Goal: Task Accomplishment & Management: Manage account settings

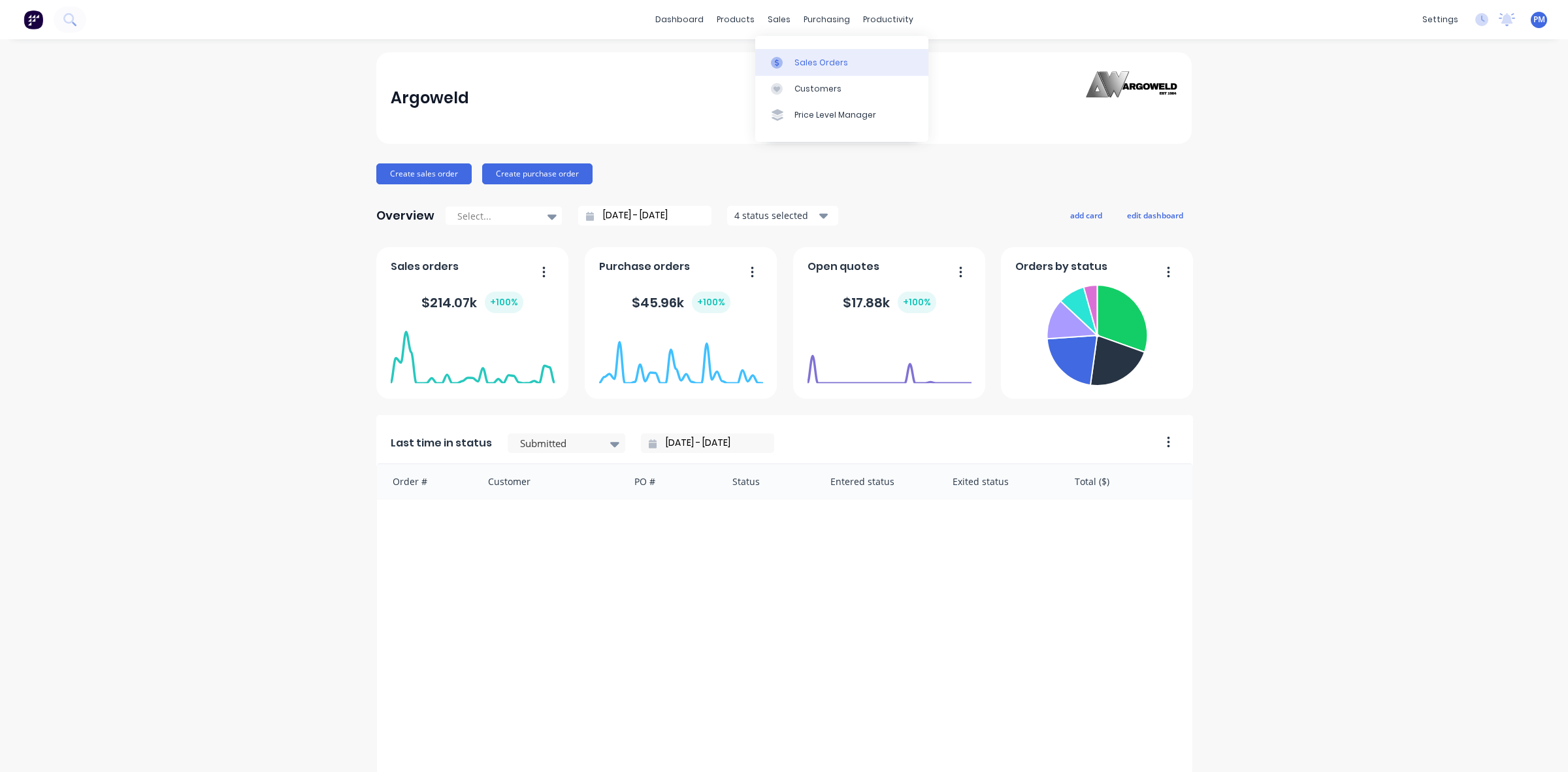
click at [814, 63] on div "Sales Orders" at bounding box center [821, 62] width 54 height 12
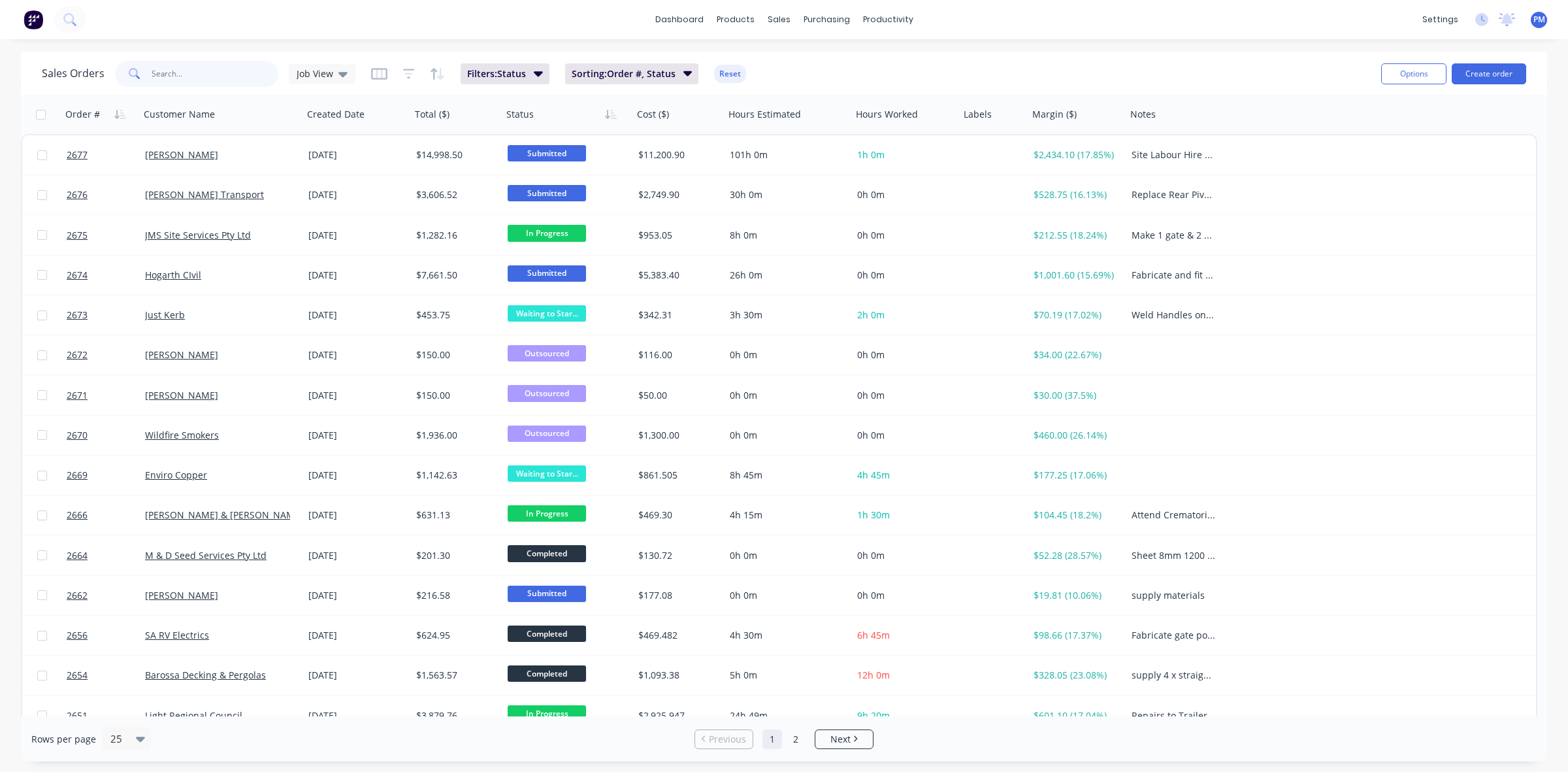
click at [195, 79] on input "text" at bounding box center [216, 74] width 128 height 26
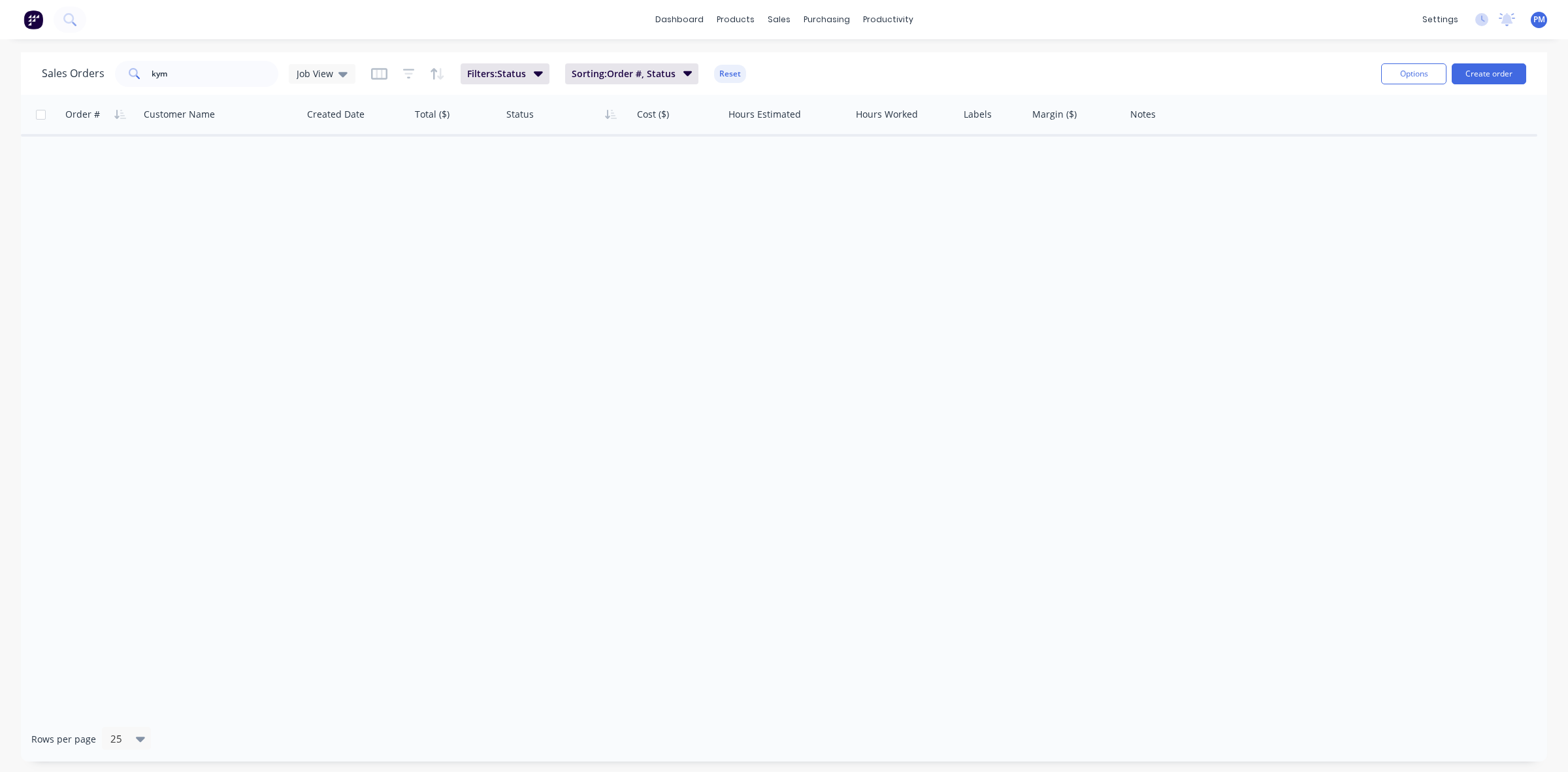
click at [131, 71] on icon at bounding box center [134, 73] width 12 height 12
click at [178, 72] on input "kym" at bounding box center [216, 74] width 128 height 26
type input "kym b"
click at [130, 69] on icon at bounding box center [133, 72] width 9 height 9
click at [815, 86] on div "Customers" at bounding box center [823, 88] width 47 height 12
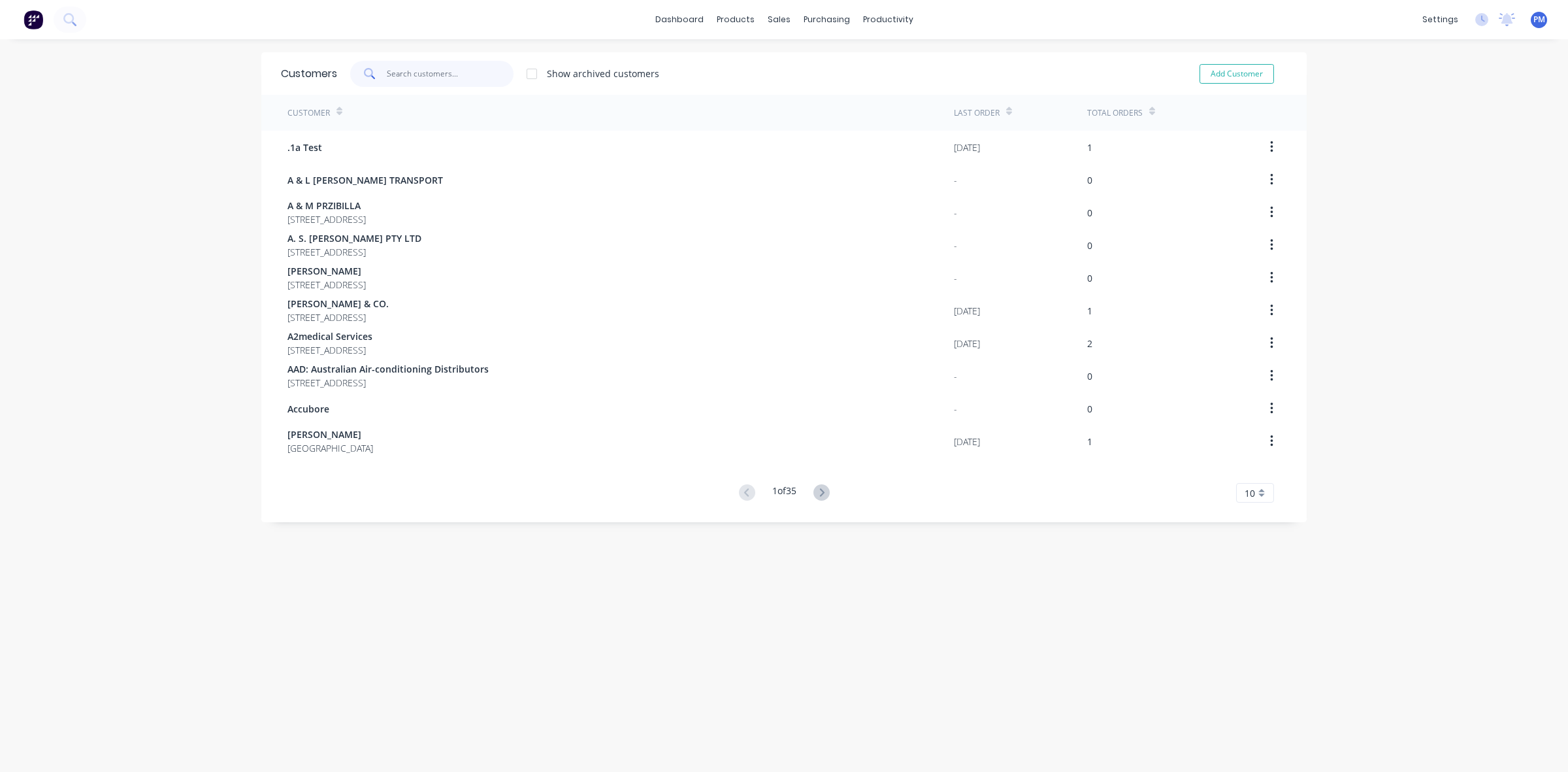
click at [399, 75] on input "text" at bounding box center [450, 74] width 128 height 26
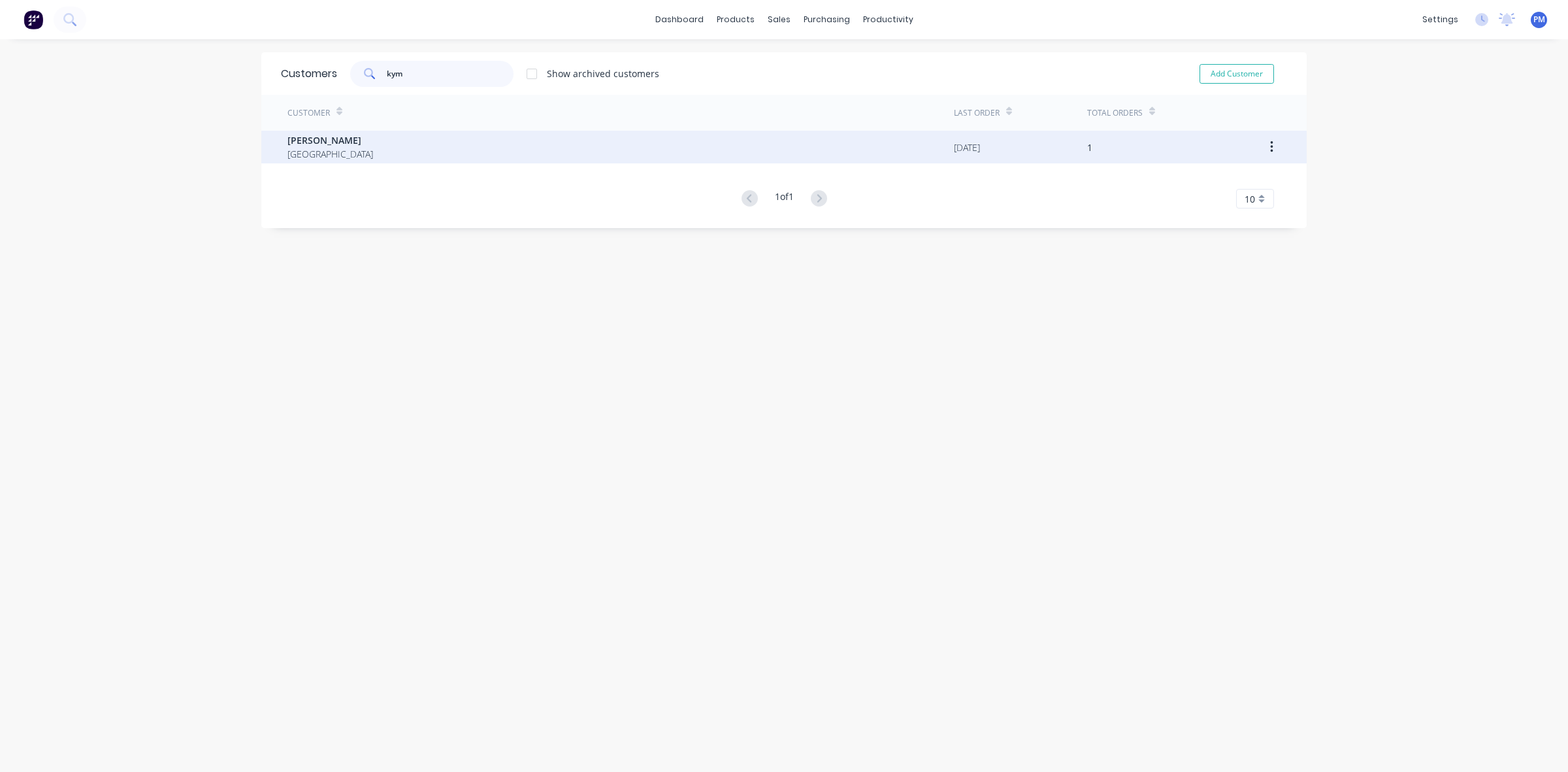
type input "kym"
click at [338, 141] on span "[PERSON_NAME]" at bounding box center [330, 140] width 85 height 14
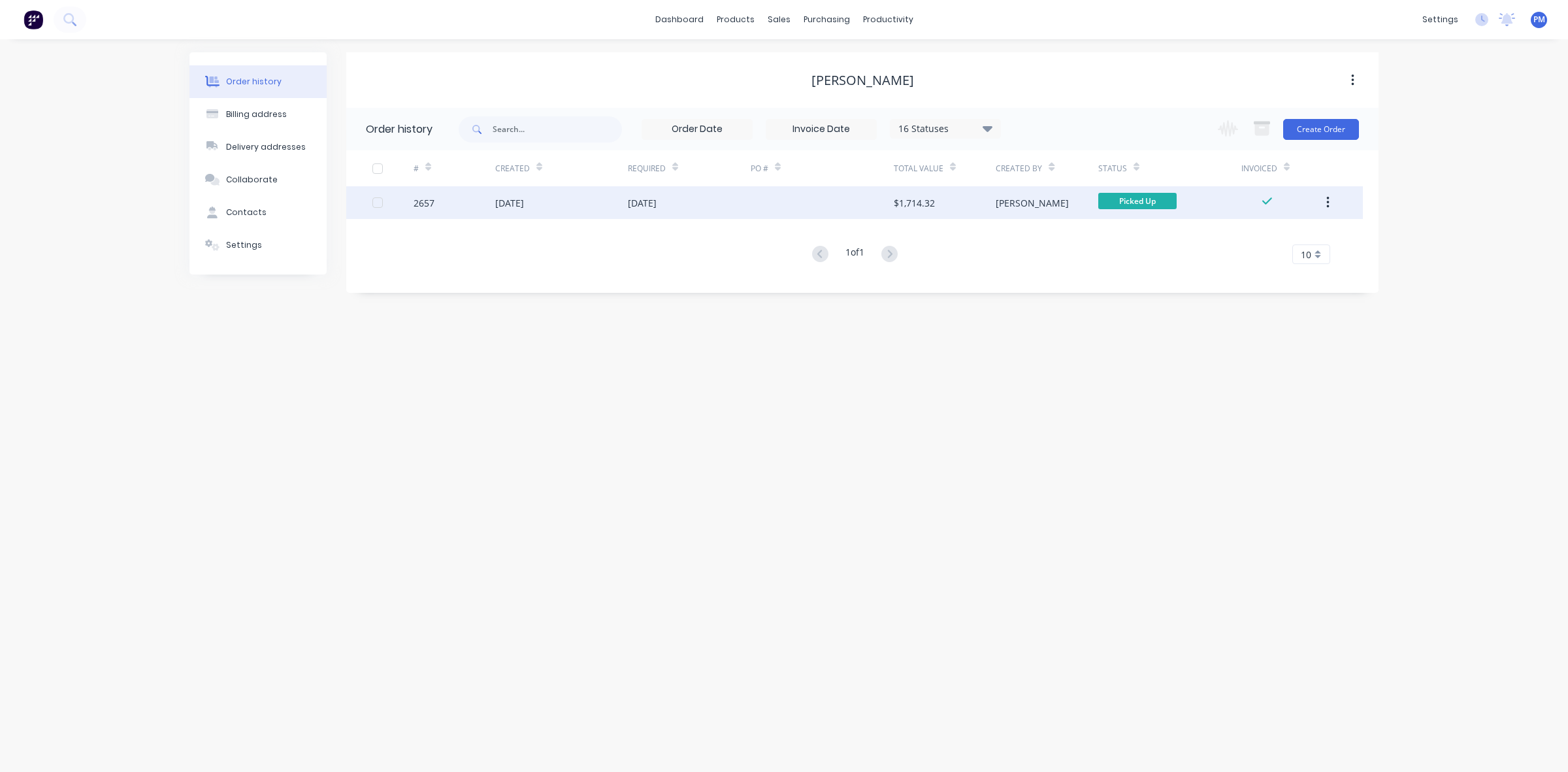
click at [716, 204] on div "[DATE]" at bounding box center [689, 203] width 123 height 33
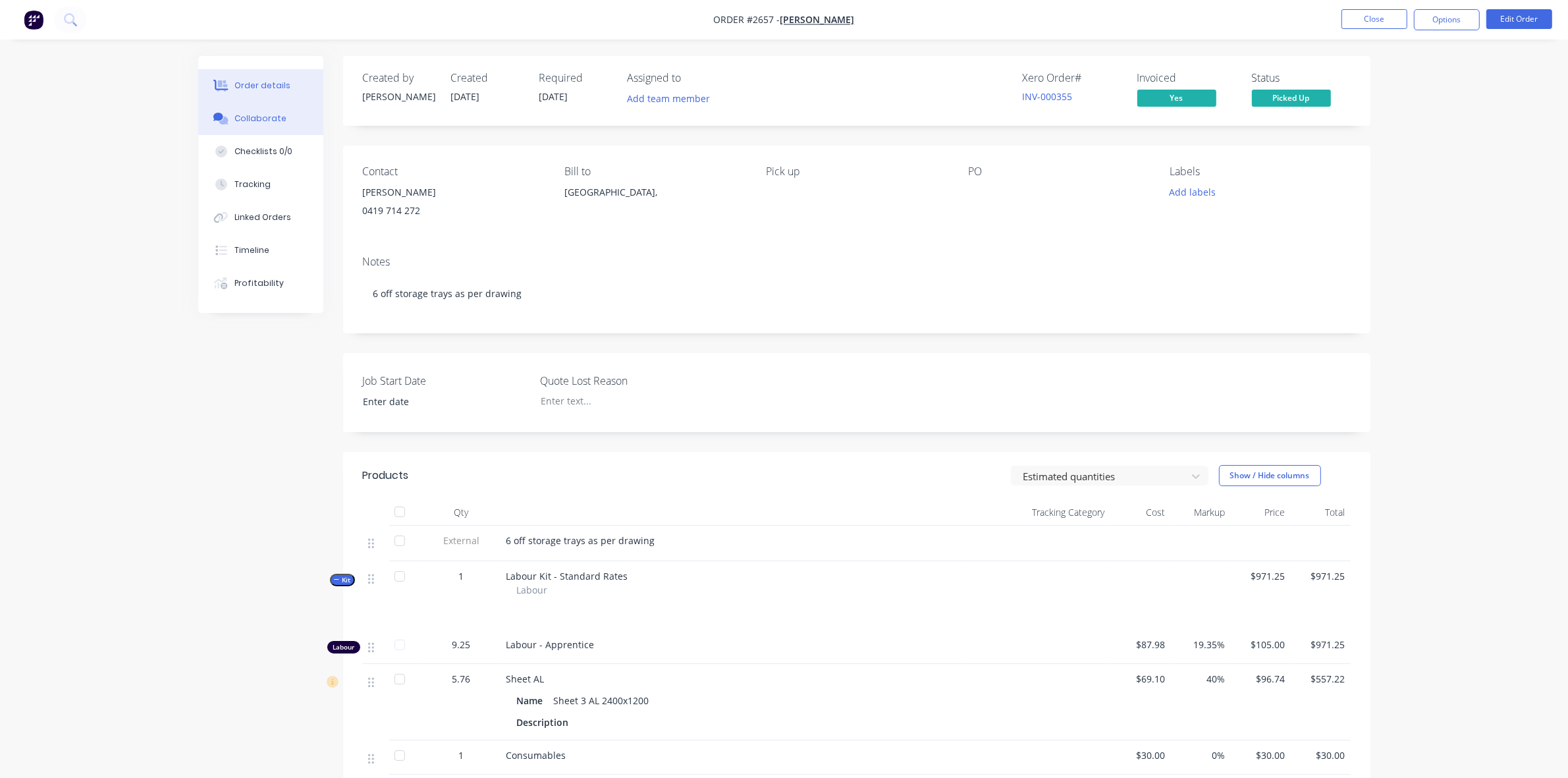
click at [259, 113] on div "Collaborate" at bounding box center [260, 118] width 52 height 12
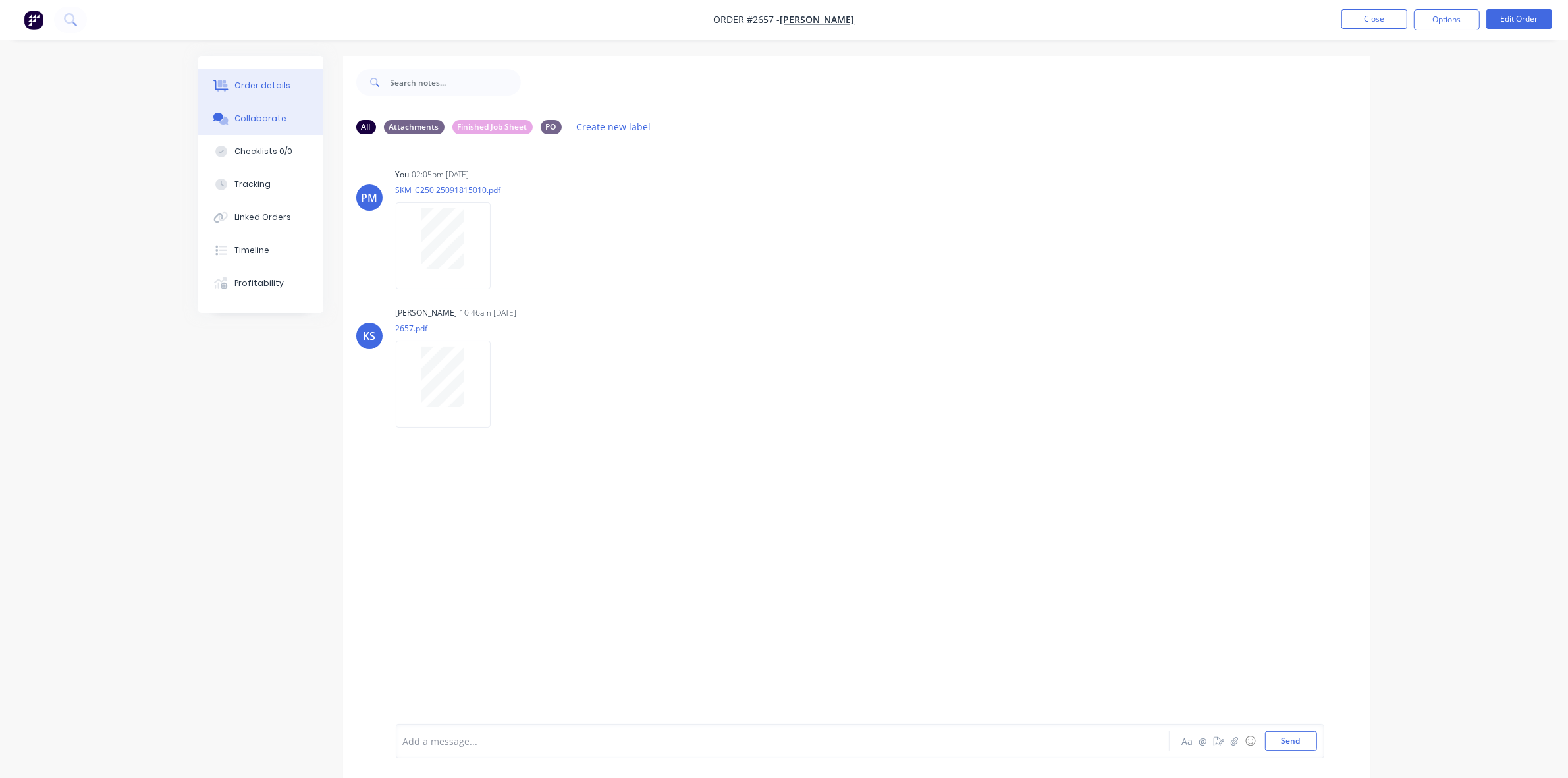
click at [263, 84] on div "Order details" at bounding box center [262, 85] width 56 height 12
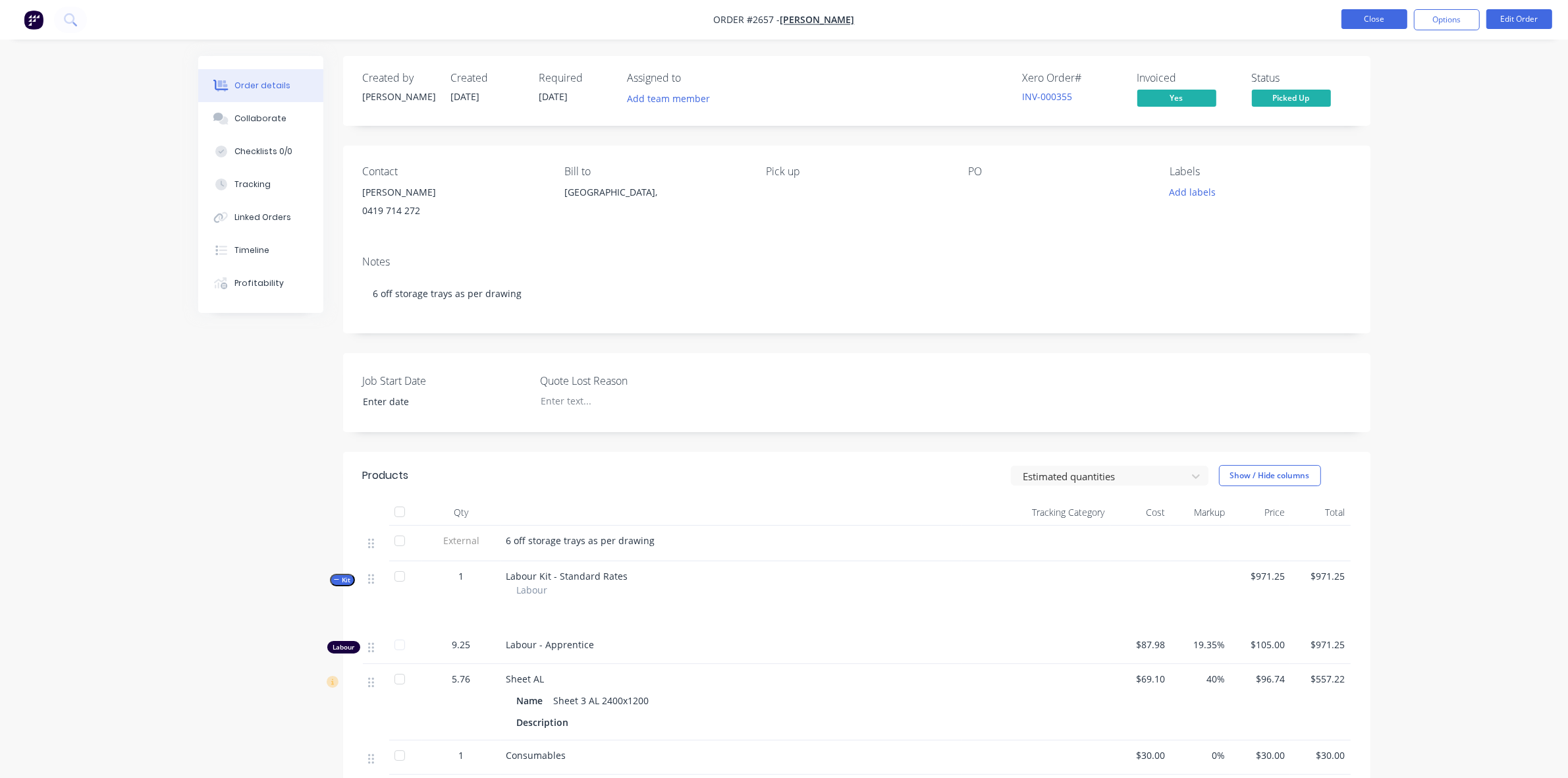
click at [1372, 14] on button "Close" at bounding box center [1375, 18] width 66 height 20
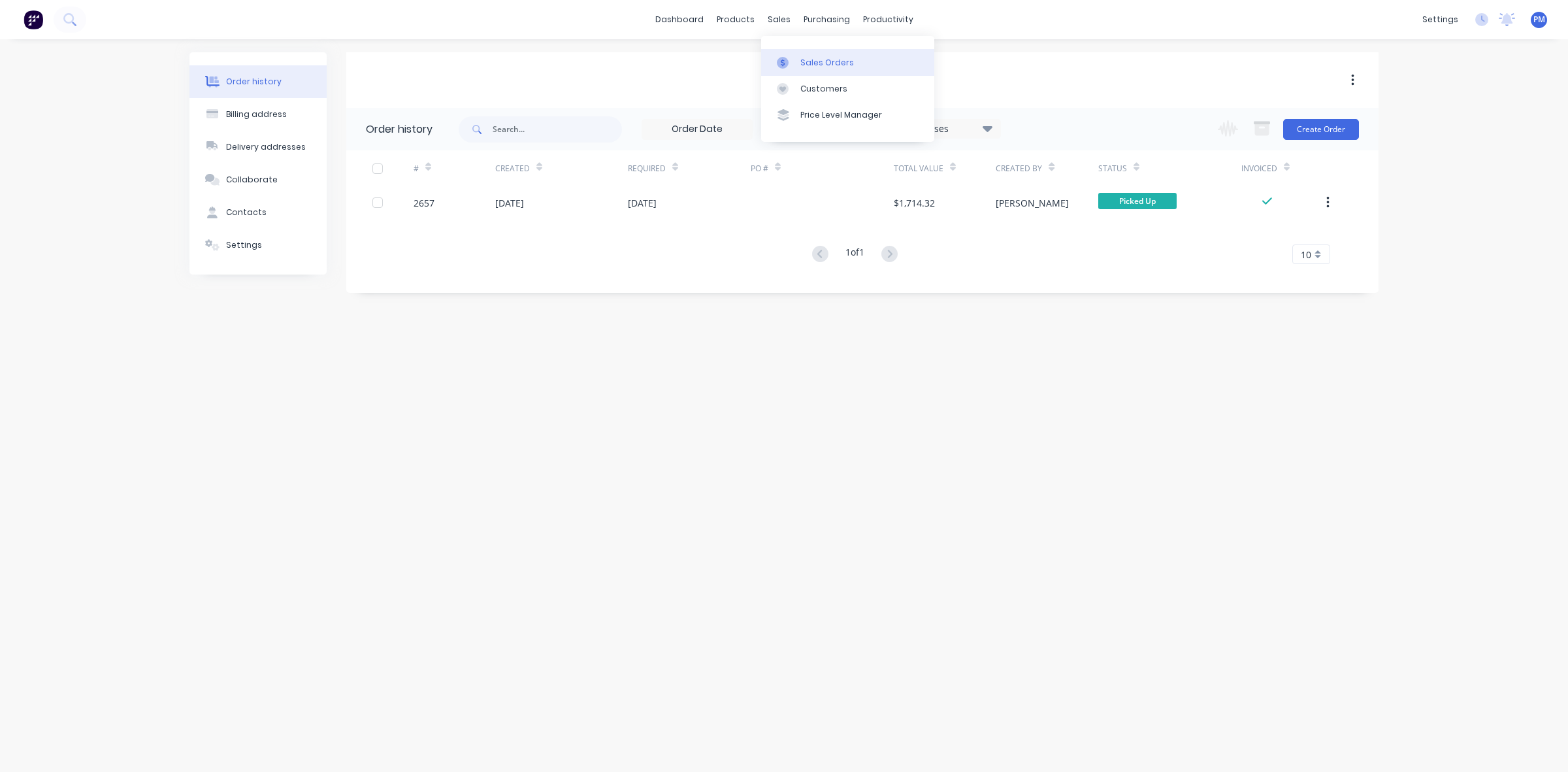
click at [809, 62] on div "Sales Orders" at bounding box center [827, 62] width 54 height 12
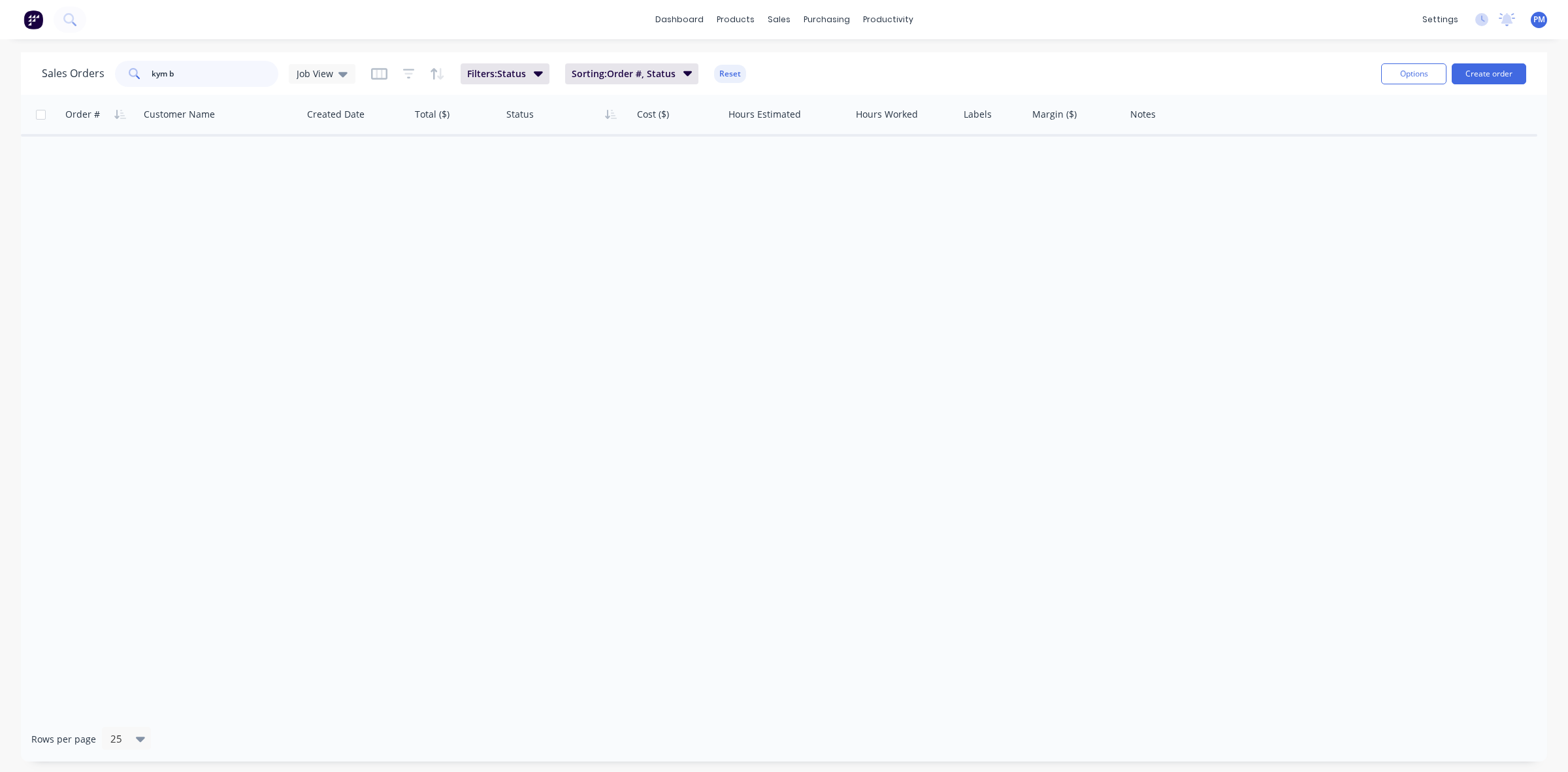
drag, startPoint x: 180, startPoint y: 69, endPoint x: 122, endPoint y: 64, distance: 58.2
click at [122, 64] on div "kym b" at bounding box center [197, 74] width 163 height 26
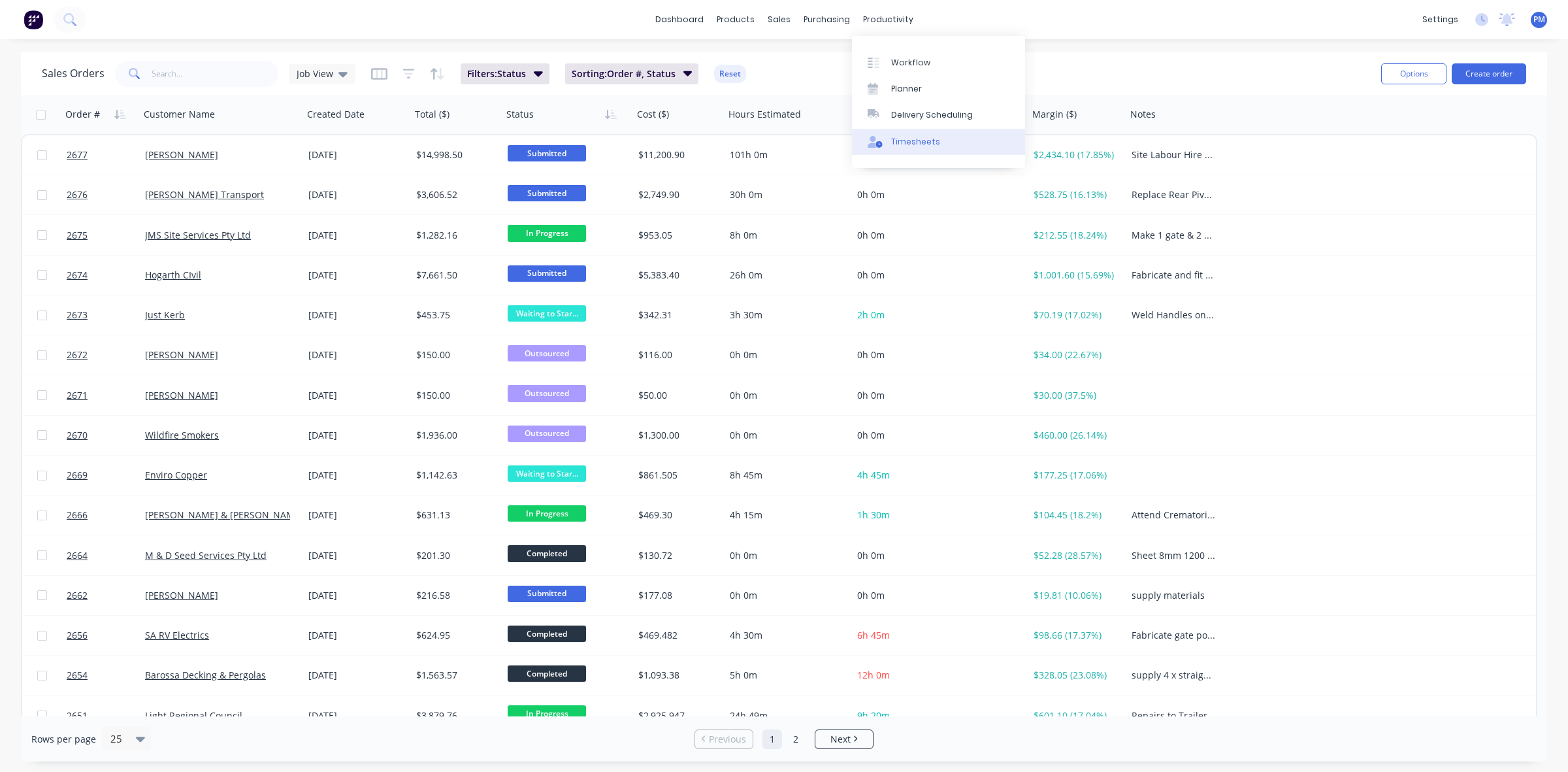
click at [907, 134] on link "Timesheets" at bounding box center [938, 142] width 173 height 26
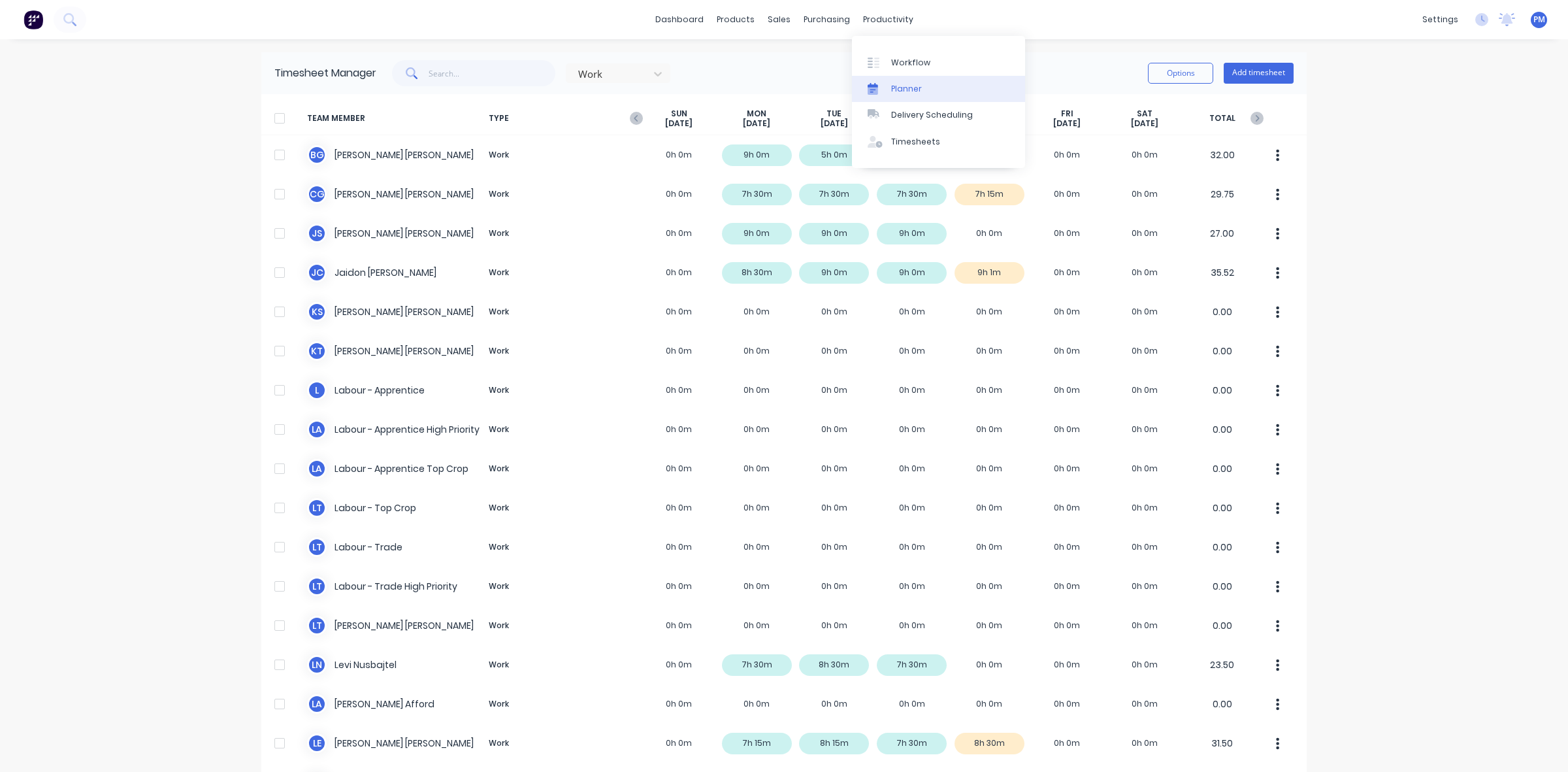
click at [900, 92] on div "Planner" at bounding box center [906, 88] width 31 height 12
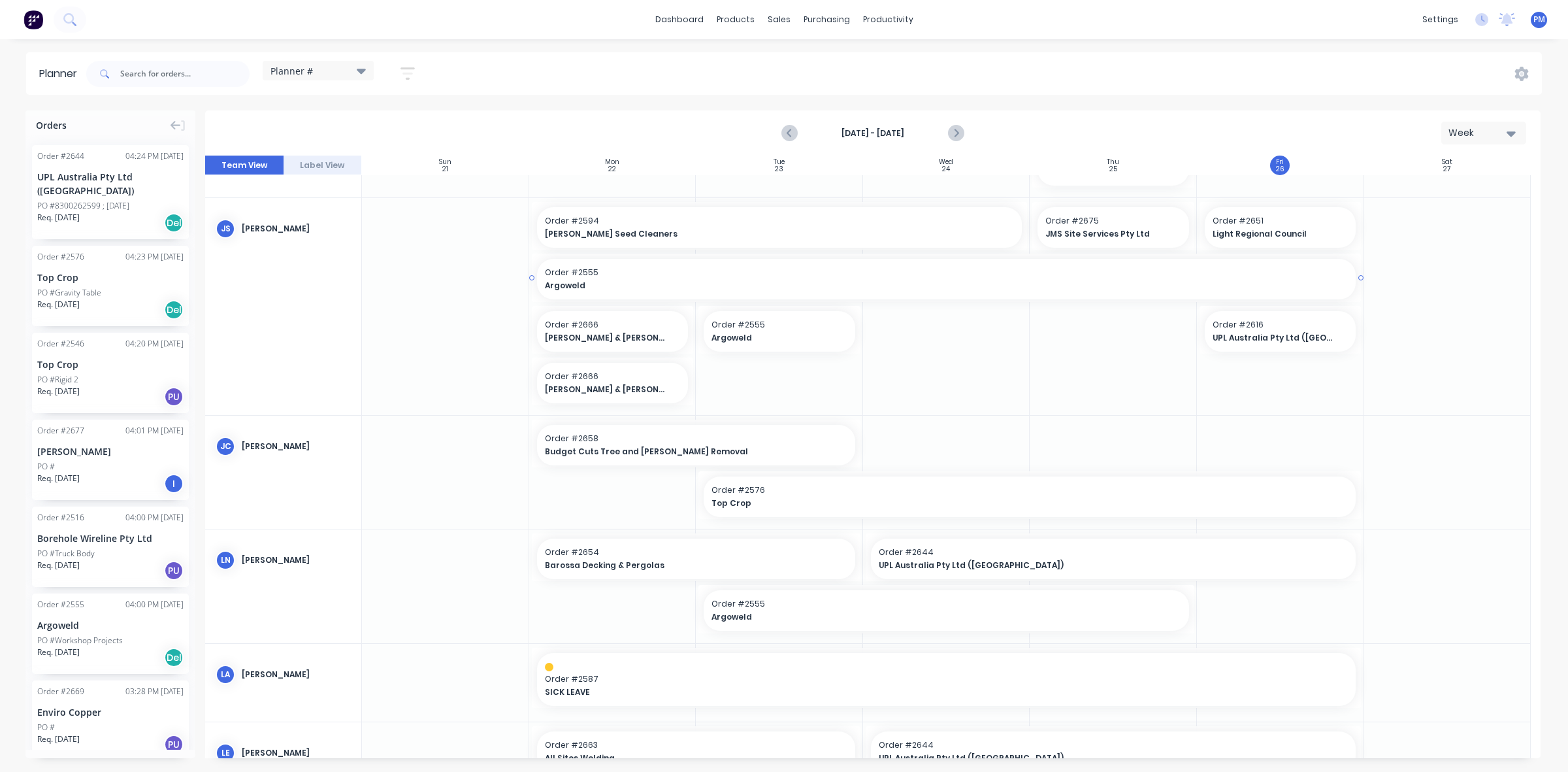
scroll to position [144, 0]
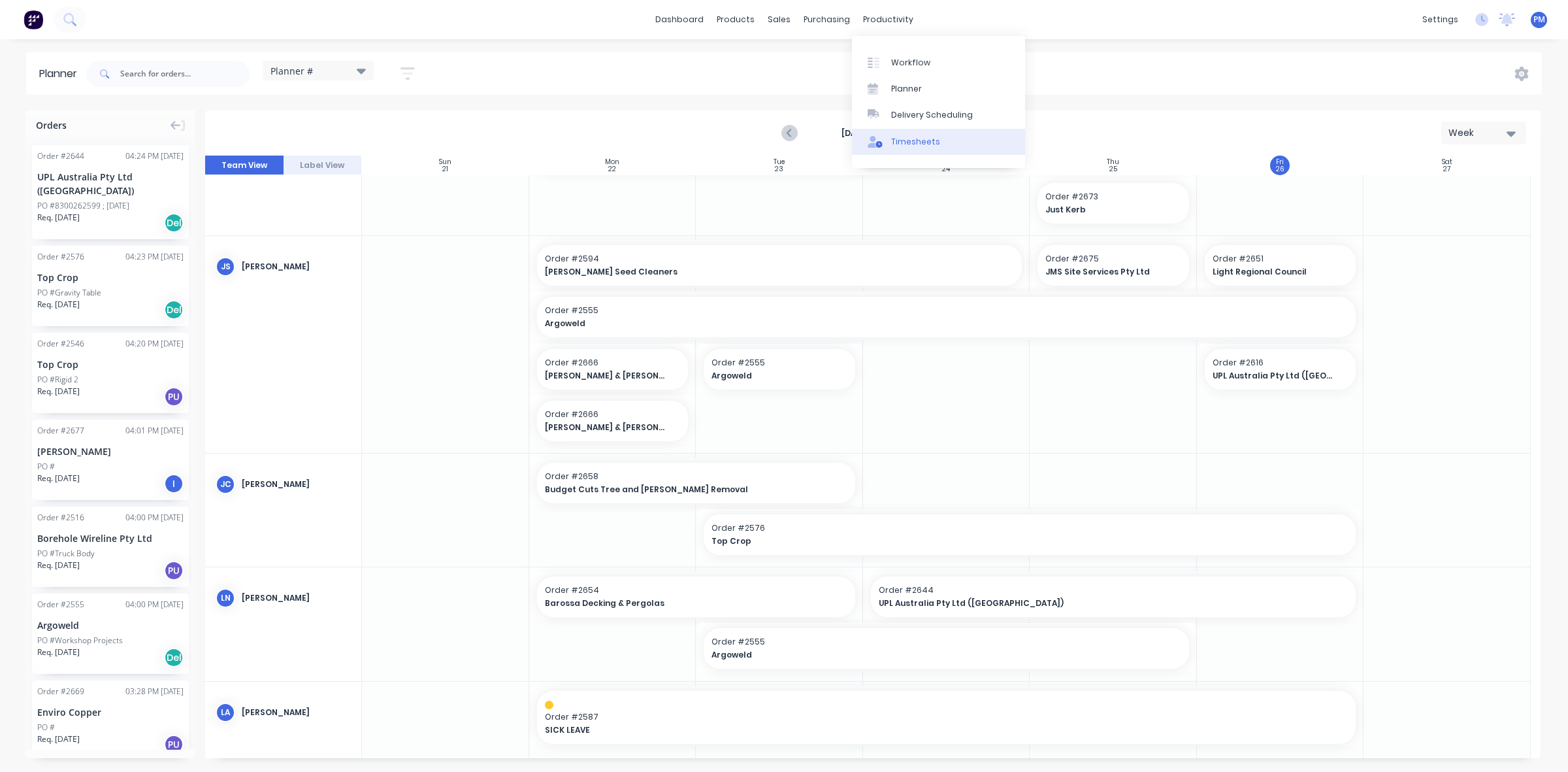
click at [907, 141] on div "Timesheets" at bounding box center [916, 141] width 49 height 12
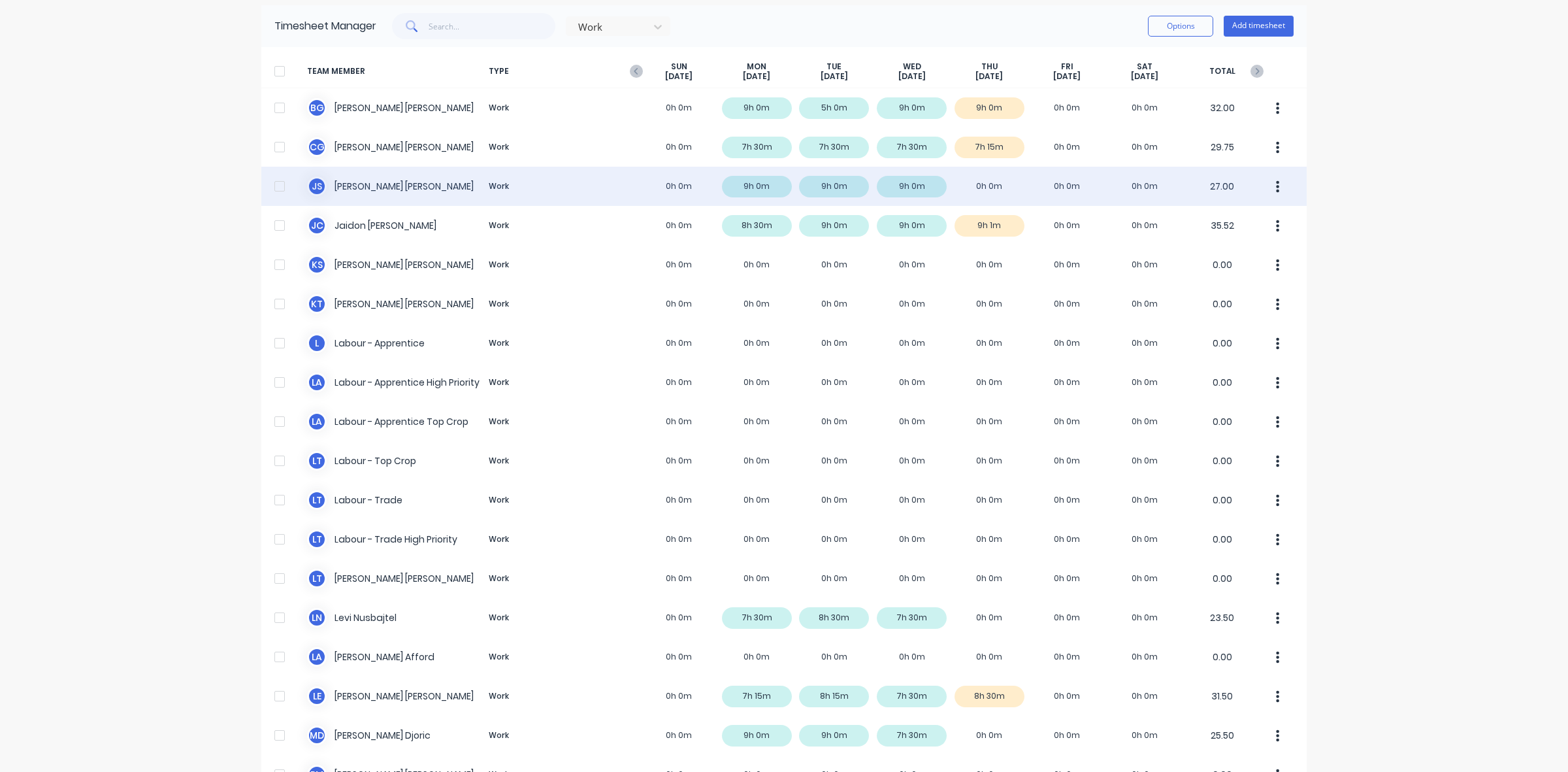
scroll to position [45, 0]
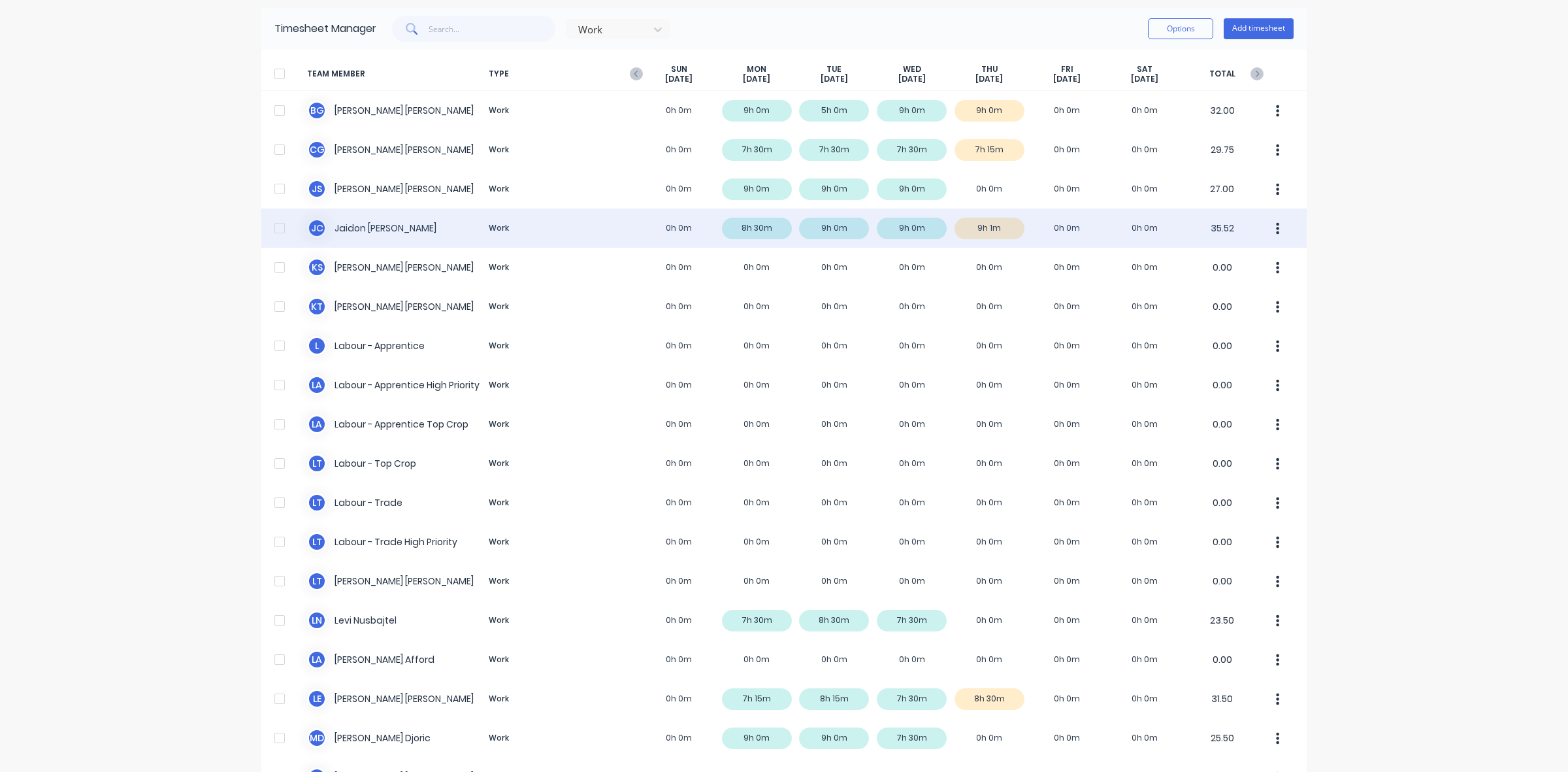
click at [1000, 230] on div "[PERSON_NAME] [PERSON_NAME] Work 0h 0m 8h 30m 9h 0m 9h 0m 9h 1m 0h 0m 0h 0m 35.…" at bounding box center [784, 228] width 1046 height 39
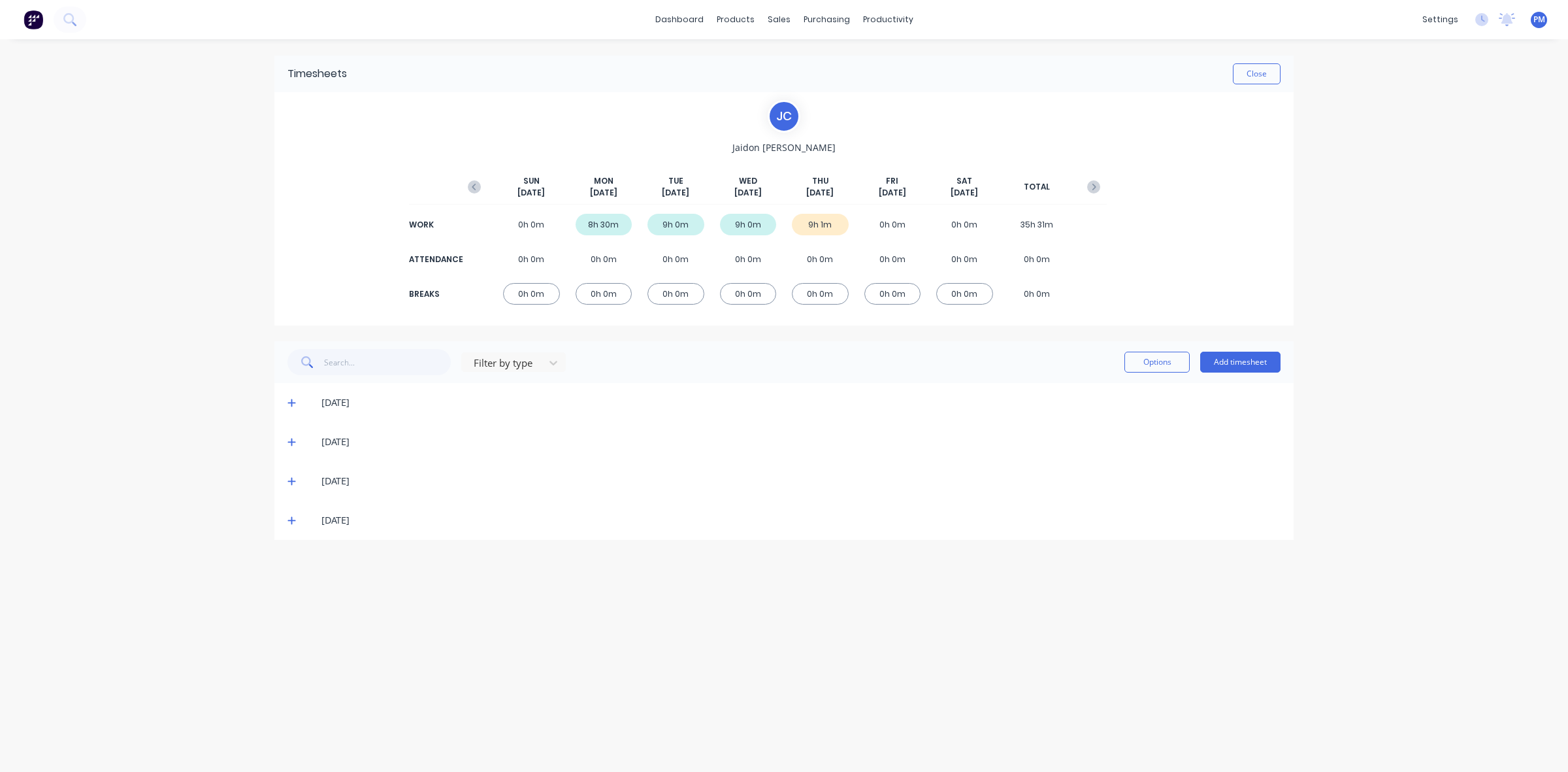
click at [290, 523] on icon at bounding box center [292, 520] width 9 height 9
click at [291, 523] on icon at bounding box center [292, 520] width 9 height 9
click at [905, 138] on div "Timesheets" at bounding box center [916, 141] width 49 height 12
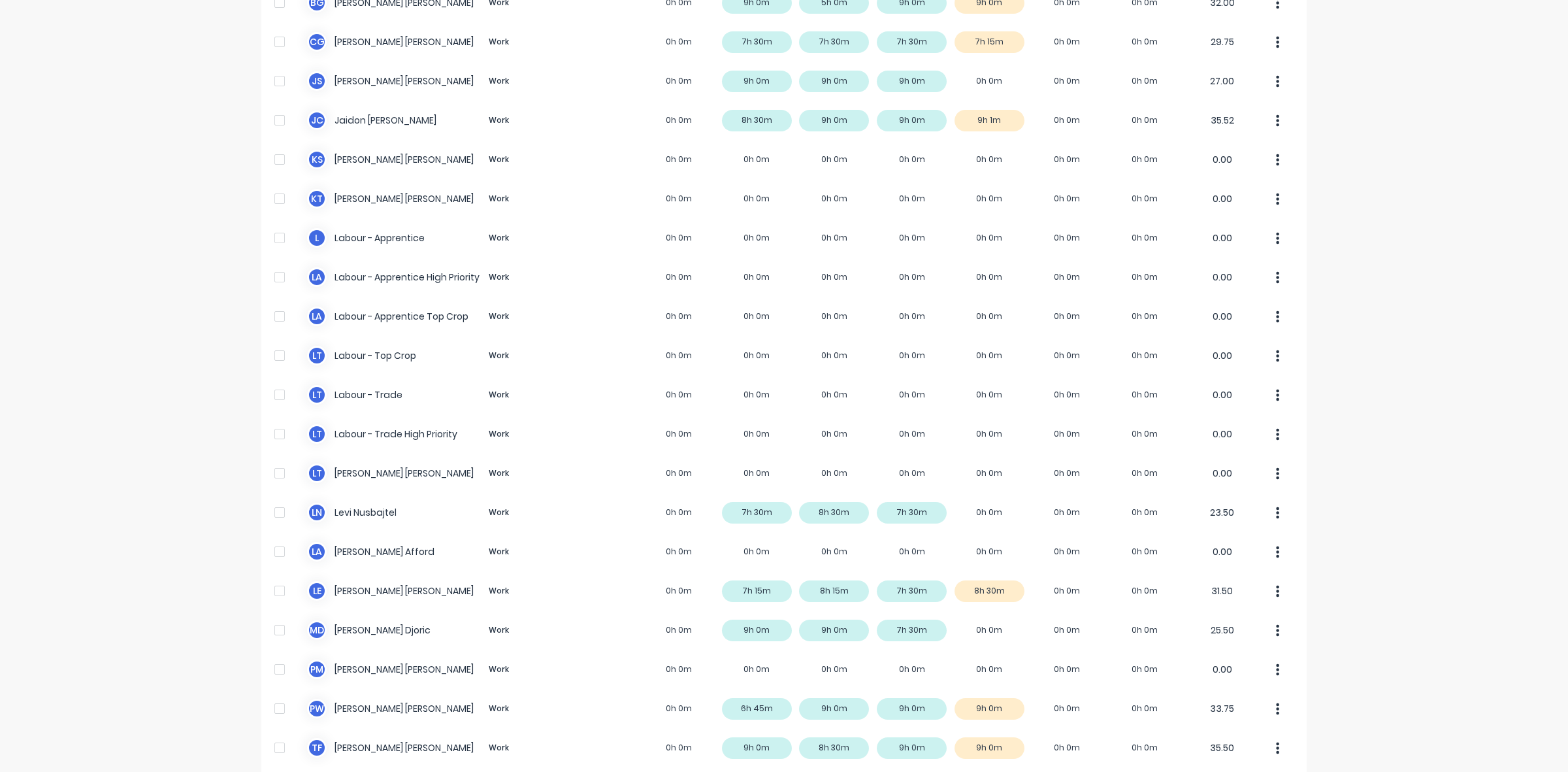
scroll to position [208, 0]
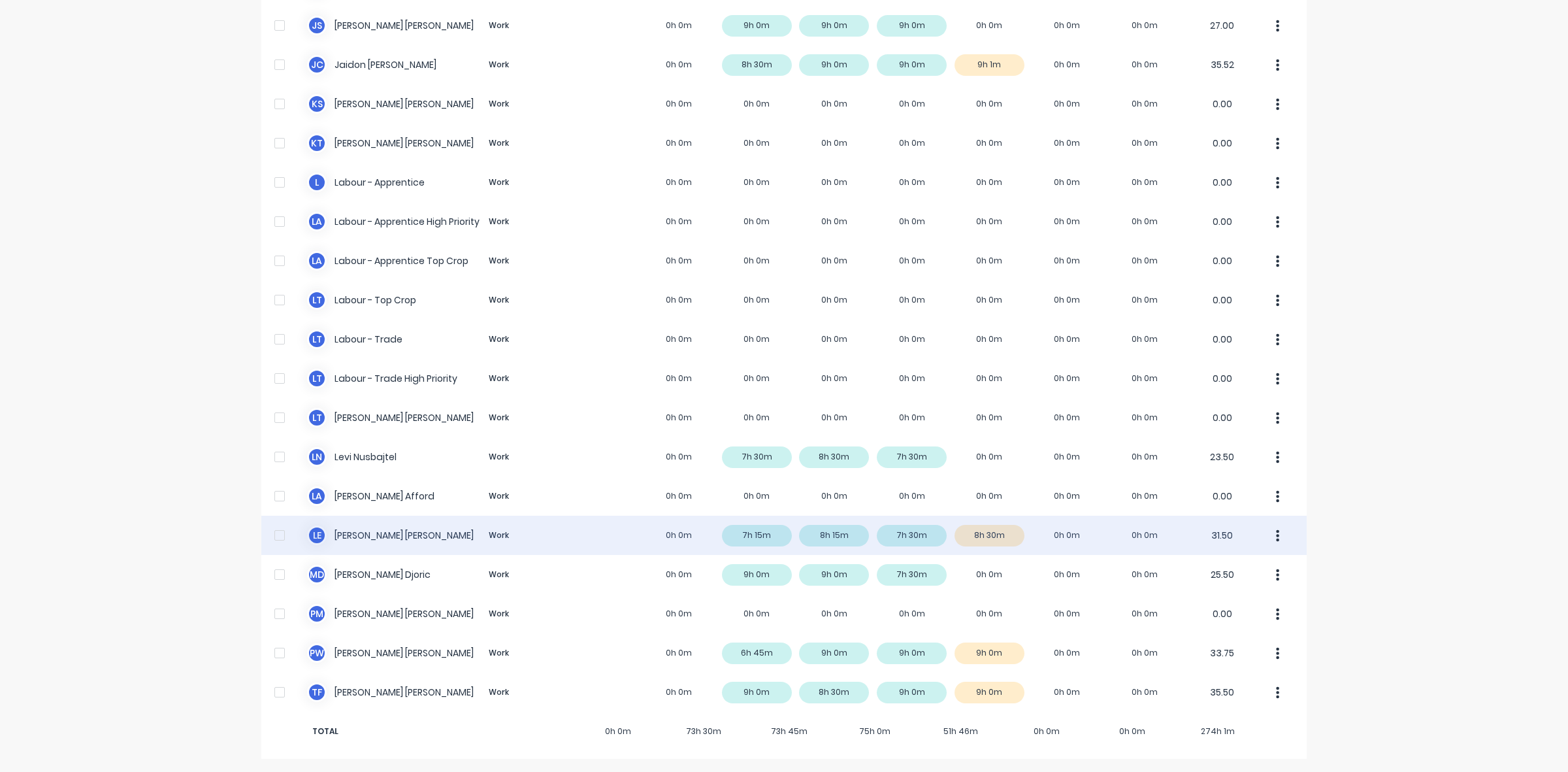
click at [994, 534] on div "L E [PERSON_NAME] Work 0h 0m 7h 15m 8h 15m 7h 30m 8h 30m 0h 0m 0h 0m 31.50" at bounding box center [784, 535] width 1046 height 39
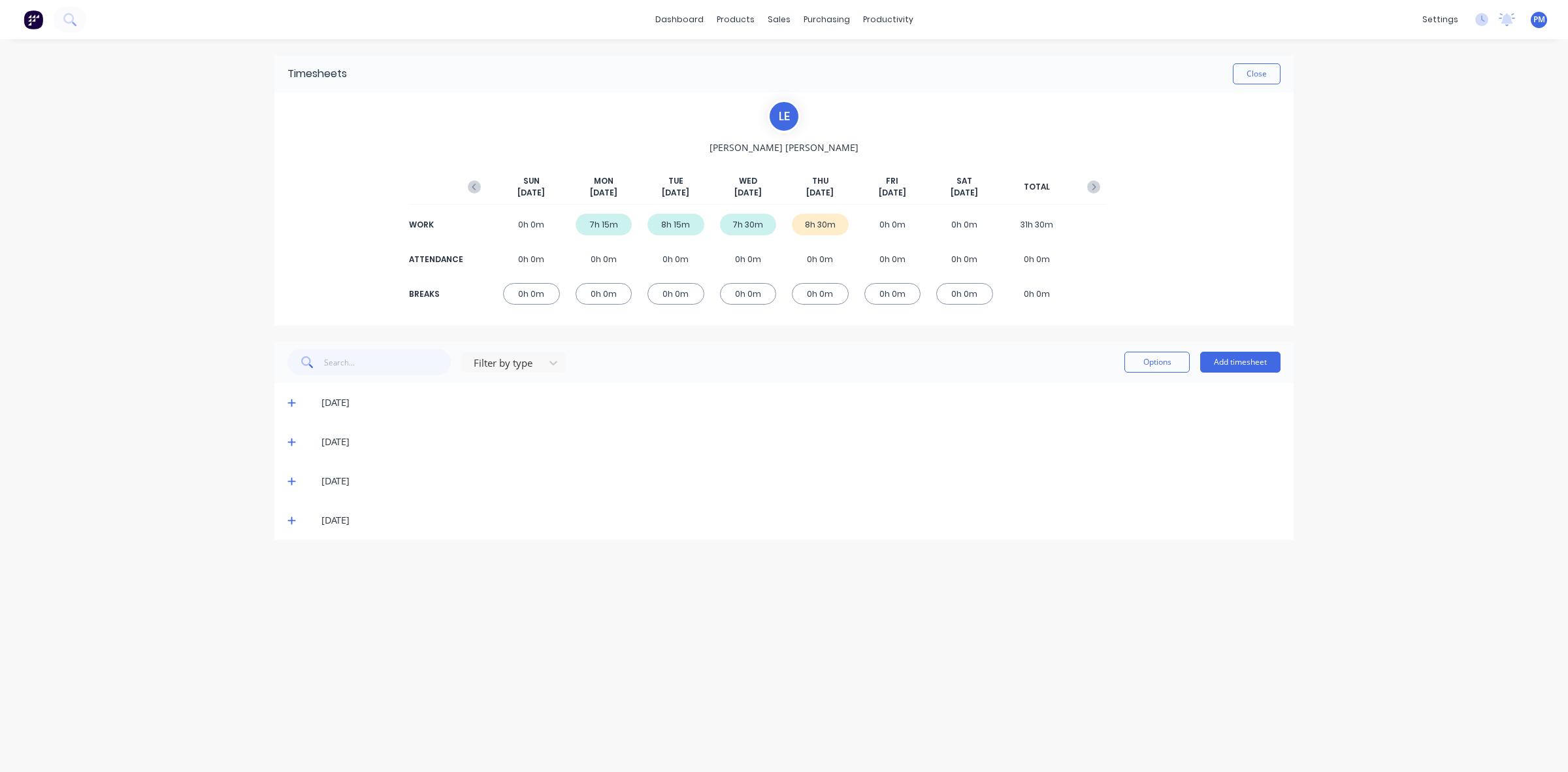
click at [293, 521] on icon at bounding box center [292, 520] width 9 height 9
click at [1264, 80] on button "Close" at bounding box center [1257, 73] width 47 height 21
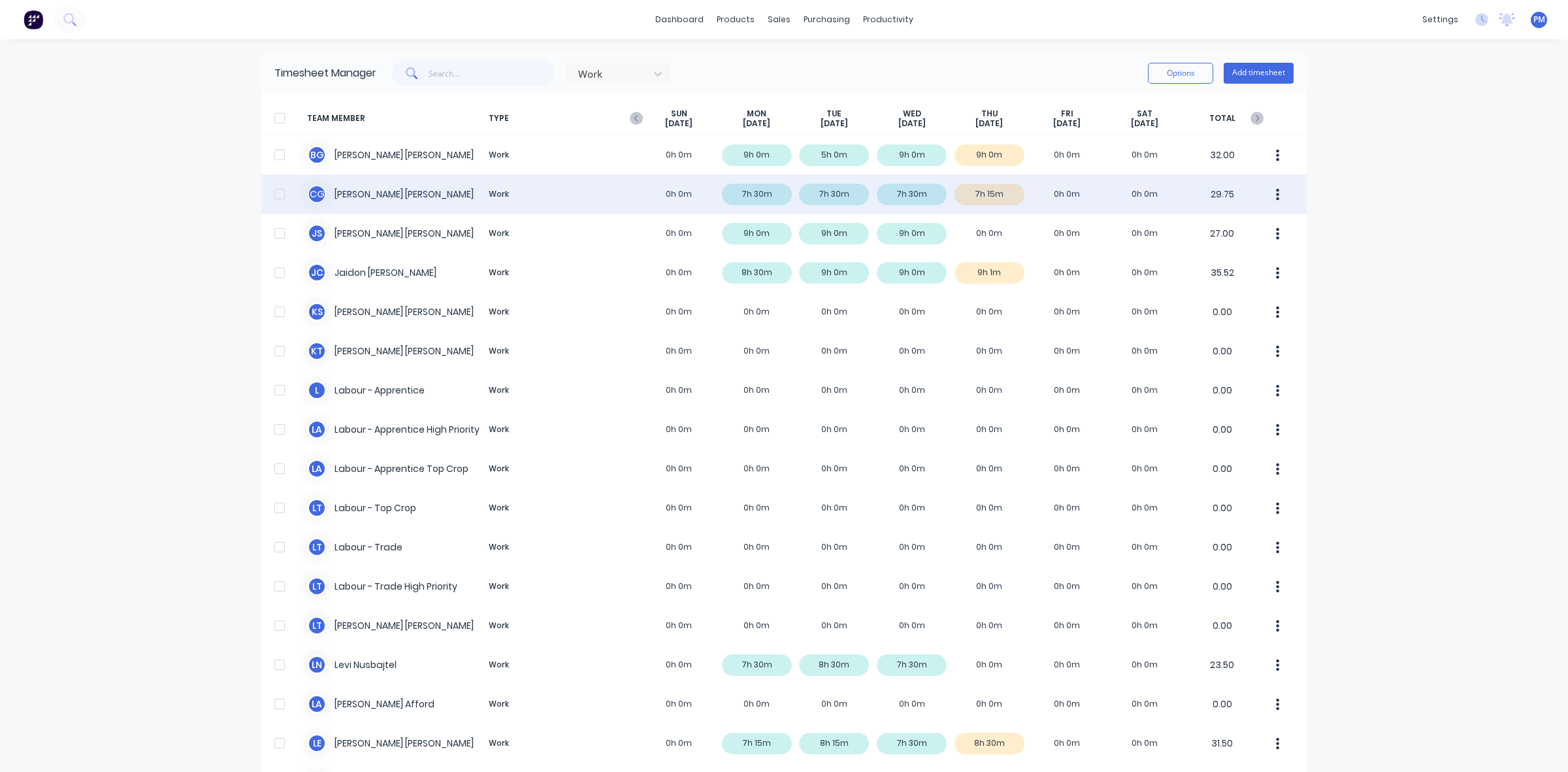
click at [997, 191] on div "C G [PERSON_NAME] Work 0h 0m 7h 30m 7h 30m 7h 30m 7h 15m 0h 0m 0h 0m 29.75" at bounding box center [784, 194] width 1046 height 39
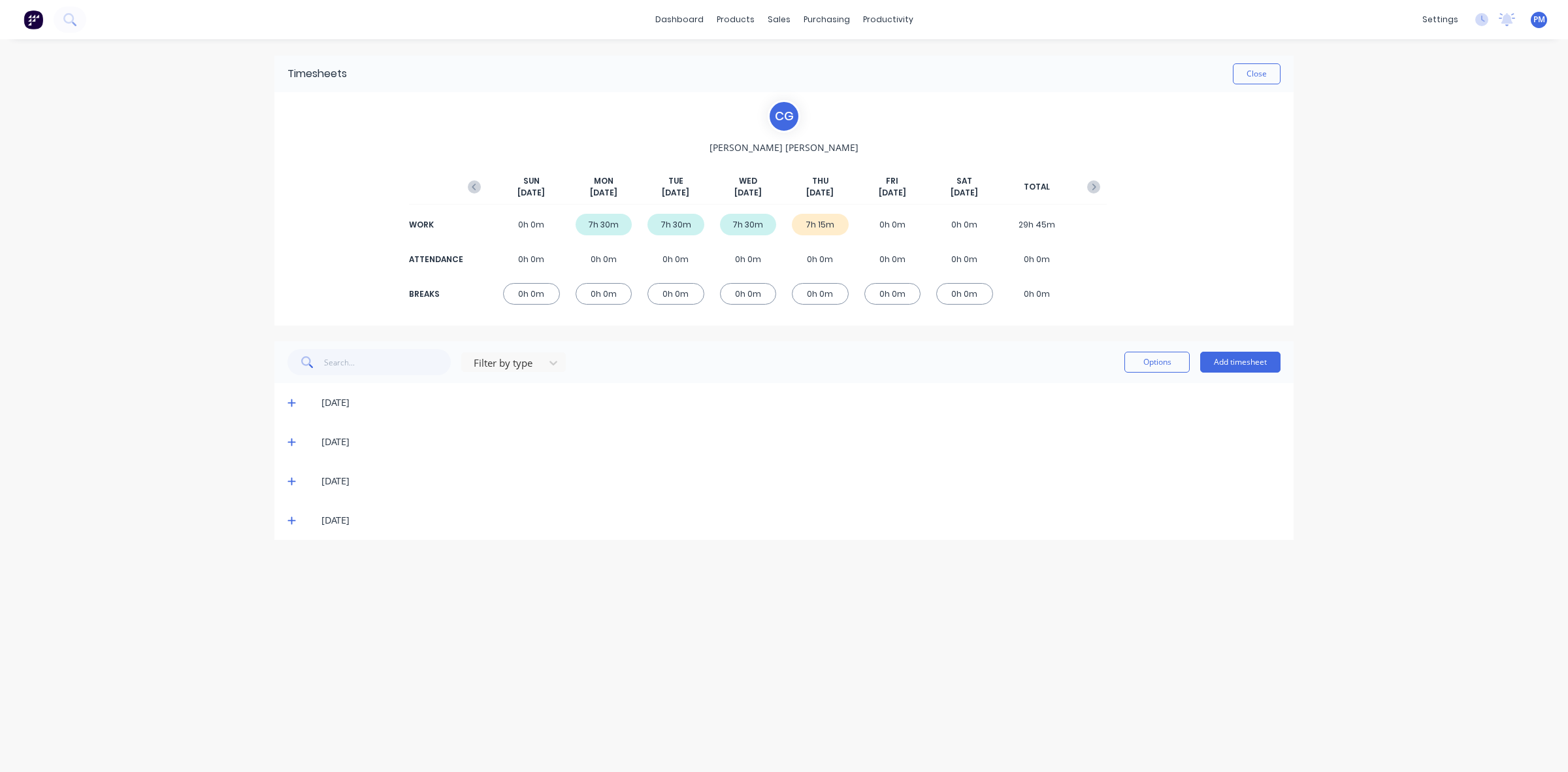
click at [289, 522] on icon at bounding box center [292, 520] width 9 height 9
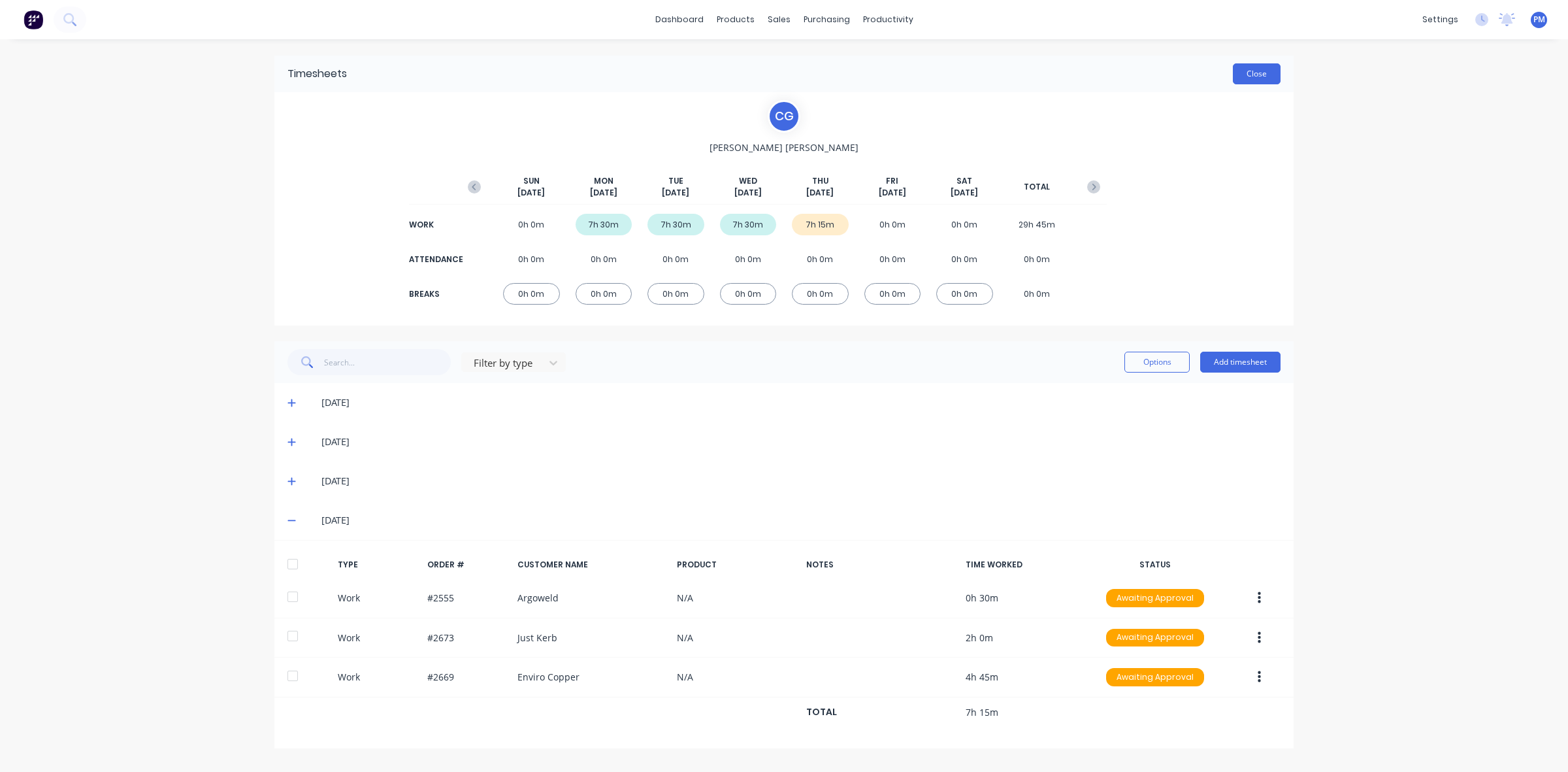
click at [1260, 77] on button "Close" at bounding box center [1257, 73] width 47 height 21
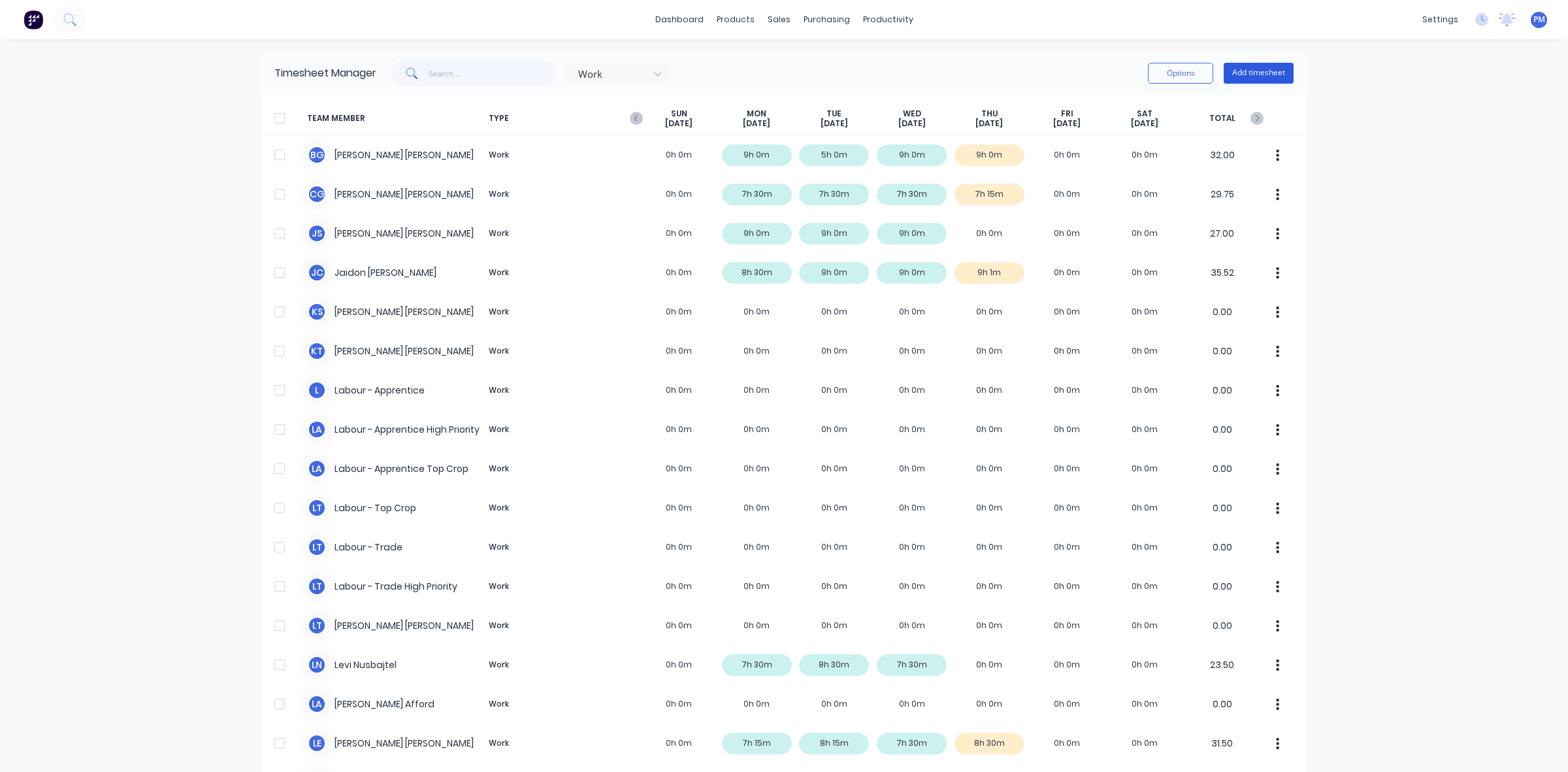
click at [1251, 69] on button "Add timesheet" at bounding box center [1259, 73] width 70 height 21
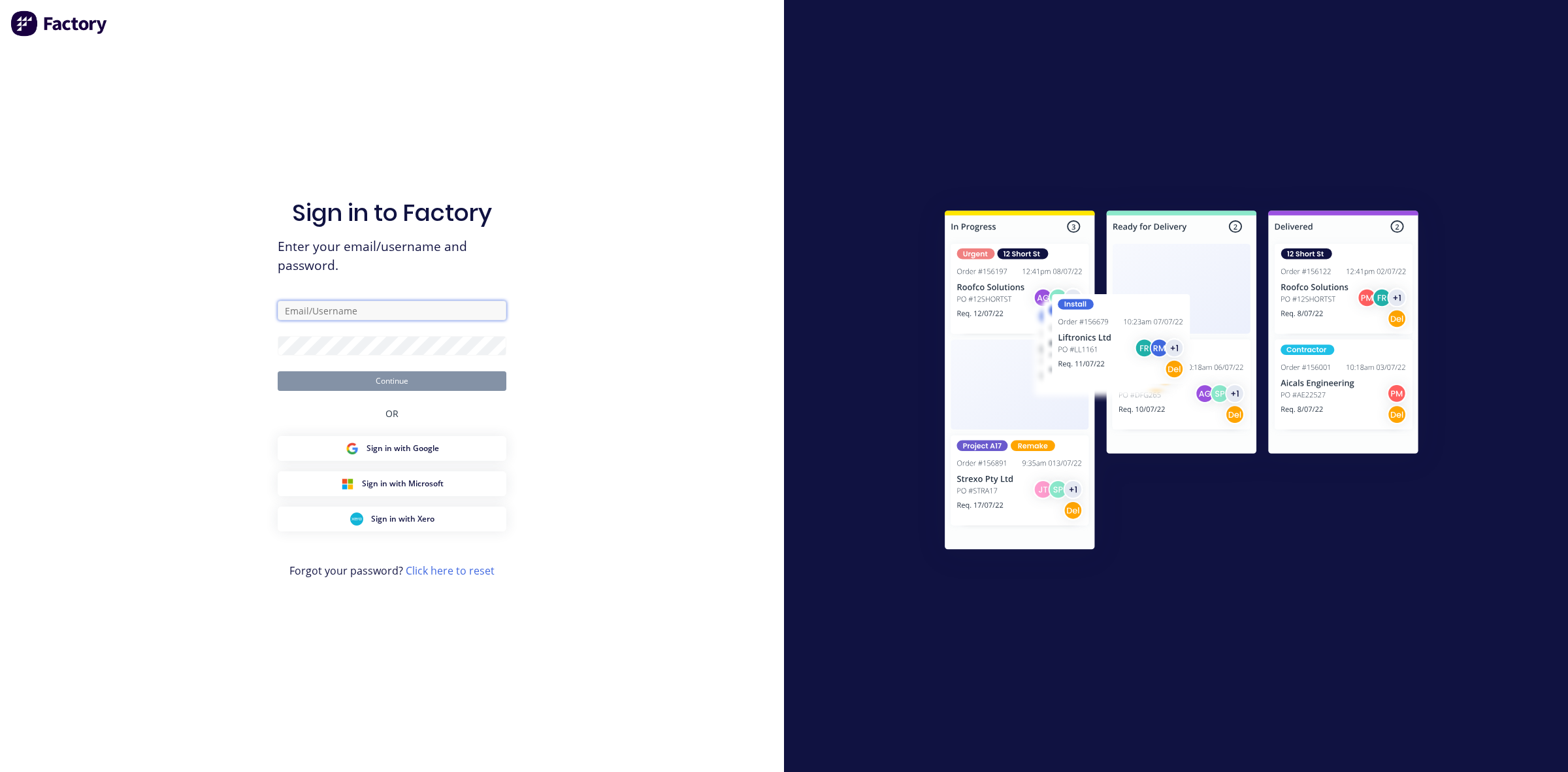
type input "[PERSON_NAME][EMAIL_ADDRESS][DOMAIN_NAME]"
click at [371, 385] on button "Continue" at bounding box center [391, 381] width 229 height 20
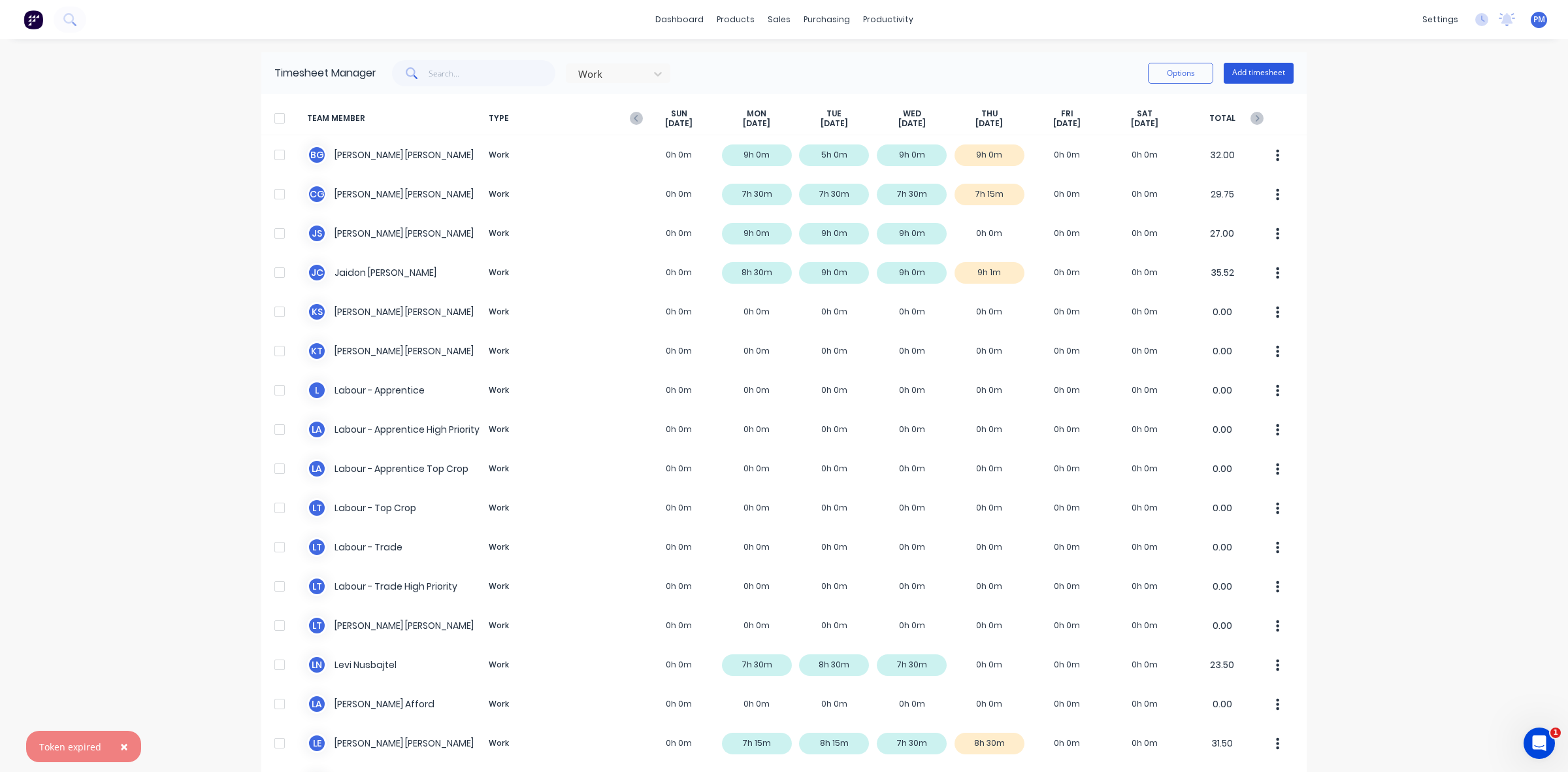
click at [1269, 67] on button "Add timesheet" at bounding box center [1259, 73] width 70 height 21
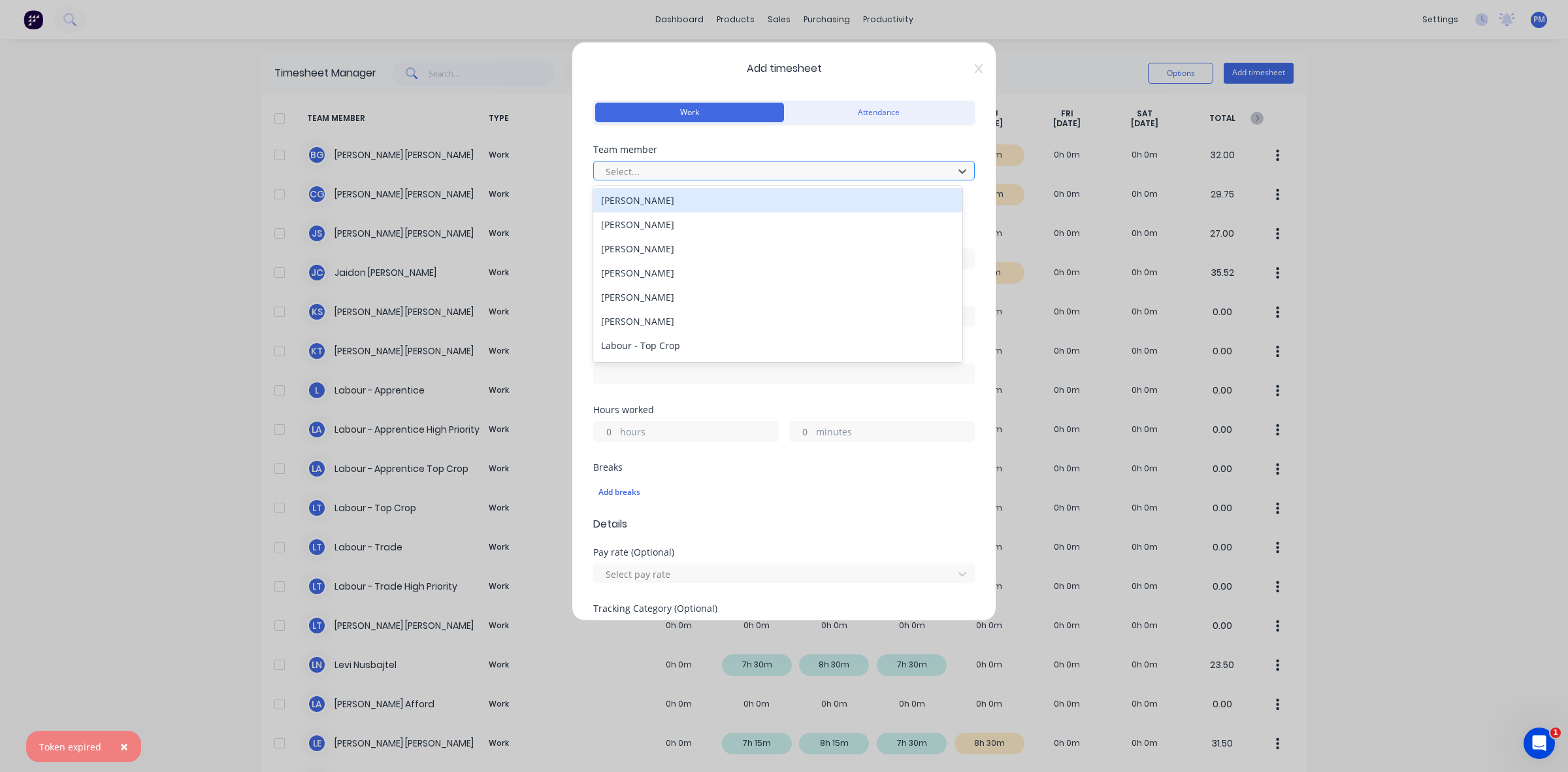
click at [642, 166] on div at bounding box center [775, 172] width 342 height 16
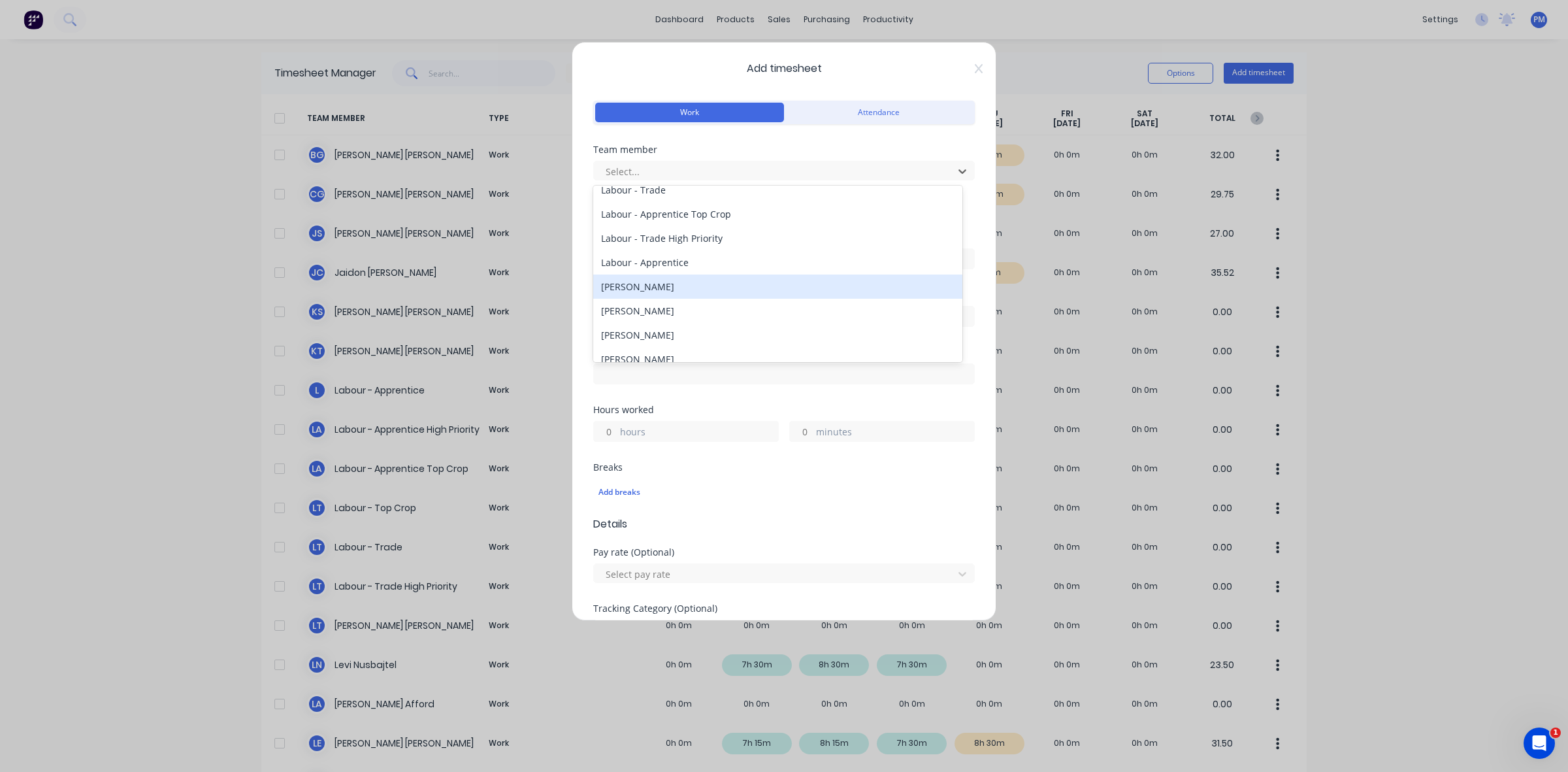
scroll to position [245, 0]
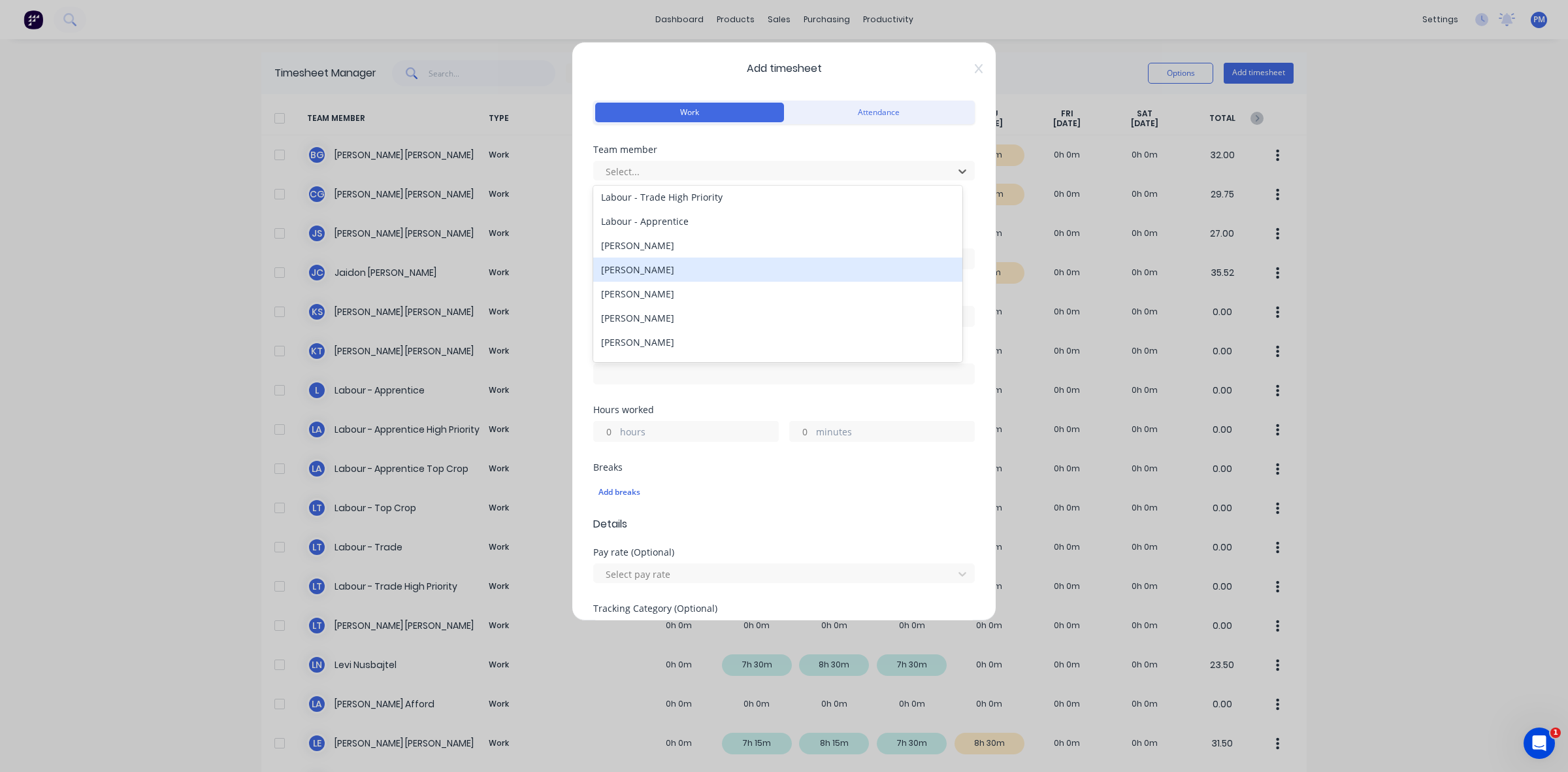
click at [652, 267] on div "[PERSON_NAME]" at bounding box center [778, 270] width 369 height 24
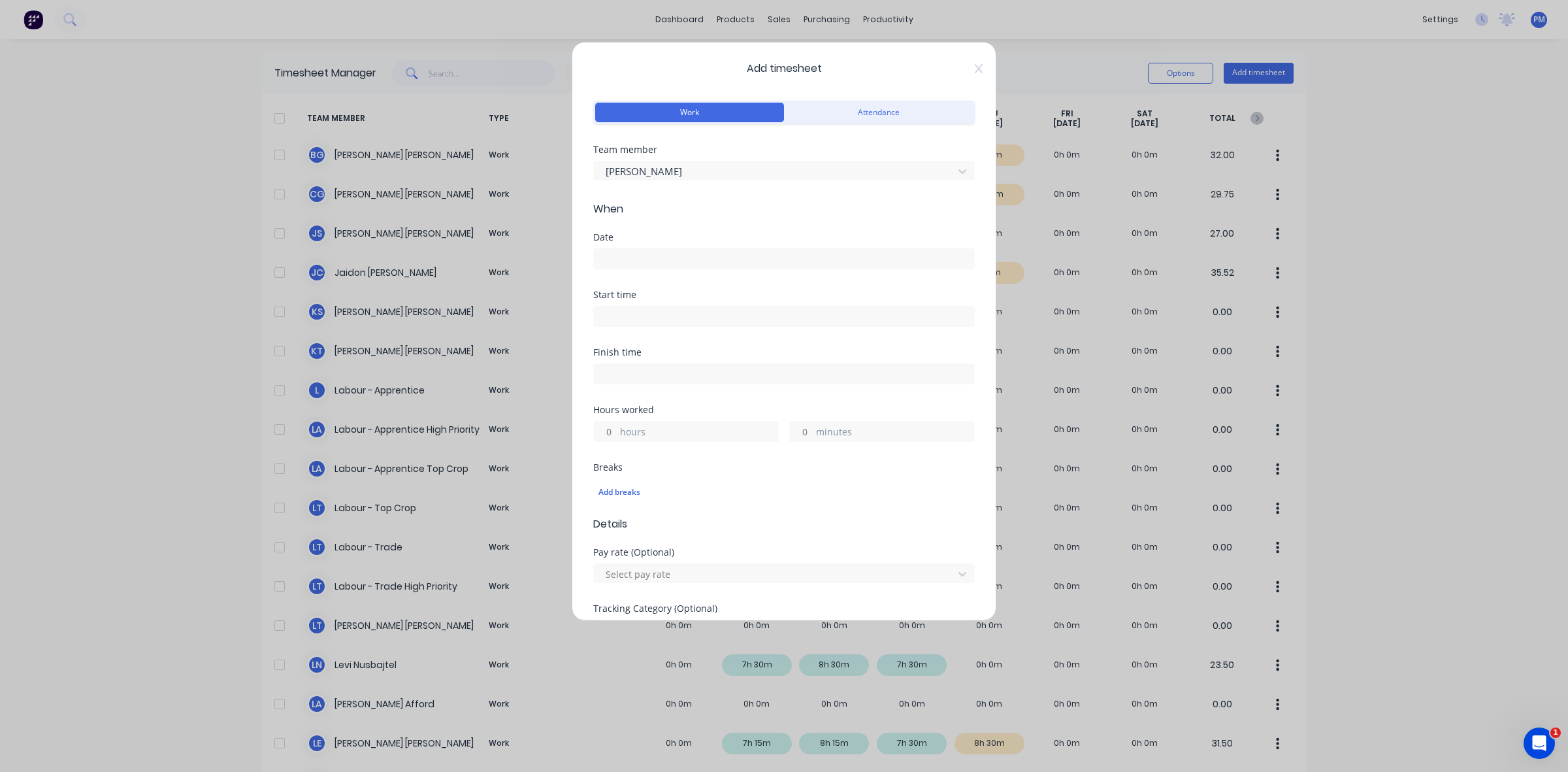
click at [652, 267] on input at bounding box center [784, 258] width 380 height 20
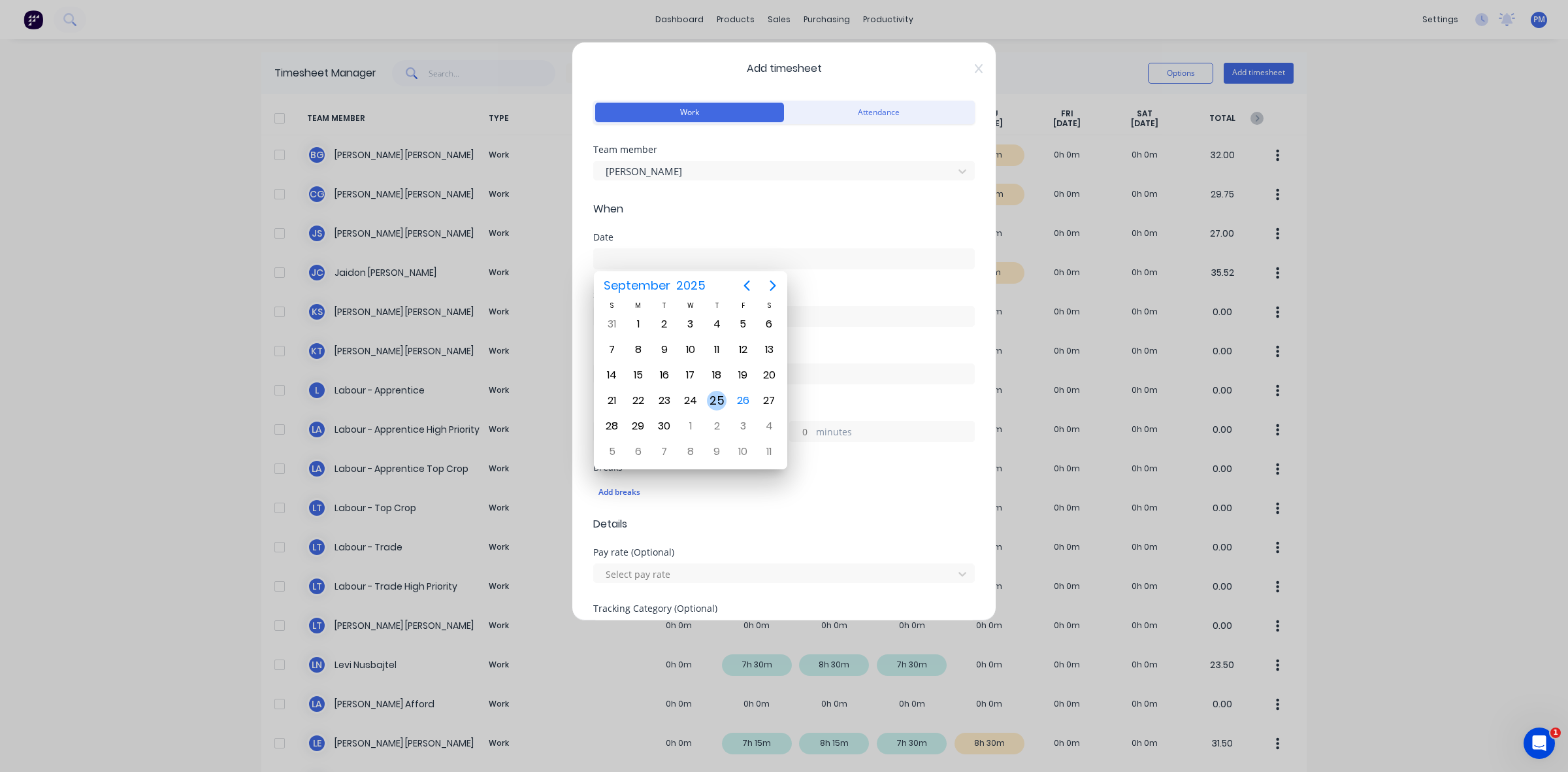
click at [713, 397] on div "25" at bounding box center [716, 400] width 20 height 20
type input "[DATE]"
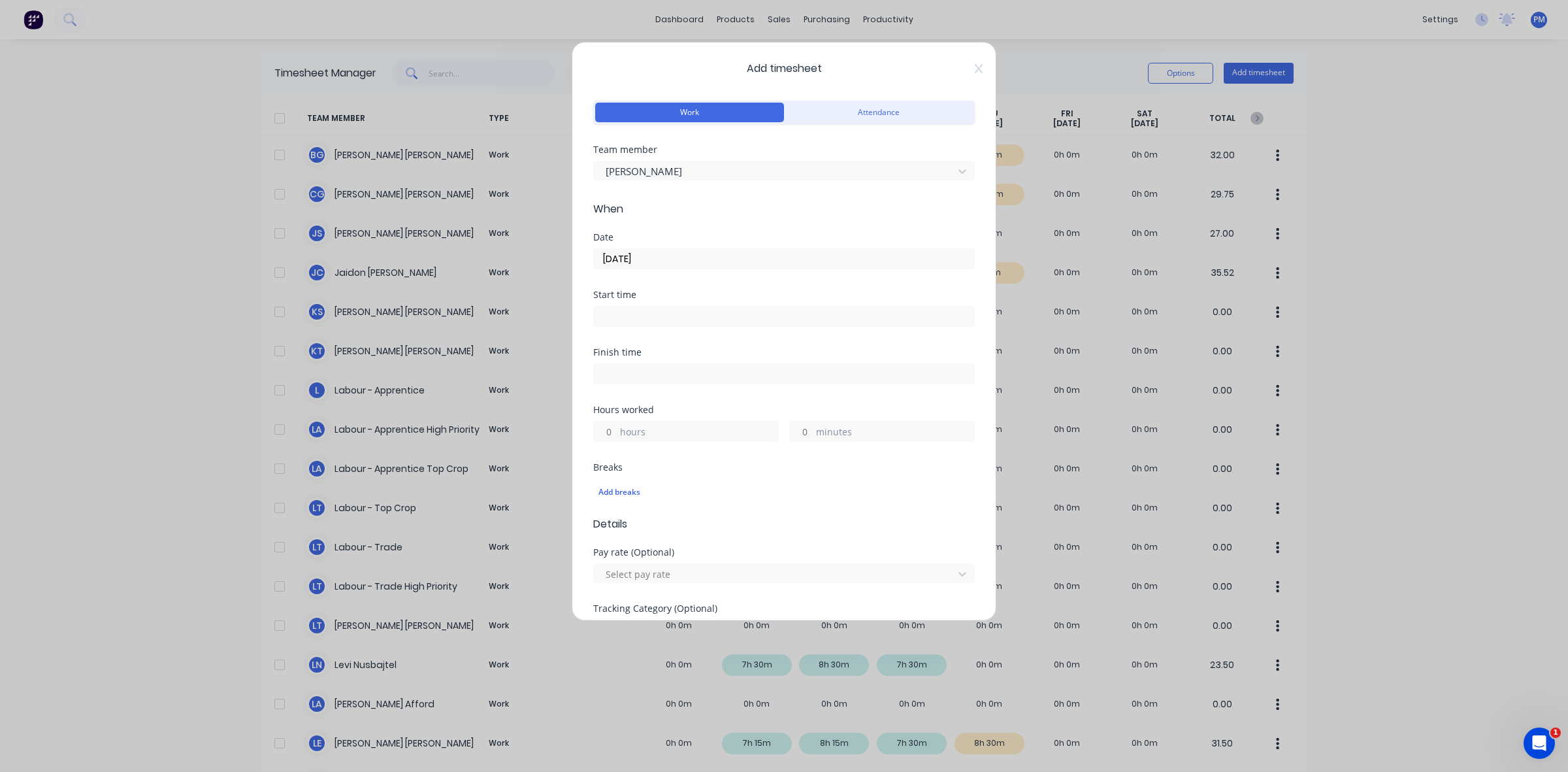
click at [623, 315] on input at bounding box center [784, 316] width 380 height 20
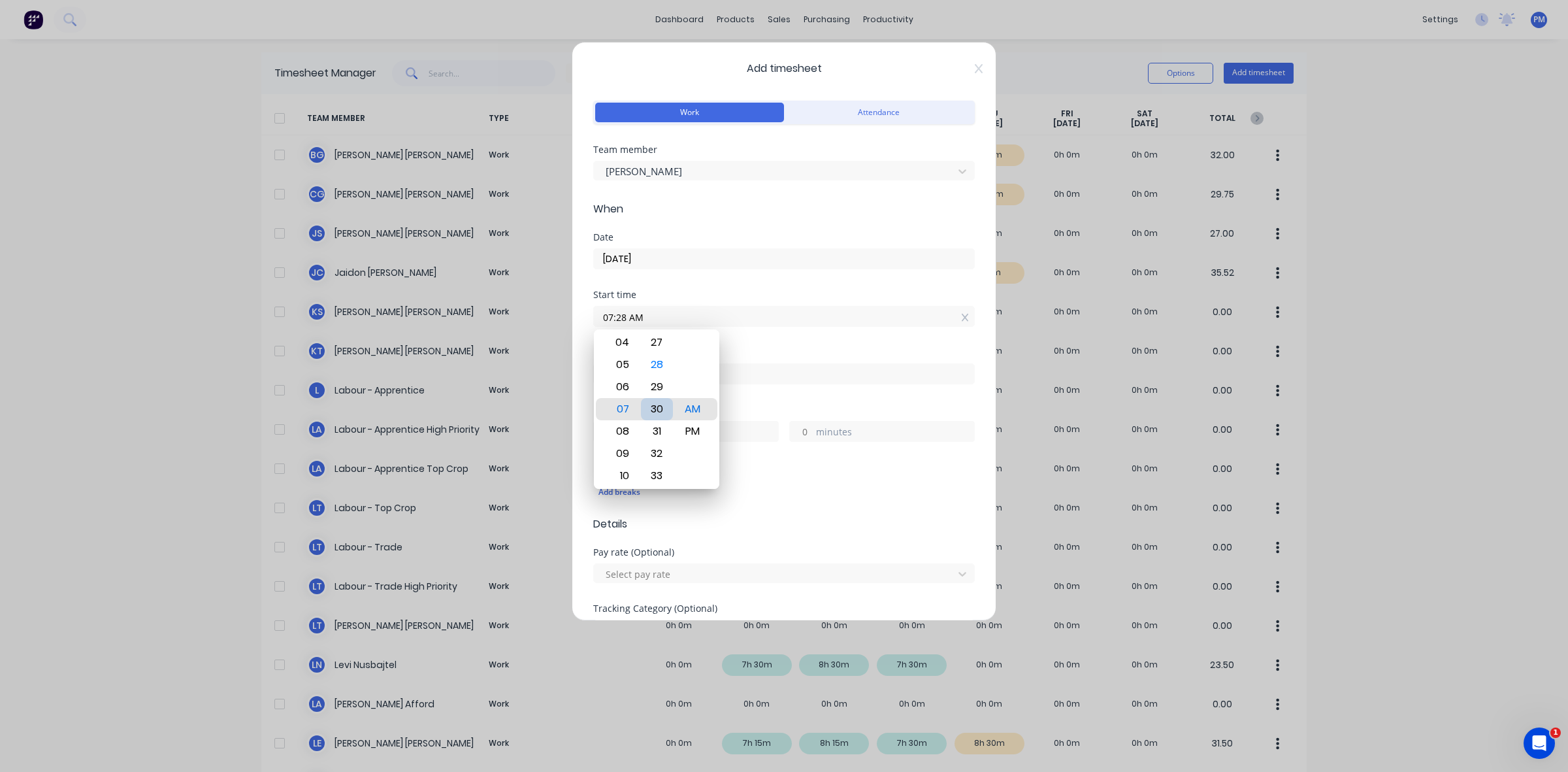
type input "07:30 AM"
click at [682, 410] on div "AM" at bounding box center [692, 409] width 32 height 22
click at [751, 477] on div "Add breaks" at bounding box center [784, 490] width 382 height 31
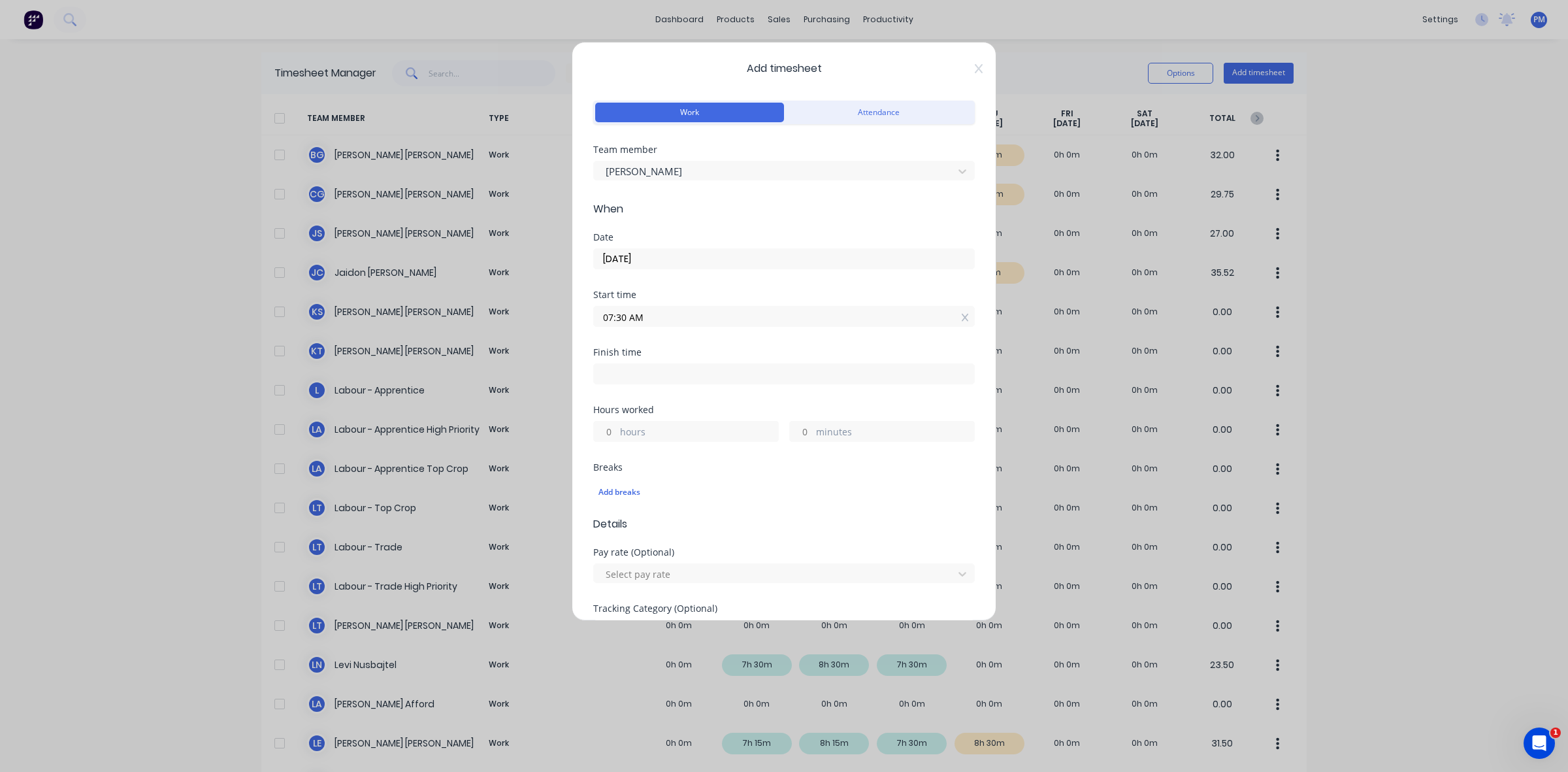
click at [609, 429] on input "hours" at bounding box center [606, 431] width 23 height 20
type input "4"
type input "11:30 AM"
click at [796, 431] on input "0" at bounding box center [802, 431] width 23 height 20
type input "30"
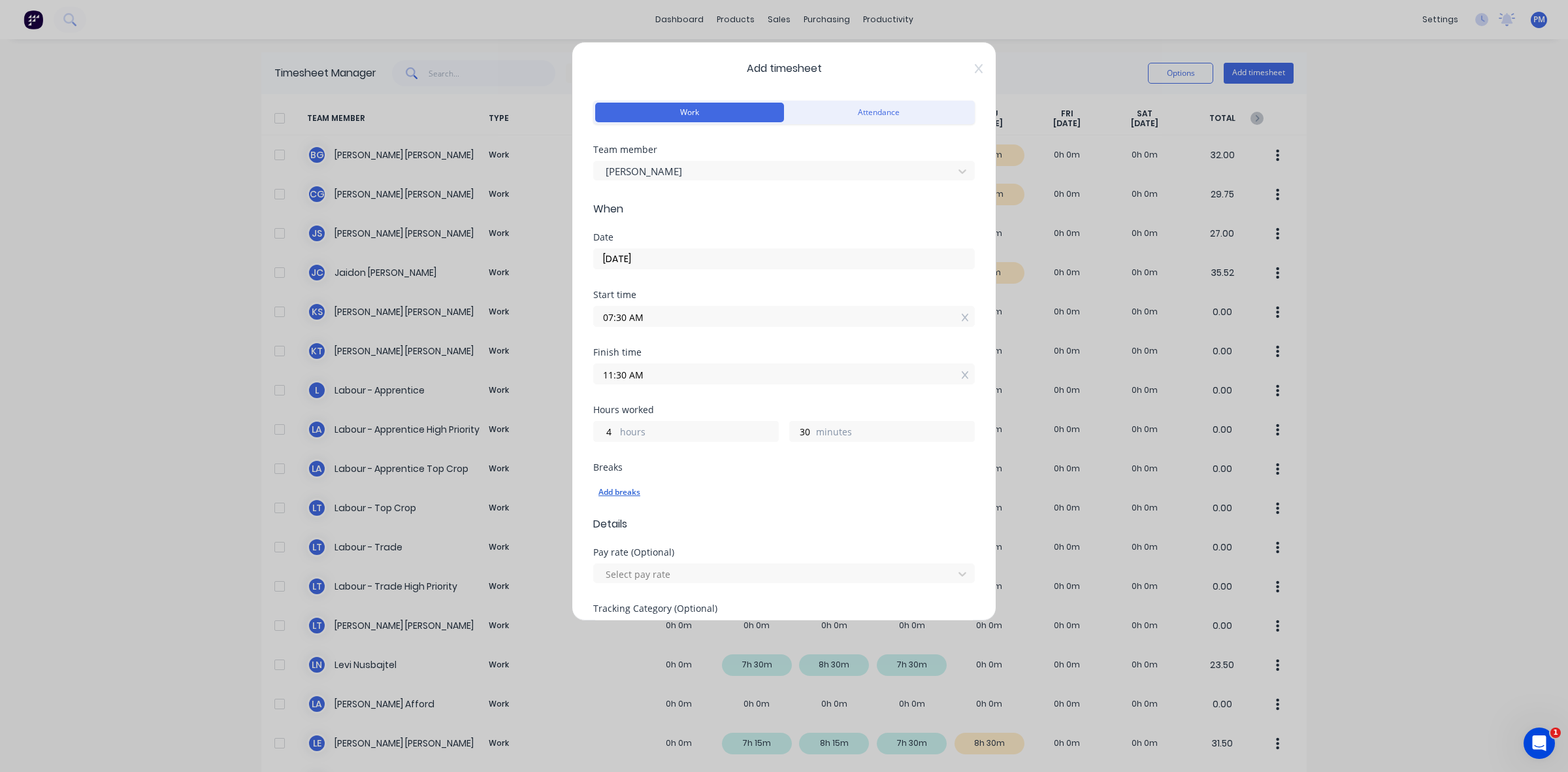
type input "12:00 PM"
click at [798, 497] on div "Add breaks" at bounding box center [784, 492] width 371 height 17
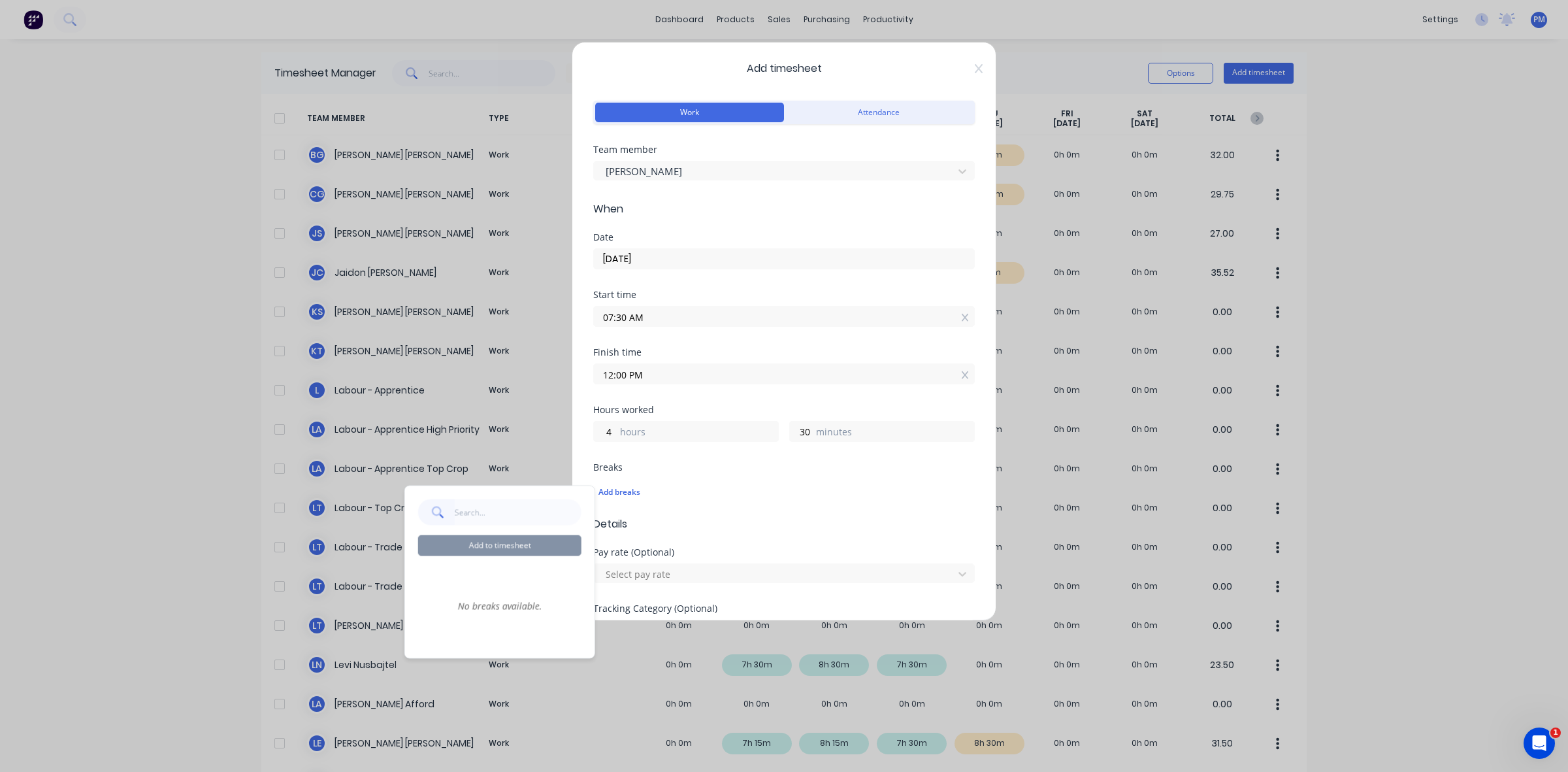
click at [721, 528] on span "Details" at bounding box center [784, 524] width 382 height 16
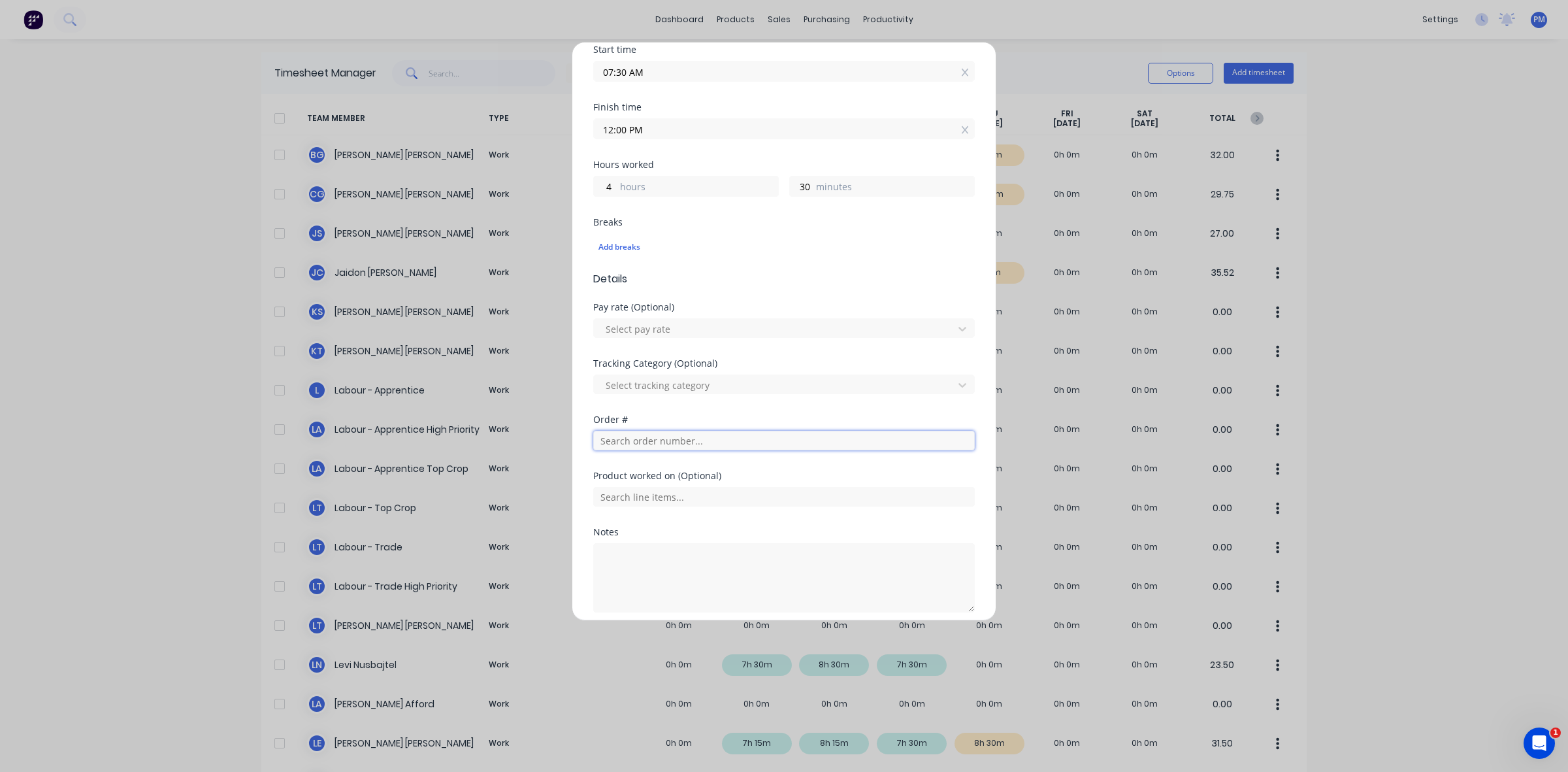
click at [639, 443] on input "text" at bounding box center [784, 440] width 382 height 20
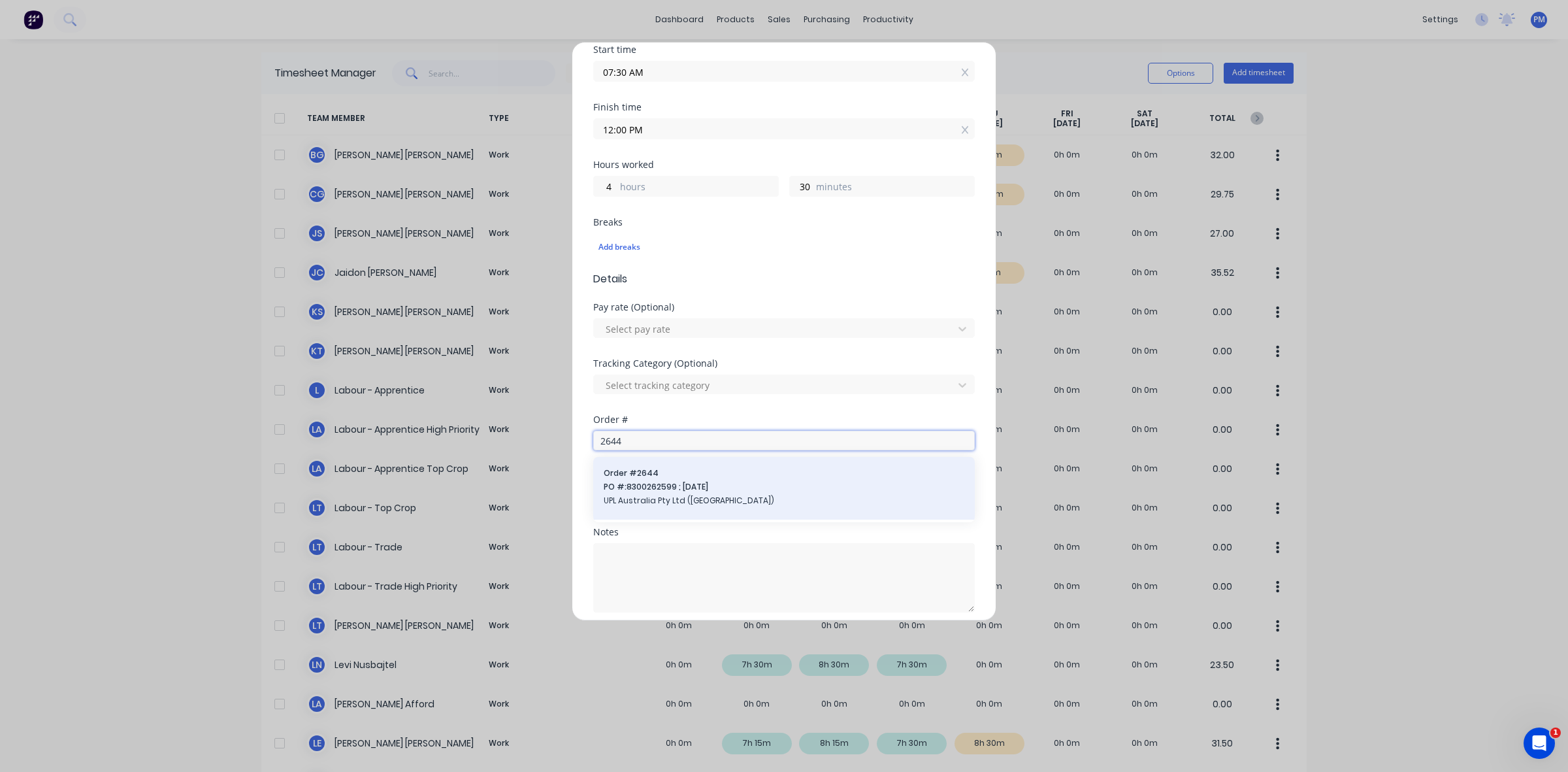
type input "2644"
click at [671, 492] on span "PO #: 8300262599 ; [DATE]" at bounding box center [784, 486] width 361 height 12
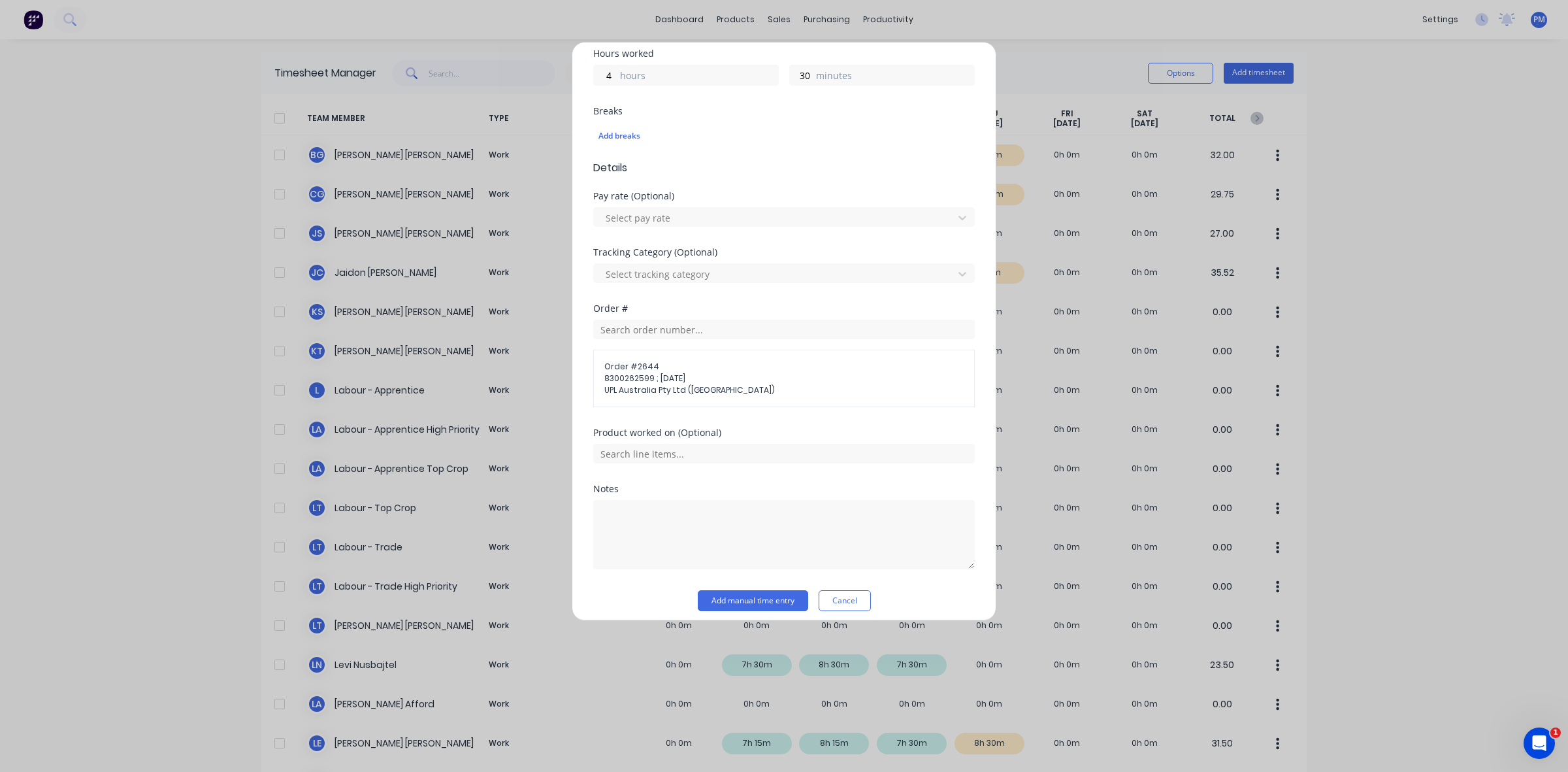
scroll to position [367, 0]
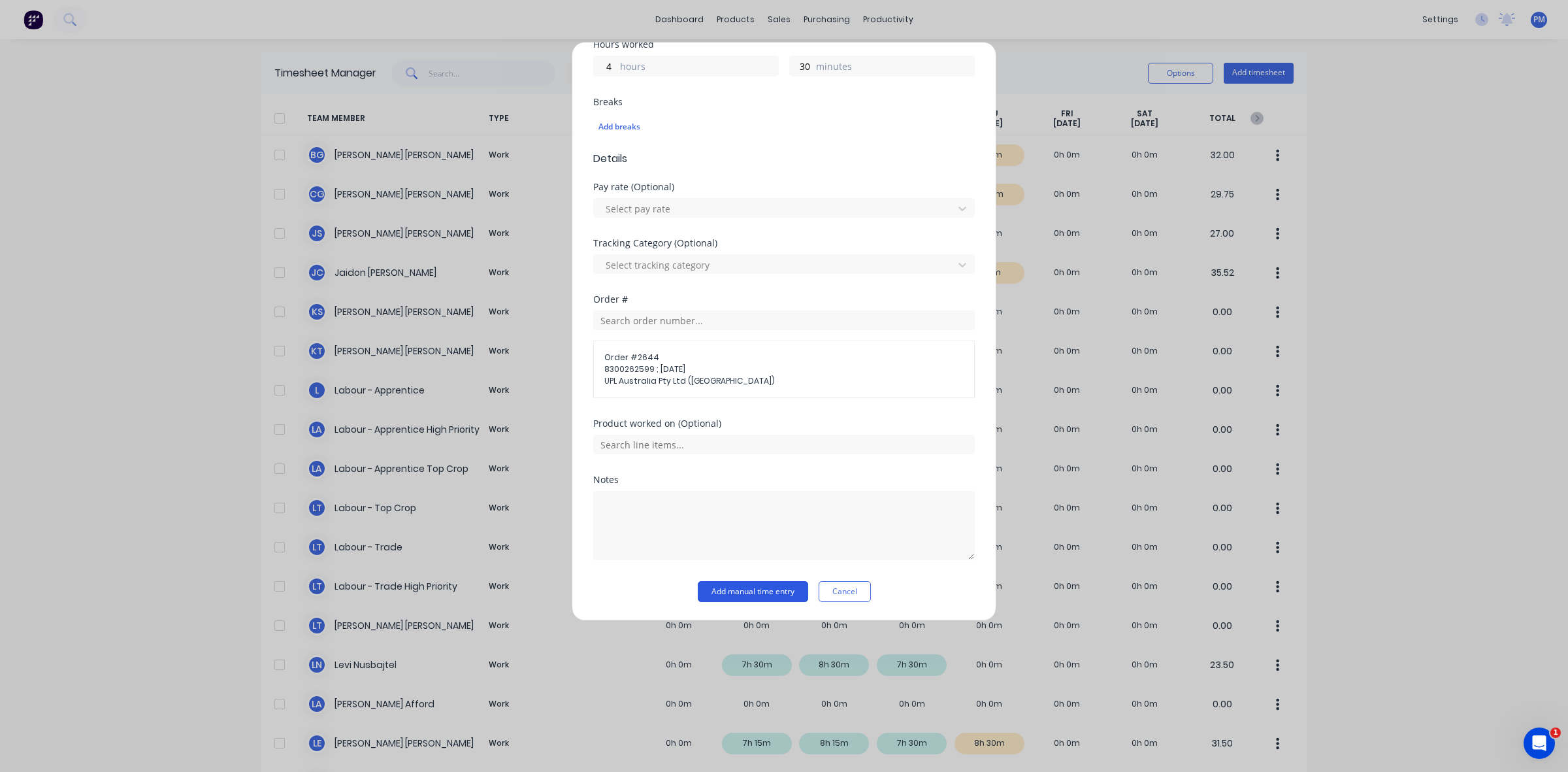
click at [718, 592] on button "Add manual time entry" at bounding box center [753, 591] width 111 height 21
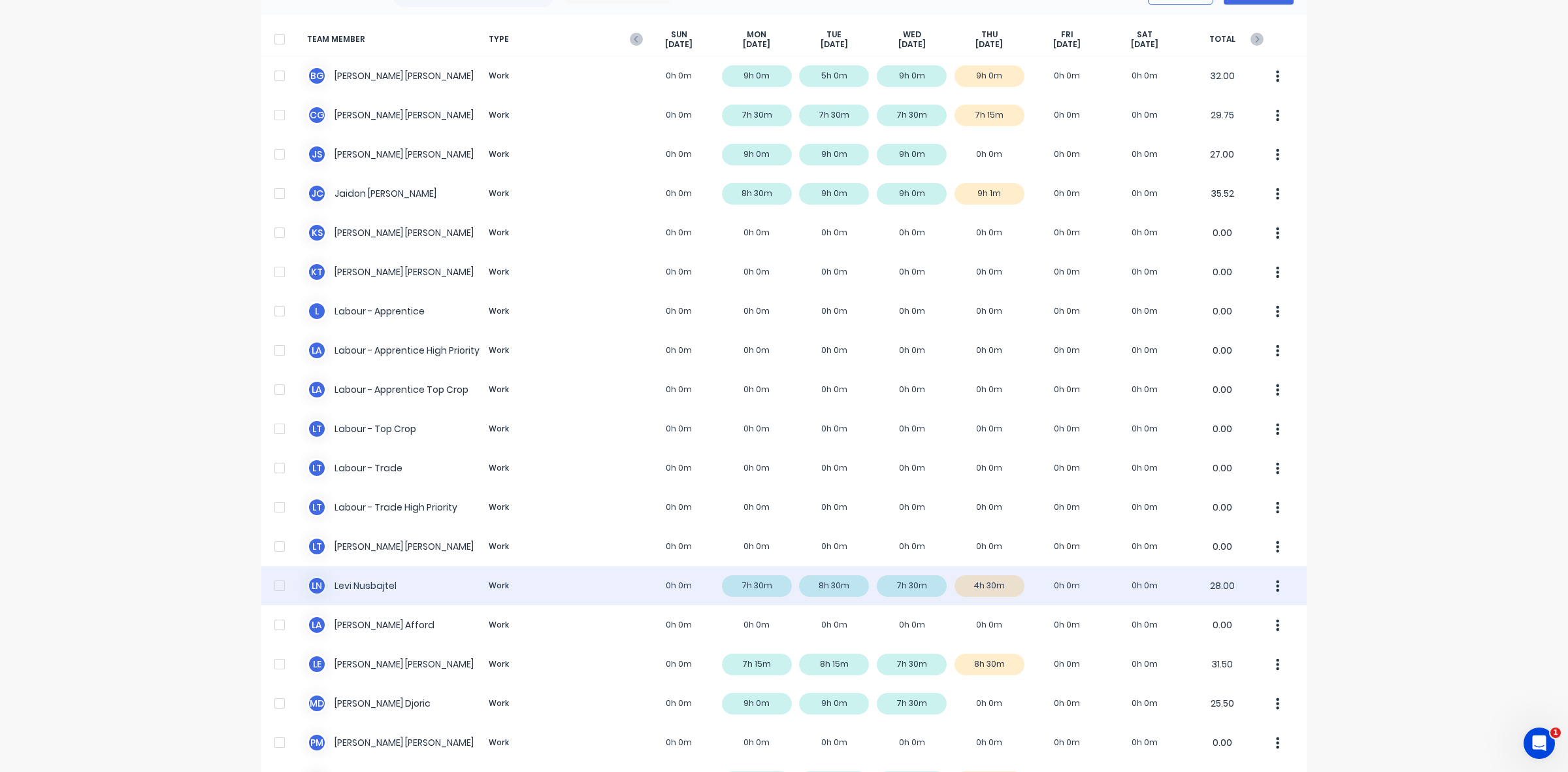
scroll to position [81, 0]
click at [1000, 585] on div "[PERSON_NAME] Nusbajtel Work 0h 0m 7h 30m 8h 30m 7h 30m 4h 30m 0h 0m 0h 0m 28.00" at bounding box center [784, 583] width 1046 height 39
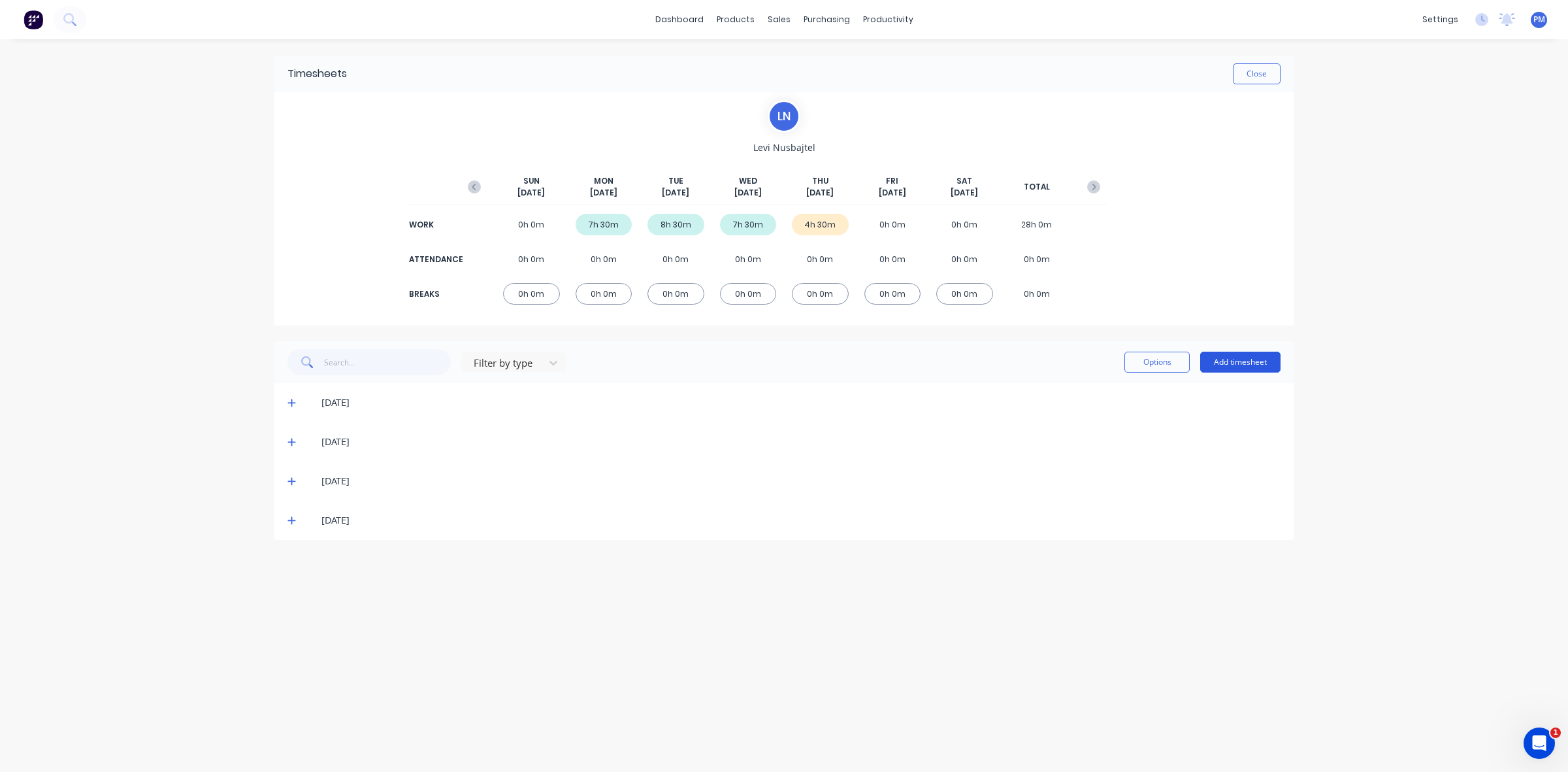
click at [1242, 361] on button "Add timesheet" at bounding box center [1240, 362] width 81 height 21
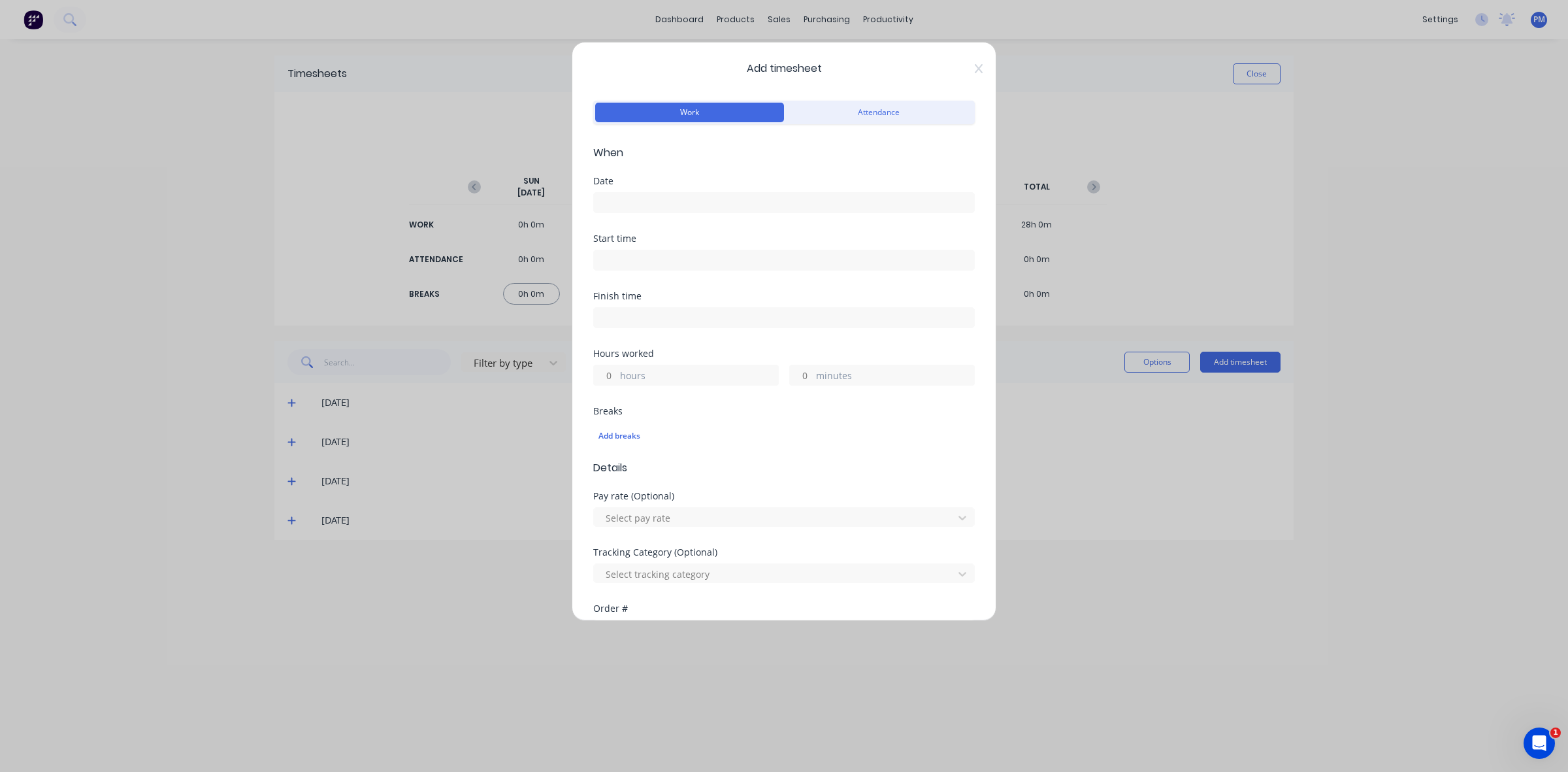
click at [657, 201] on input at bounding box center [784, 202] width 380 height 20
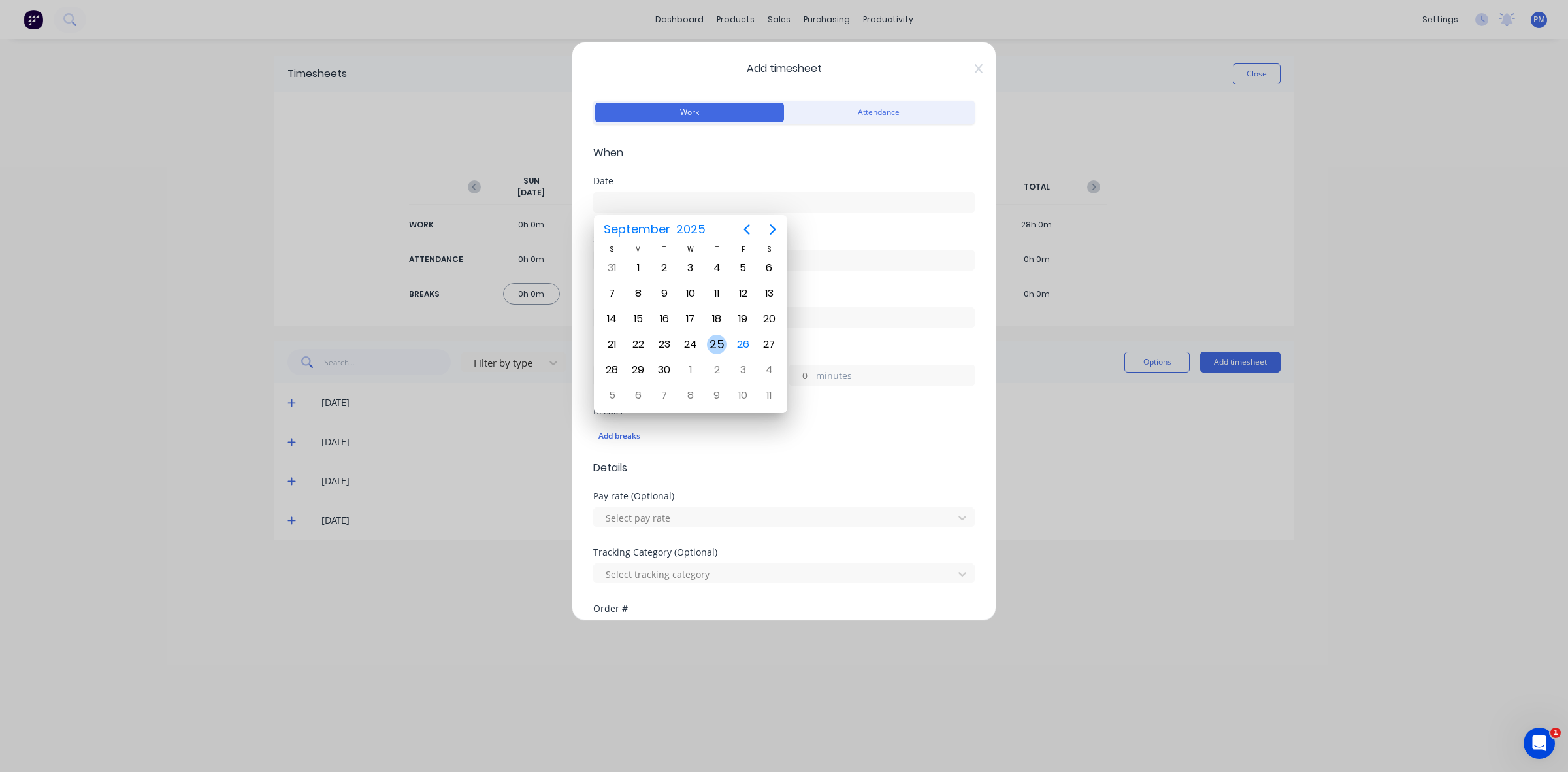
click at [712, 342] on div "25" at bounding box center [716, 344] width 20 height 20
type input "[DATE]"
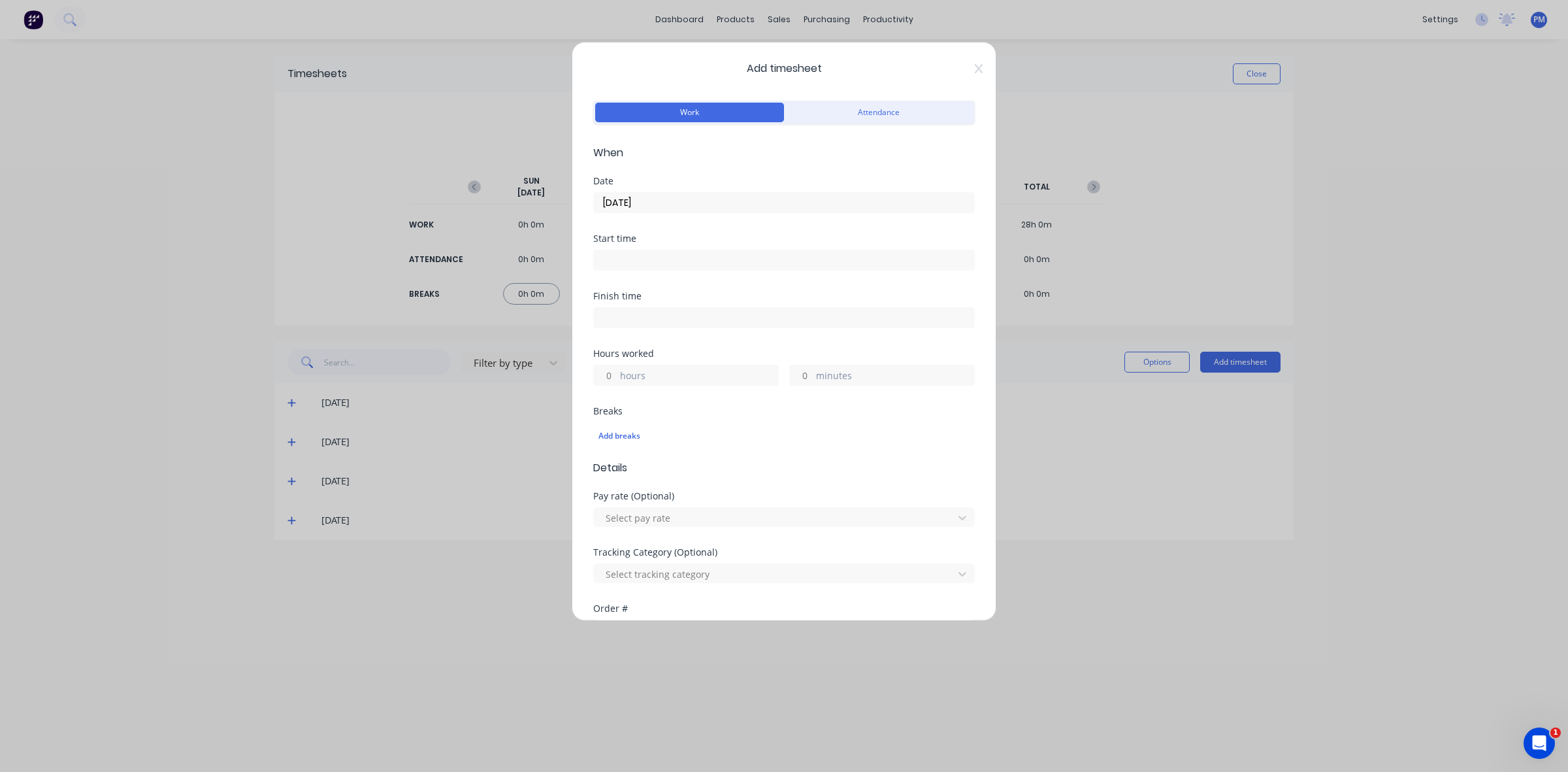
click at [623, 253] on input at bounding box center [784, 260] width 380 height 20
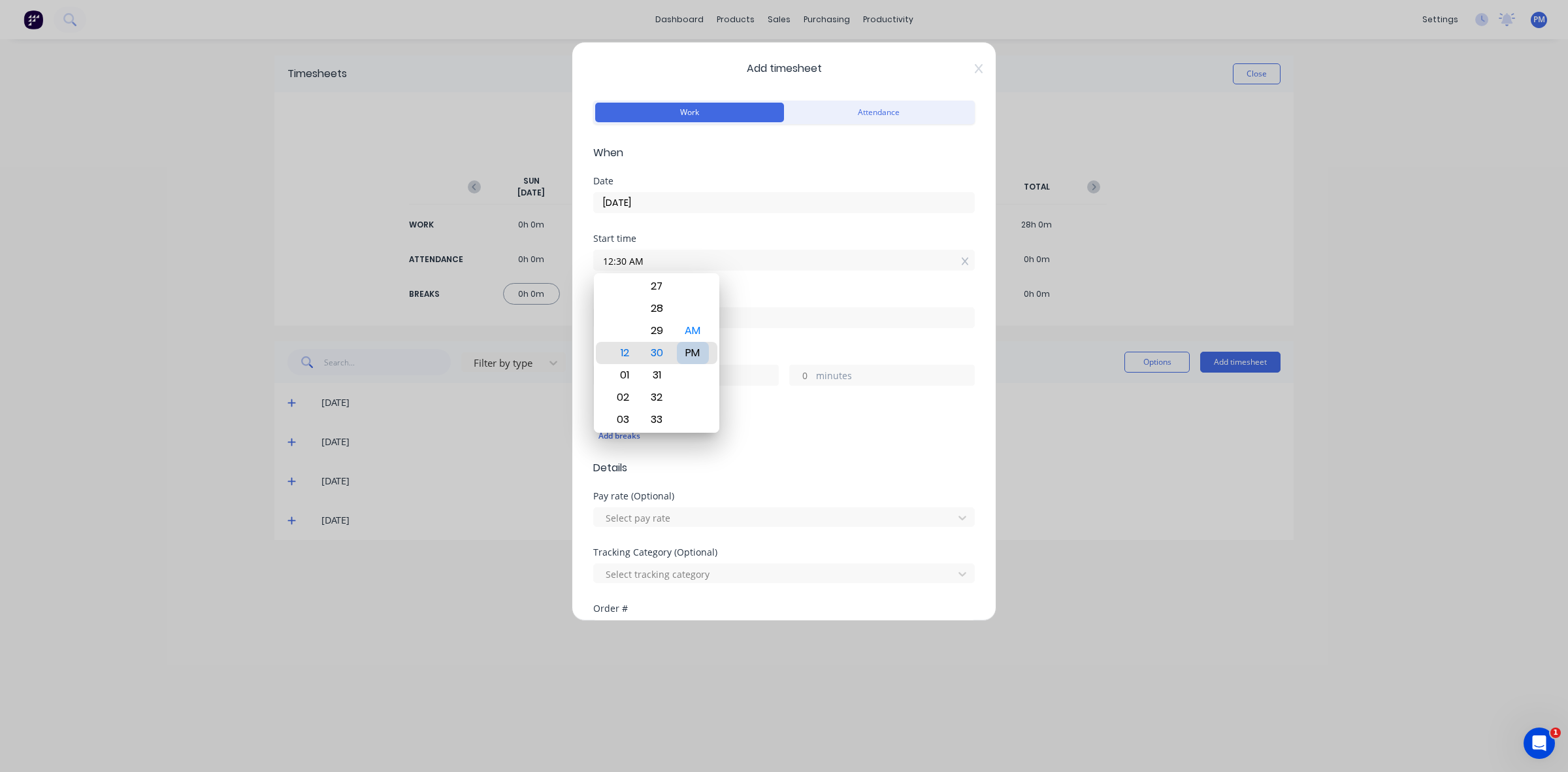
type input "12:30 PM"
click at [725, 402] on div "Hours worked hours minutes" at bounding box center [784, 377] width 382 height 58
click at [615, 374] on input "hours" at bounding box center [606, 375] width 23 height 20
type input "4"
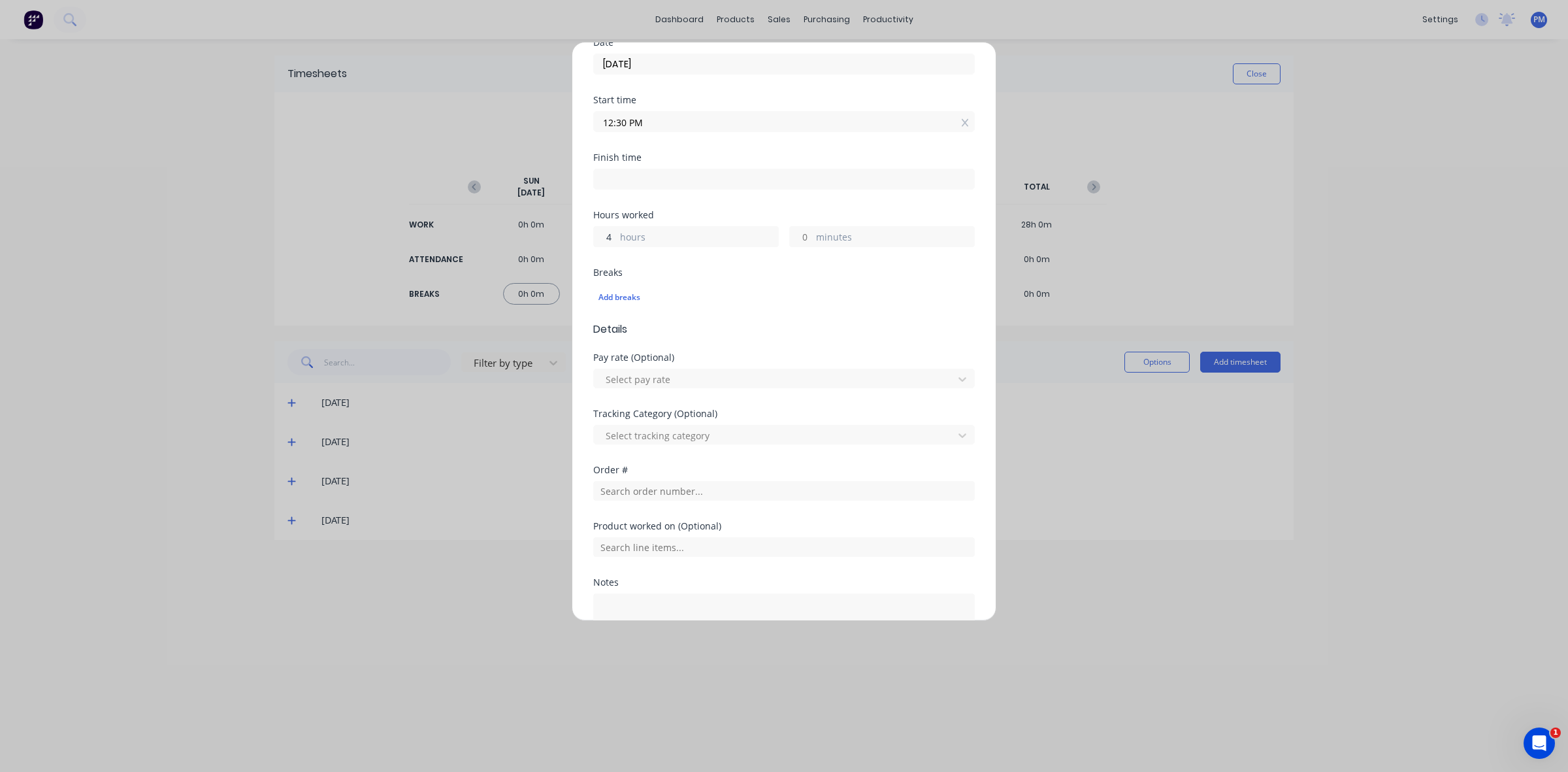
scroll to position [163, 0]
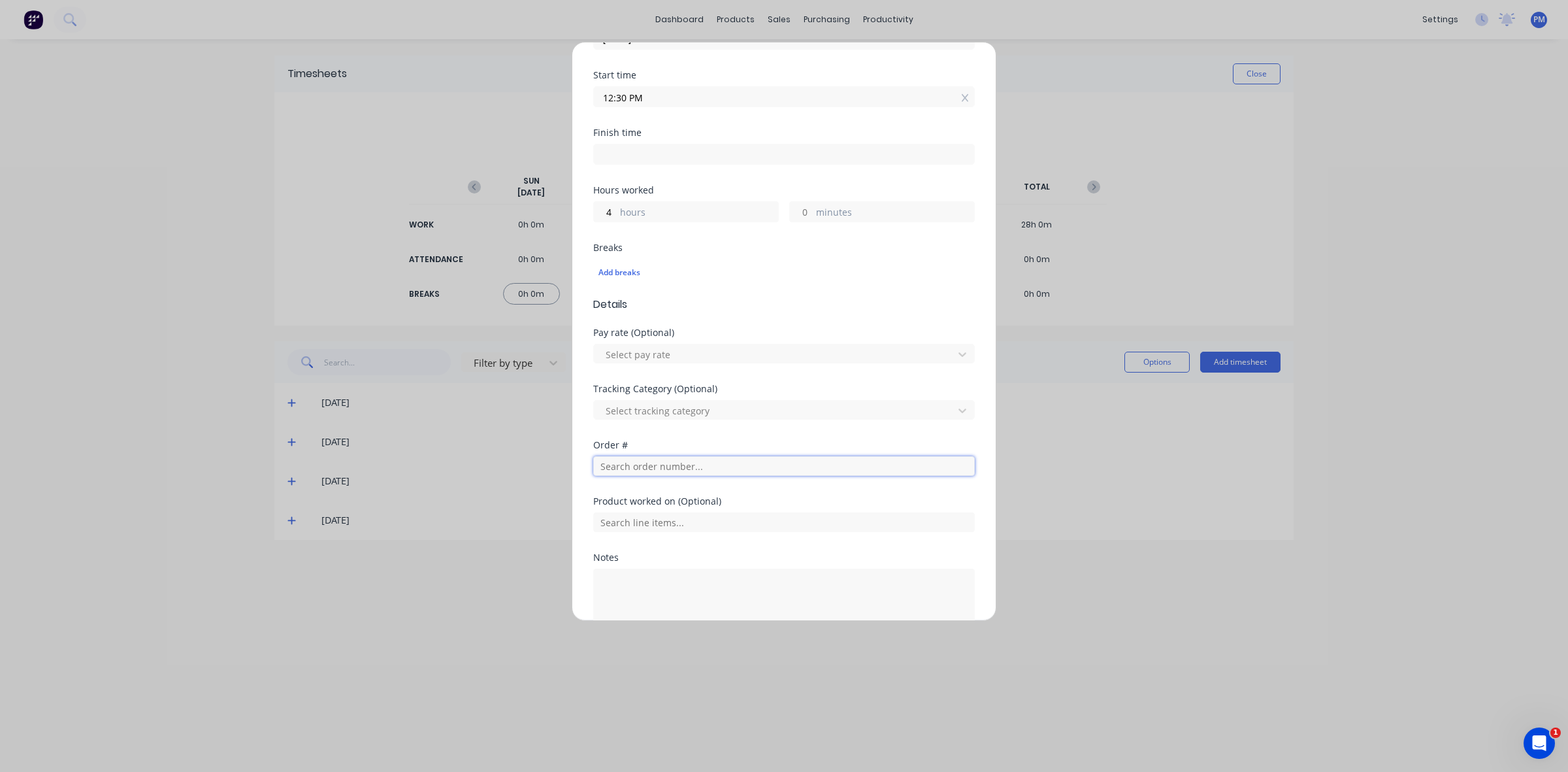
type input "04:30 PM"
type input "0"
click at [652, 463] on input "text" at bounding box center [784, 465] width 382 height 20
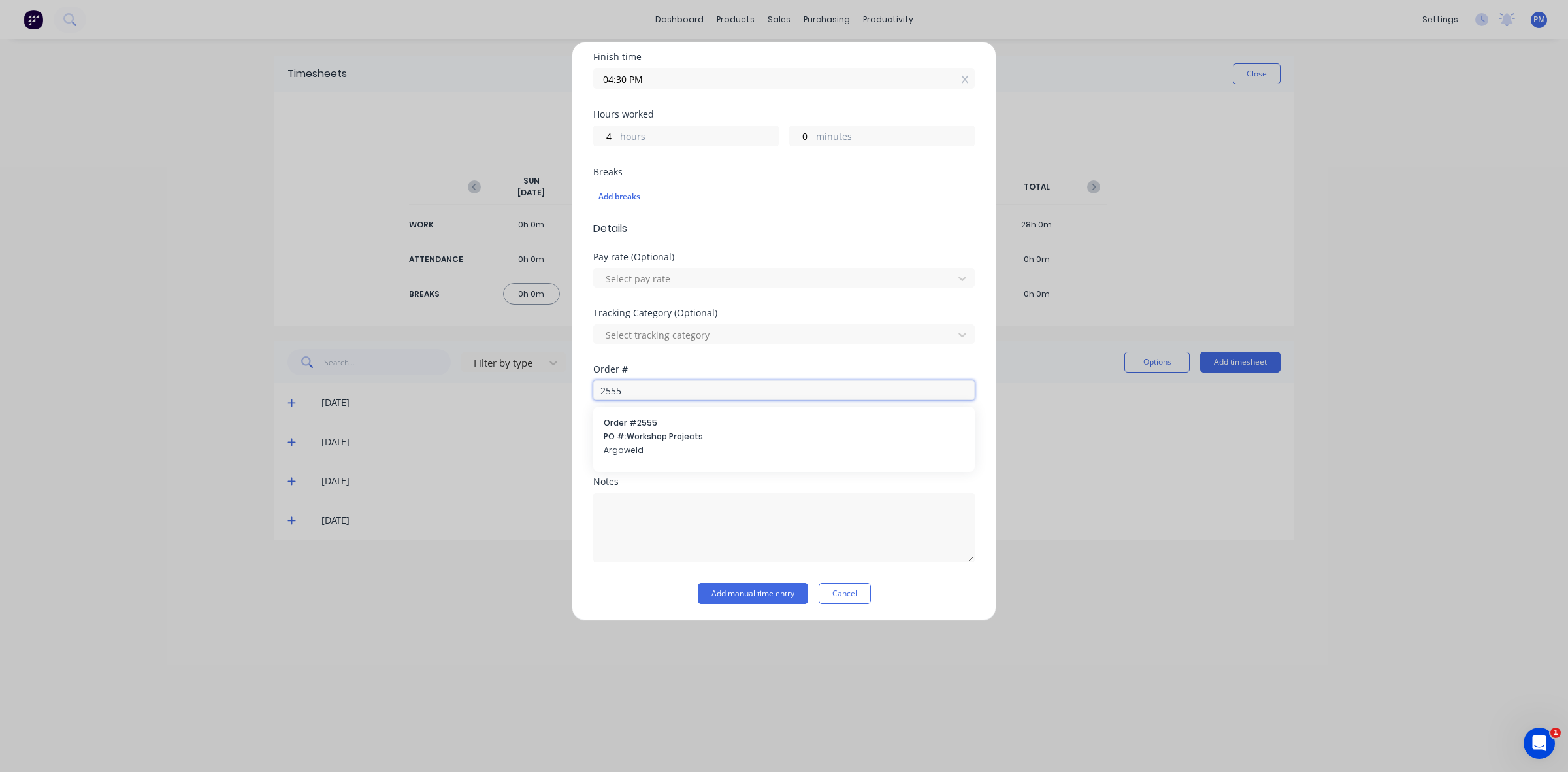
scroll to position [242, 0]
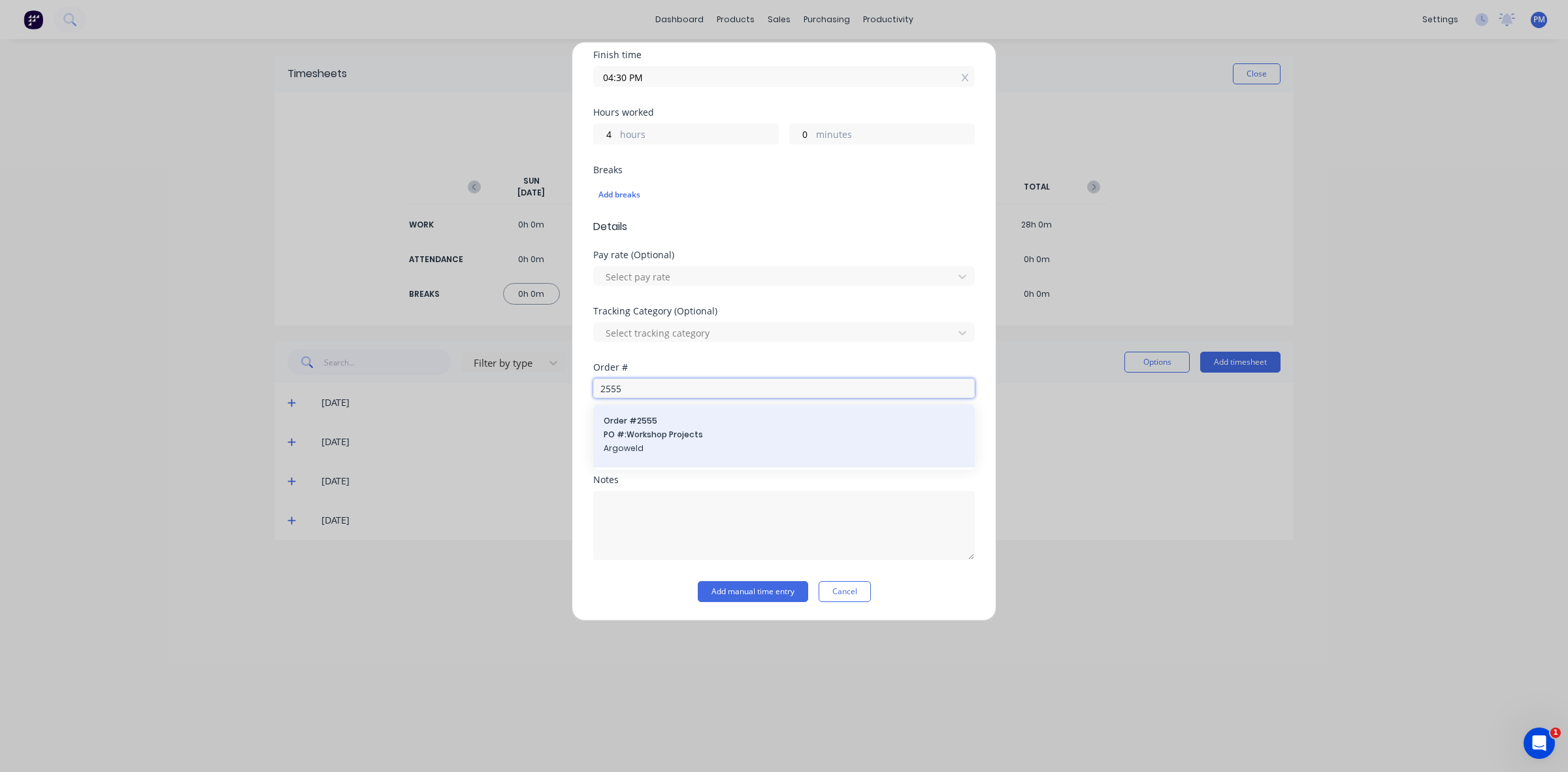
type input "2555"
click at [655, 437] on span "PO #: Workshop Projects" at bounding box center [784, 434] width 361 height 12
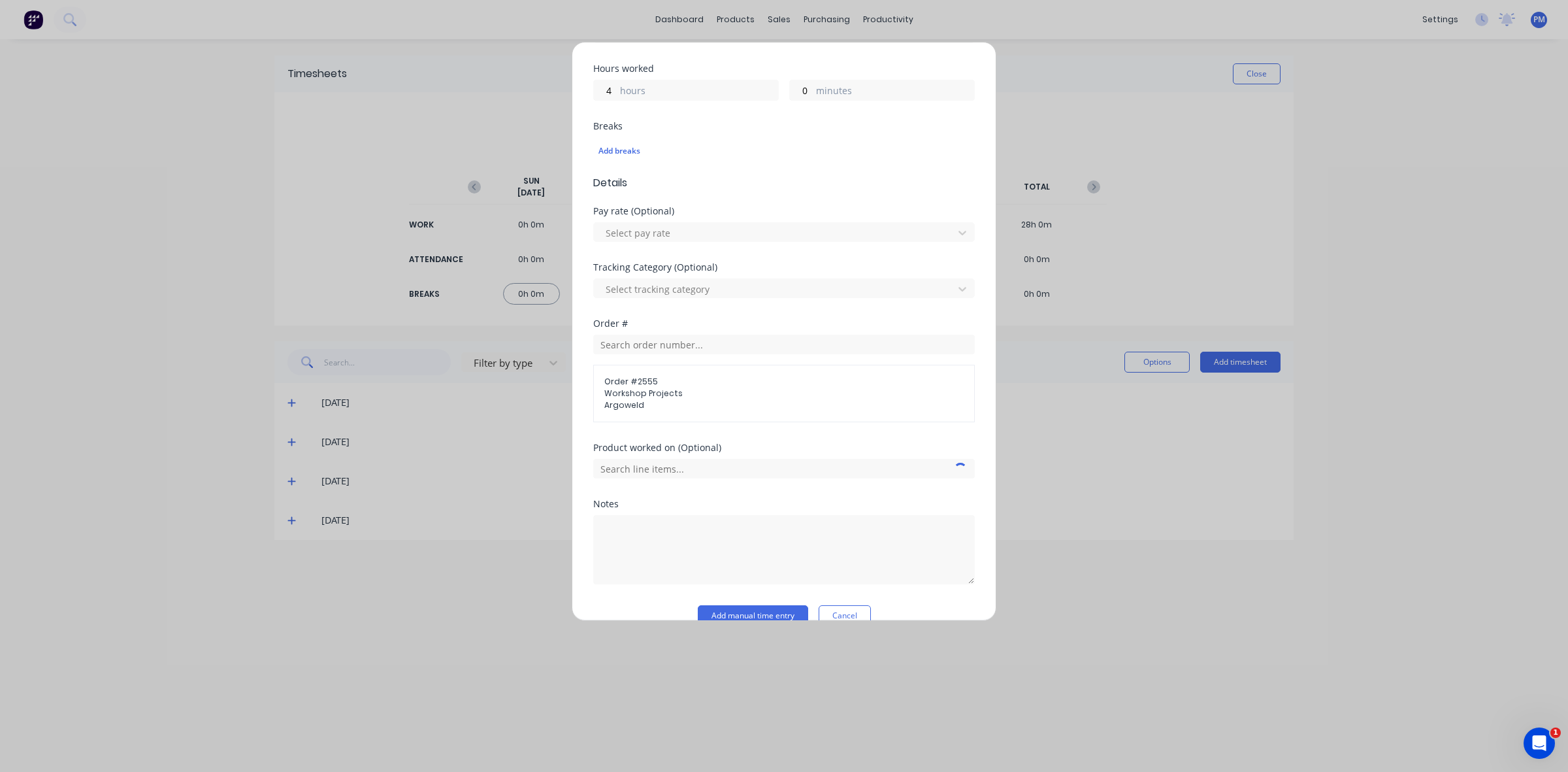
scroll to position [311, 0]
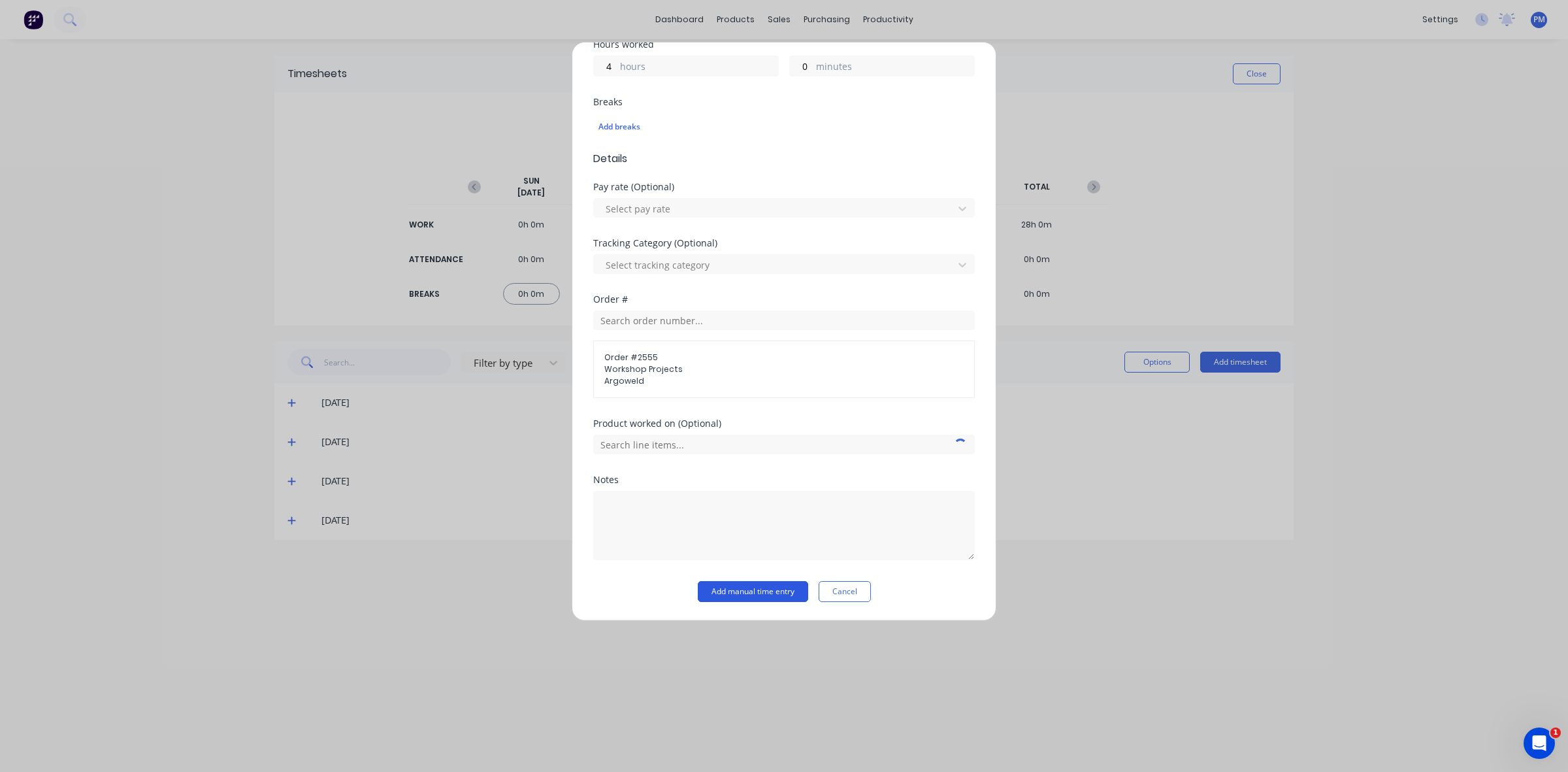
click at [750, 592] on button "Add manual time entry" at bounding box center [753, 591] width 111 height 21
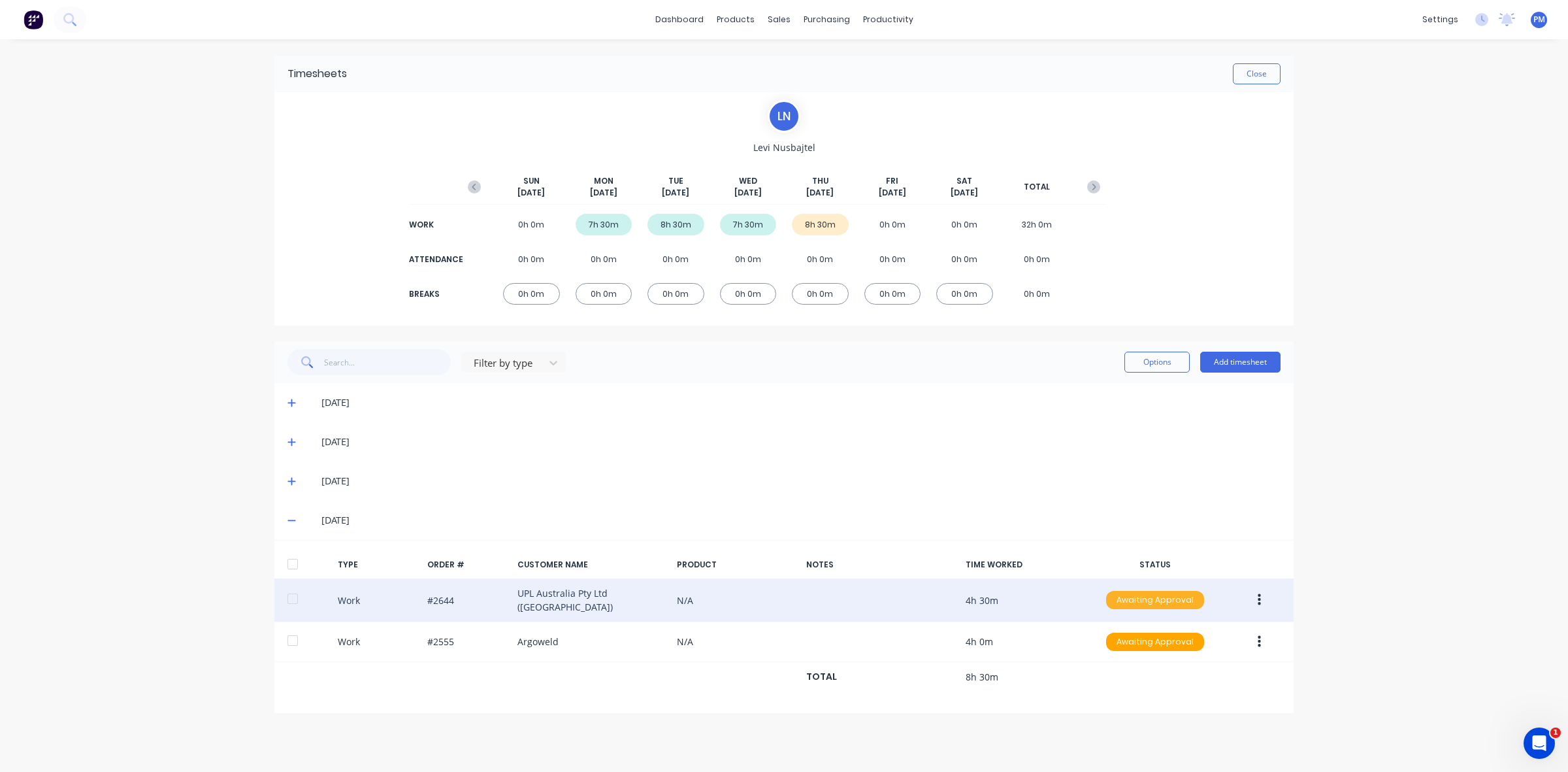
click at [1128, 600] on div "Awaiting Approval" at bounding box center [1155, 600] width 98 height 18
click at [1116, 665] on div "Approved" at bounding box center [1126, 665] width 107 height 18
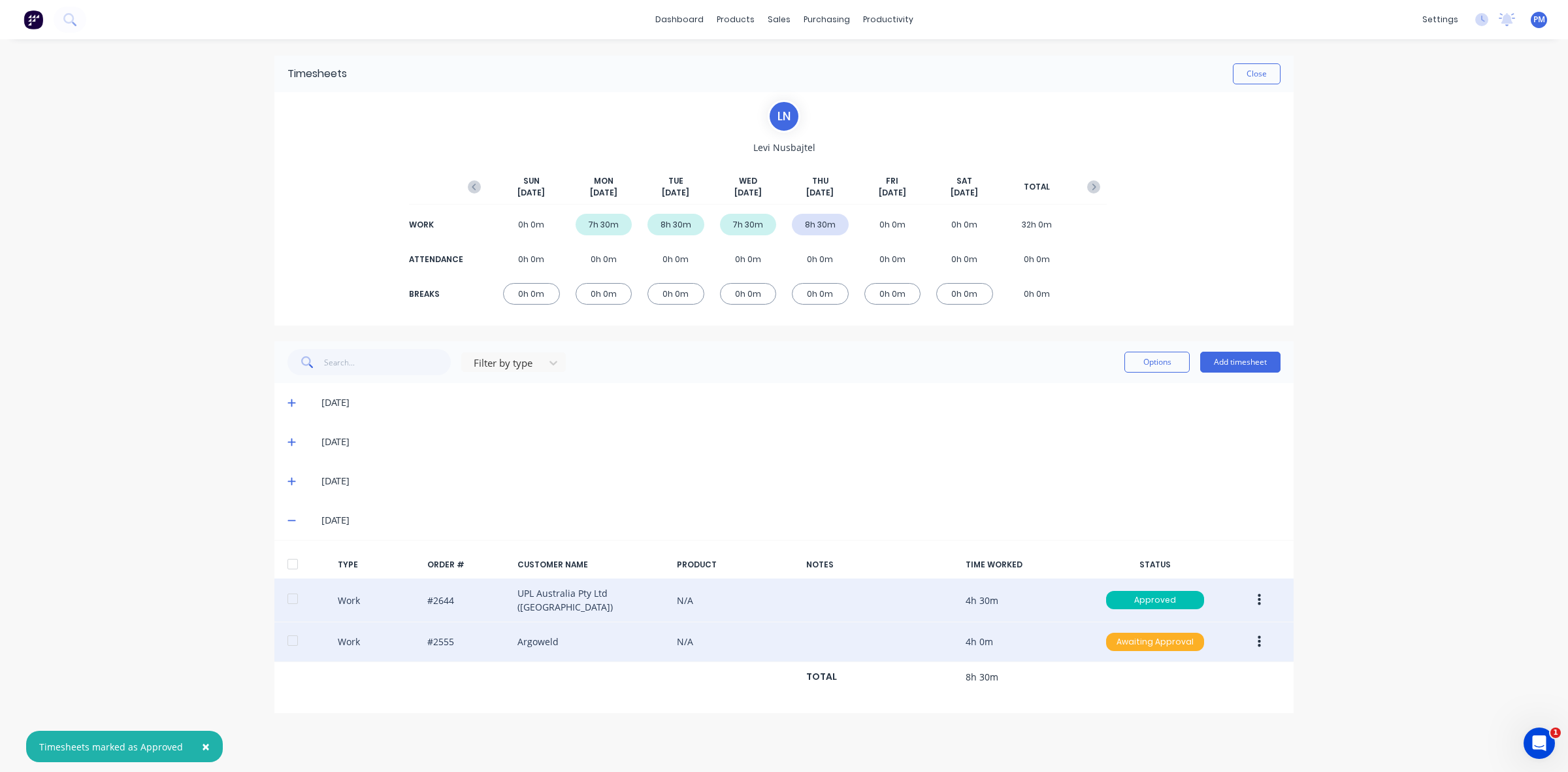
click at [1129, 641] on div "Awaiting Approval" at bounding box center [1155, 642] width 98 height 18
click at [1122, 699] on div "Approved" at bounding box center [1126, 708] width 107 height 18
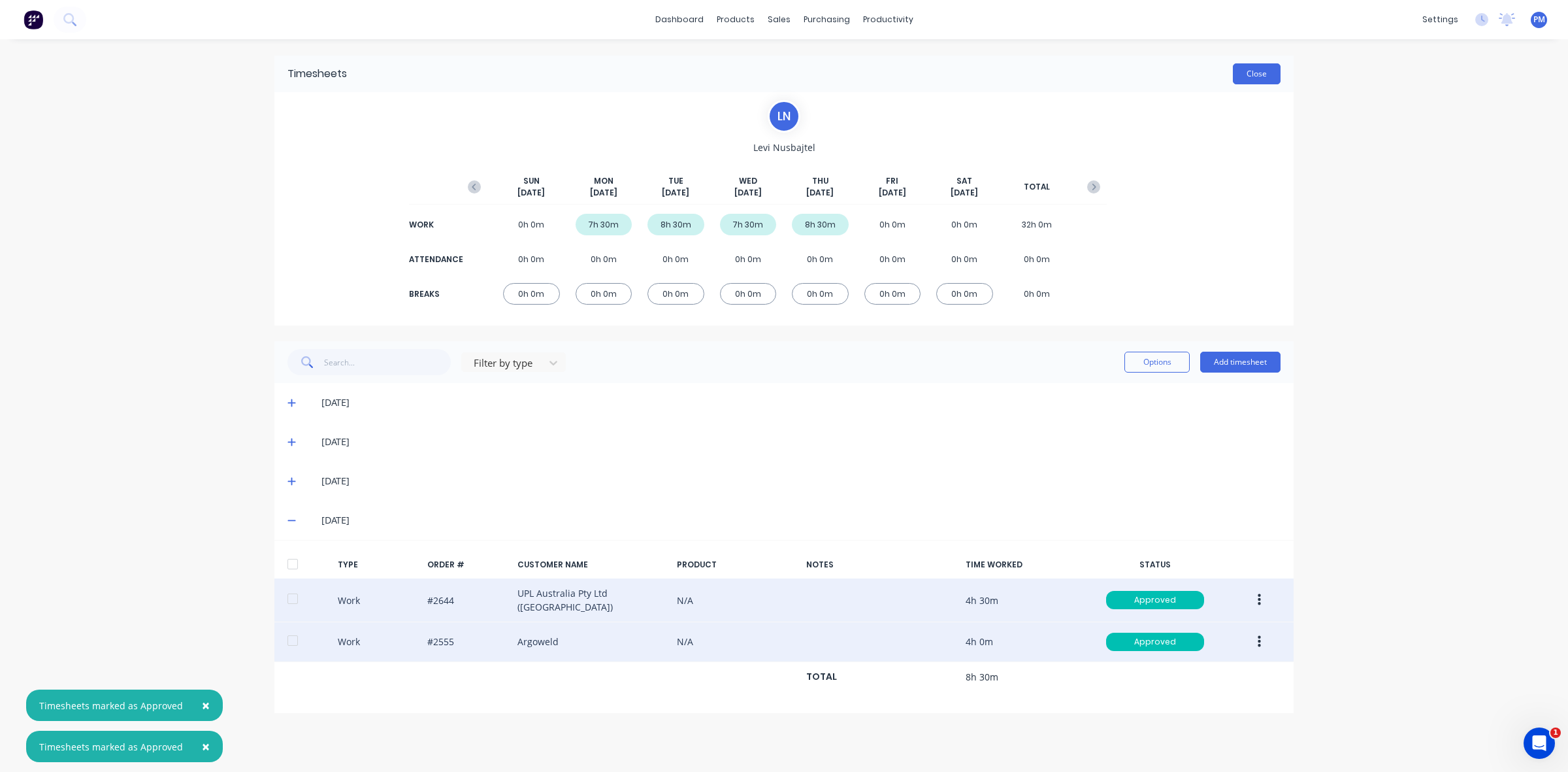
click at [1261, 79] on button "Close" at bounding box center [1257, 73] width 47 height 21
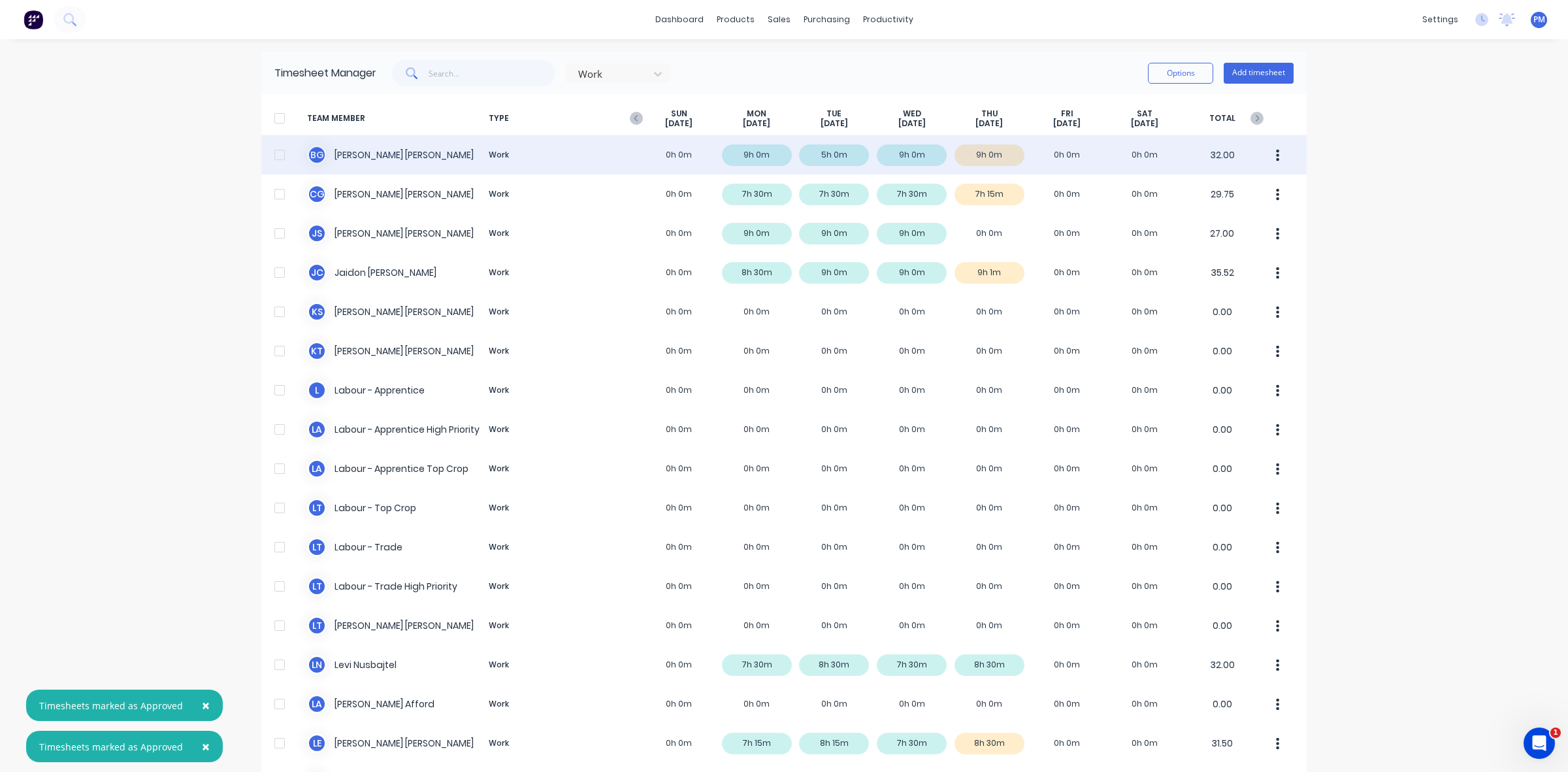
click at [998, 154] on div "[PERSON_NAME] Work 0h 0m 9h 0m 5h 0m 9h 0m 9h 0m 0h 0m 0h 0m 32.00" at bounding box center [784, 155] width 1046 height 39
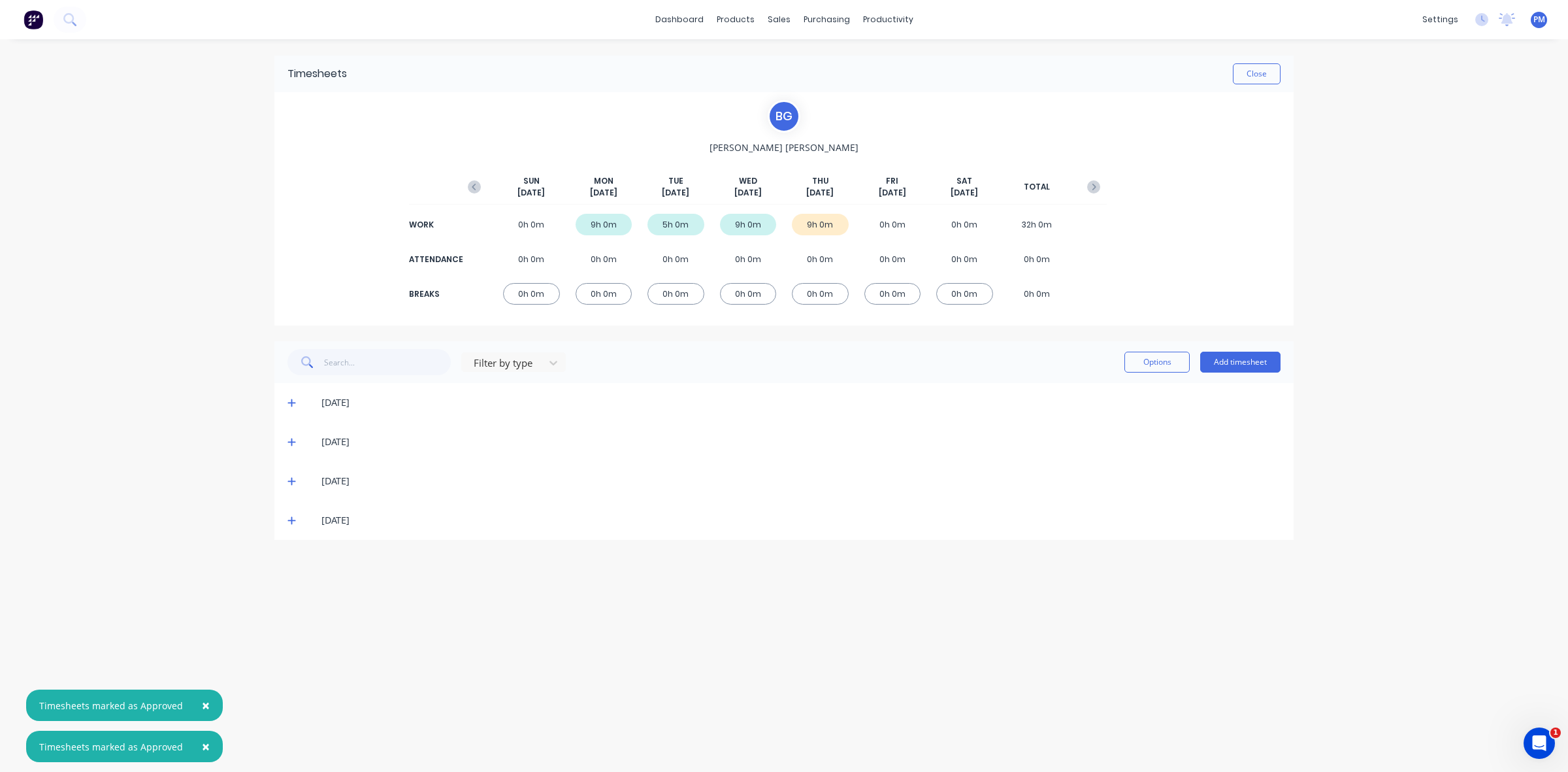
click at [295, 520] on icon at bounding box center [292, 520] width 9 height 9
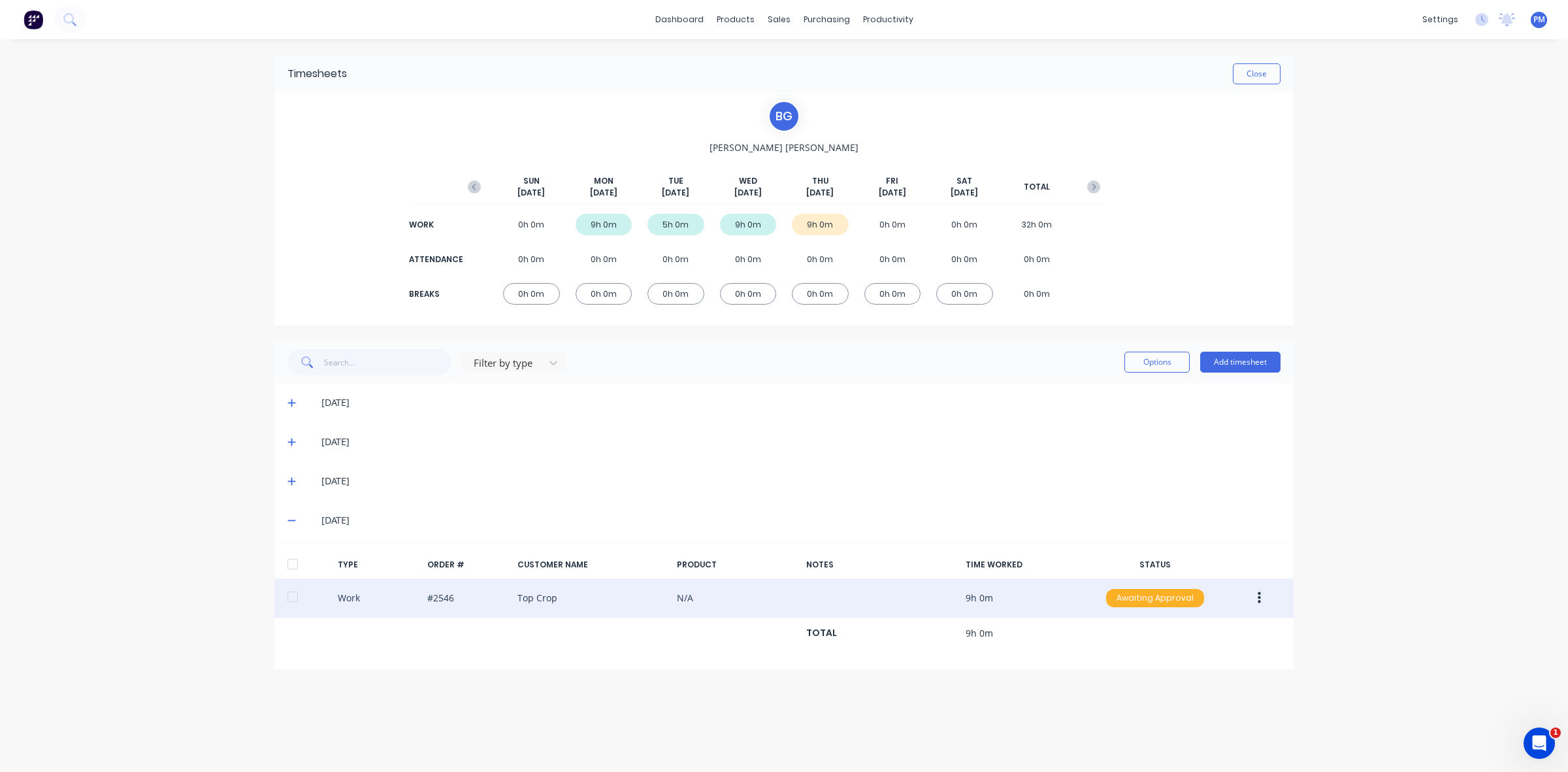
click at [1139, 602] on div "Awaiting Approval" at bounding box center [1155, 598] width 98 height 18
click at [1111, 667] on div "Approved" at bounding box center [1126, 663] width 107 height 18
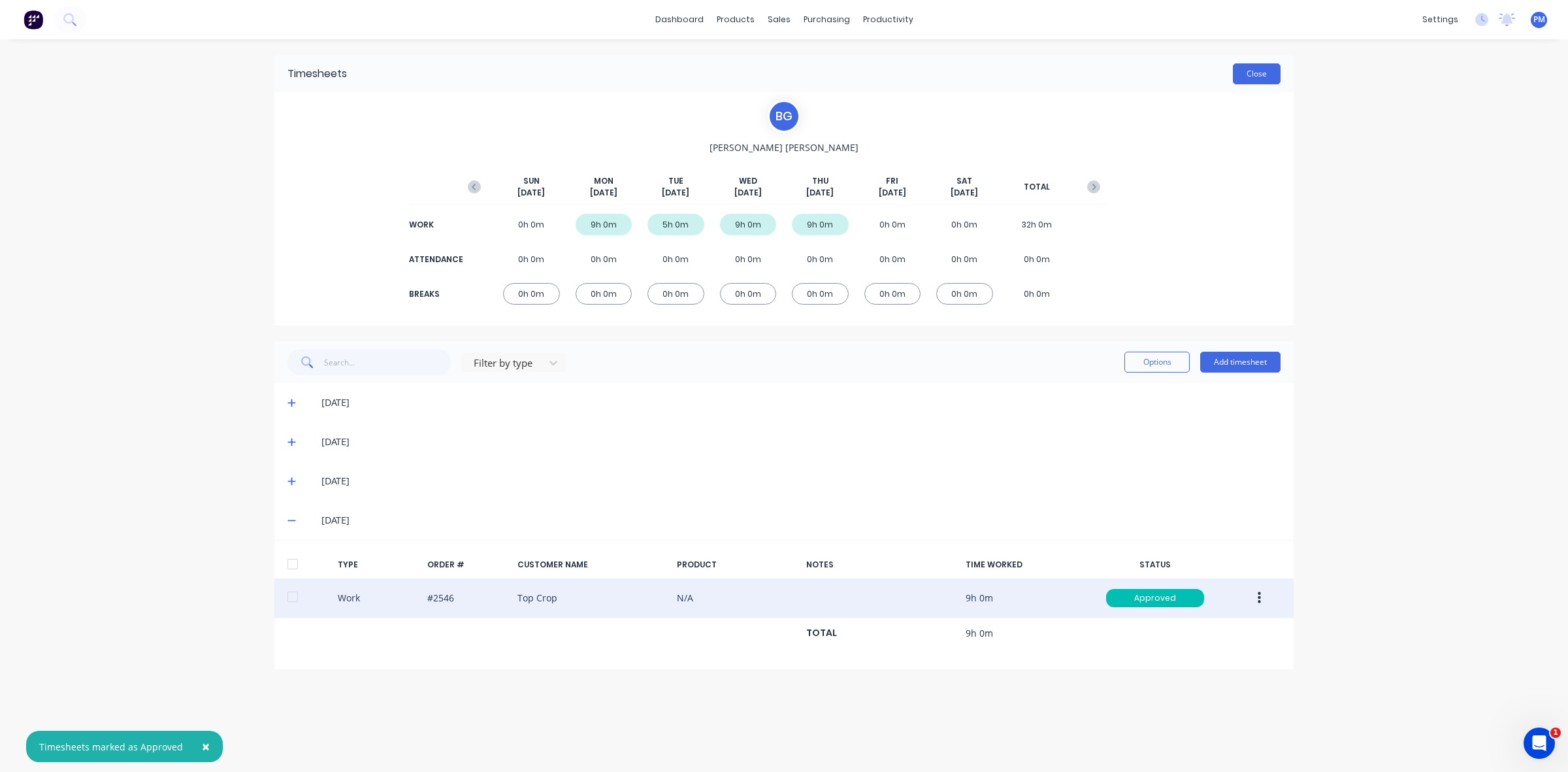
click at [1272, 69] on button "Close" at bounding box center [1257, 73] width 47 height 21
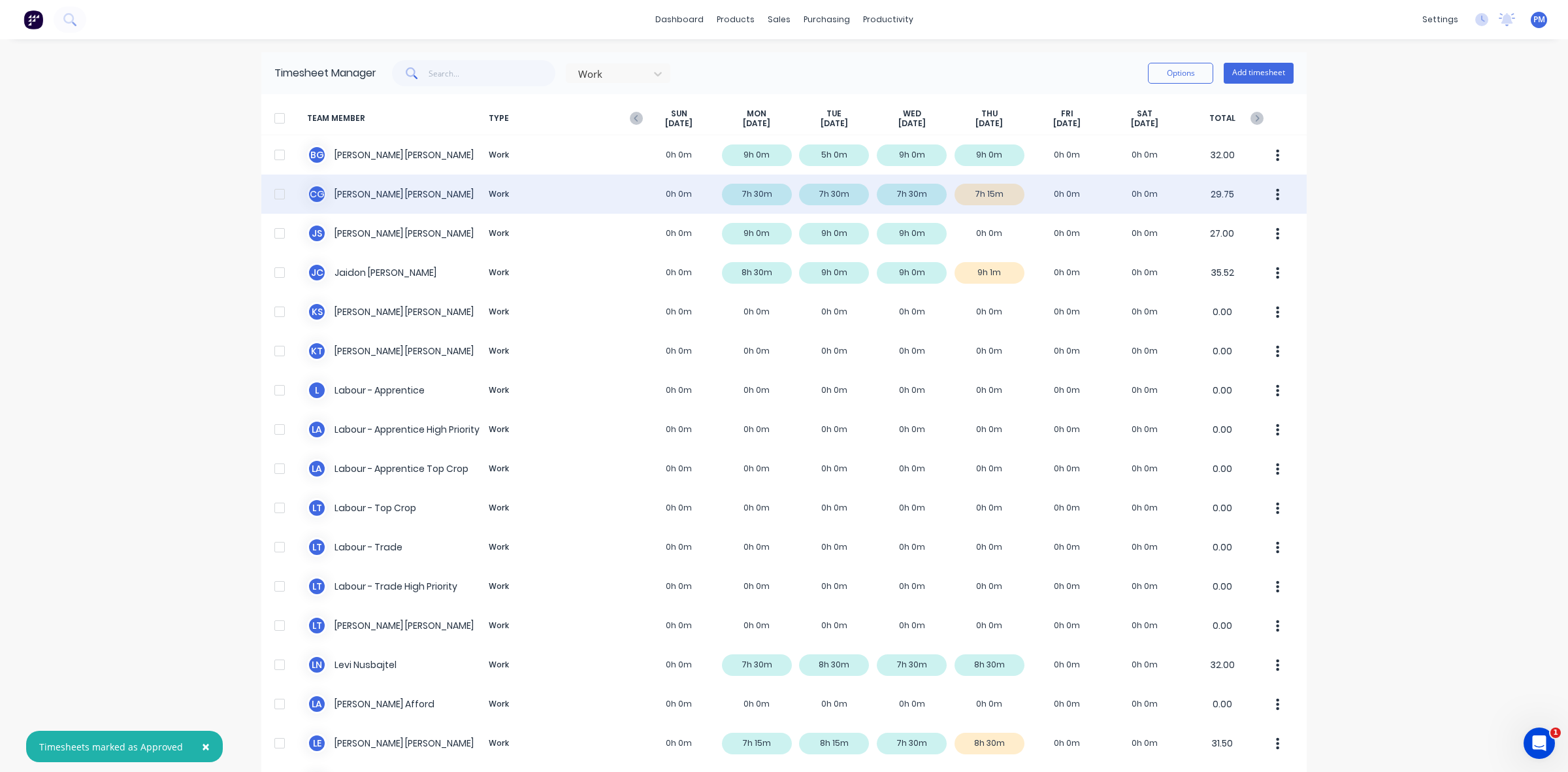
click at [977, 193] on div "C G [PERSON_NAME] Work 0h 0m 7h 30m 7h 30m 7h 30m 7h 15m 0h 0m 0h 0m 29.75" at bounding box center [784, 194] width 1046 height 39
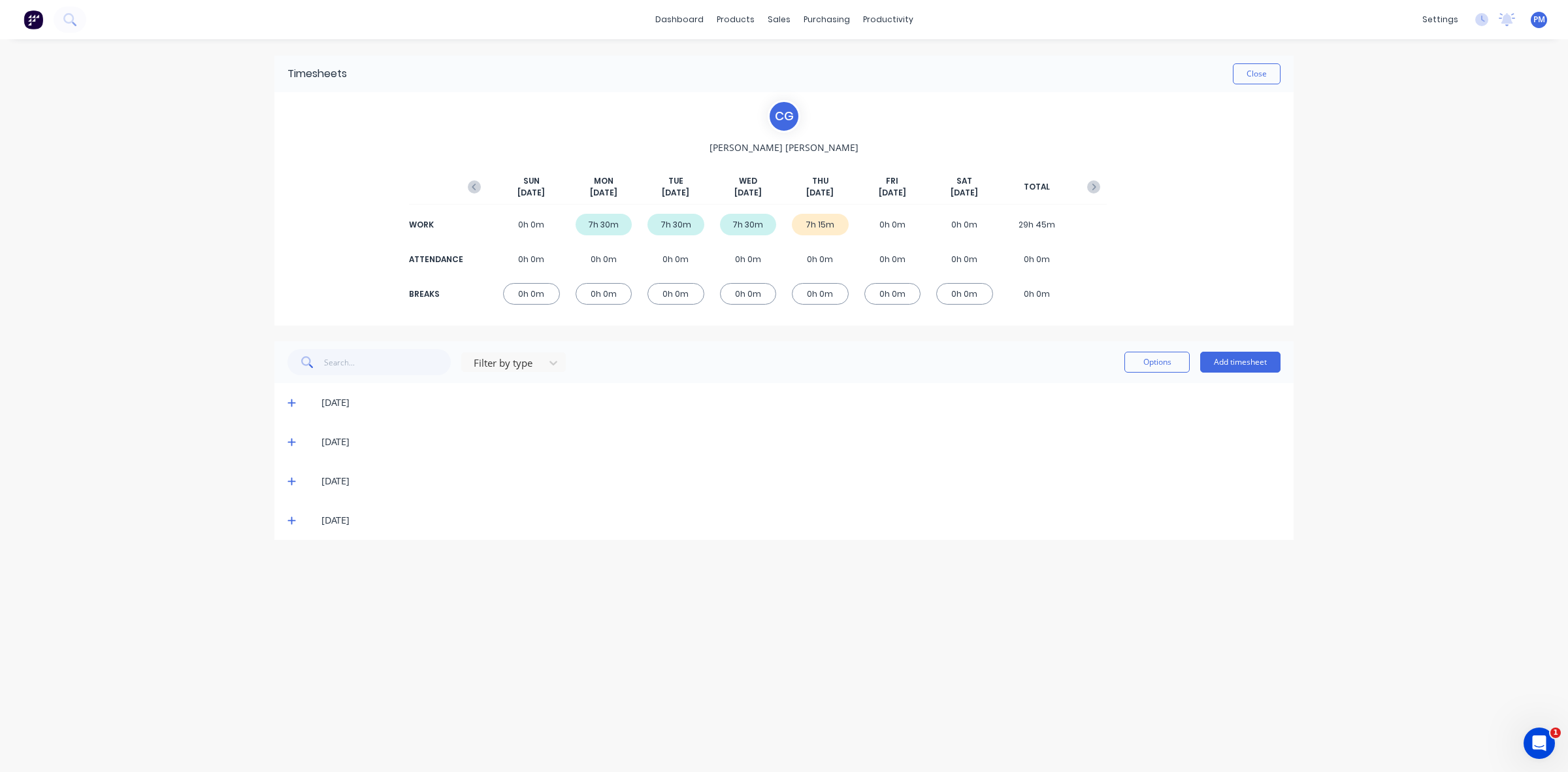
click at [290, 521] on icon at bounding box center [292, 520] width 9 height 9
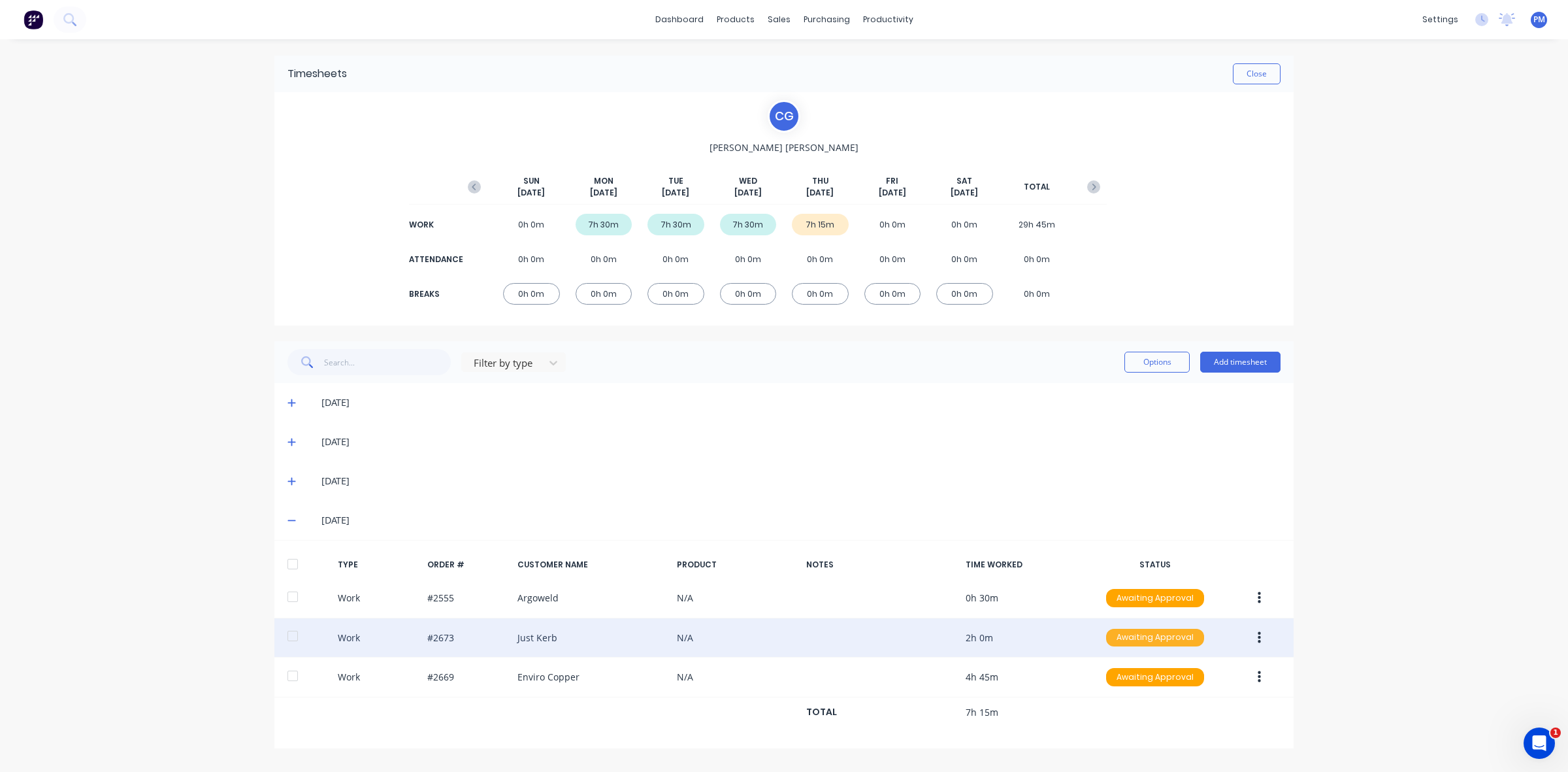
click at [1158, 641] on div "Awaiting Approval" at bounding box center [1155, 638] width 98 height 18
click at [1147, 701] on div "Approved" at bounding box center [1126, 703] width 107 height 18
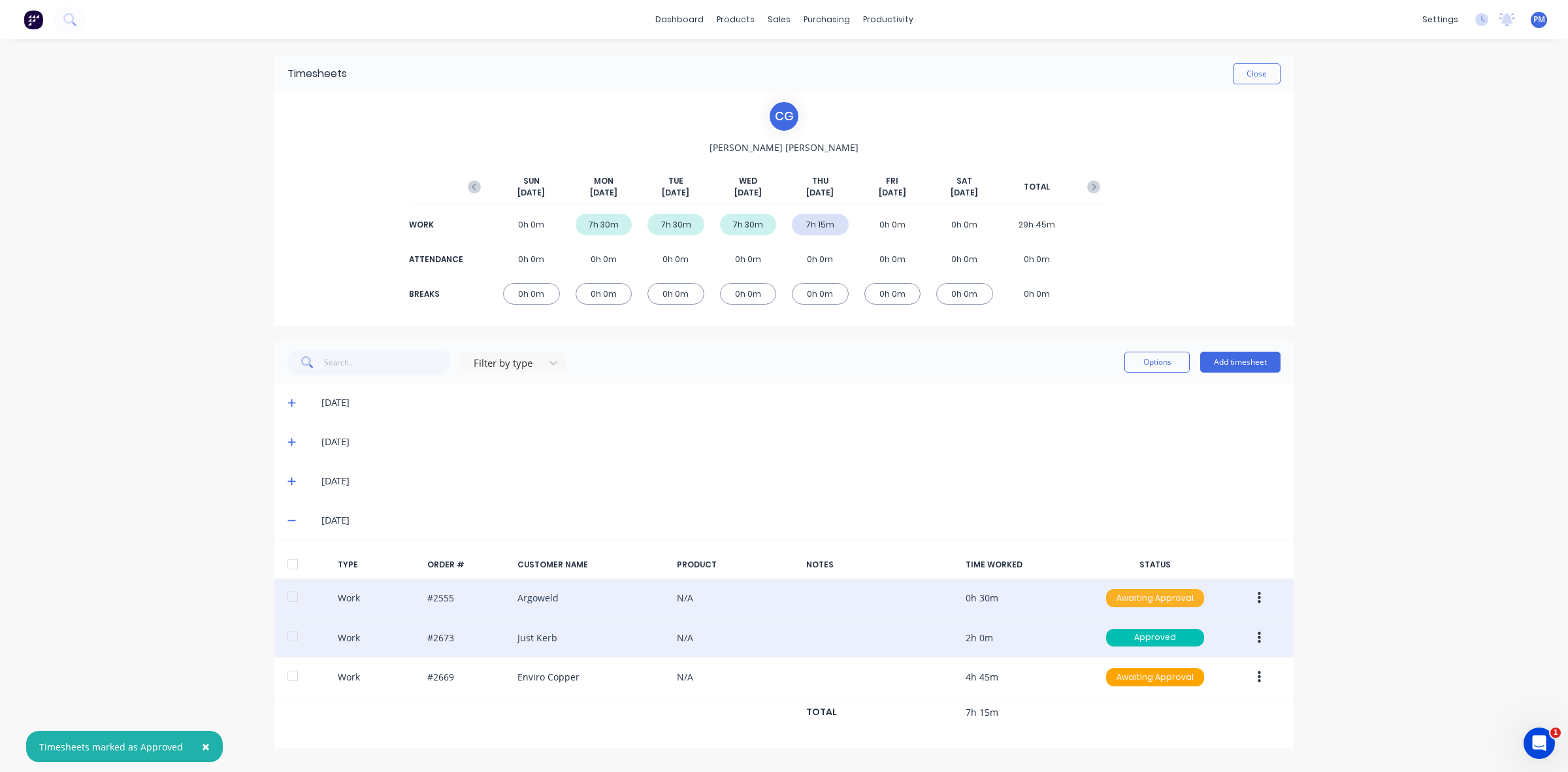
click at [1129, 602] on div "Awaiting Approval" at bounding box center [1155, 598] width 98 height 18
click at [1120, 659] on div "Approved" at bounding box center [1126, 663] width 107 height 18
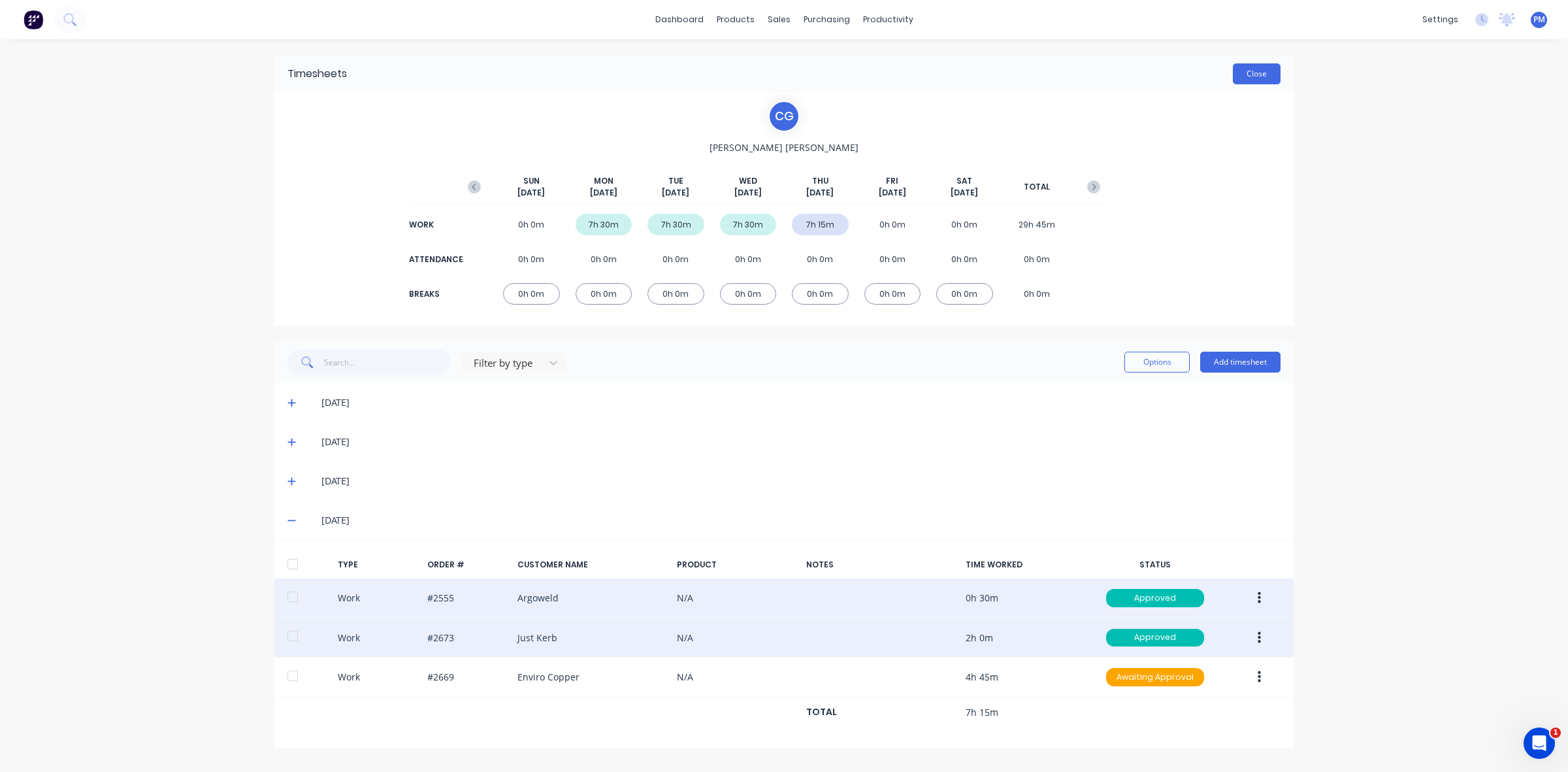
click at [1268, 67] on button "Close" at bounding box center [1257, 73] width 47 height 21
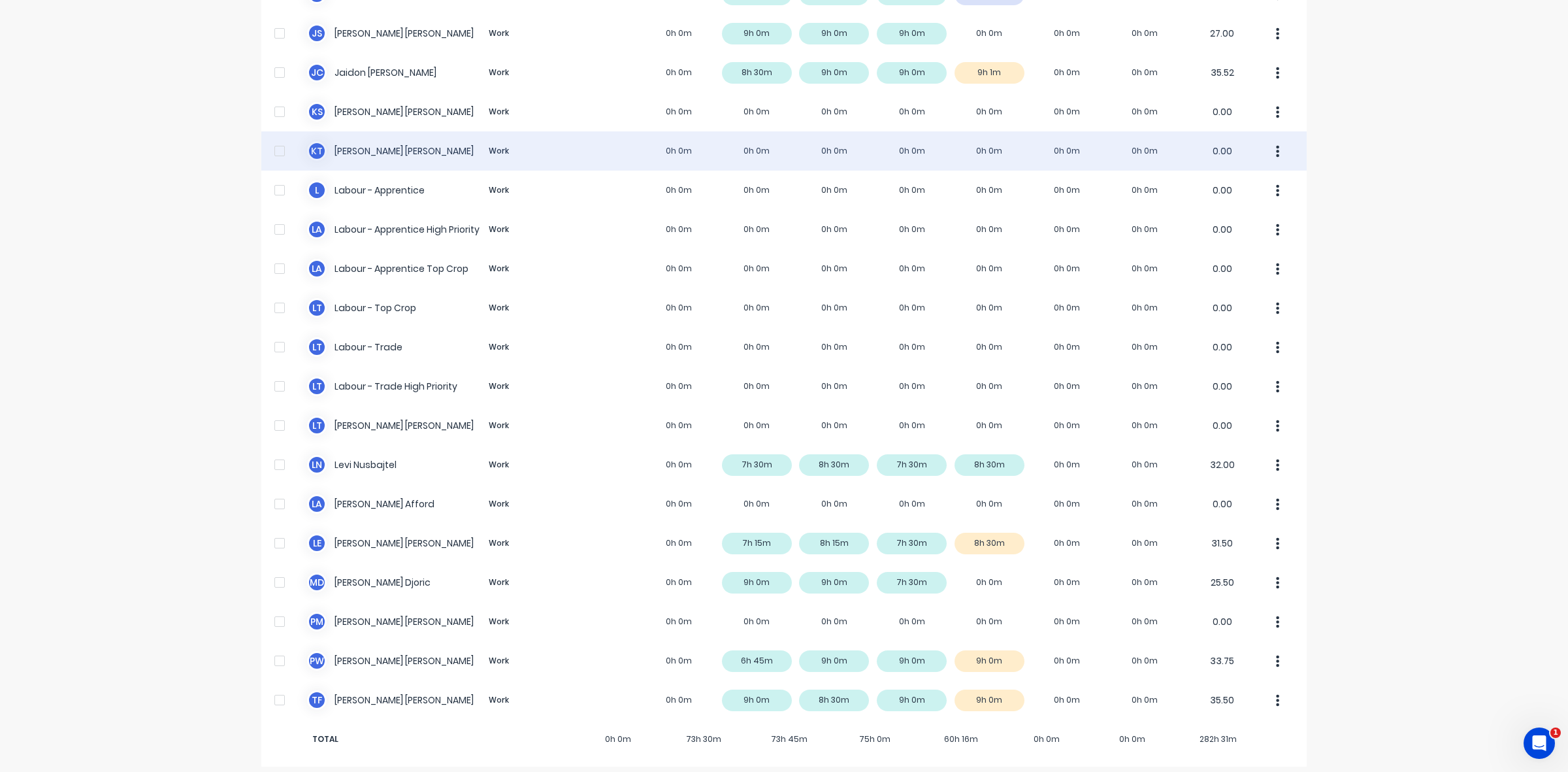
scroll to position [208, 0]
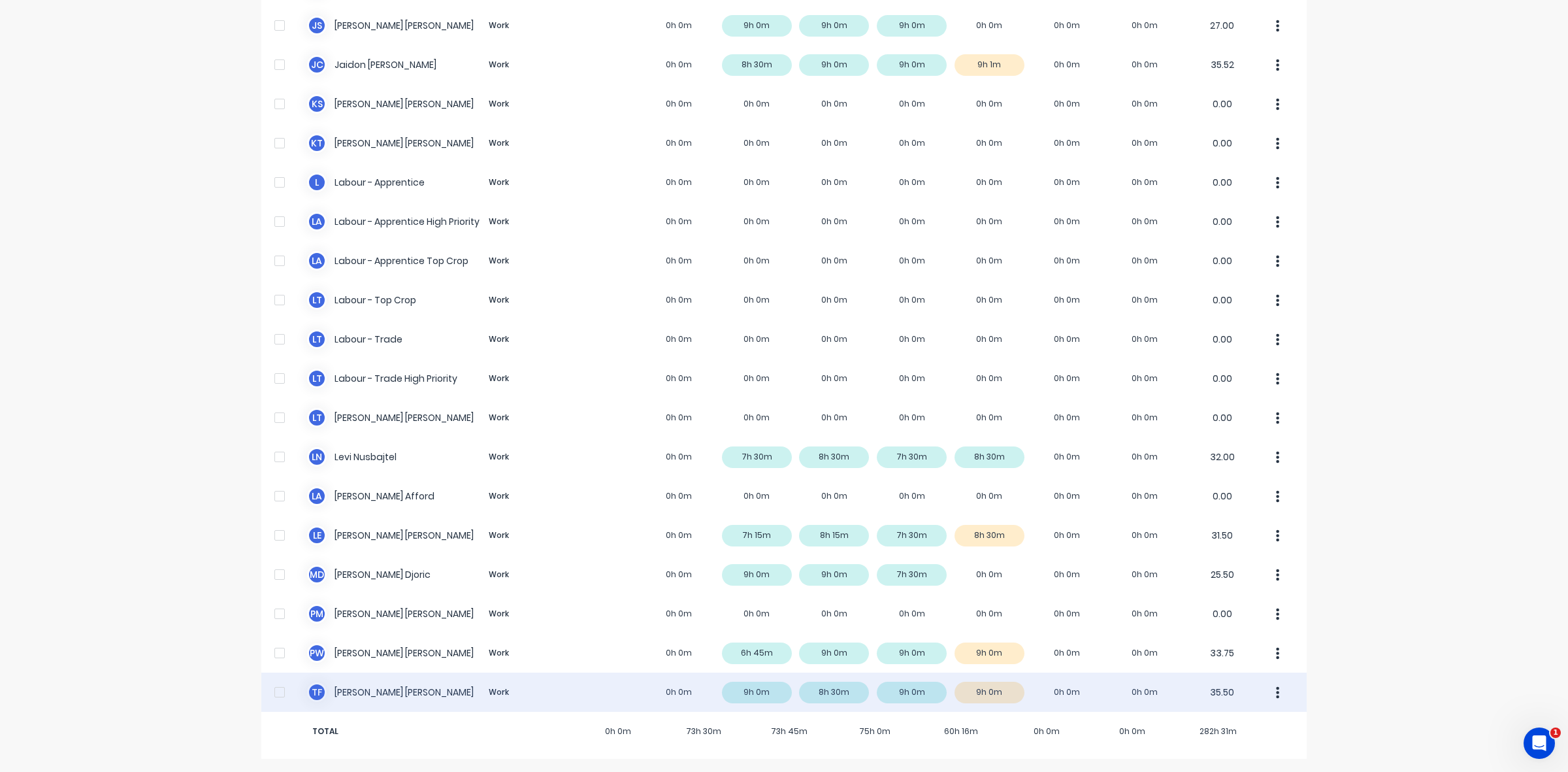
click at [994, 690] on div "T F [PERSON_NAME] Work 0h 0m 9h 0m 8h 30m 9h 0m 9h 0m 0h 0m 0h 0m 35.50" at bounding box center [784, 692] width 1046 height 39
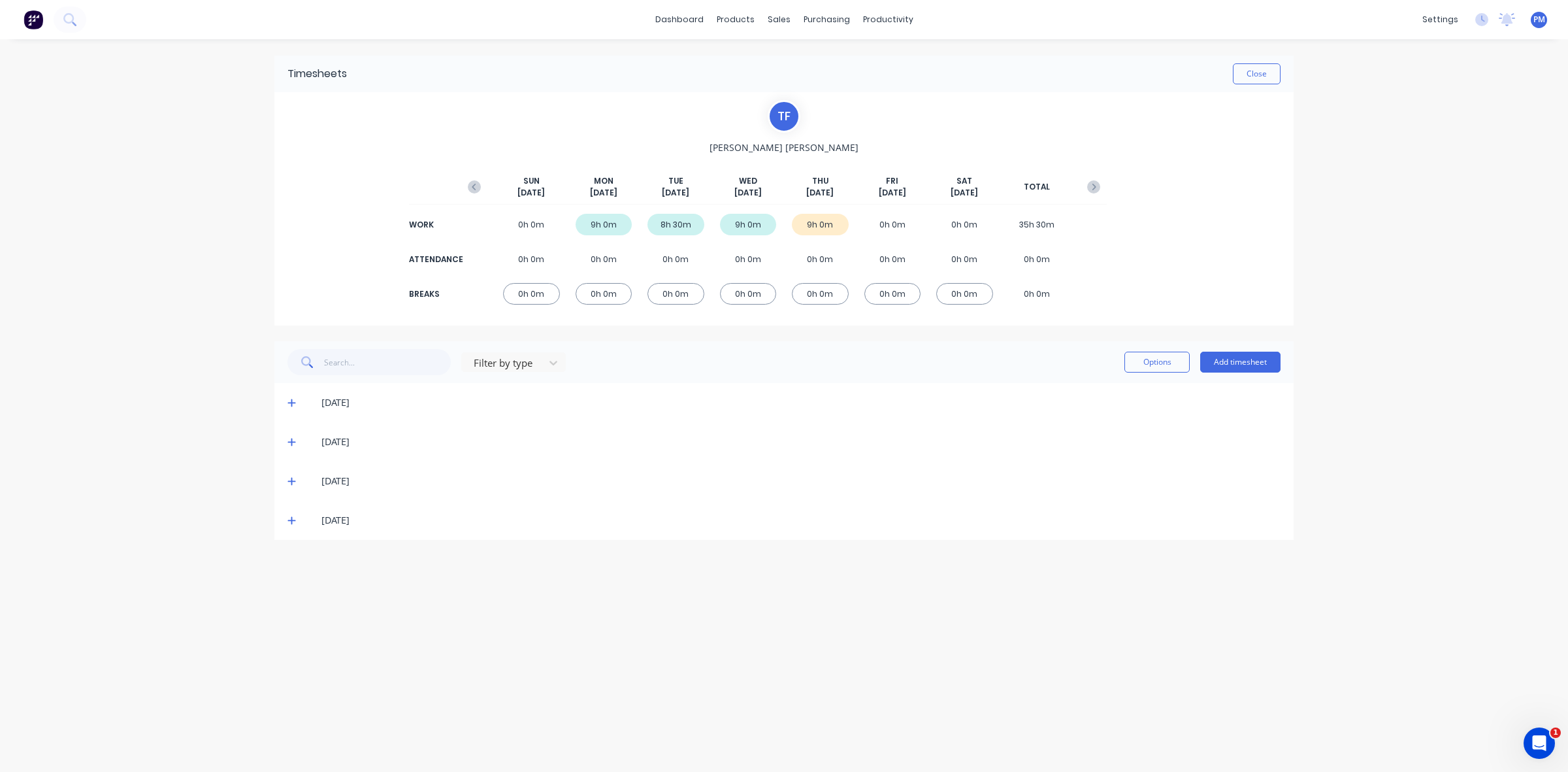
click at [292, 520] on icon at bounding box center [292, 521] width 8 height 8
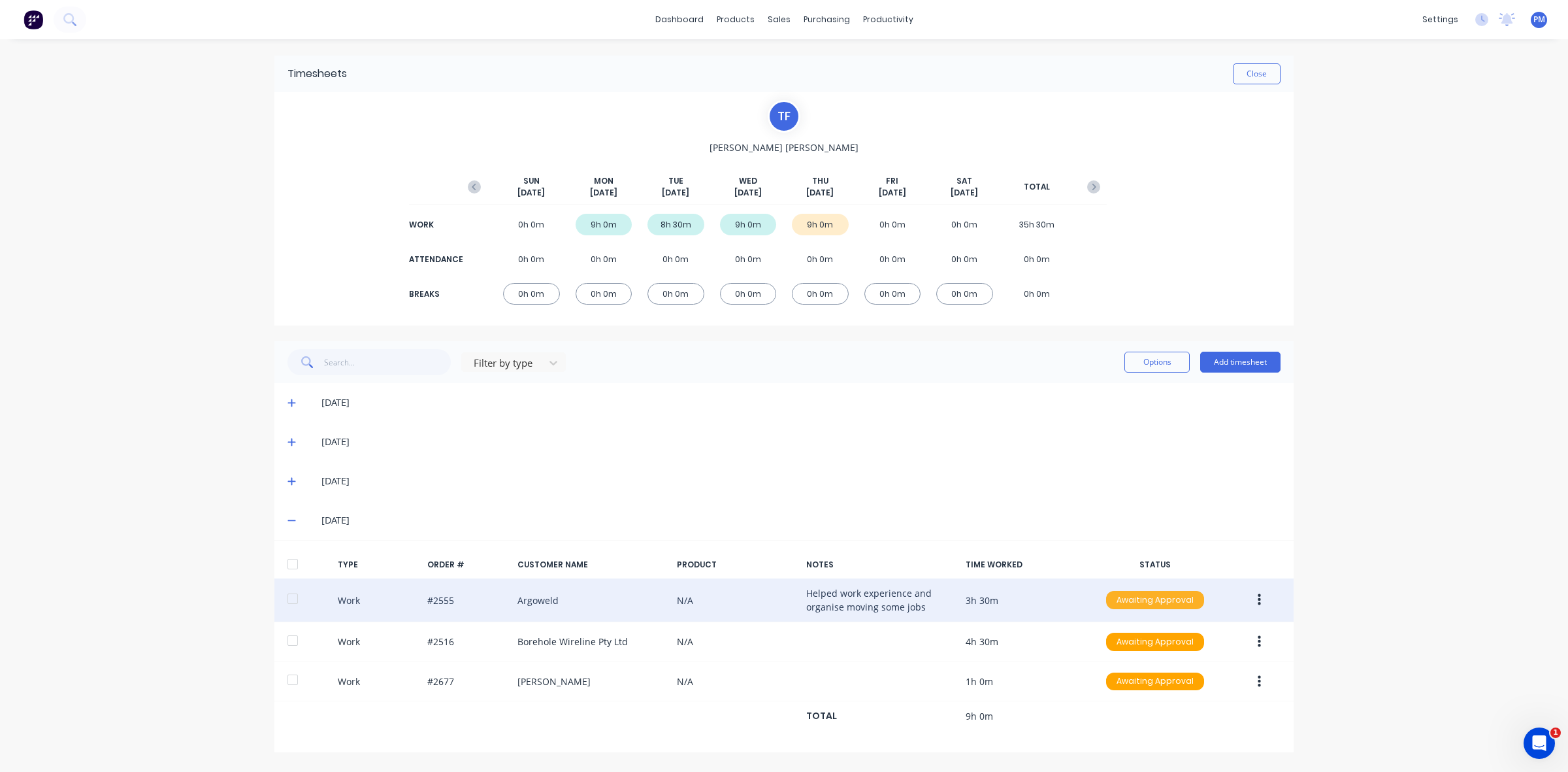
click at [1164, 604] on div "Awaiting Approval" at bounding box center [1155, 600] width 98 height 18
click at [1122, 661] on div "Approved" at bounding box center [1126, 665] width 107 height 18
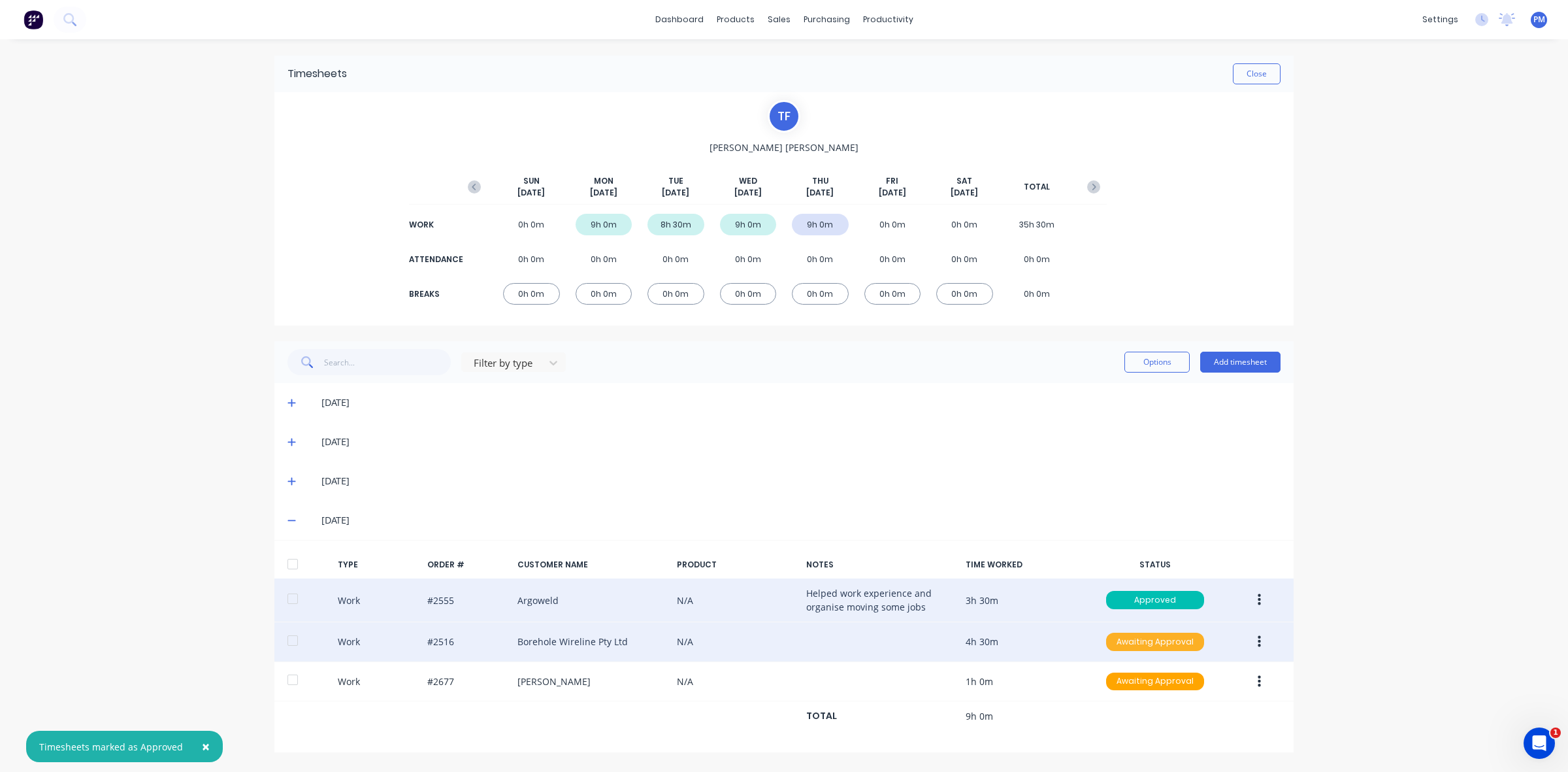
click at [1134, 649] on div "Awaiting Approval" at bounding box center [1155, 642] width 98 height 18
click at [1133, 708] on div "Approved" at bounding box center [1126, 708] width 107 height 18
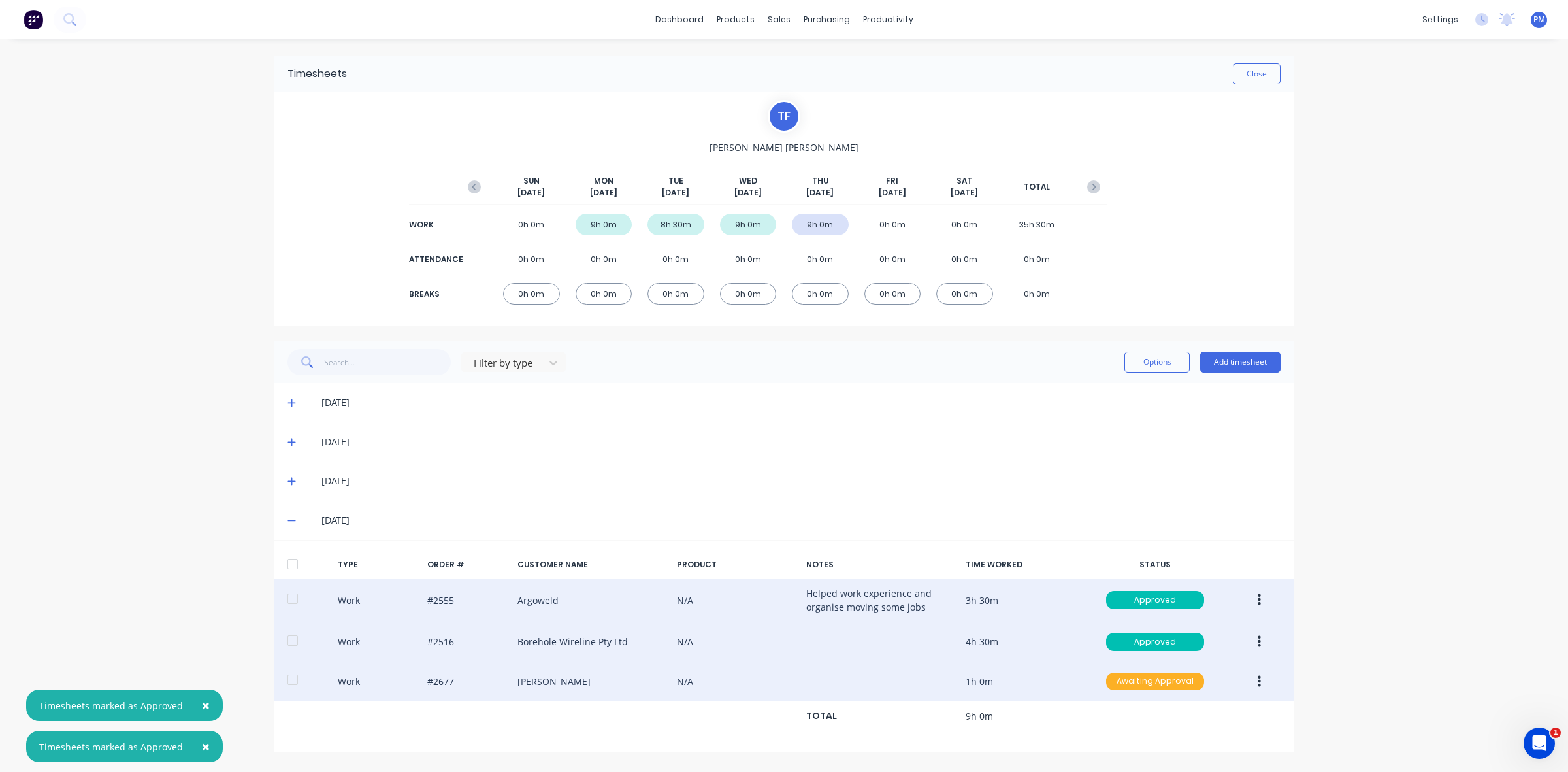
click at [1164, 685] on div "Awaiting Approval" at bounding box center [1155, 681] width 98 height 18
click at [1154, 742] on div "Approved" at bounding box center [1126, 747] width 107 height 18
click at [1249, 81] on button "Close" at bounding box center [1257, 73] width 47 height 21
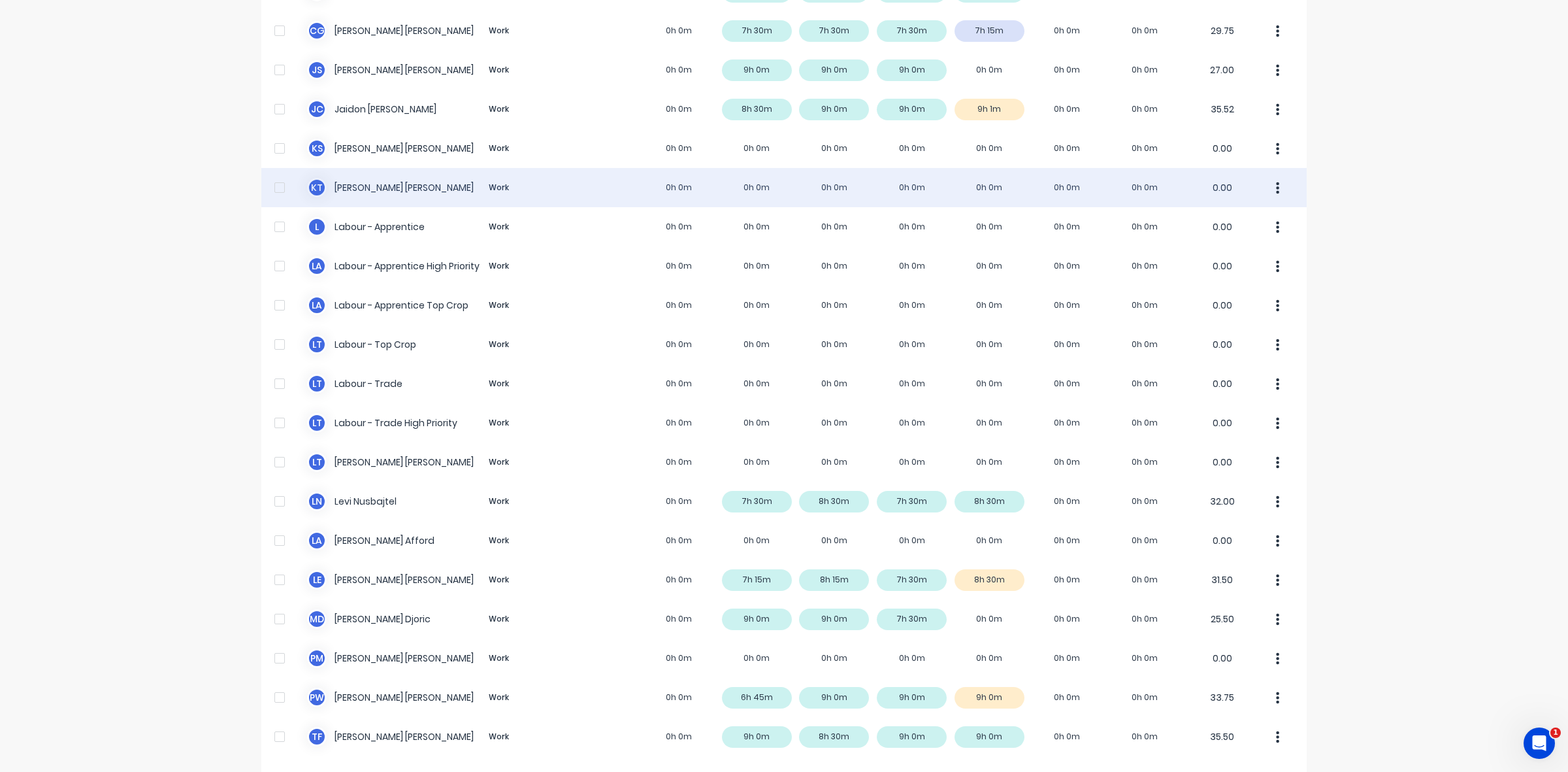
scroll to position [208, 0]
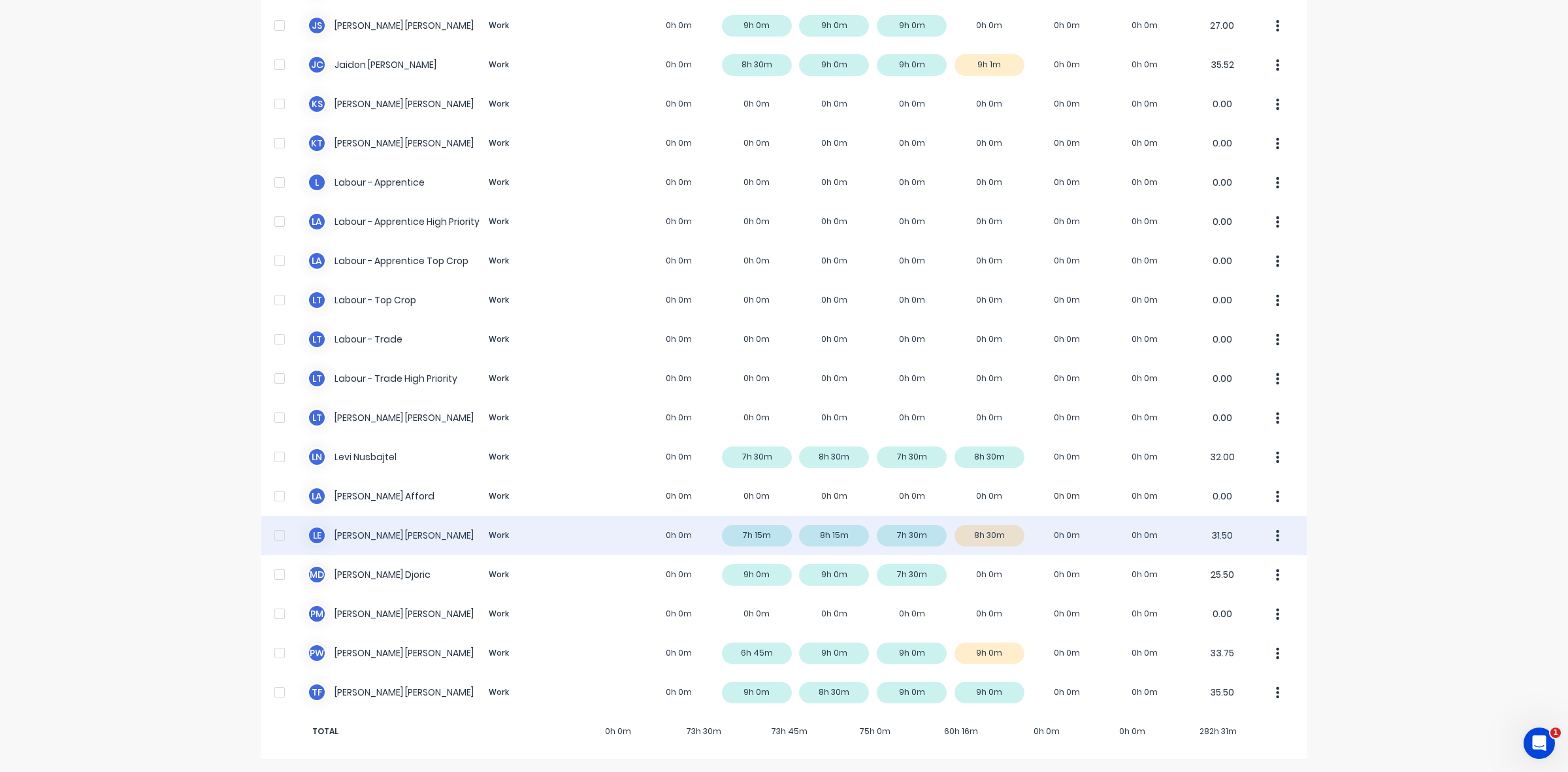
click at [979, 534] on div "L E [PERSON_NAME] Work 0h 0m 7h 15m 8h 15m 7h 30m 8h 30m 0h 0m 0h 0m 31.50" at bounding box center [784, 535] width 1046 height 39
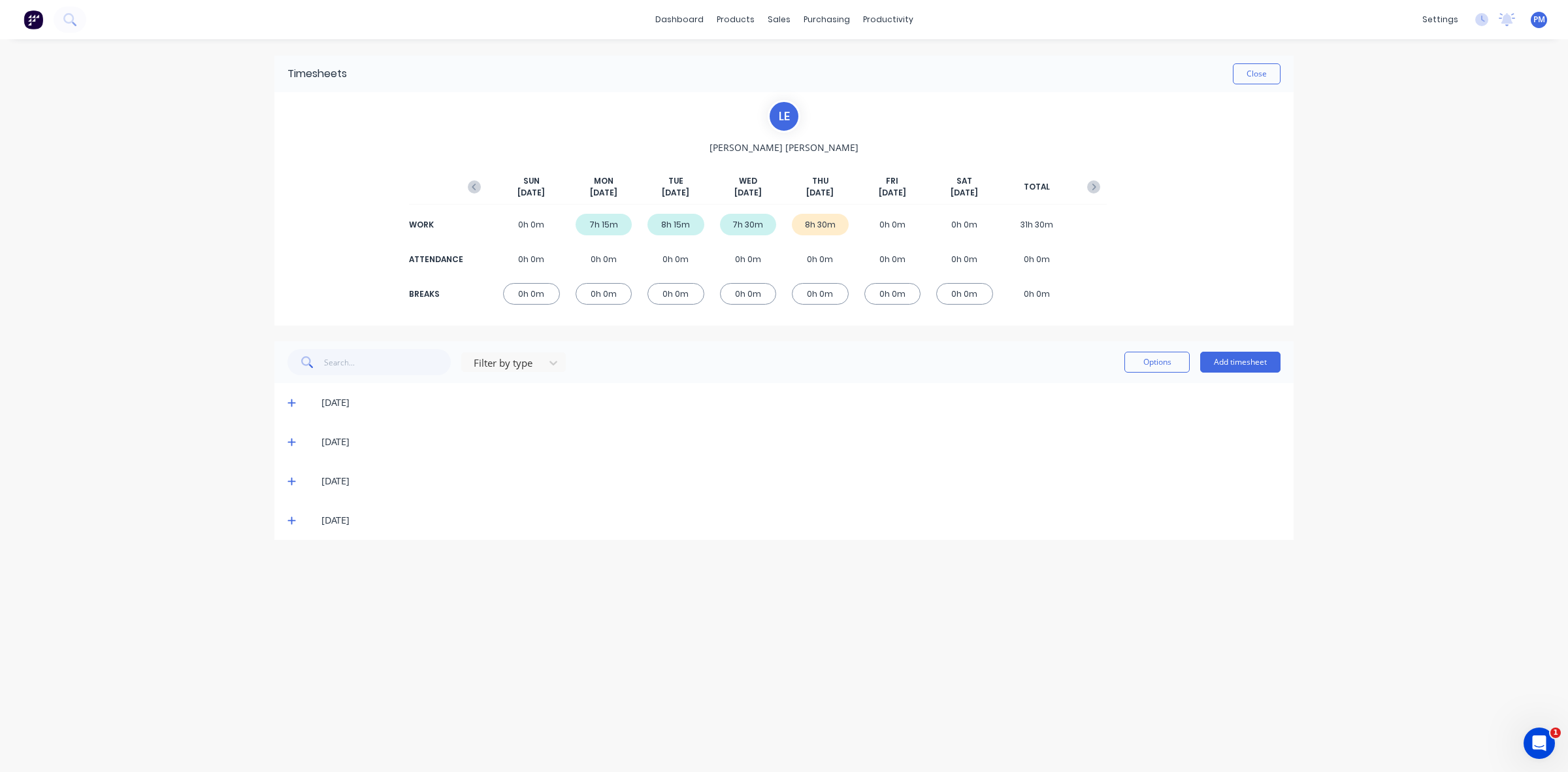
click at [292, 521] on icon at bounding box center [292, 521] width 8 height 8
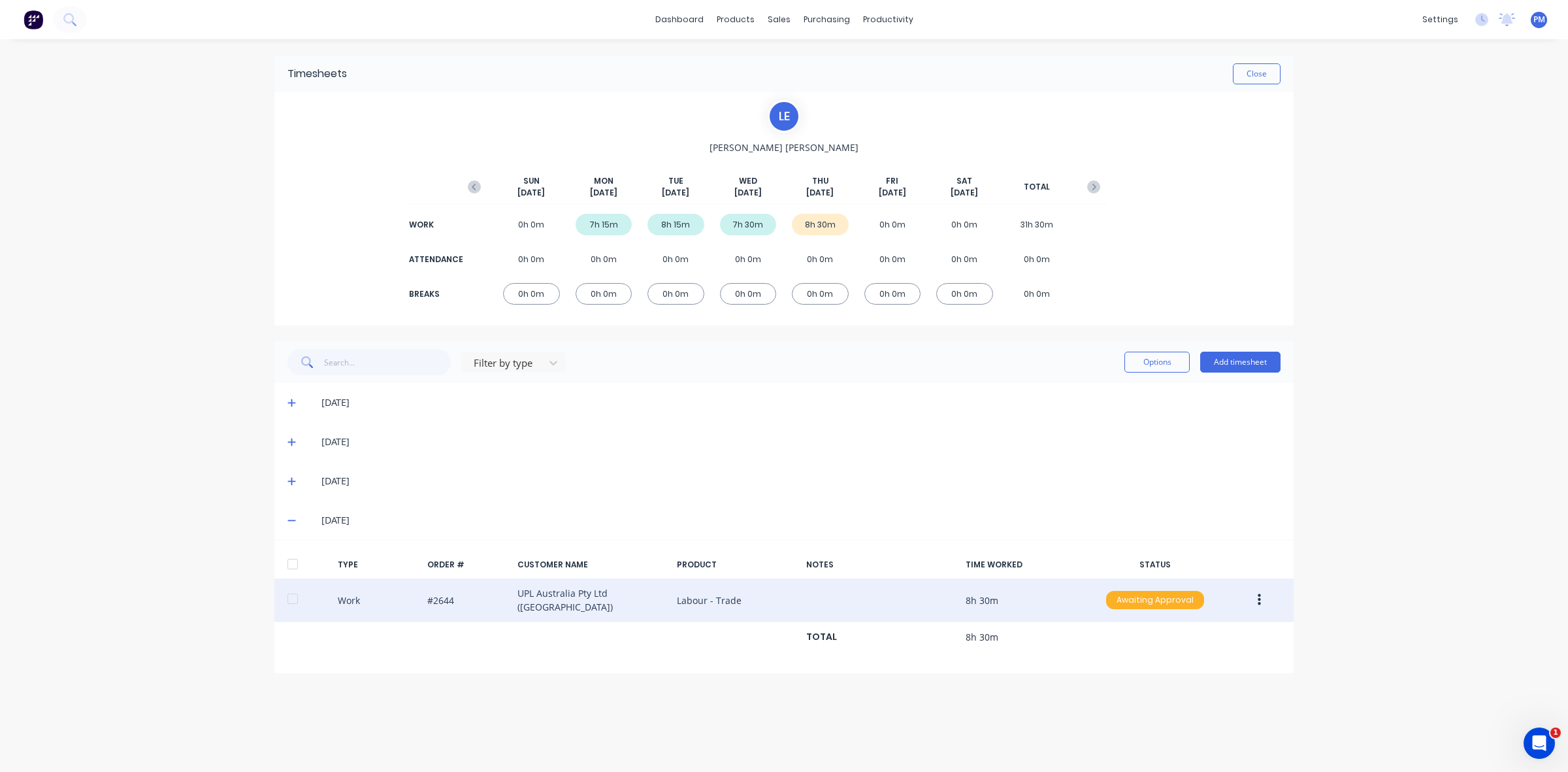
click at [1131, 604] on div "Awaiting Approval" at bounding box center [1155, 600] width 98 height 18
click at [1126, 657] on div "Approved" at bounding box center [1126, 665] width 107 height 18
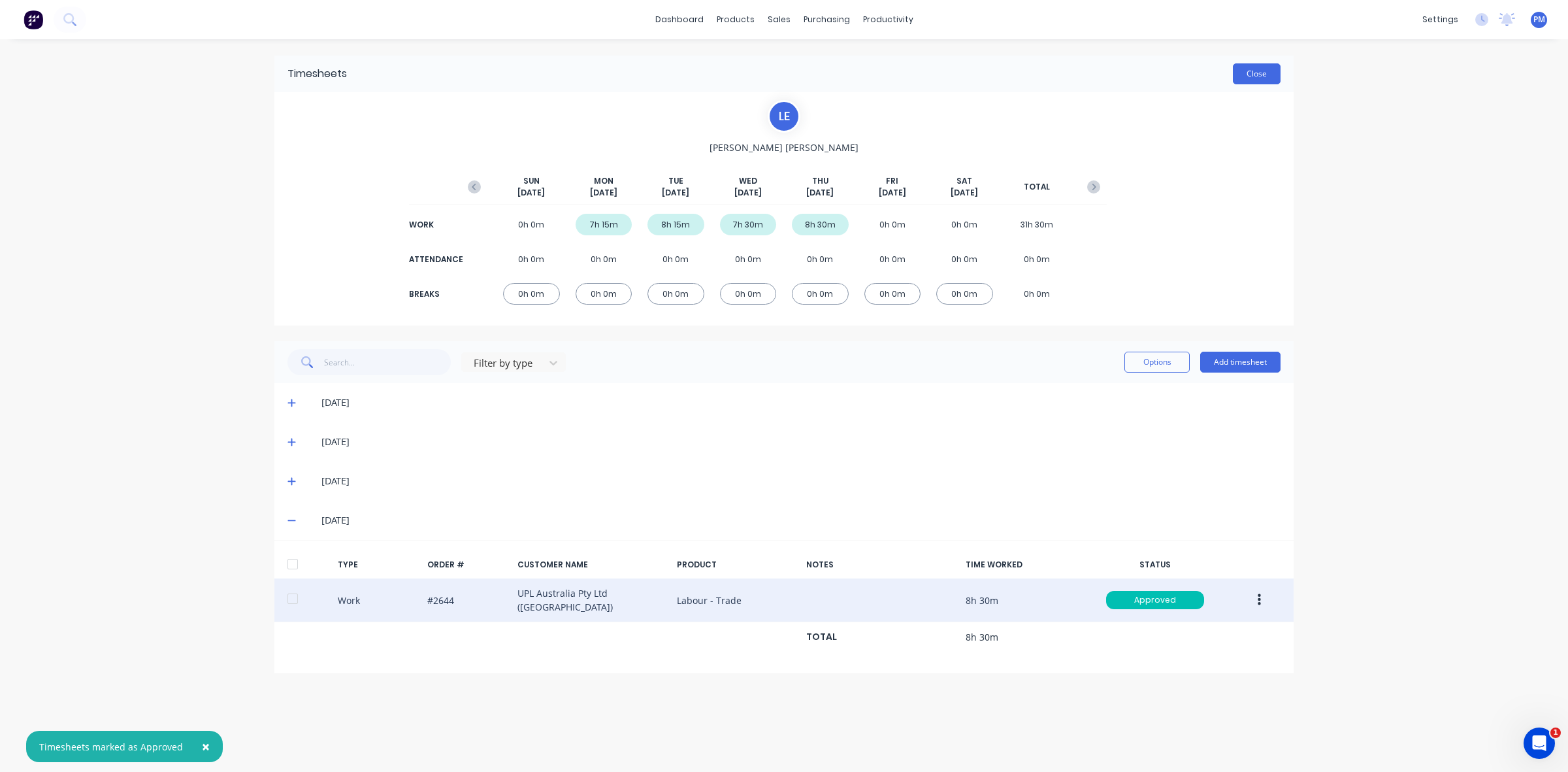
click at [1262, 75] on button "Close" at bounding box center [1257, 73] width 47 height 21
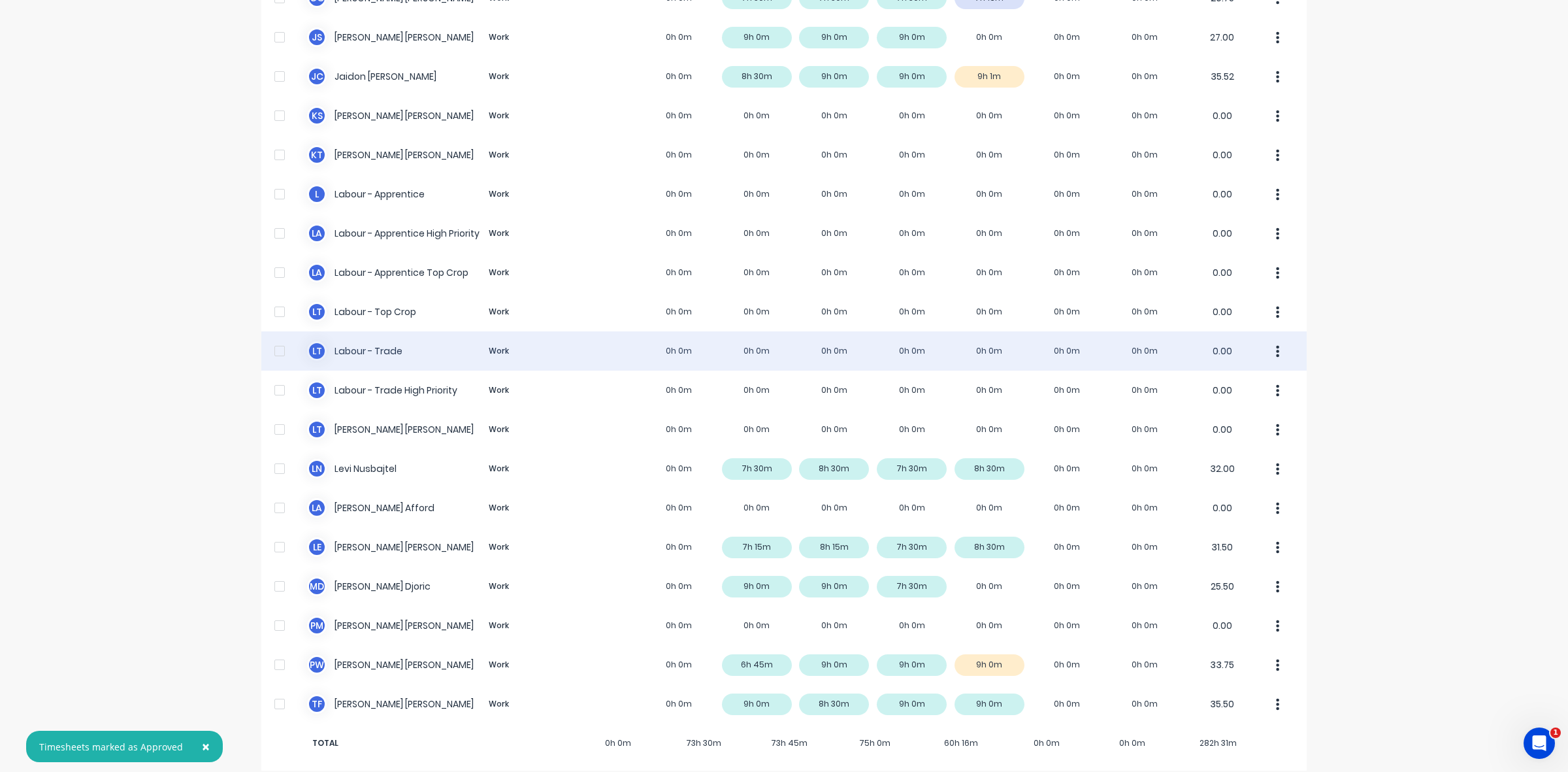
scroll to position [208, 0]
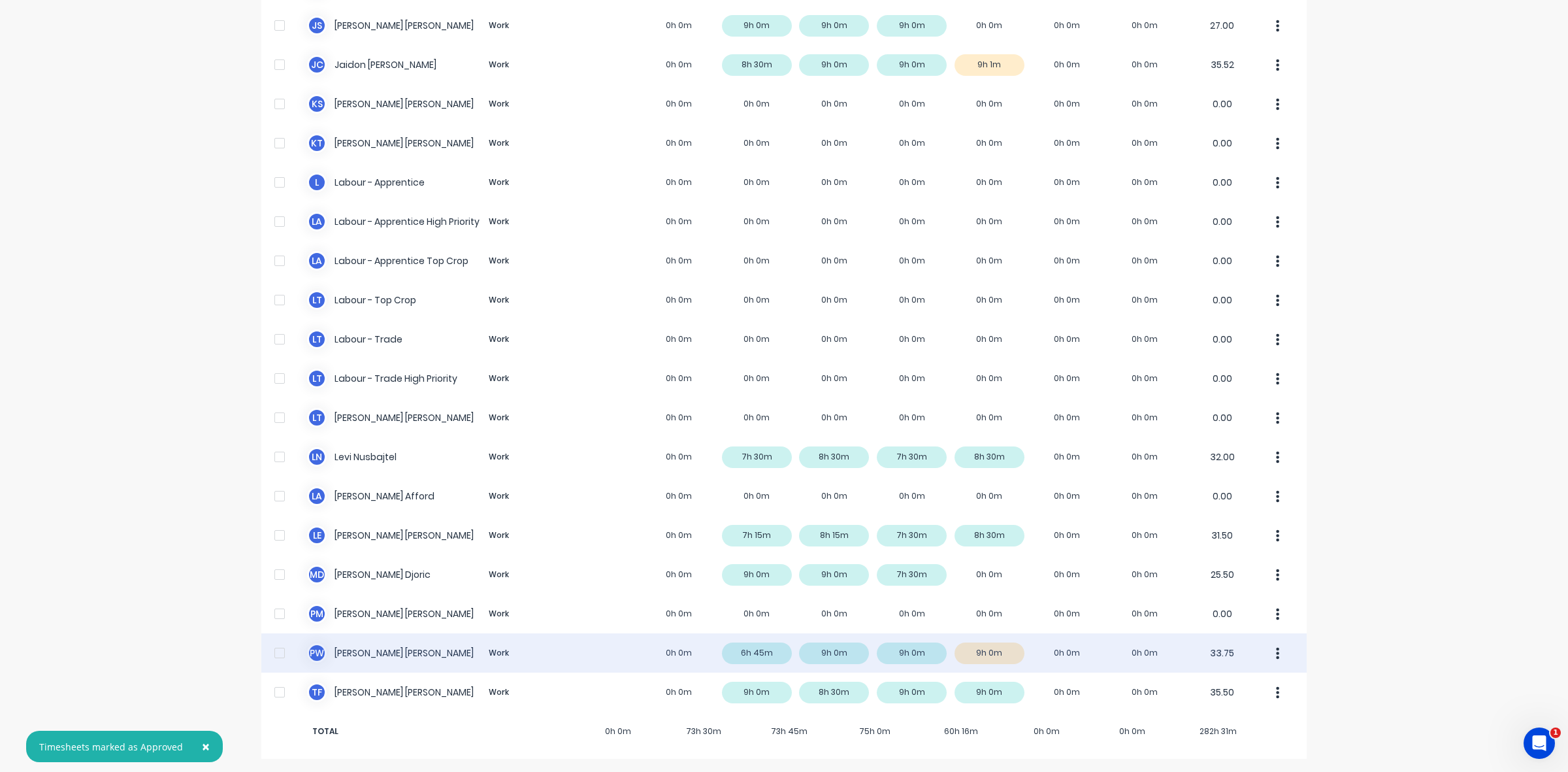
click at [1000, 655] on div "P W [PERSON_NAME] Work 0h 0m 6h 45m 9h 0m 9h 0m 9h 0m 0h 0m 0h 0m 33.75" at bounding box center [784, 653] width 1046 height 39
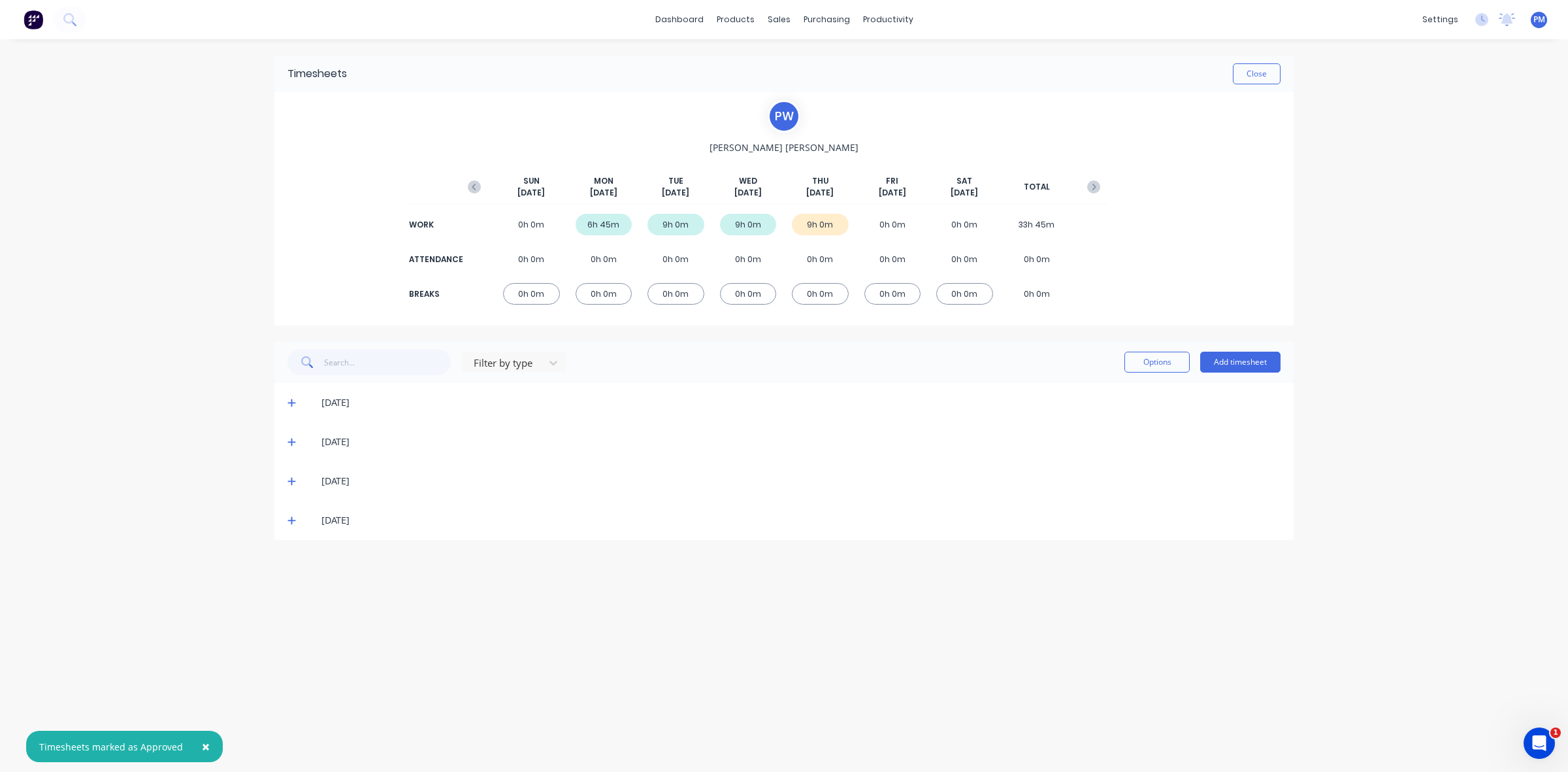
click at [289, 518] on icon at bounding box center [292, 520] width 9 height 9
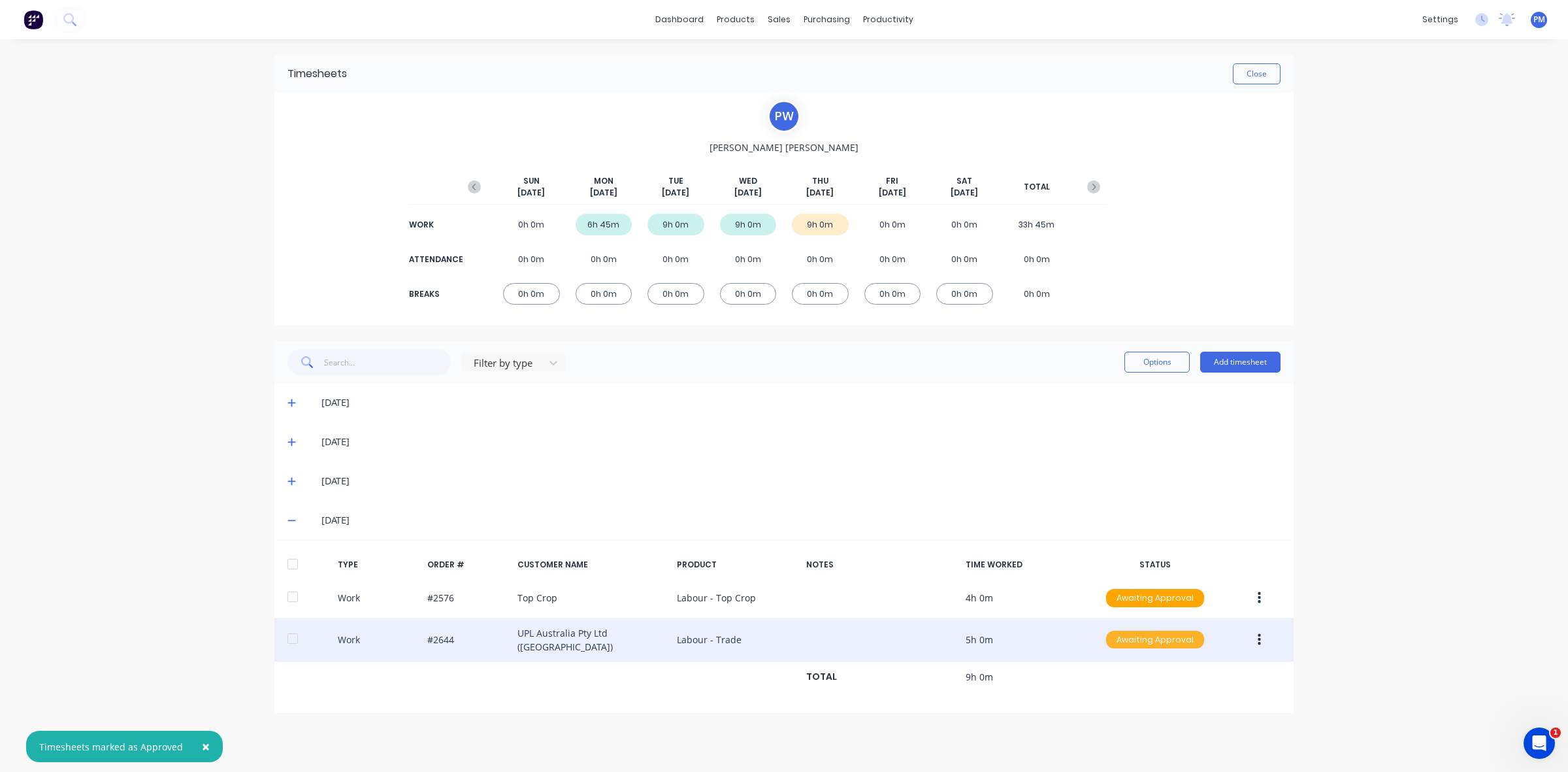
click at [1154, 637] on div "Awaiting Approval" at bounding box center [1155, 640] width 98 height 18
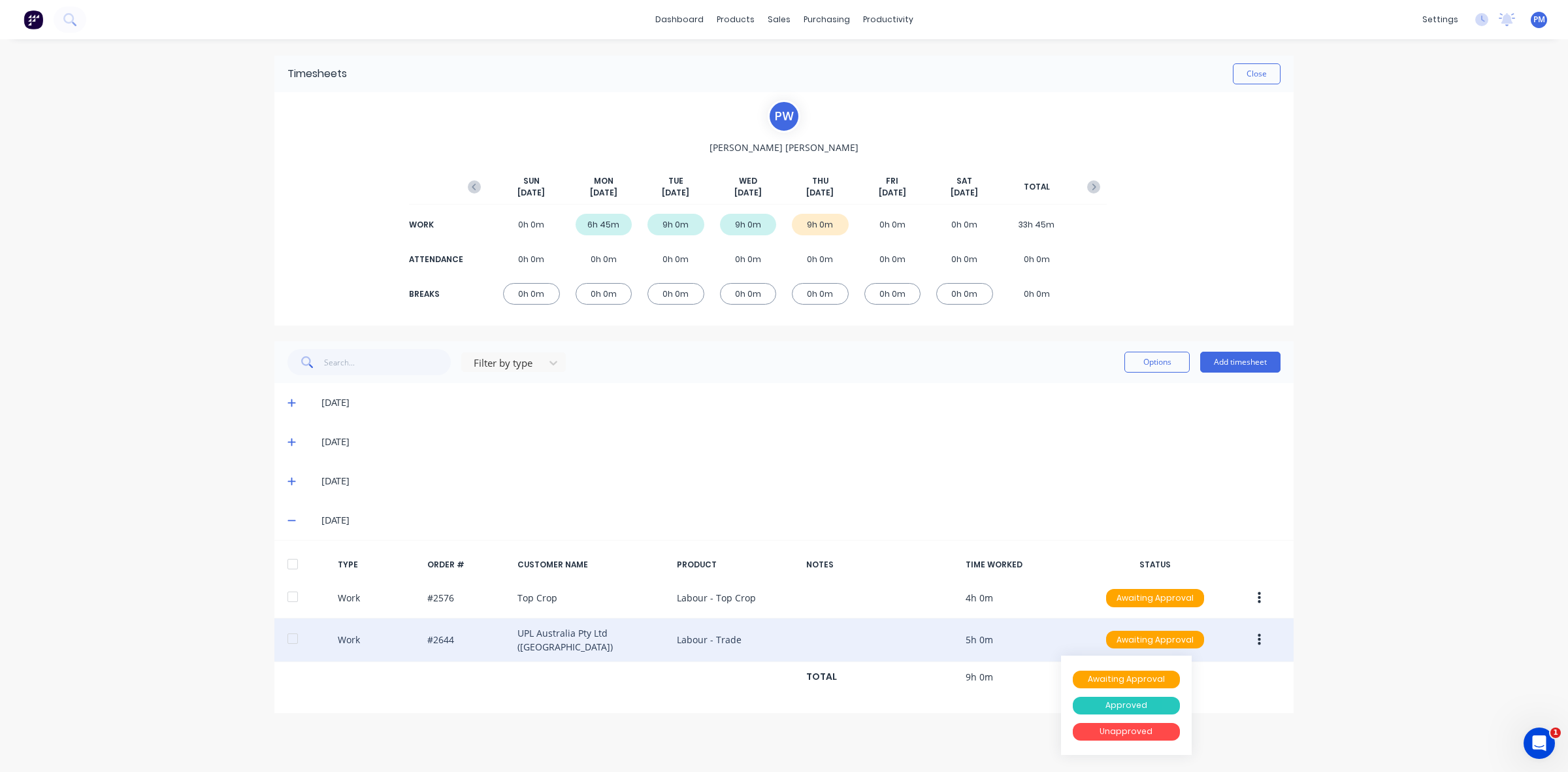
click at [1129, 703] on div "Approved" at bounding box center [1126, 706] width 107 height 18
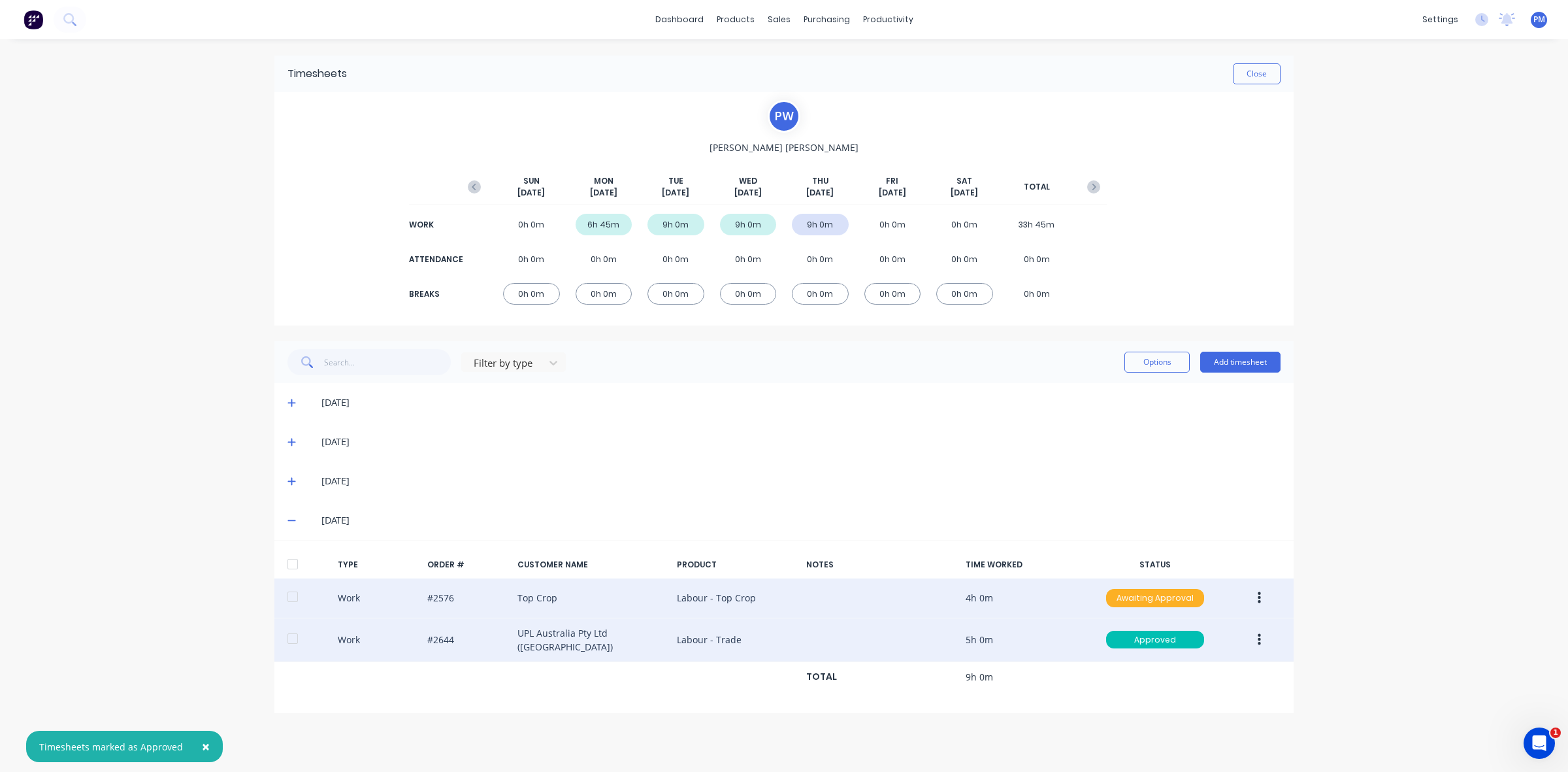
click at [1135, 601] on div "Awaiting Approval" at bounding box center [1155, 598] width 98 height 18
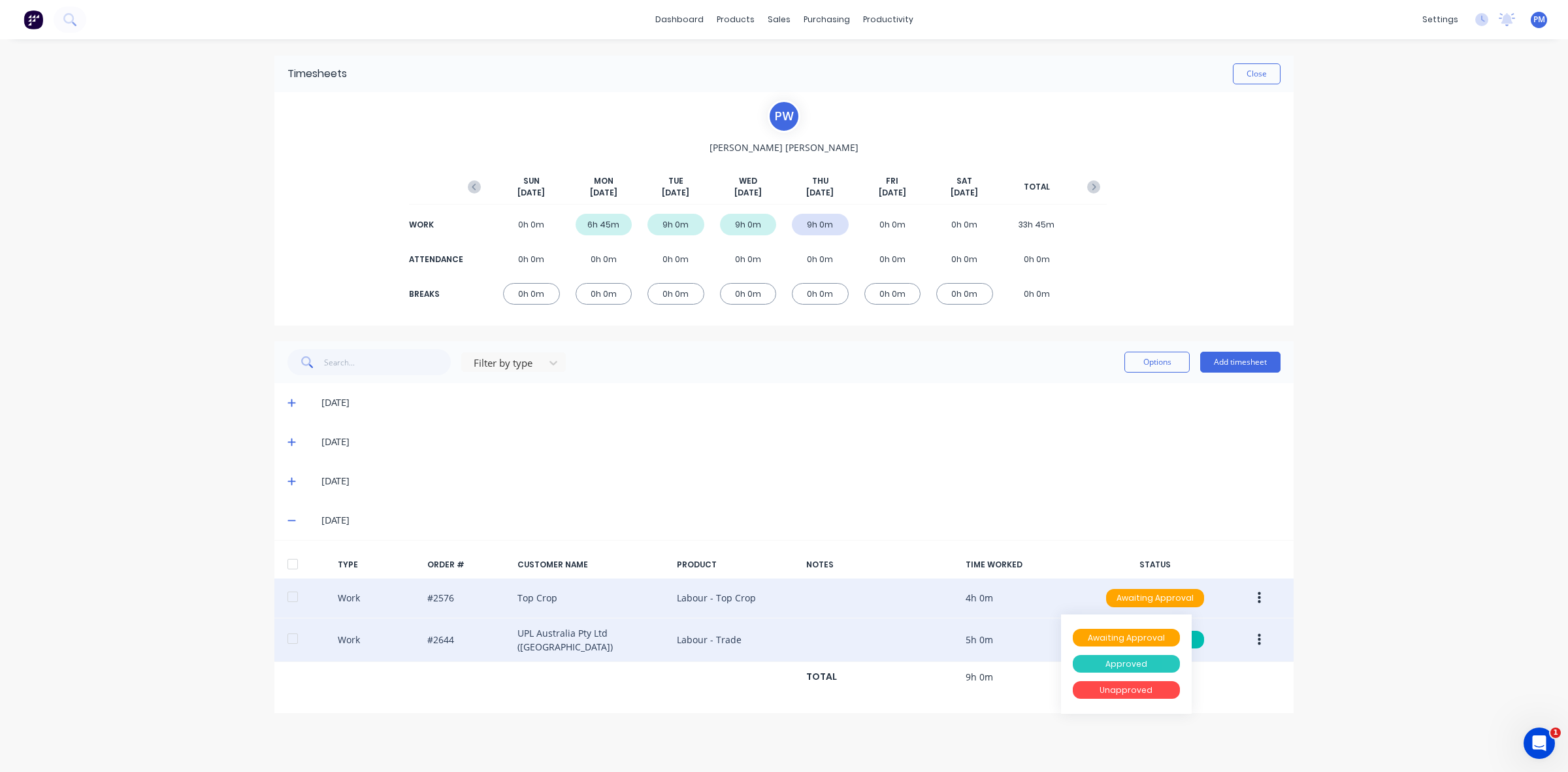
click at [1132, 655] on div "Approved" at bounding box center [1126, 664] width 107 height 24
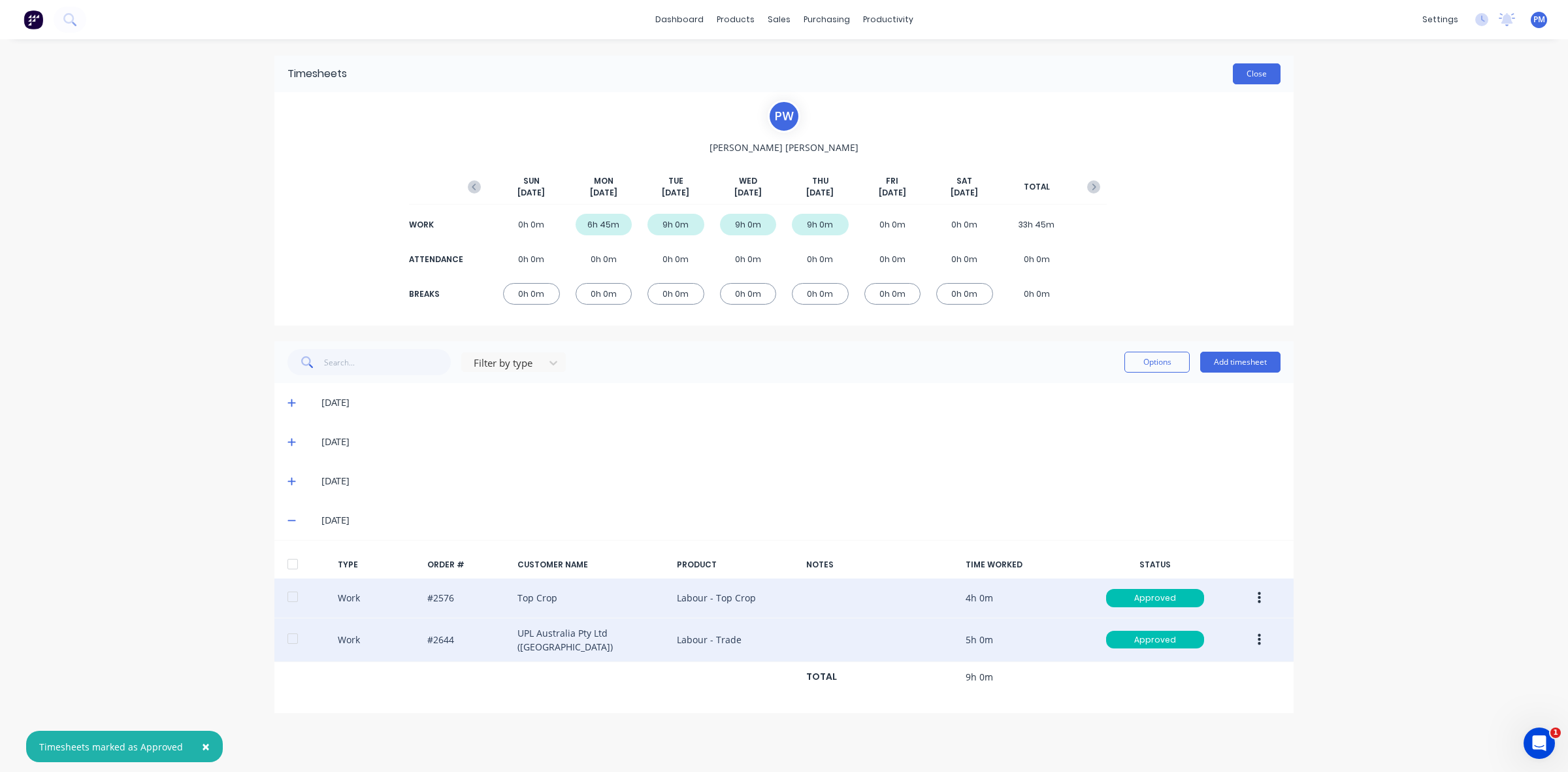
click at [1270, 69] on button "Close" at bounding box center [1257, 73] width 47 height 21
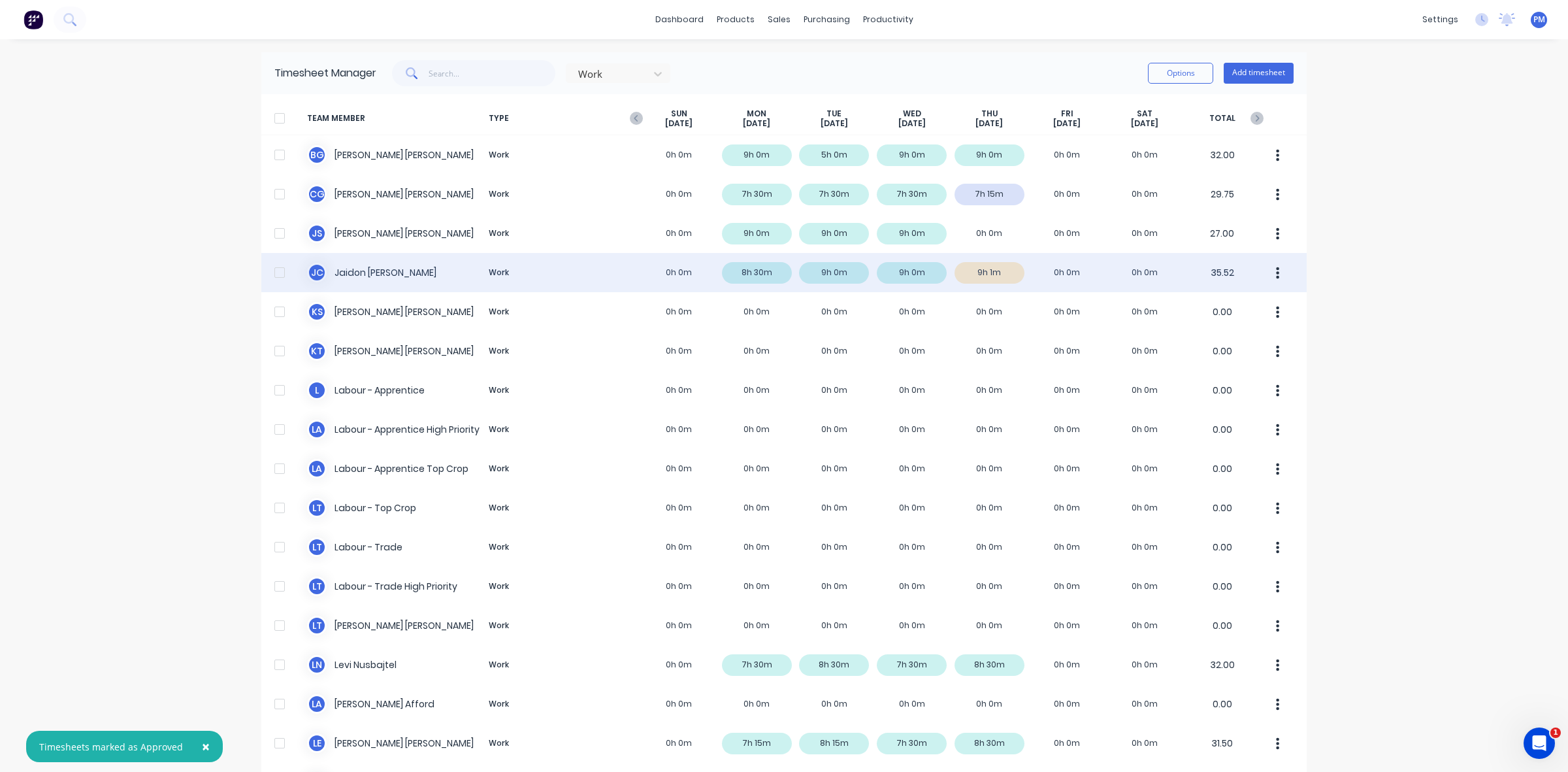
click at [978, 268] on div "[PERSON_NAME] [PERSON_NAME] Work 0h 0m 8h 30m 9h 0m 9h 0m 9h 1m 0h 0m 0h 0m 35.…" at bounding box center [784, 273] width 1046 height 39
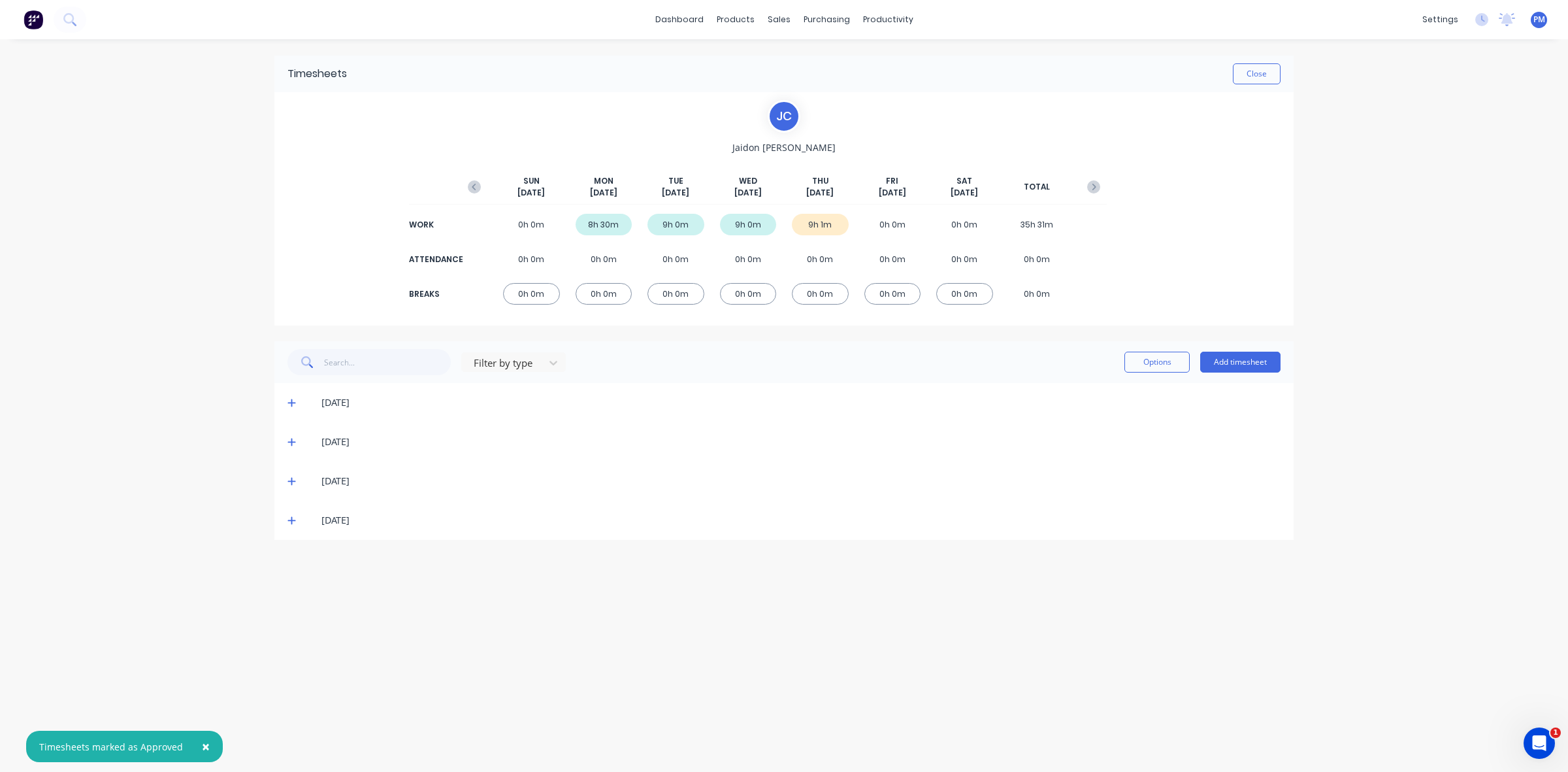
click at [294, 522] on icon at bounding box center [292, 520] width 9 height 9
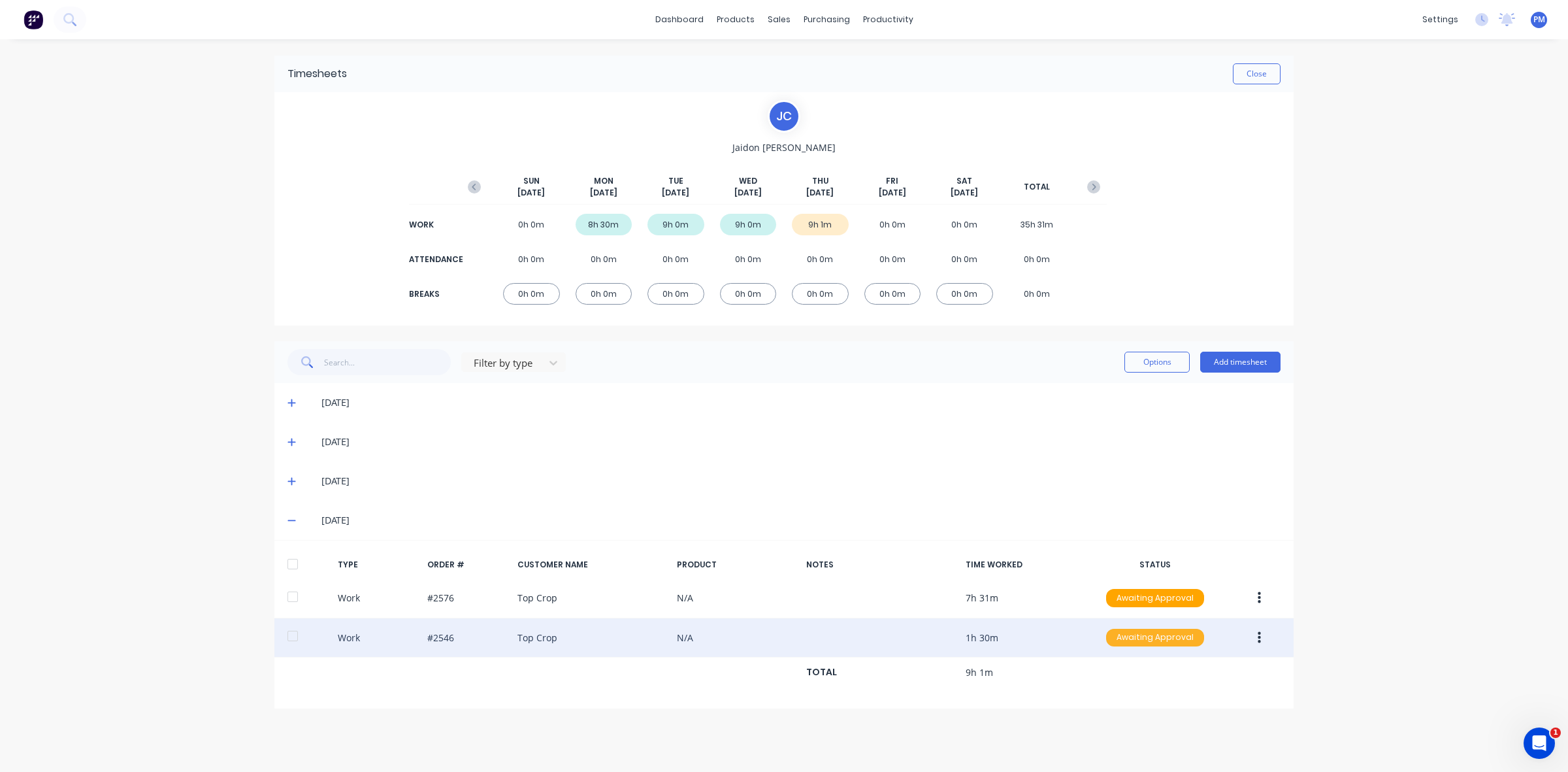
click at [1132, 641] on div "Awaiting Approval" at bounding box center [1155, 638] width 98 height 18
click at [1106, 697] on div "Approved" at bounding box center [1126, 703] width 107 height 18
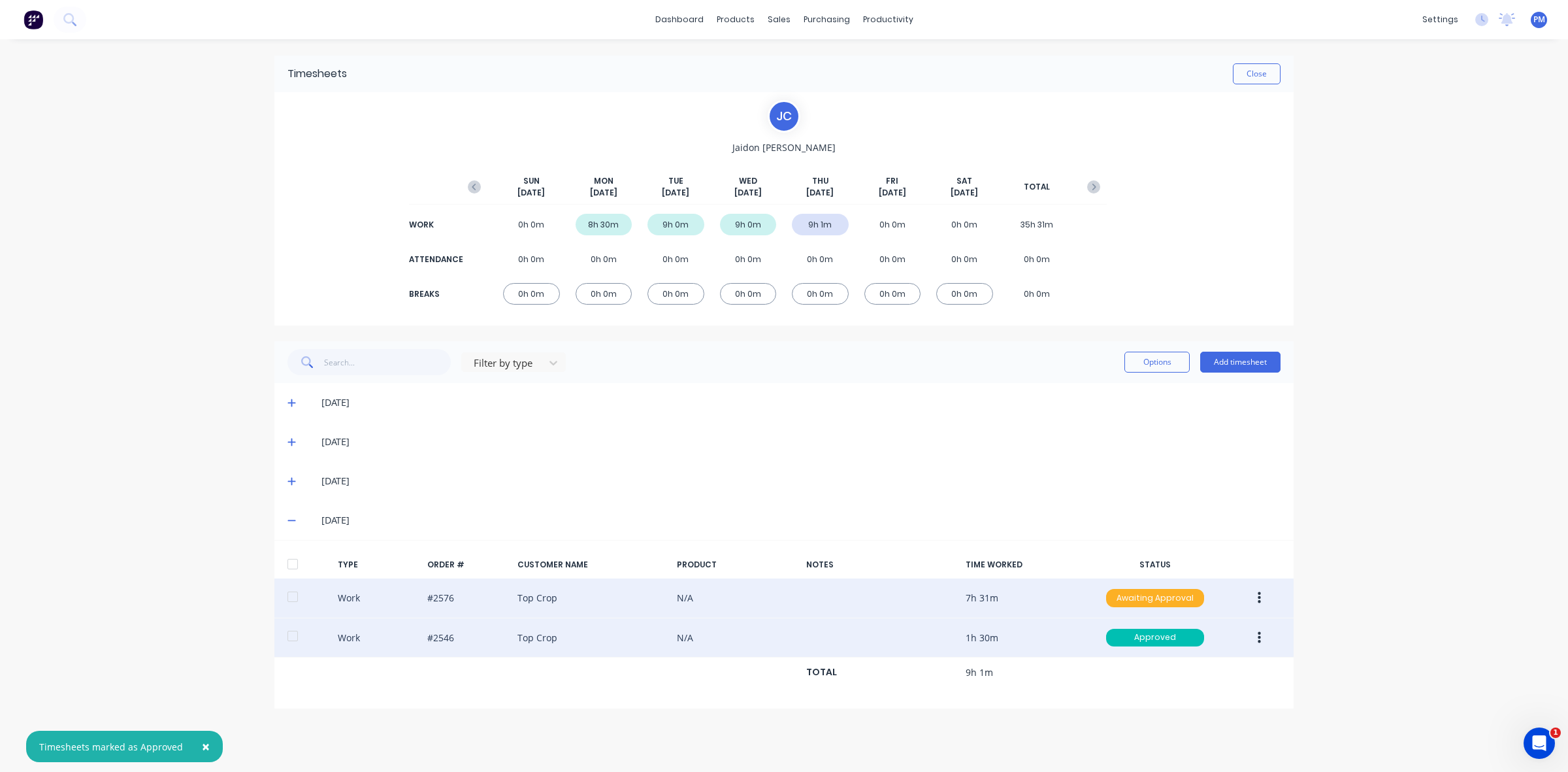
click at [1141, 597] on div "Awaiting Approval" at bounding box center [1155, 598] width 98 height 18
click at [1108, 662] on div "Approved" at bounding box center [1126, 663] width 107 height 18
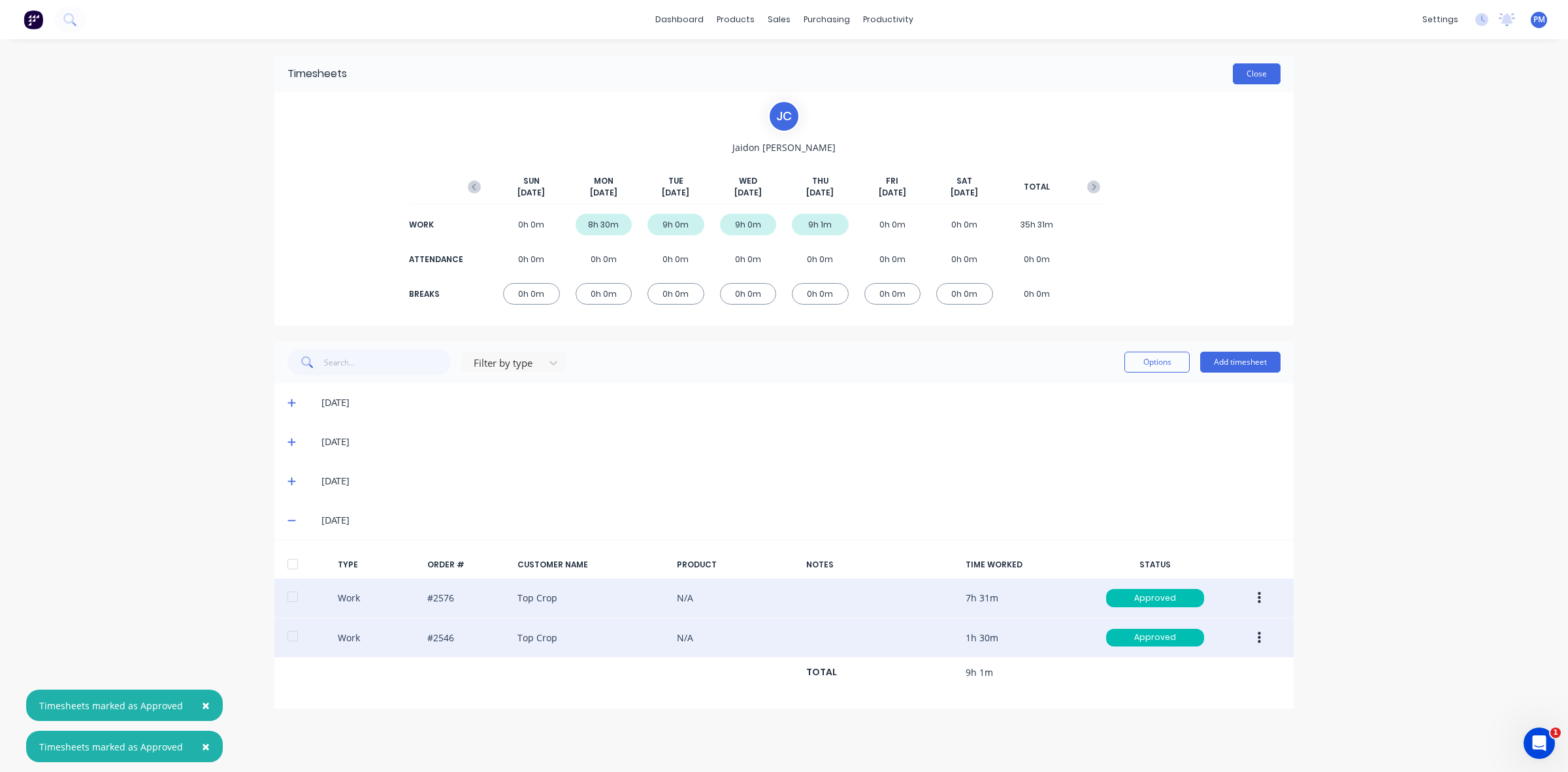
click at [1238, 77] on button "Close" at bounding box center [1257, 73] width 47 height 21
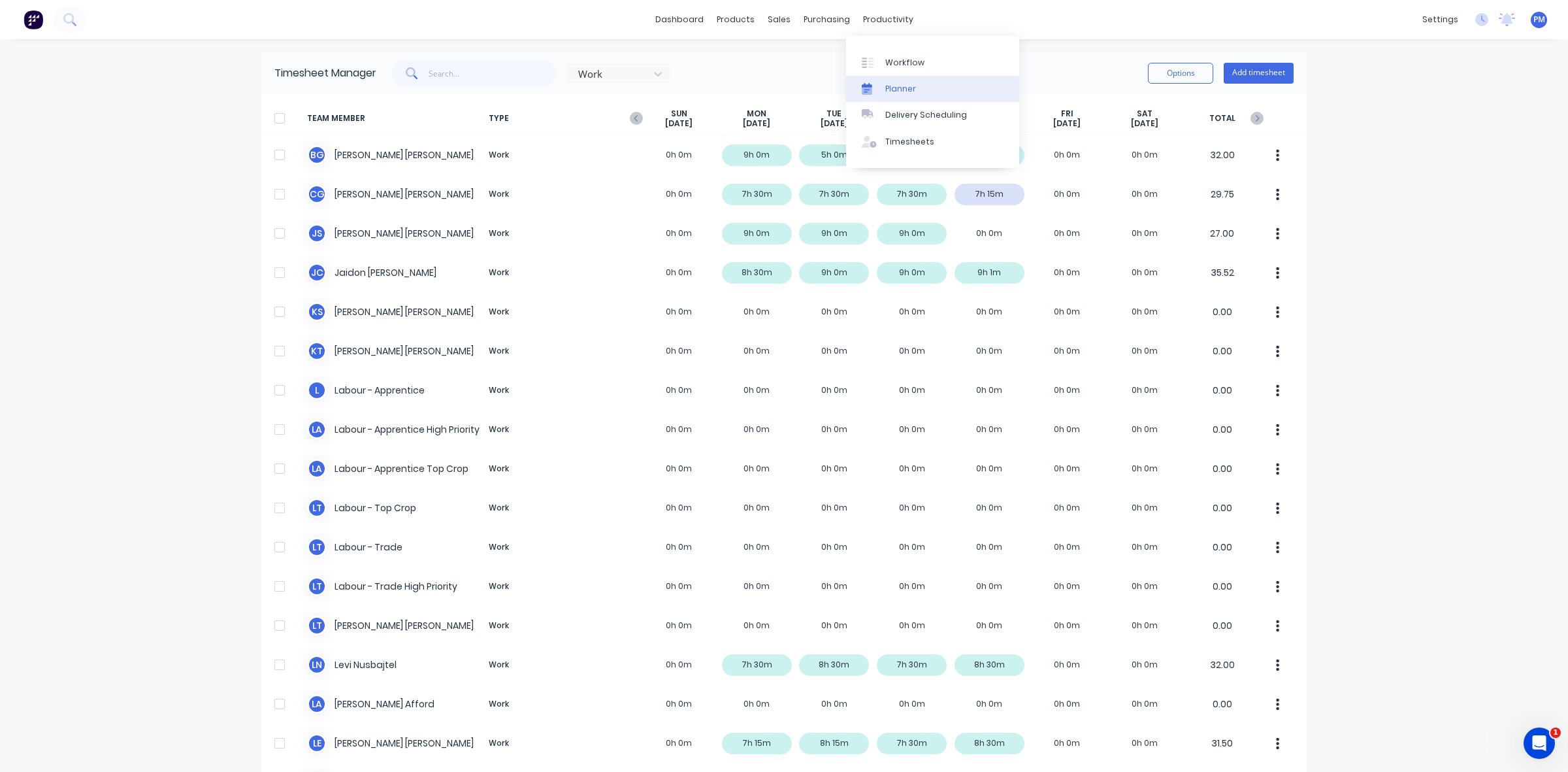
click at [890, 85] on div "Planner" at bounding box center [900, 88] width 31 height 12
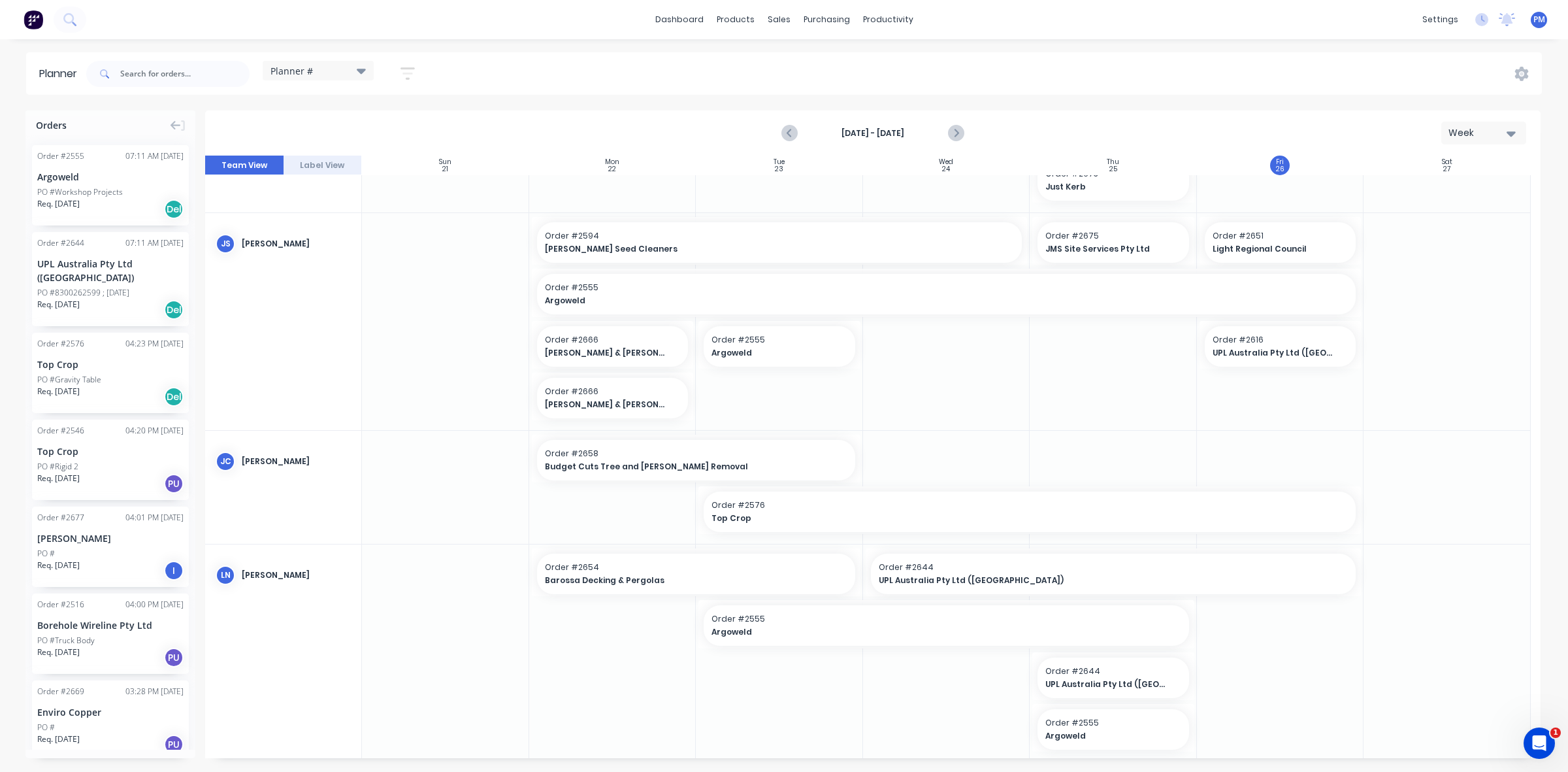
scroll to position [166, 0]
drag, startPoint x: 1275, startPoint y: 349, endPoint x: 1468, endPoint y: 391, distance: 197.5
click at [1468, 391] on div at bounding box center [1447, 323] width 168 height 217
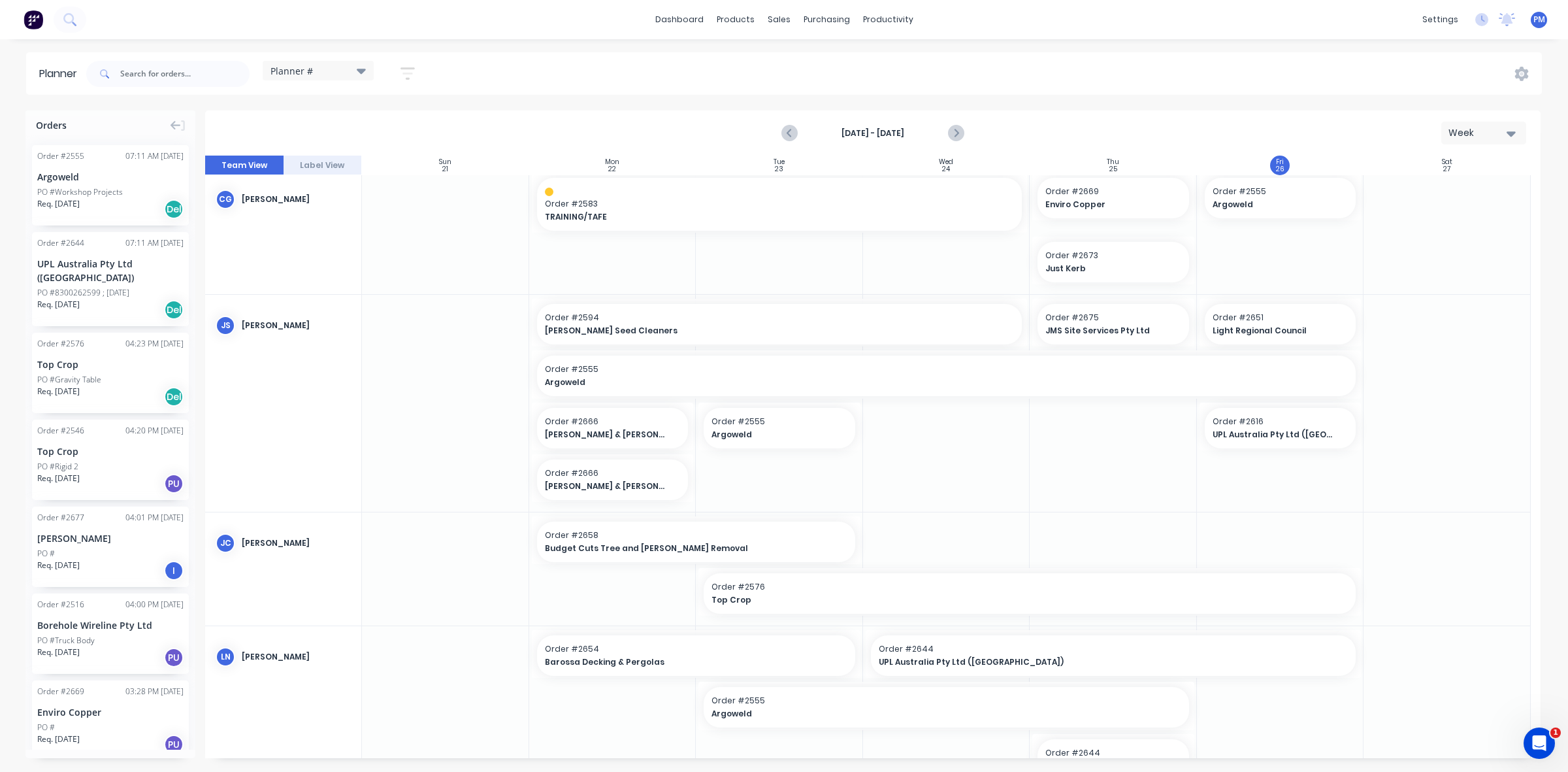
scroll to position [83, 0]
click at [1318, 530] on div "Delete timeslot" at bounding box center [1348, 522] width 140 height 27
drag, startPoint x: 1292, startPoint y: 317, endPoint x: 1287, endPoint y: 442, distance: 125.1
drag, startPoint x: 1190, startPoint y: 320, endPoint x: 1235, endPoint y: 321, distance: 45.0
click at [1304, 492] on div at bounding box center [1280, 404] width 168 height 217
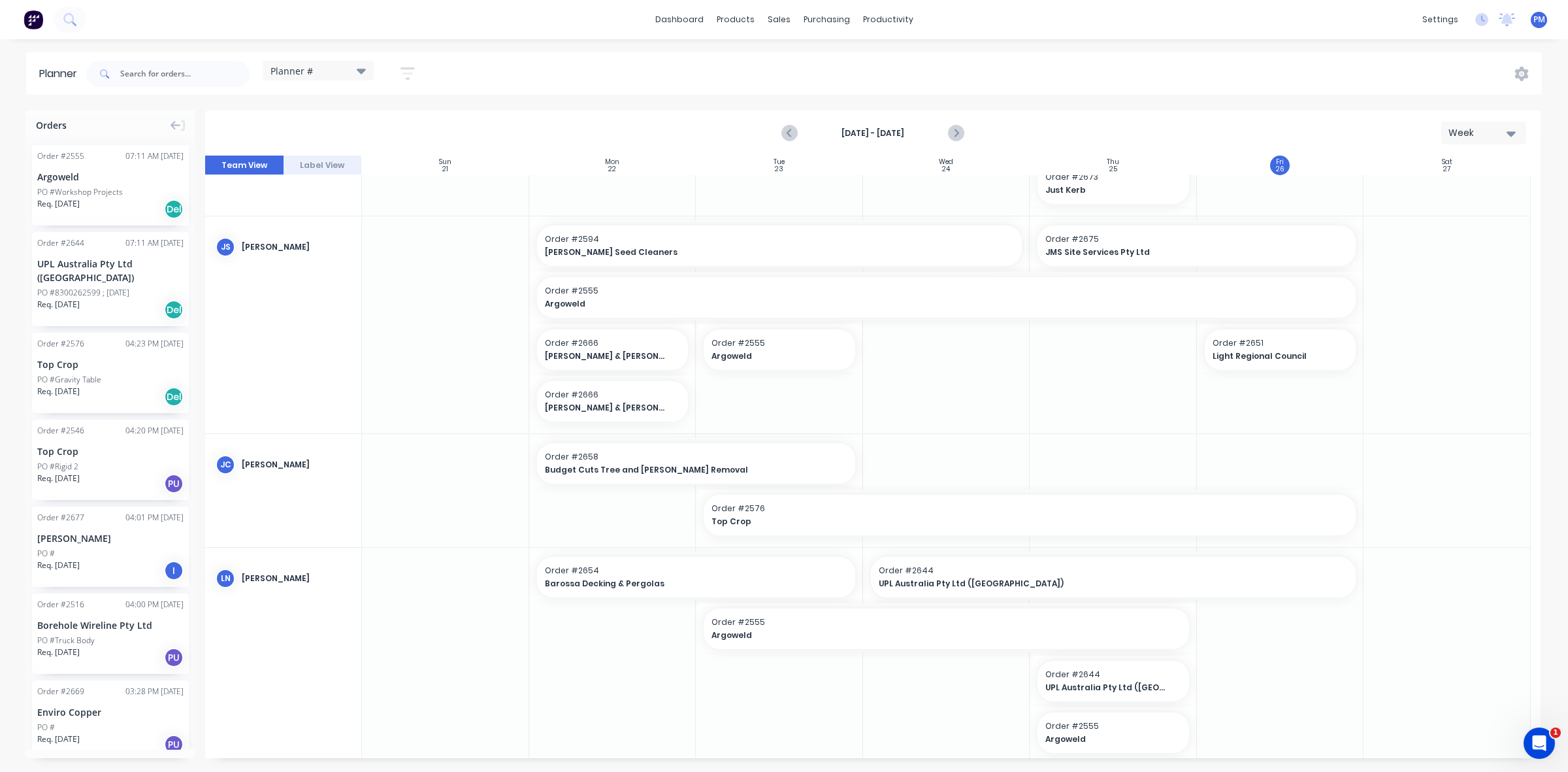
scroll to position [245, 0]
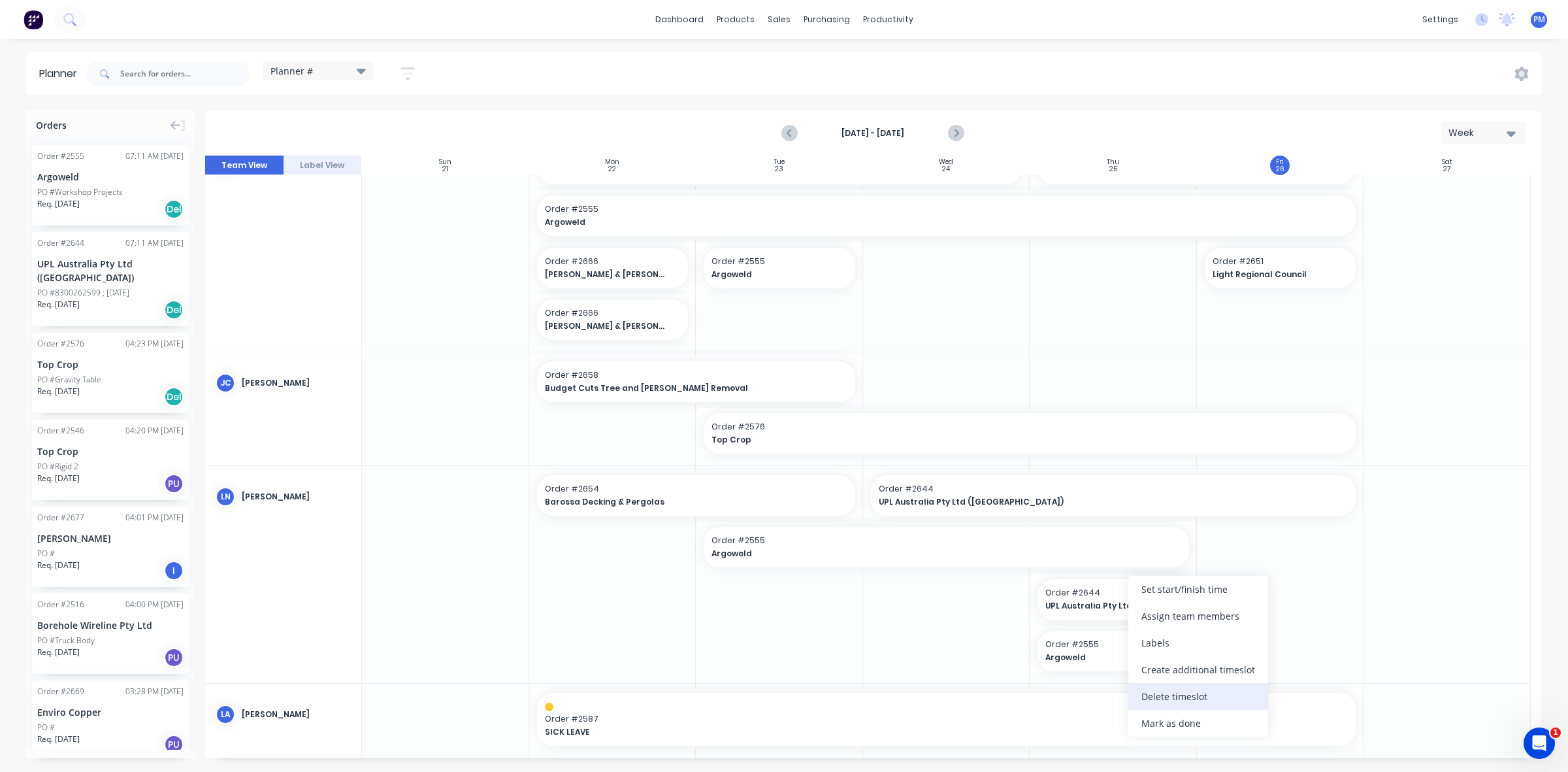
click at [1179, 703] on div "Delete timeslot" at bounding box center [1198, 697] width 140 height 27
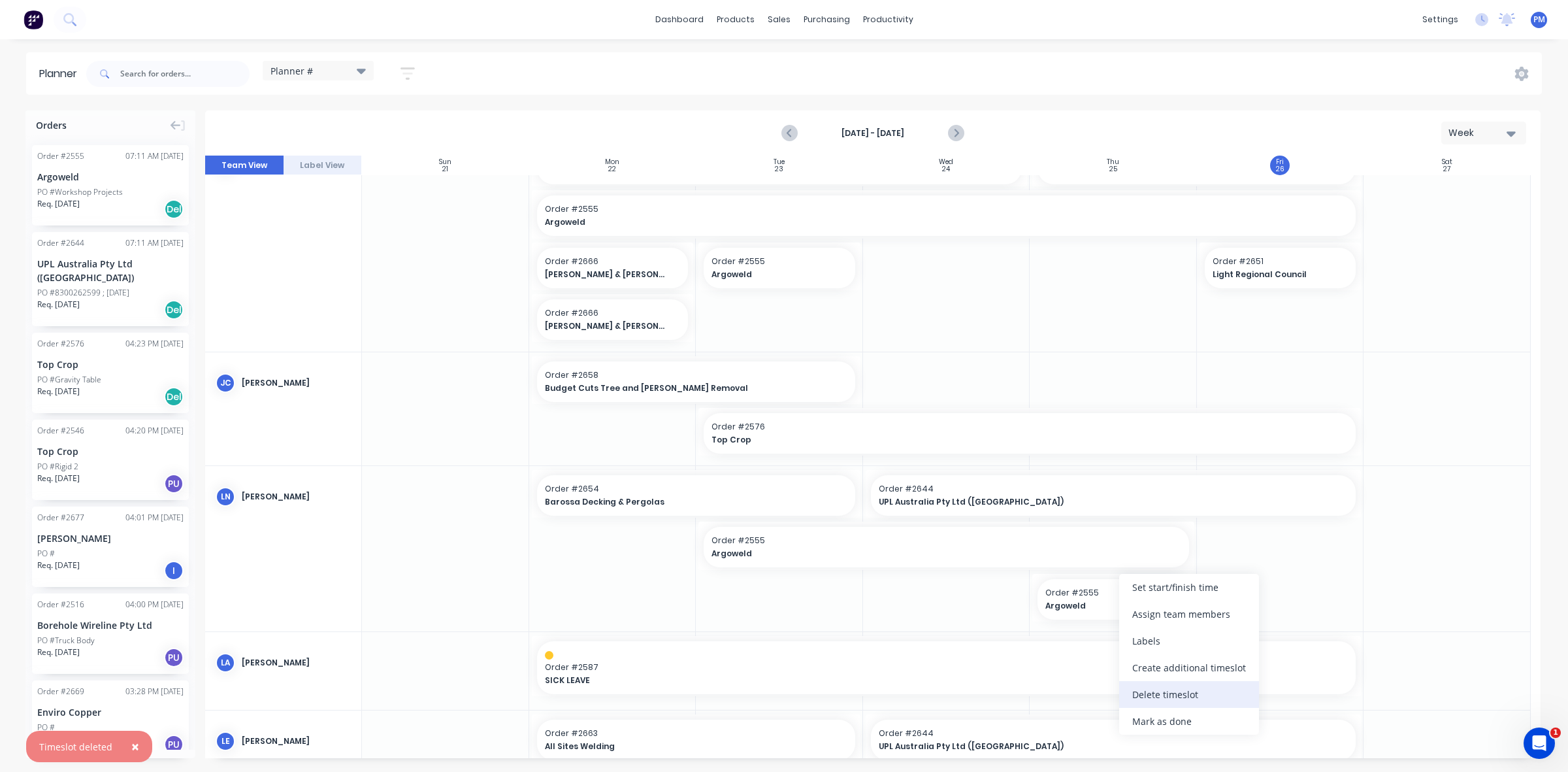
click at [1155, 691] on div "Delete timeslot" at bounding box center [1189, 695] width 140 height 27
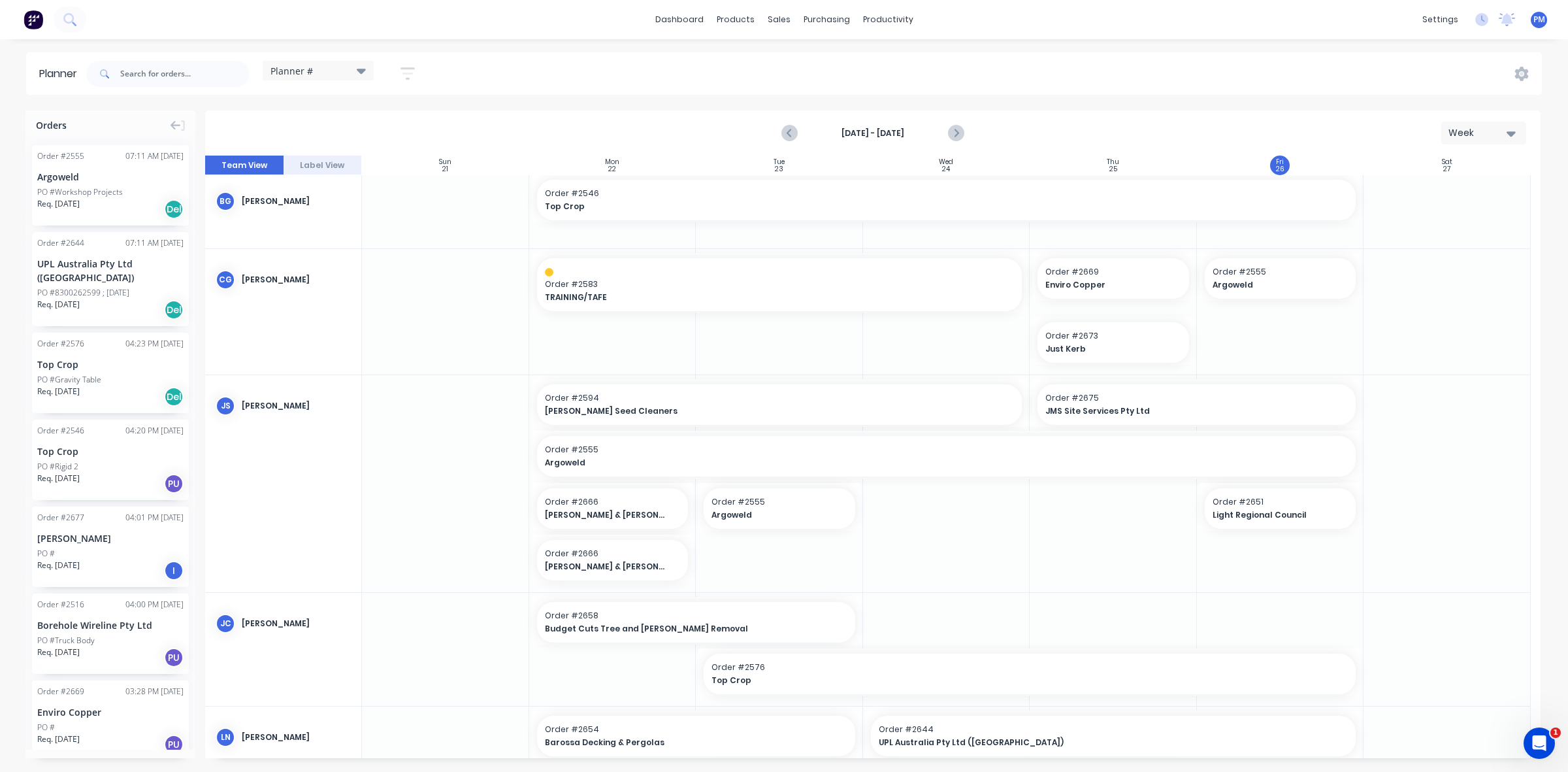
scroll to position [0, 0]
click at [958, 132] on icon "Next page" at bounding box center [956, 133] width 6 height 10
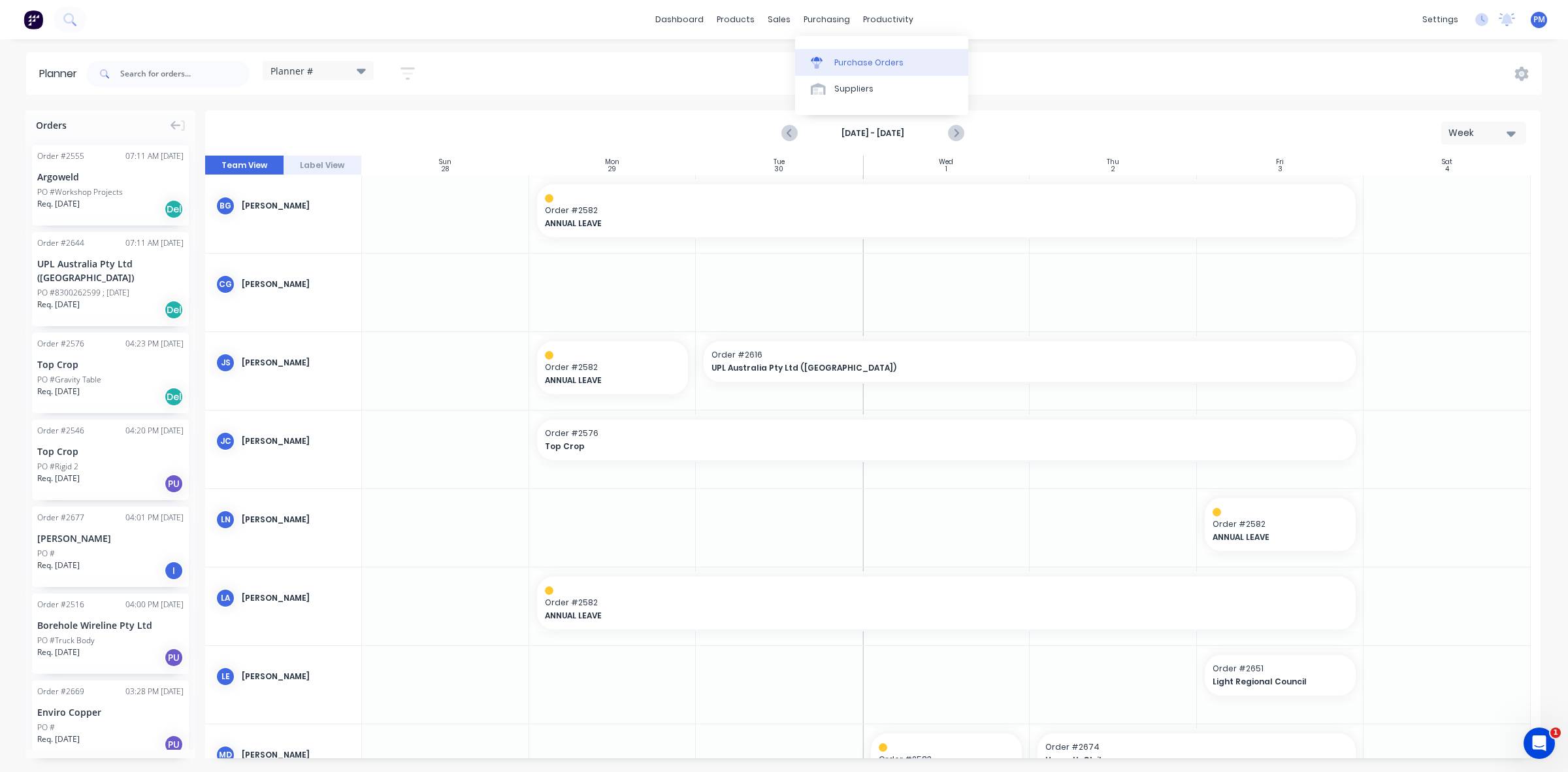
click at [854, 62] on div "Purchase Orders" at bounding box center [869, 62] width 69 height 12
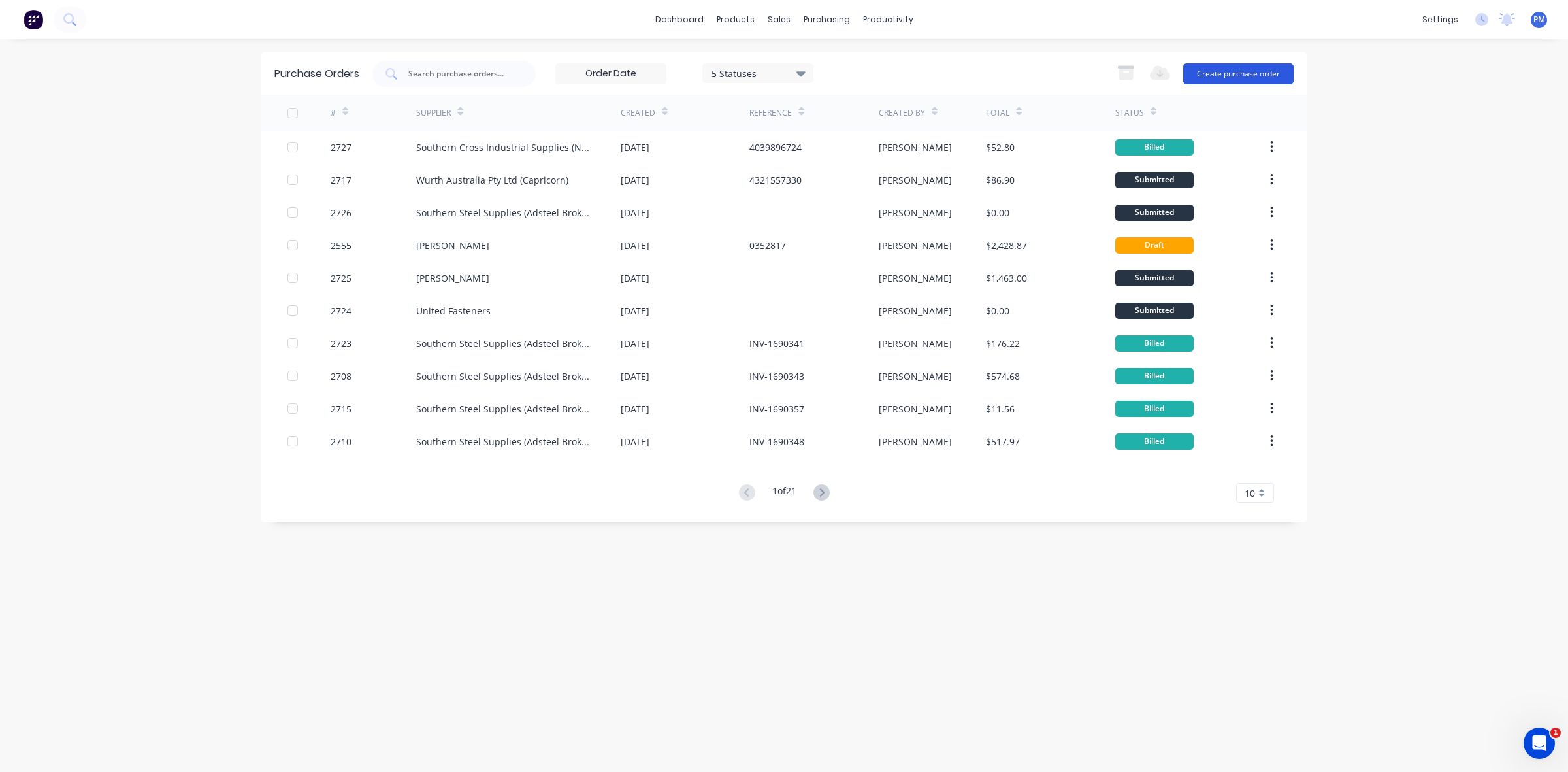
click at [1221, 73] on button "Create purchase order" at bounding box center [1238, 73] width 111 height 21
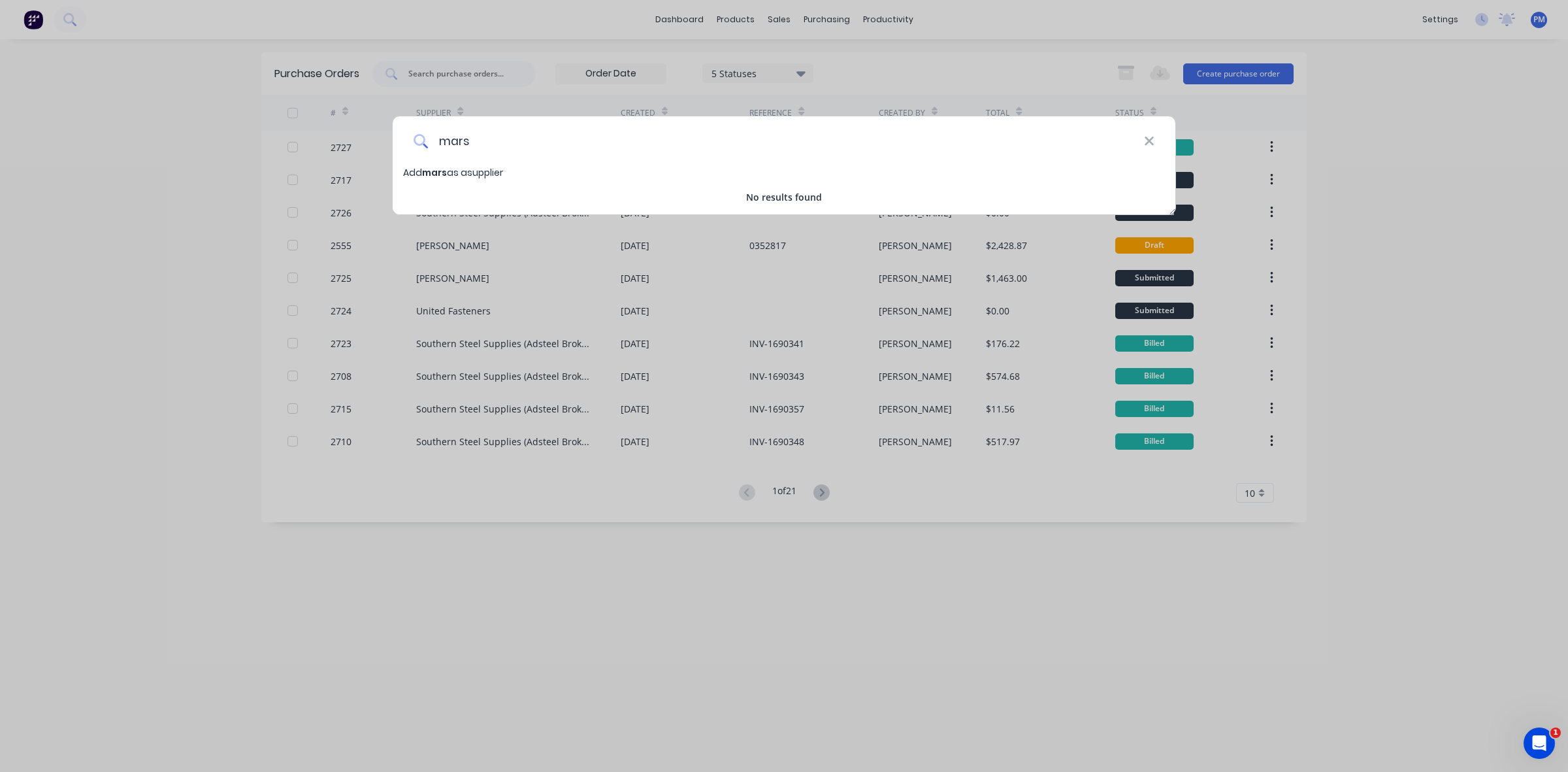
click at [459, 142] on input "mars" at bounding box center [786, 140] width 716 height 49
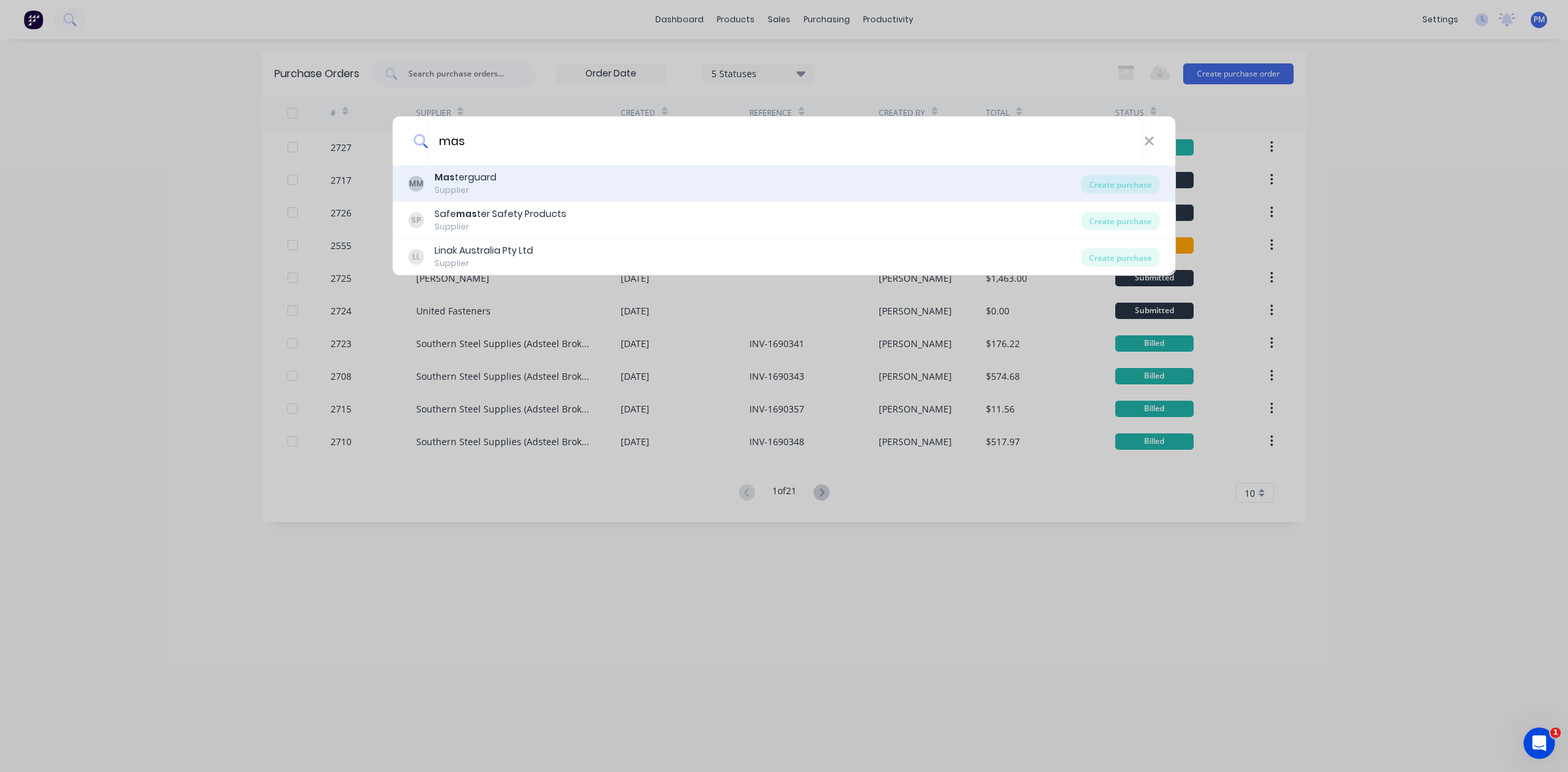
type input "mas"
click at [473, 178] on div "Mas terguard" at bounding box center [466, 177] width 62 height 14
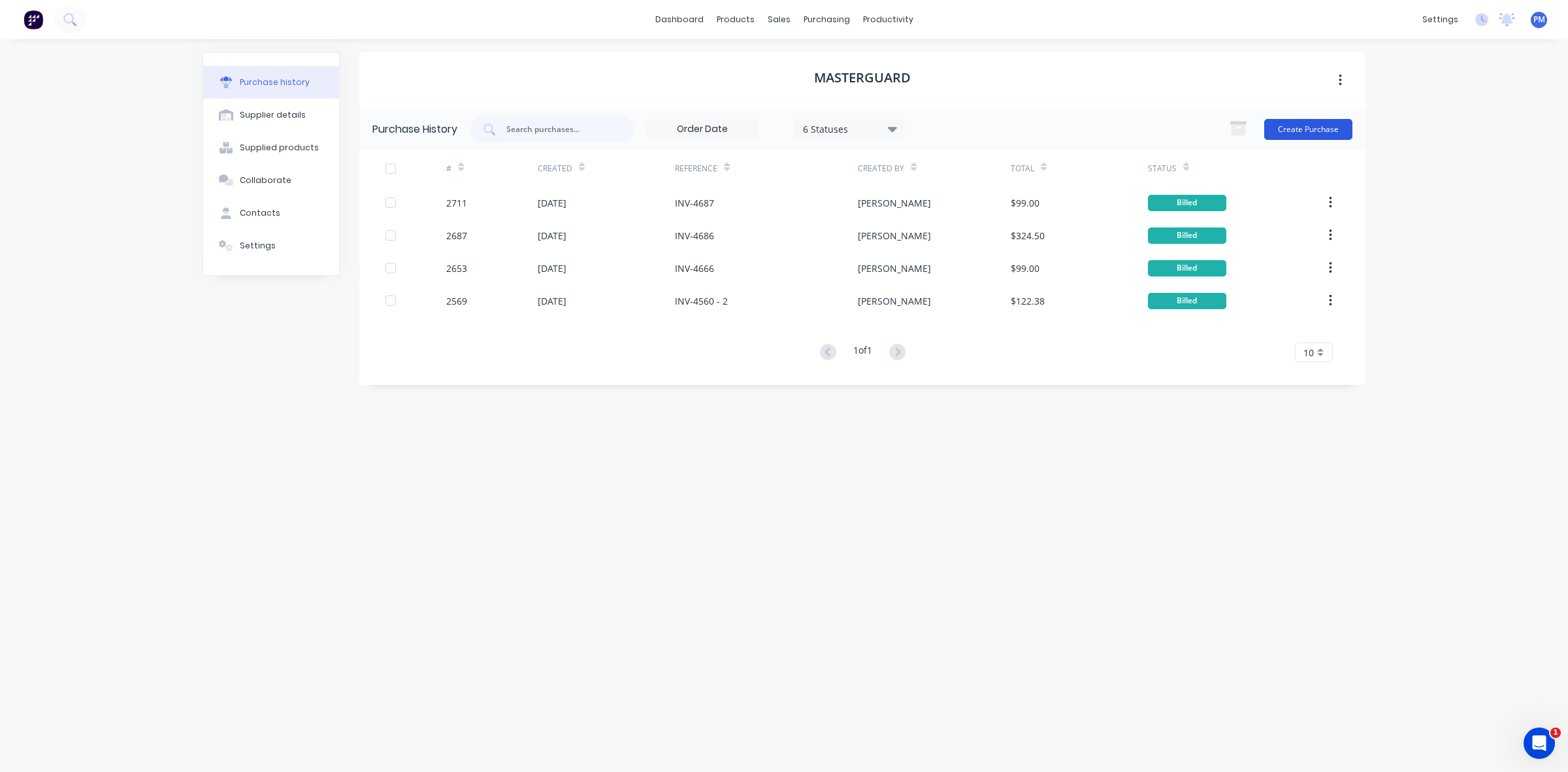
click at [1302, 125] on button "Create Purchase" at bounding box center [1308, 129] width 88 height 21
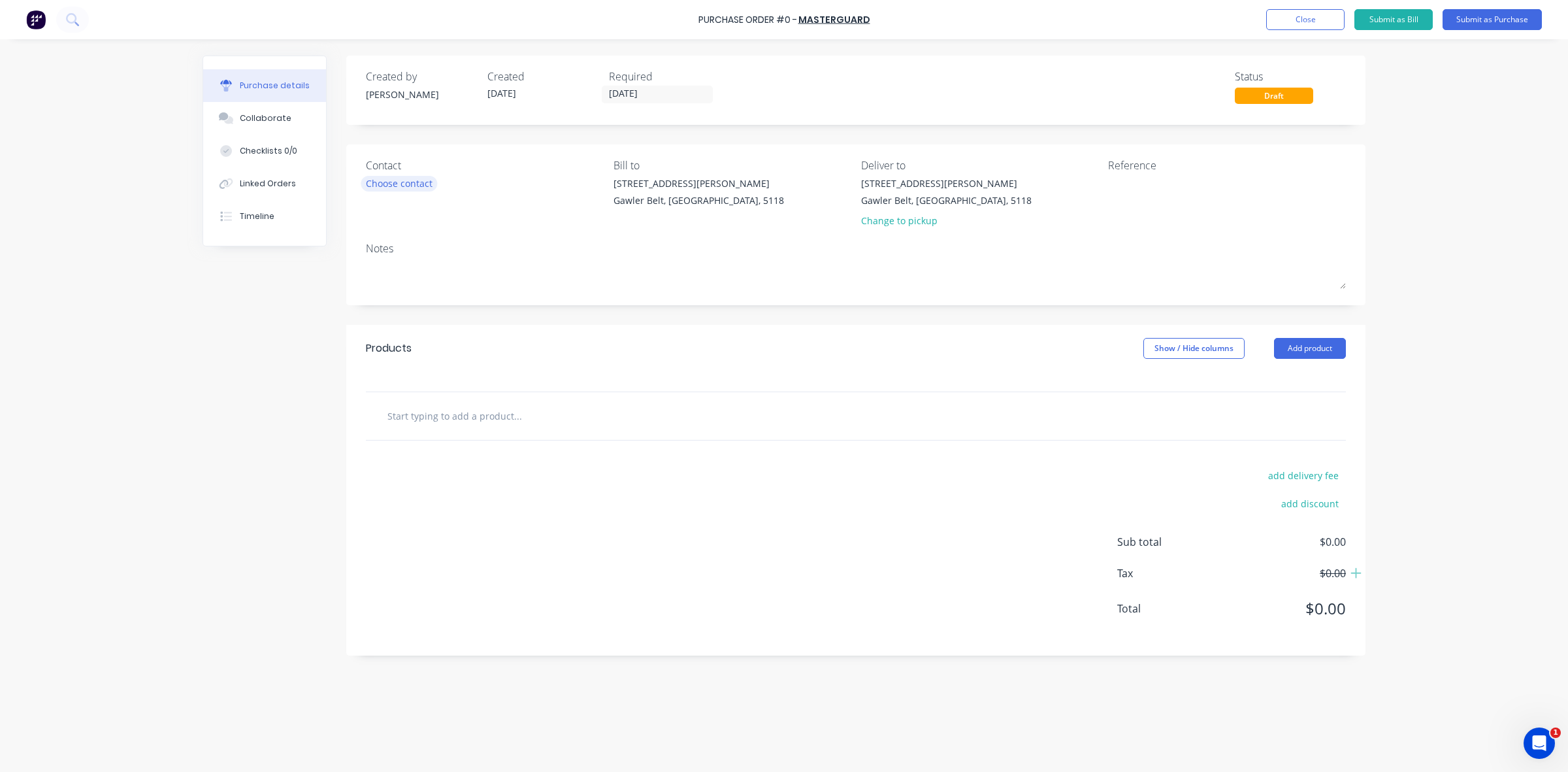
click at [404, 184] on div "Choose contact" at bounding box center [399, 183] width 66 height 14
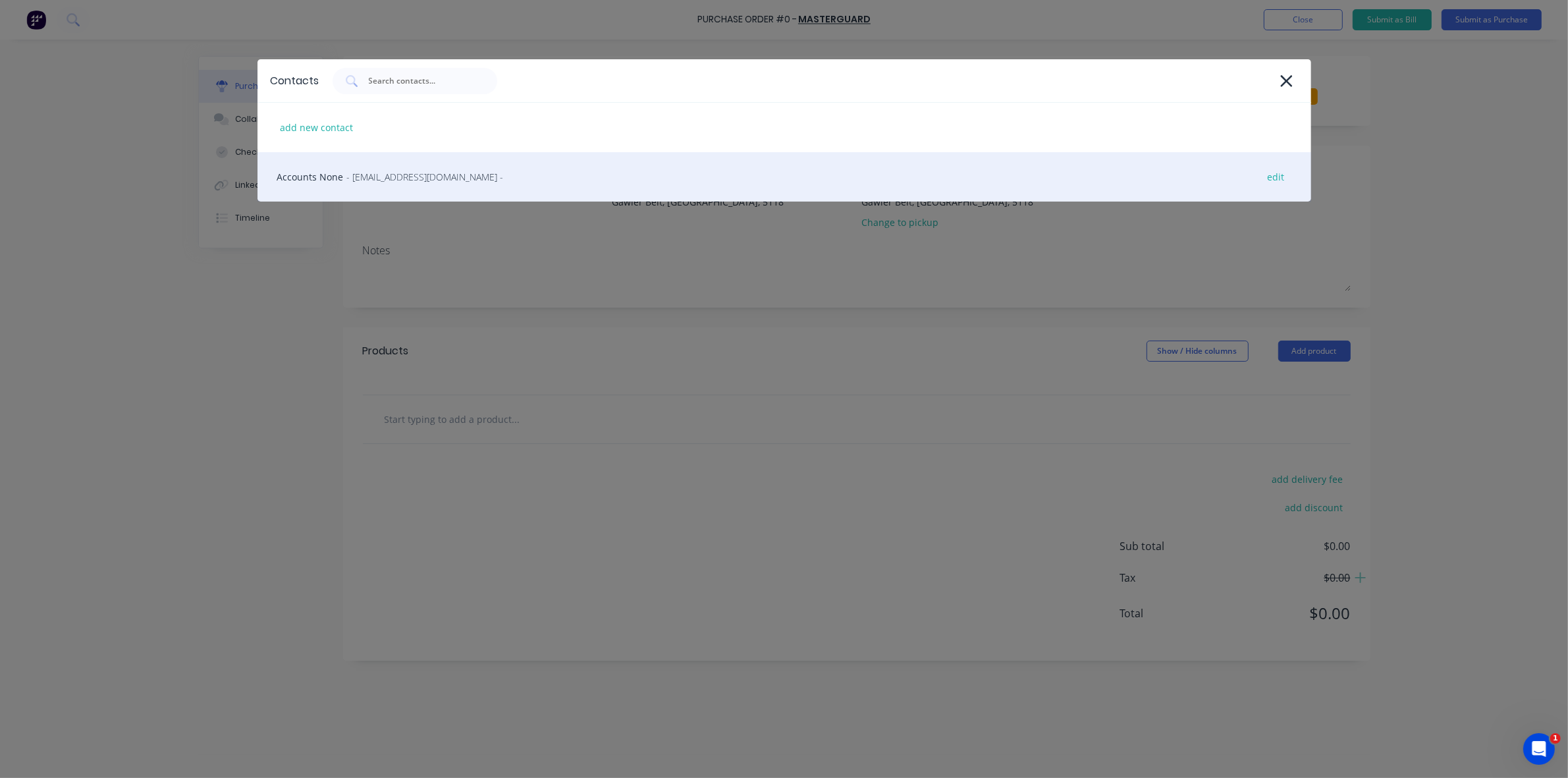
click at [386, 178] on span "- [EMAIL_ADDRESS][DOMAIN_NAME] -" at bounding box center [425, 177] width 157 height 14
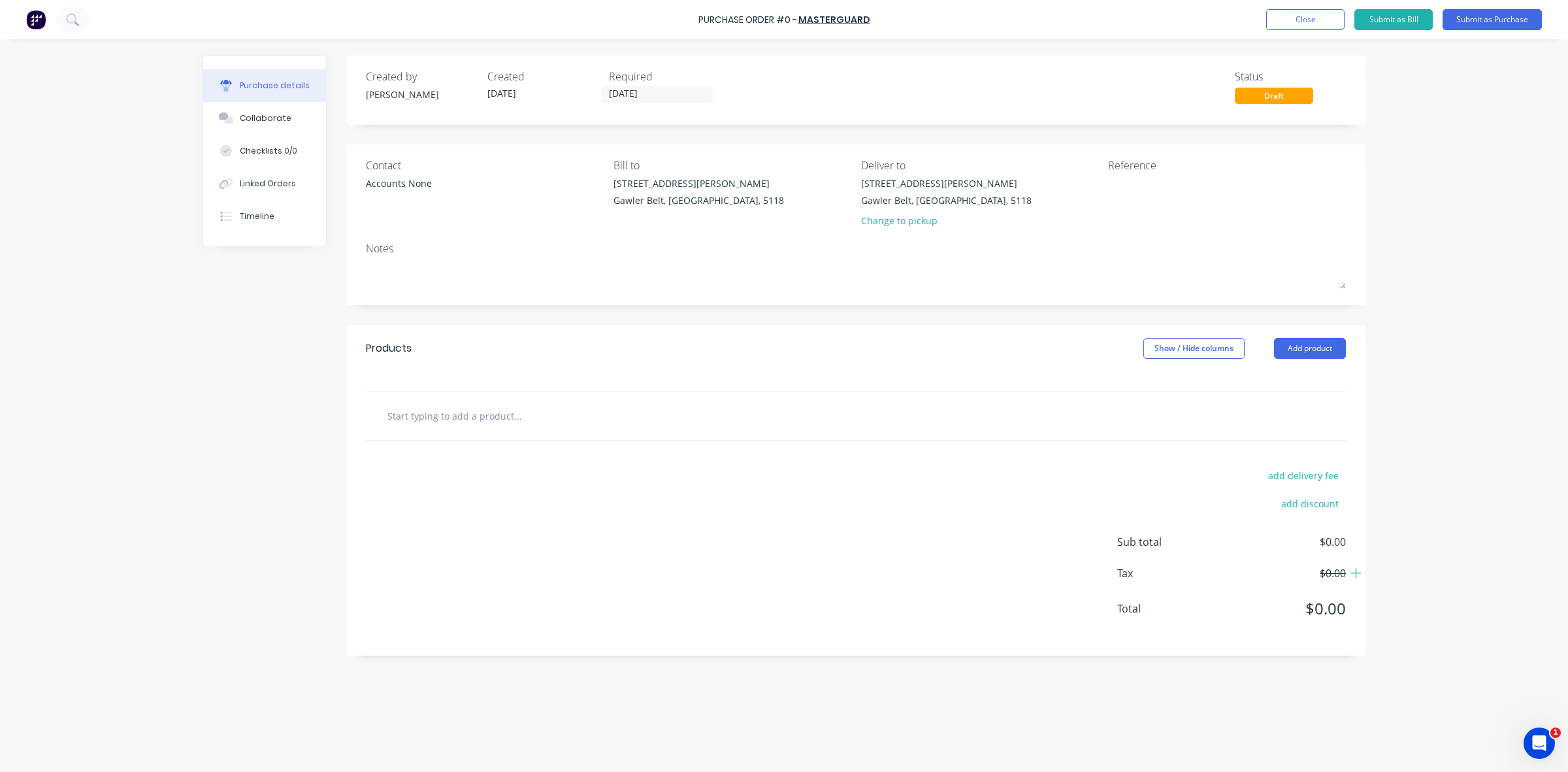
click at [890, 220] on div "Change to pickup" at bounding box center [946, 220] width 170 height 14
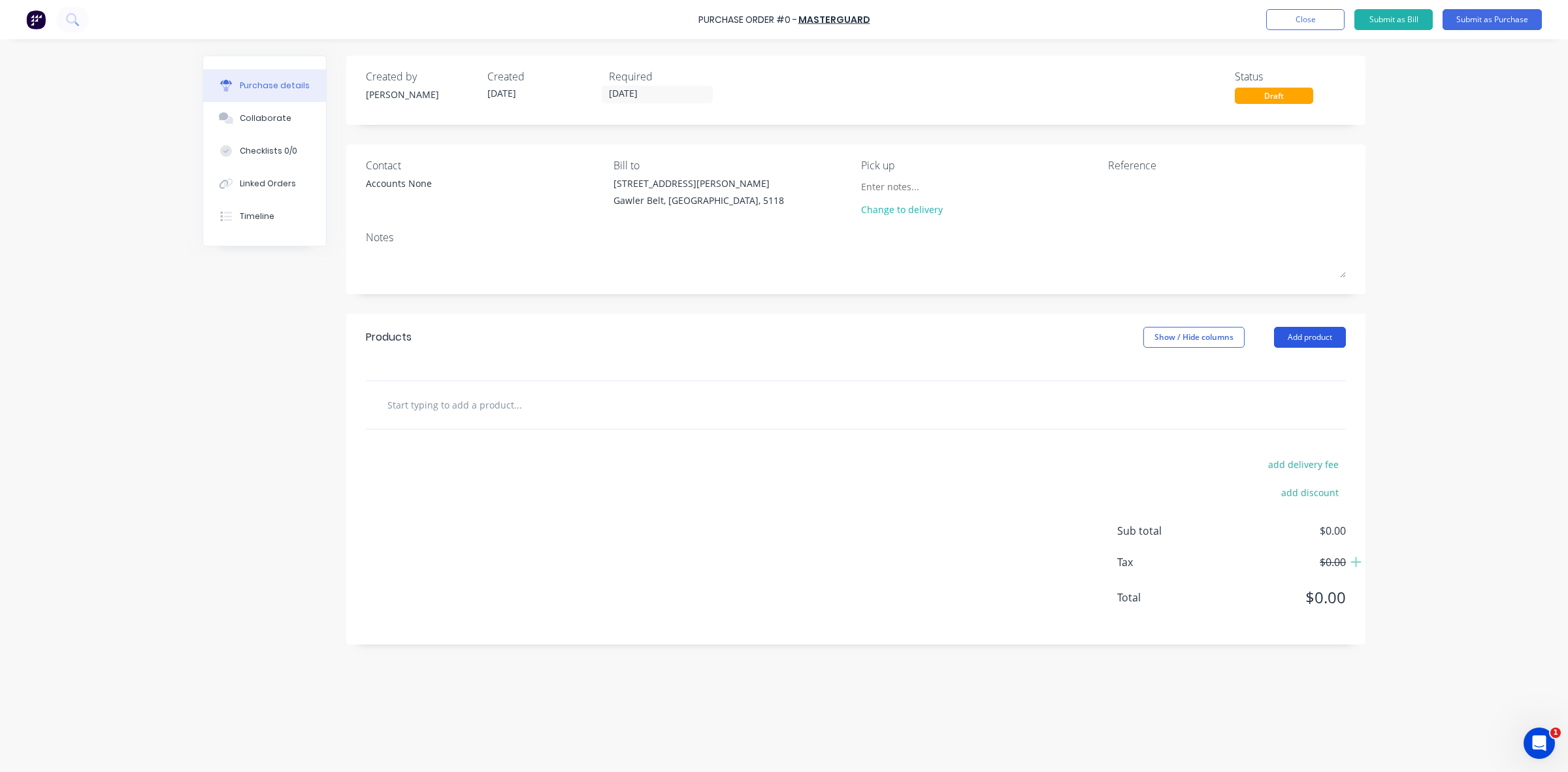
click at [1311, 334] on button "Add product" at bounding box center [1310, 337] width 72 height 21
click at [1278, 401] on div "Basic product" at bounding box center [1284, 397] width 100 height 19
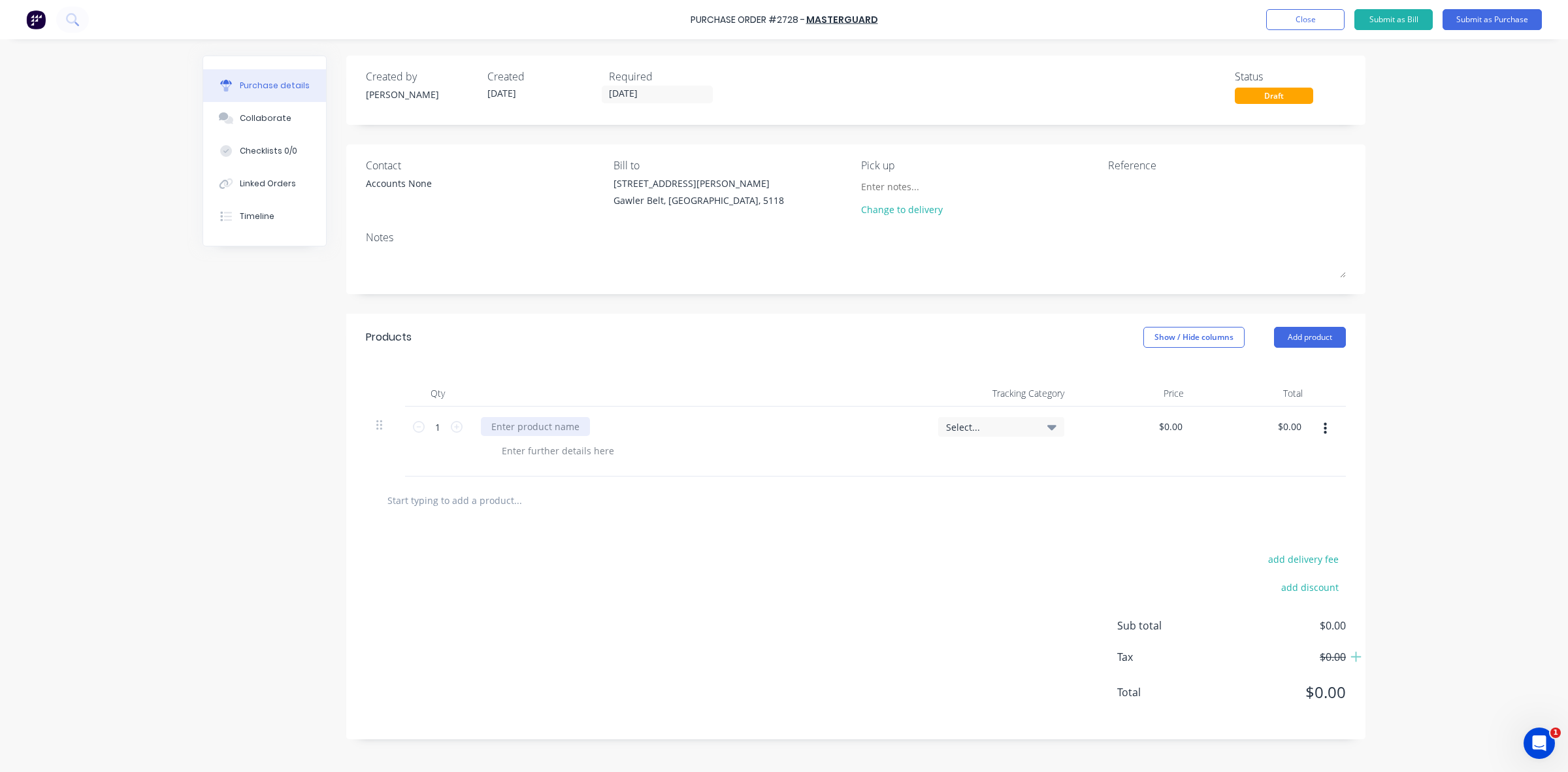
click at [526, 430] on div at bounding box center [535, 427] width 109 height 19
click at [522, 427] on div "Powdercoat supplied" at bounding box center [537, 427] width 113 height 19
click at [589, 422] on div "Powder coat supplied" at bounding box center [538, 427] width 116 height 19
click at [590, 427] on div "Powder coat supplied" at bounding box center [538, 427] width 116 height 19
click at [593, 423] on div "Powder coat supplied roler bracket" at bounding box center [568, 427] width 174 height 19
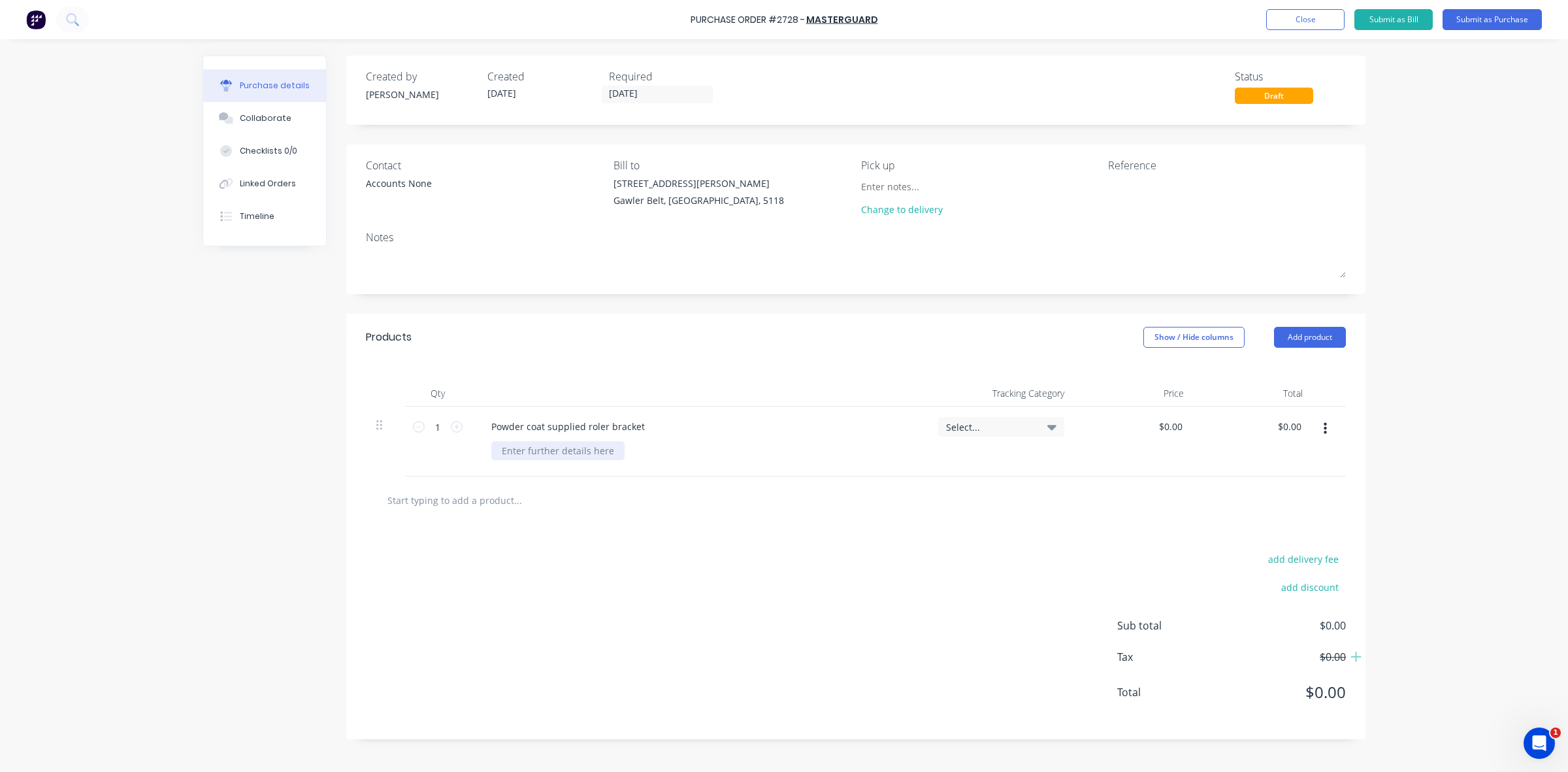
click at [583, 452] on div at bounding box center [558, 450] width 134 height 19
click at [529, 450] on div "APO Gey" at bounding box center [521, 450] width 58 height 19
click at [1167, 425] on input "0.00" at bounding box center [1173, 427] width 25 height 19
drag, startPoint x: 1150, startPoint y: 427, endPoint x: 1207, endPoint y: 423, distance: 57.1
click at [1207, 423] on div "1 1 Powder coat supplied roller bracket APO Grey Select... 010000 010000 $0.00 …" at bounding box center [856, 441] width 980 height 70
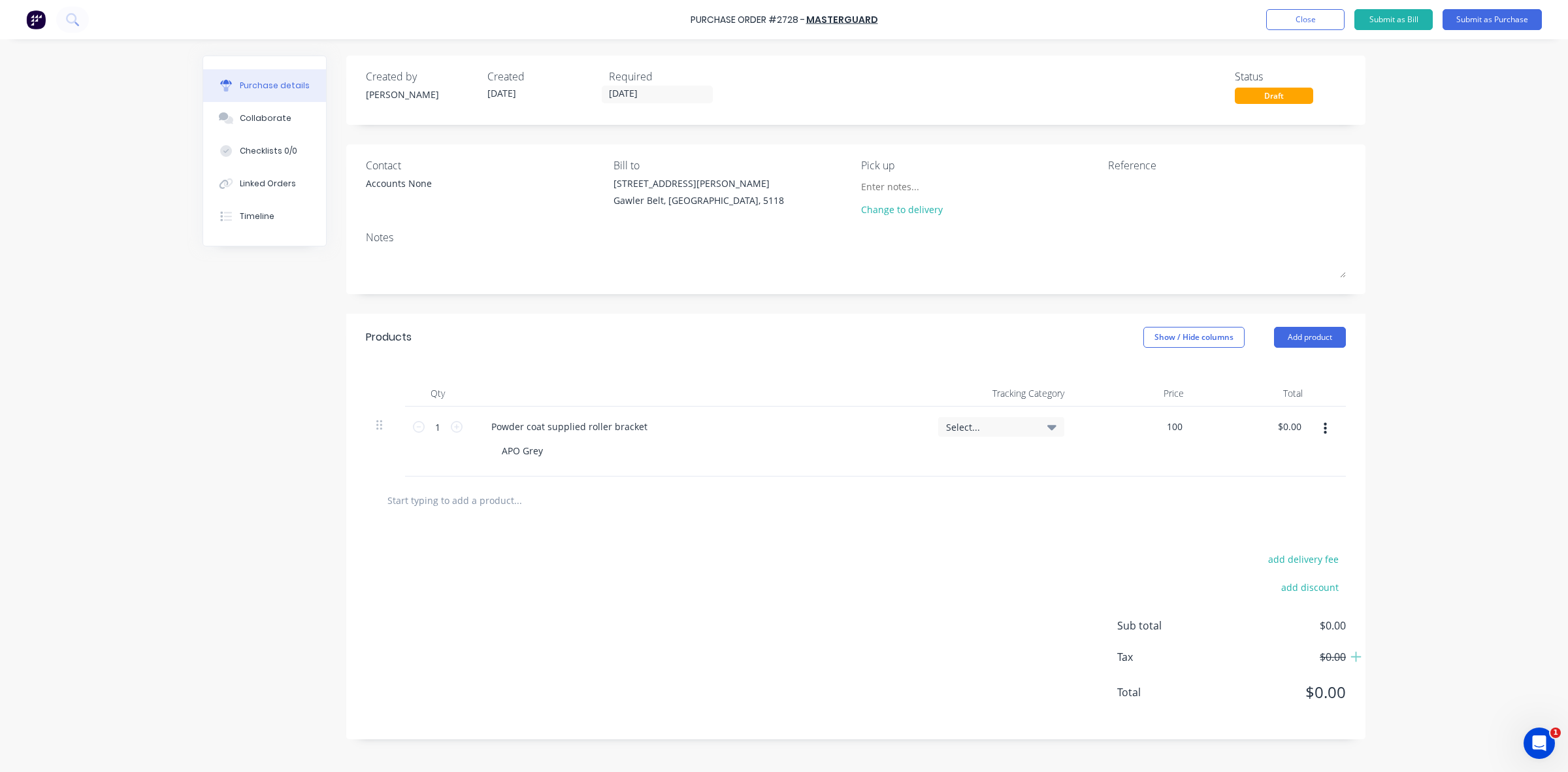
type input "$100.00"
click at [1186, 446] on div "$100.00 $100.00" at bounding box center [1135, 441] width 119 height 70
click at [531, 425] on div "Powder coat supplied roller bracket" at bounding box center [569, 427] width 177 height 19
click at [1478, 21] on button "Submit as Purchase" at bounding box center [1492, 19] width 99 height 21
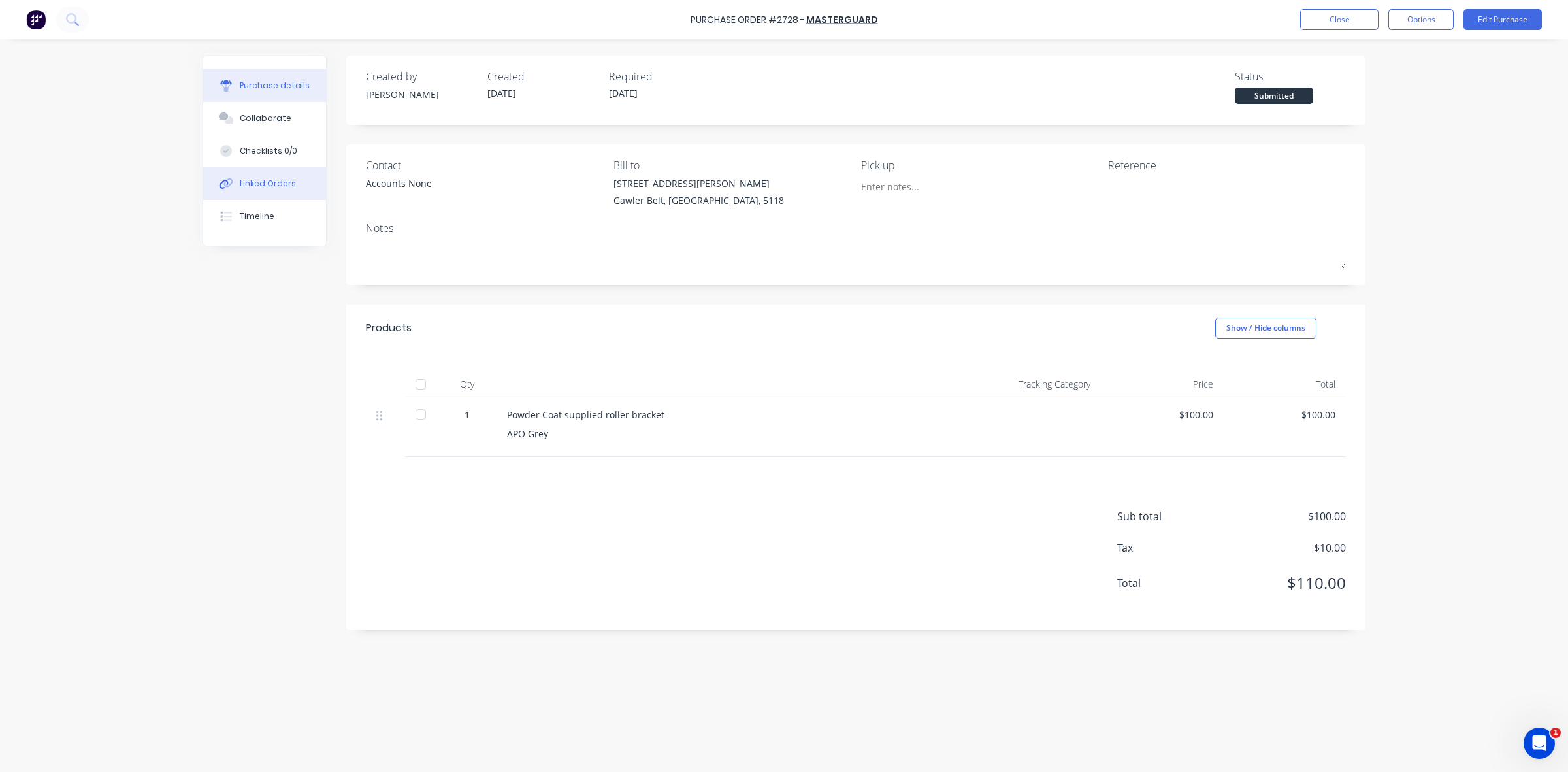
click at [258, 187] on div "Linked Orders" at bounding box center [268, 183] width 56 height 12
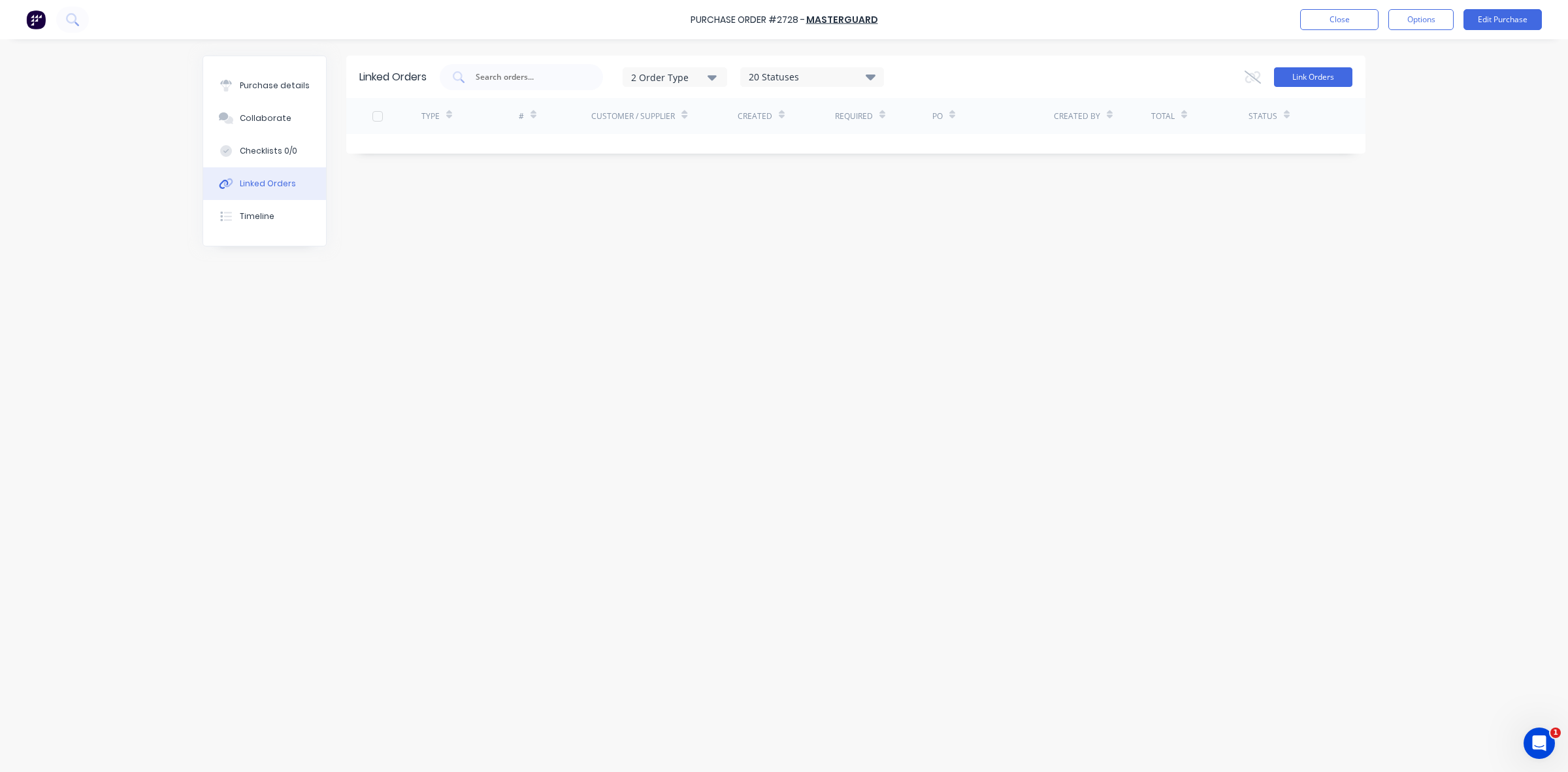
click at [1306, 77] on button "Link Orders" at bounding box center [1314, 77] width 79 height 20
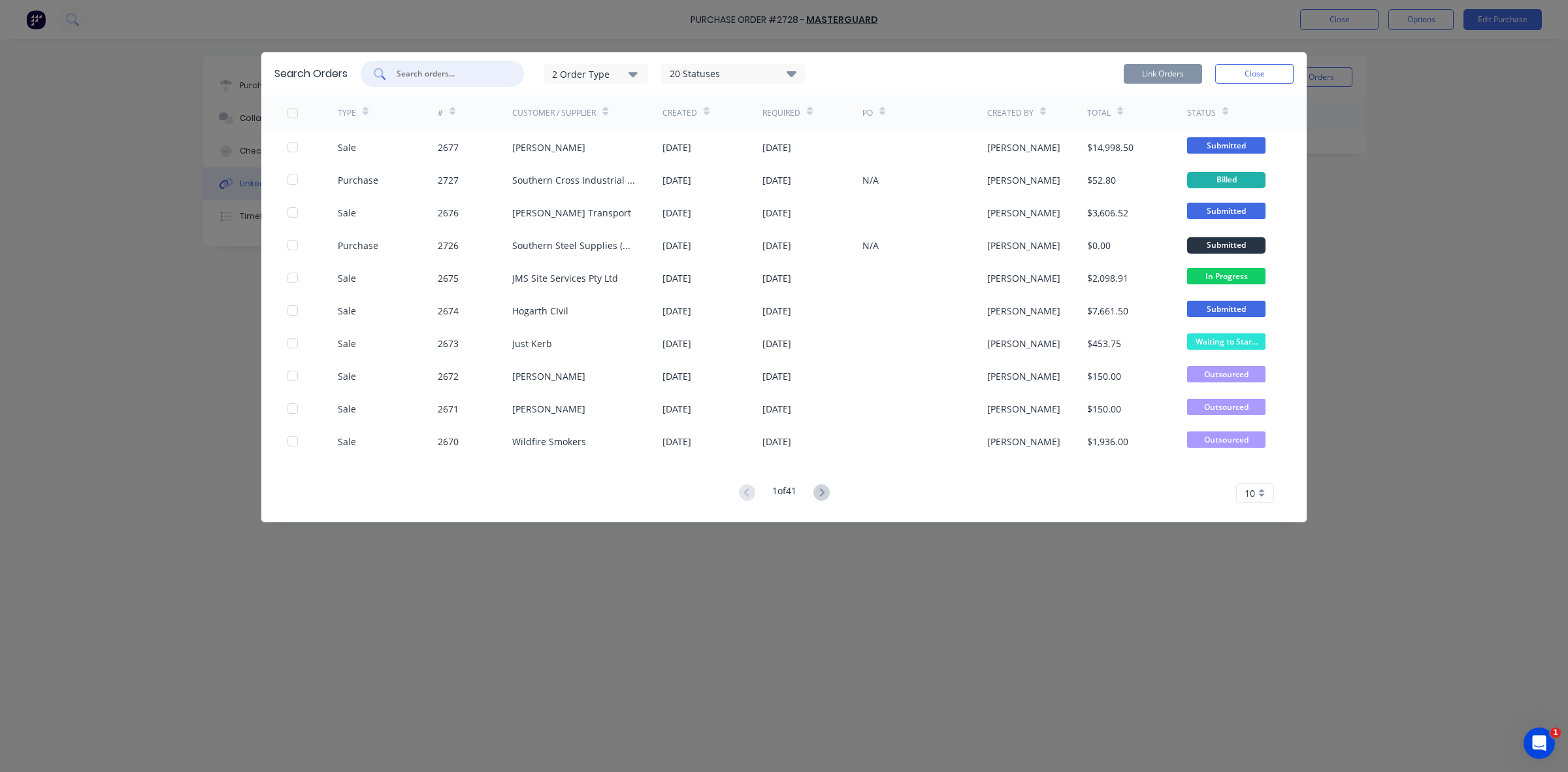
click at [429, 73] on input "text" at bounding box center [450, 73] width 109 height 13
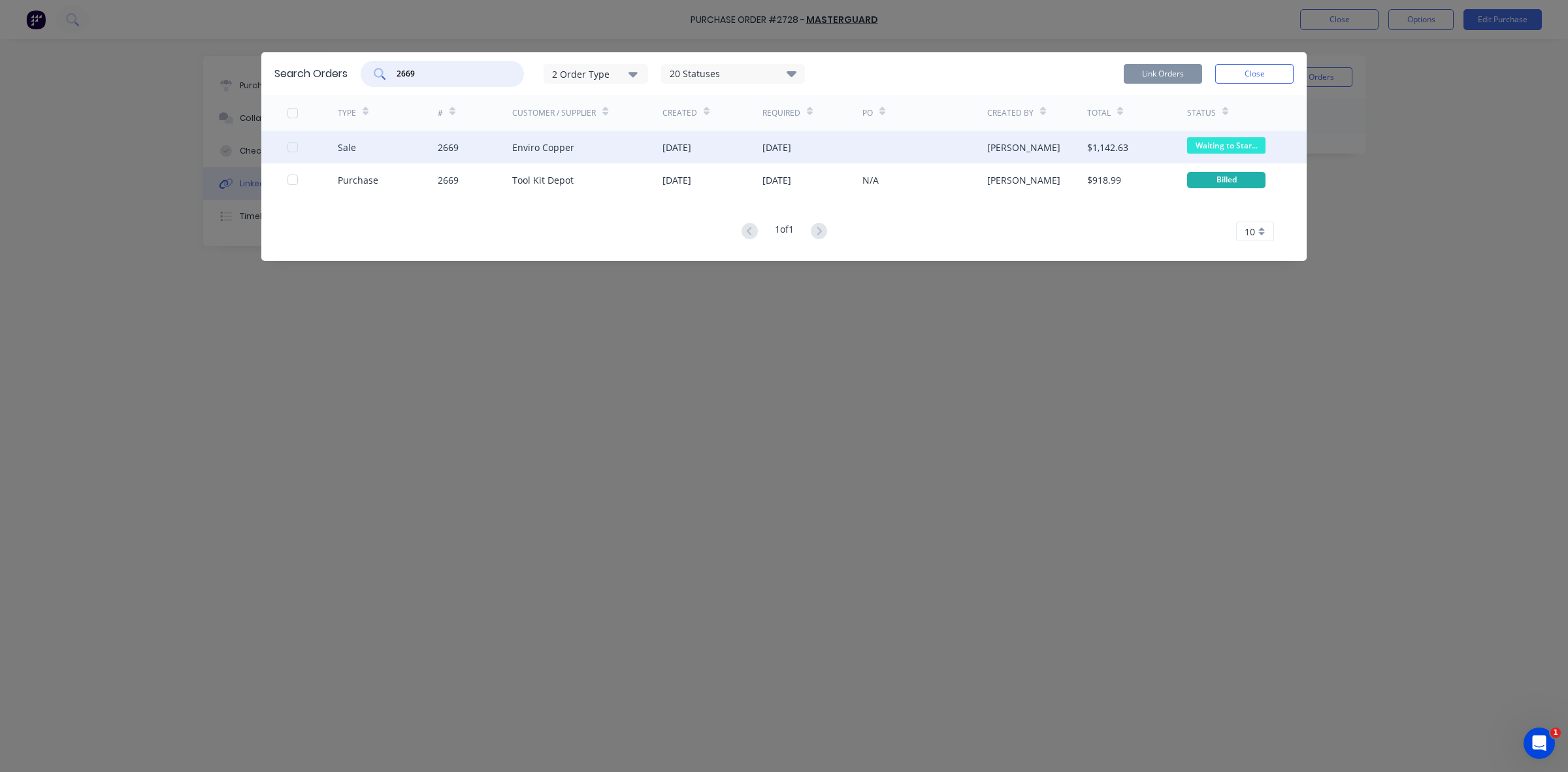
click at [295, 147] on div at bounding box center [292, 147] width 26 height 26
type input "2669"
click at [1158, 73] on button "Link Orders" at bounding box center [1163, 73] width 79 height 20
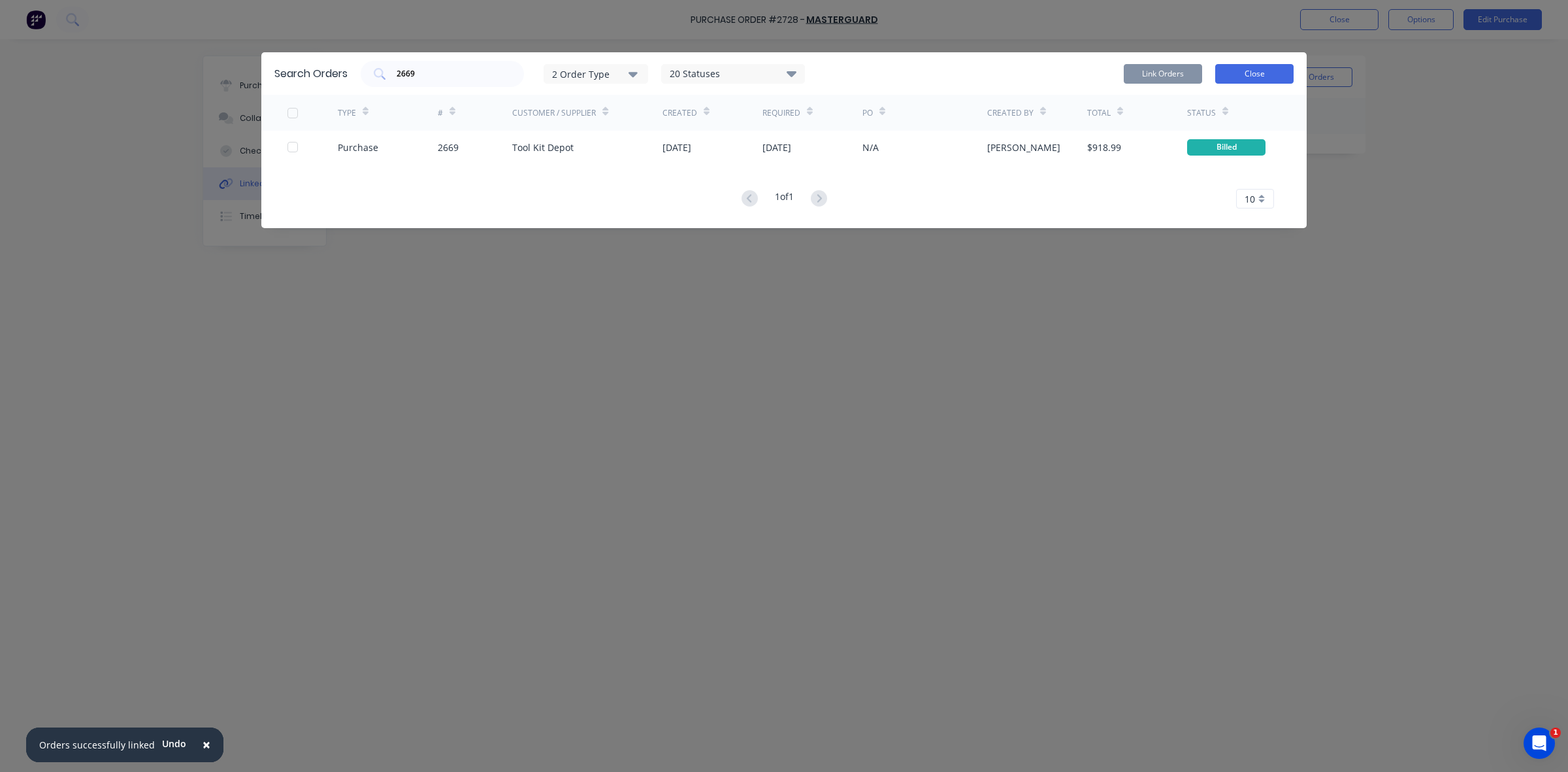
click at [1230, 69] on button "Close" at bounding box center [1255, 73] width 79 height 20
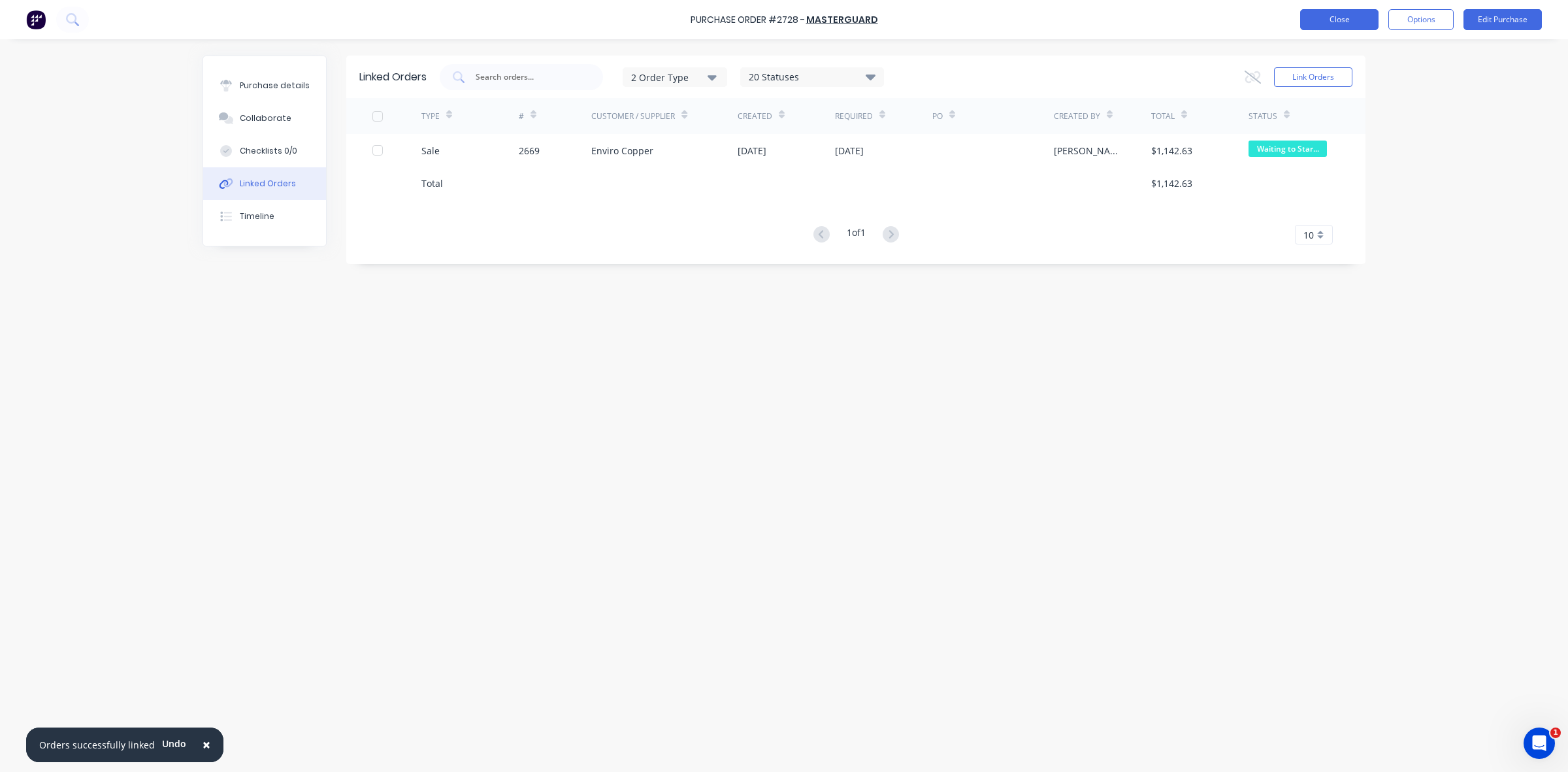
click at [1330, 23] on button "Close" at bounding box center [1339, 19] width 79 height 21
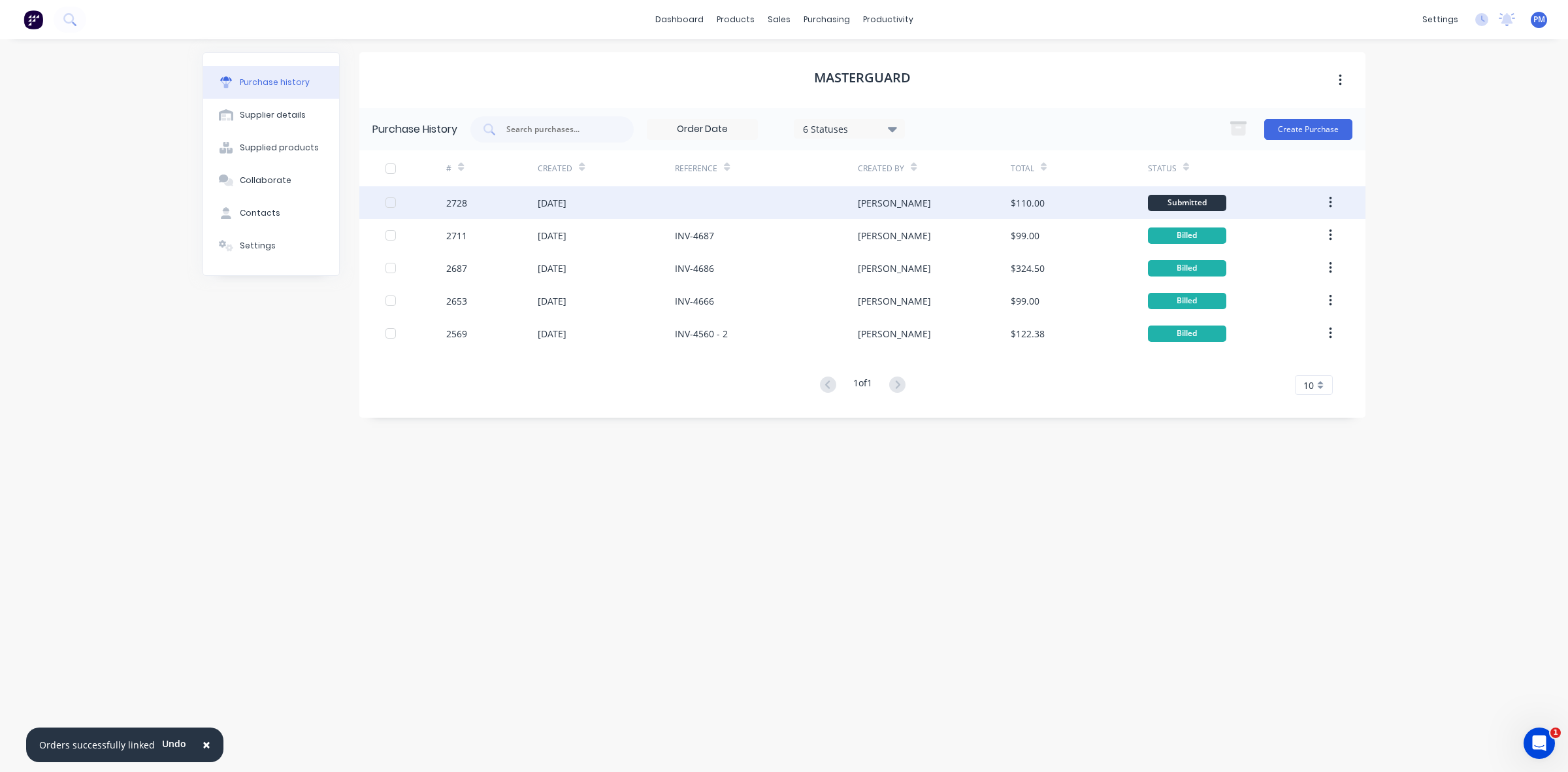
click at [631, 201] on div "[DATE]" at bounding box center [606, 203] width 137 height 33
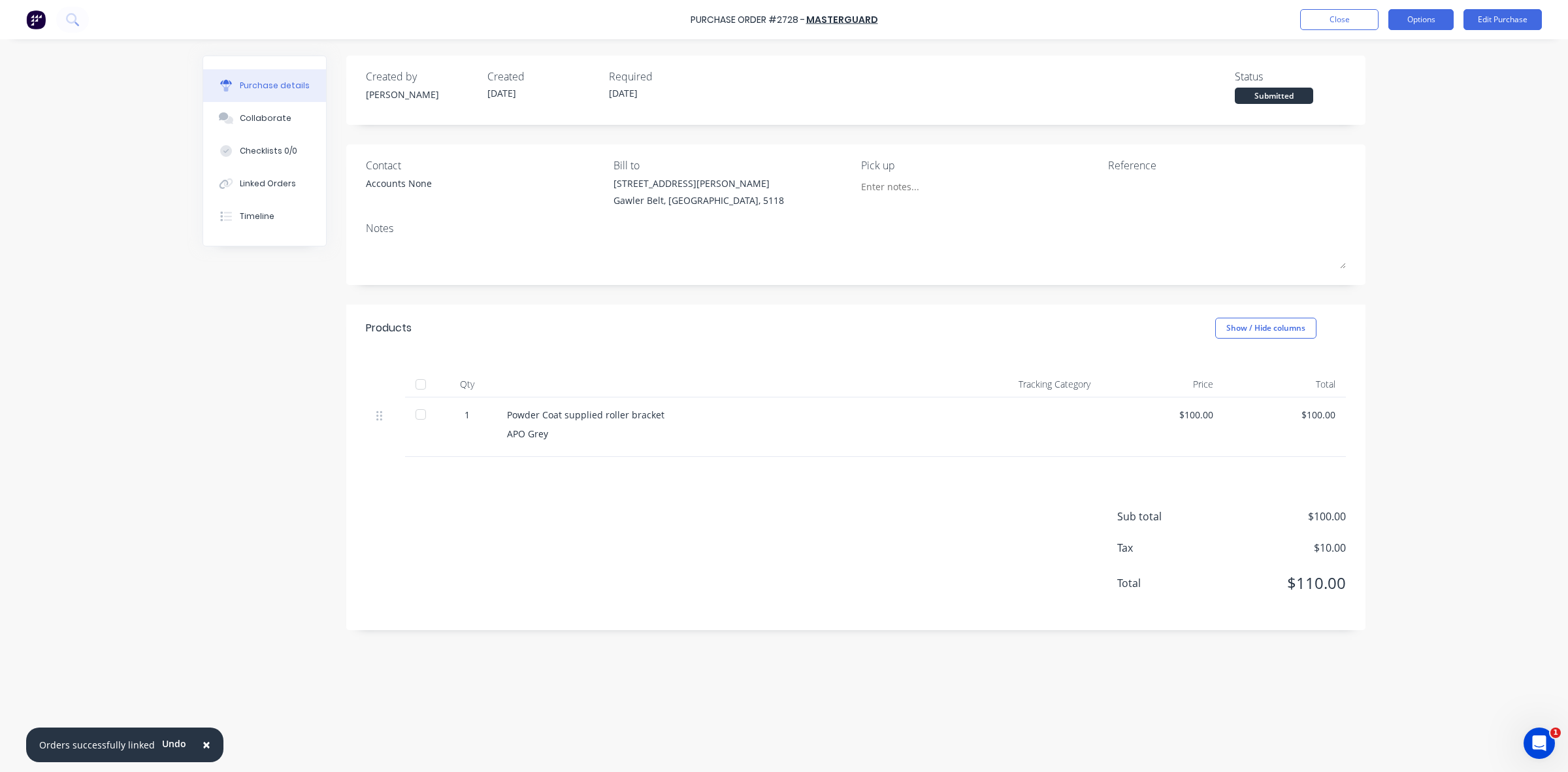
click at [1421, 12] on button "Options" at bounding box center [1421, 19] width 65 height 21
click at [1367, 50] on div "Print / Email" at bounding box center [1392, 54] width 100 height 19
click at [1370, 79] on div "With pricing" at bounding box center [1392, 79] width 100 height 19
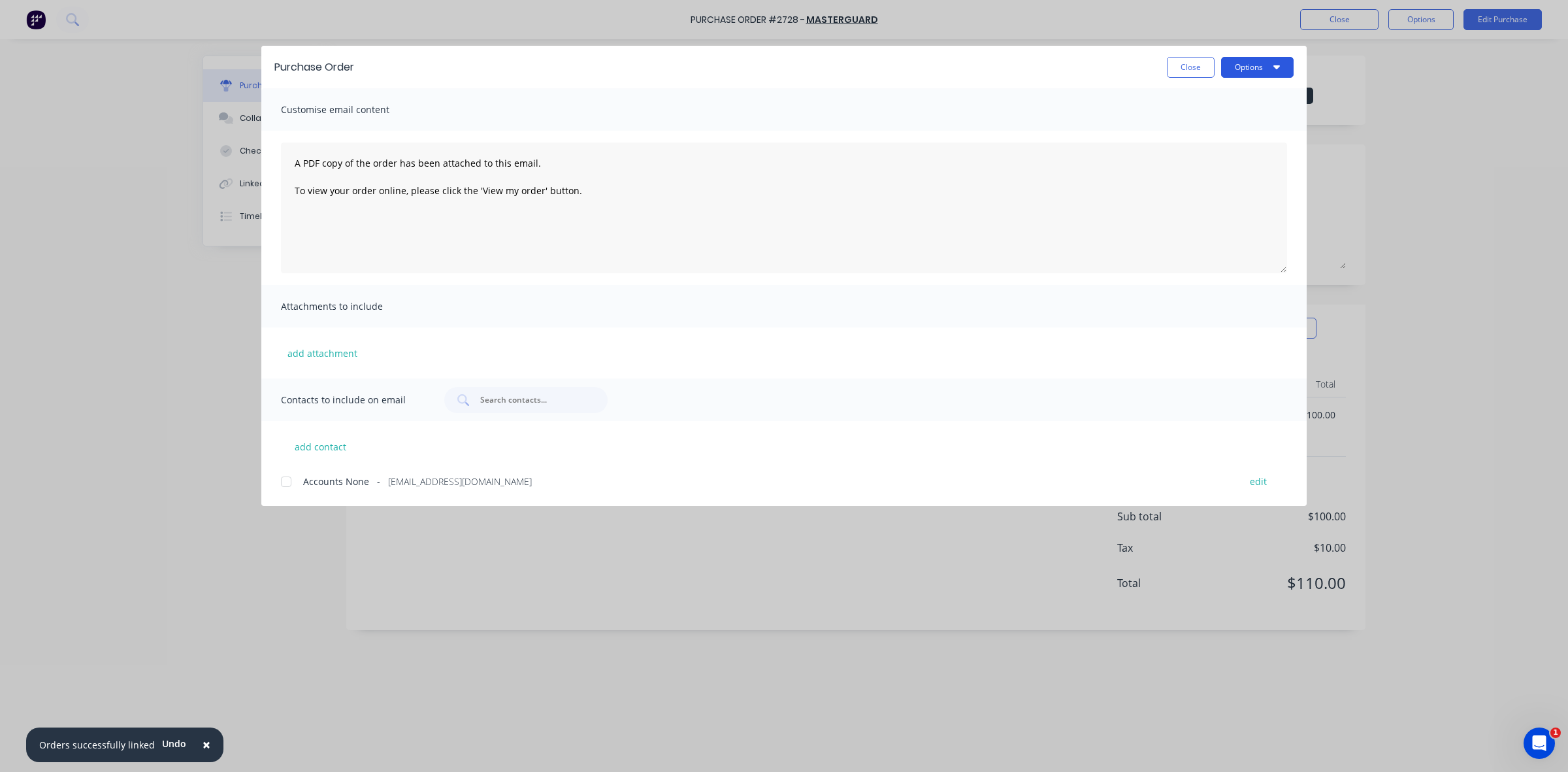
click at [1269, 64] on button "Options" at bounding box center [1257, 67] width 73 height 21
click at [1201, 124] on div "Print" at bounding box center [1232, 126] width 100 height 19
click at [1199, 71] on button "Close" at bounding box center [1191, 67] width 47 height 21
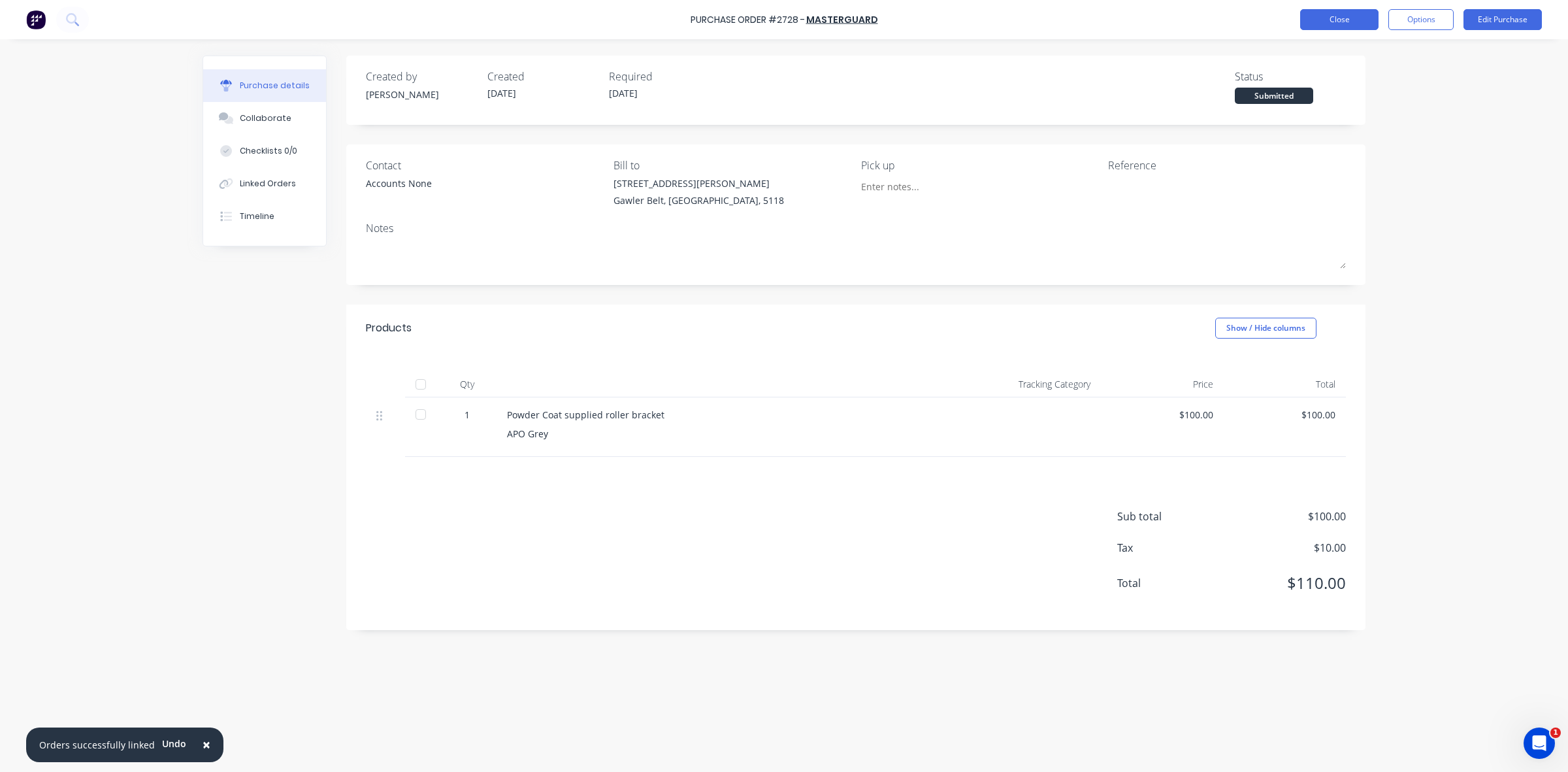
click at [1344, 20] on button "Close" at bounding box center [1339, 19] width 79 height 21
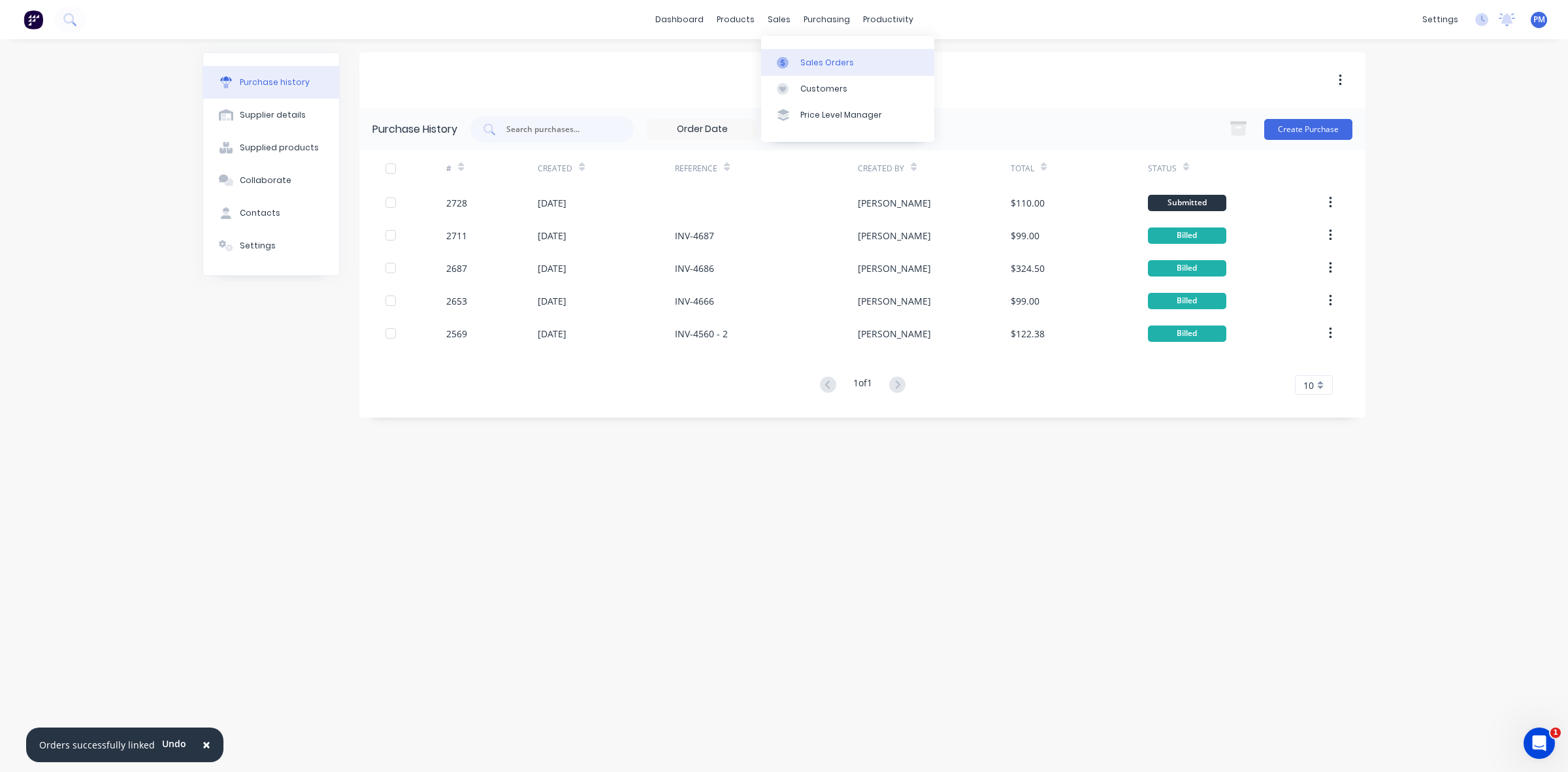
click at [819, 70] on link "Sales Orders" at bounding box center [847, 62] width 173 height 26
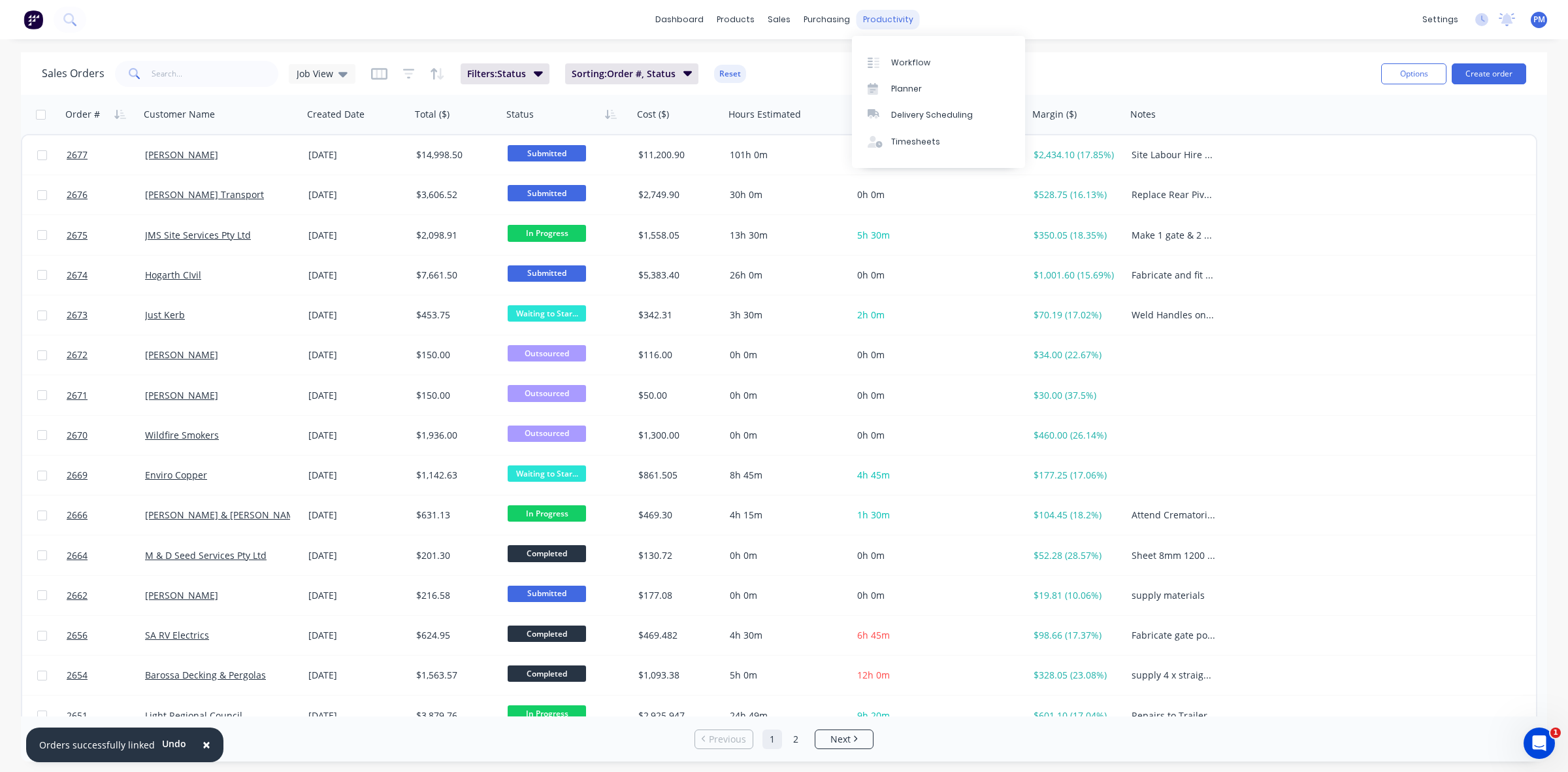
click at [878, 20] on div "productivity" at bounding box center [888, 19] width 63 height 20
click at [914, 138] on div "Timesheets" at bounding box center [916, 141] width 49 height 12
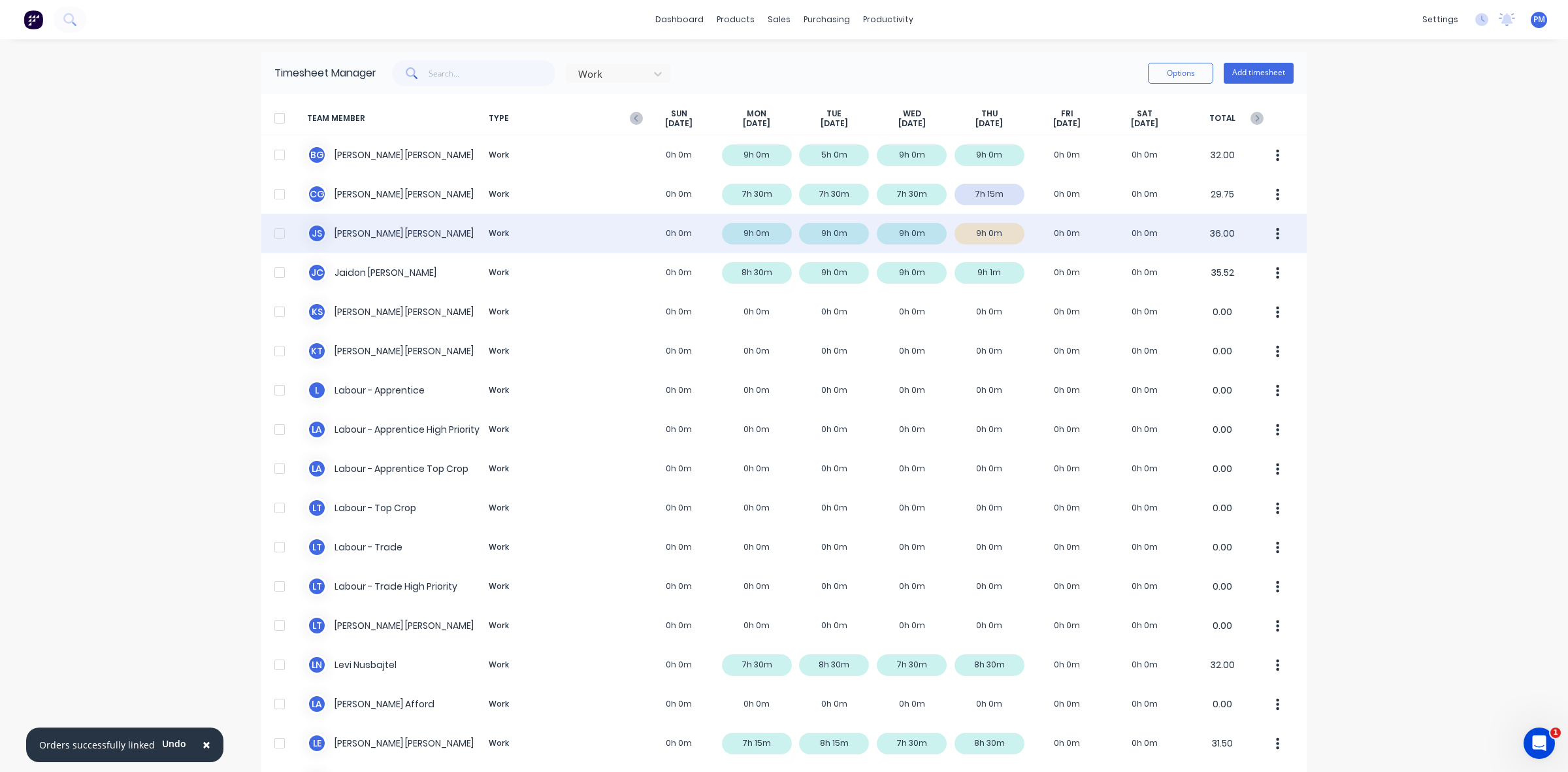
click at [987, 226] on div "J S [PERSON_NAME] Work 0h 0m 9h 0m 9h 0m 9h 0m 9h 0m 0h 0m 0h 0m 36.00" at bounding box center [784, 233] width 1046 height 39
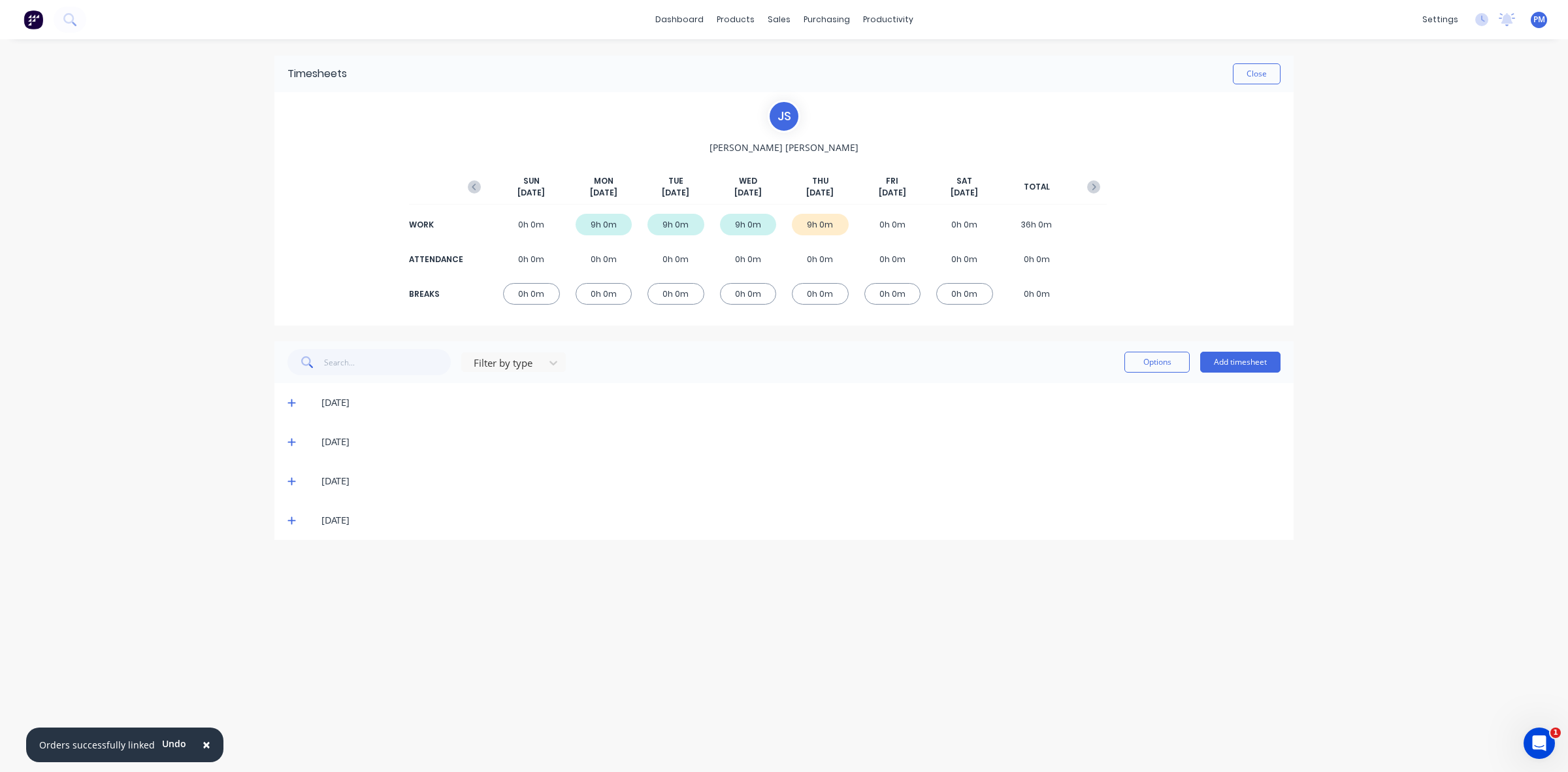
click at [293, 521] on icon at bounding box center [292, 520] width 9 height 9
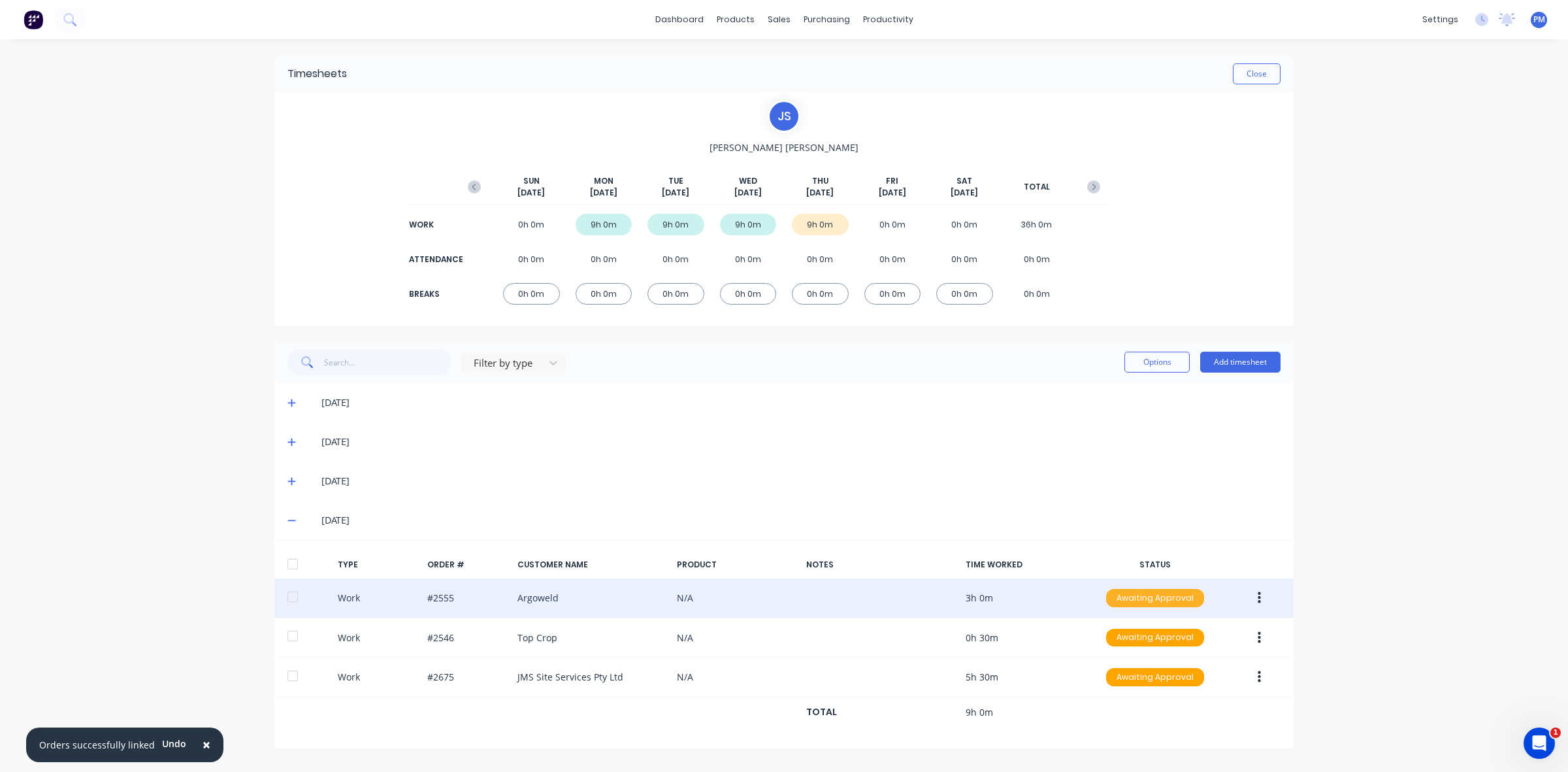
click at [1164, 597] on div "Awaiting Approval" at bounding box center [1155, 598] width 98 height 18
click at [1140, 661] on div "Approved" at bounding box center [1126, 663] width 107 height 18
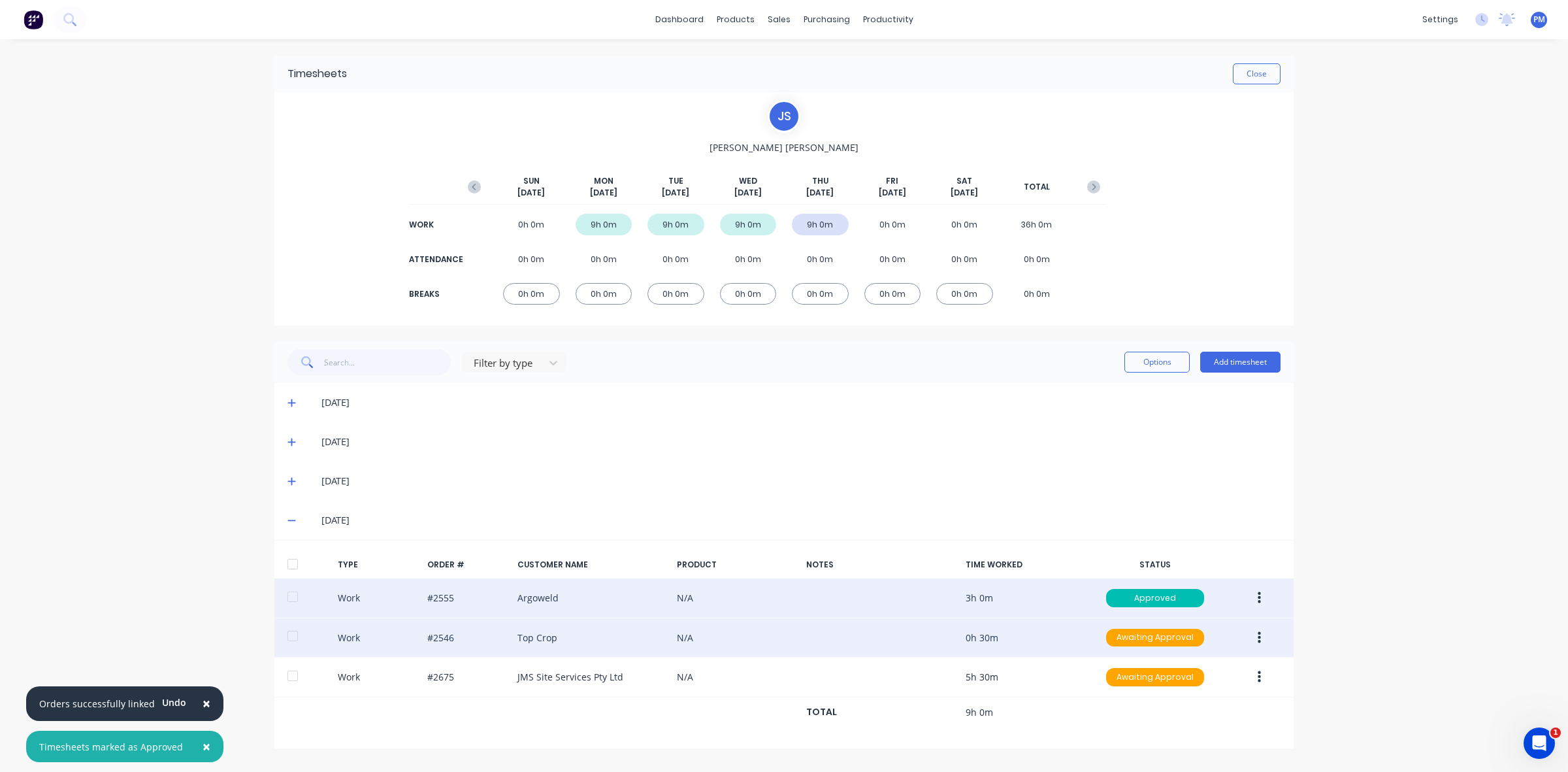
click at [1135, 649] on div "Work #2546 Top Crop N/A 0h 30m Awaiting Approval" at bounding box center [784, 638] width 1019 height 40
click at [1141, 644] on div "Awaiting Approval" at bounding box center [1155, 638] width 98 height 18
click at [1137, 708] on div "Approved" at bounding box center [1126, 703] width 107 height 18
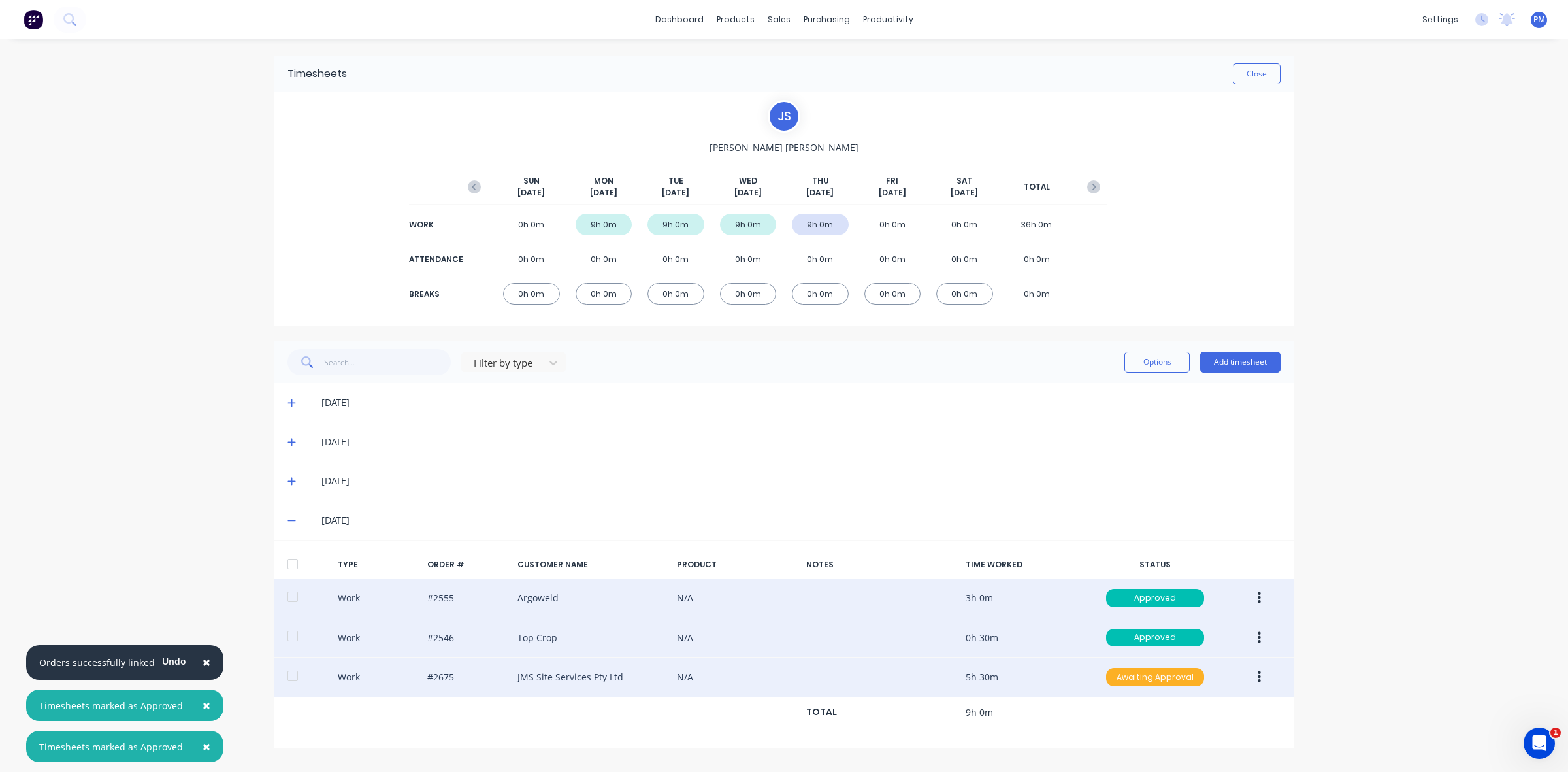
click at [1153, 677] on div "Awaiting Approval" at bounding box center [1155, 677] width 98 height 18
click at [1141, 749] on div "Approved" at bounding box center [1126, 743] width 107 height 18
click at [1263, 77] on button "Close" at bounding box center [1257, 73] width 47 height 21
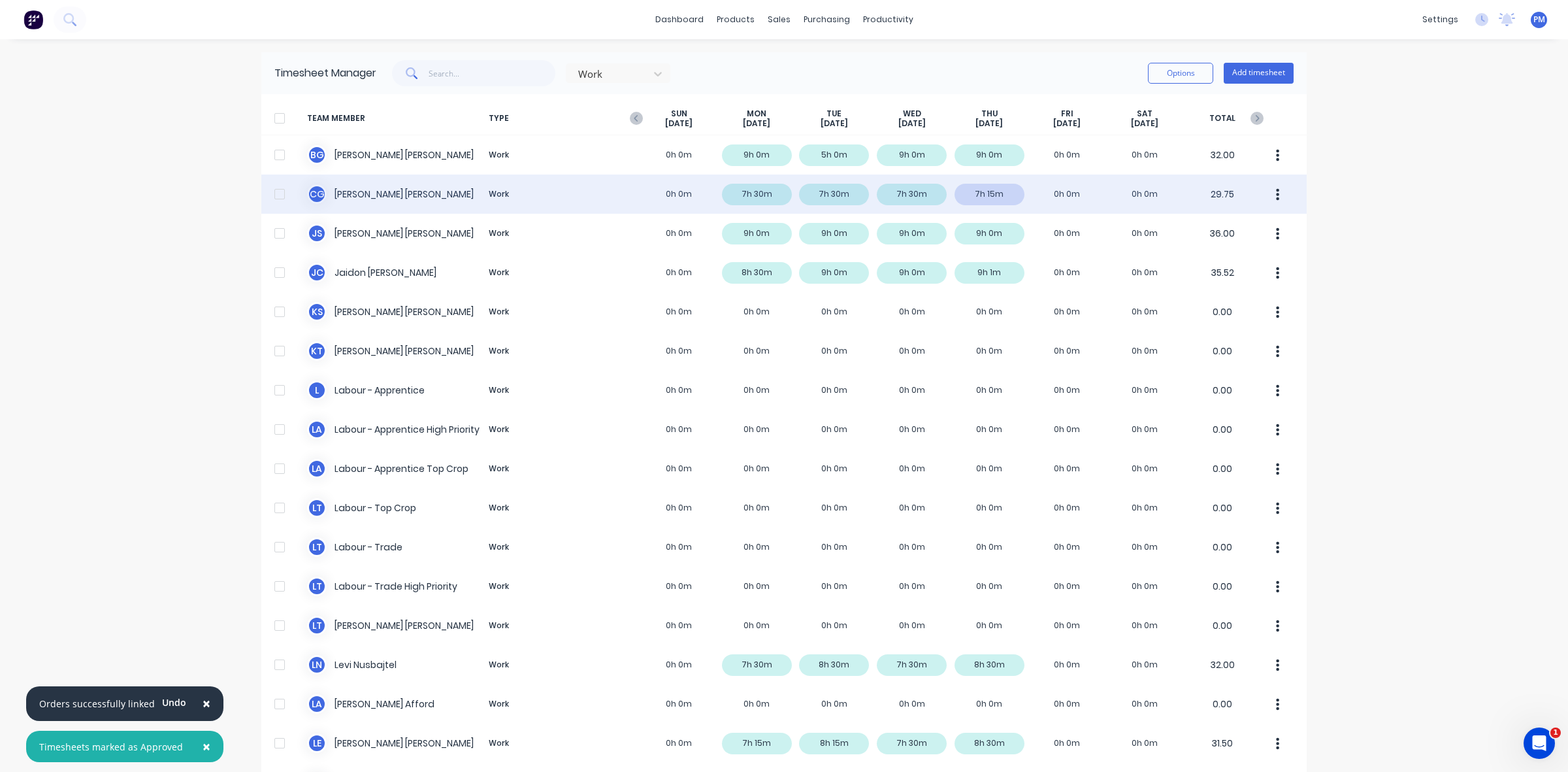
click at [993, 195] on div "C G [PERSON_NAME] Work 0h 0m 7h 30m 7h 30m 7h 30m 7h 15m 0h 0m 0h 0m 29.75" at bounding box center [784, 194] width 1046 height 39
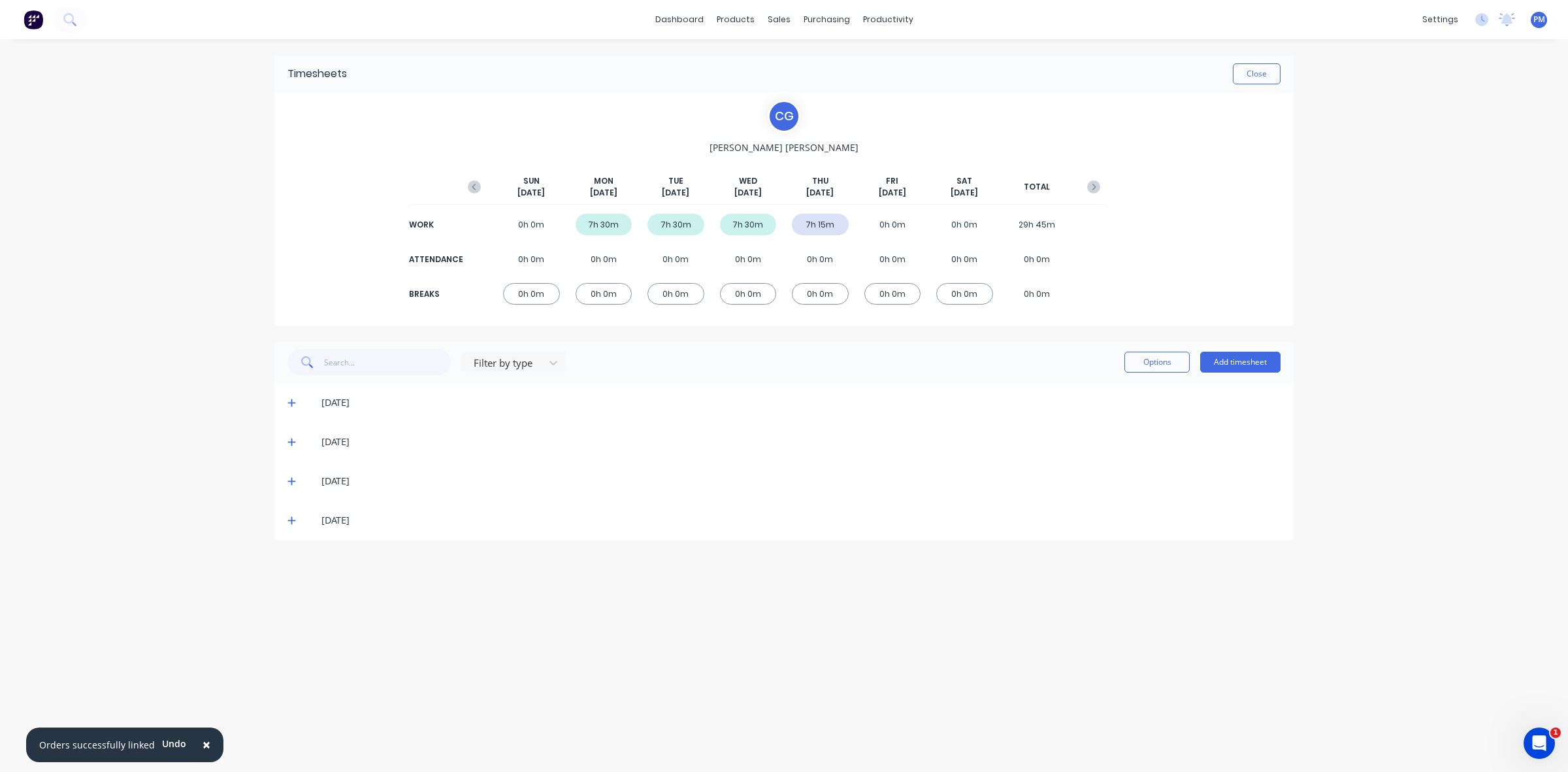
click at [292, 518] on icon at bounding box center [292, 521] width 8 height 8
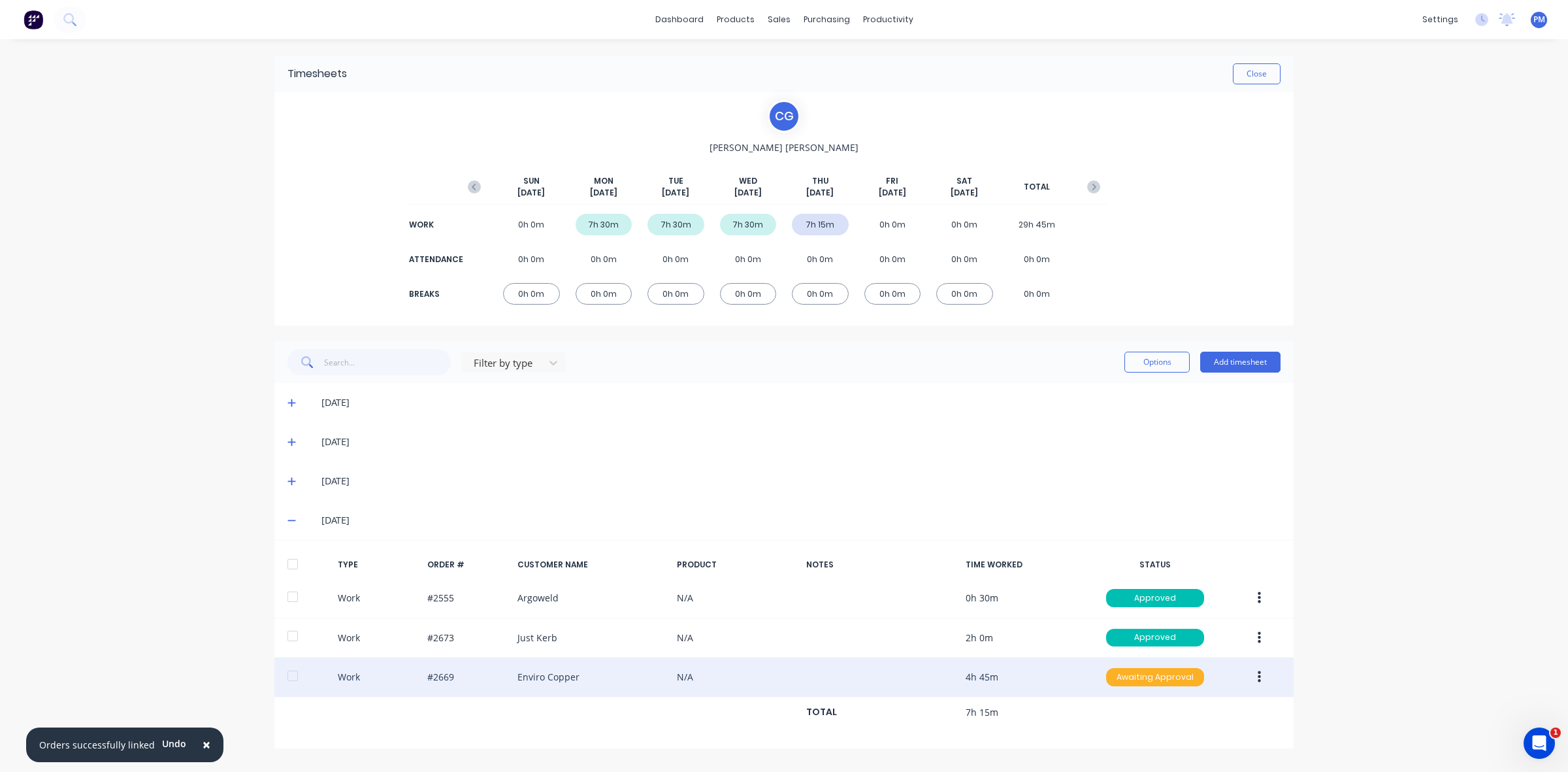
click at [1120, 678] on div "Awaiting Approval" at bounding box center [1155, 677] width 98 height 18
click at [1115, 748] on div "Approved" at bounding box center [1126, 743] width 107 height 18
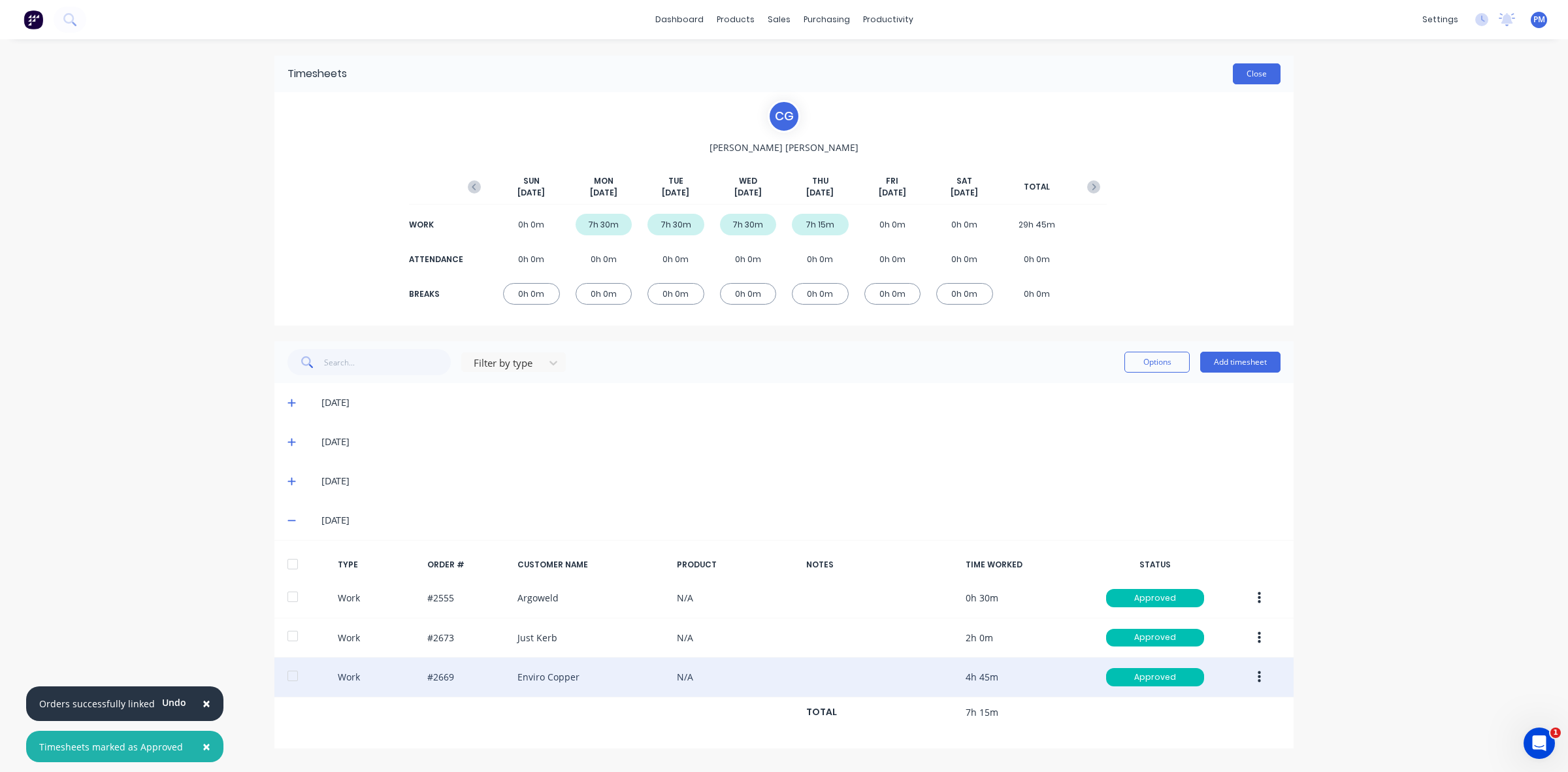
click at [1260, 80] on button "Close" at bounding box center [1257, 73] width 47 height 21
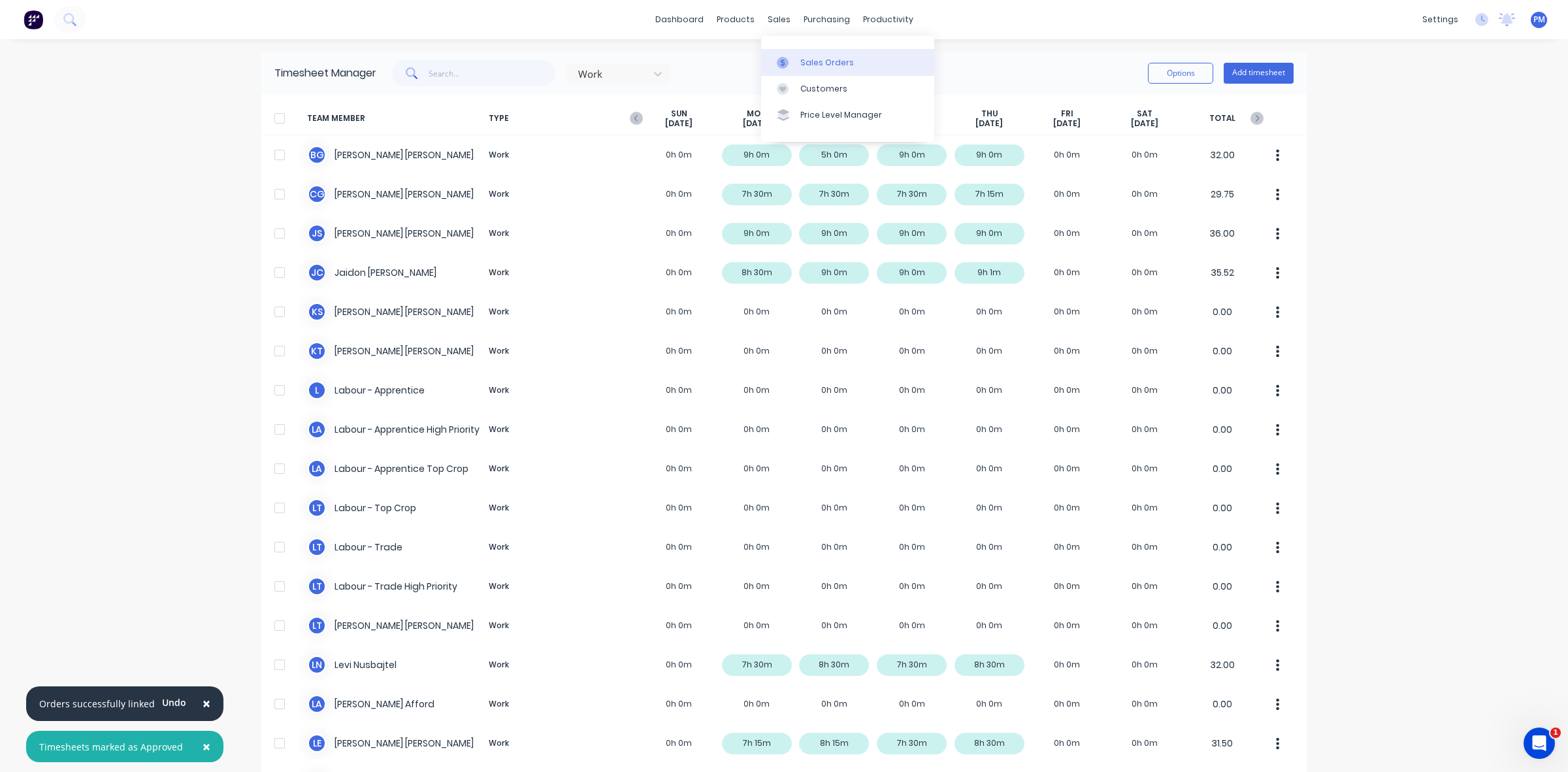
click at [811, 62] on div "Sales Orders" at bounding box center [827, 62] width 54 height 12
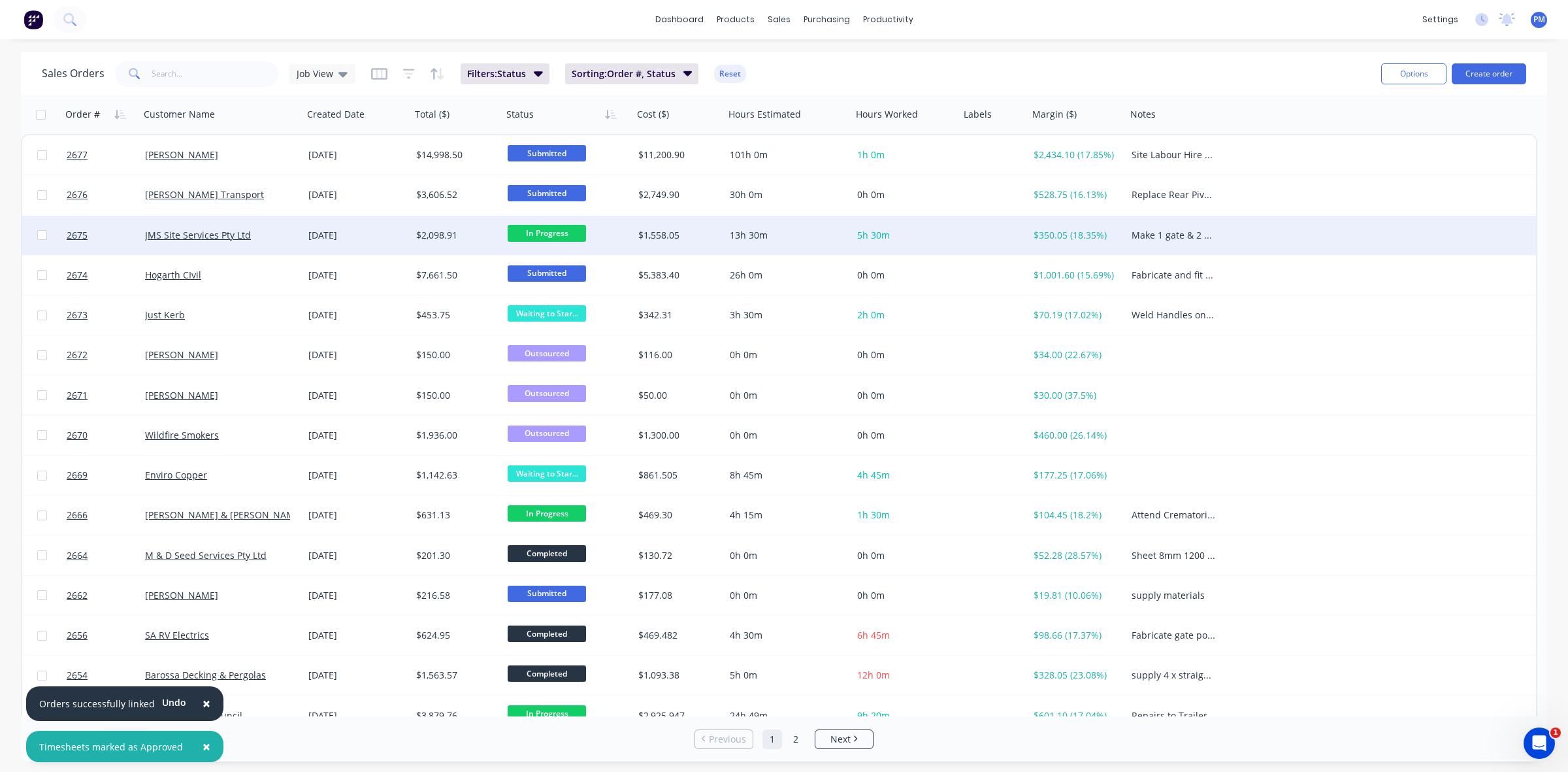
click at [383, 234] on div "[DATE]" at bounding box center [357, 235] width 98 height 13
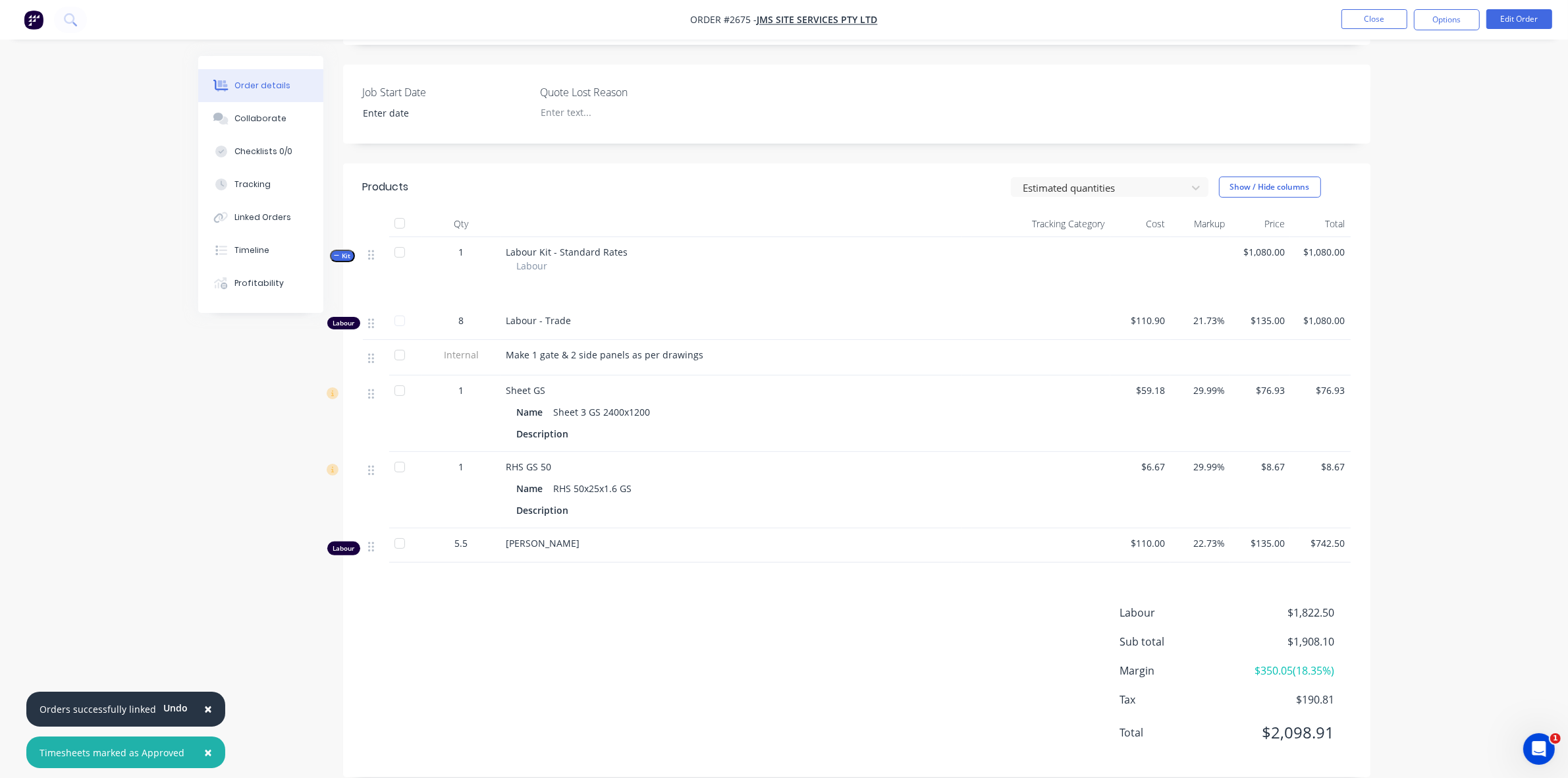
scroll to position [323, 0]
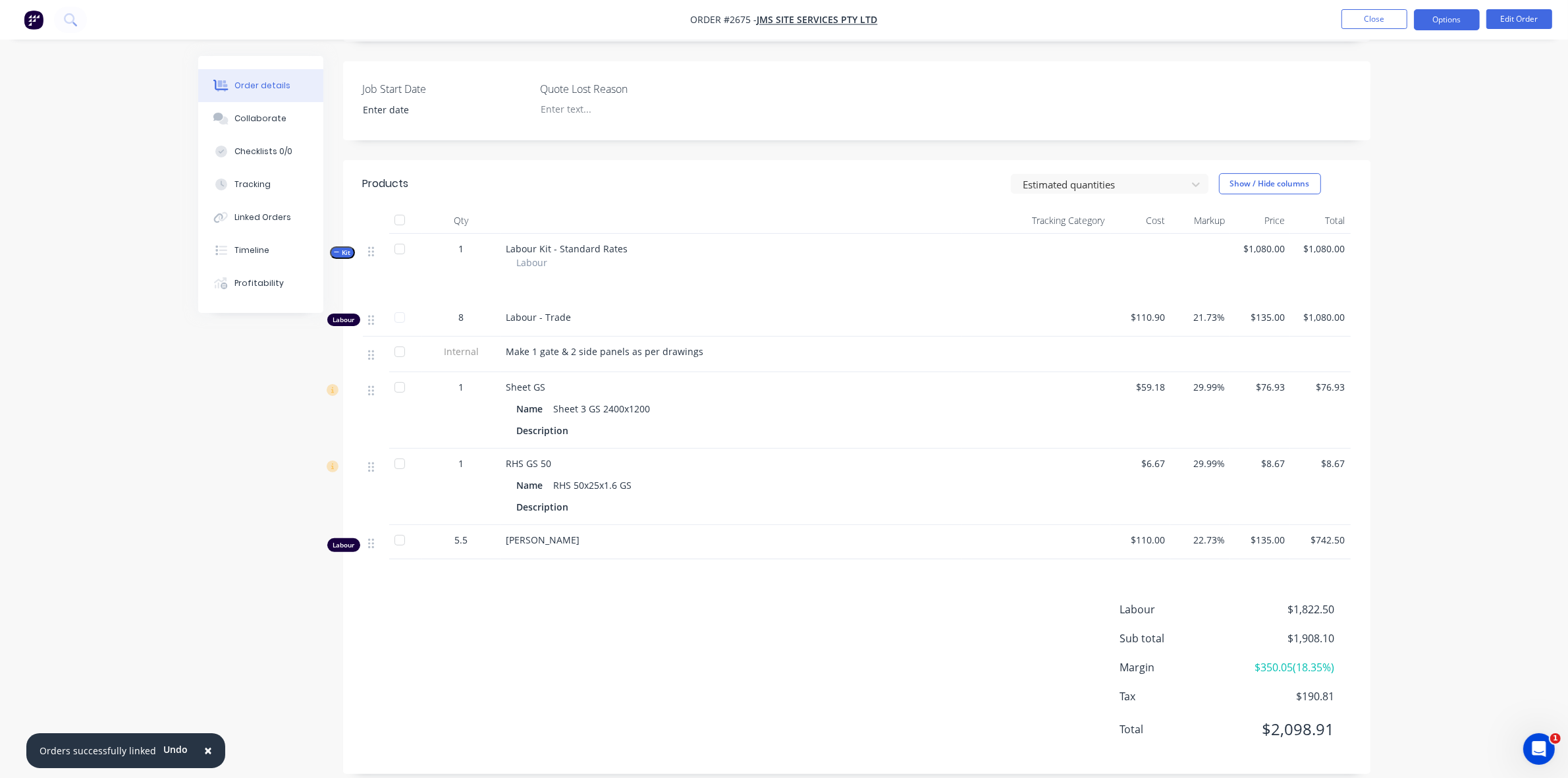
click at [1459, 21] on button "Options" at bounding box center [1447, 19] width 66 height 21
drag, startPoint x: 1498, startPoint y: 70, endPoint x: 1513, endPoint y: 43, distance: 30.9
click at [1502, 68] on div "Order details Collaborate Checklists 0/0 Tracking Linked Orders Timeline Profit…" at bounding box center [784, 235] width 1568 height 1117
click at [1513, 16] on button "Edit Order" at bounding box center [1519, 18] width 66 height 20
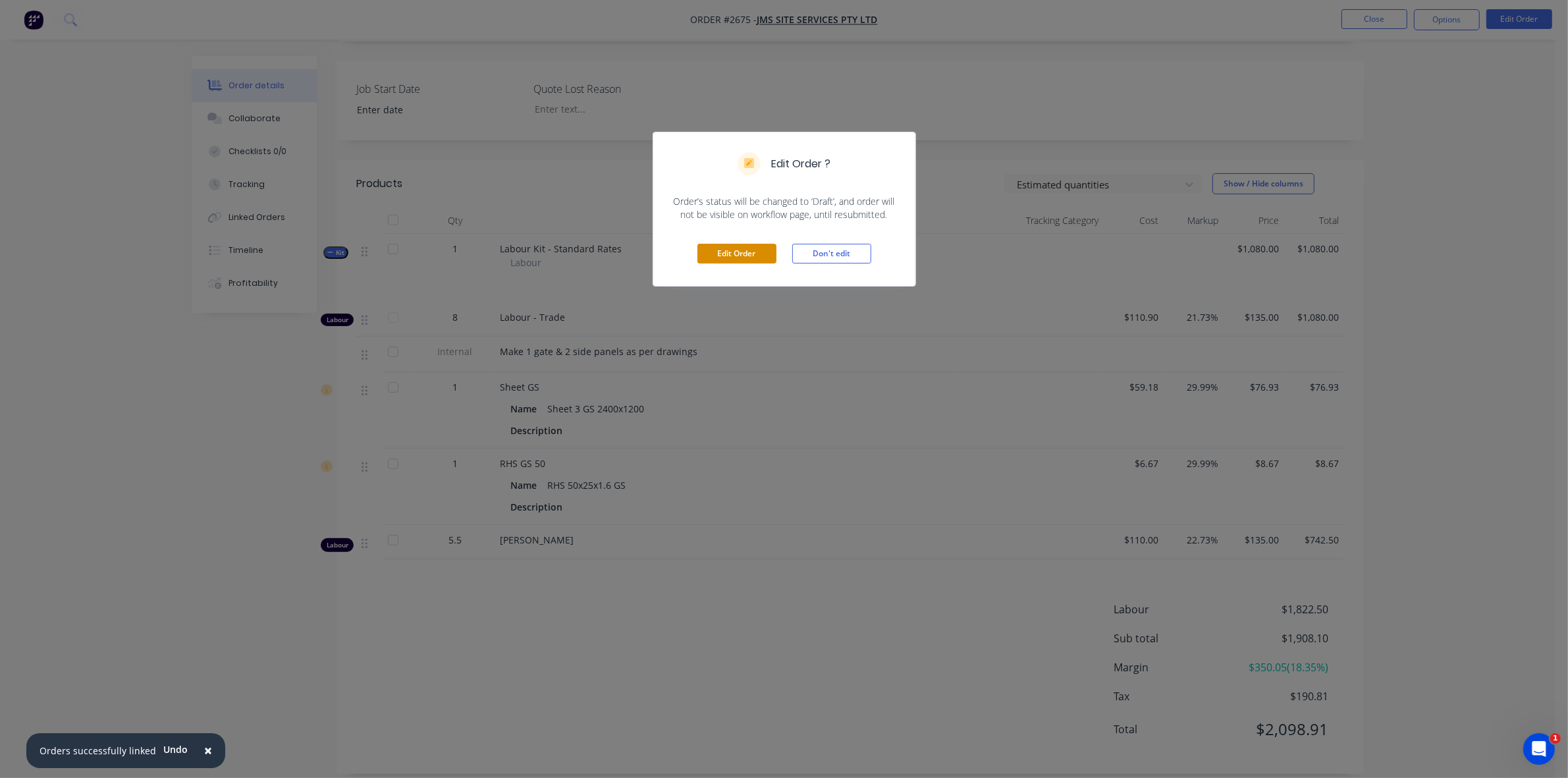
click at [743, 252] on button "Edit Order" at bounding box center [737, 253] width 79 height 20
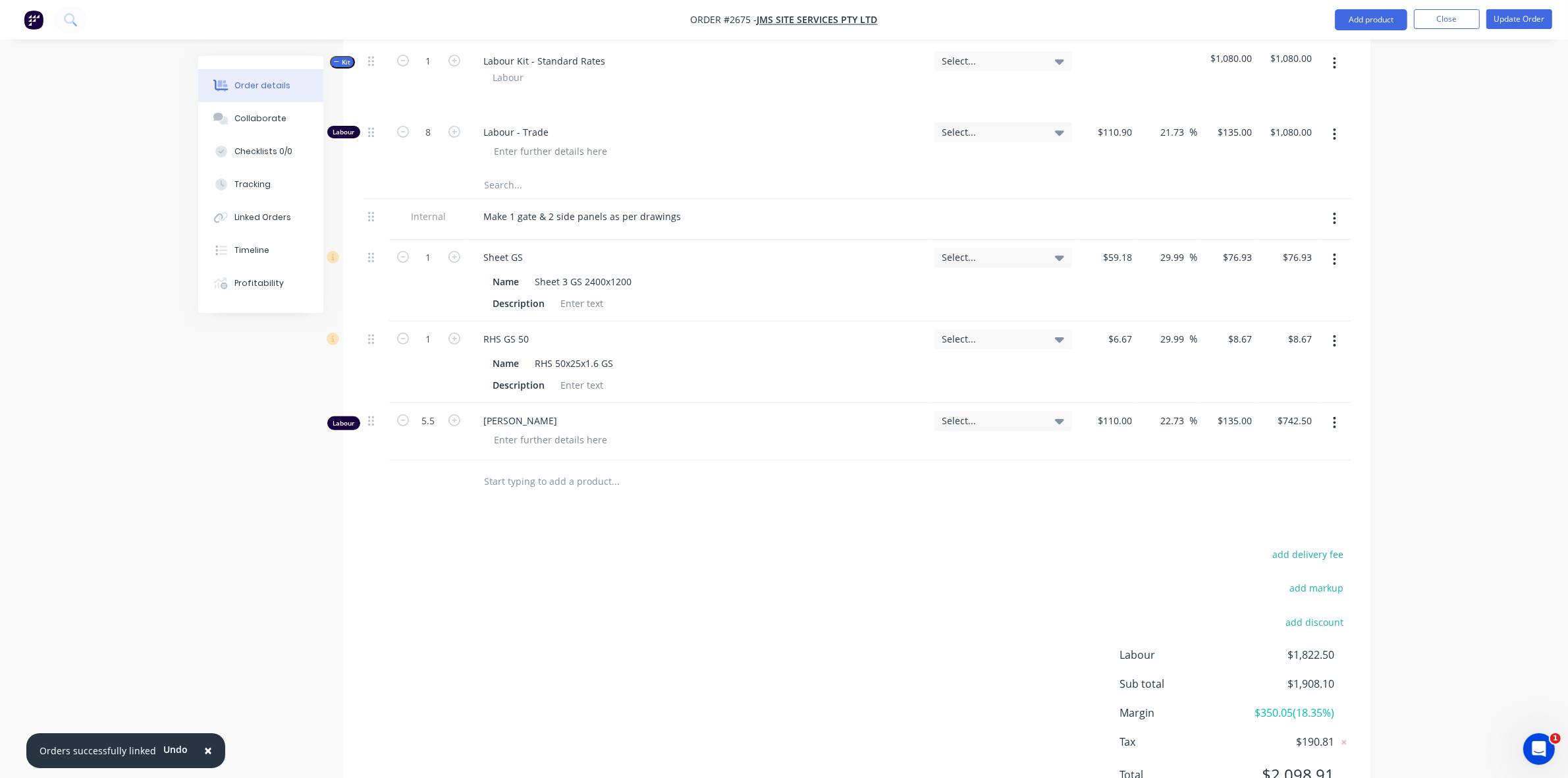
scroll to position [561, 0]
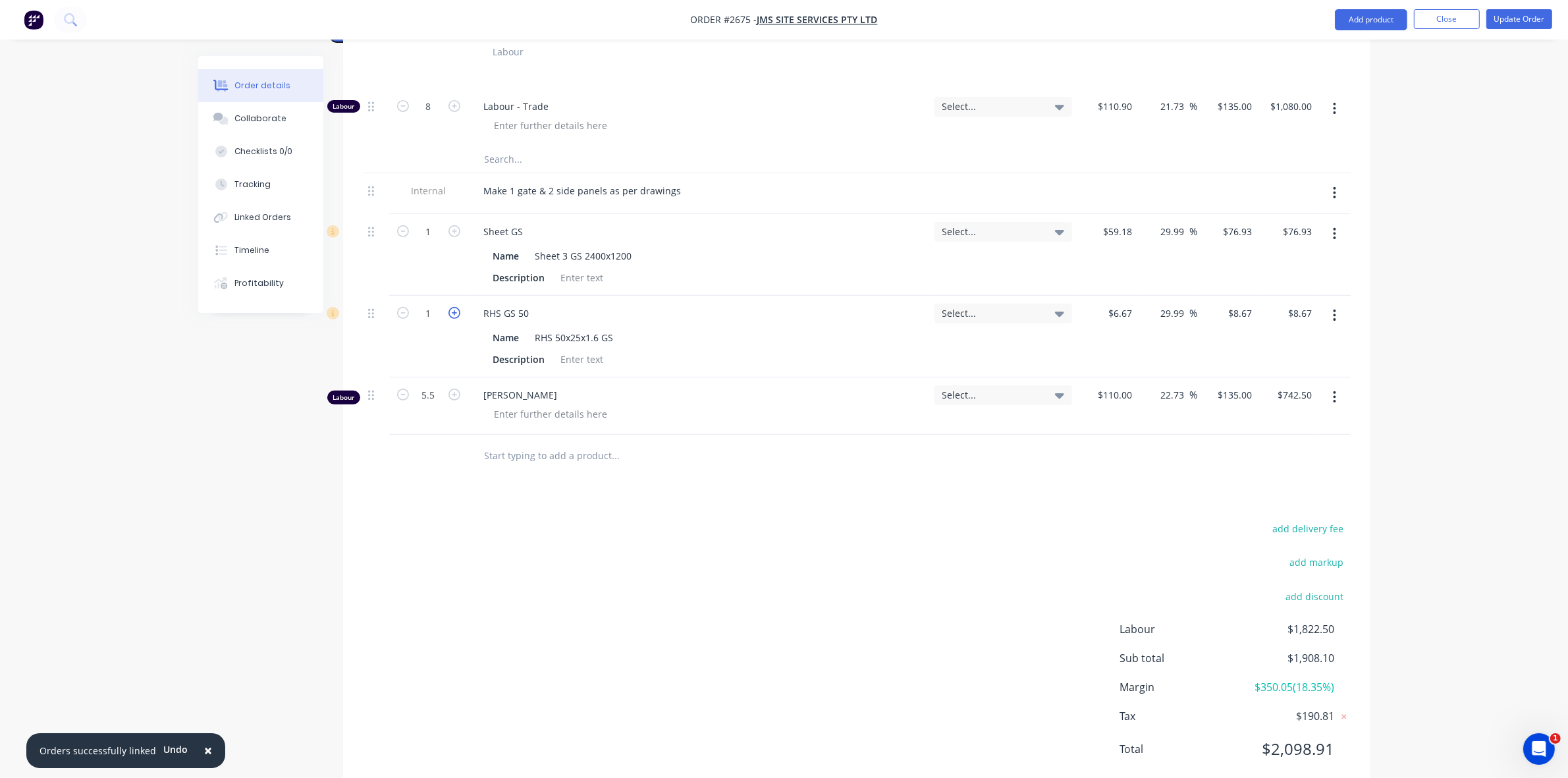
click at [453, 307] on icon "button" at bounding box center [454, 312] width 12 height 12
type input "2"
type input "$17.34"
click at [453, 307] on icon "button" at bounding box center [454, 312] width 12 height 12
type input "3"
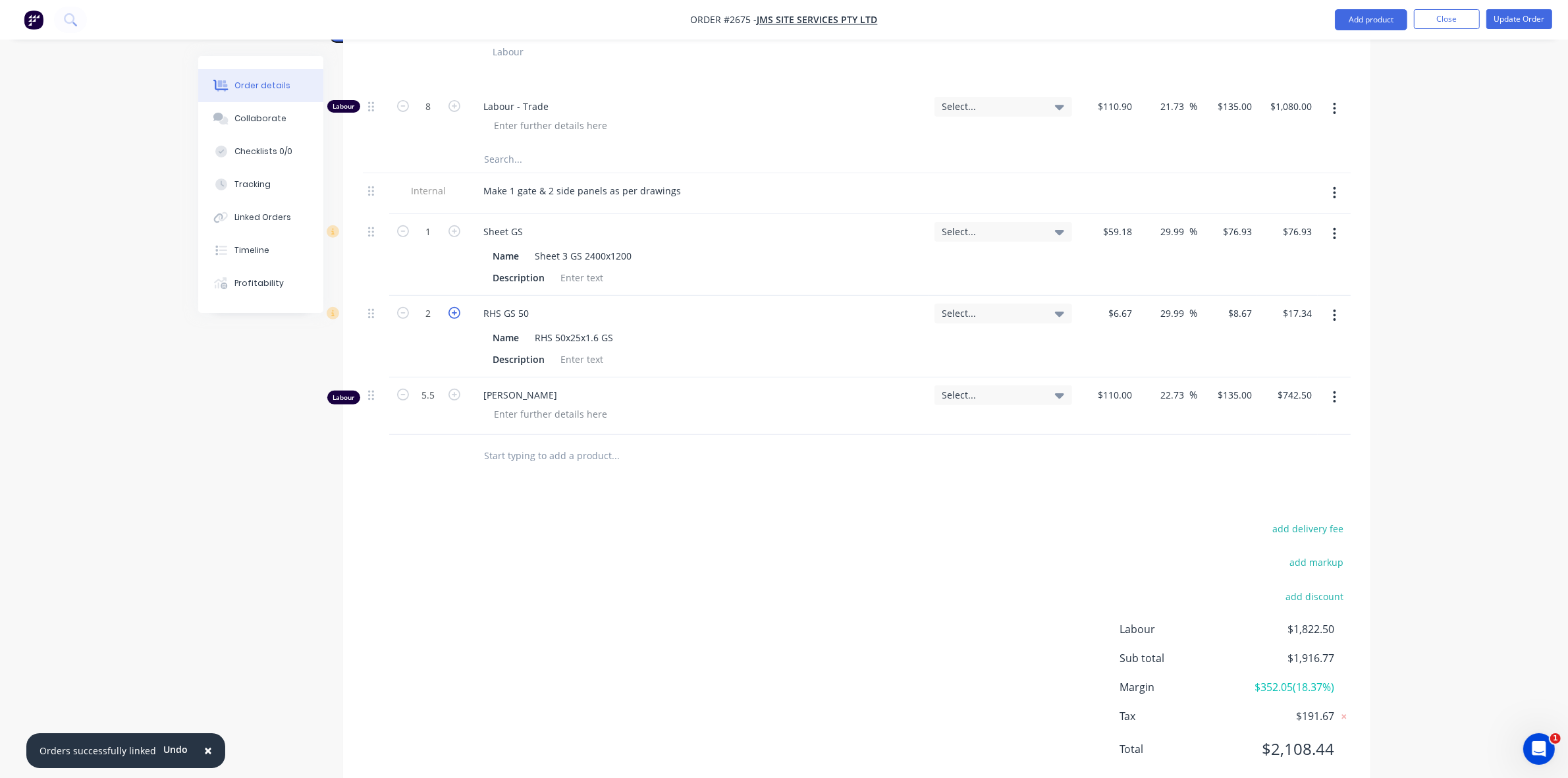
type input "$26.01"
click at [453, 307] on icon "button" at bounding box center [454, 312] width 12 height 12
type input "4"
type input "$34.68"
click at [453, 307] on icon "button" at bounding box center [454, 312] width 12 height 12
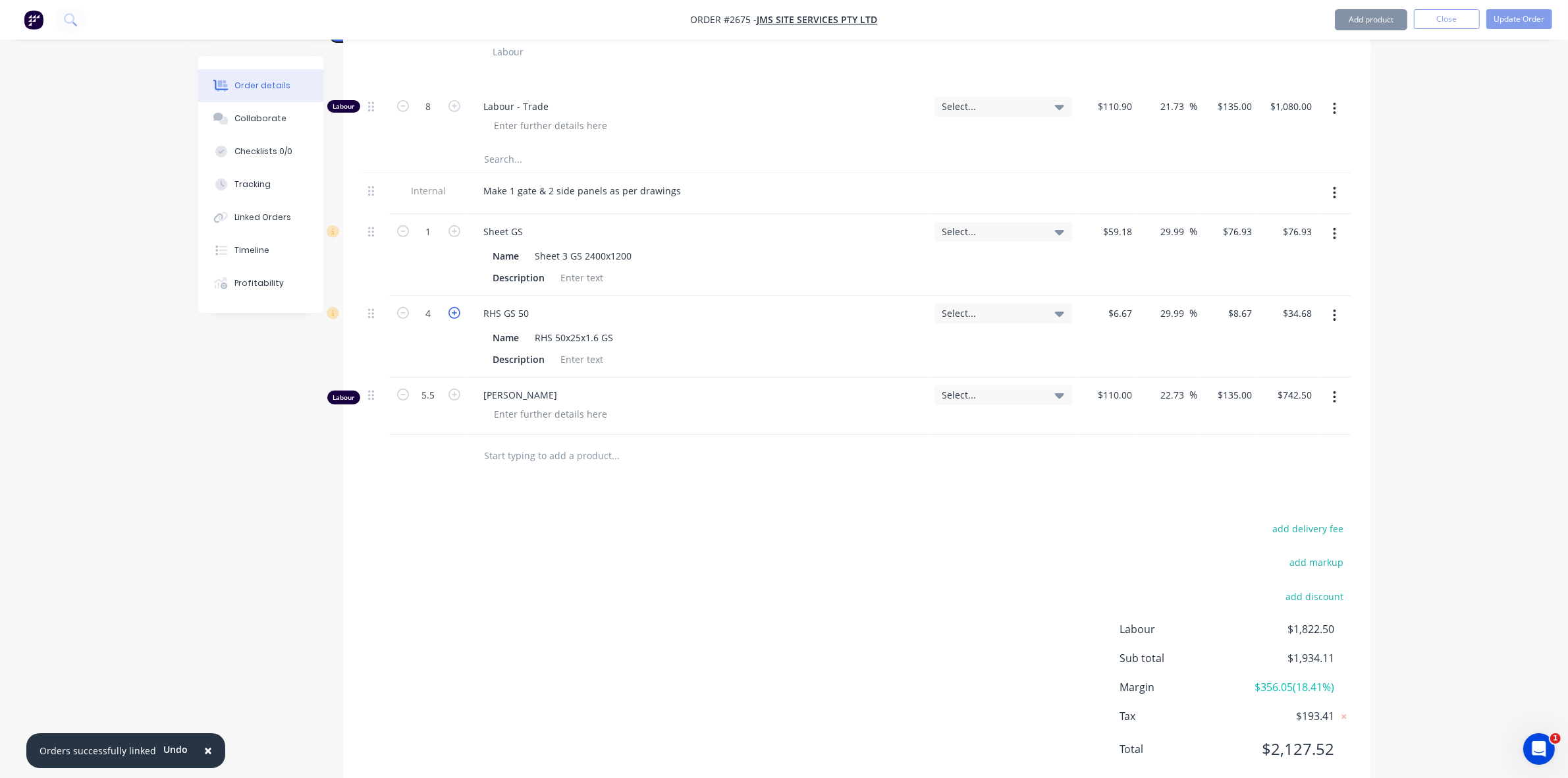
type input "5"
type input "$43.35"
click at [453, 307] on icon "button" at bounding box center [454, 312] width 12 height 12
type input "6"
type input "$52.02"
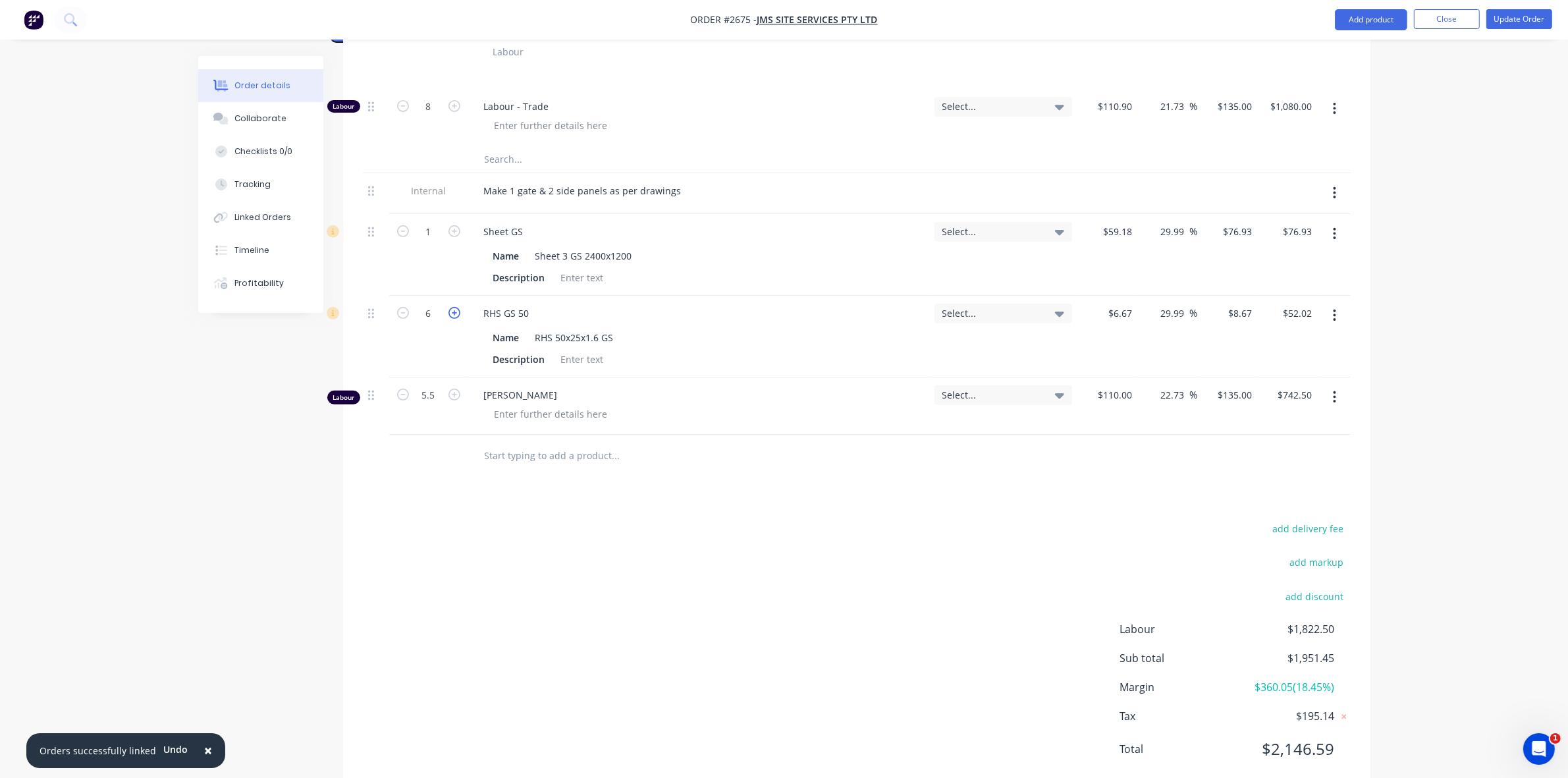
click at [453, 307] on icon "button" at bounding box center [454, 312] width 12 height 12
type input "7"
type input "$60.69"
click at [703, 325] on div "Name RHS 50x25x1.6 GS Description" at bounding box center [699, 347] width 450 height 44
click at [580, 328] on div "RHS 50x25x1.6 GS" at bounding box center [575, 338] width 89 height 19
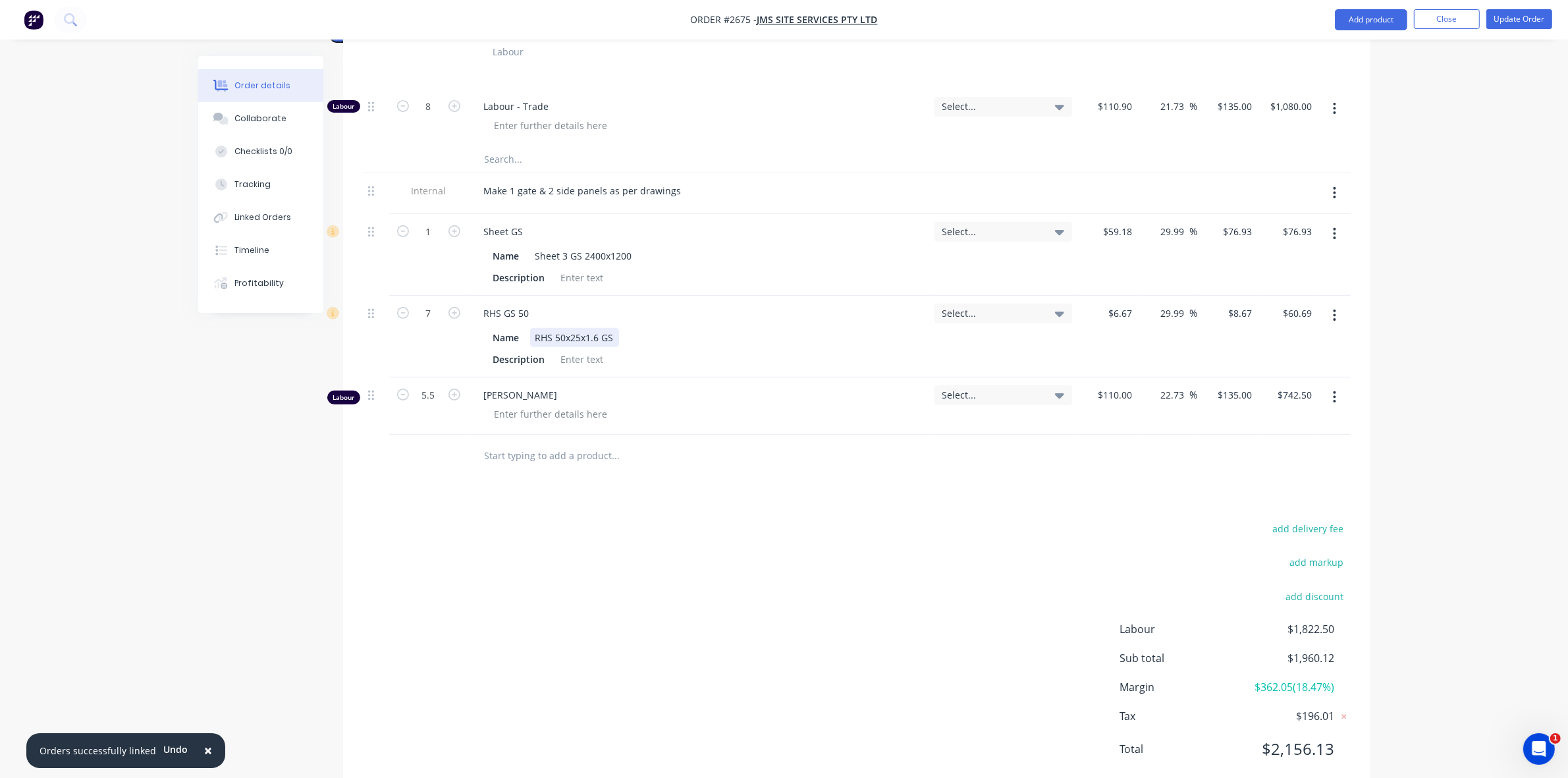
click at [571, 328] on div "RHS 50x25x1.6 GS" at bounding box center [575, 338] width 89 height 19
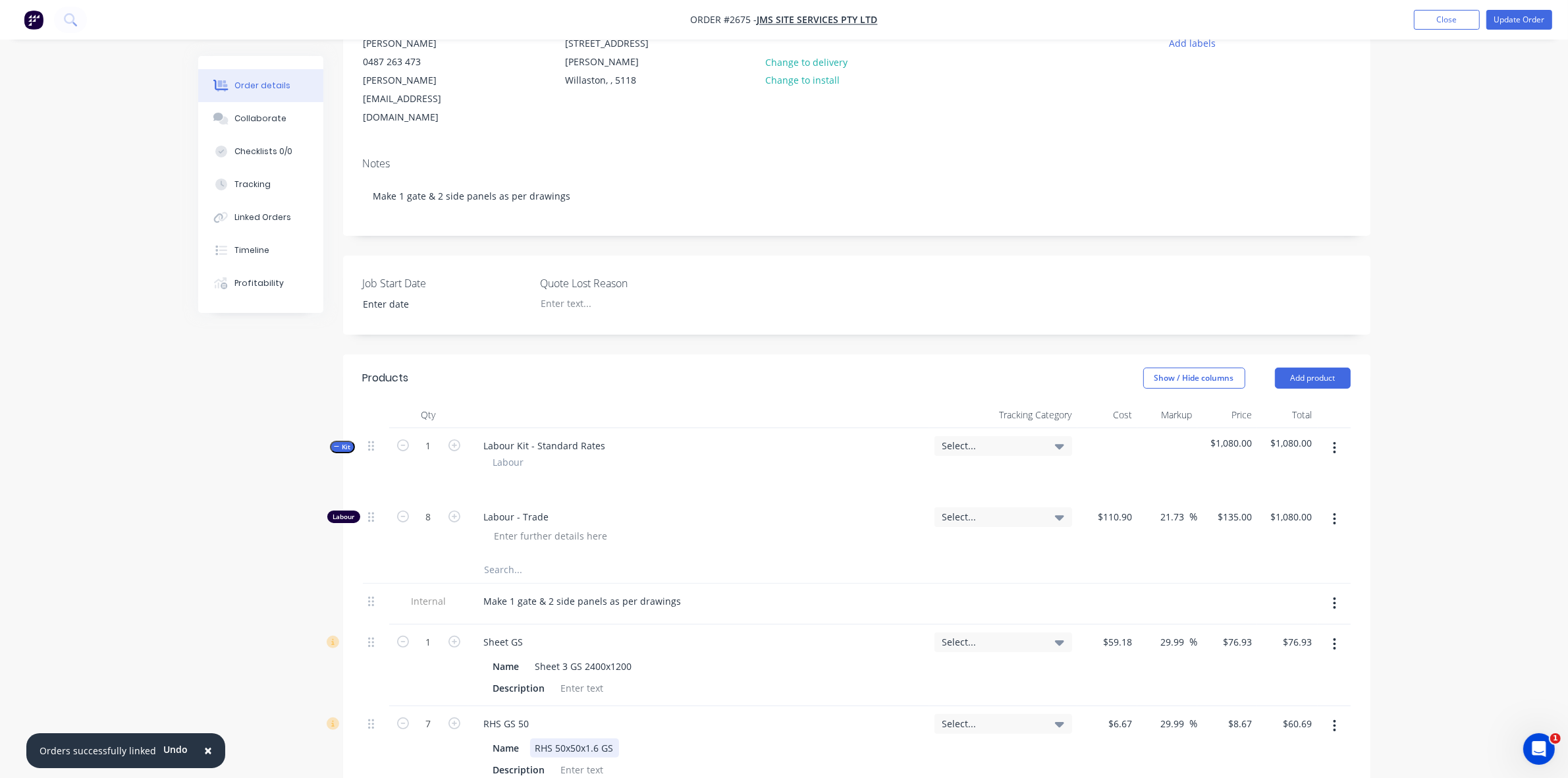
scroll to position [149, 0]
click at [1448, 27] on button "Close" at bounding box center [1447, 19] width 66 height 20
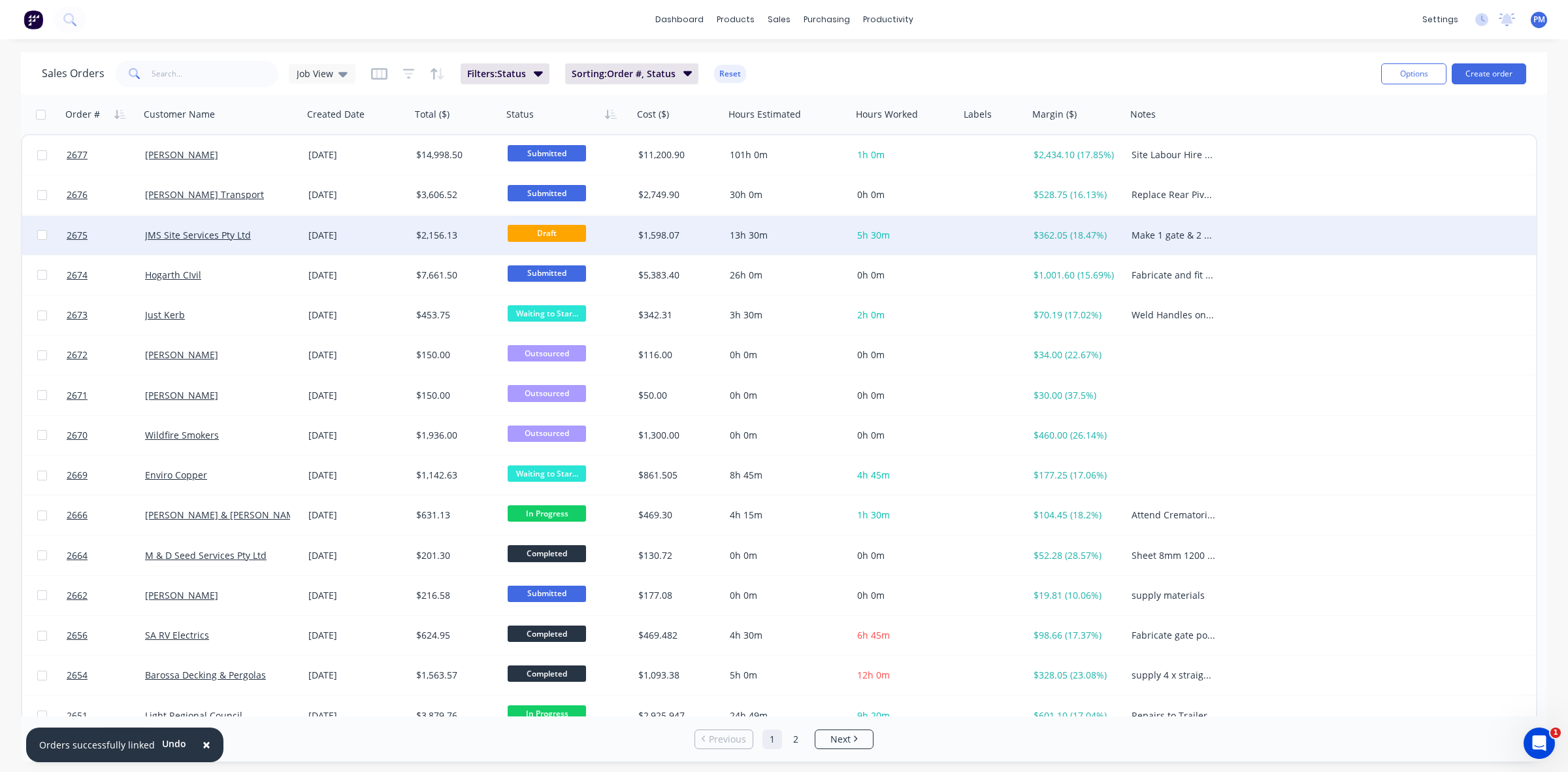
click at [273, 232] on div "JMS Site Services Pty Ltd" at bounding box center [218, 235] width 145 height 13
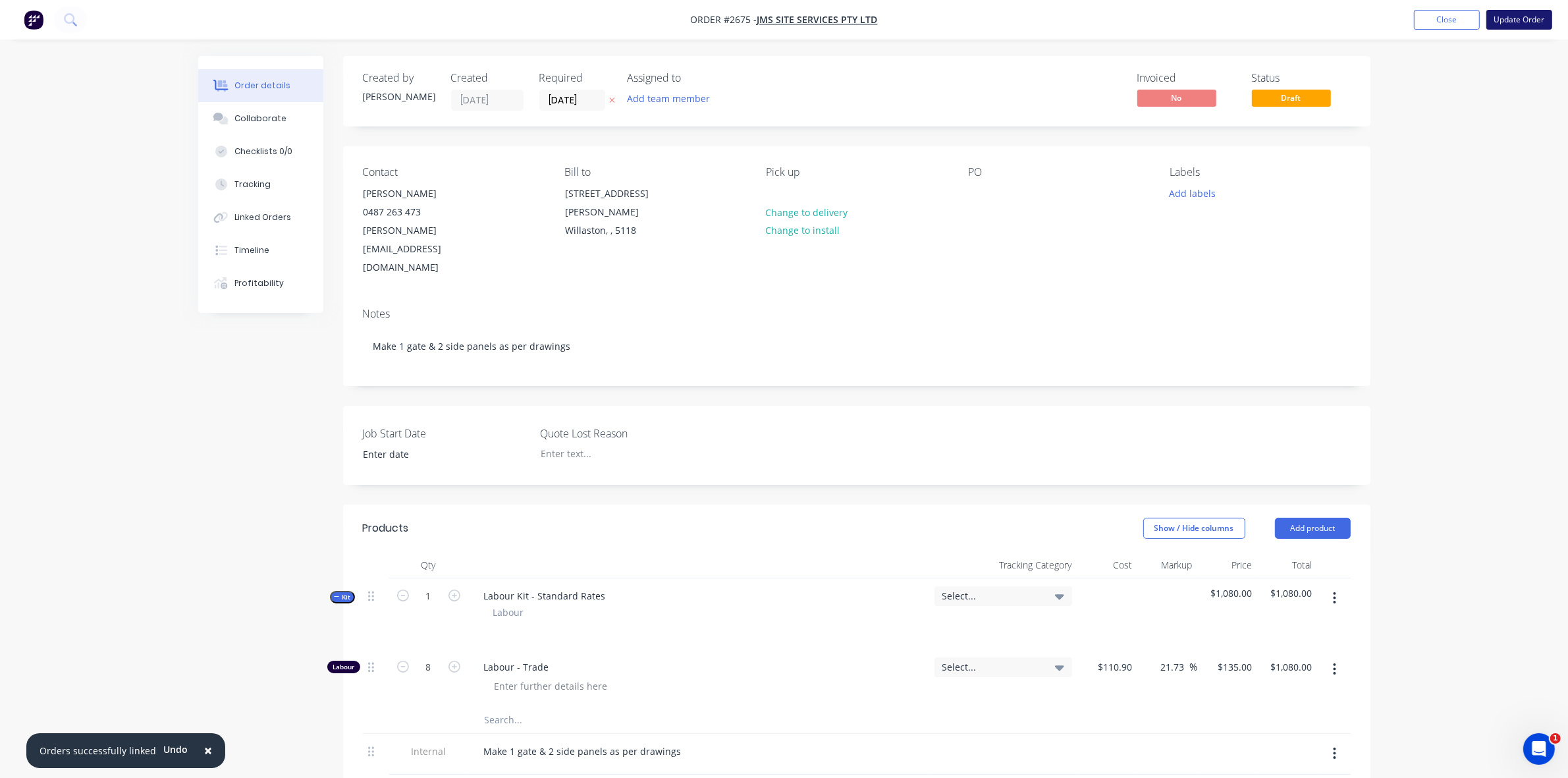
click at [1512, 16] on button "Update Order" at bounding box center [1519, 19] width 66 height 20
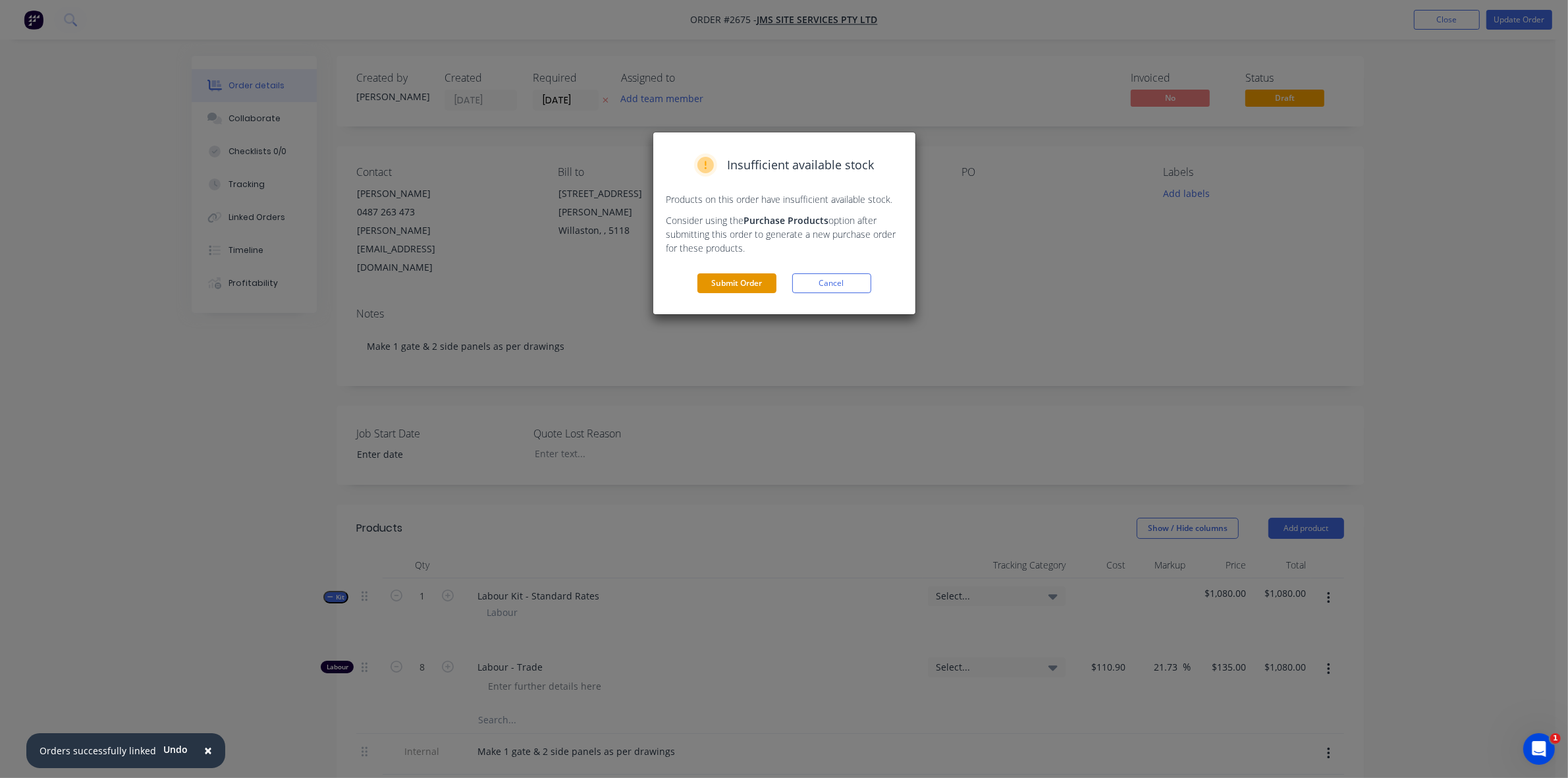
click at [720, 280] on button "Submit Order" at bounding box center [737, 283] width 79 height 20
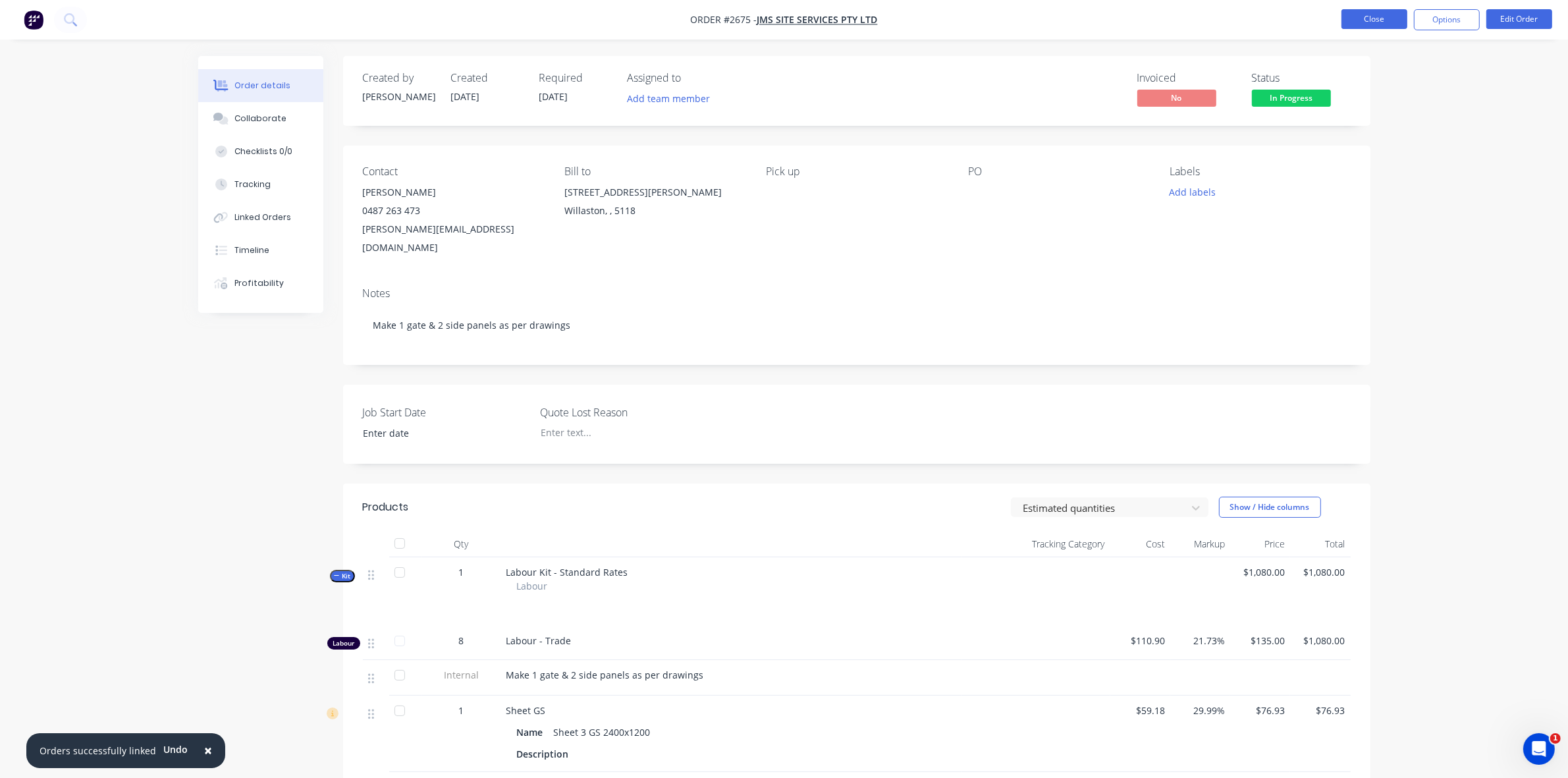
click at [1394, 20] on button "Close" at bounding box center [1375, 18] width 66 height 20
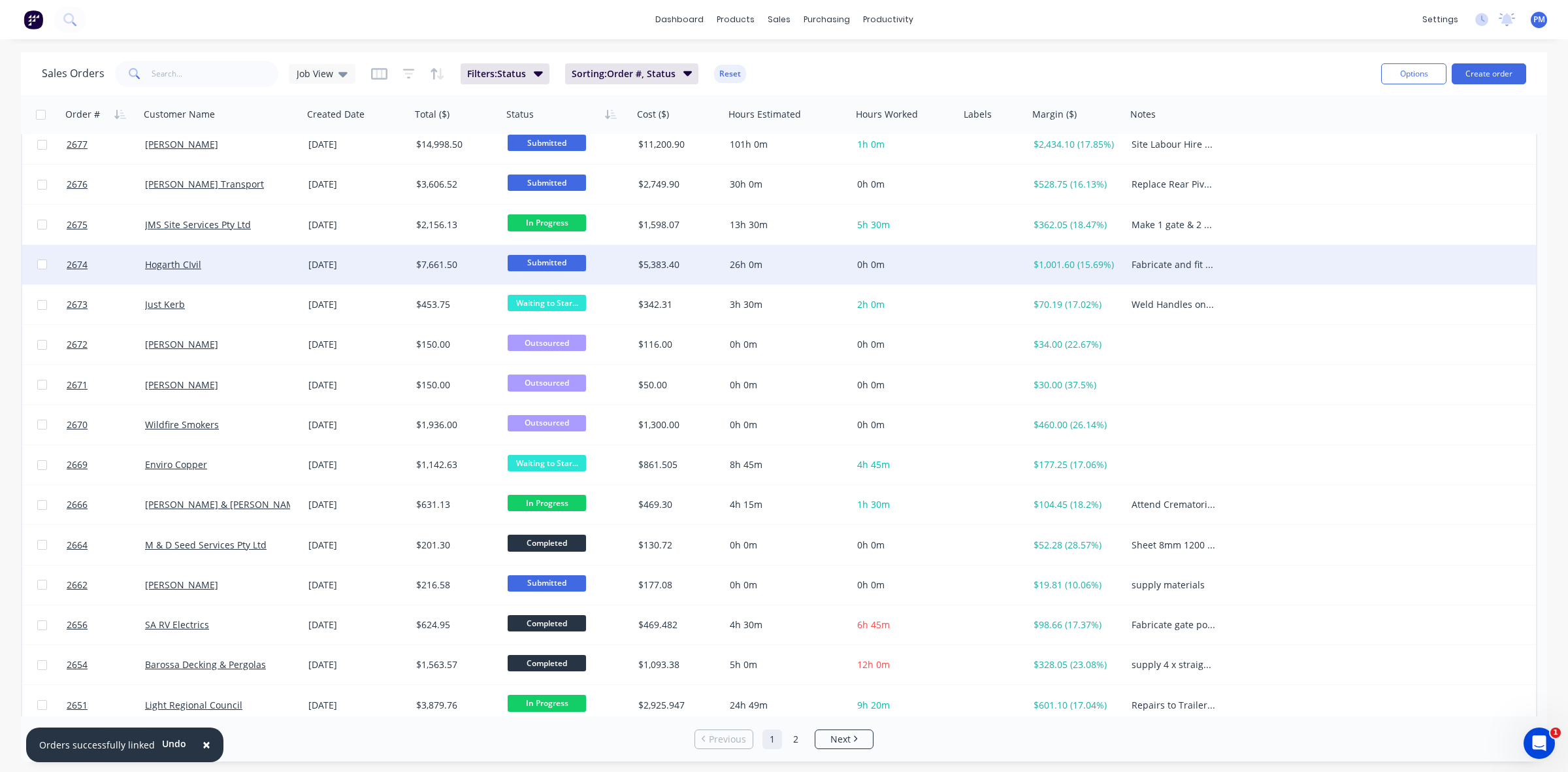
scroll to position [9, 0]
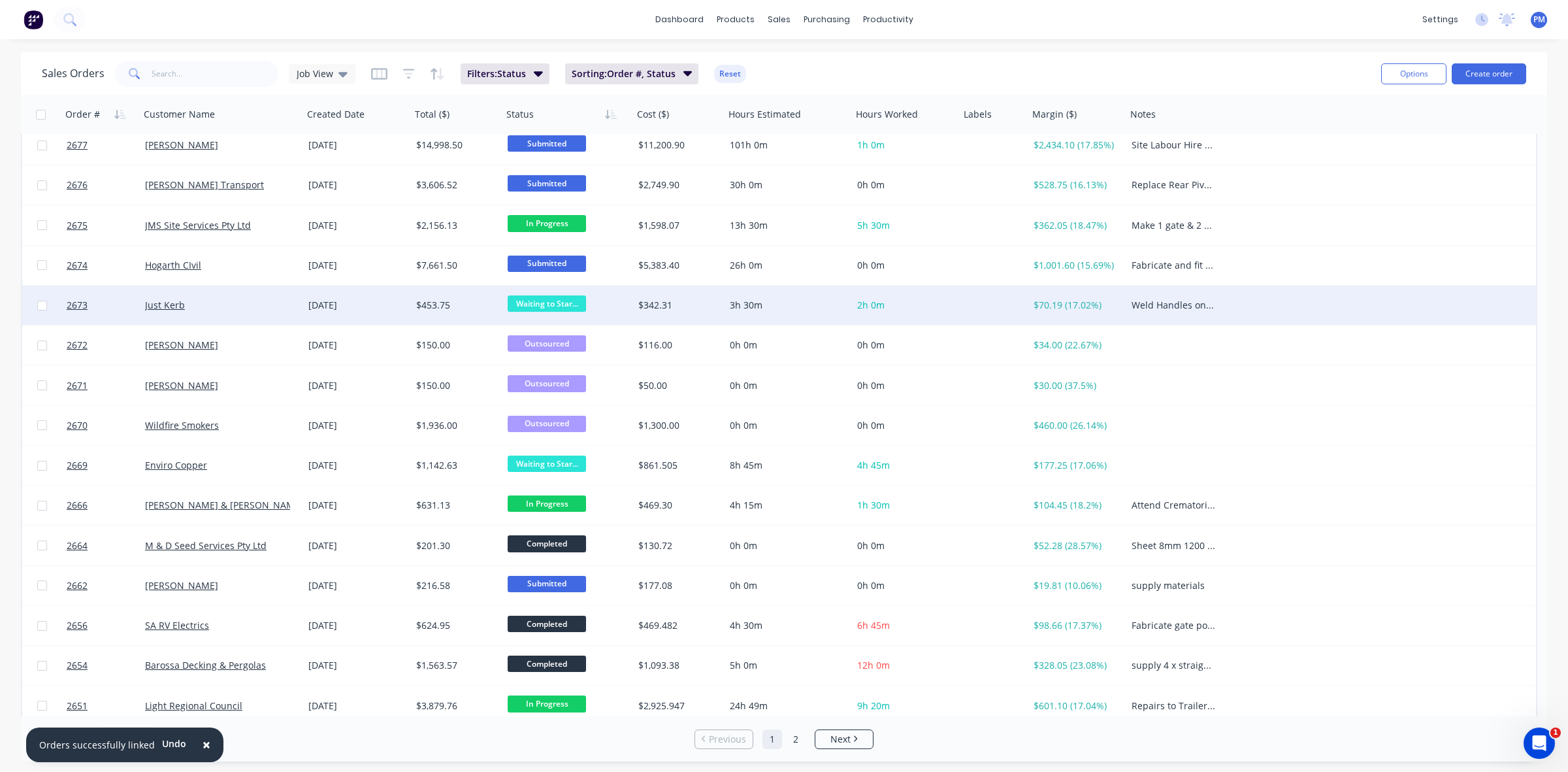
click at [534, 301] on span "Waiting to Star..." at bounding box center [547, 303] width 79 height 16
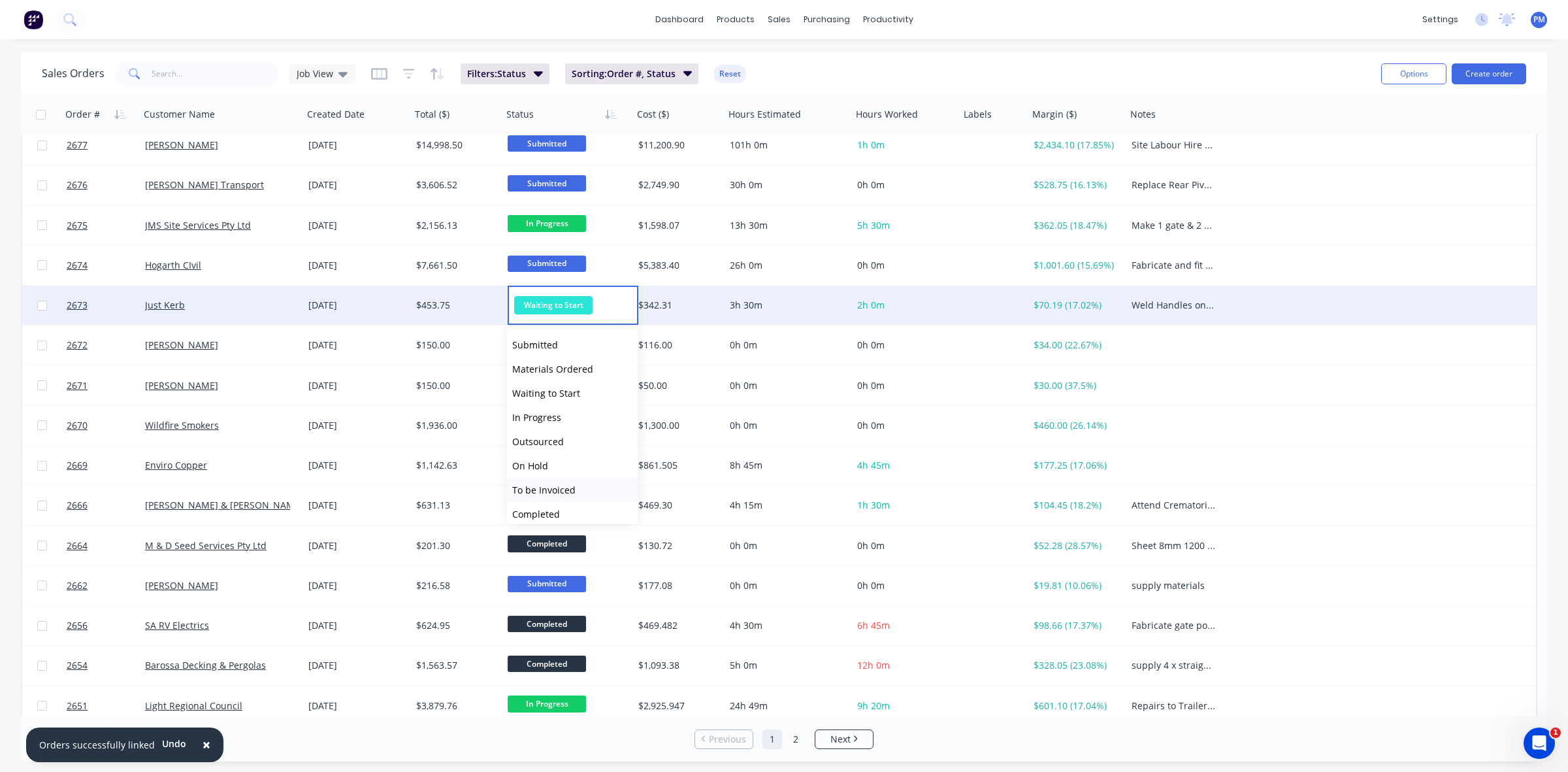
click at [566, 488] on span "To be Invoiced" at bounding box center [543, 490] width 63 height 12
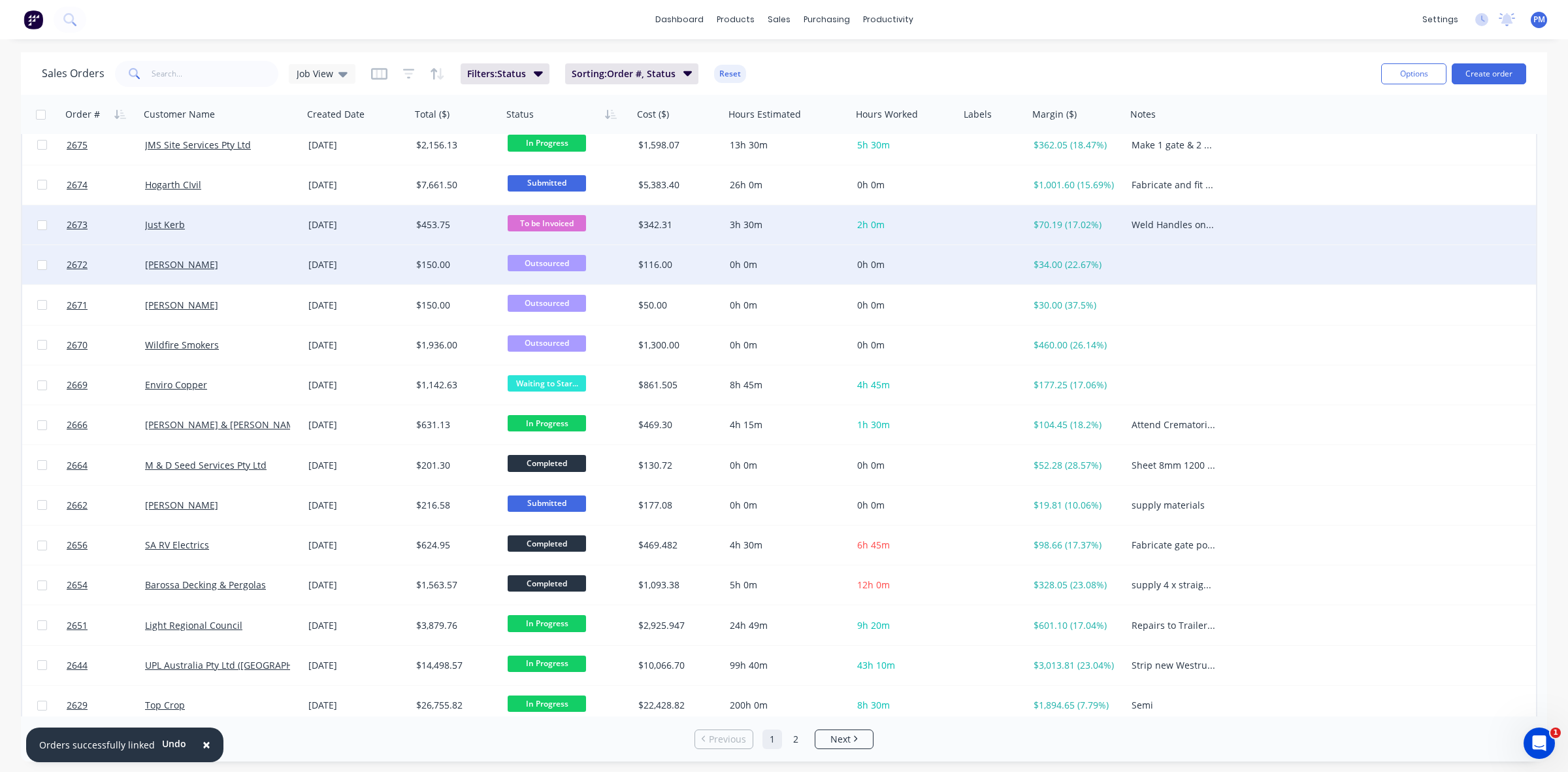
scroll to position [92, 0]
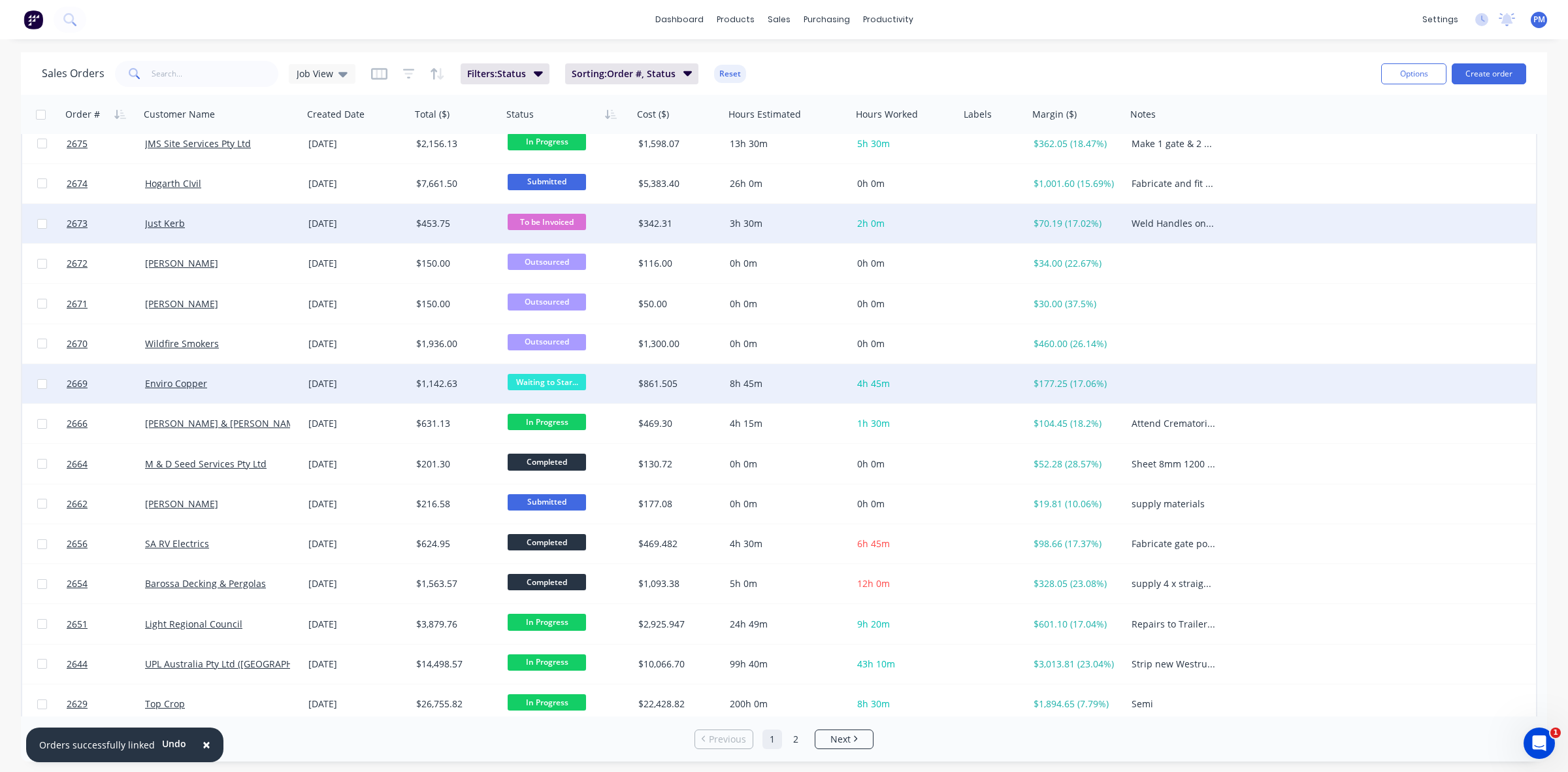
click at [530, 380] on span "Waiting to Star..." at bounding box center [547, 382] width 79 height 16
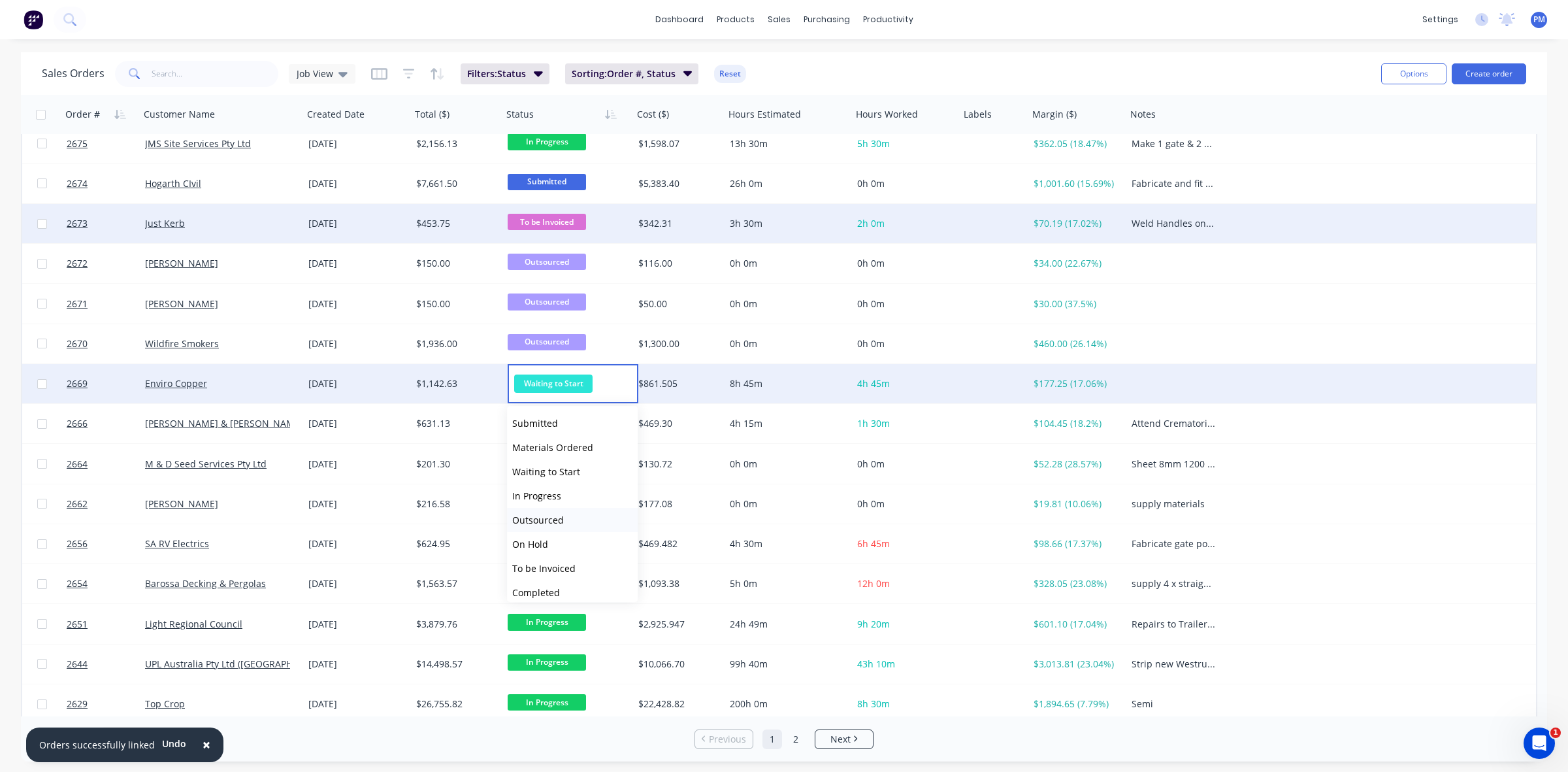
click at [555, 521] on span "Outsourced" at bounding box center [538, 520] width 52 height 12
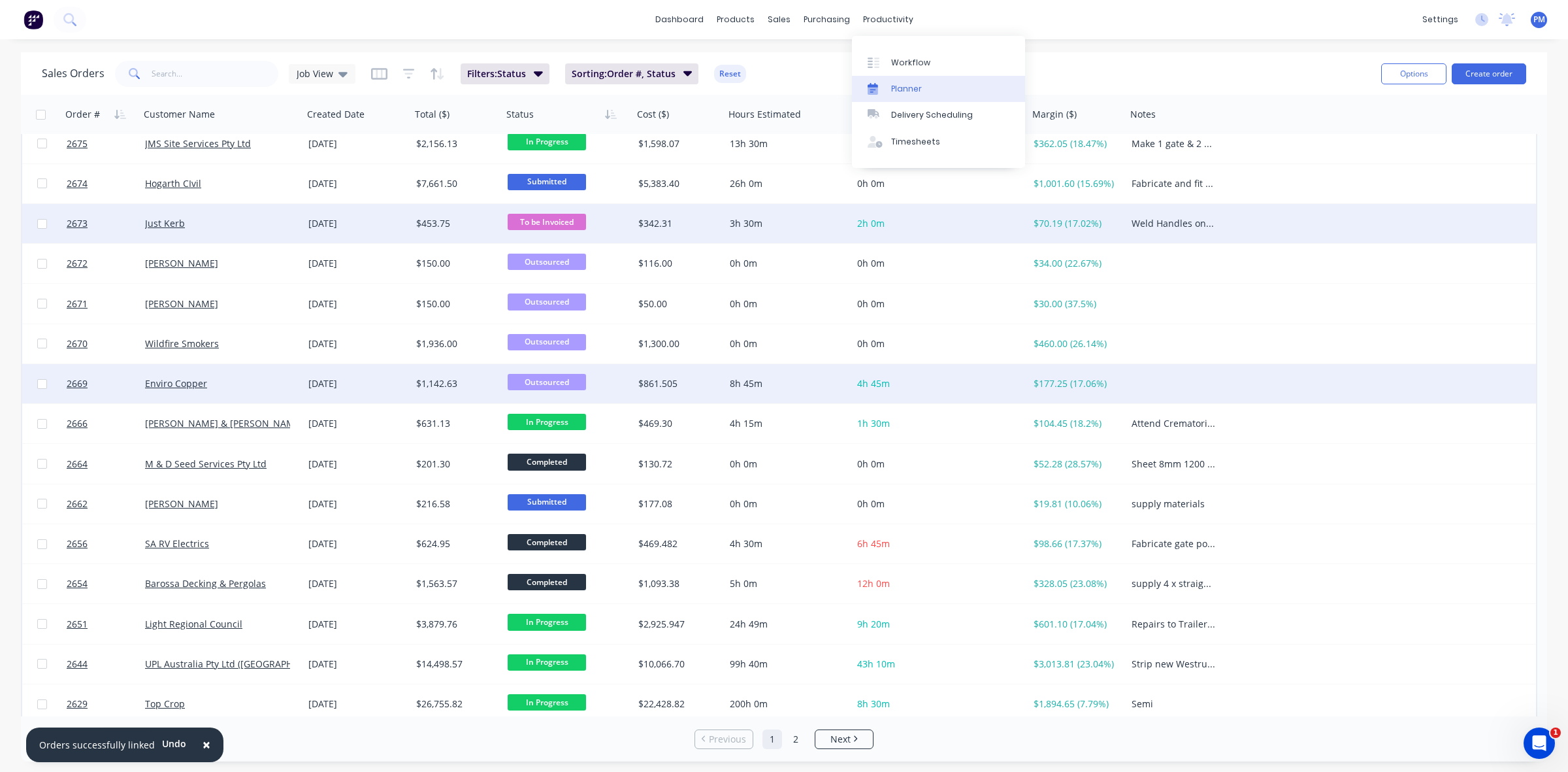
click at [903, 87] on div "Planner" at bounding box center [906, 88] width 31 height 12
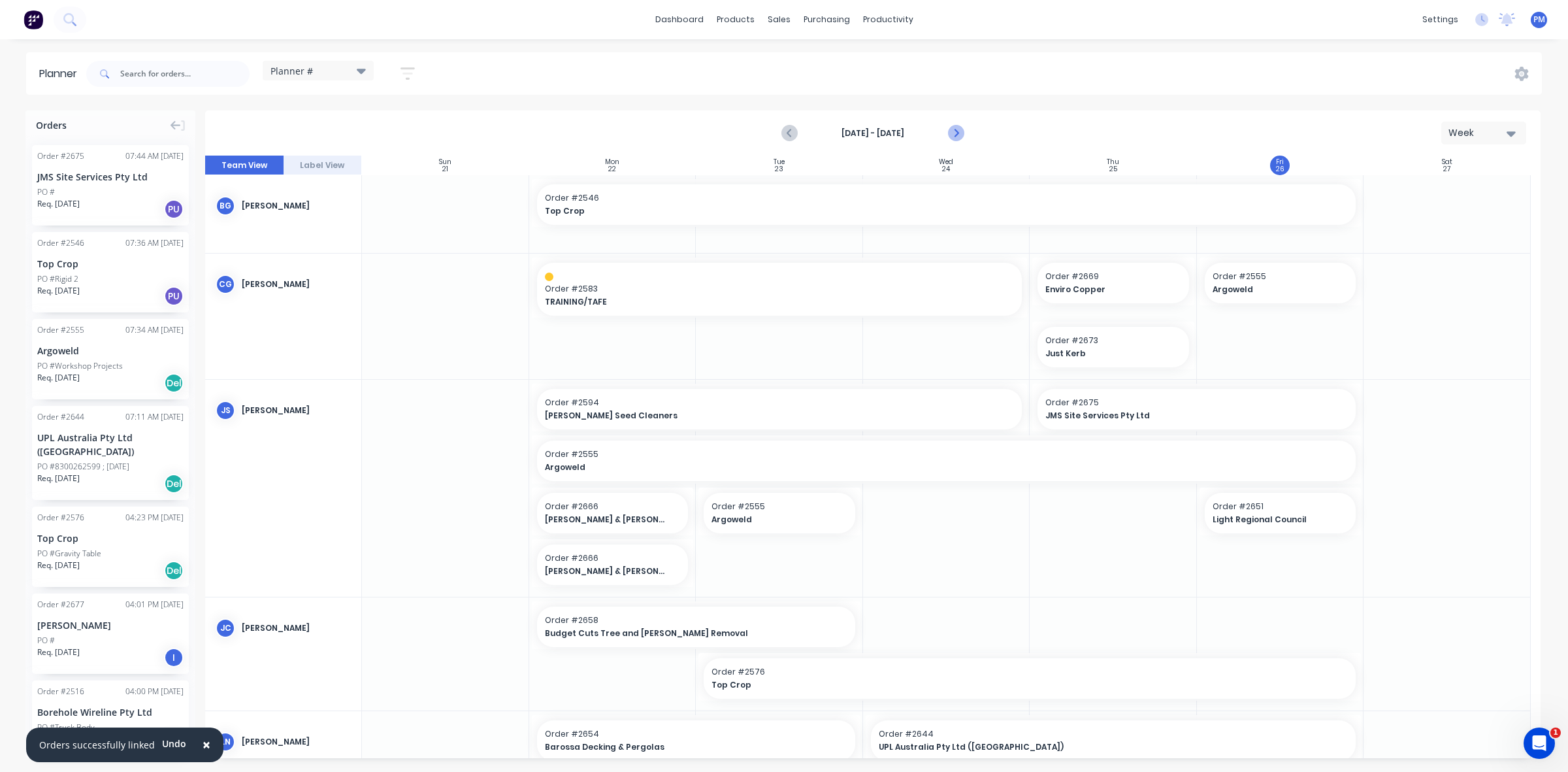
click at [955, 134] on icon "Next page" at bounding box center [955, 133] width 16 height 16
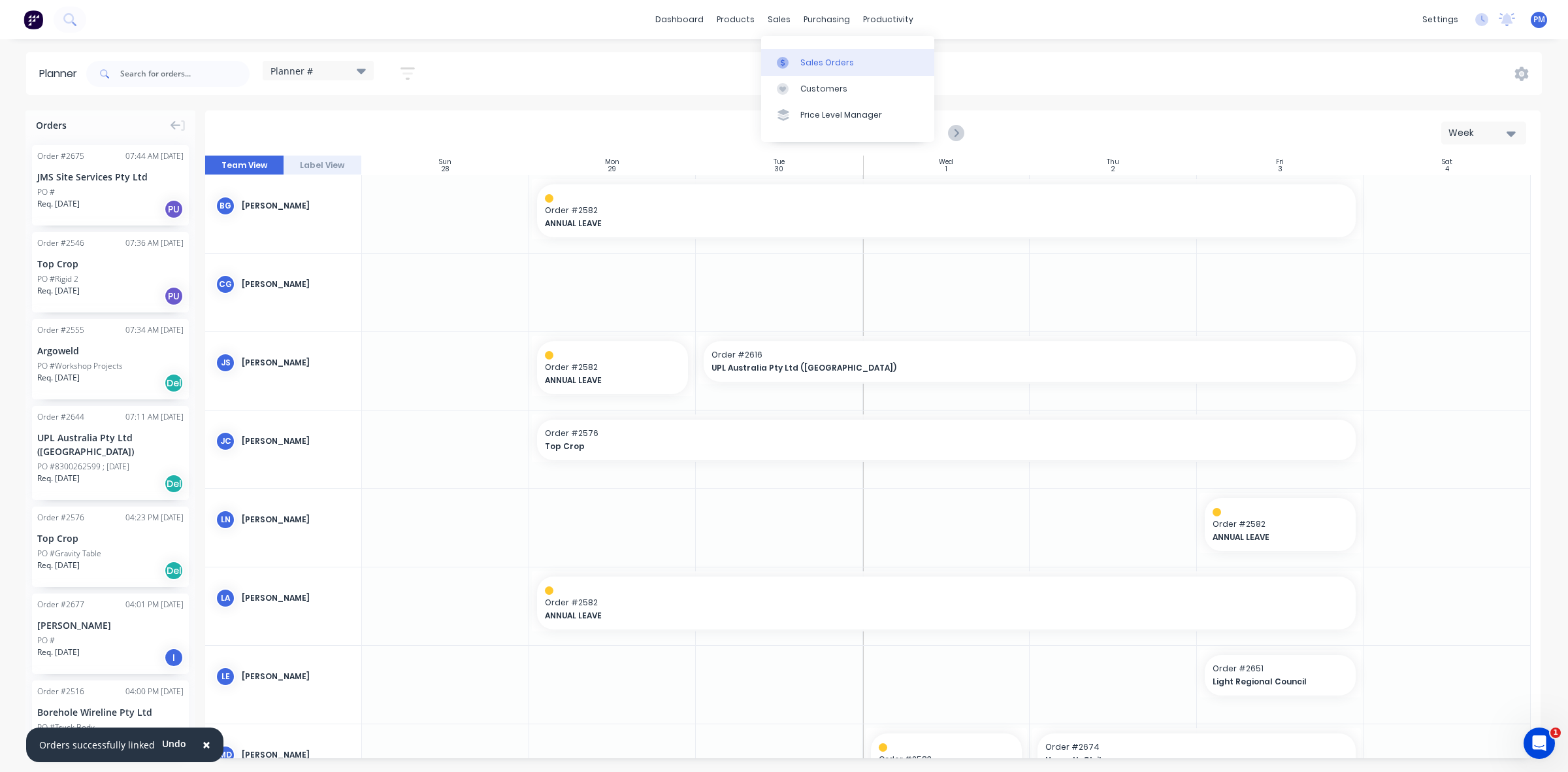
click at [821, 66] on div "Sales Orders" at bounding box center [827, 62] width 54 height 12
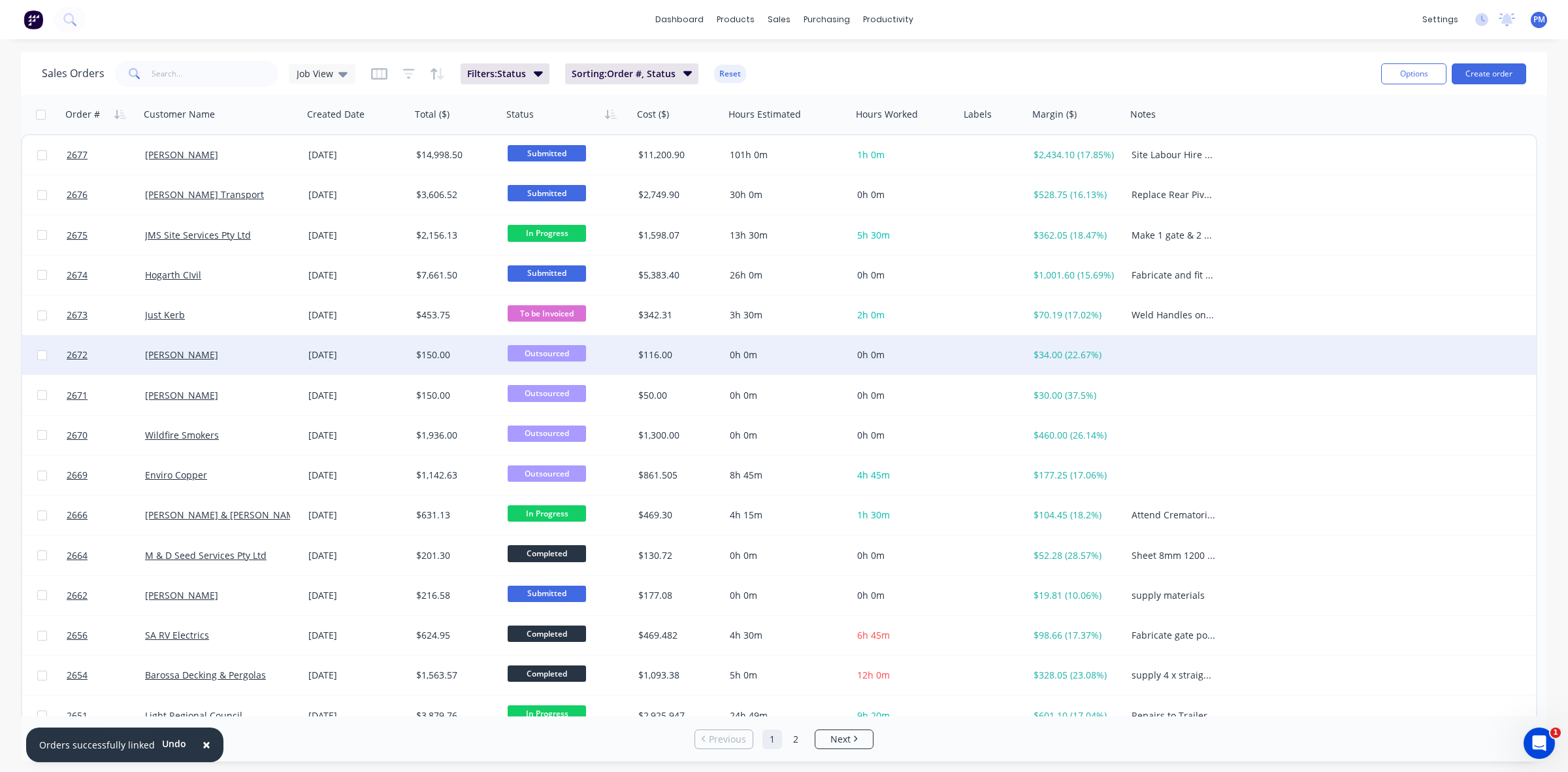
click at [259, 350] on div "[PERSON_NAME]" at bounding box center [218, 355] width 145 height 13
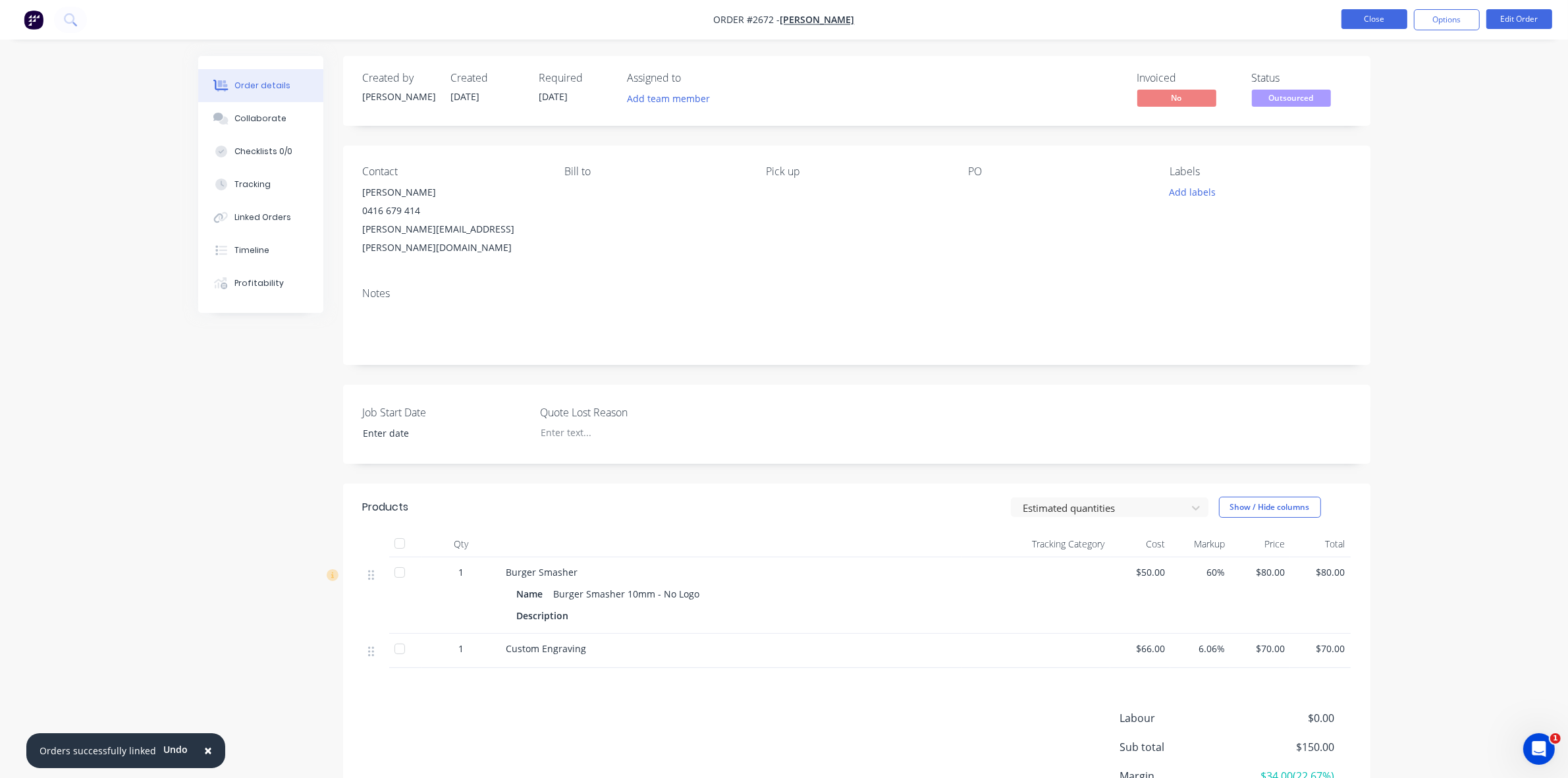
click at [1352, 18] on button "Close" at bounding box center [1375, 18] width 66 height 20
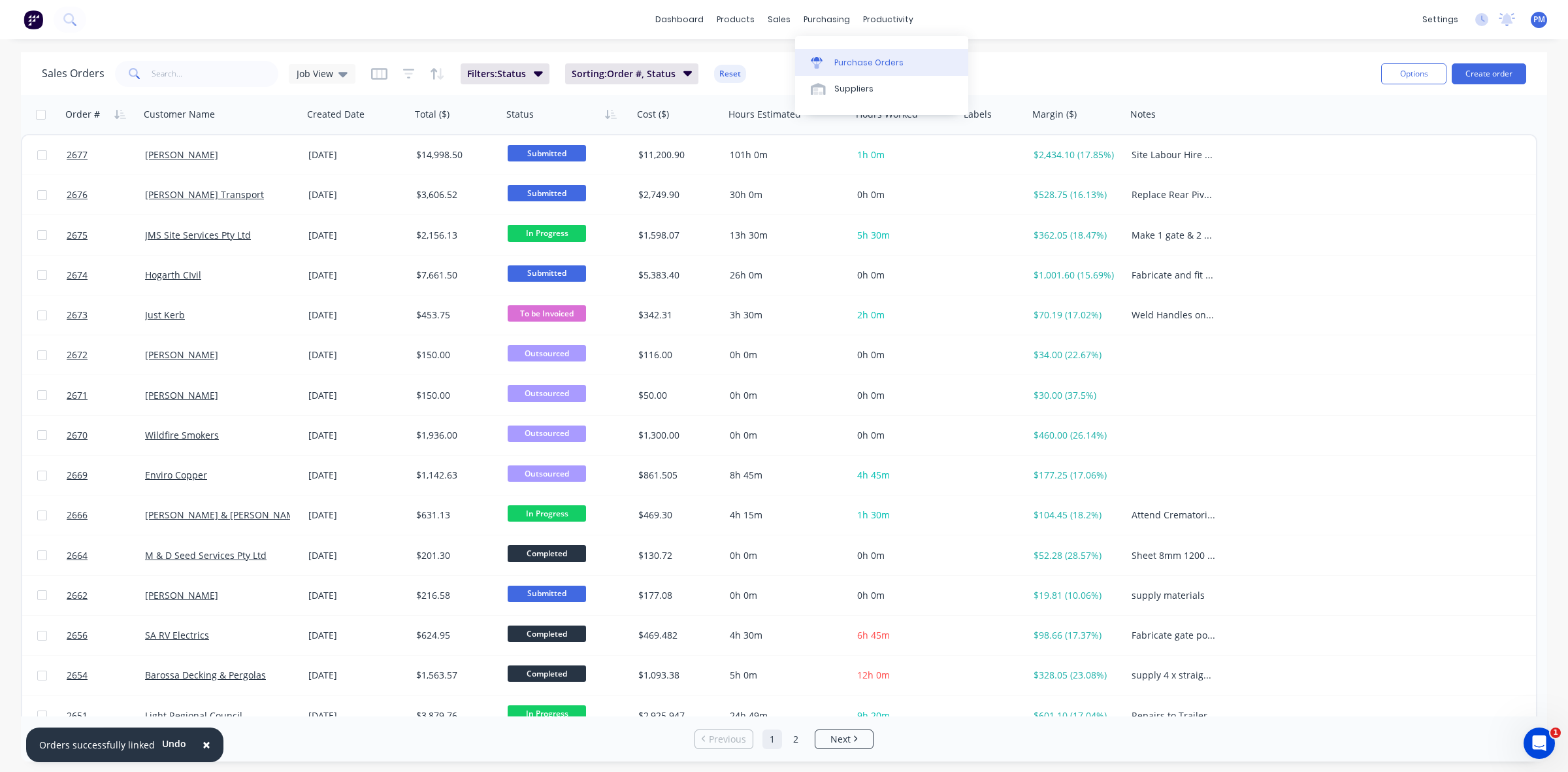
click at [836, 57] on div "Purchase Orders" at bounding box center [869, 62] width 69 height 12
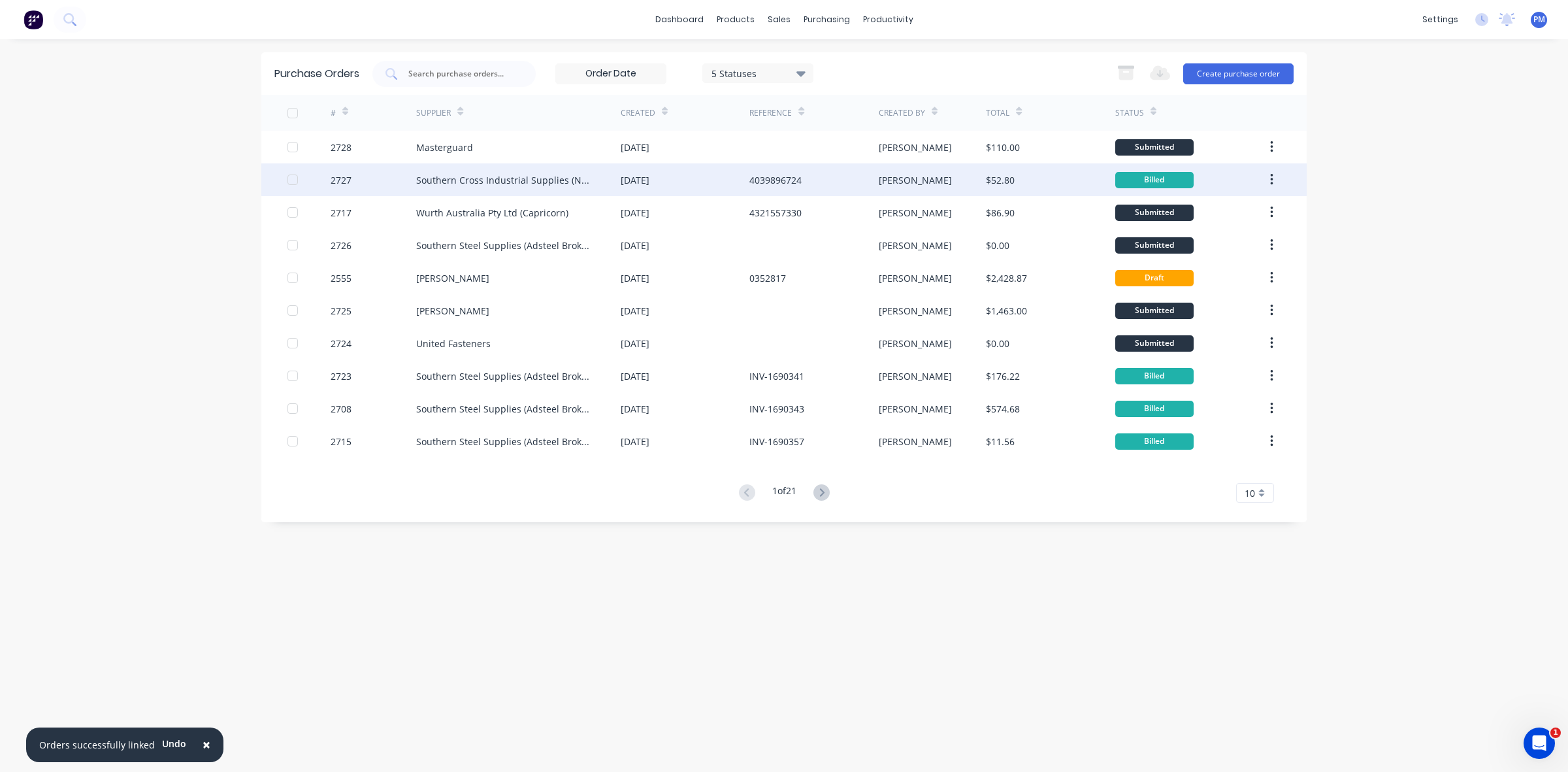
click at [928, 185] on div "[PERSON_NAME]" at bounding box center [933, 180] width 108 height 33
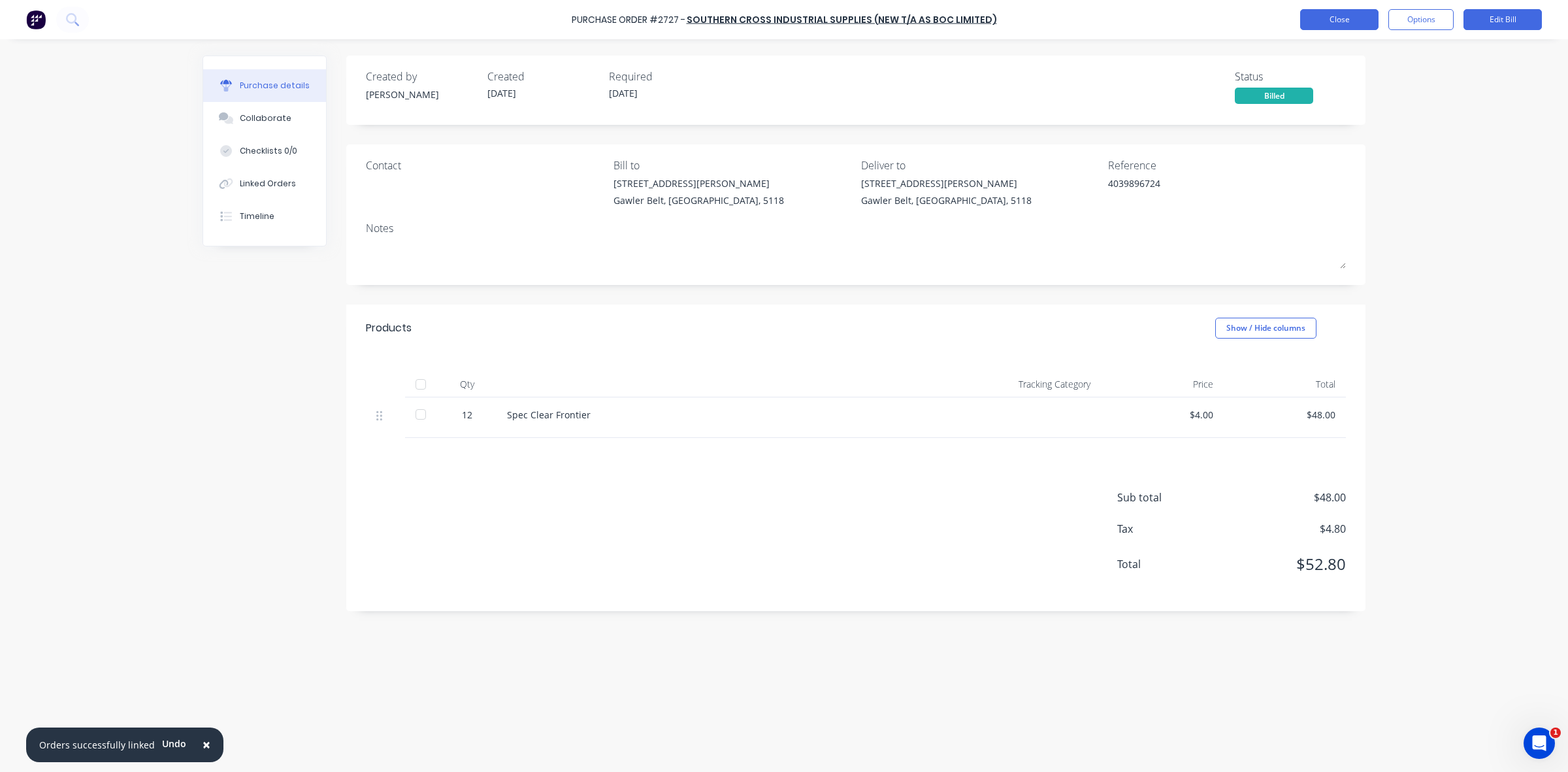
click at [1324, 15] on button "Close" at bounding box center [1339, 19] width 79 height 21
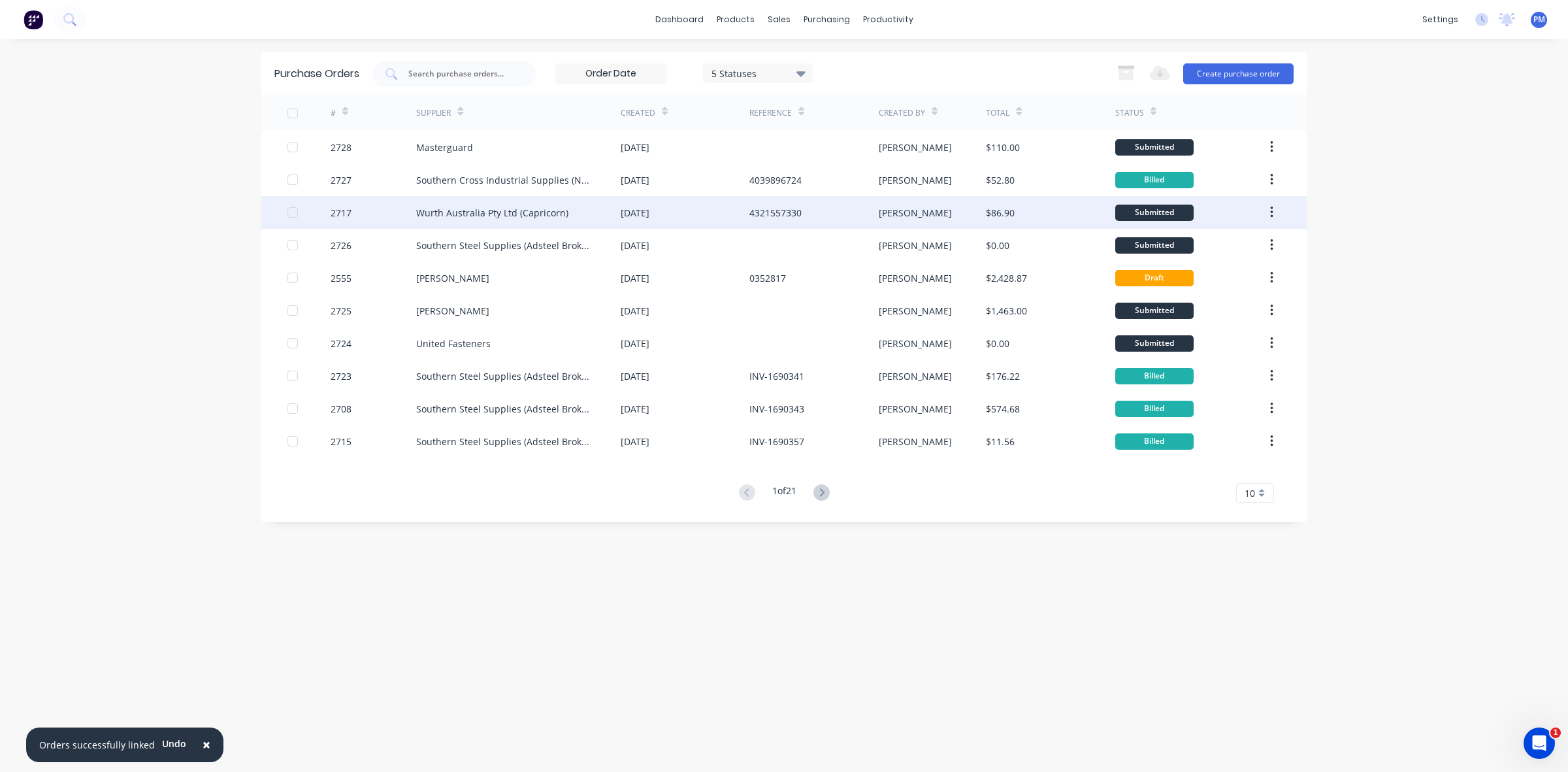
click at [844, 211] on div "4321557330" at bounding box center [814, 212] width 129 height 33
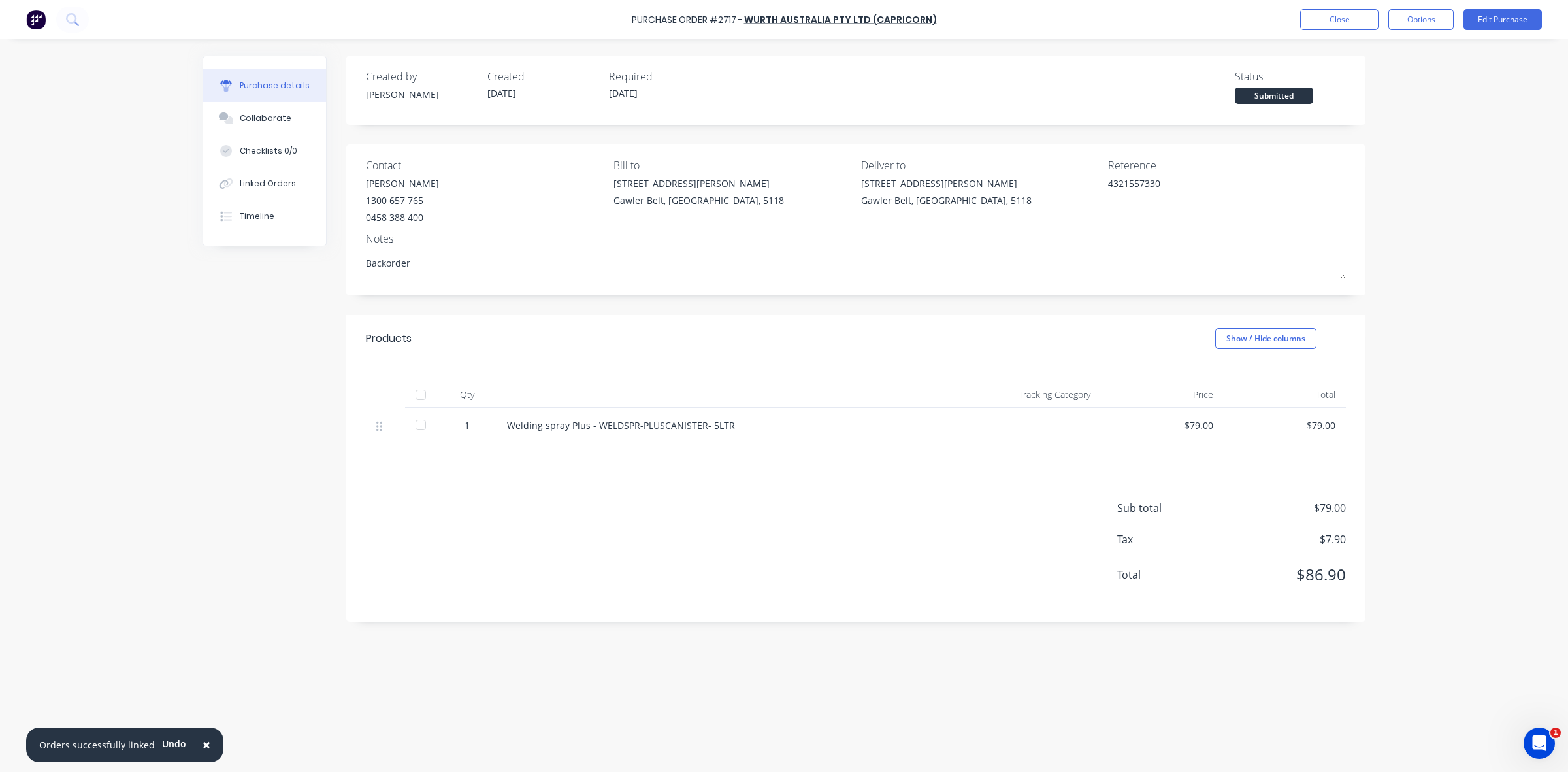
type textarea "x"
click at [1320, 15] on button "Close" at bounding box center [1339, 19] width 79 height 21
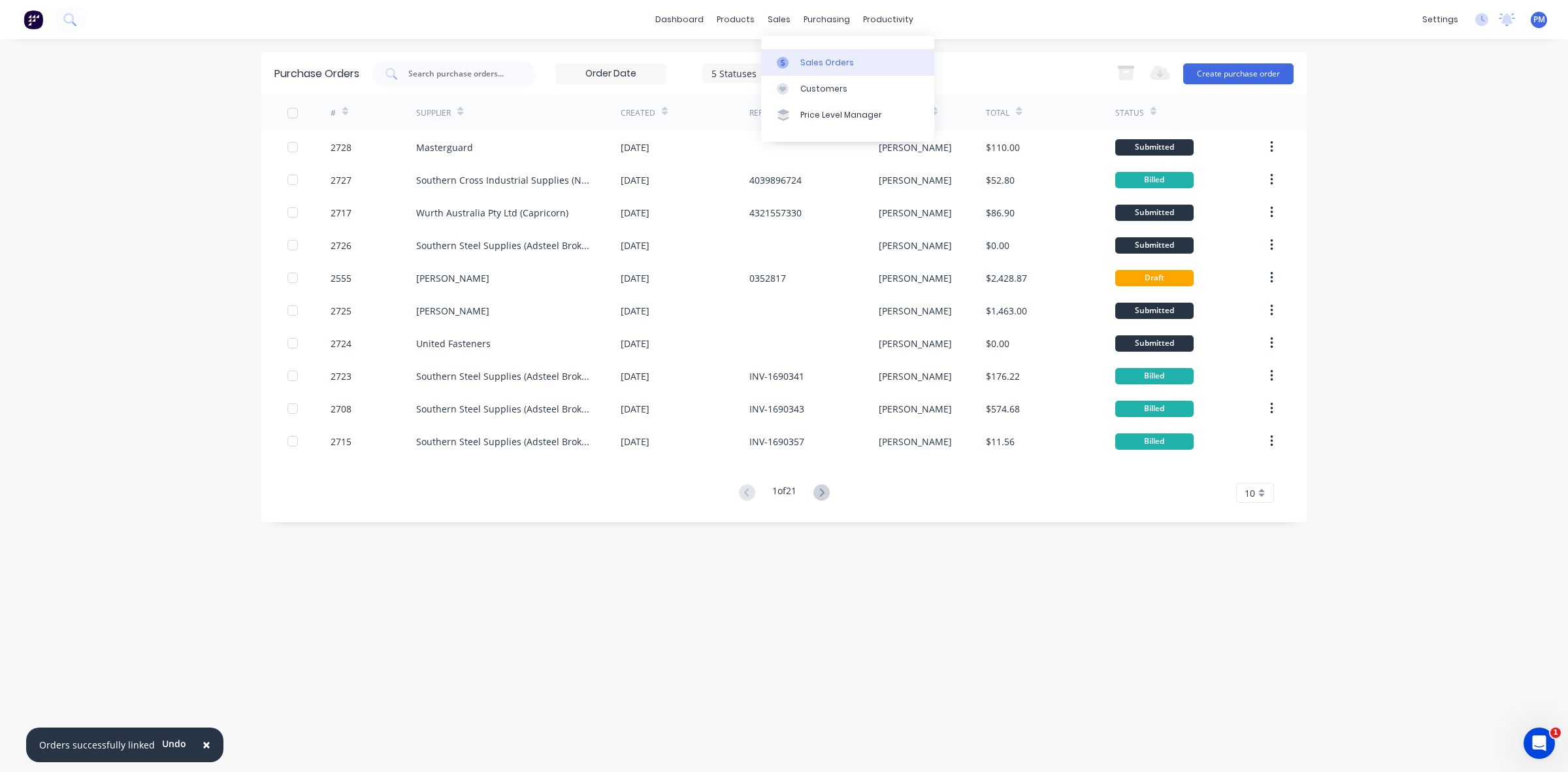
click at [811, 60] on div "Sales Orders" at bounding box center [827, 62] width 54 height 12
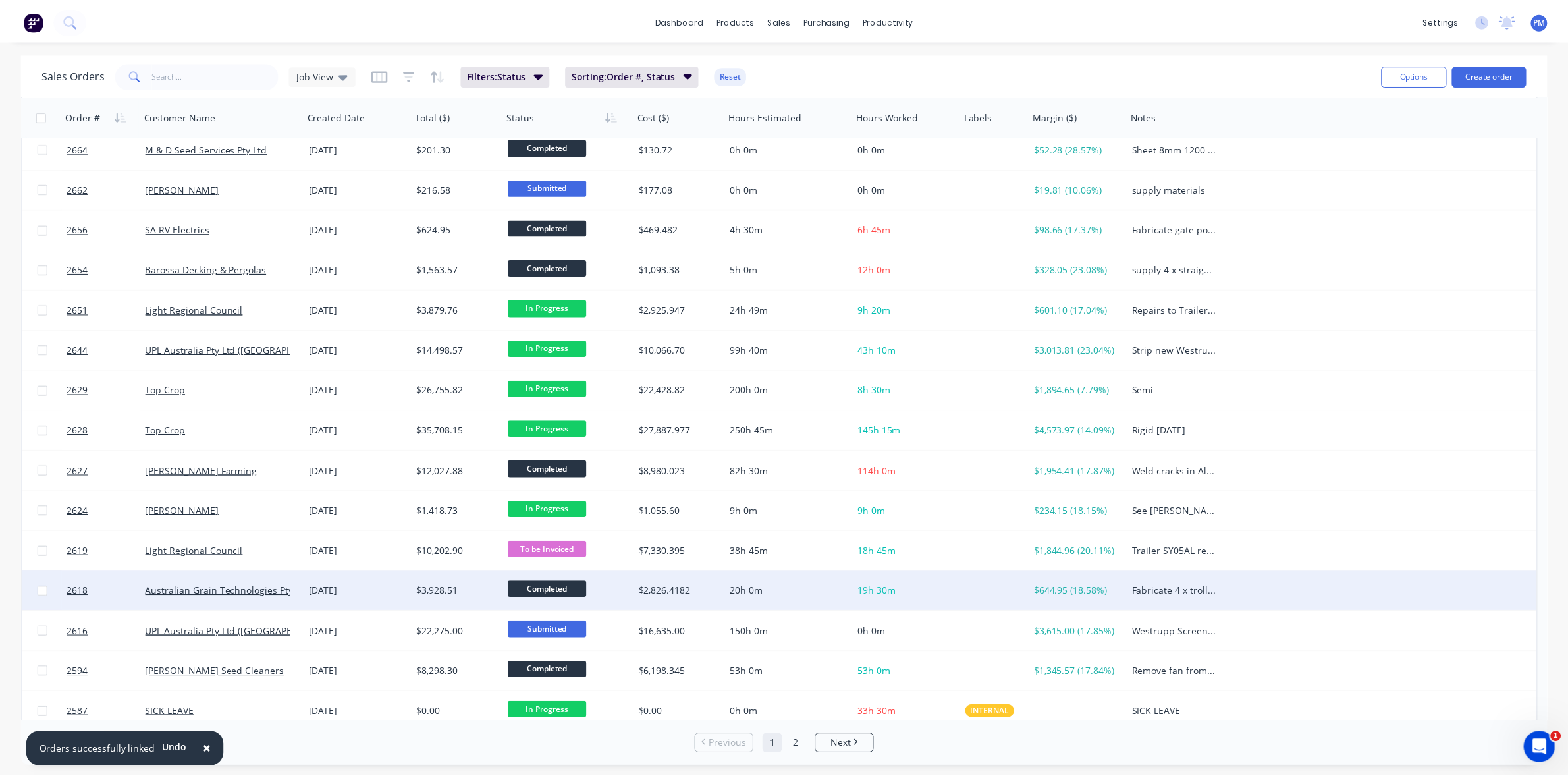
scroll to position [422, 0]
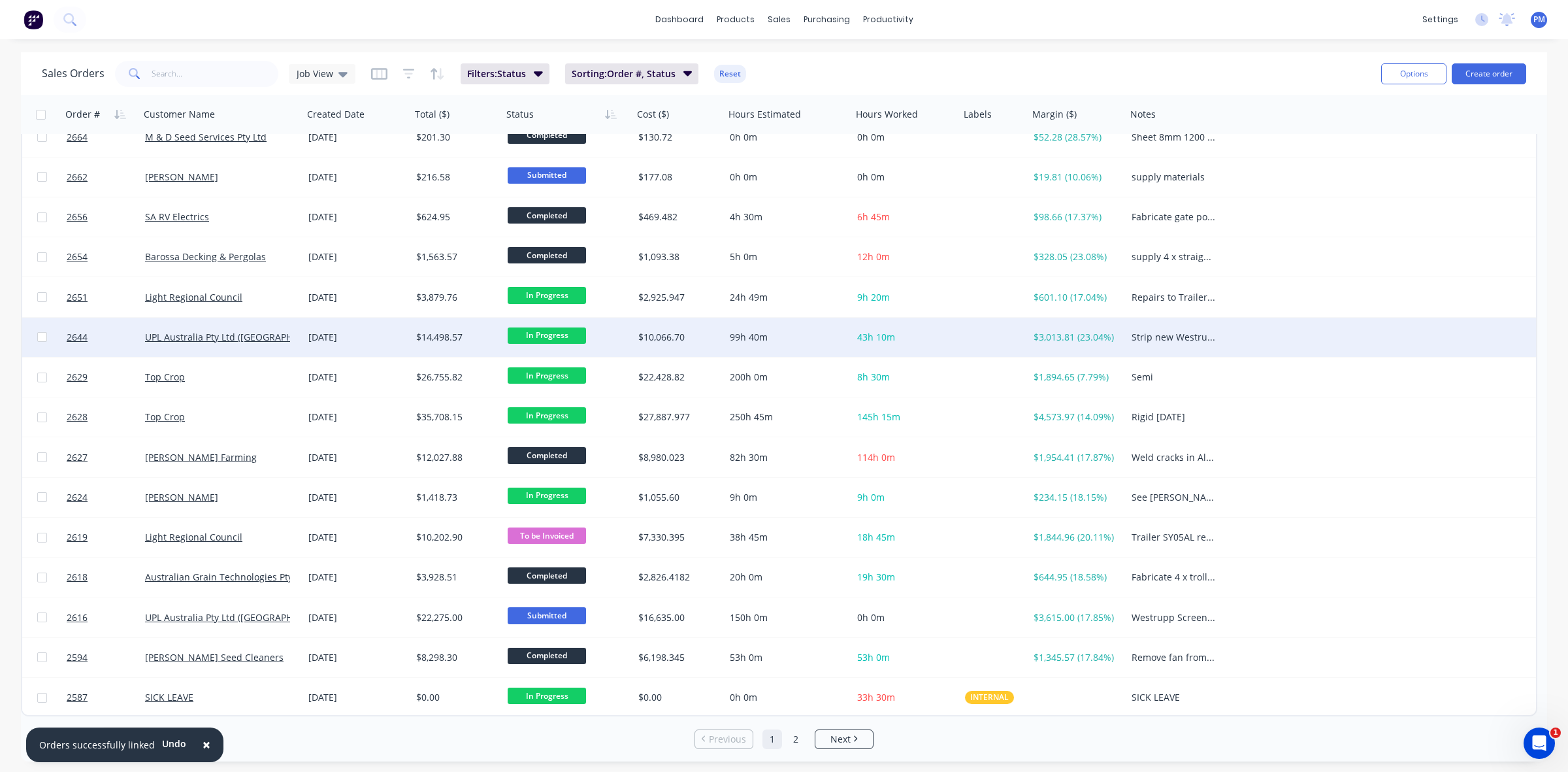
click at [384, 339] on div "[DATE]" at bounding box center [357, 337] width 98 height 13
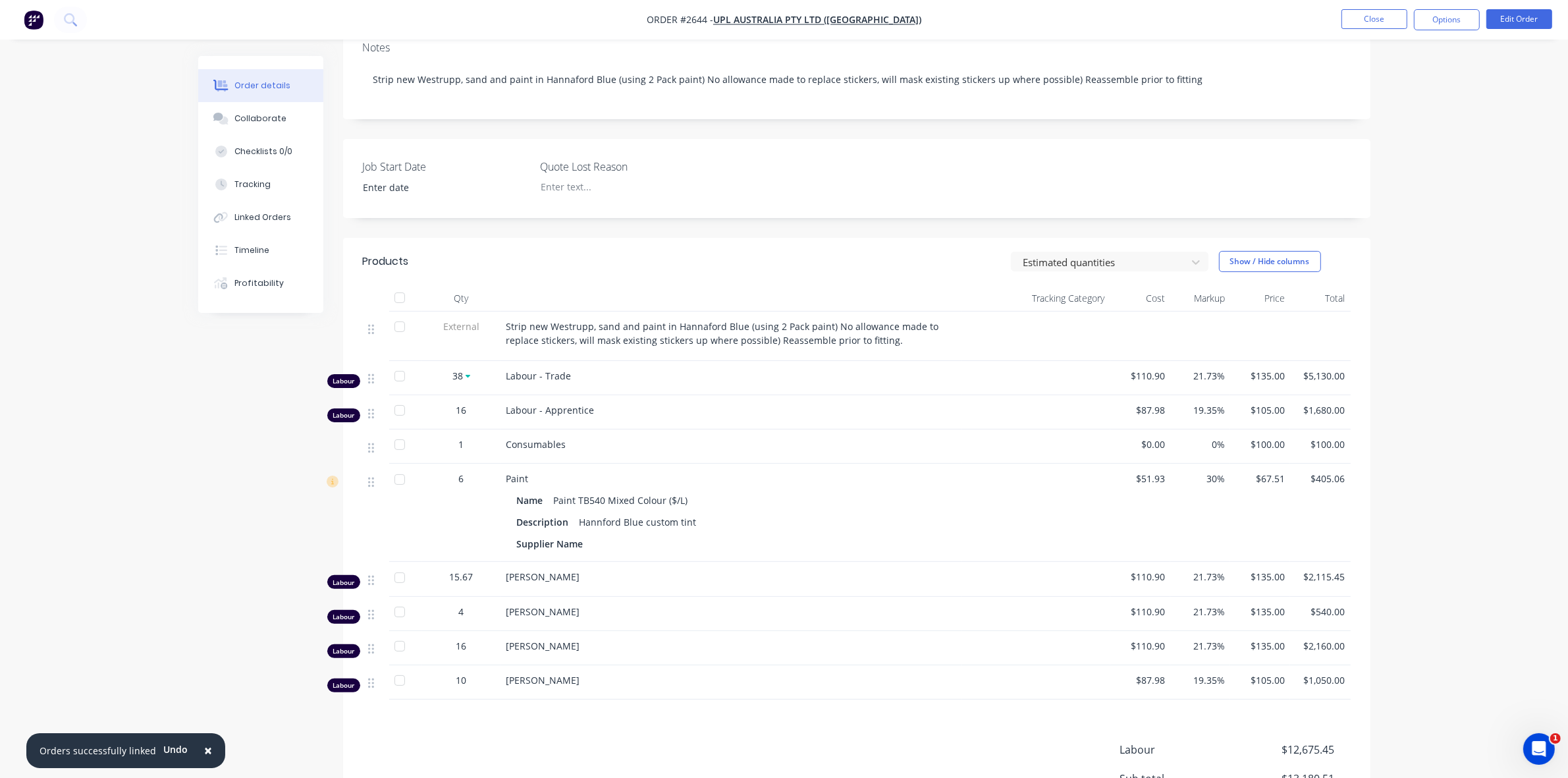
scroll to position [247, 0]
click at [259, 185] on div "Tracking" at bounding box center [252, 184] width 36 height 12
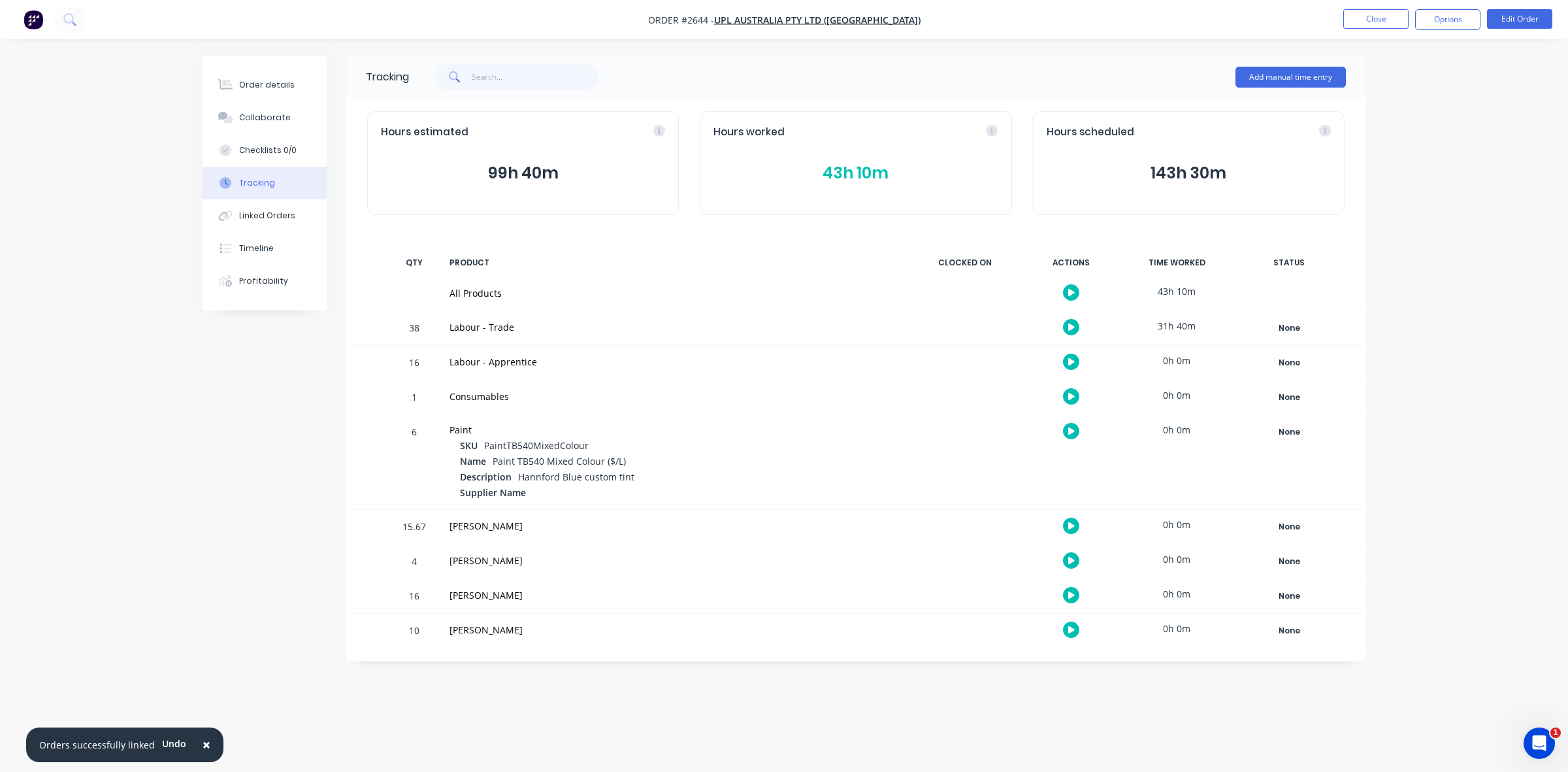
click at [867, 174] on button "43h 10m" at bounding box center [855, 173] width 284 height 25
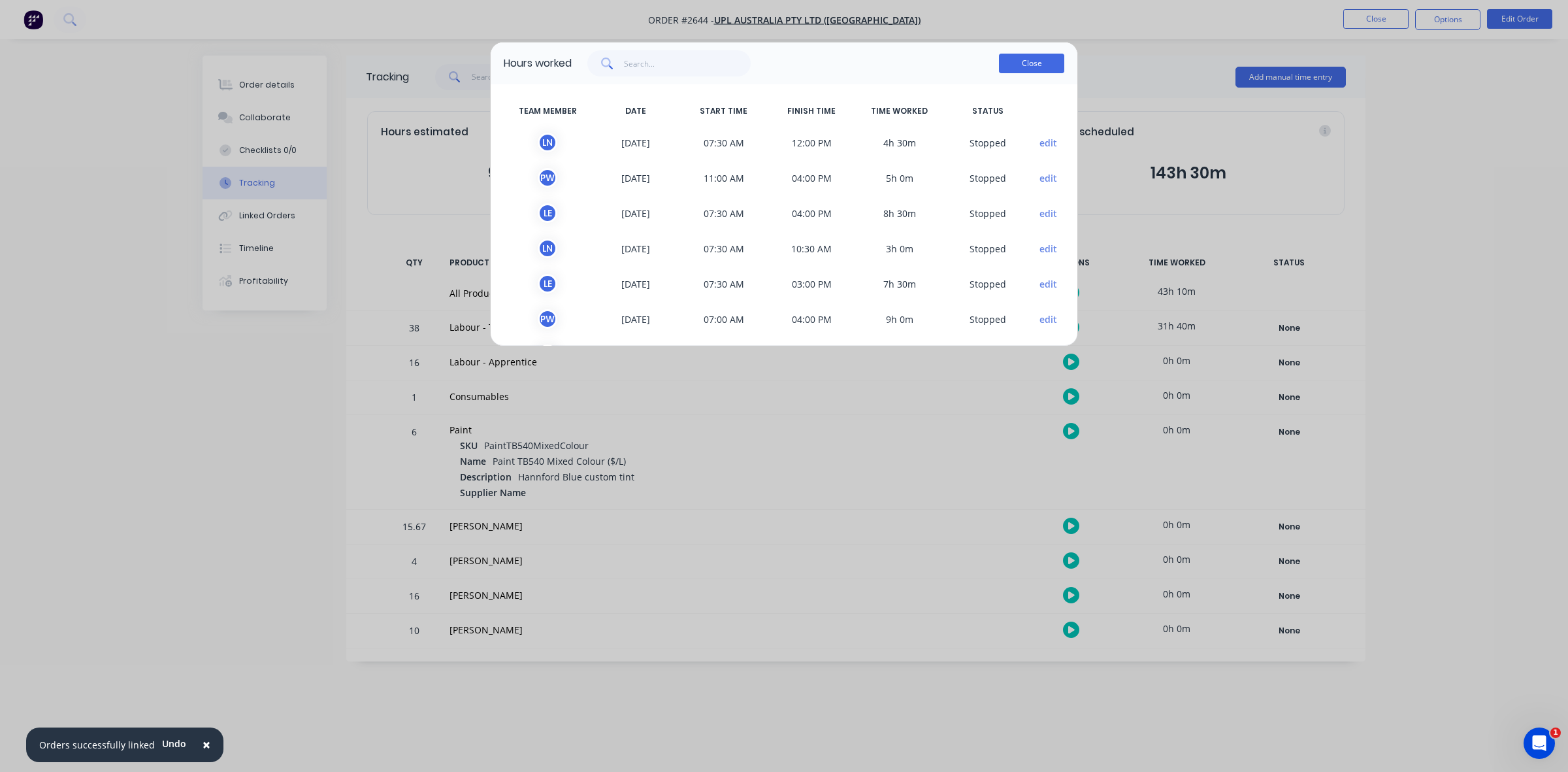
click at [1013, 67] on button "Close" at bounding box center [1032, 63] width 65 height 20
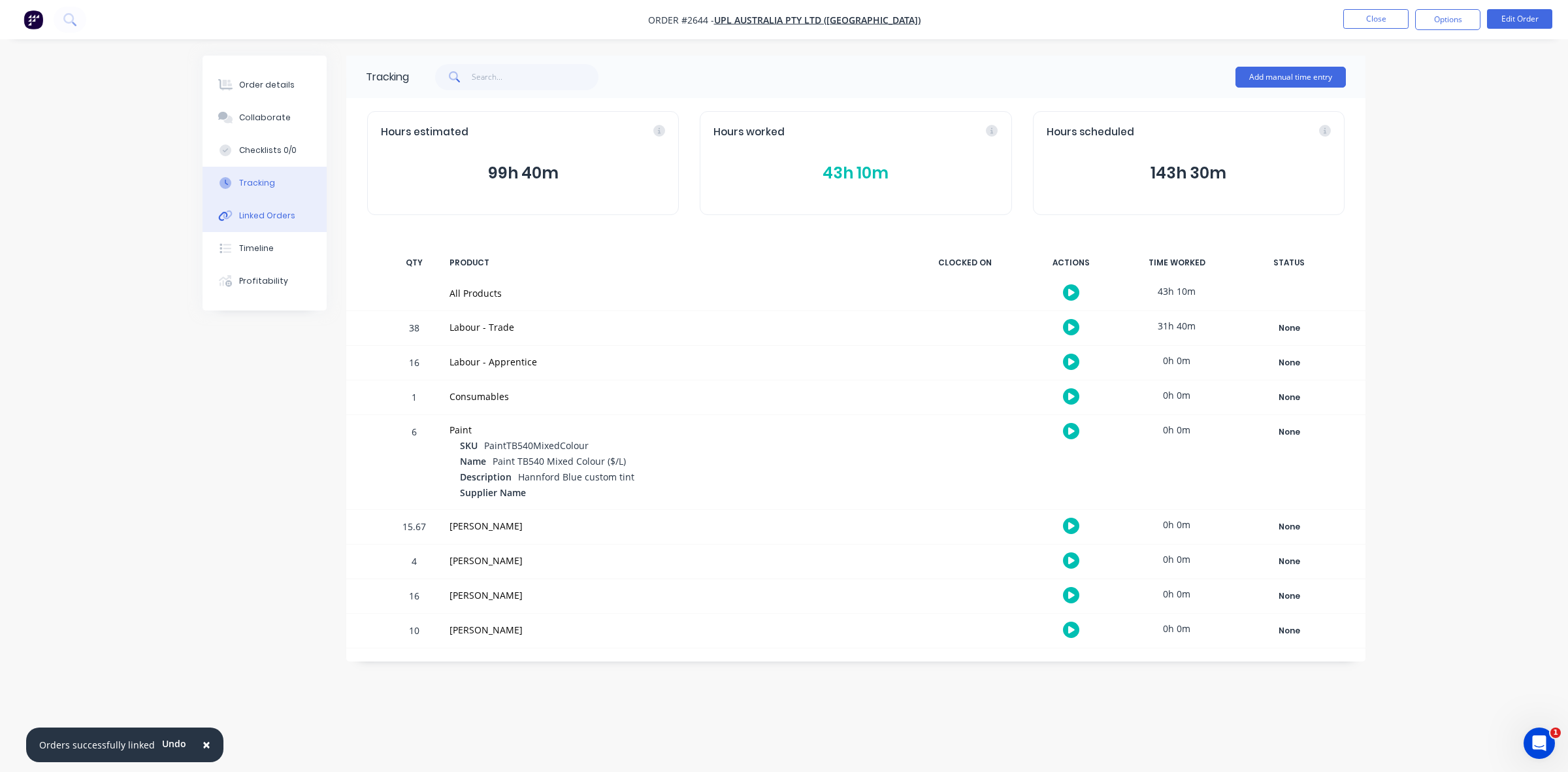
click at [263, 216] on div "Linked Orders" at bounding box center [267, 215] width 56 height 12
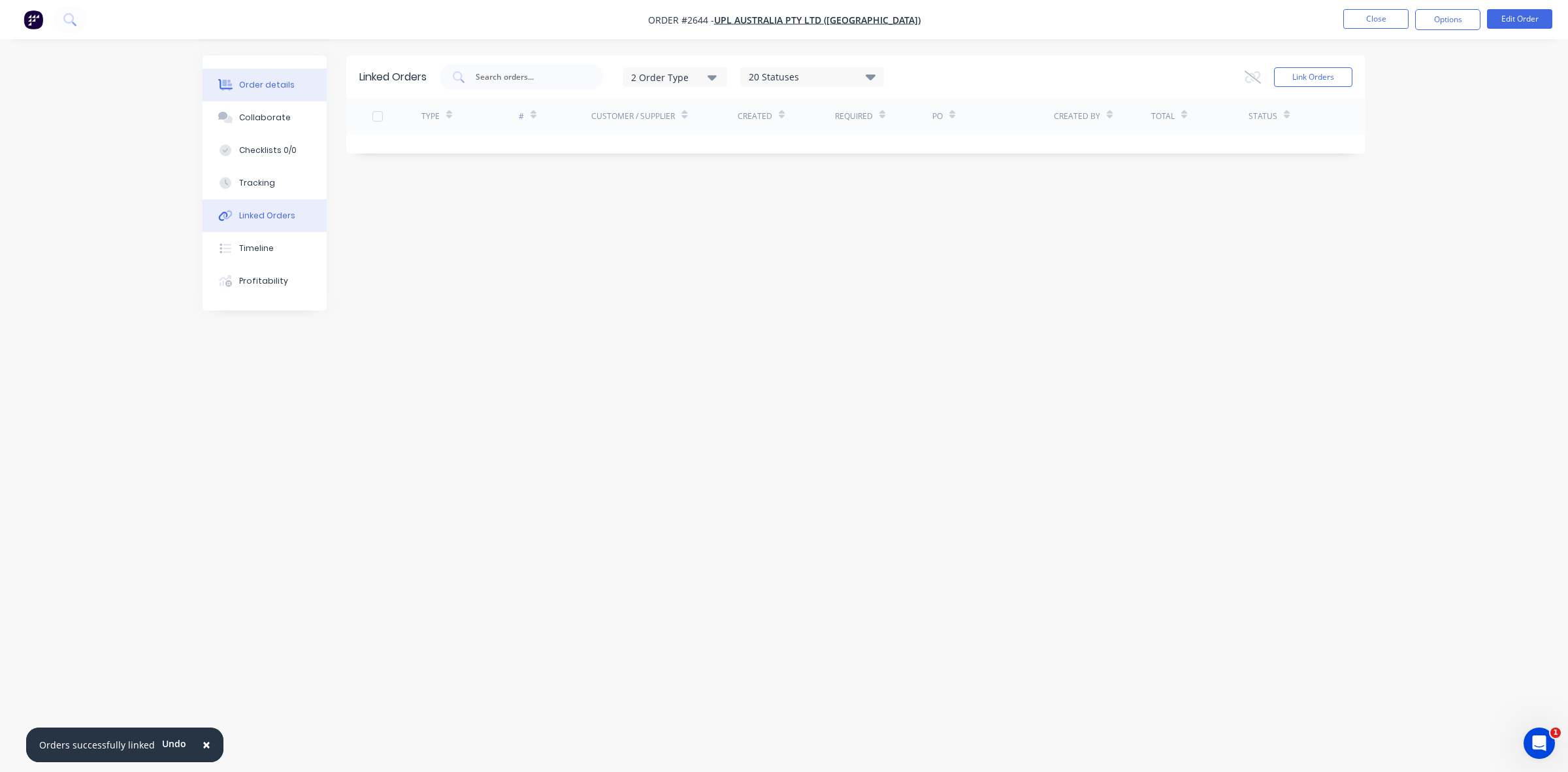
click at [265, 85] on div "Order details" at bounding box center [267, 85] width 56 height 12
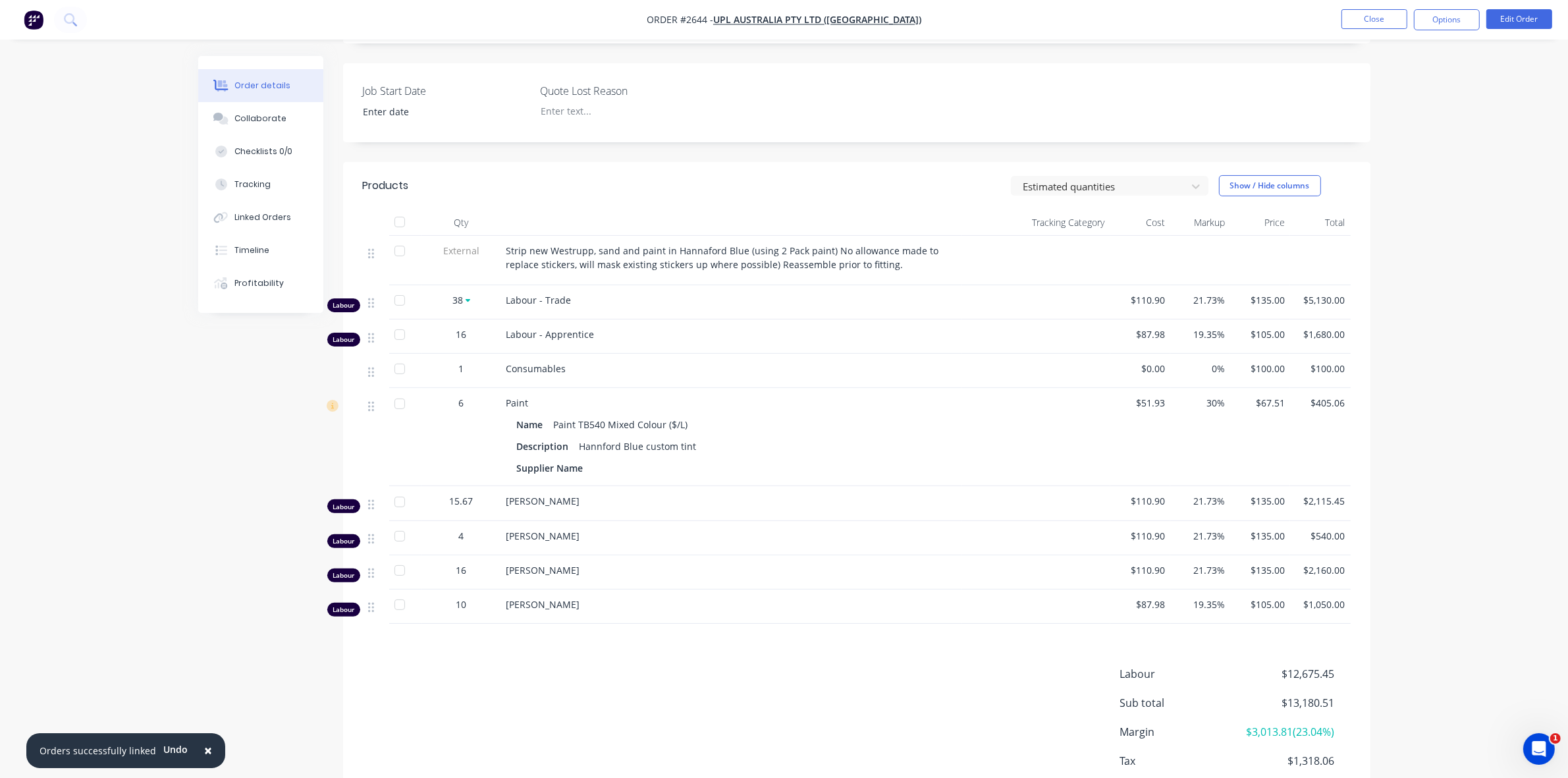
scroll to position [330, 0]
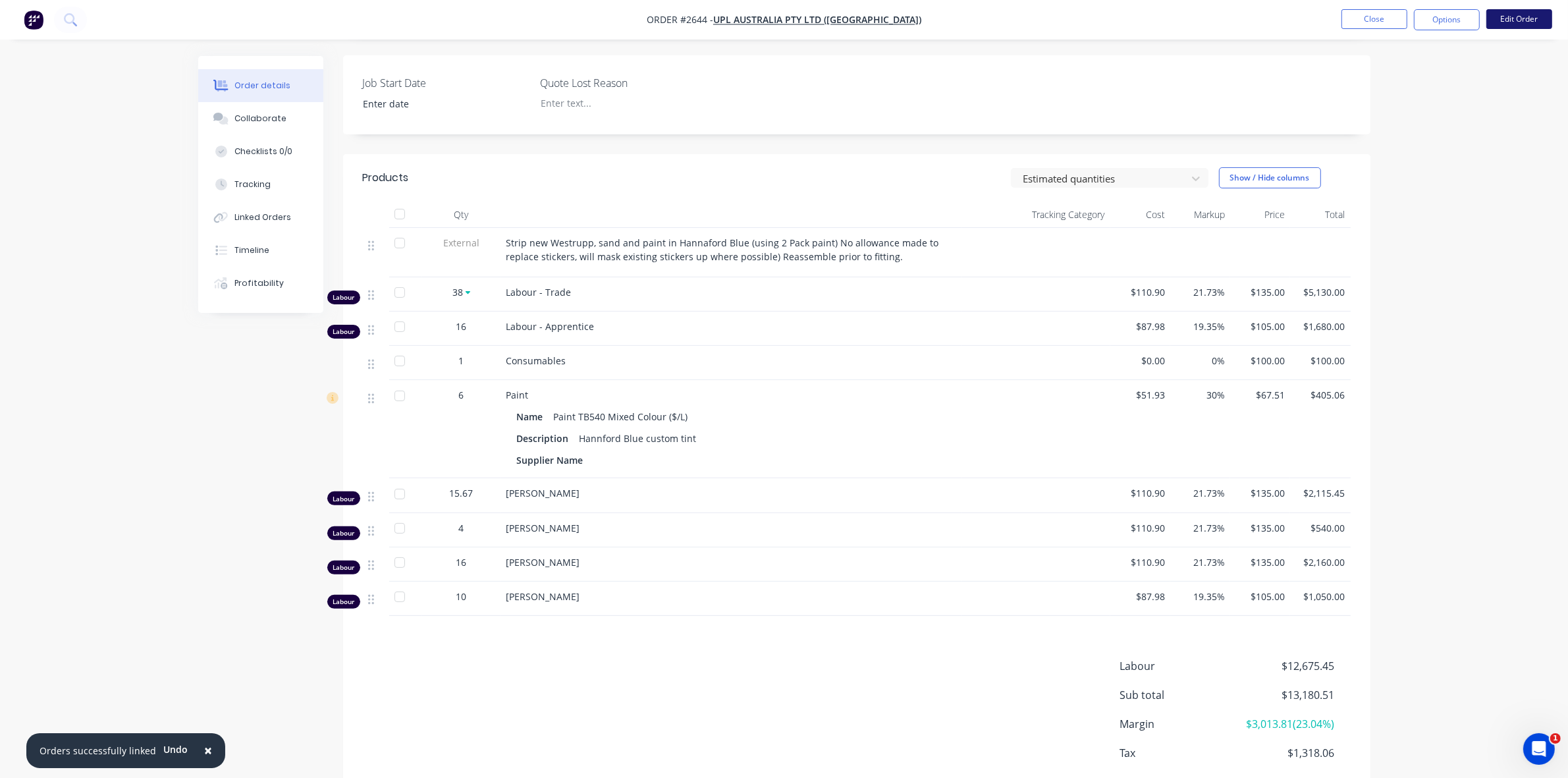
click at [1515, 14] on button "Edit Order" at bounding box center [1519, 18] width 66 height 20
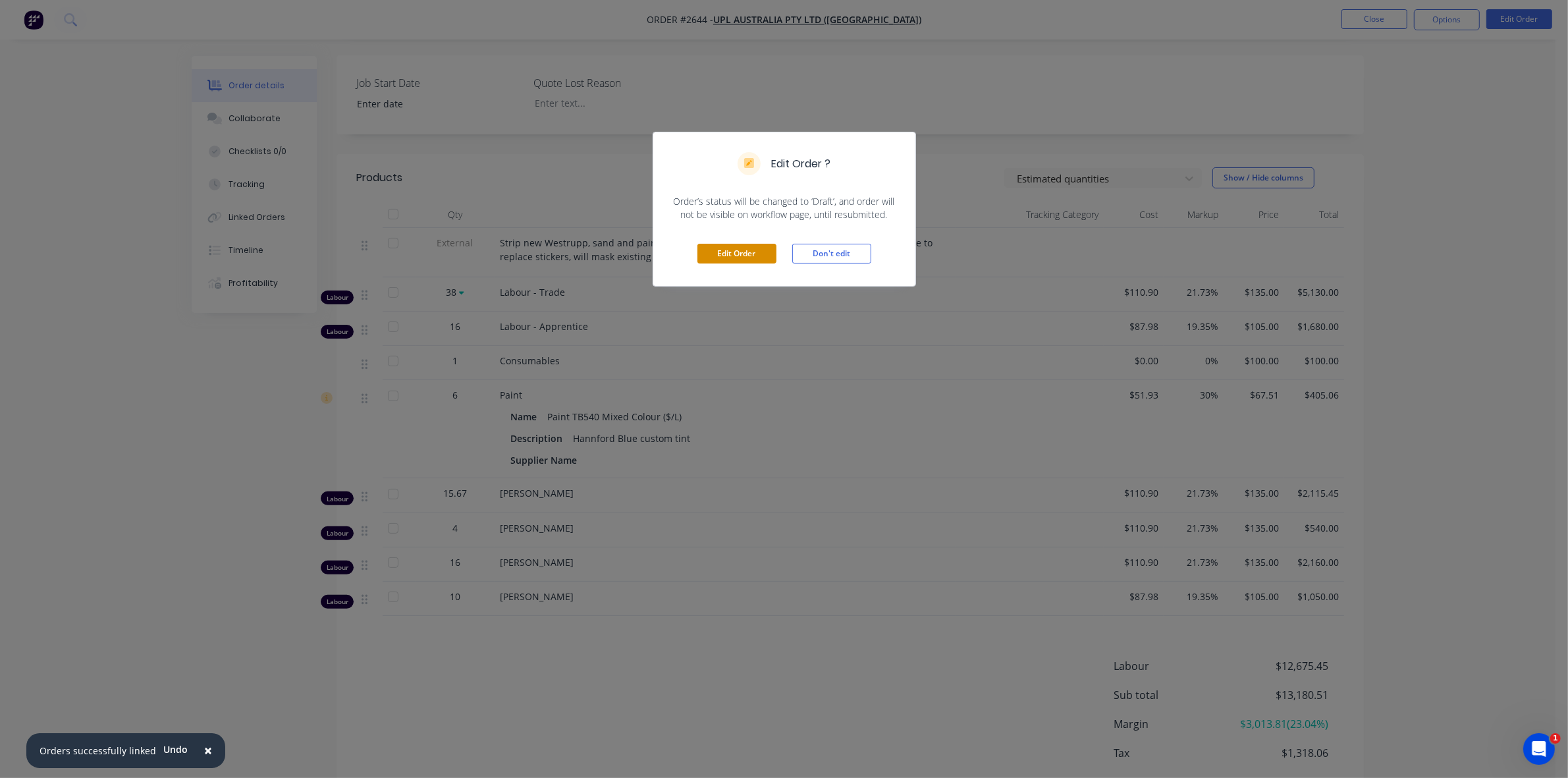
click at [746, 256] on button "Edit Order" at bounding box center [737, 253] width 79 height 20
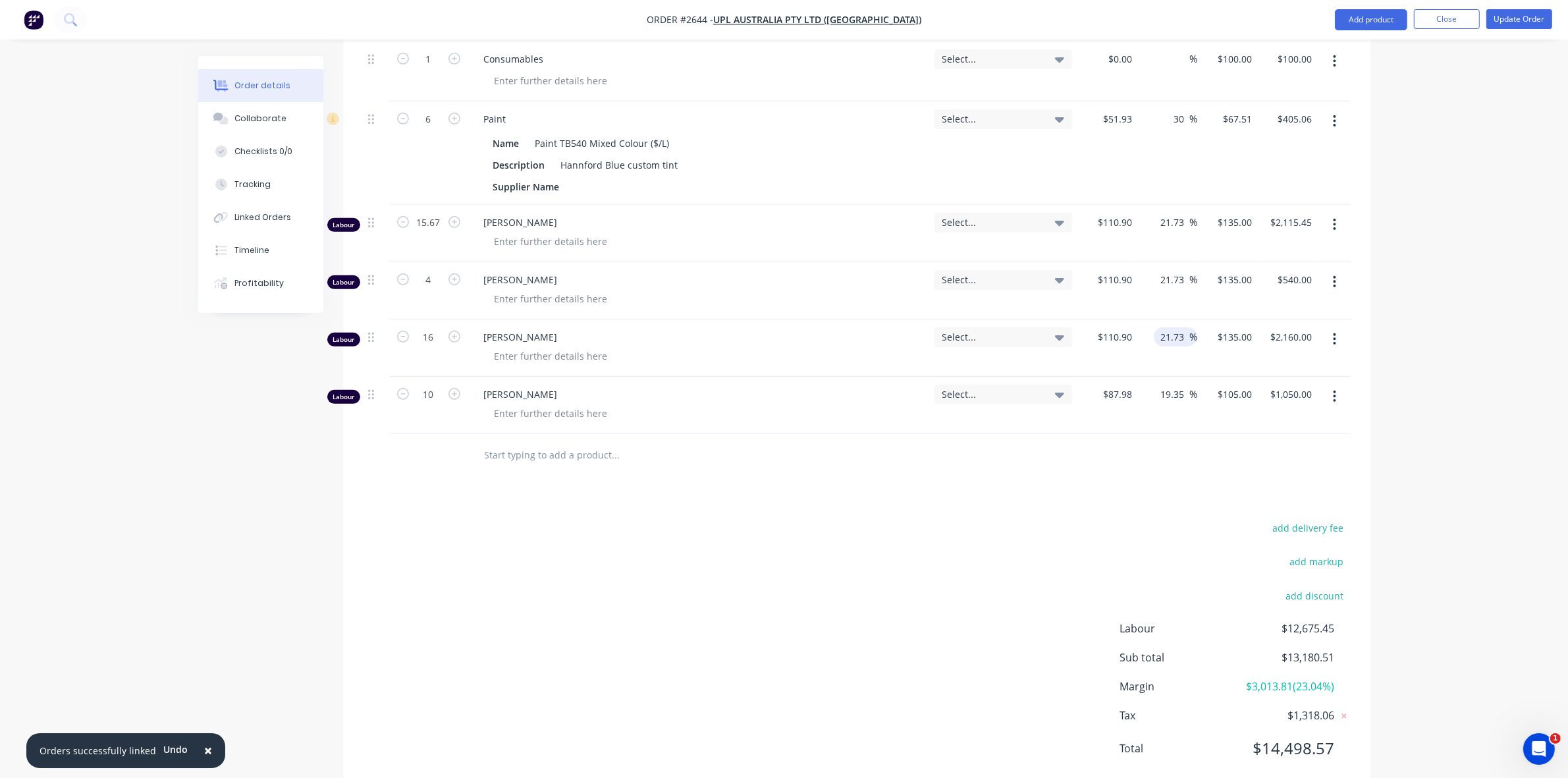
scroll to position [642, 0]
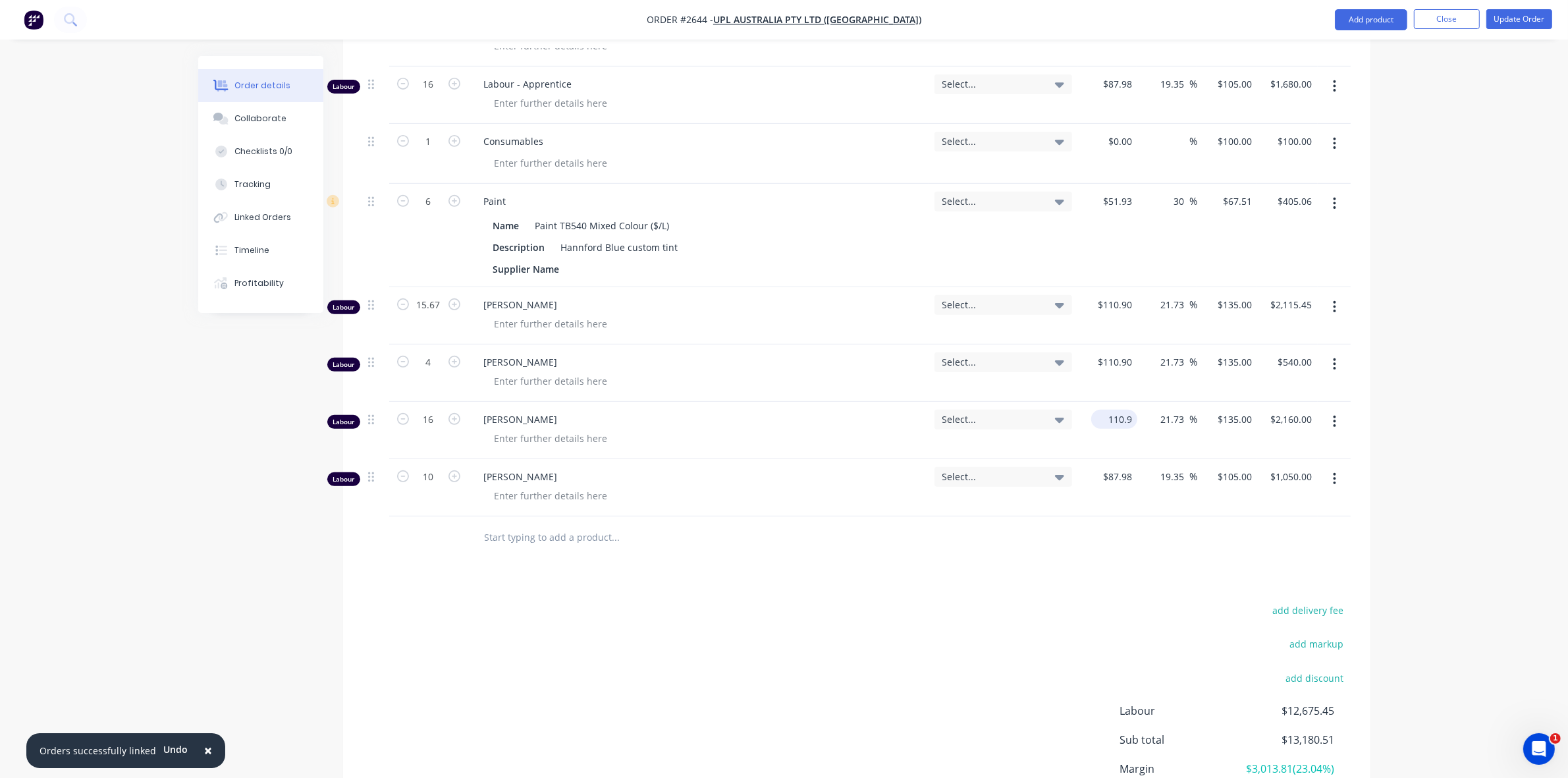
click at [1105, 410] on div "110.9 $110.90" at bounding box center [1113, 419] width 46 height 19
type input "$87.98"
type input "$107.0992"
type input "$1,713.59"
click at [1161, 410] on input "21.73" at bounding box center [1174, 419] width 30 height 19
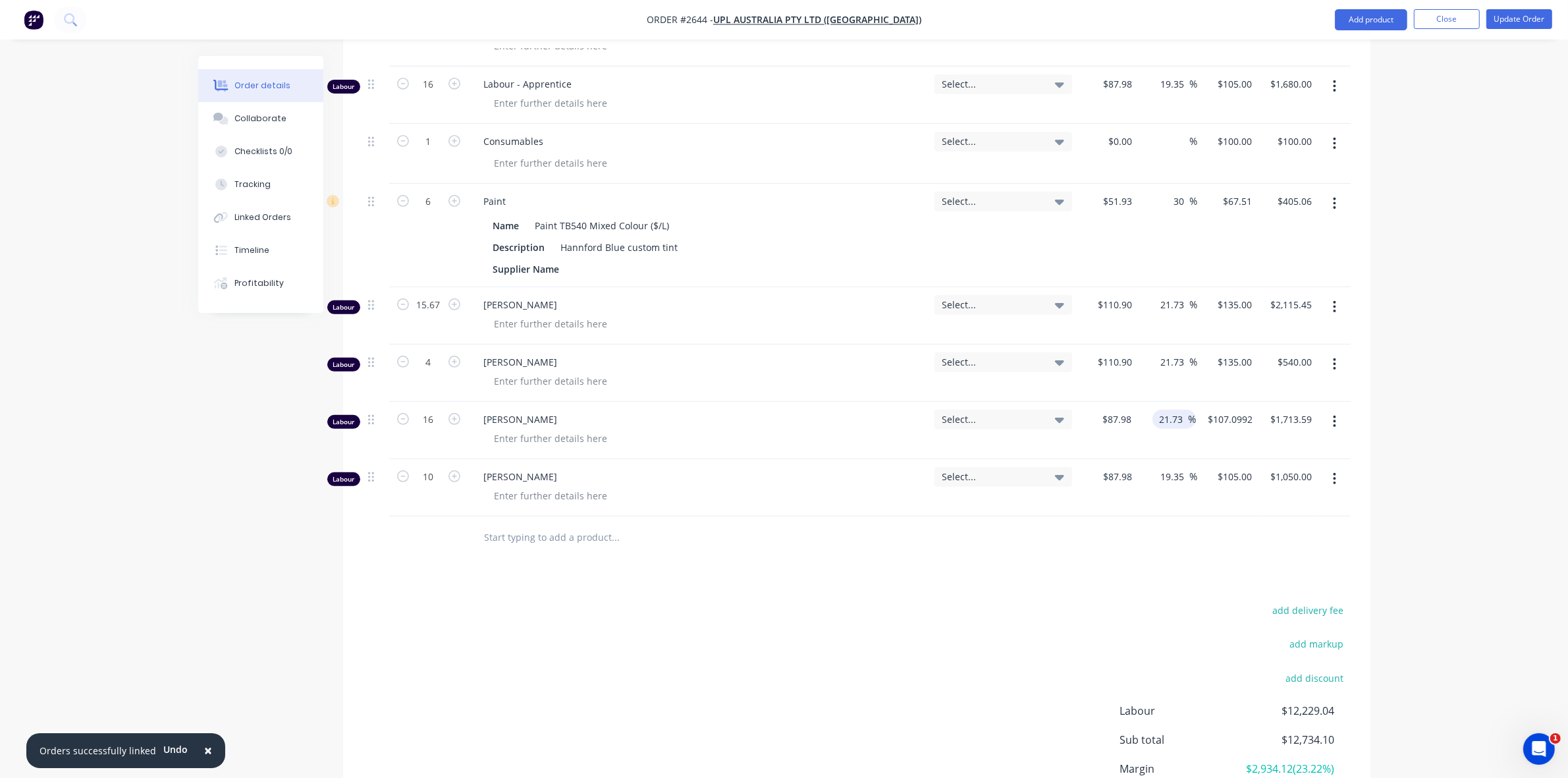
drag, startPoint x: 1161, startPoint y: 382, endPoint x: 1182, endPoint y: 382, distance: 21.0
click at [1182, 410] on input "21.73" at bounding box center [1173, 419] width 30 height 19
type input "19.35"
type input "$105.0041"
type input "$1,680.07"
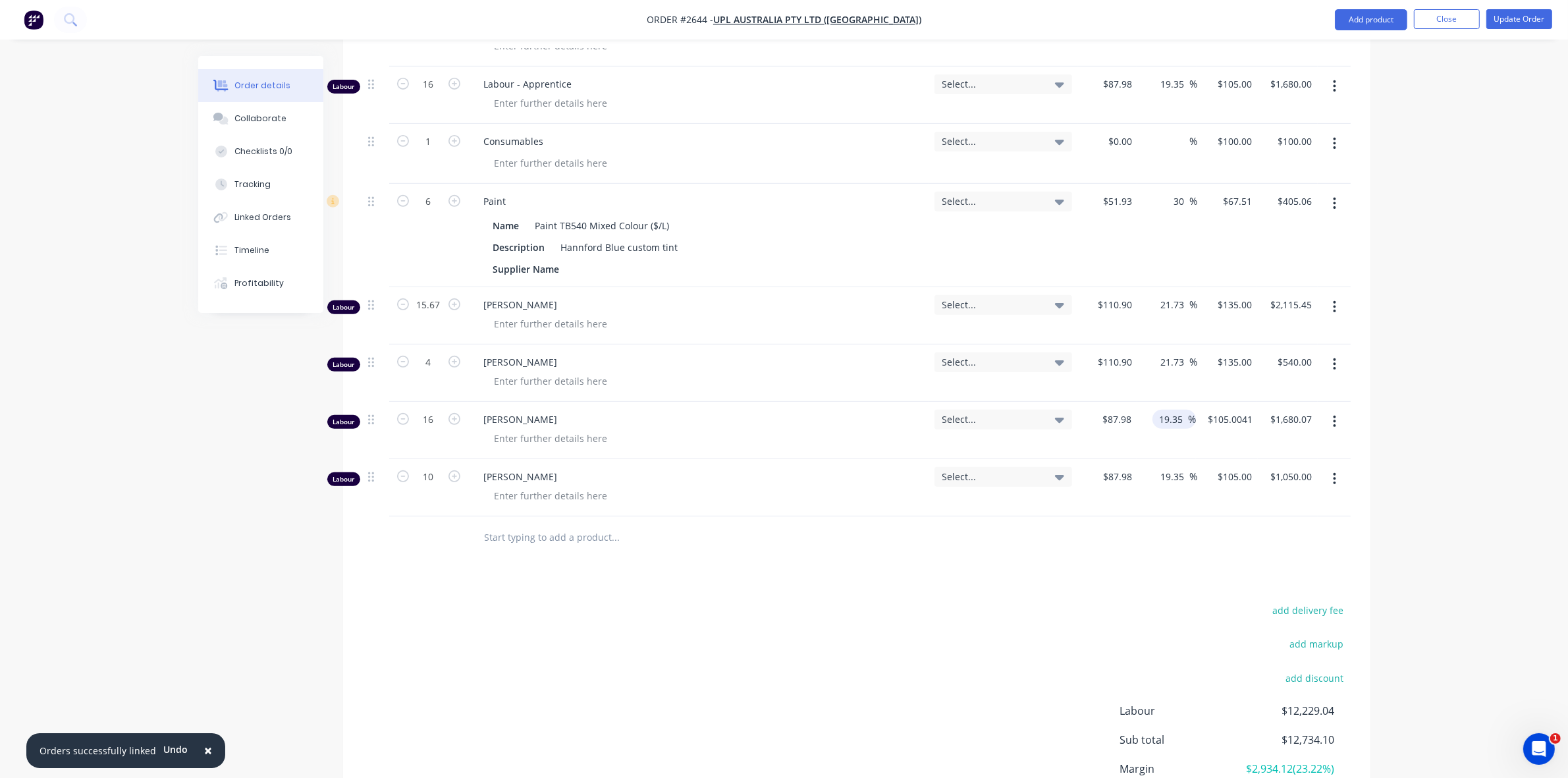
click at [841, 459] on div "[PERSON_NAME]" at bounding box center [699, 488] width 461 height 57
click at [1241, 410] on input "105.0041" at bounding box center [1234, 419] width 46 height 19
click at [1239, 410] on input "105.0041" at bounding box center [1234, 419] width 46 height 19
click at [1243, 410] on input "105.0041" at bounding box center [1234, 419] width 46 height 19
click at [1239, 410] on input "105.0041" at bounding box center [1234, 419] width 46 height 19
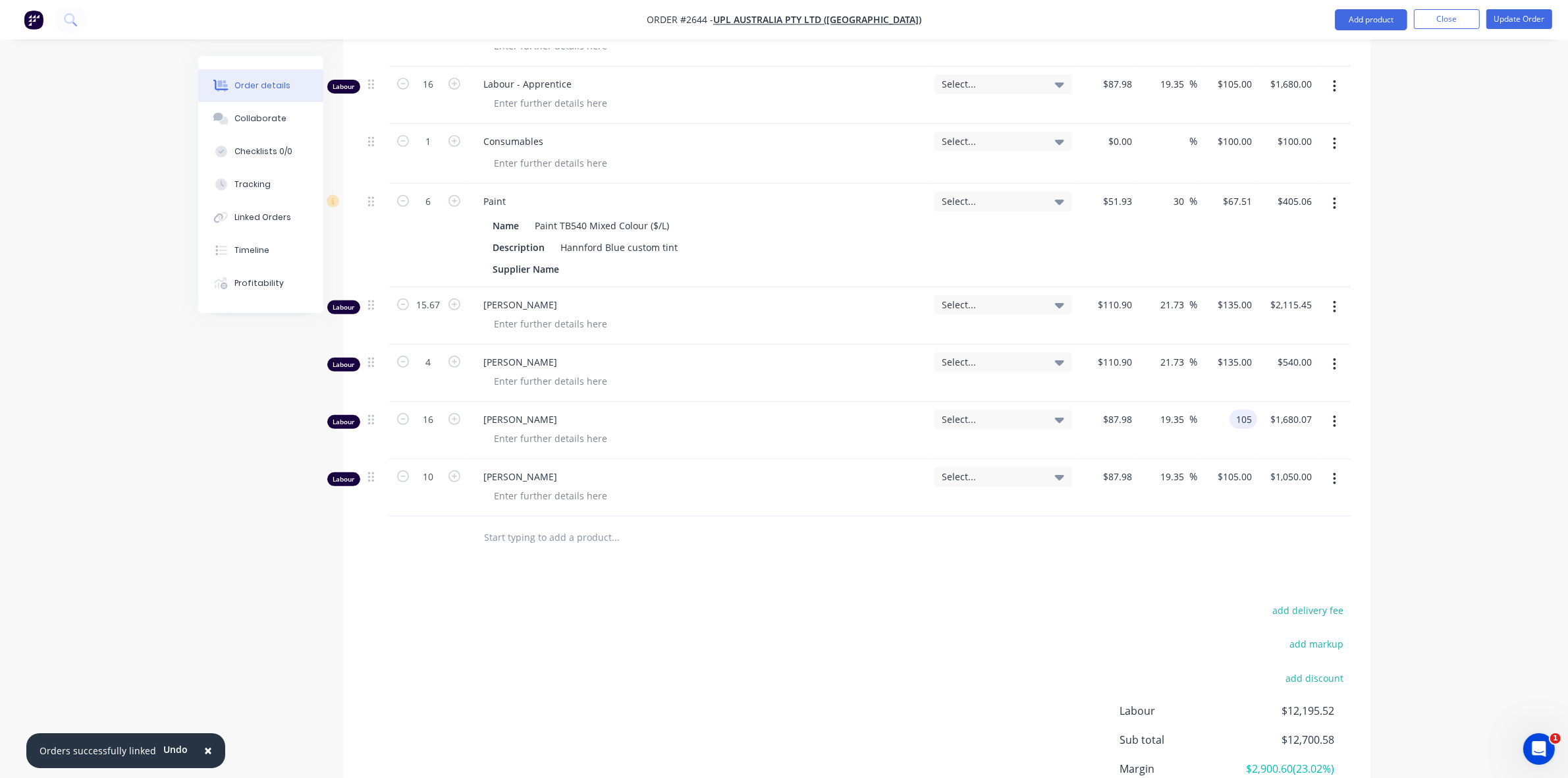
type input "$105.00"
type input "$1,680.00"
click at [818, 429] on div at bounding box center [704, 438] width 440 height 19
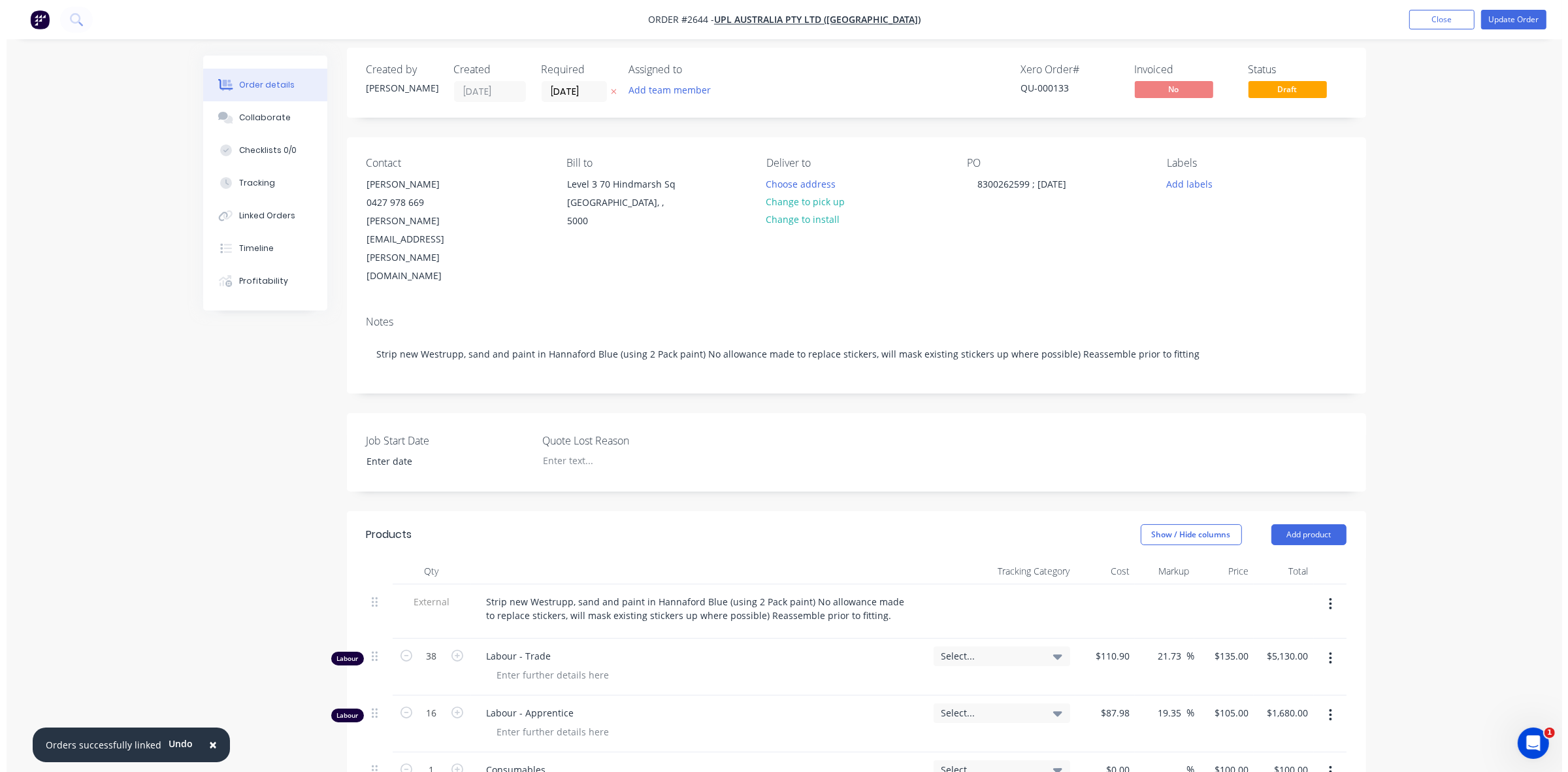
scroll to position [0, 0]
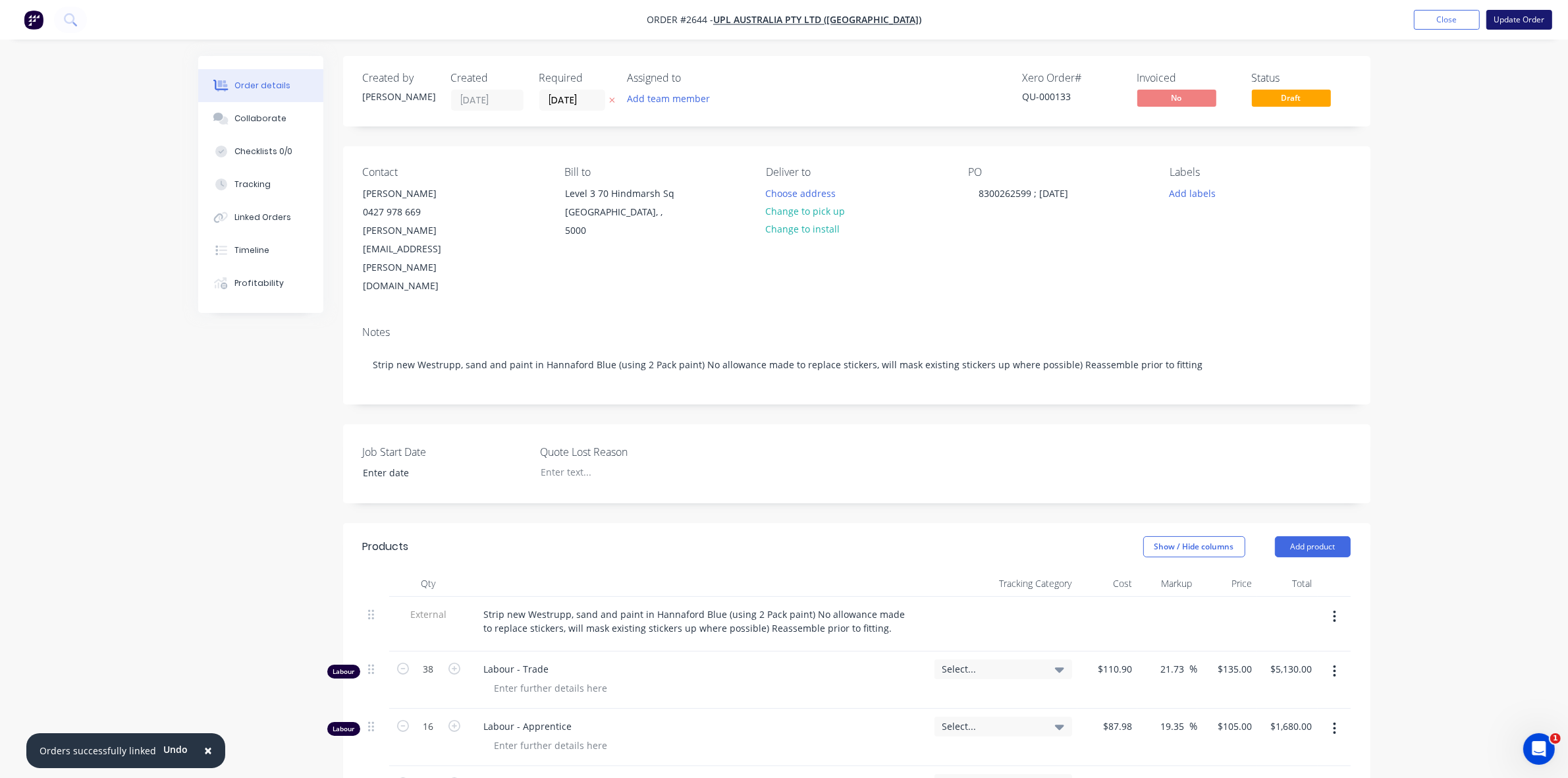
click at [1529, 20] on button "Update Order" at bounding box center [1519, 19] width 66 height 20
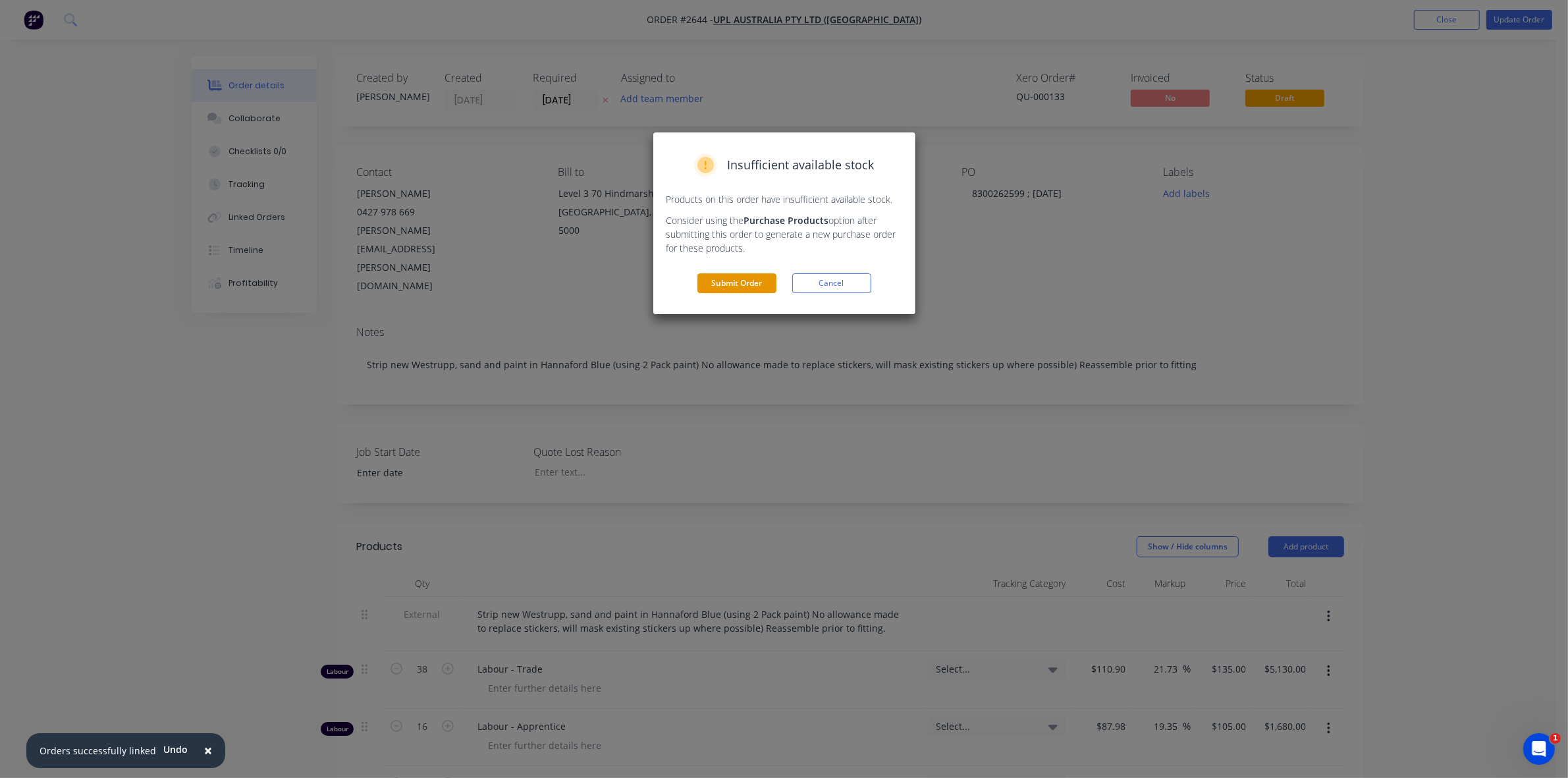
click at [740, 283] on button "Submit Order" at bounding box center [737, 283] width 79 height 20
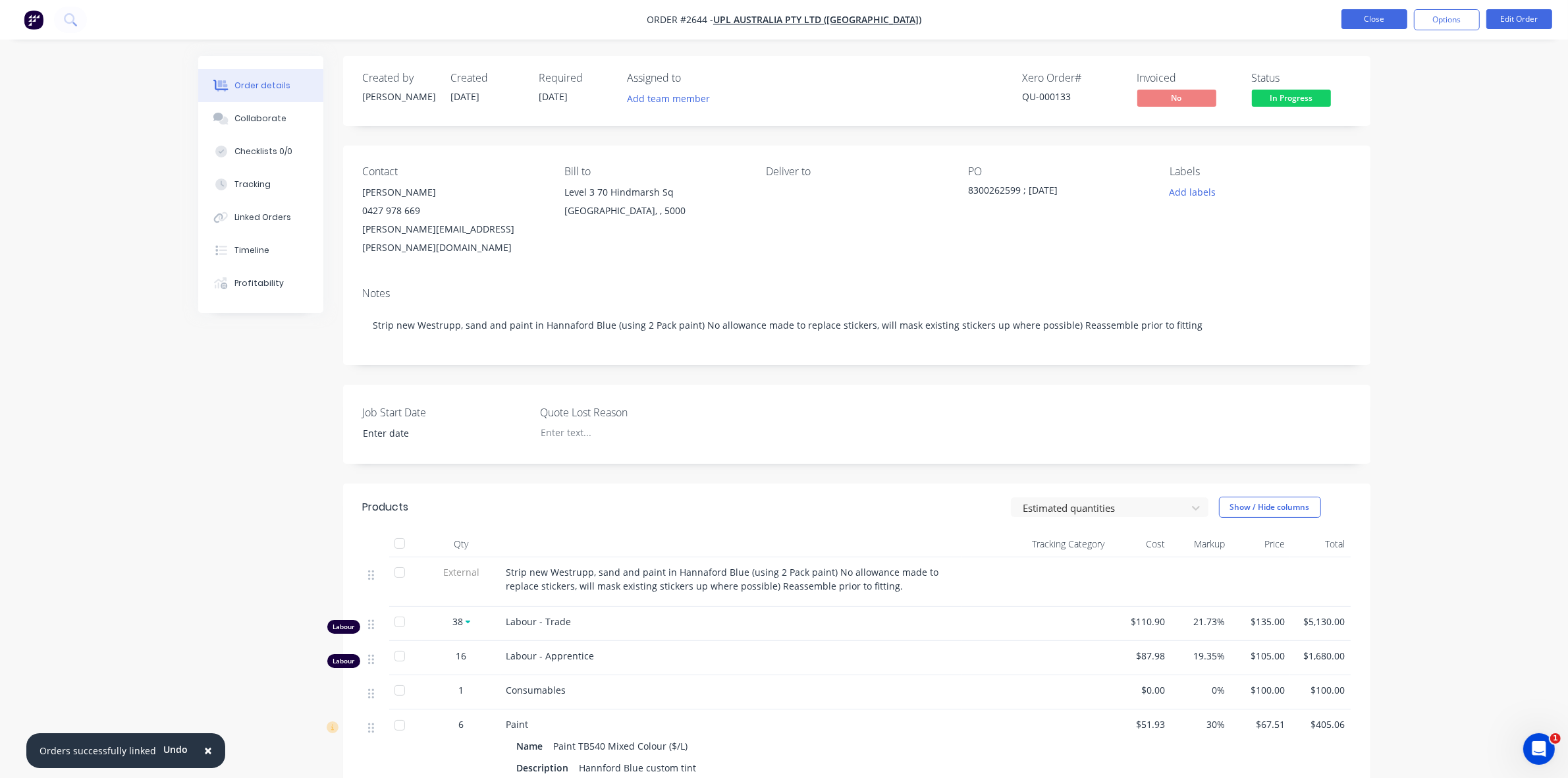
click at [1383, 23] on button "Close" at bounding box center [1375, 18] width 66 height 20
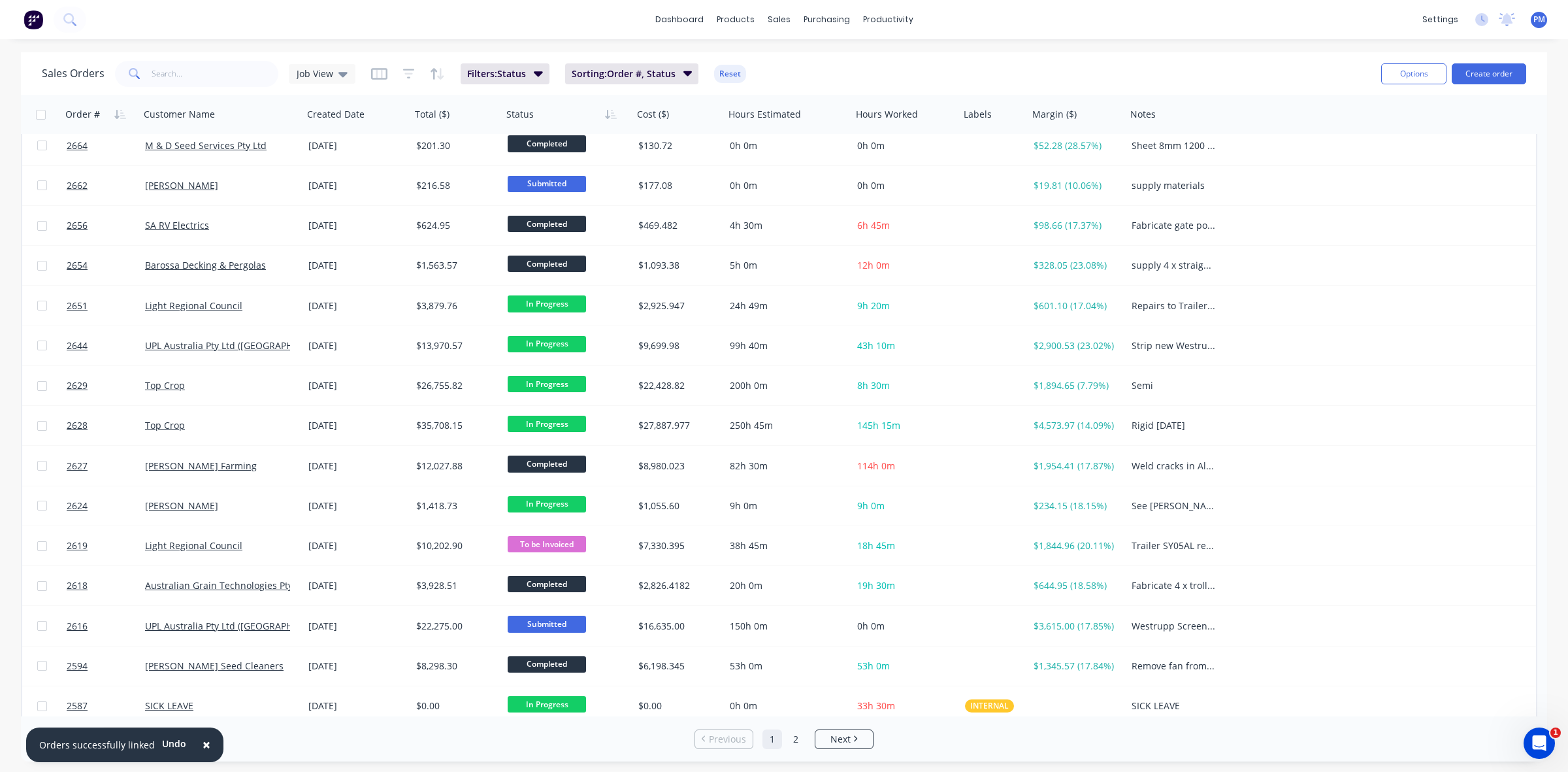
scroll to position [419, 0]
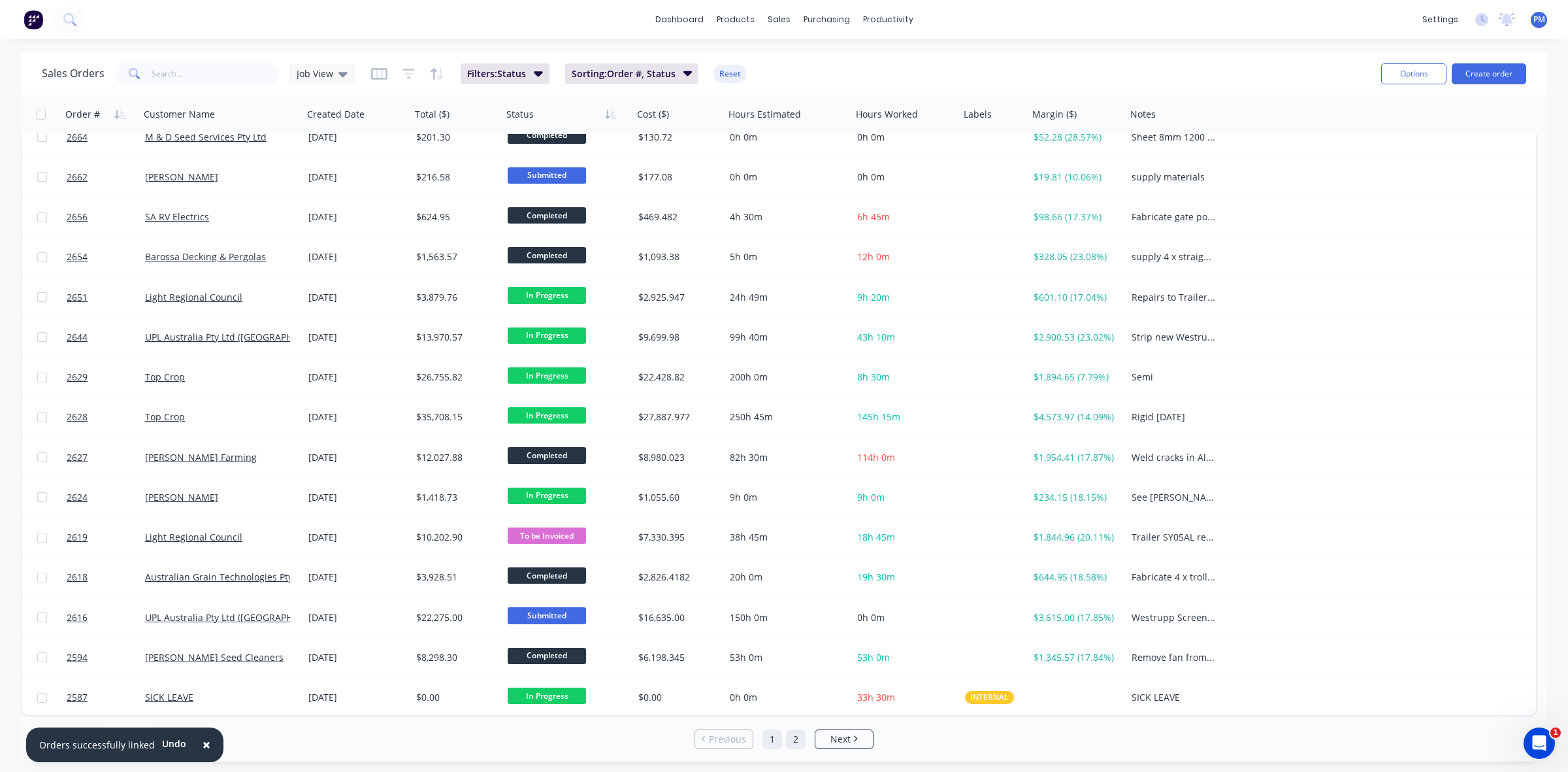
click at [796, 739] on link "2" at bounding box center [796, 739] width 20 height 20
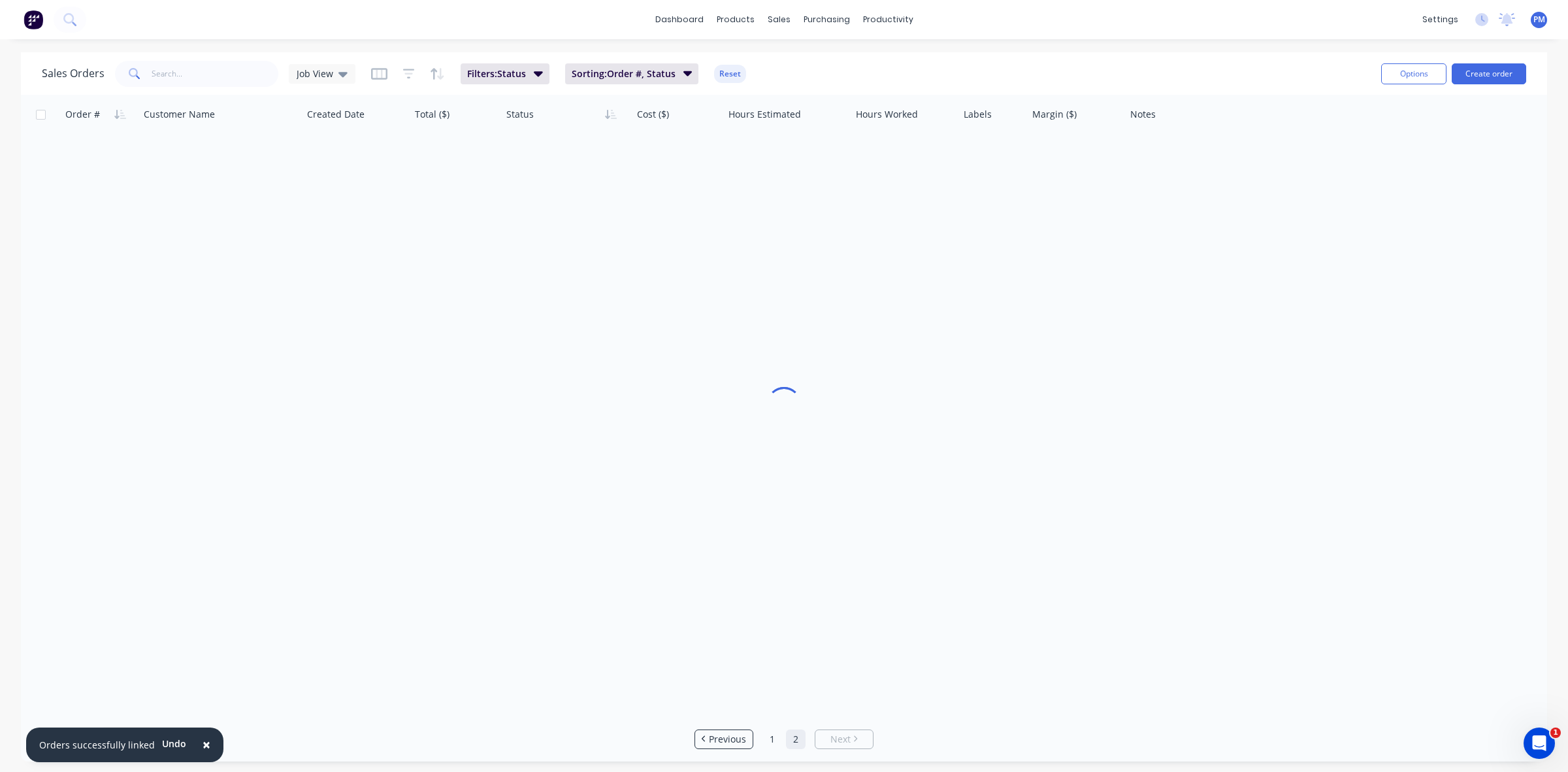
scroll to position [0, 0]
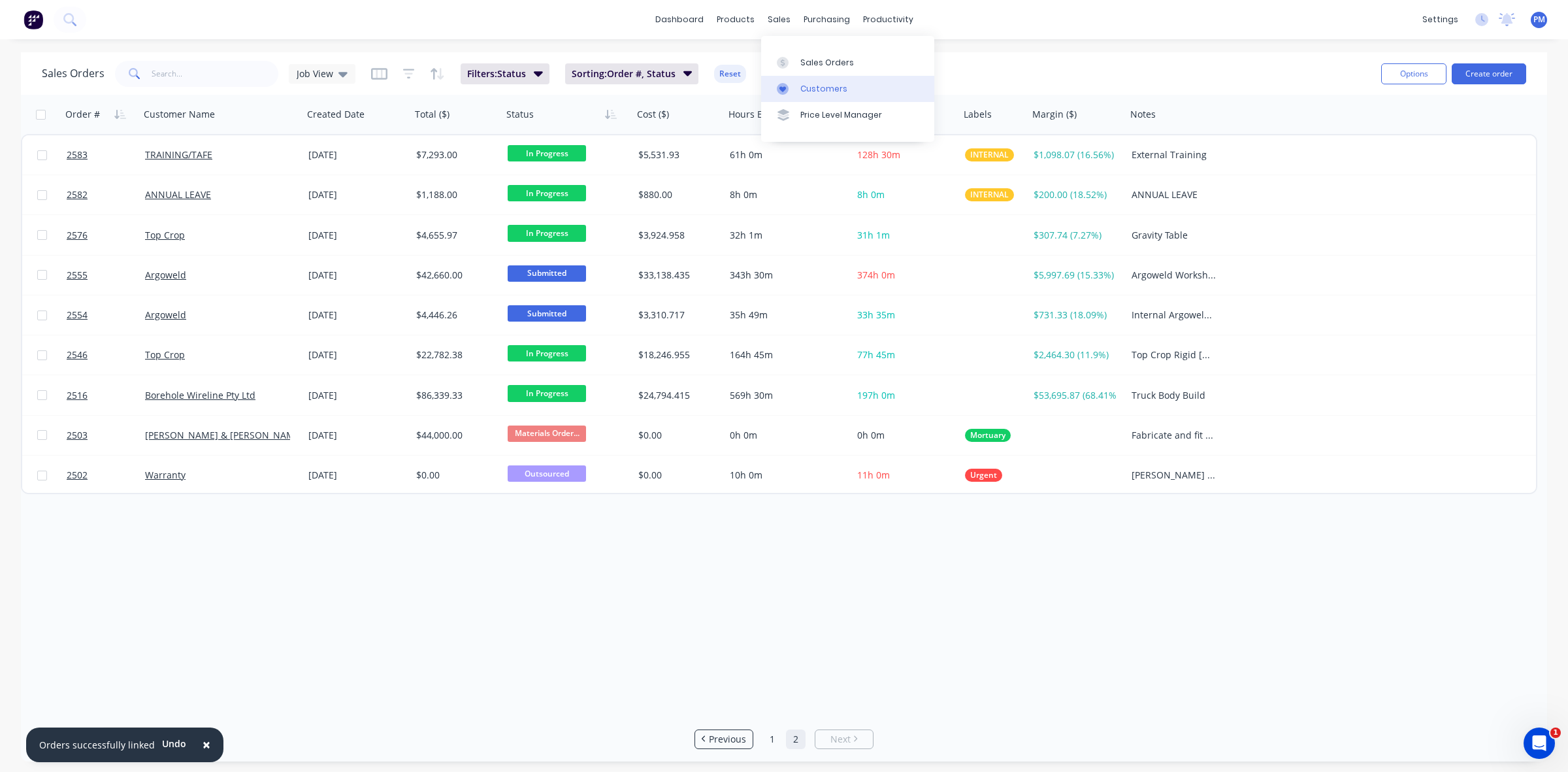
click at [810, 90] on div "Customers" at bounding box center [823, 88] width 47 height 12
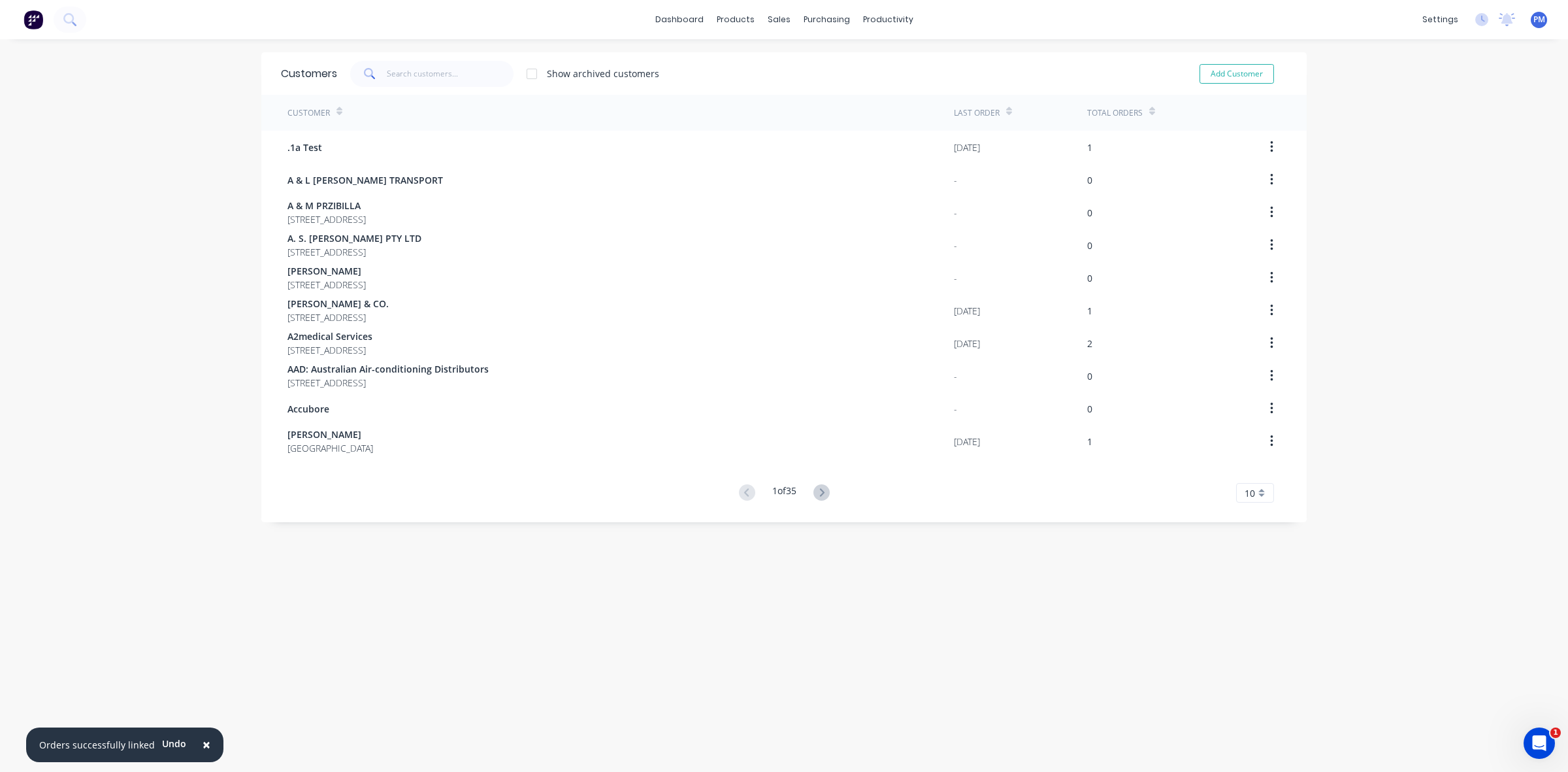
click at [442, 102] on div "Customer" at bounding box center [621, 113] width 667 height 36
click at [438, 74] on input "text" at bounding box center [450, 74] width 128 height 26
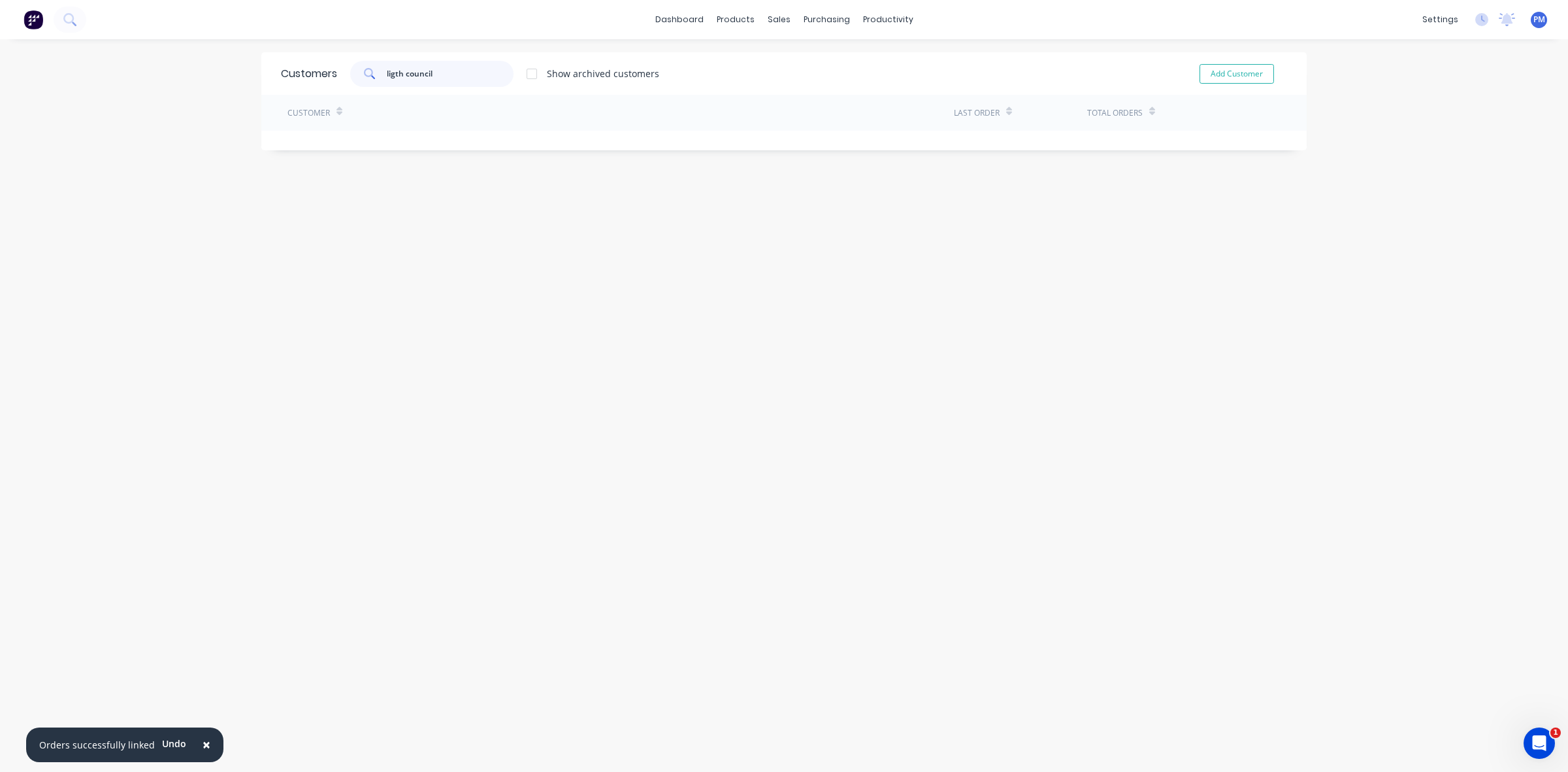
click at [392, 73] on input "ligth council" at bounding box center [450, 74] width 128 height 26
type input "light council"
click at [1213, 73] on button "Add Customer" at bounding box center [1237, 73] width 75 height 20
select select "AU"
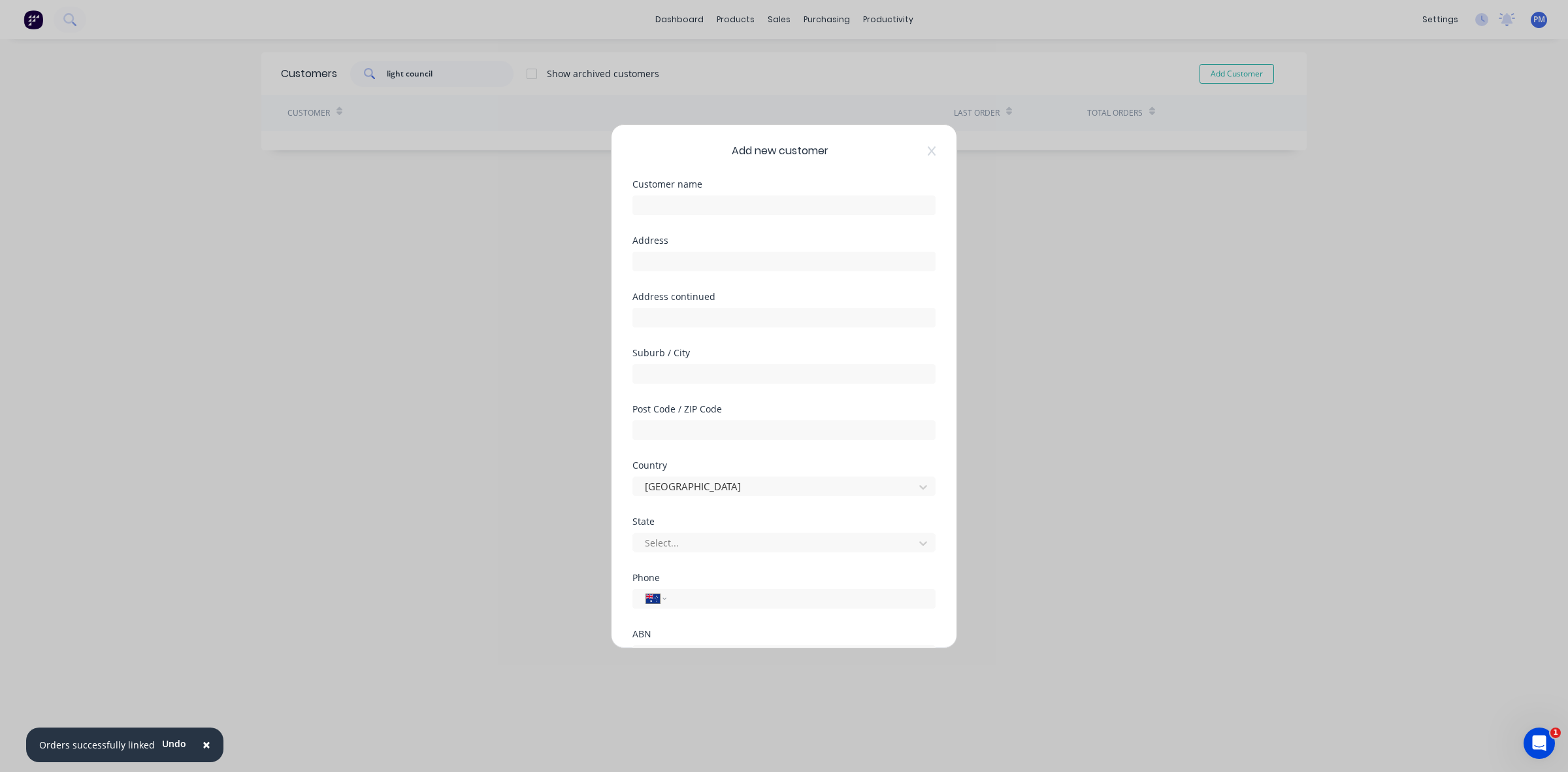
click at [1021, 240] on div "Add new customer Customer name Address Address continued Suburb / City Post Cod…" at bounding box center [784, 386] width 1568 height 772
click at [383, 126] on div "Add new customer Customer name Address Address continued Suburb / City Post Cod…" at bounding box center [784, 386] width 1568 height 772
click at [928, 152] on icon at bounding box center [932, 150] width 8 height 9
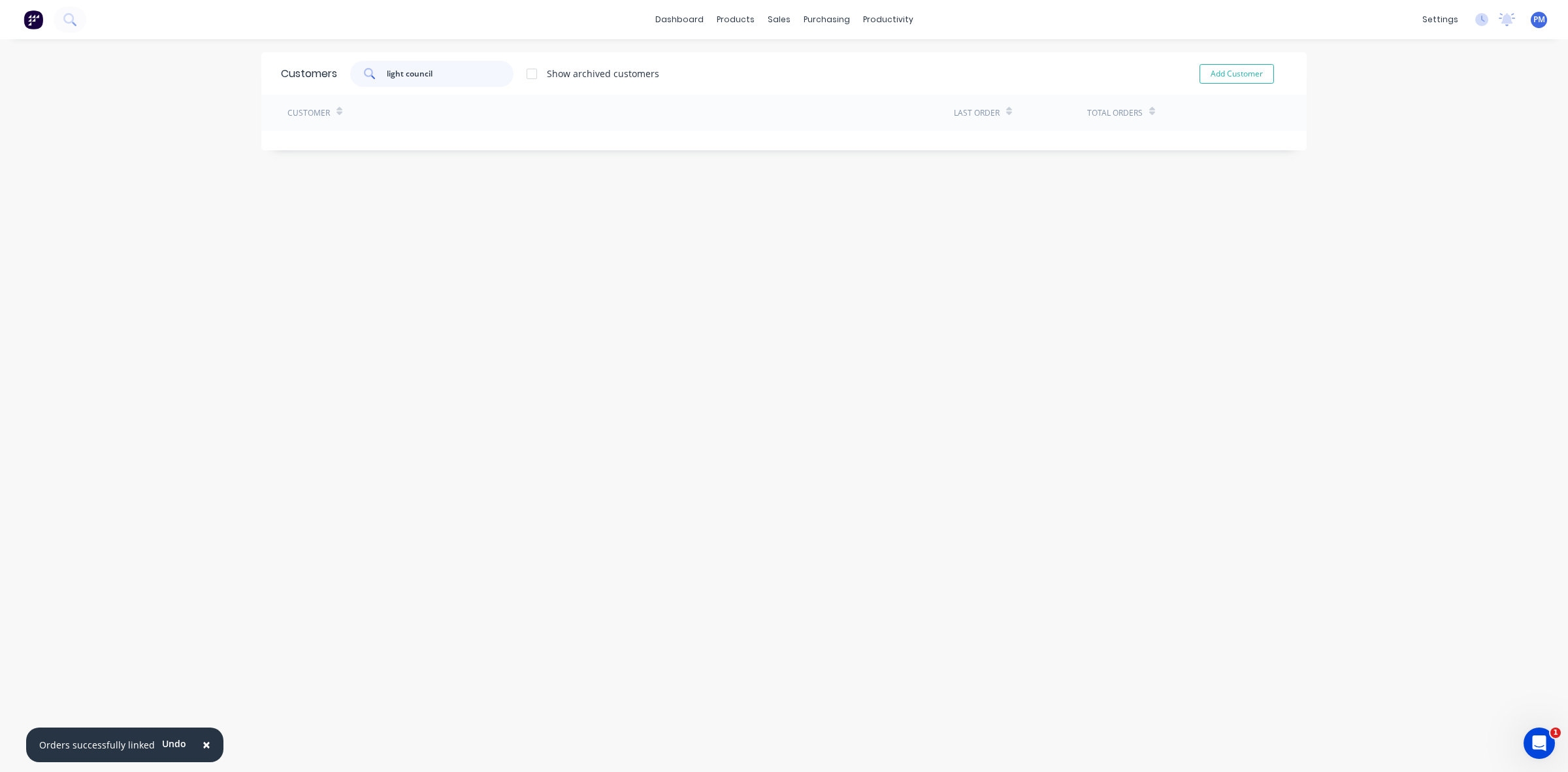
drag, startPoint x: 436, startPoint y: 73, endPoint x: 400, endPoint y: 74, distance: 36.0
click at [400, 74] on input "light council" at bounding box center [450, 74] width 128 height 26
click at [365, 71] on icon at bounding box center [370, 73] width 12 height 12
click at [366, 71] on icon at bounding box center [370, 73] width 12 height 12
drag, startPoint x: 401, startPoint y: 72, endPoint x: 435, endPoint y: 72, distance: 34.0
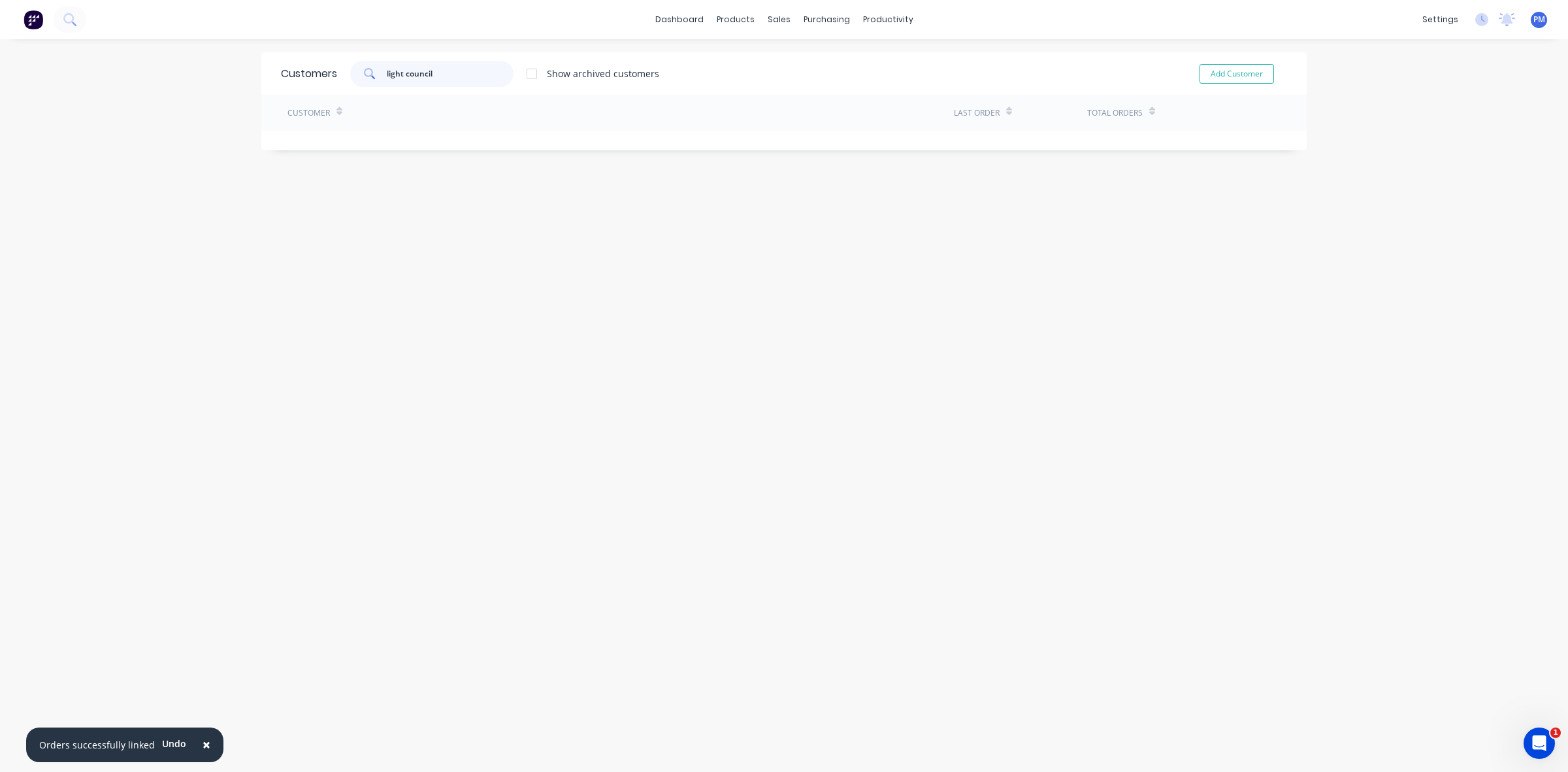
click at [435, 72] on input "light council" at bounding box center [450, 74] width 128 height 26
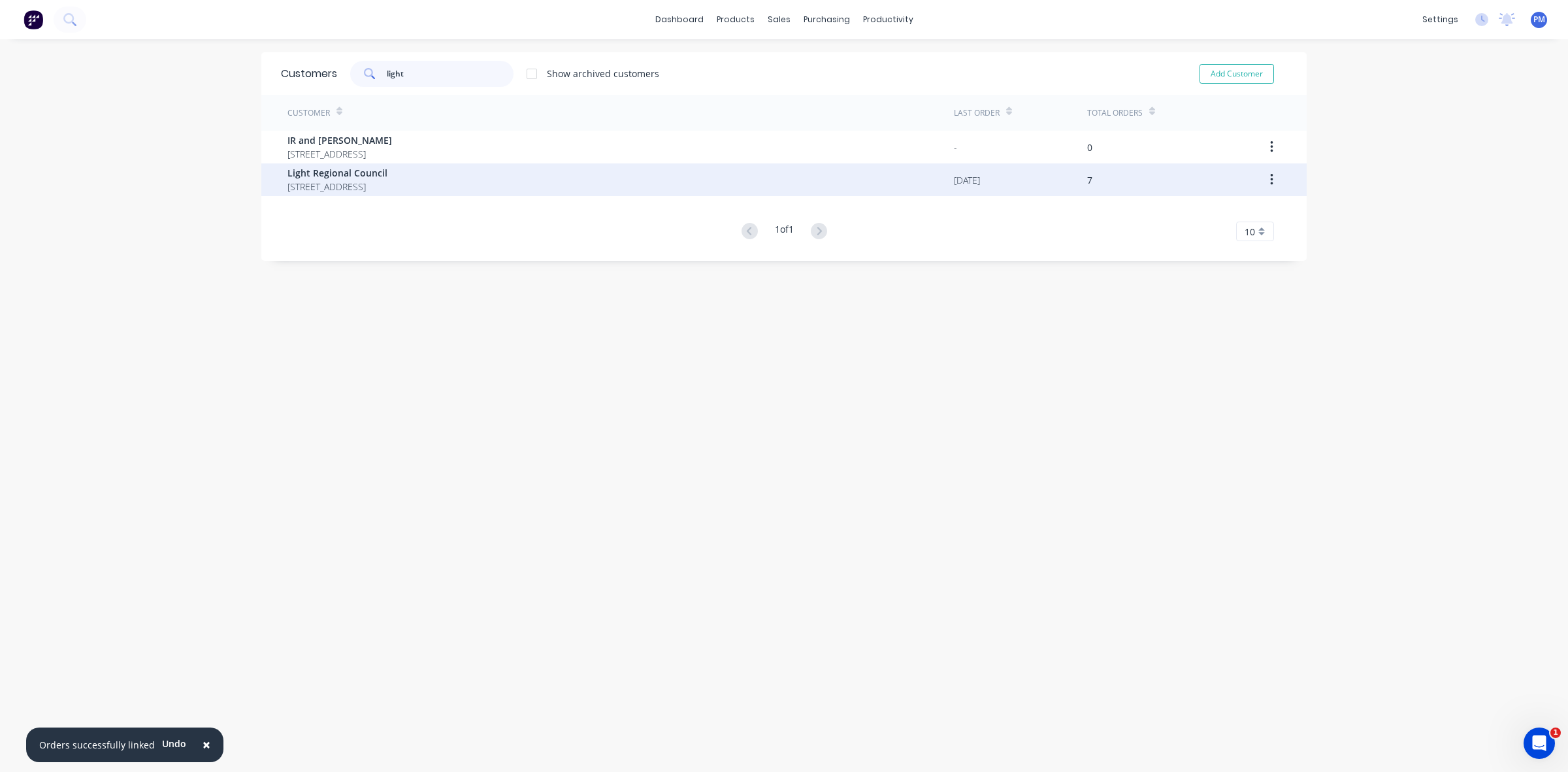
type input "light"
click at [340, 182] on span "[STREET_ADDRESS]" at bounding box center [337, 187] width 100 height 14
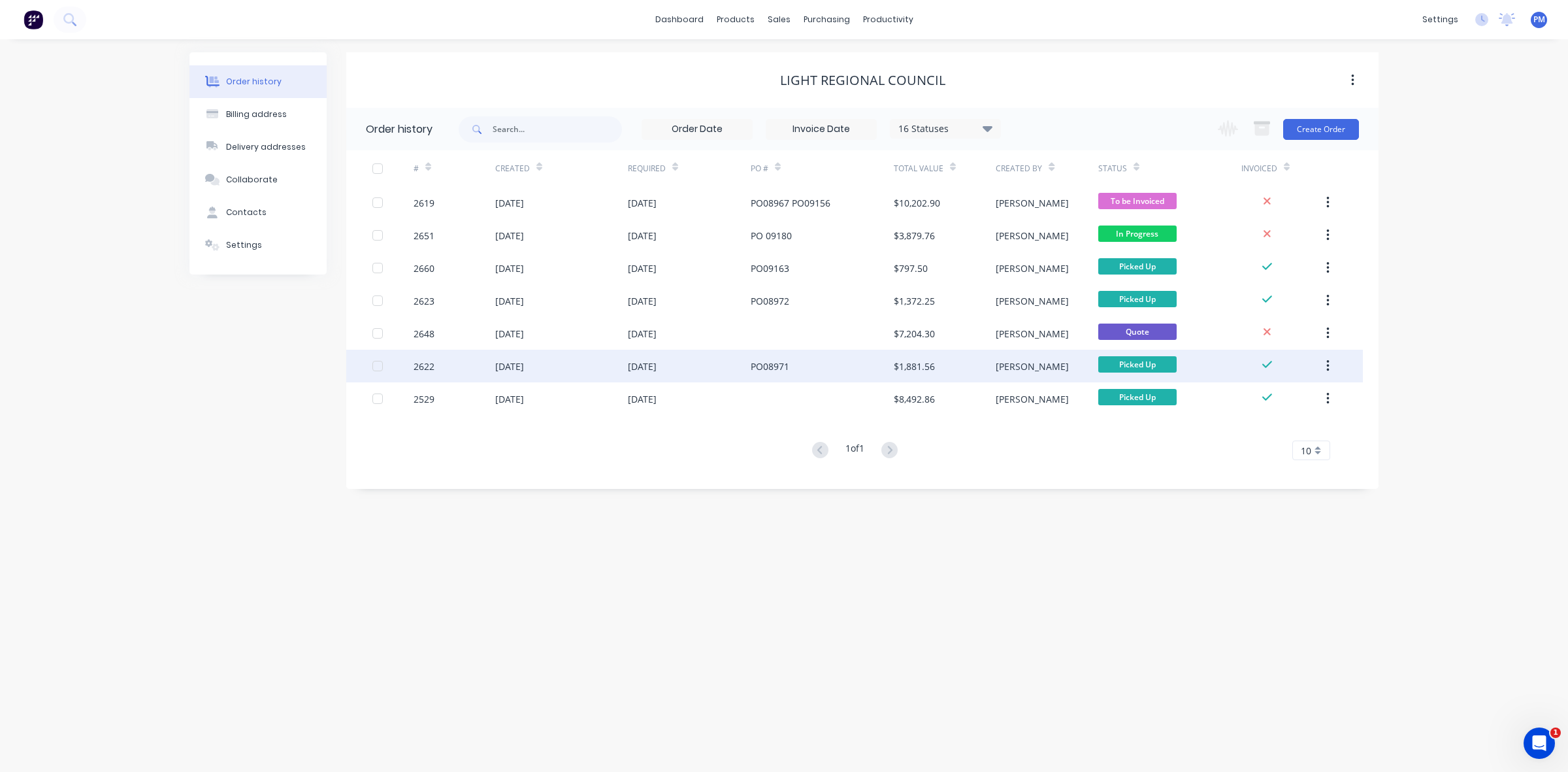
click at [574, 365] on div "[DATE]" at bounding box center [562, 366] width 133 height 33
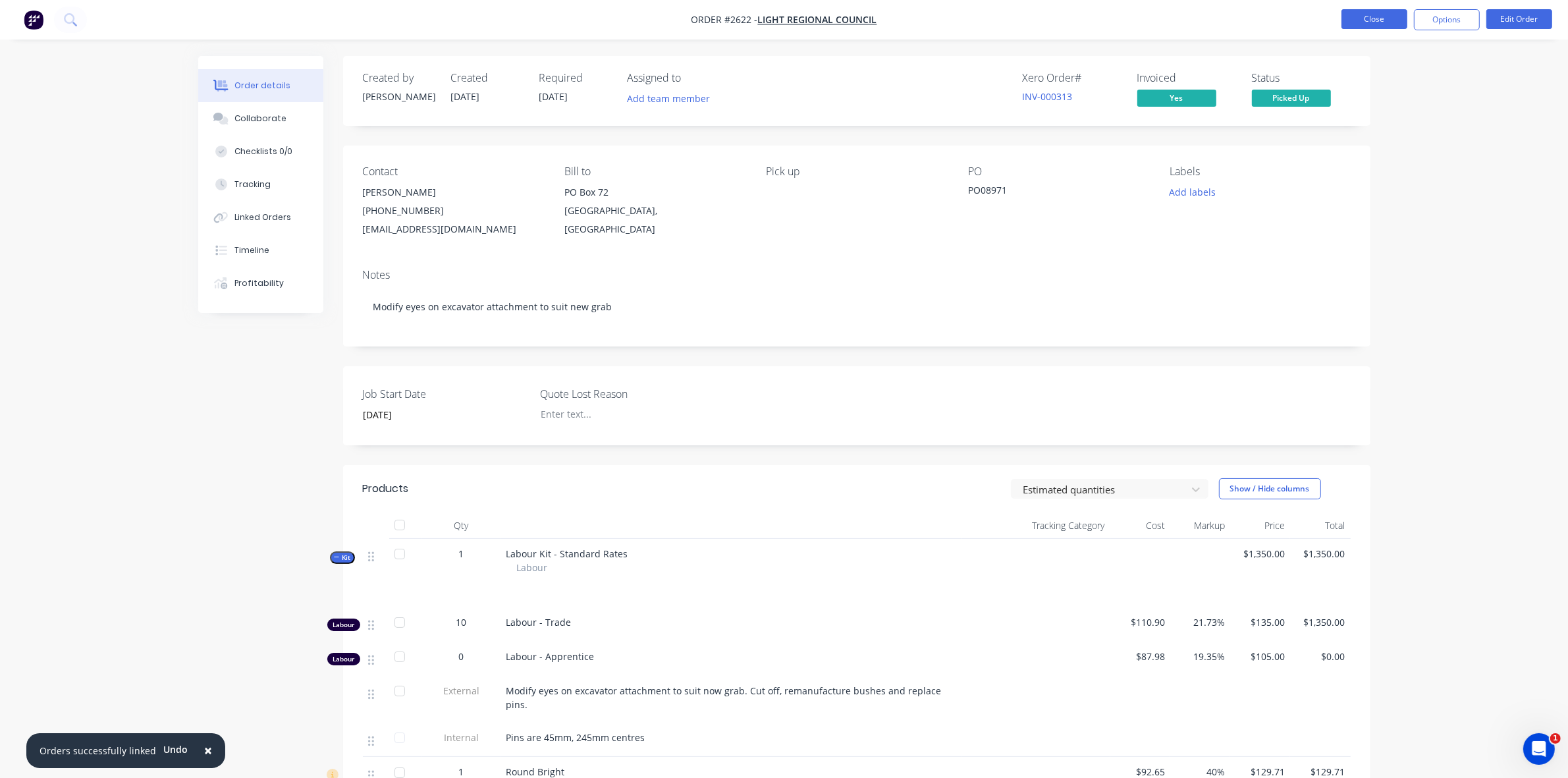
click at [1368, 17] on button "Close" at bounding box center [1375, 18] width 66 height 20
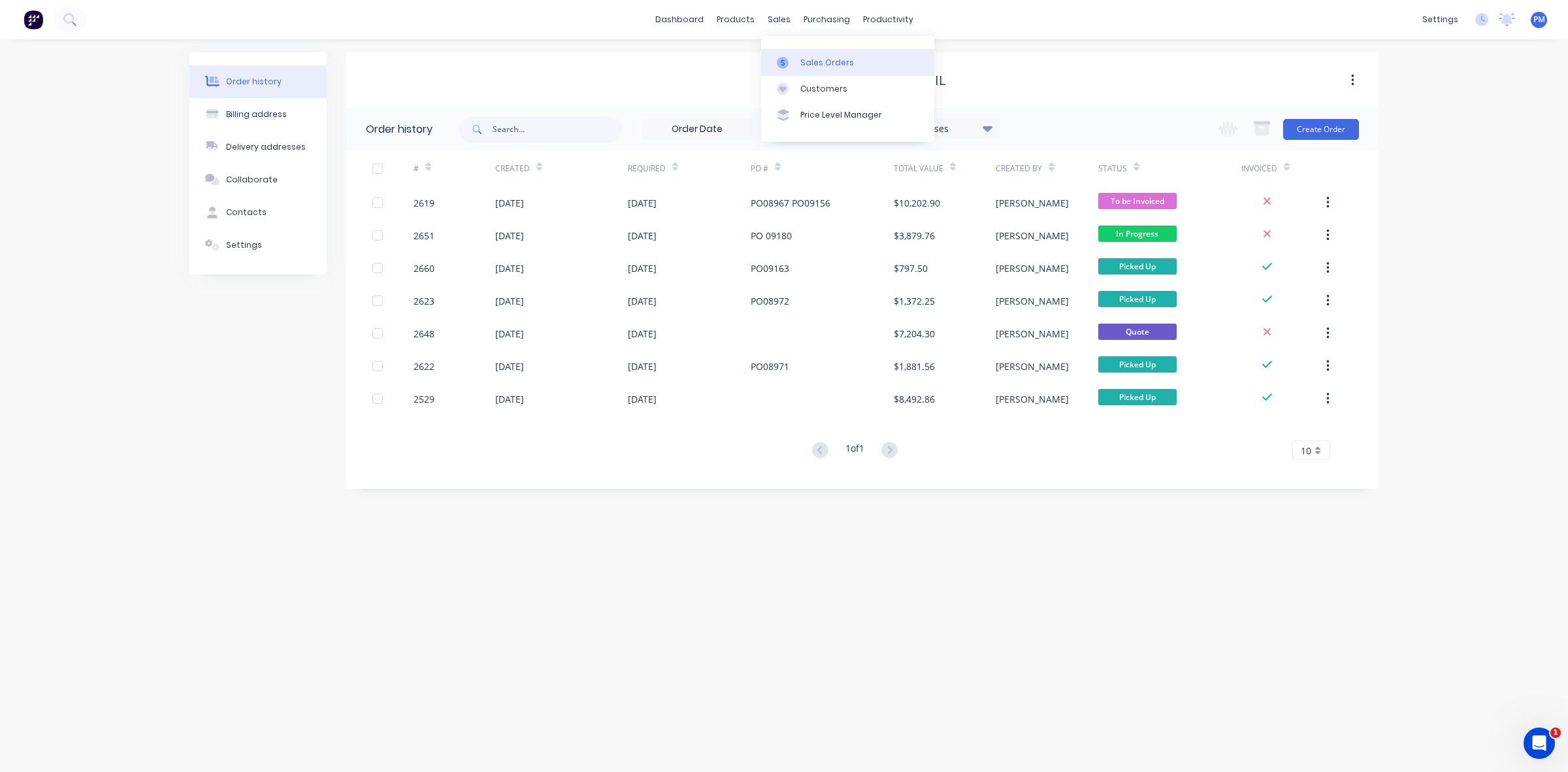
click at [809, 62] on div "Sales Orders" at bounding box center [827, 62] width 54 height 12
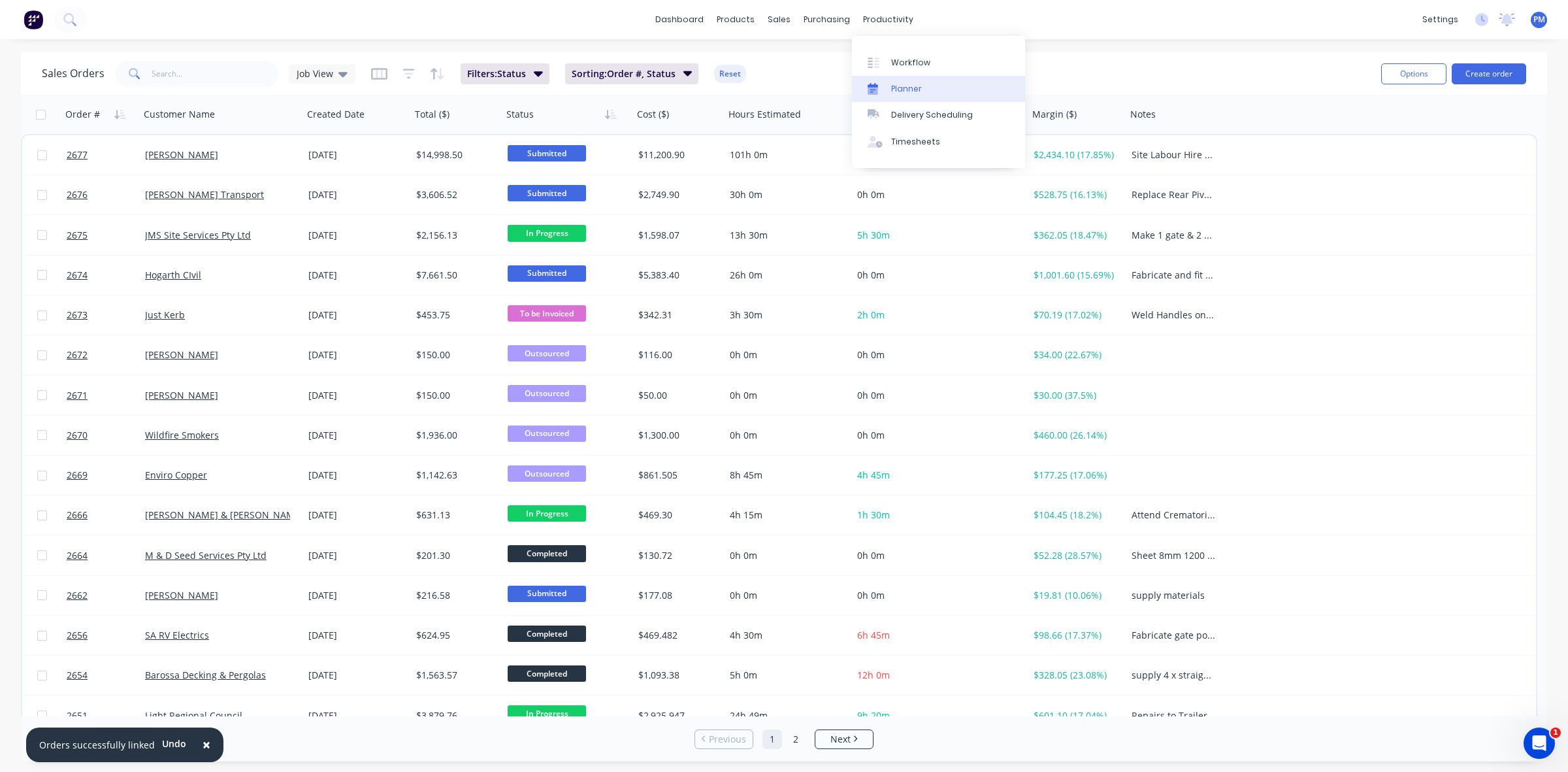
click at [902, 86] on div "Planner" at bounding box center [906, 88] width 31 height 12
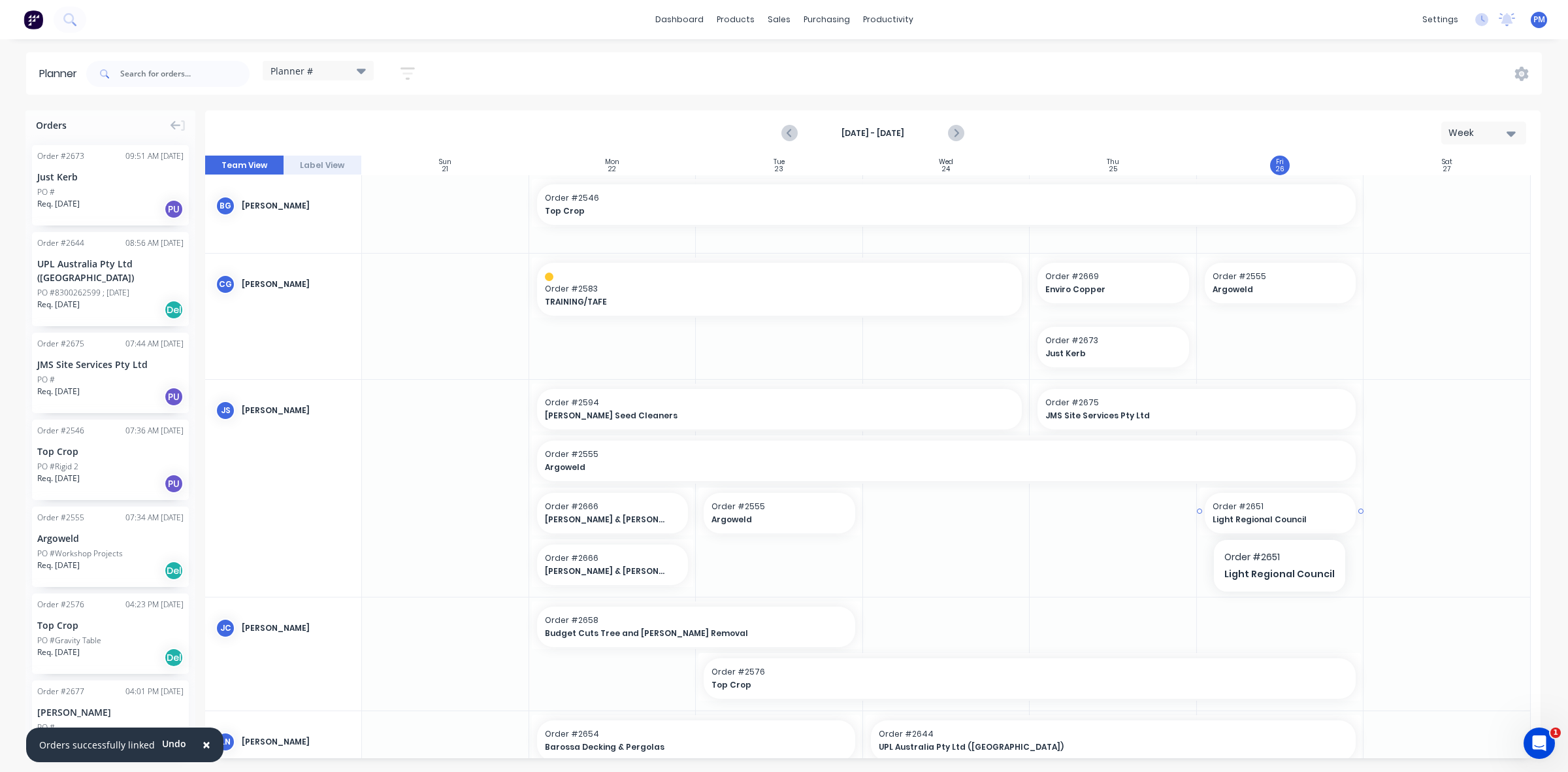
click at [1259, 509] on span "Order # 2651" at bounding box center [1280, 506] width 136 height 12
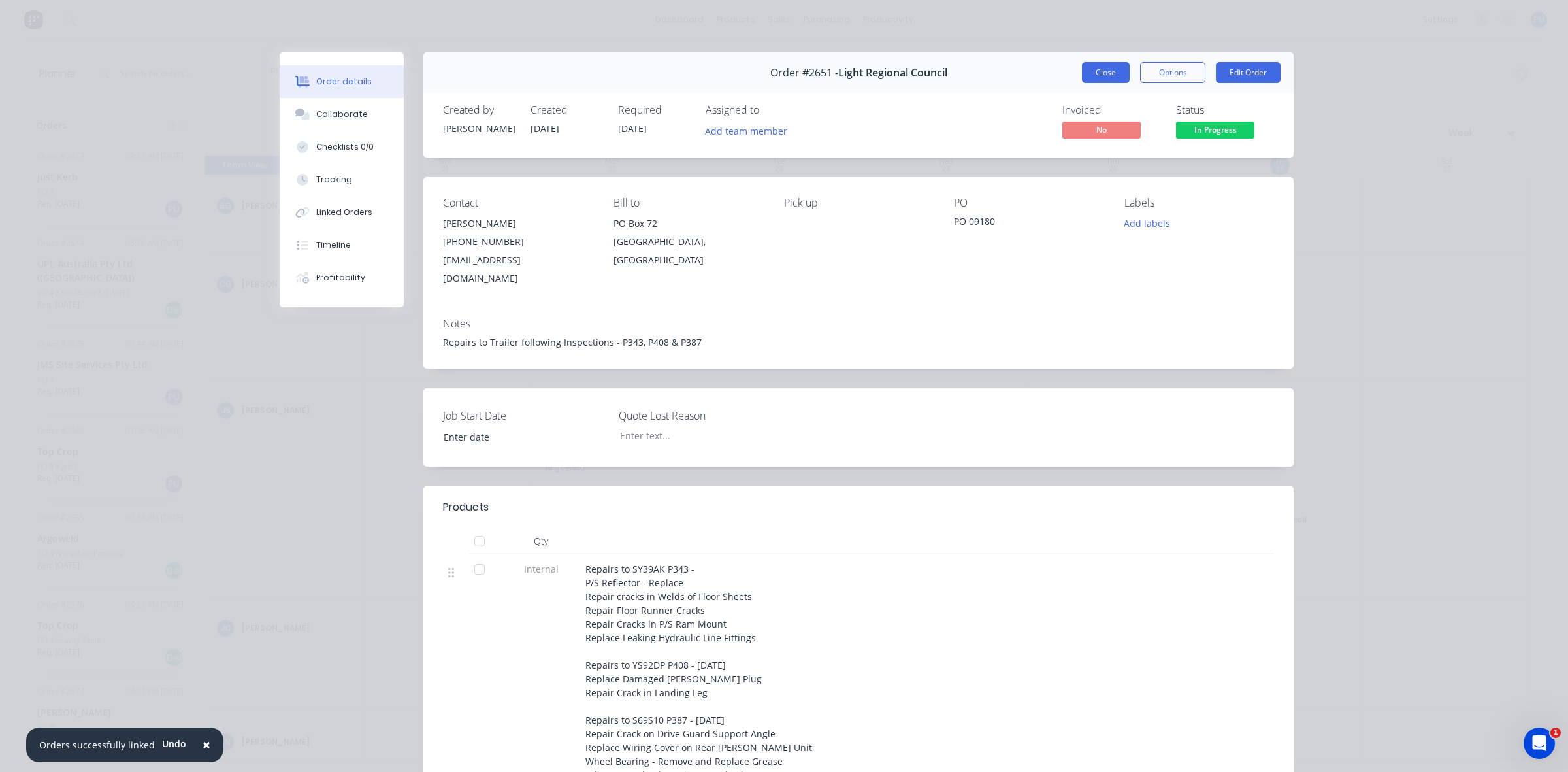
click at [1093, 73] on button "Close" at bounding box center [1105, 73] width 47 height 21
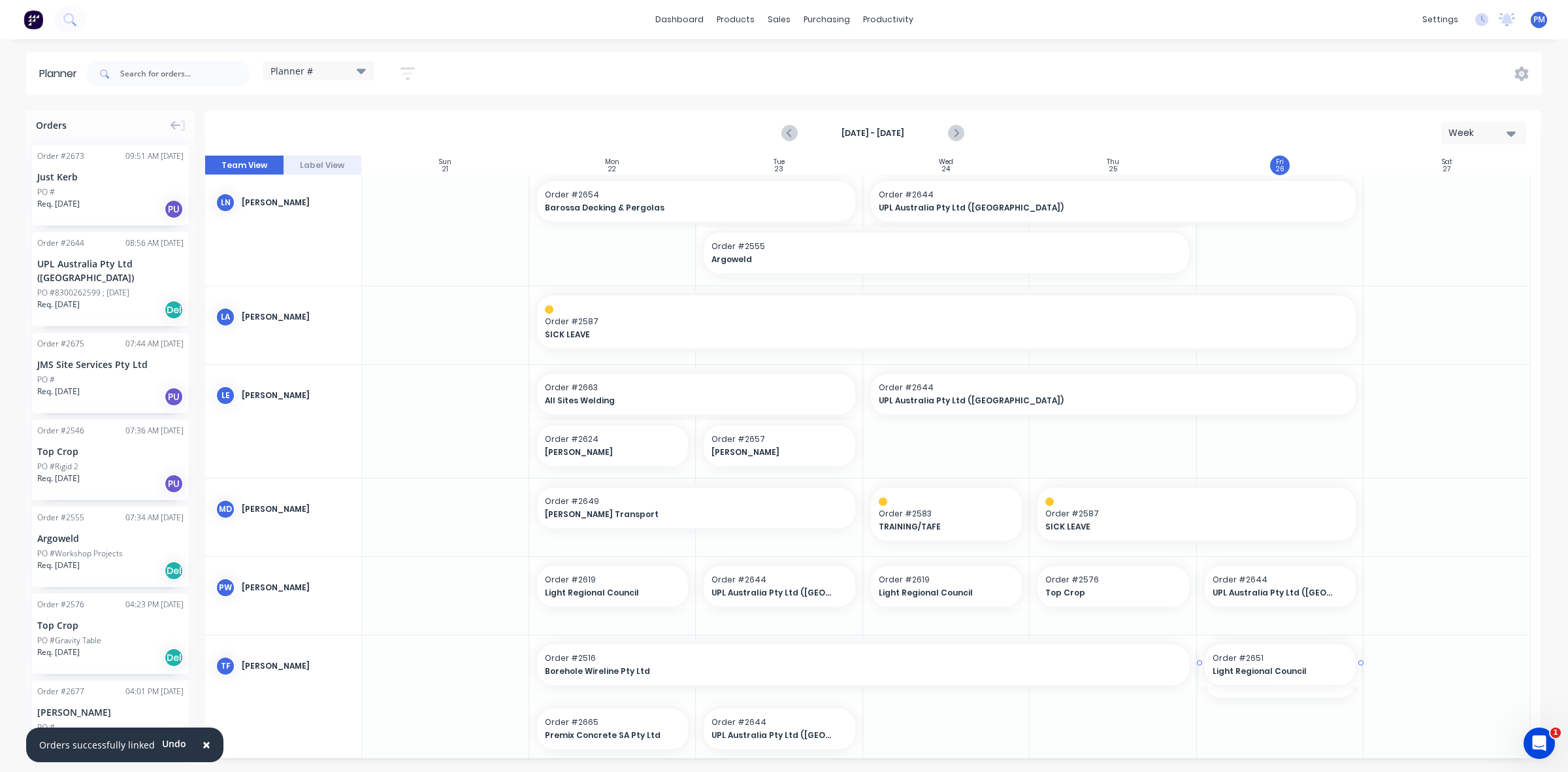
scroll to position [552, 0]
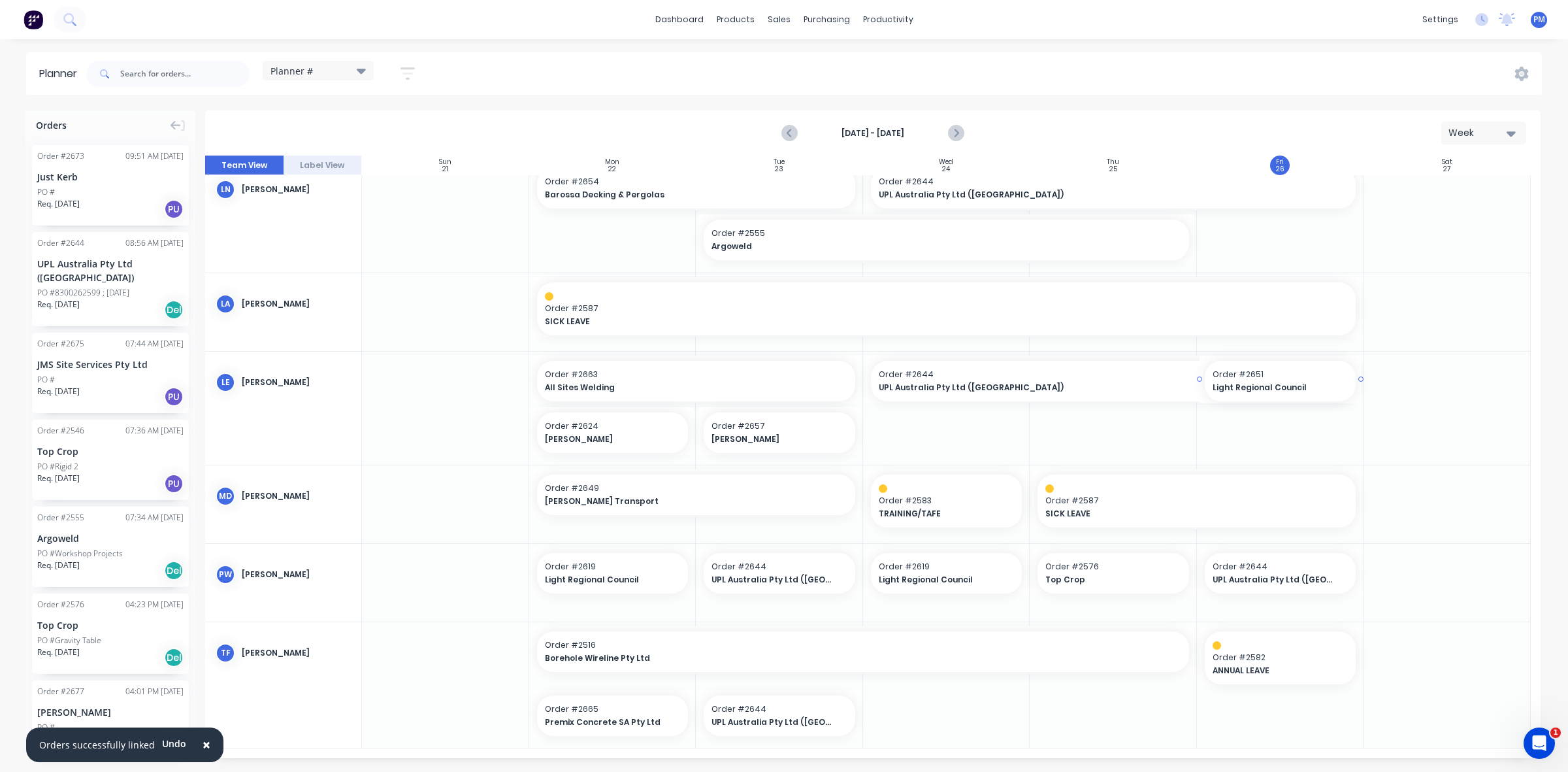
drag, startPoint x: 1266, startPoint y: 268, endPoint x: 1280, endPoint y: 452, distance: 184.5
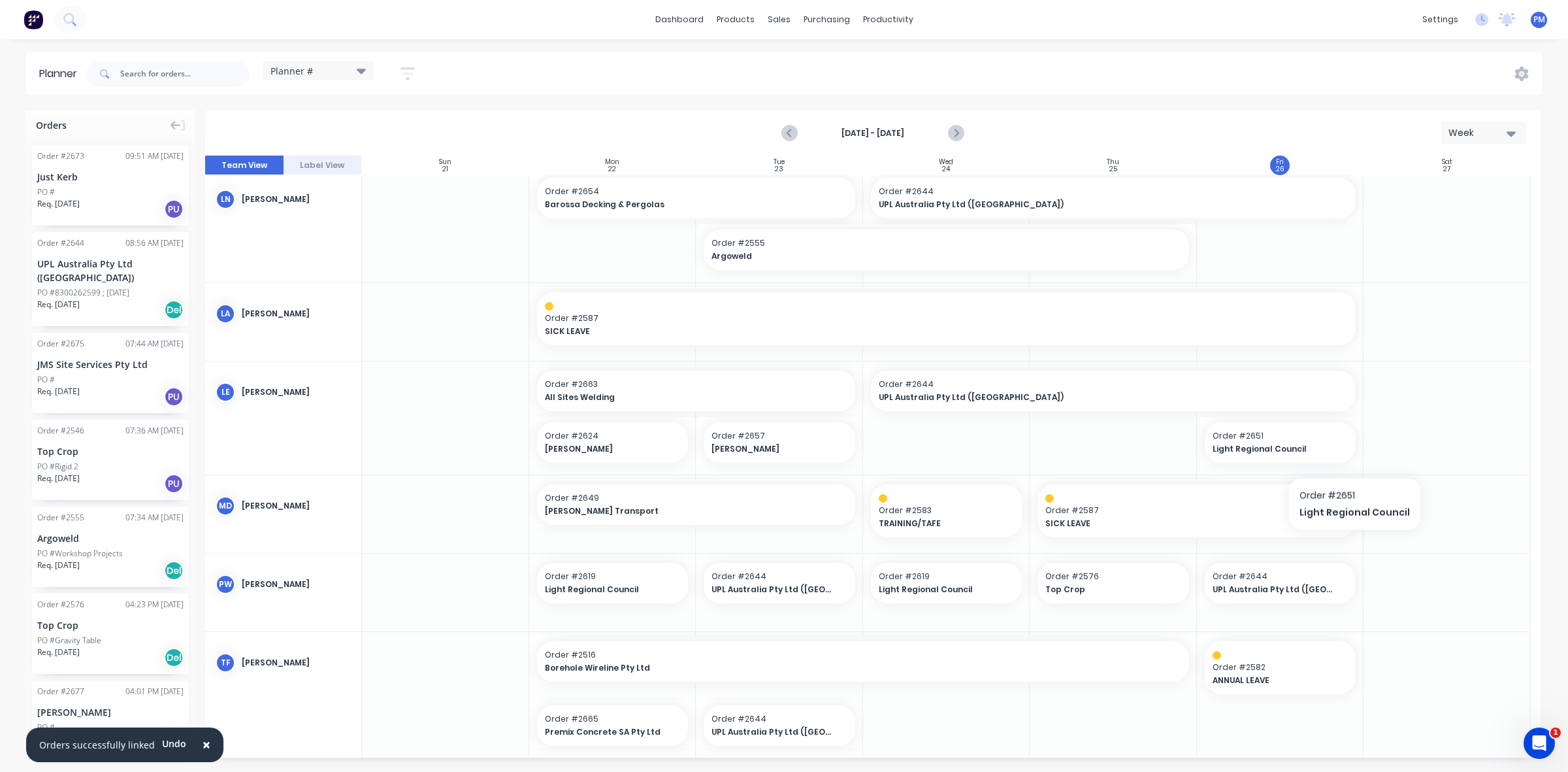
click at [1396, 432] on div at bounding box center [1447, 418] width 168 height 113
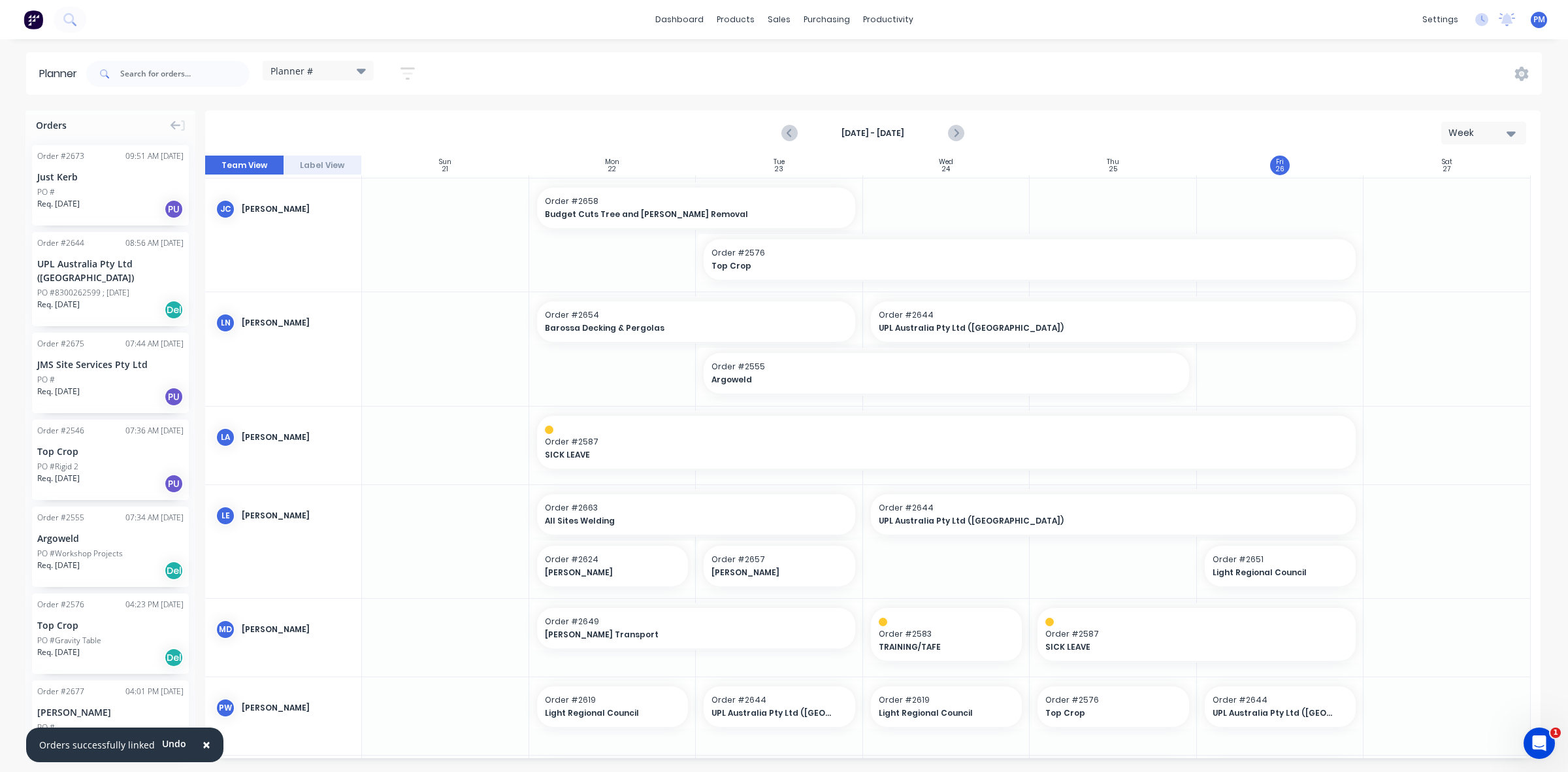
scroll to position [379, 0]
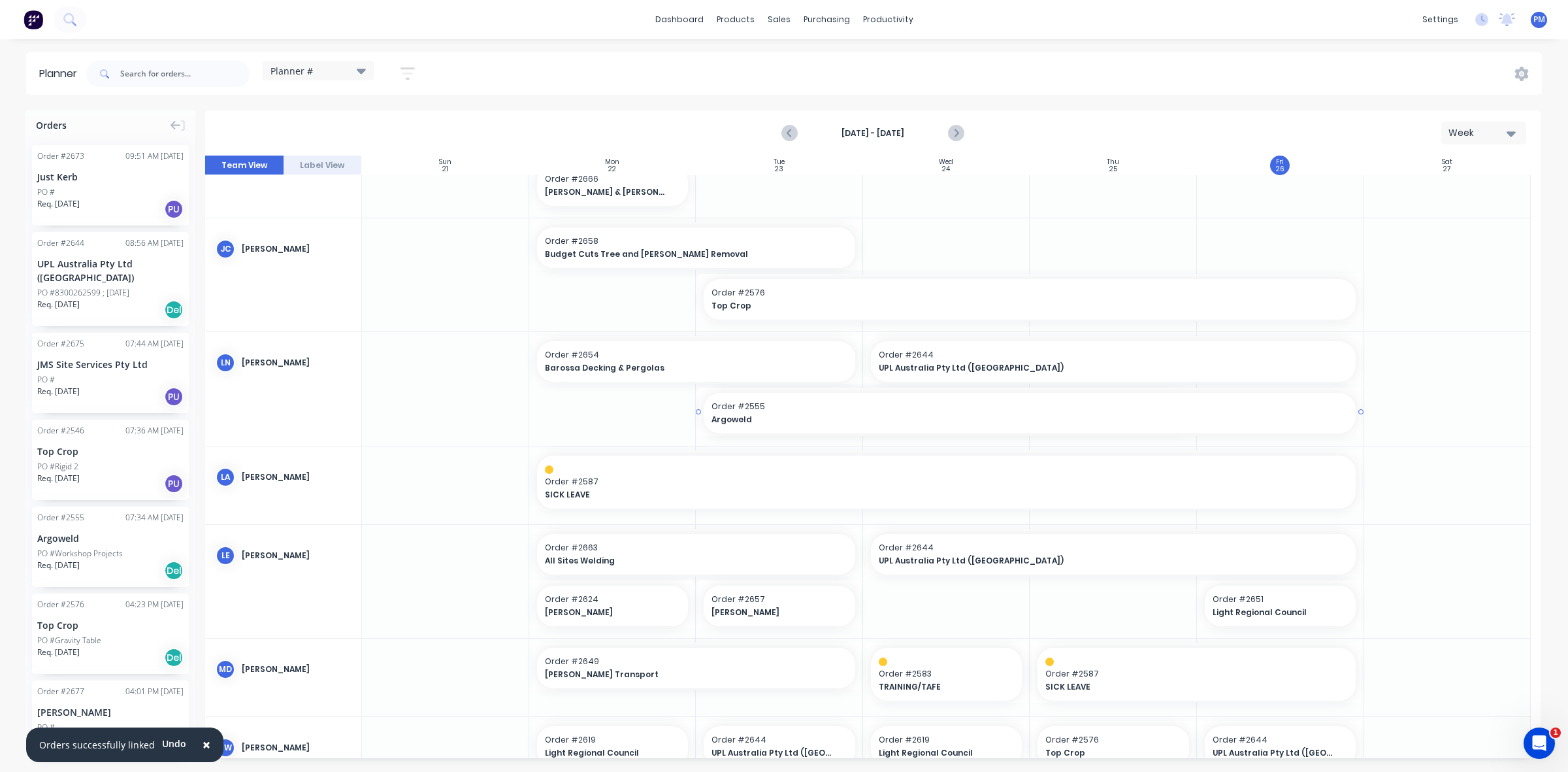
drag, startPoint x: 1188, startPoint y: 410, endPoint x: 1287, endPoint y: 412, distance: 99.0
drag, startPoint x: 1359, startPoint y: 360, endPoint x: 1194, endPoint y: 360, distance: 165.0
click at [1400, 395] on div at bounding box center [1447, 388] width 168 height 113
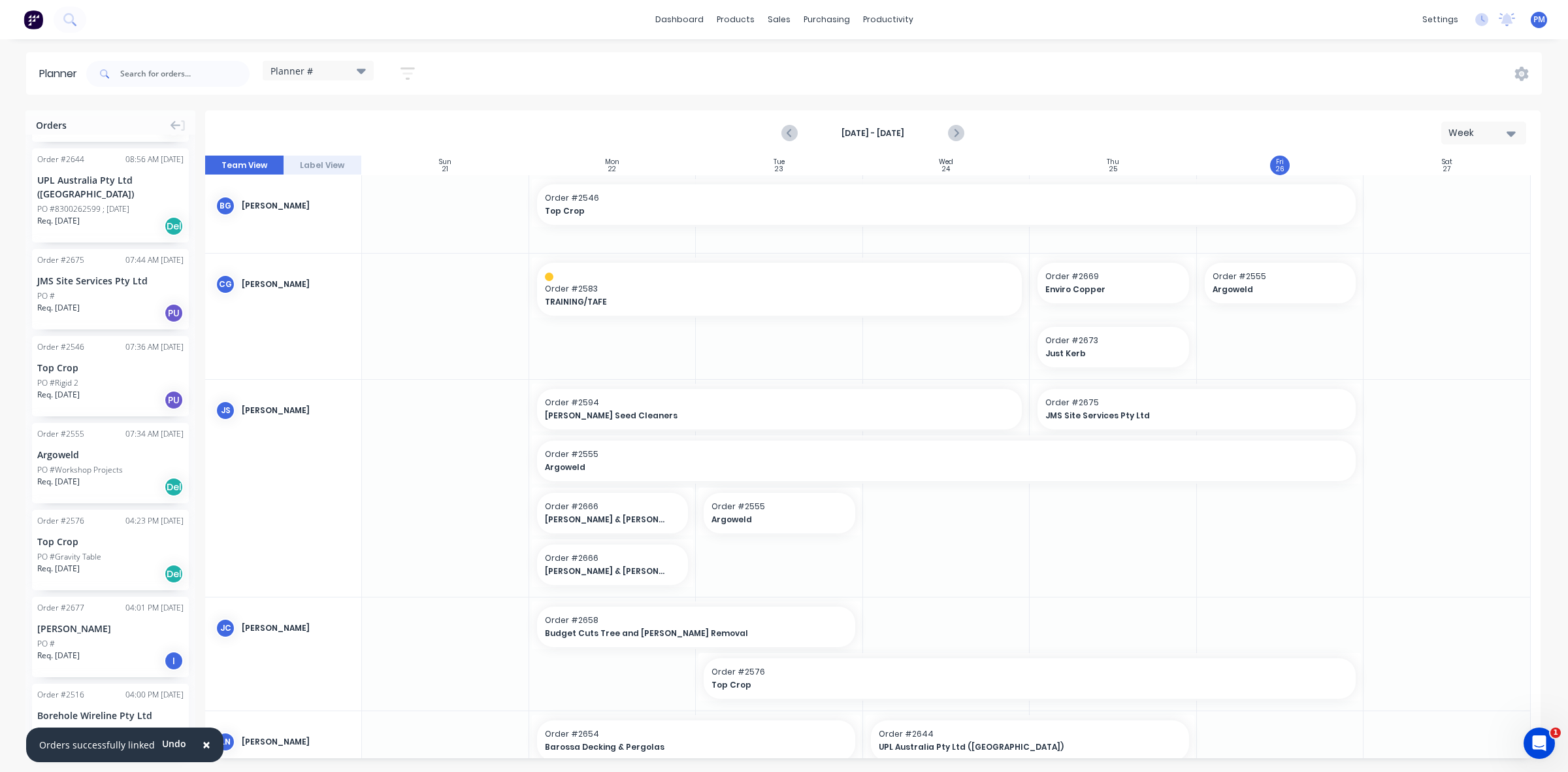
scroll to position [76, 0]
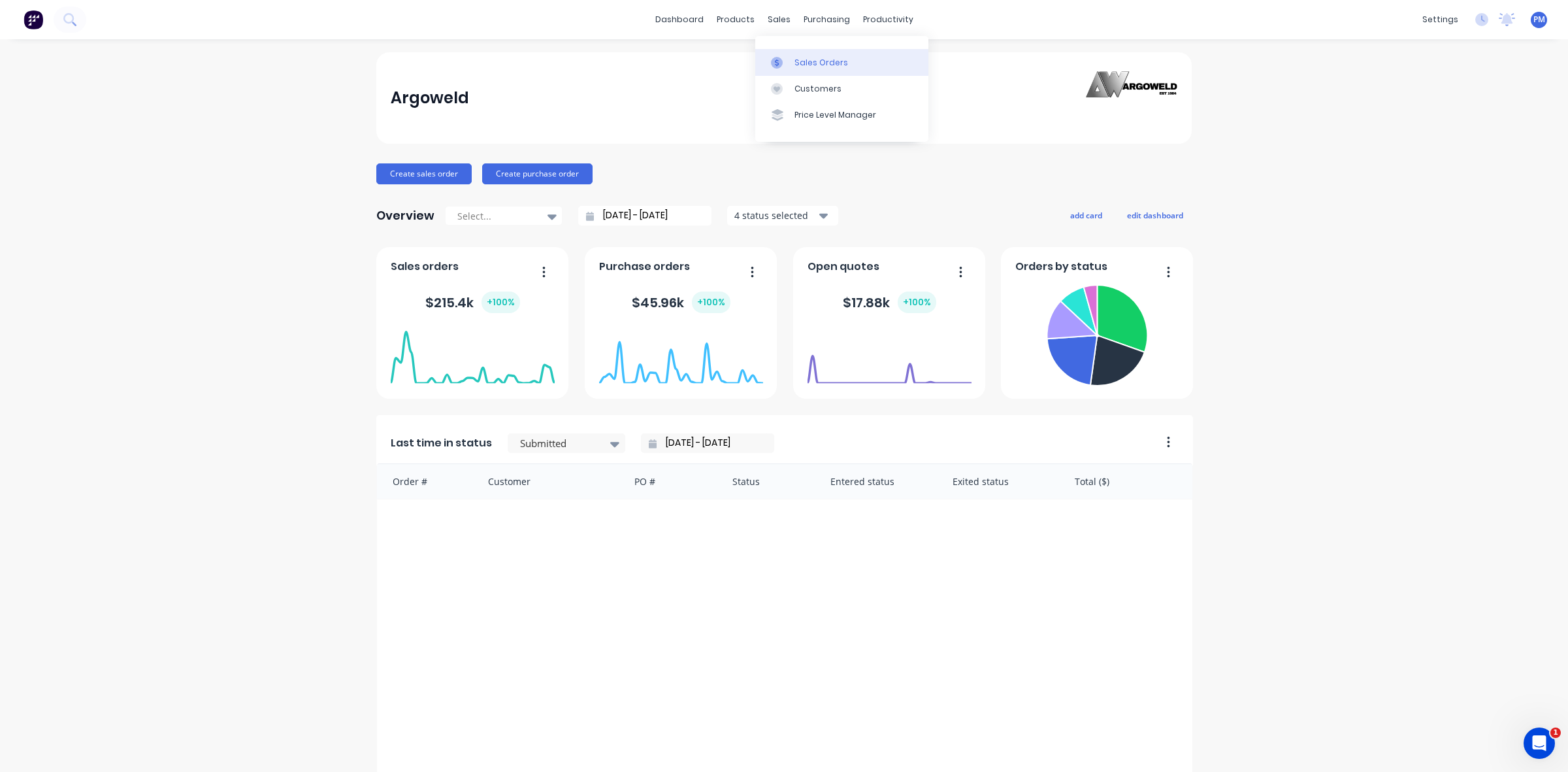
click at [808, 60] on div "Sales Orders" at bounding box center [821, 62] width 54 height 12
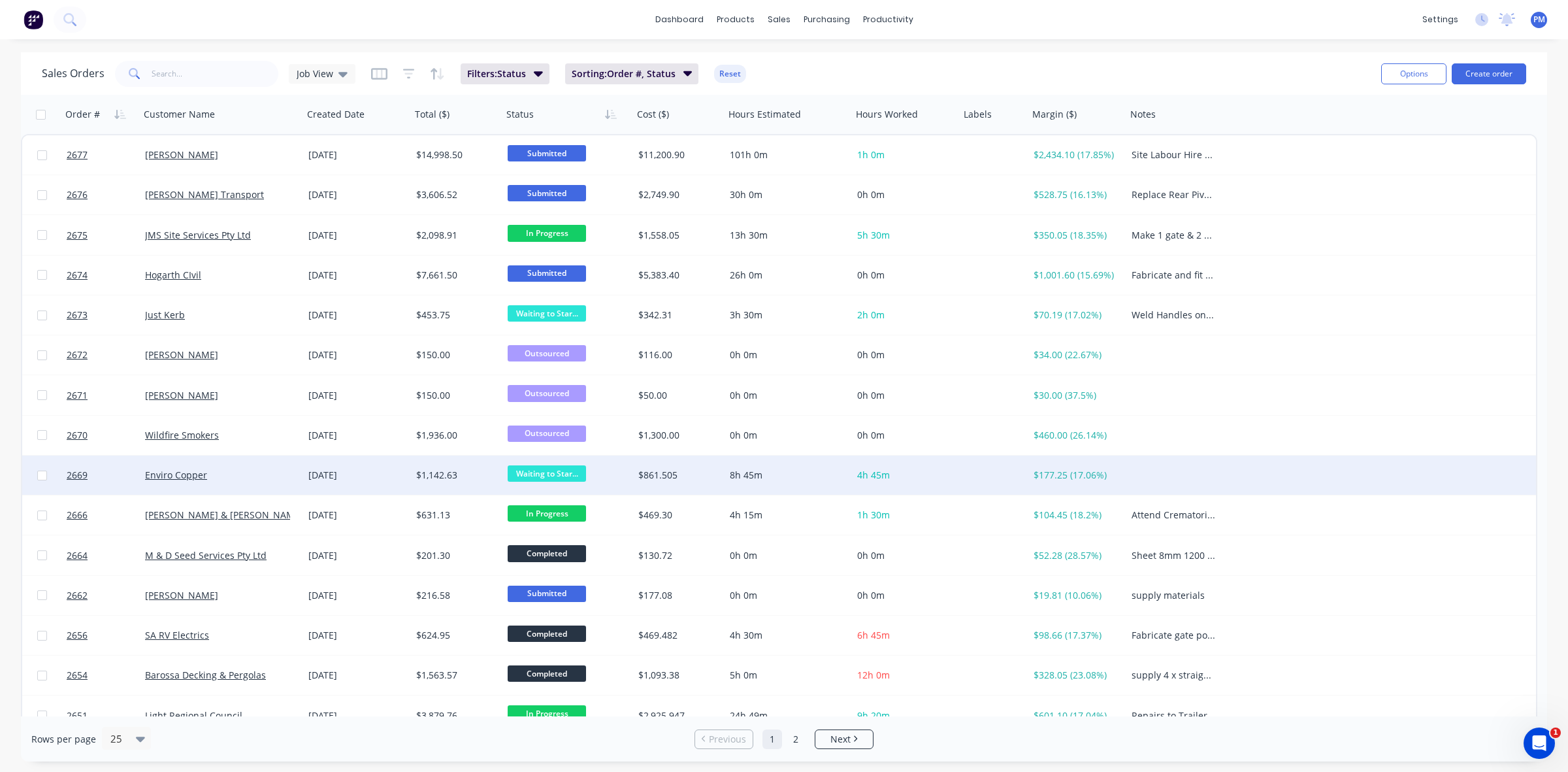
click at [240, 464] on div "Enviro Copper" at bounding box center [221, 476] width 163 height 39
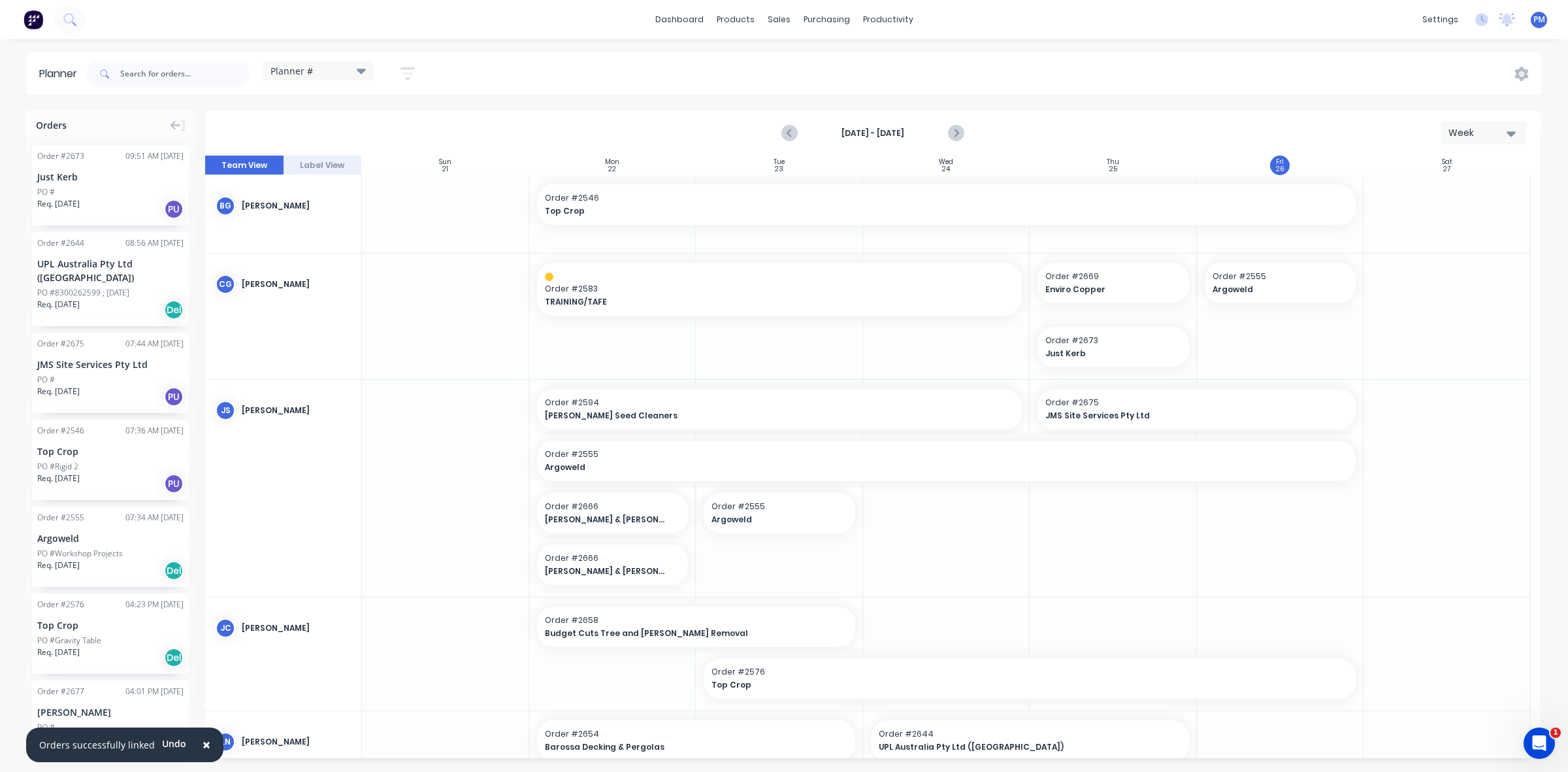
scroll to position [76, 0]
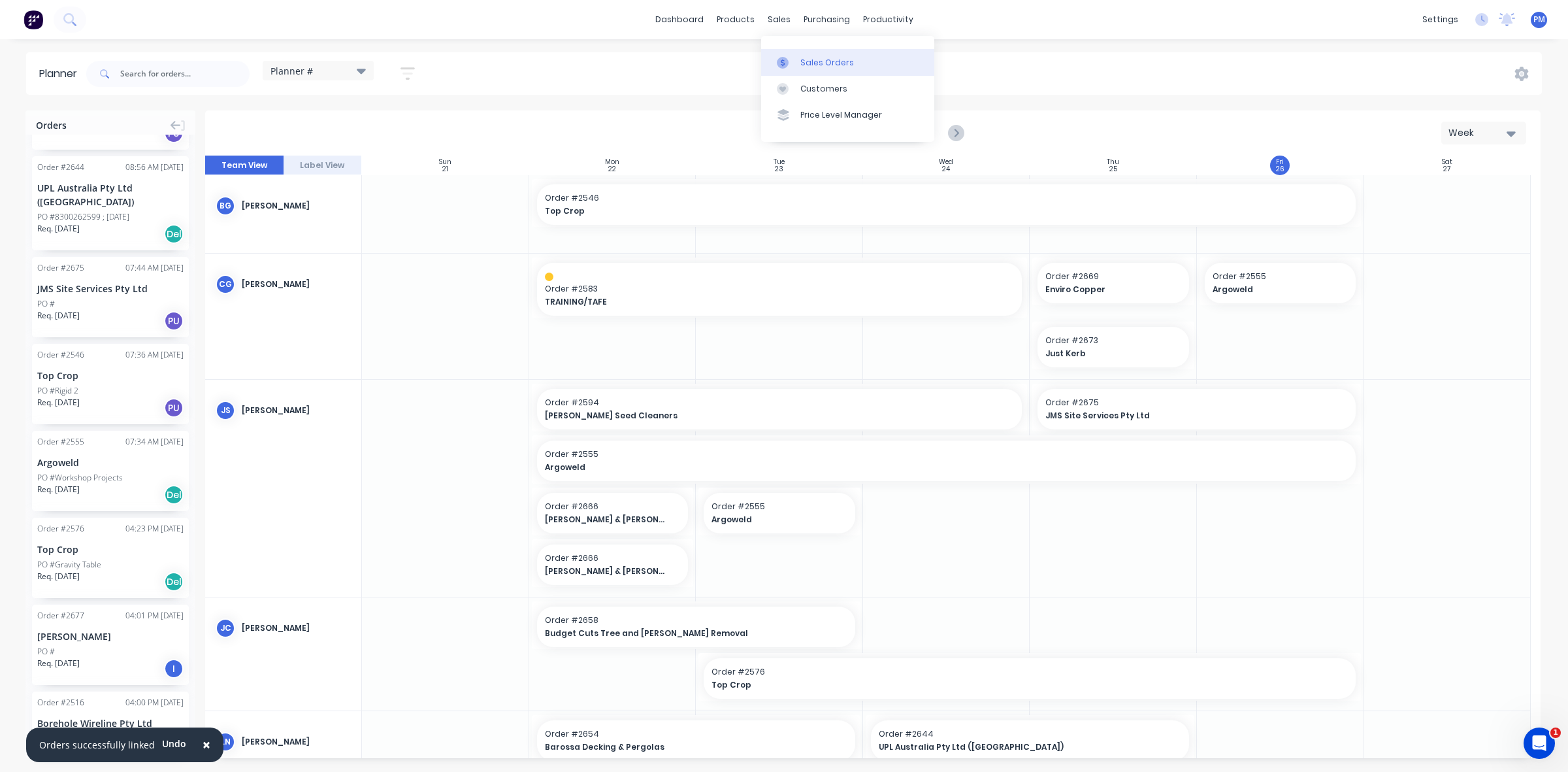
click at [814, 62] on div "Sales Orders" at bounding box center [827, 62] width 54 height 12
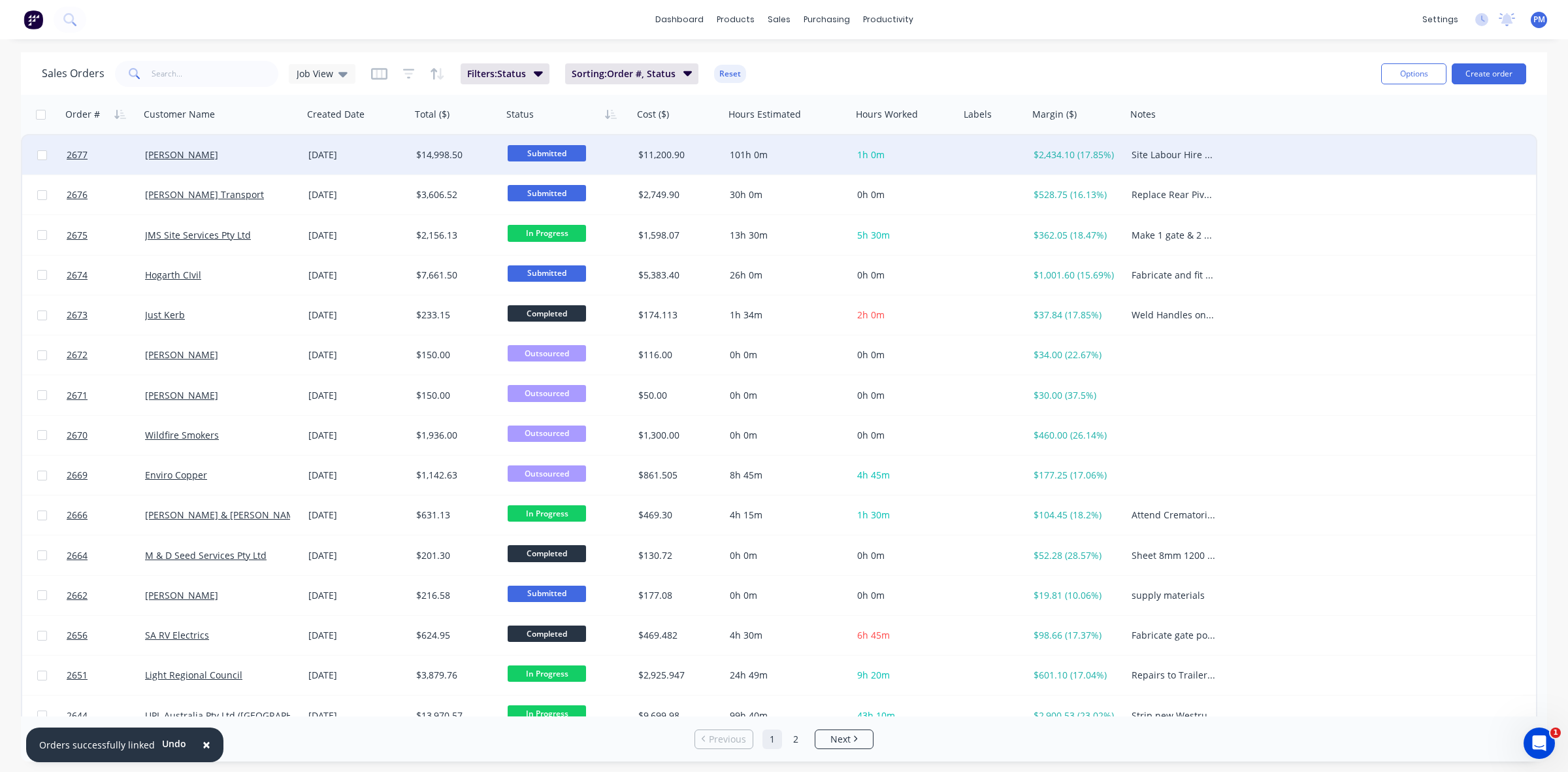
click at [258, 154] on div "[PERSON_NAME]" at bounding box center [218, 155] width 145 height 13
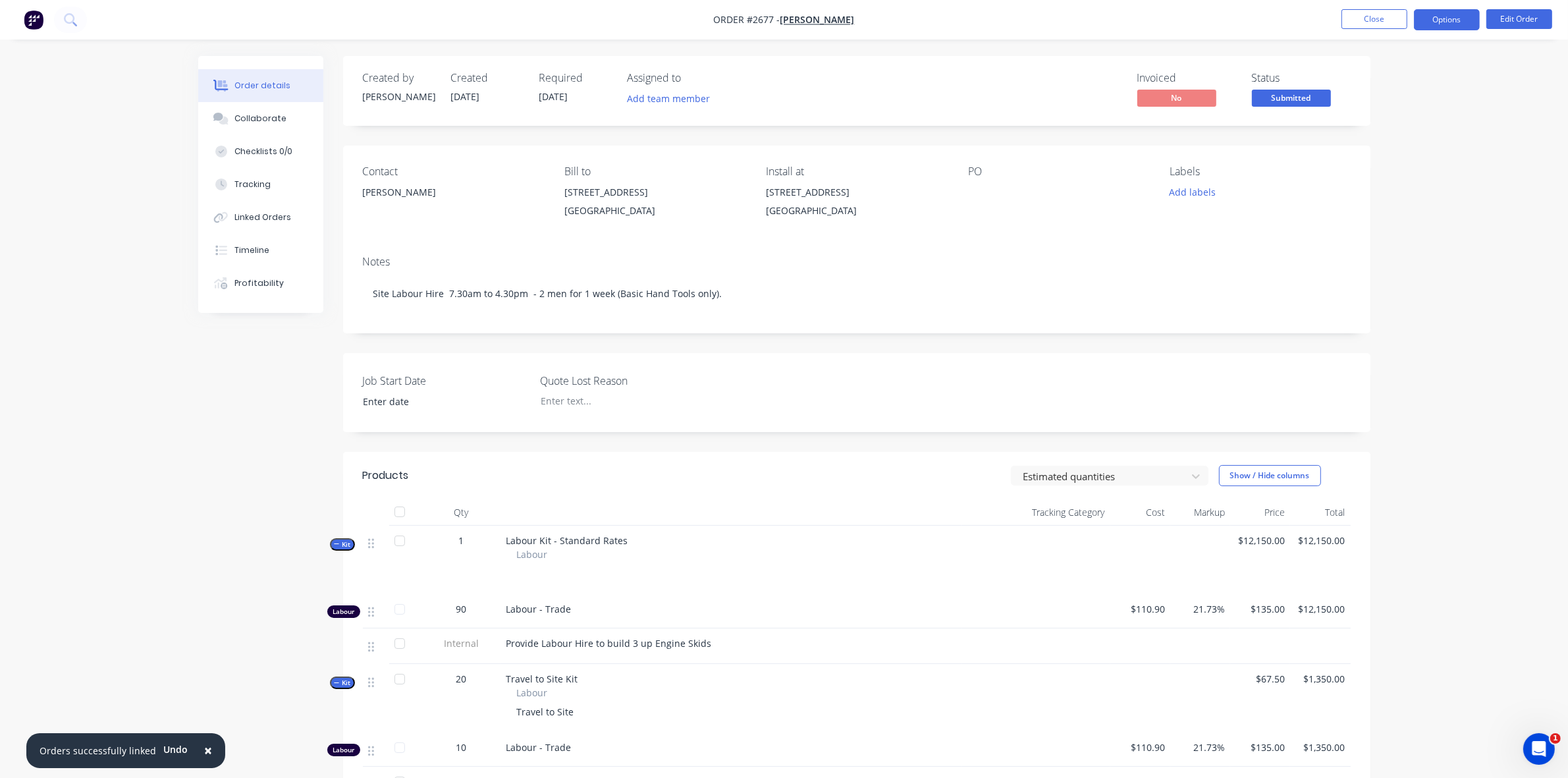
click at [1450, 16] on button "Options" at bounding box center [1447, 19] width 66 height 21
click at [1383, 161] on div "Work Order" at bounding box center [1407, 159] width 121 height 19
click at [1371, 133] on div "Without pricing" at bounding box center [1407, 133] width 121 height 19
click at [263, 122] on div "Collaborate" at bounding box center [260, 118] width 52 height 12
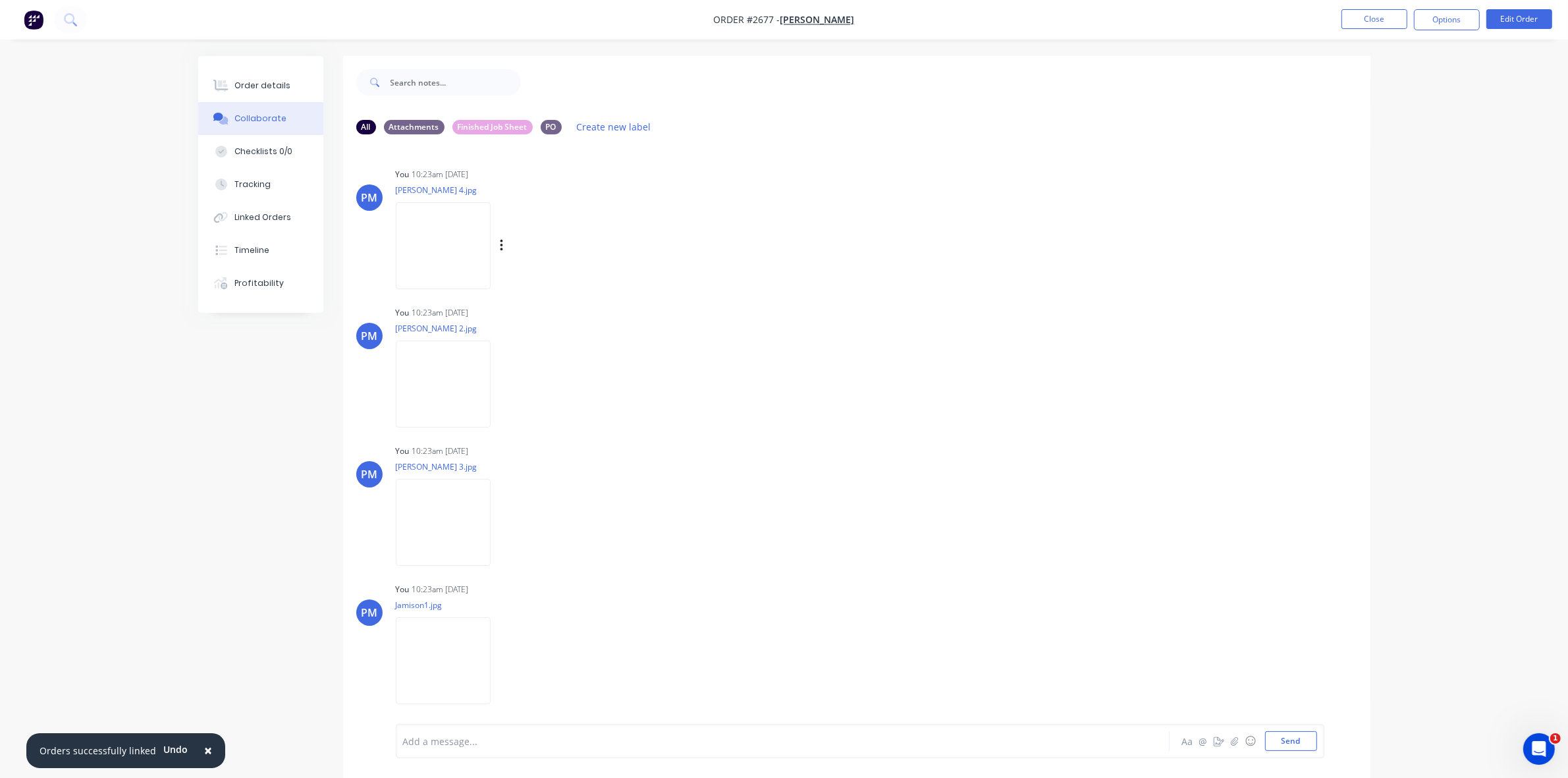
click at [440, 243] on img at bounding box center [443, 245] width 95 height 86
click at [442, 521] on img at bounding box center [443, 522] width 95 height 86
click at [440, 649] on img at bounding box center [443, 660] width 95 height 86
click at [1378, 16] on button "Close" at bounding box center [1375, 18] width 66 height 20
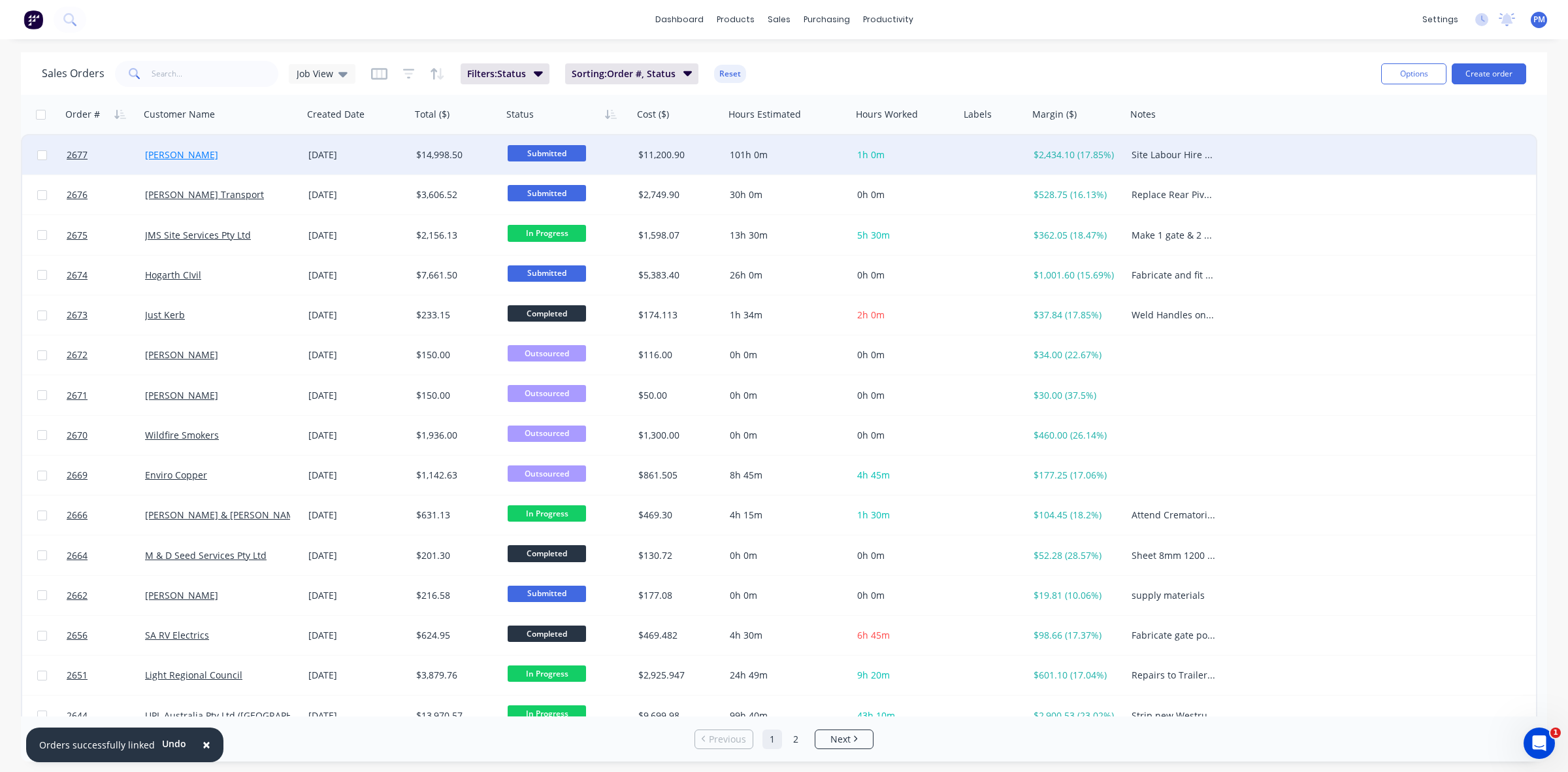
click at [175, 149] on link "[PERSON_NAME]" at bounding box center [182, 155] width 73 height 12
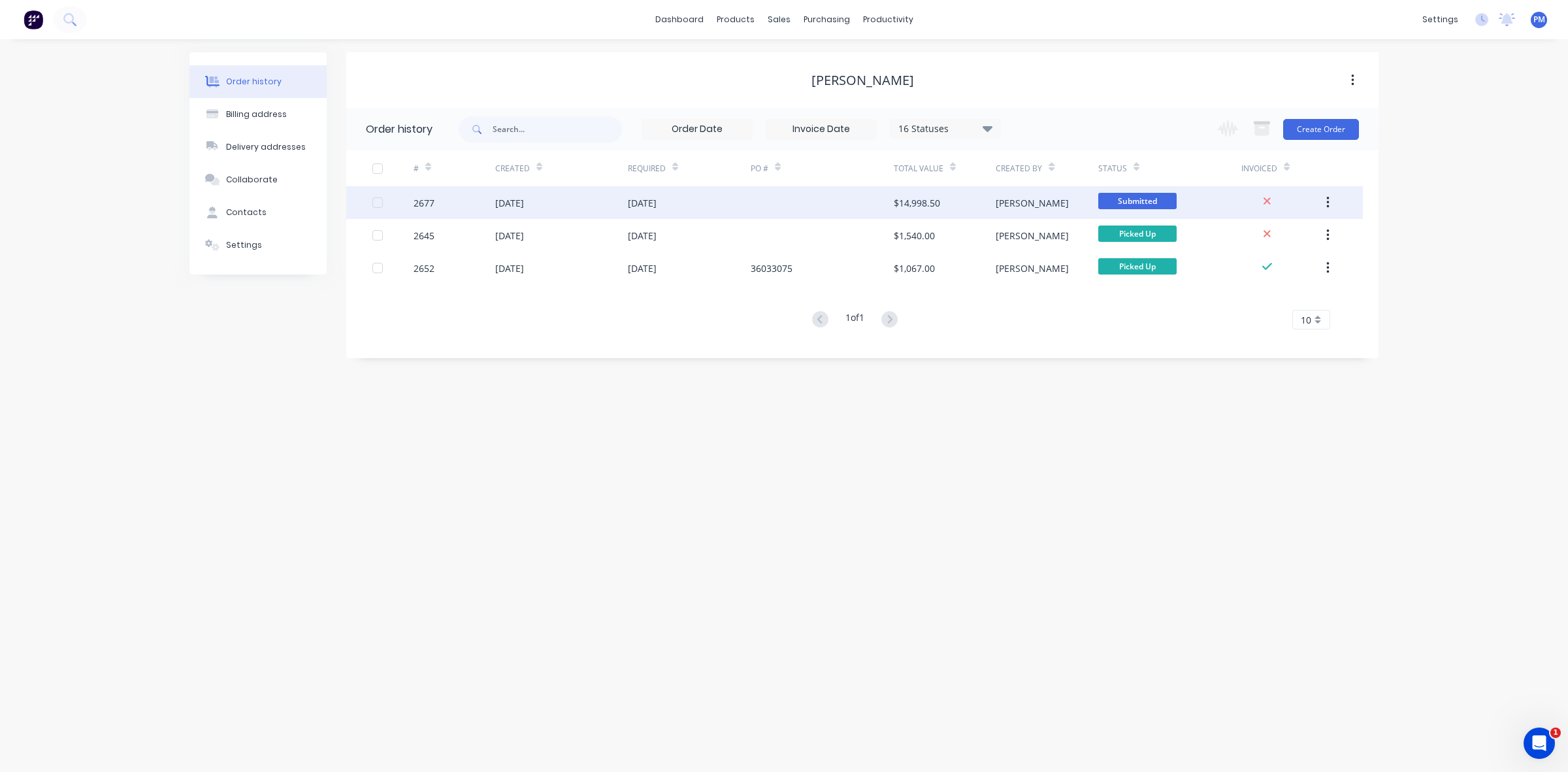
click at [729, 214] on div "[DATE]" at bounding box center [689, 203] width 123 height 33
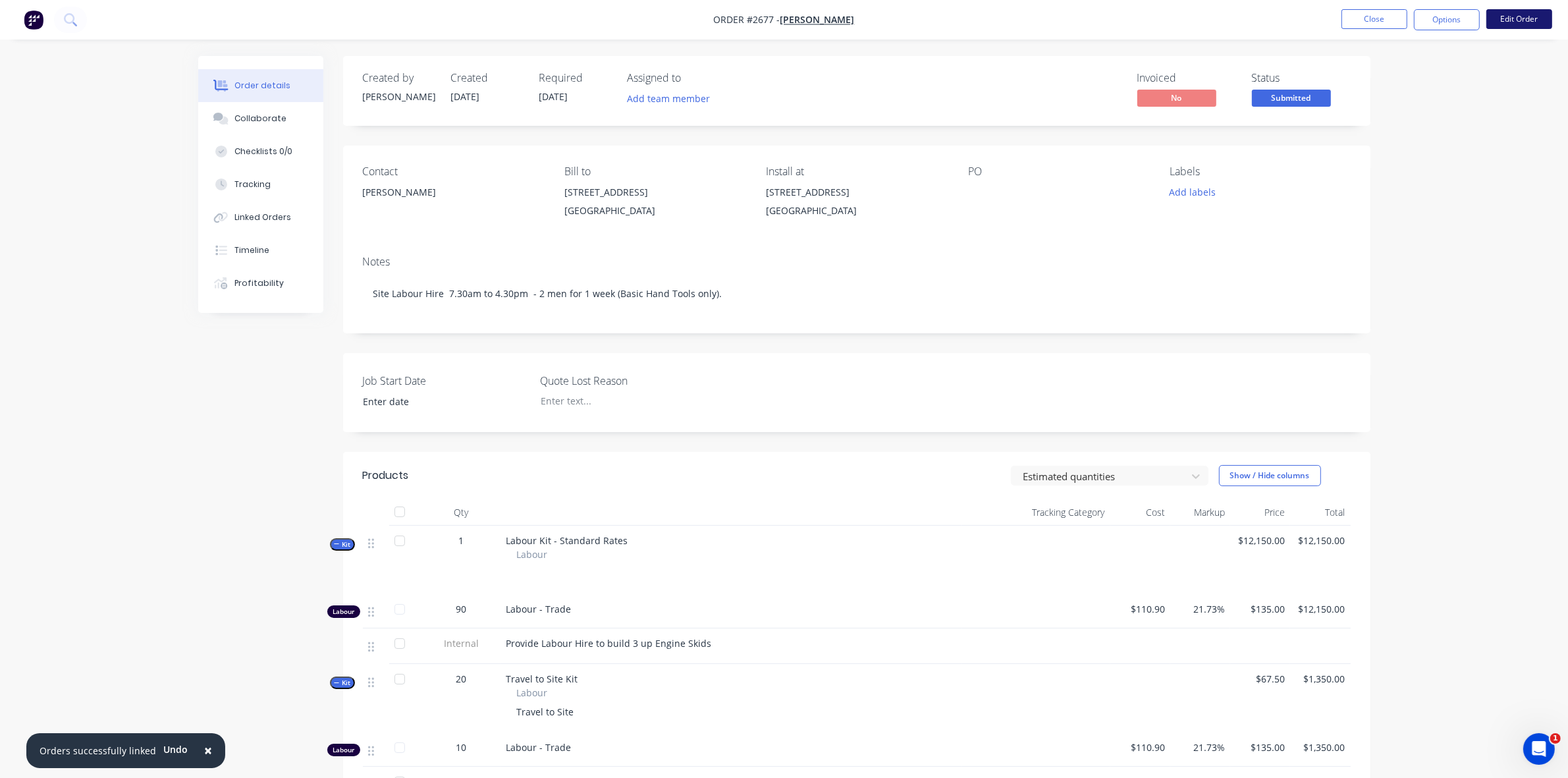
click at [1533, 18] on button "Edit Order" at bounding box center [1519, 18] width 66 height 20
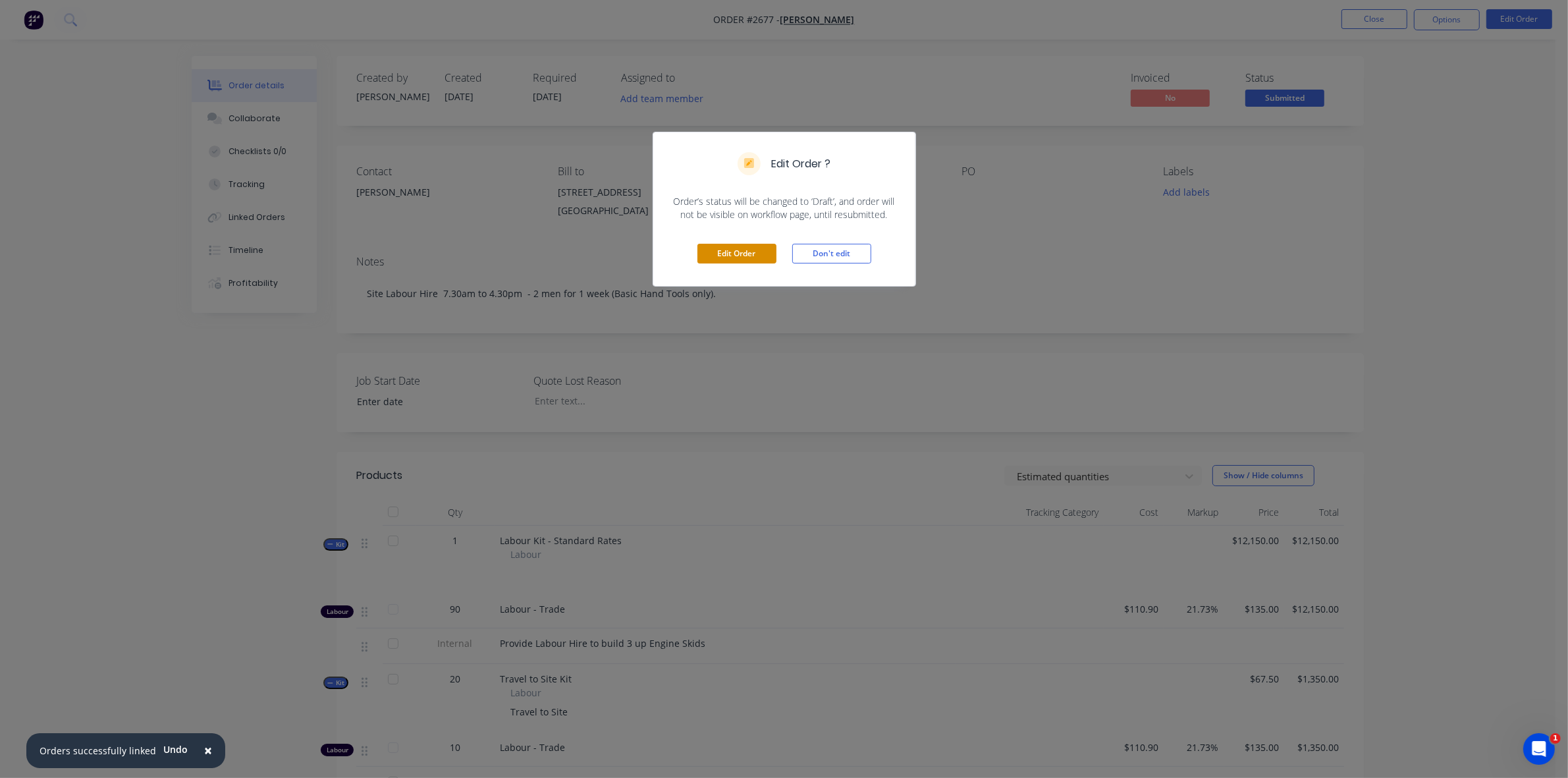
click at [743, 257] on button "Edit Order" at bounding box center [737, 253] width 79 height 20
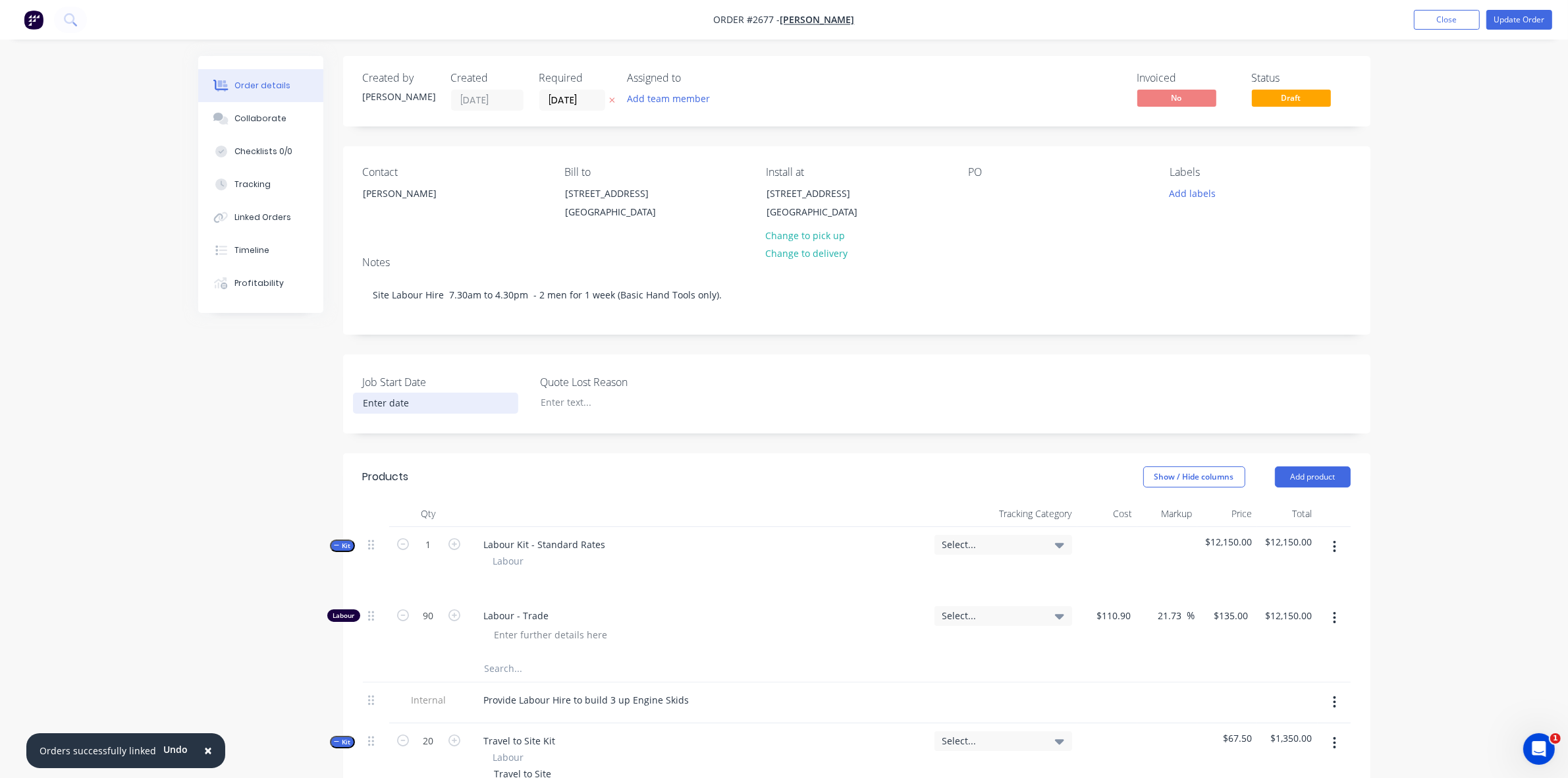
click at [380, 413] on input at bounding box center [435, 403] width 164 height 20
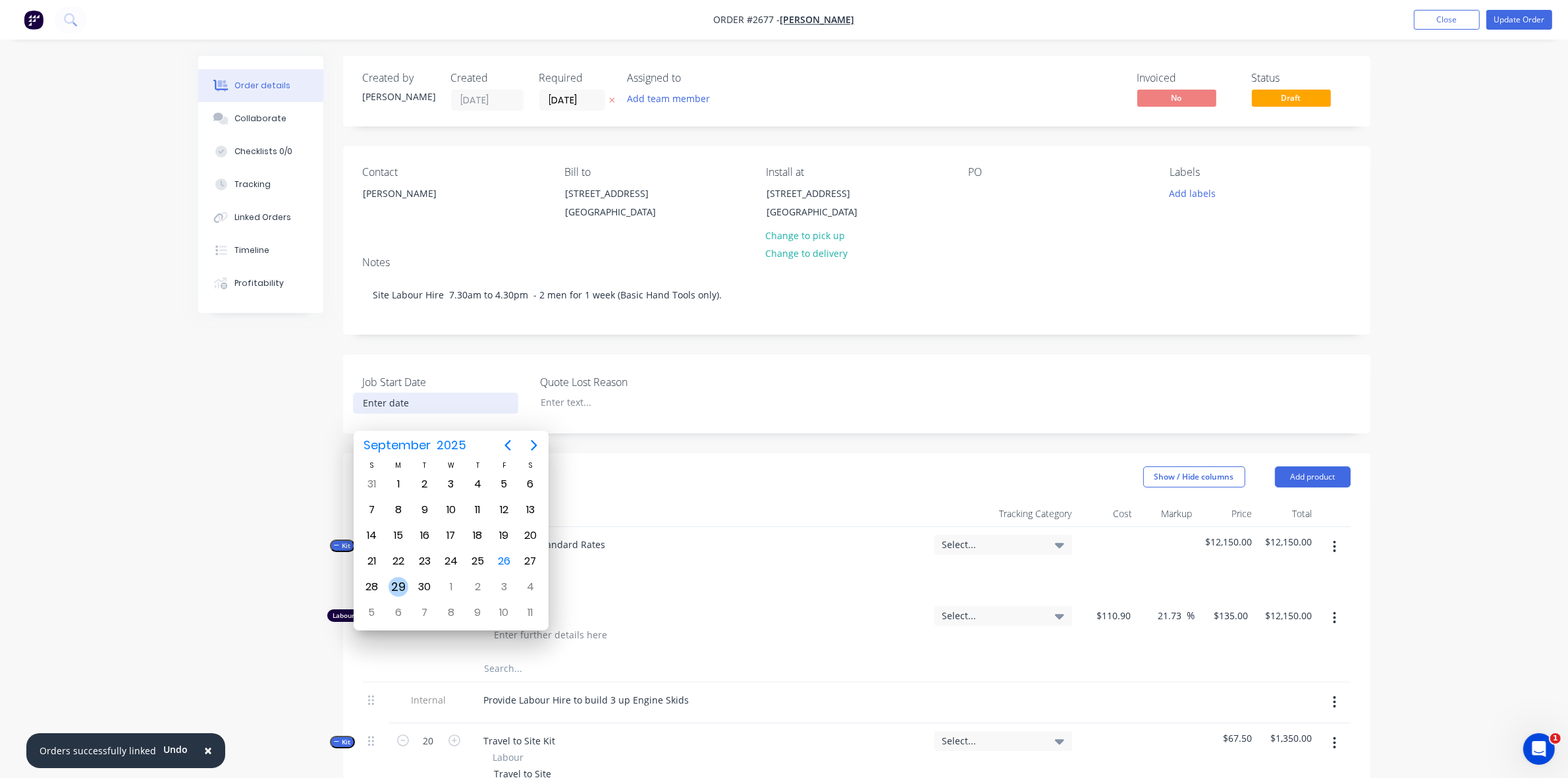
click at [403, 580] on div "29" at bounding box center [398, 587] width 20 height 20
type input "29/09/2025"
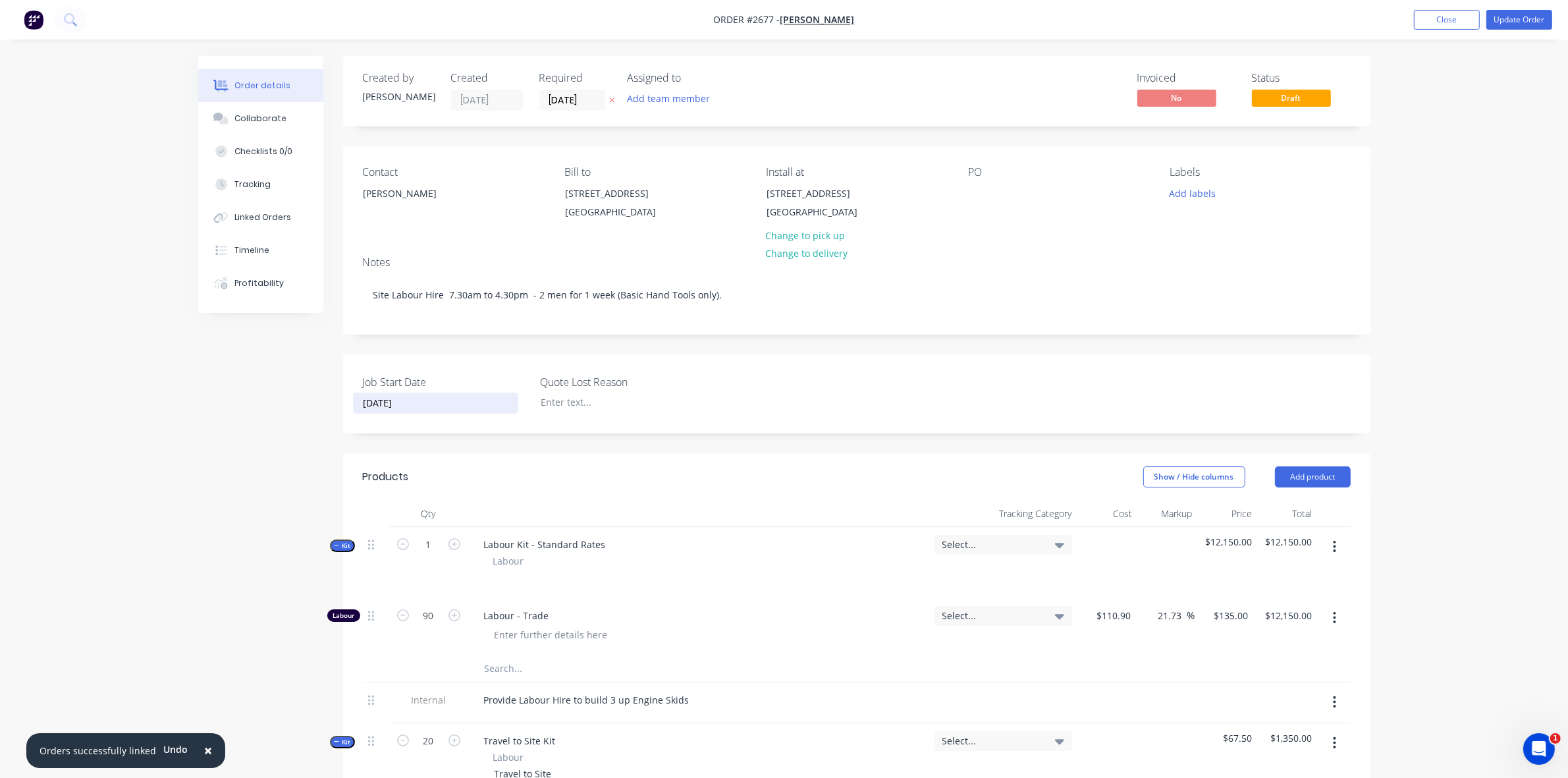
click at [715, 403] on div "Job Start Date 29/09/2025 Quote Lost Reason" at bounding box center [856, 394] width 1027 height 79
click at [591, 99] on input "[DATE]" at bounding box center [572, 100] width 64 height 20
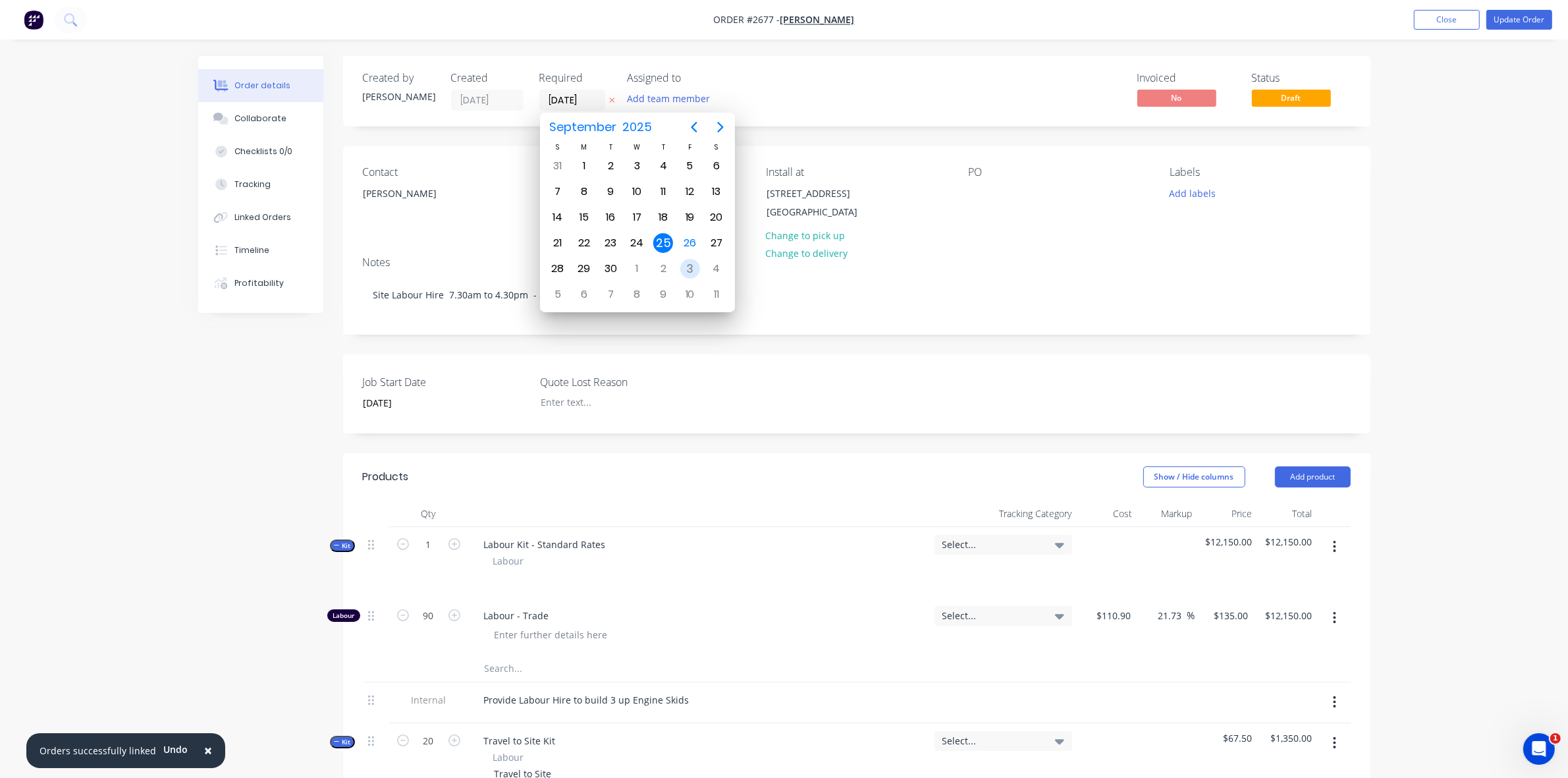
click at [682, 267] on div "3" at bounding box center [690, 269] width 20 height 20
type input "[DATE]"
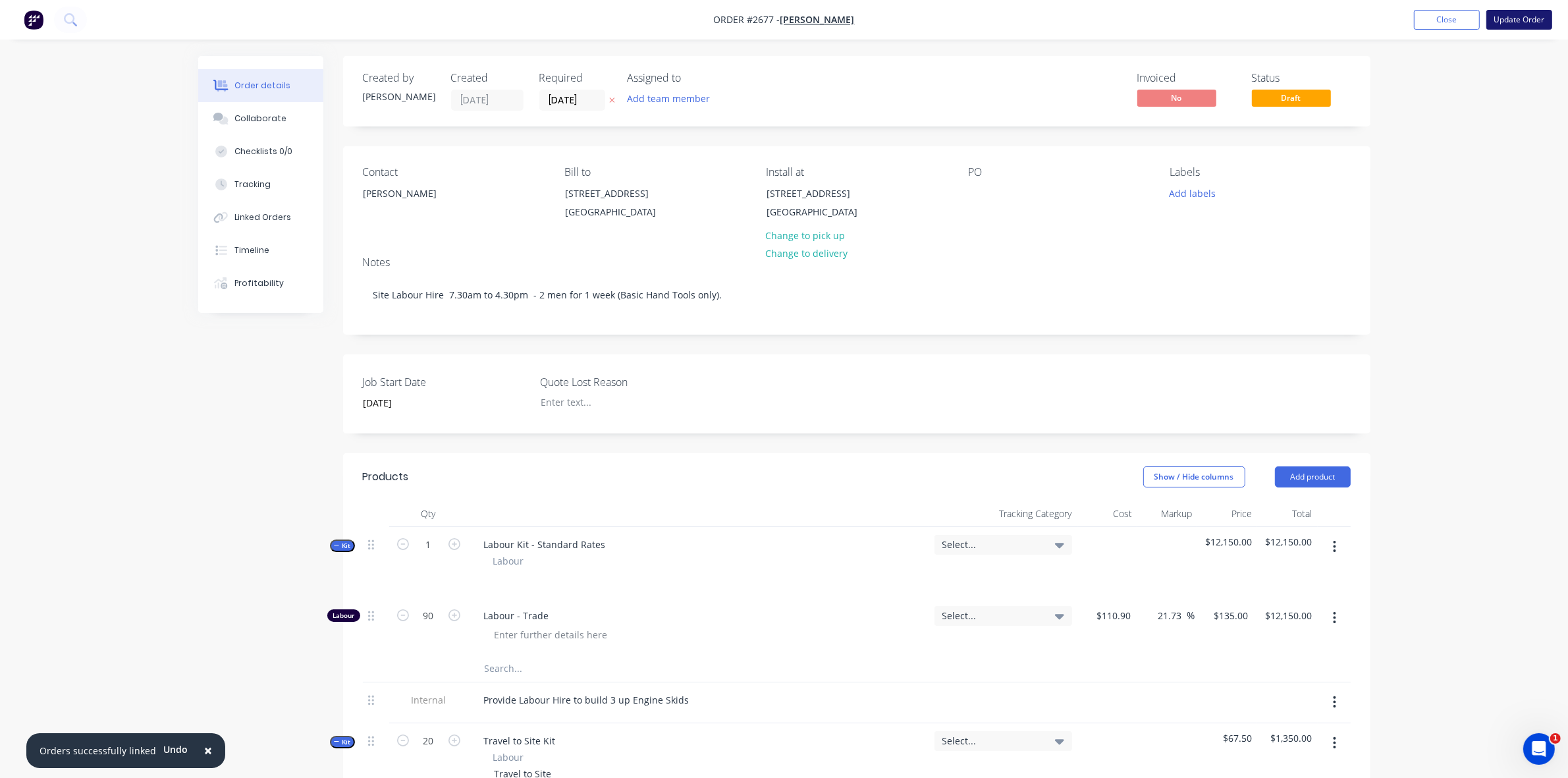
click at [1519, 21] on button "Update Order" at bounding box center [1519, 19] width 66 height 20
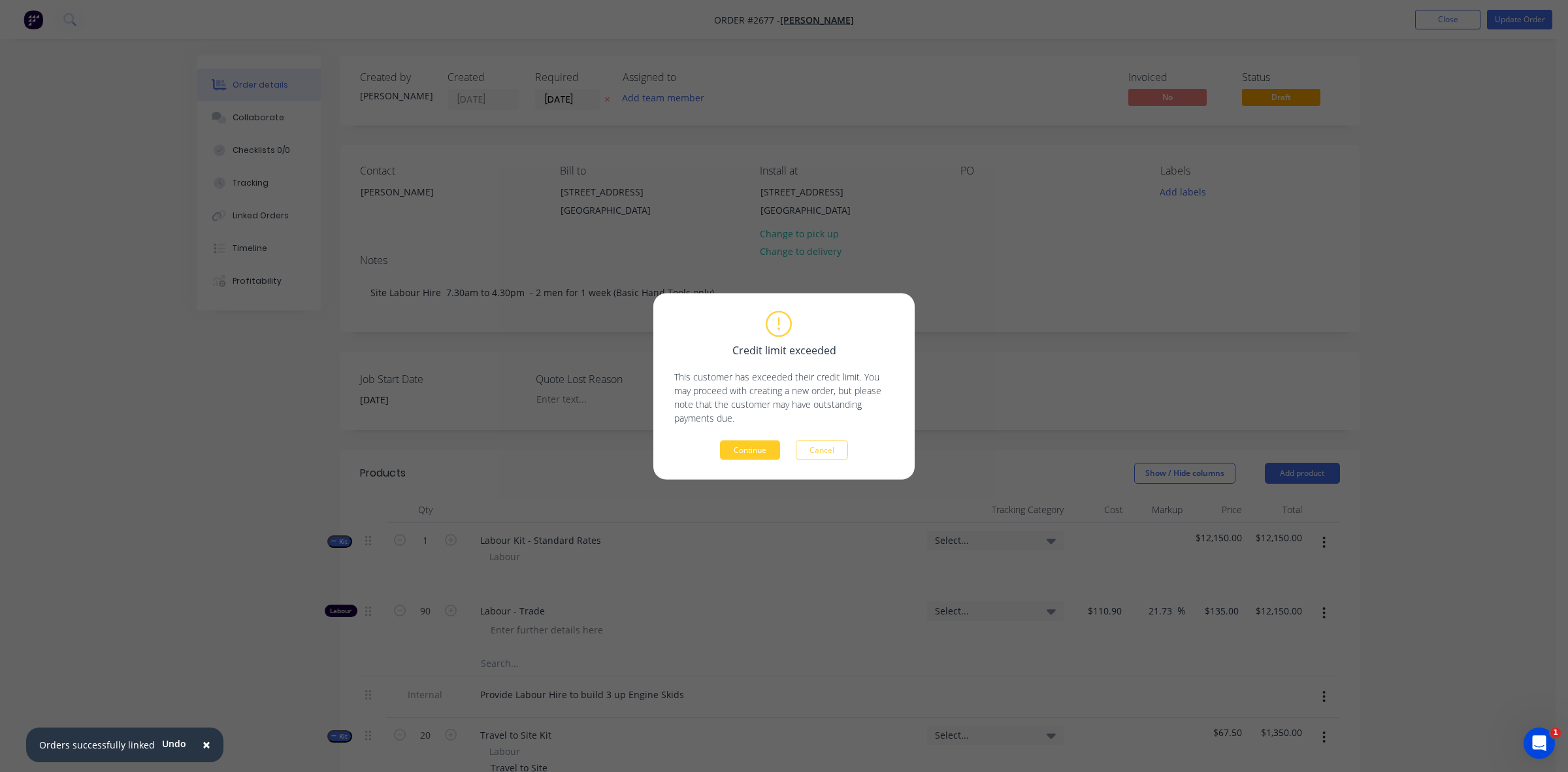
click at [759, 446] on button "Continue" at bounding box center [750, 449] width 60 height 20
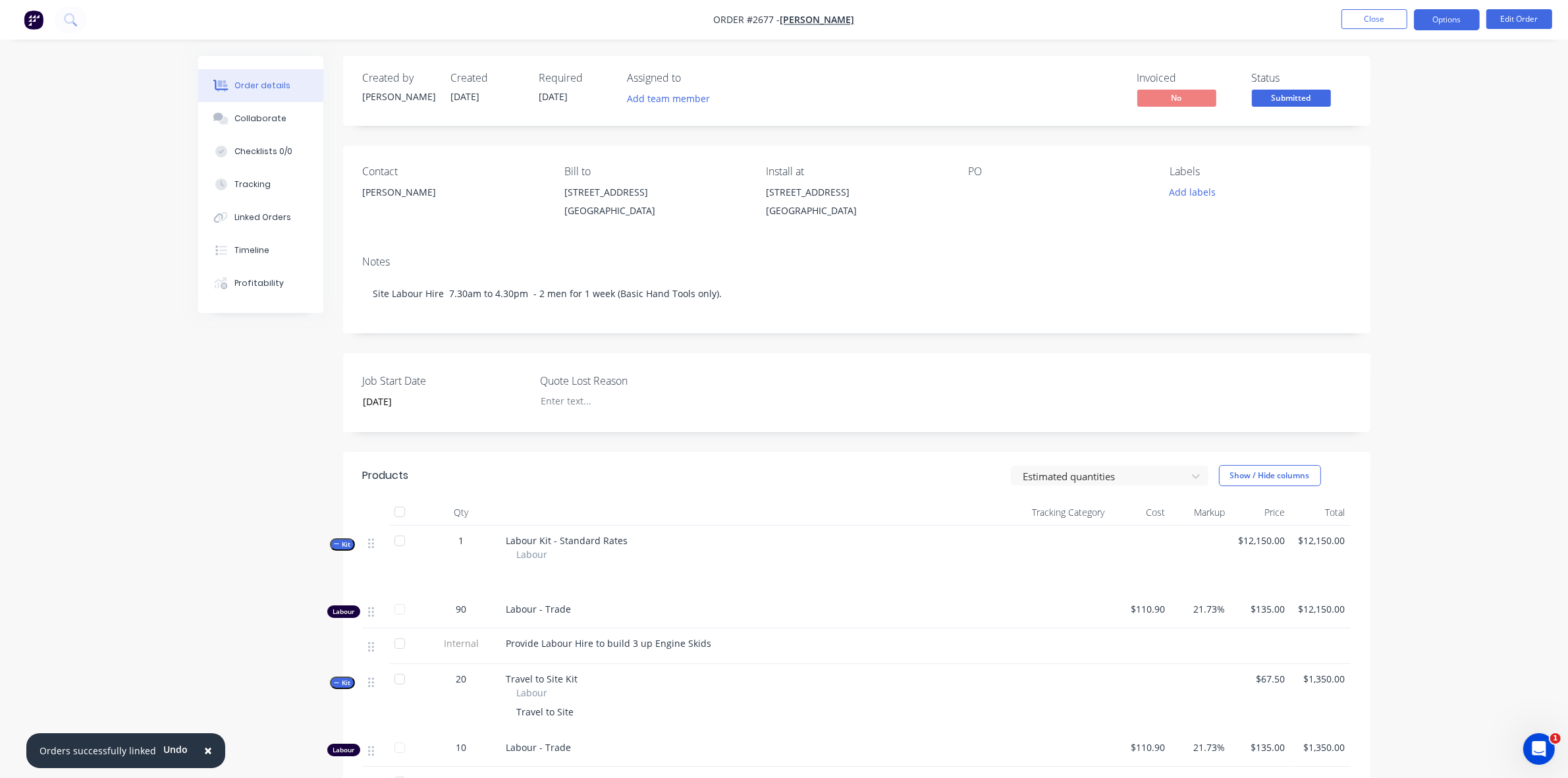
click at [1427, 21] on button "Options" at bounding box center [1447, 19] width 66 height 21
click at [1370, 158] on div "Work Order" at bounding box center [1407, 159] width 121 height 19
click at [1373, 131] on div "Without pricing" at bounding box center [1407, 133] width 121 height 19
click at [1551, 78] on div "Order details Collaborate Checklists 0/0 Tracking Linked Orders Timeline Profit…" at bounding box center [784, 518] width 1568 height 1036
click at [1379, 21] on button "Close" at bounding box center [1375, 18] width 66 height 20
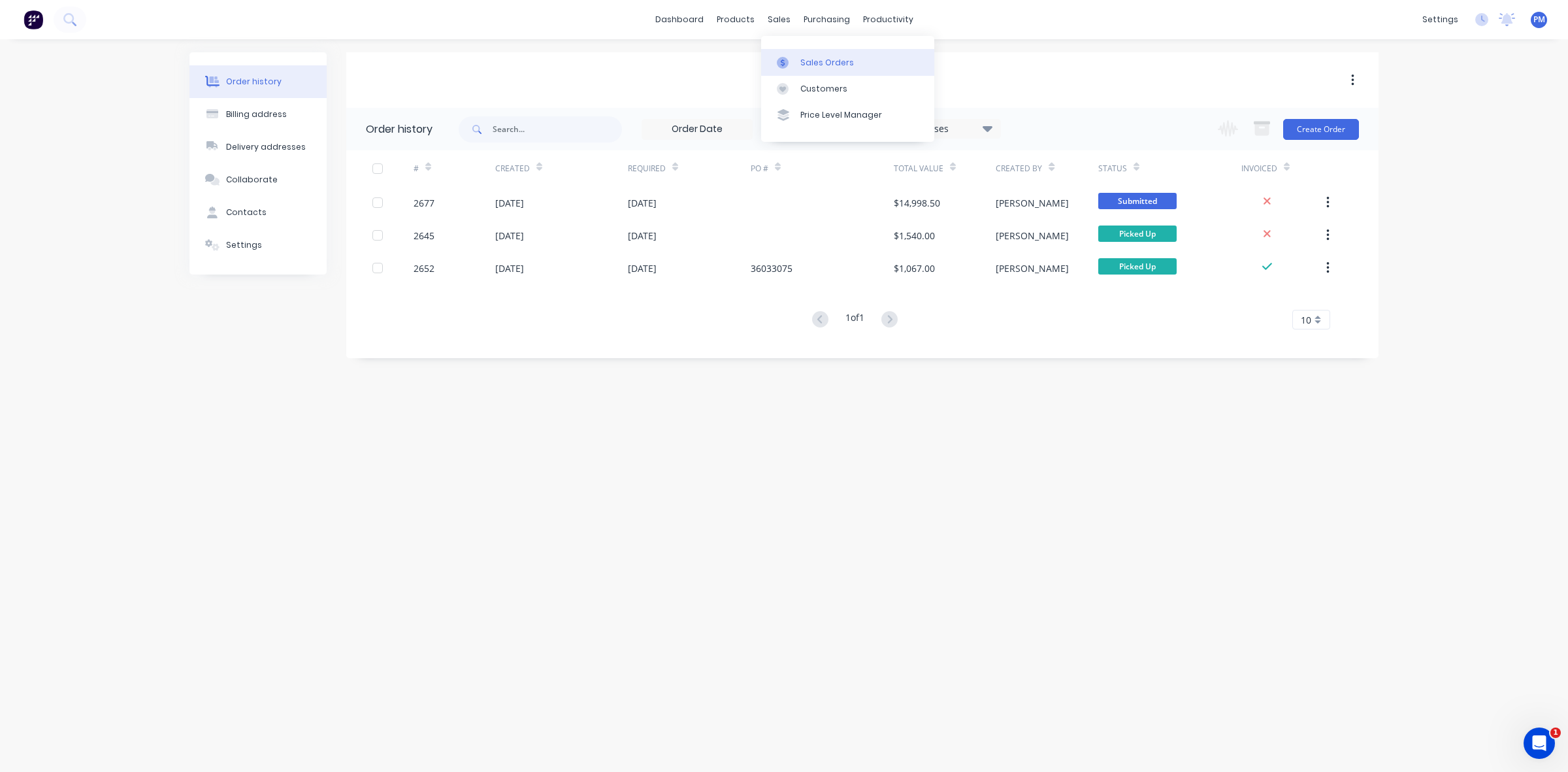
click at [796, 58] on div at bounding box center [787, 62] width 20 height 12
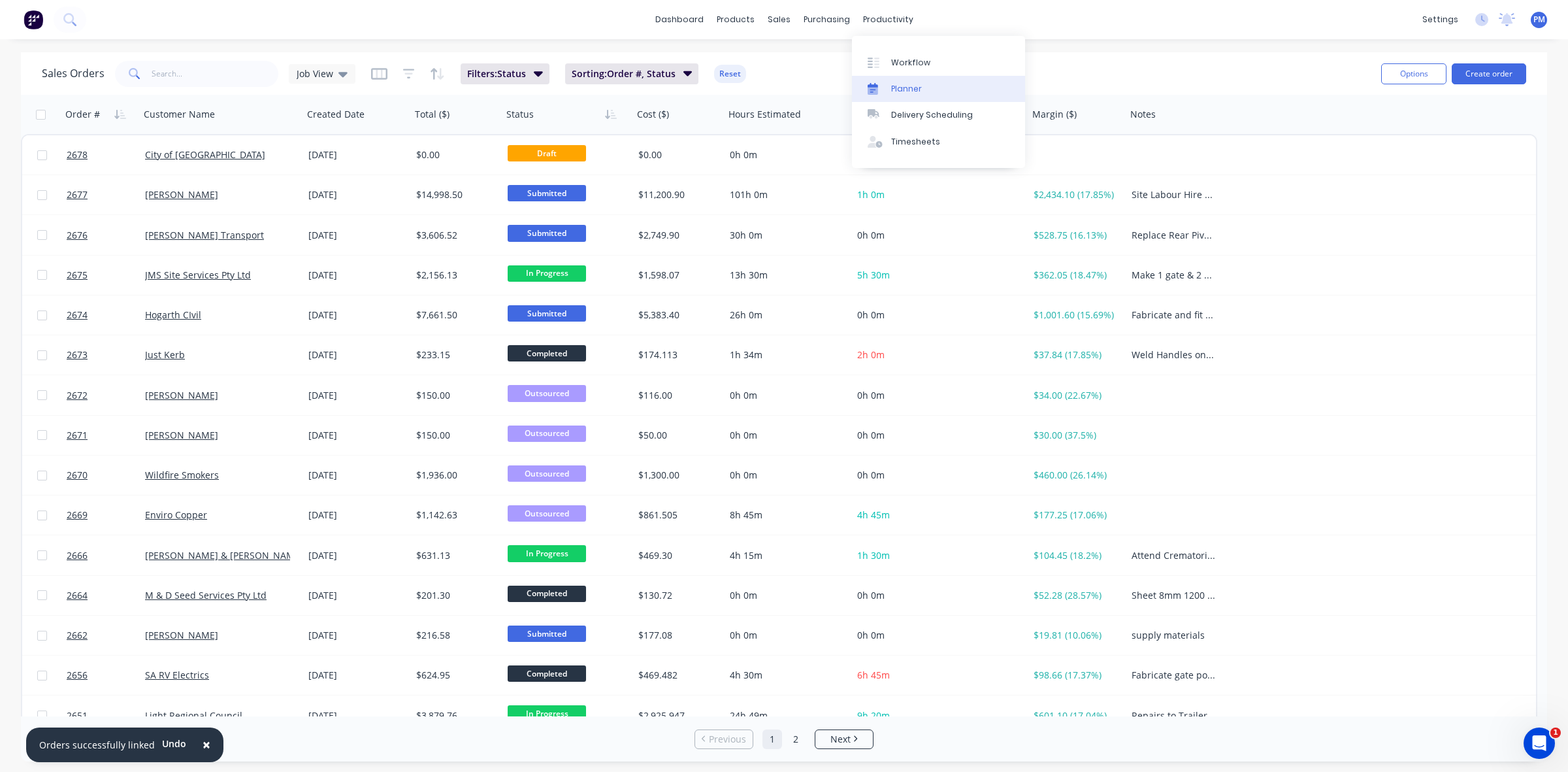
click at [908, 81] on link "Planner" at bounding box center [938, 89] width 173 height 26
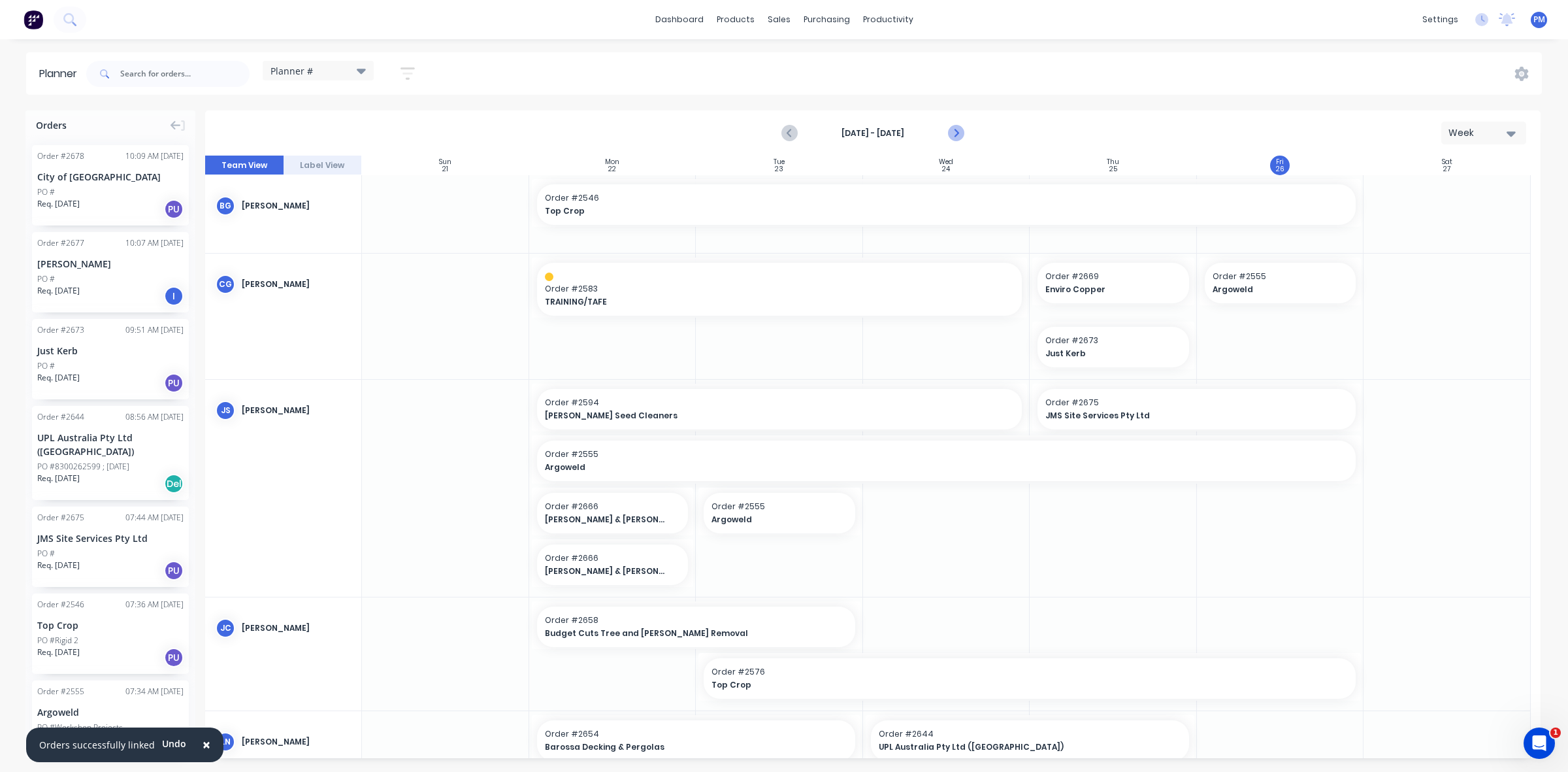
click at [961, 139] on icon "Next page" at bounding box center [955, 133] width 16 height 16
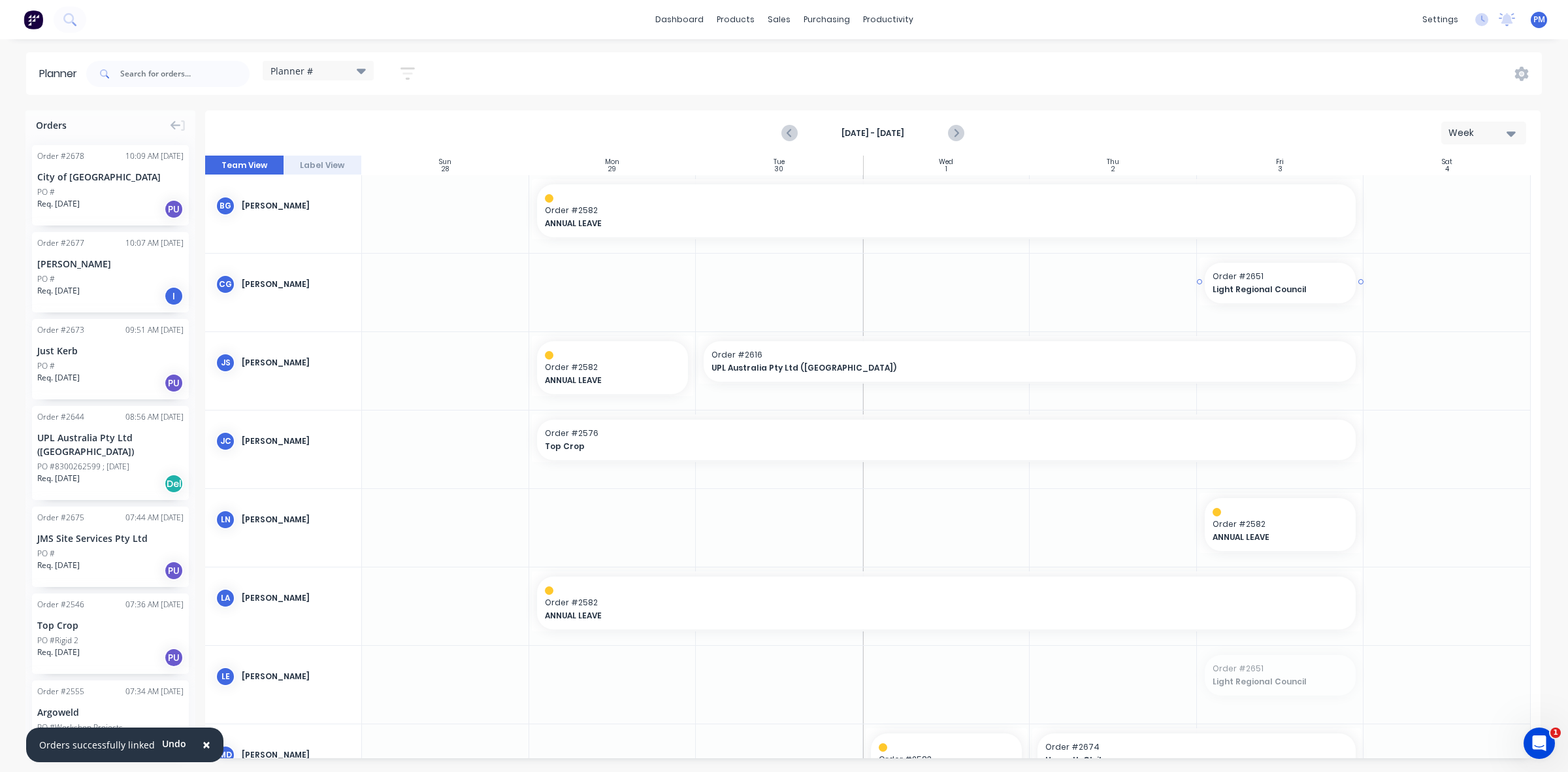
drag, startPoint x: 1287, startPoint y: 672, endPoint x: 1251, endPoint y: 301, distance: 372.7
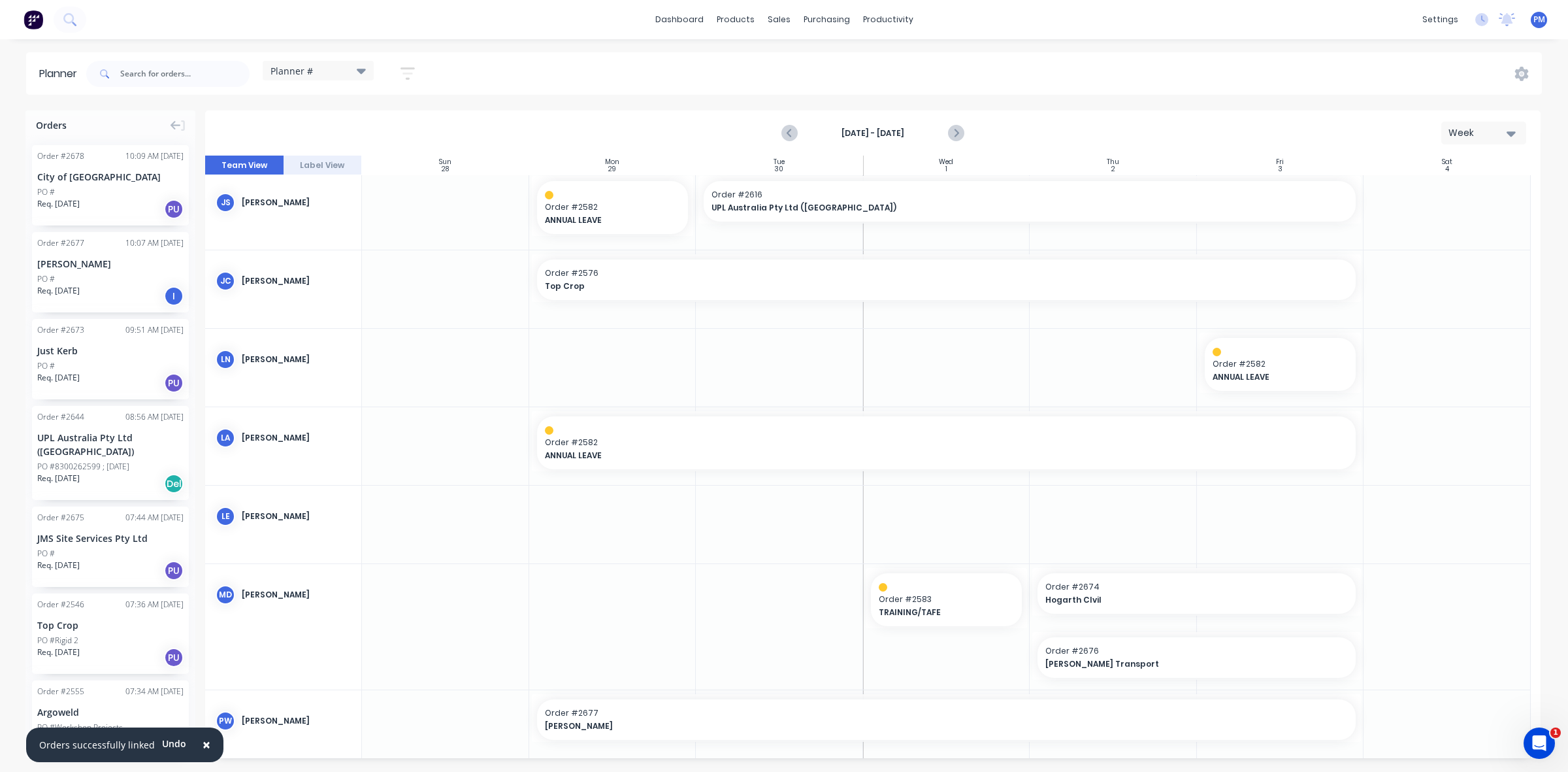
scroll to position [163, 0]
drag, startPoint x: 1116, startPoint y: 594, endPoint x: 1118, endPoint y: 516, distance: 78.0
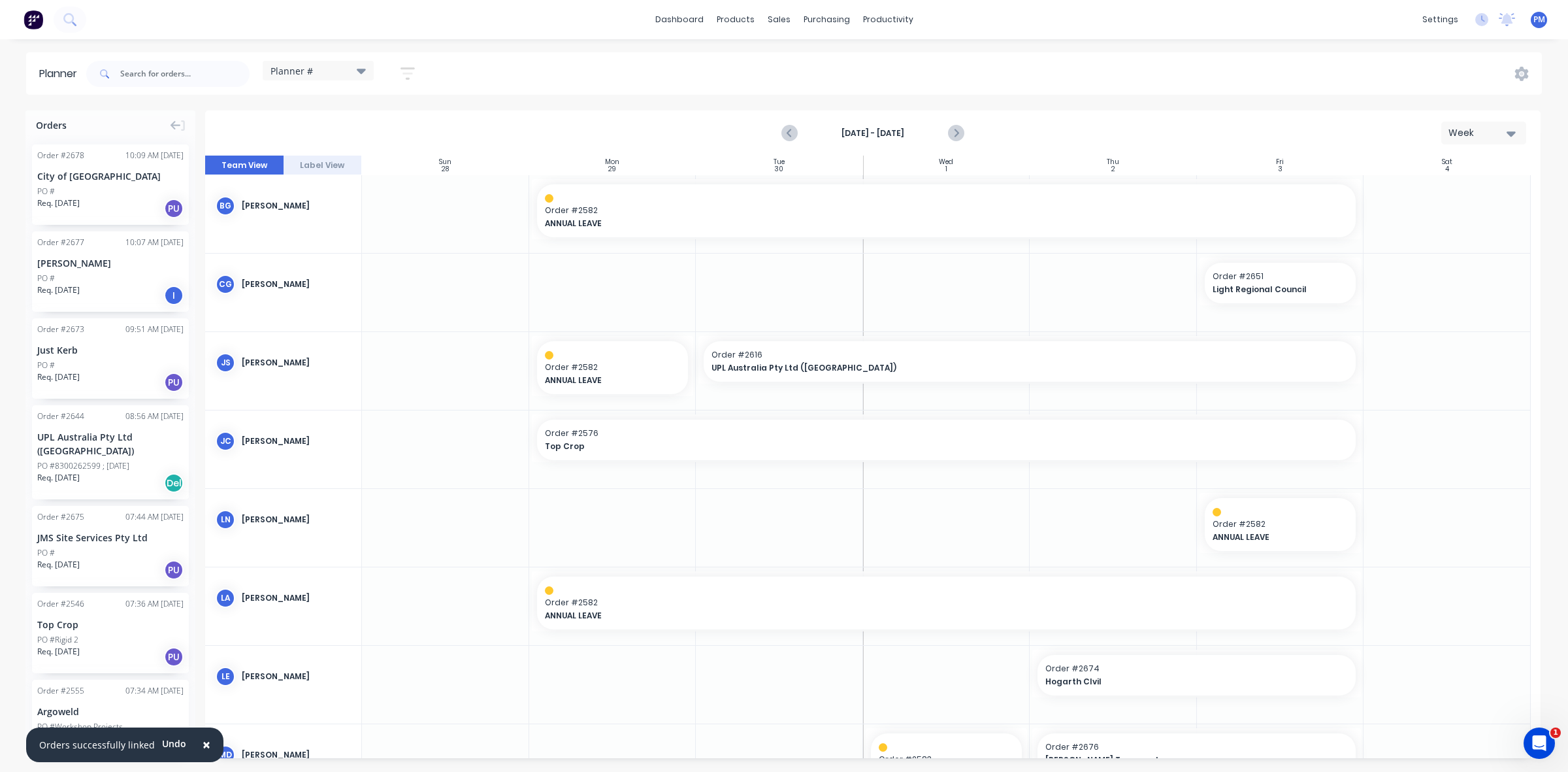
scroll to position [0, 0]
drag, startPoint x: 80, startPoint y: 433, endPoint x: 591, endPoint y: 681, distance: 568.0
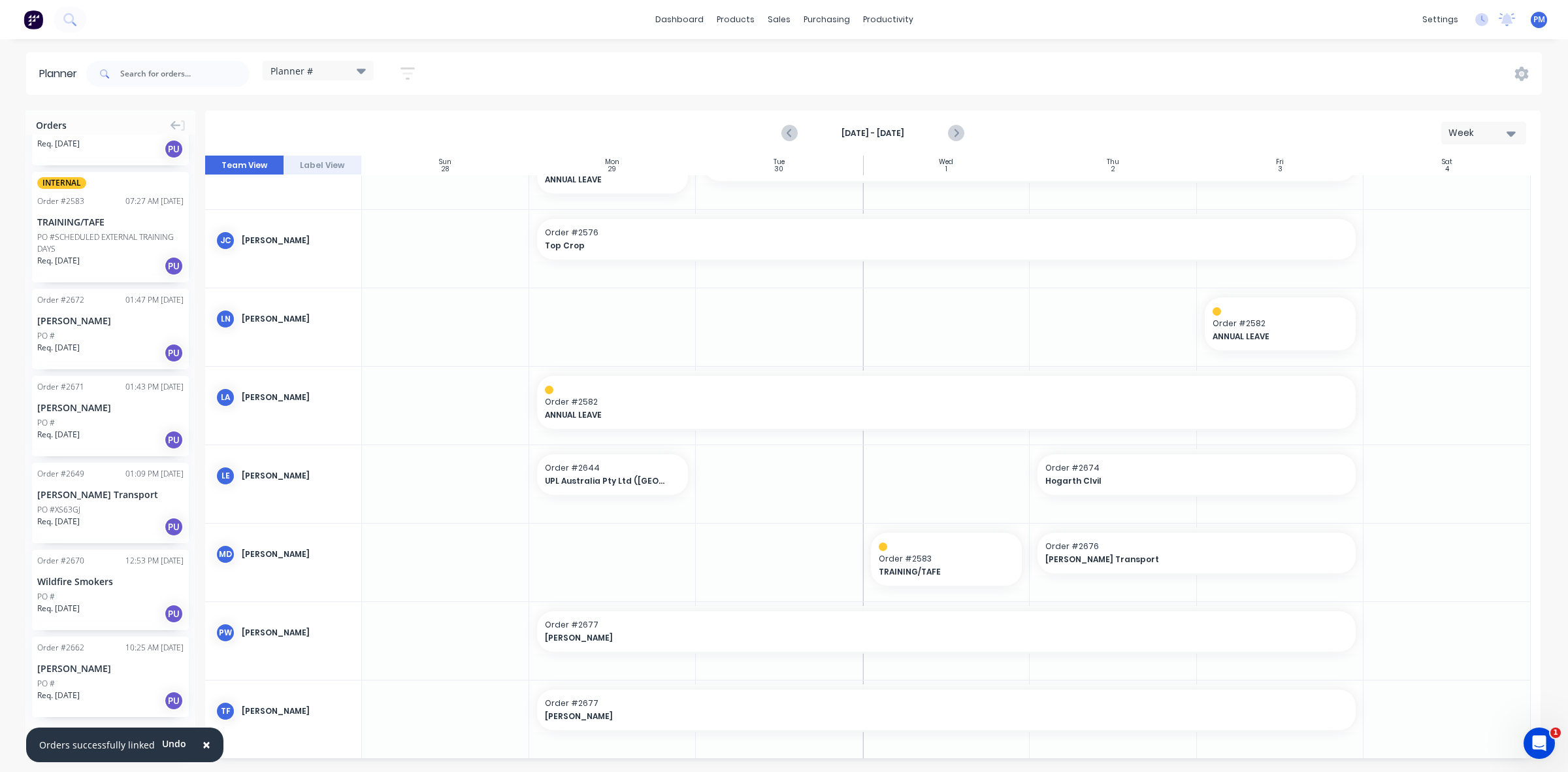
scroll to position [1219, 0]
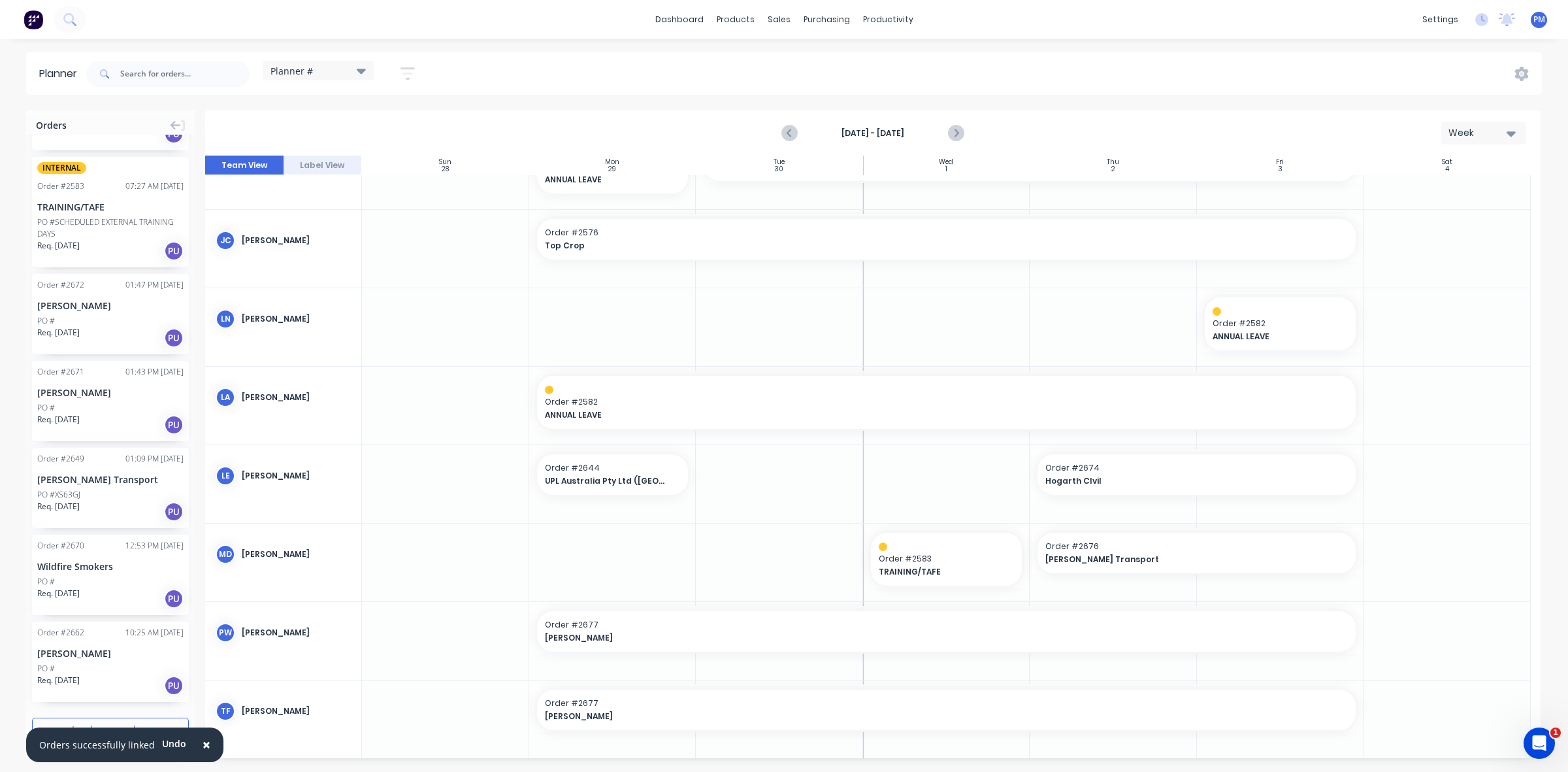
click at [96, 725] on button "Load more orders" at bounding box center [110, 729] width 157 height 23
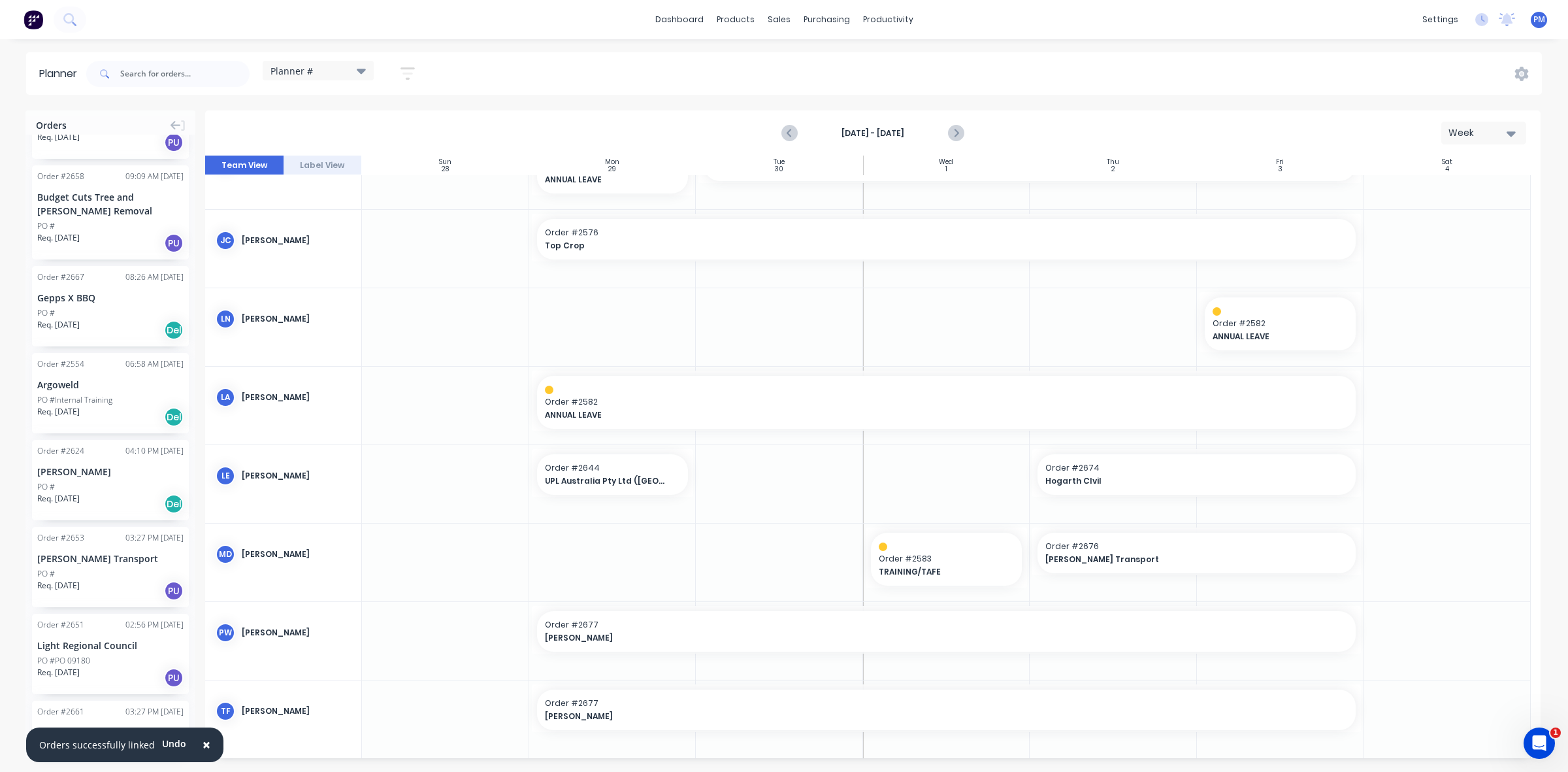
scroll to position [2935, 0]
click at [144, 69] on input "text" at bounding box center [184, 74] width 130 height 26
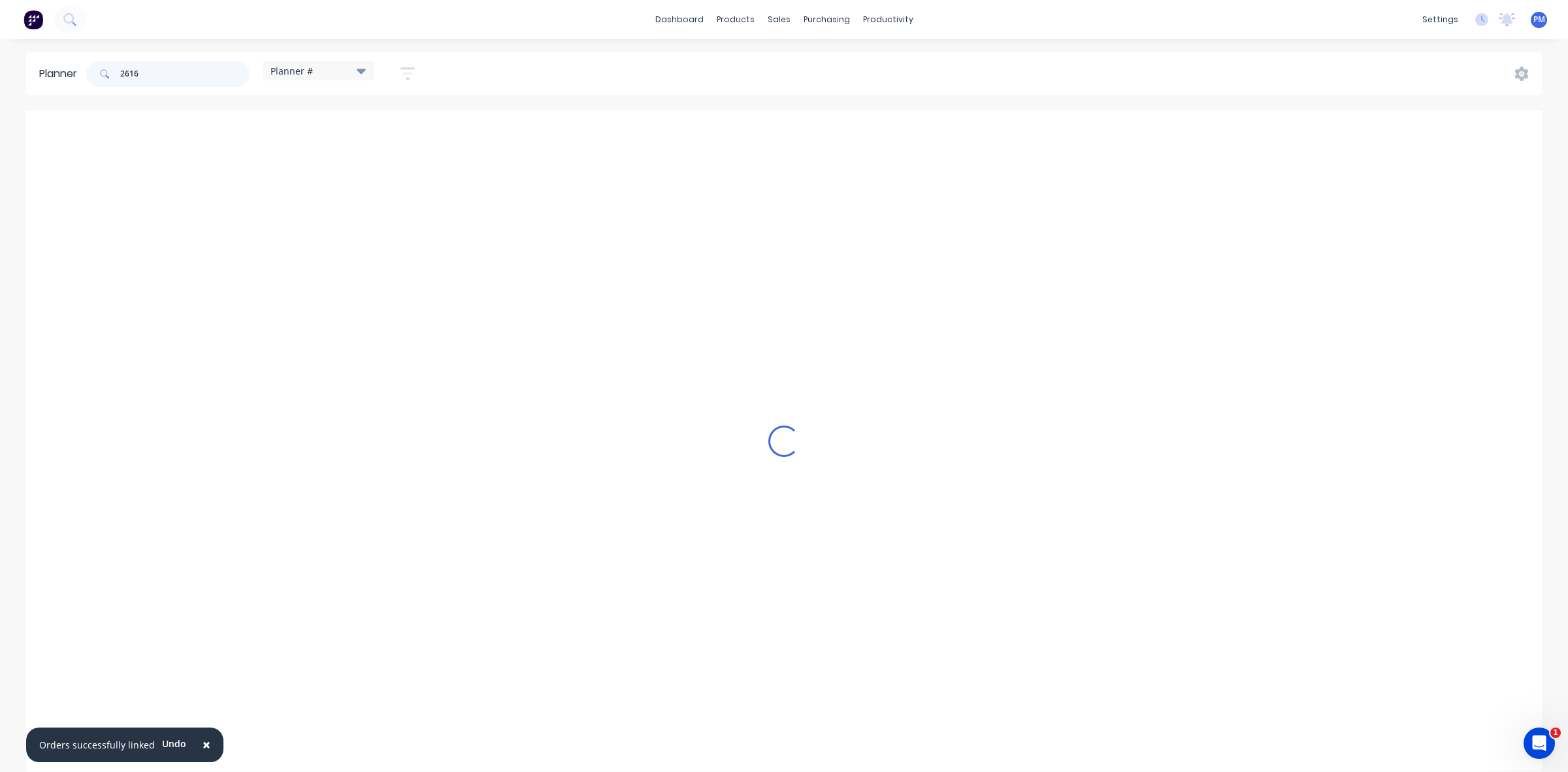
scroll to position [0, 0]
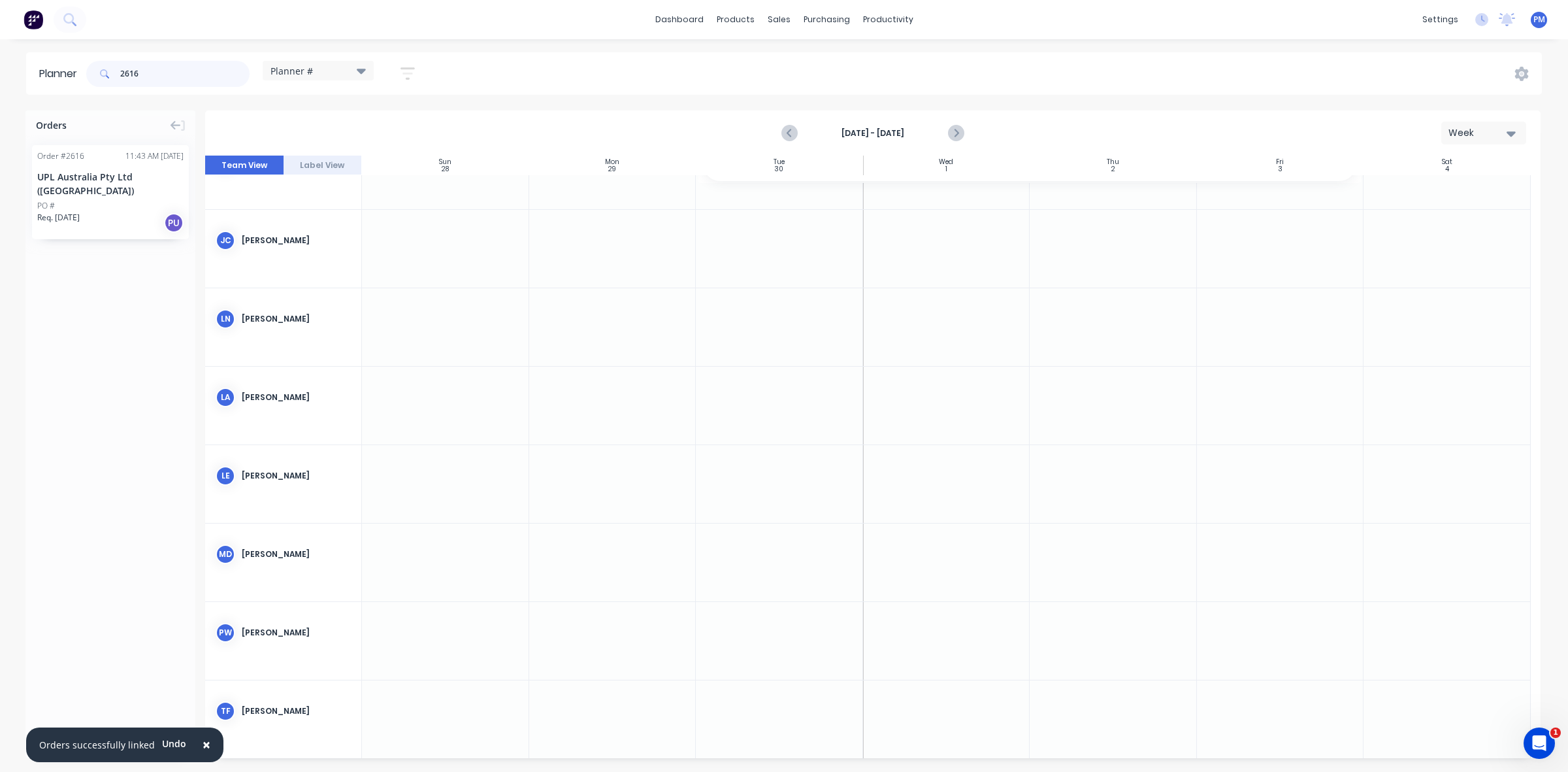
type input "2616"
drag, startPoint x: 104, startPoint y: 193, endPoint x: 590, endPoint y: 568, distance: 613.9
click at [605, 547] on span "Order # 2616" at bounding box center [613, 546] width 136 height 12
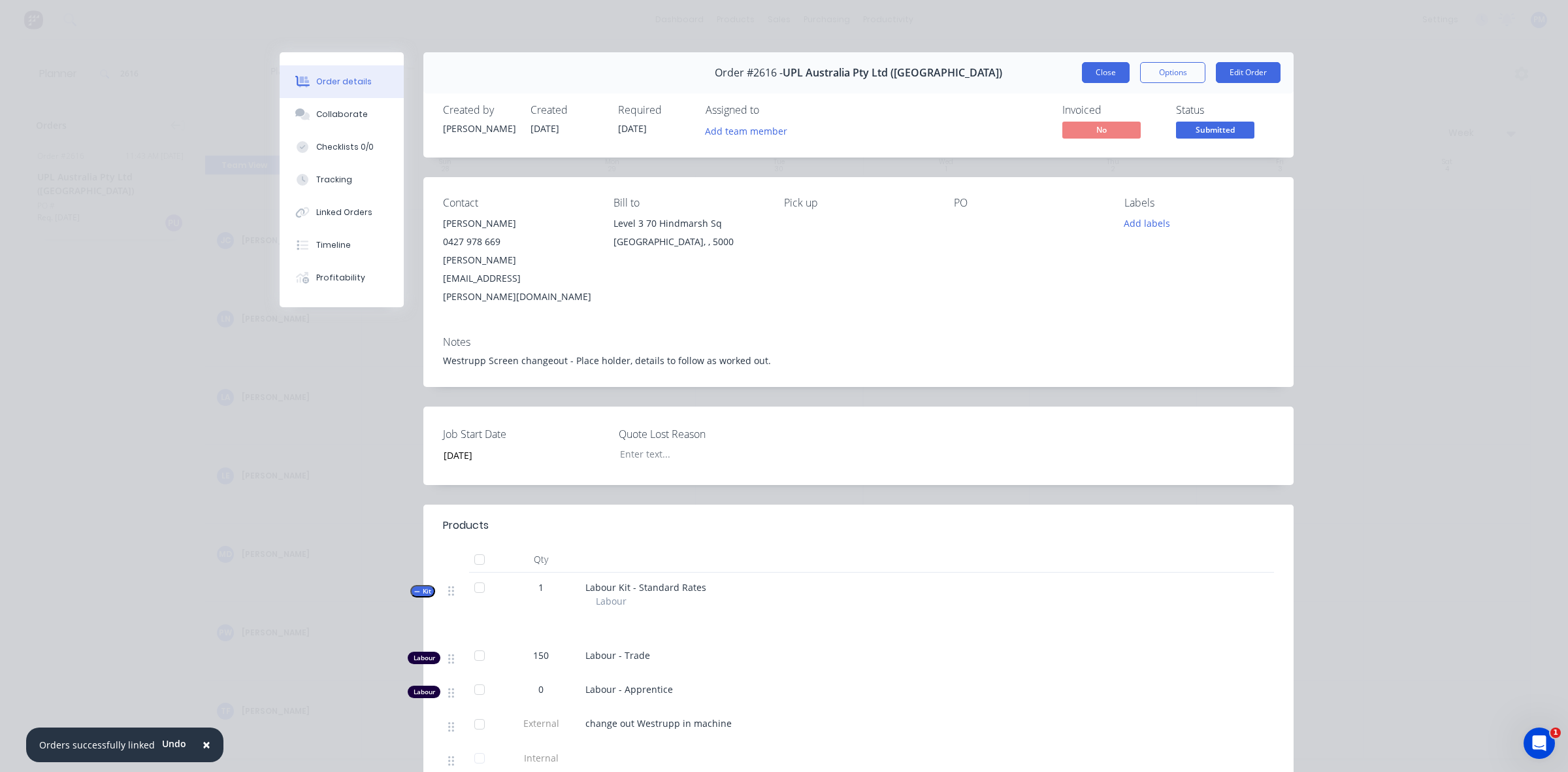
click at [1105, 65] on button "Close" at bounding box center [1105, 73] width 47 height 21
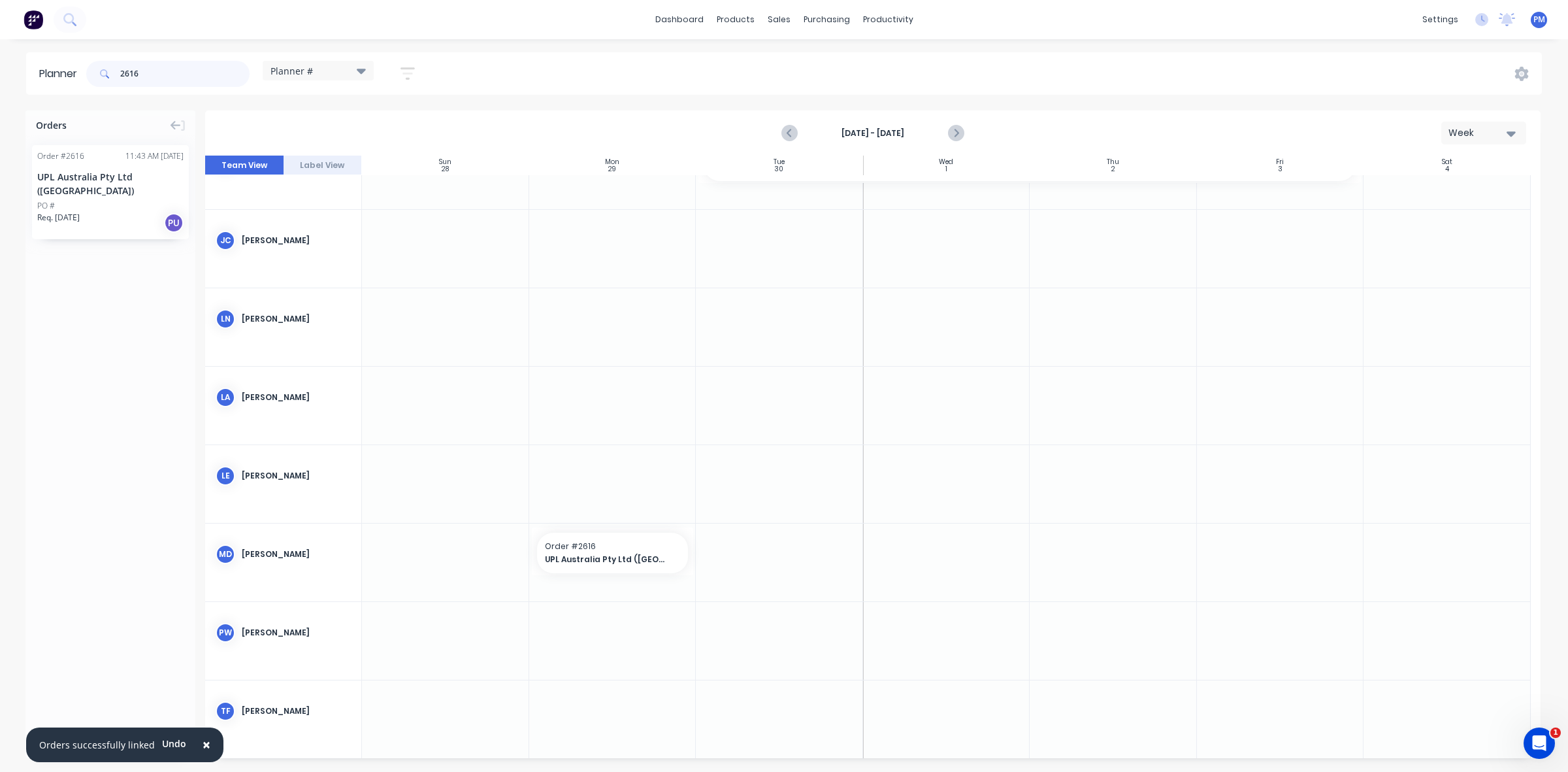
drag, startPoint x: 151, startPoint y: 74, endPoint x: 116, endPoint y: 70, distance: 35.2
click at [116, 70] on div "2616" at bounding box center [168, 74] width 163 height 26
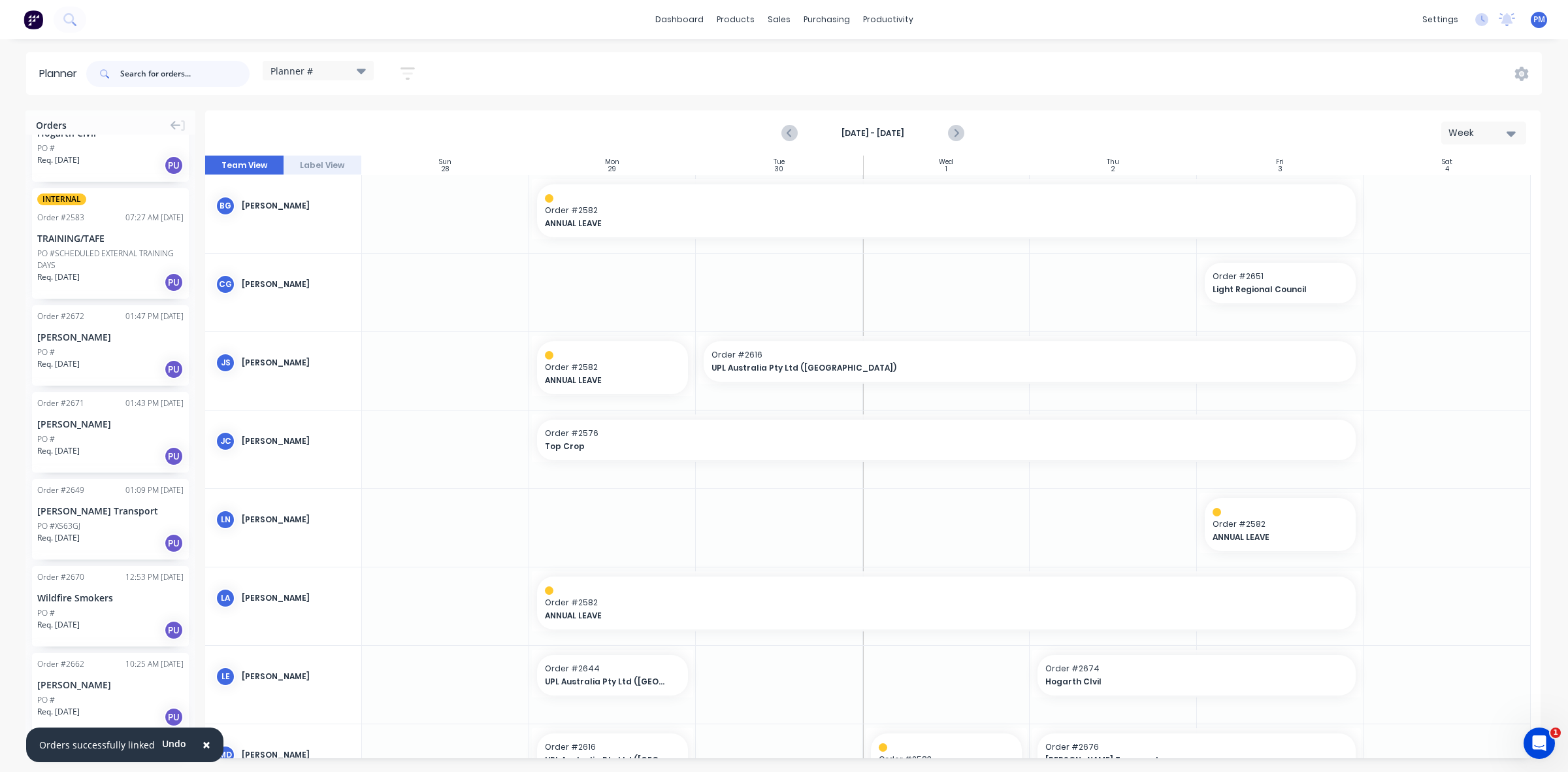
scroll to position [1219, 0]
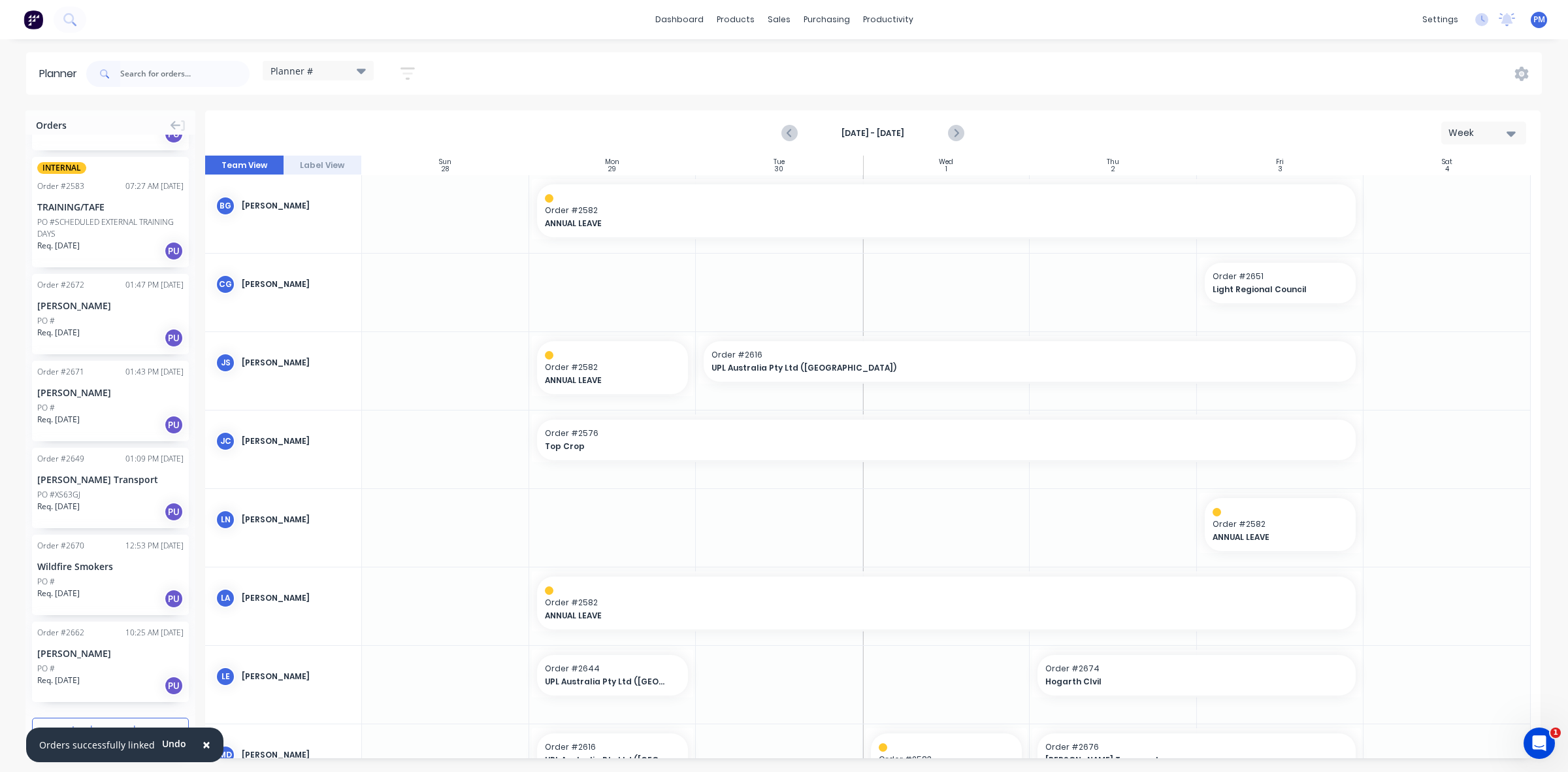
click at [83, 718] on button "Load more orders" at bounding box center [110, 729] width 157 height 23
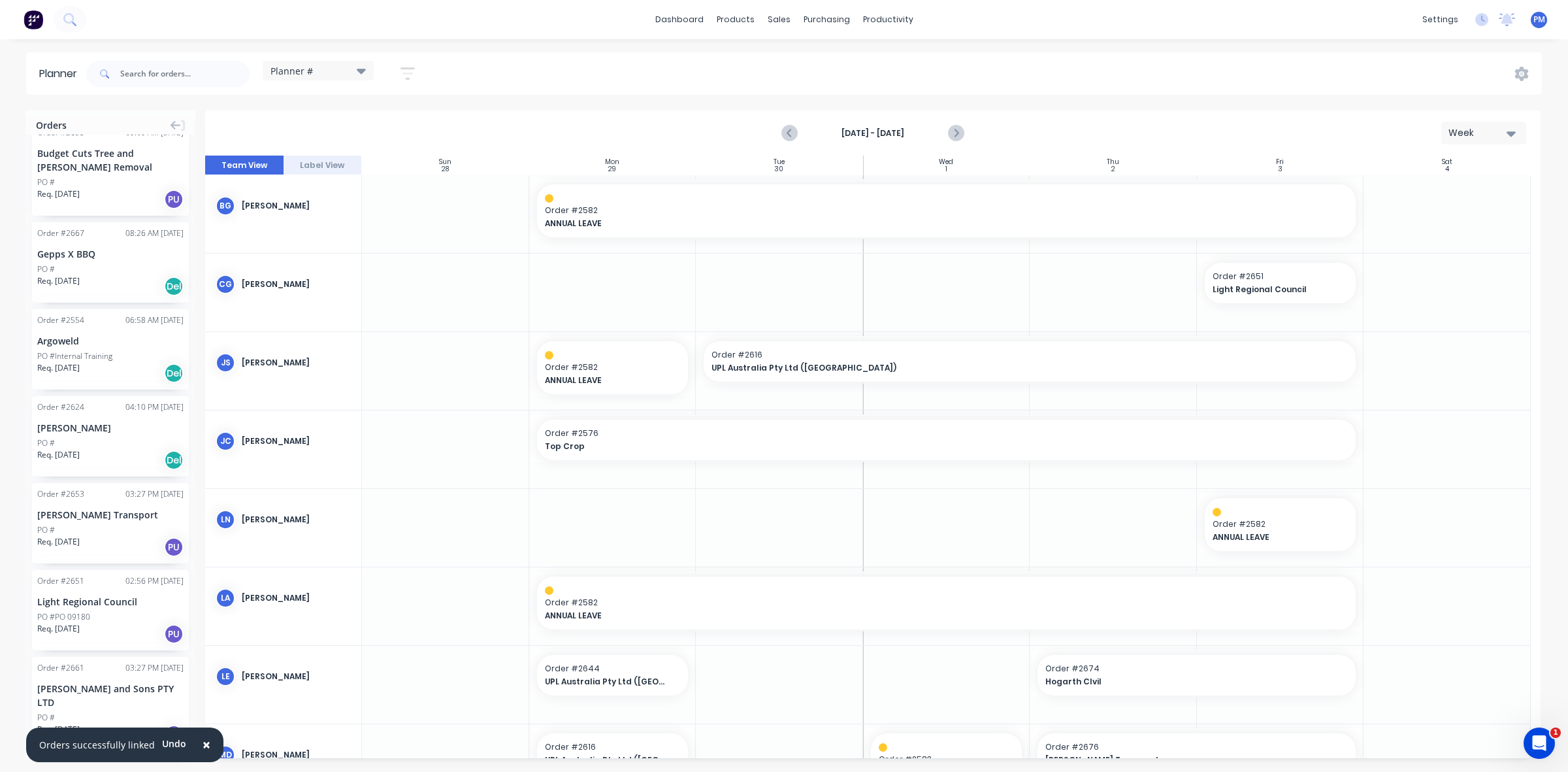
scroll to position [2984, 0]
click at [83, 760] on button "Load more orders" at bounding box center [110, 771] width 157 height 23
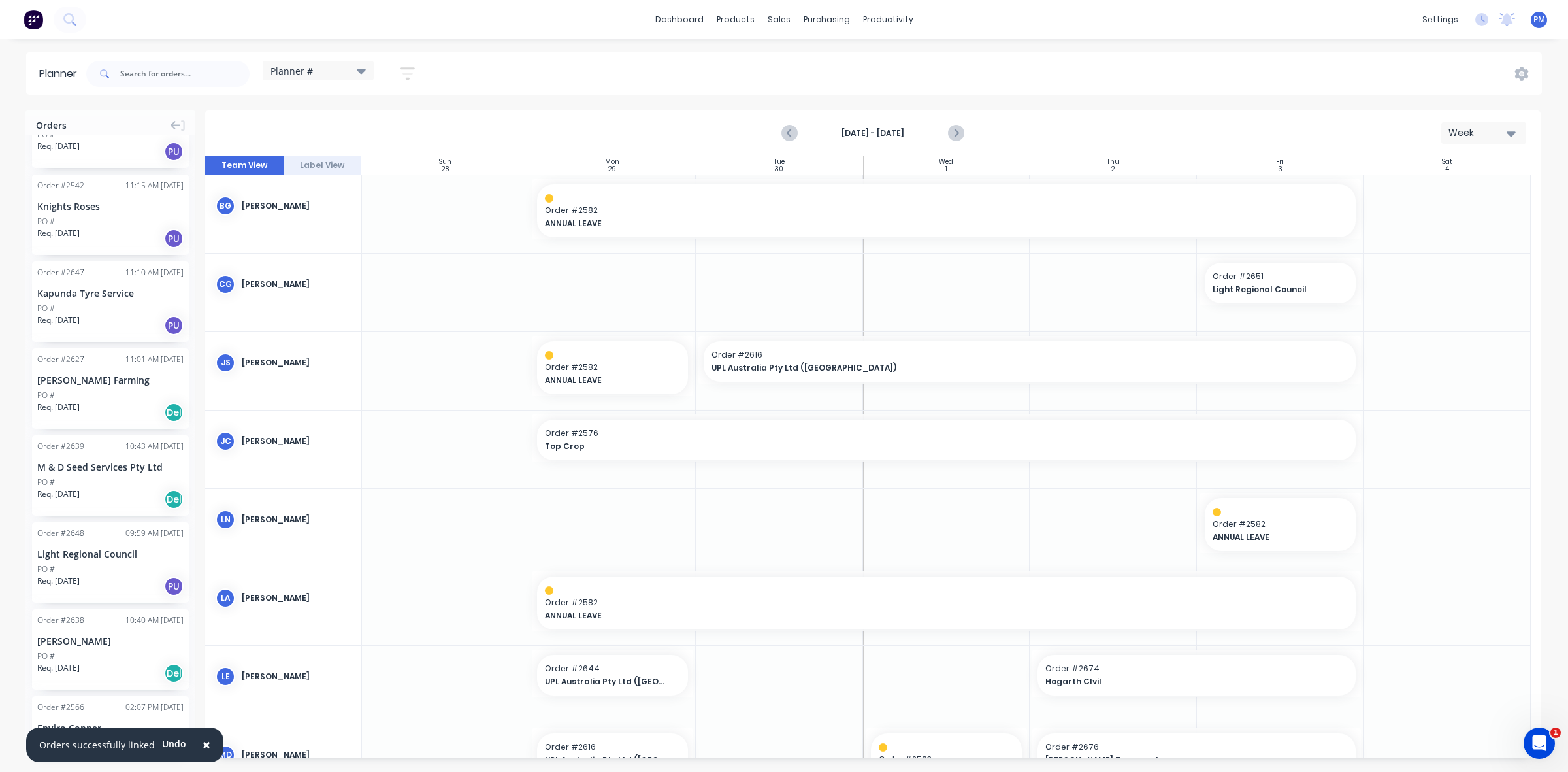
scroll to position [4559, 0]
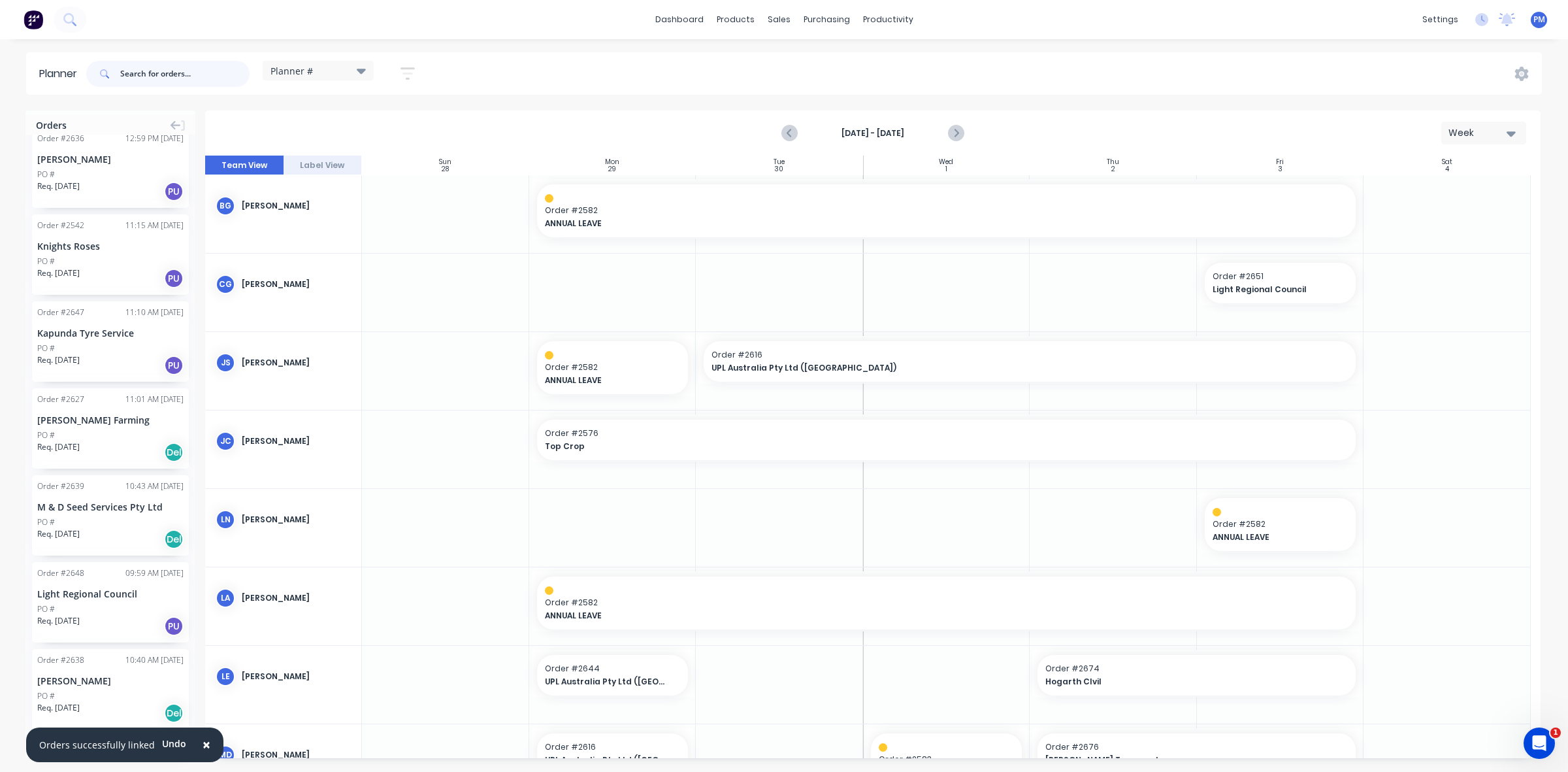
click at [139, 72] on input "text" at bounding box center [184, 74] width 130 height 26
type input "2644"
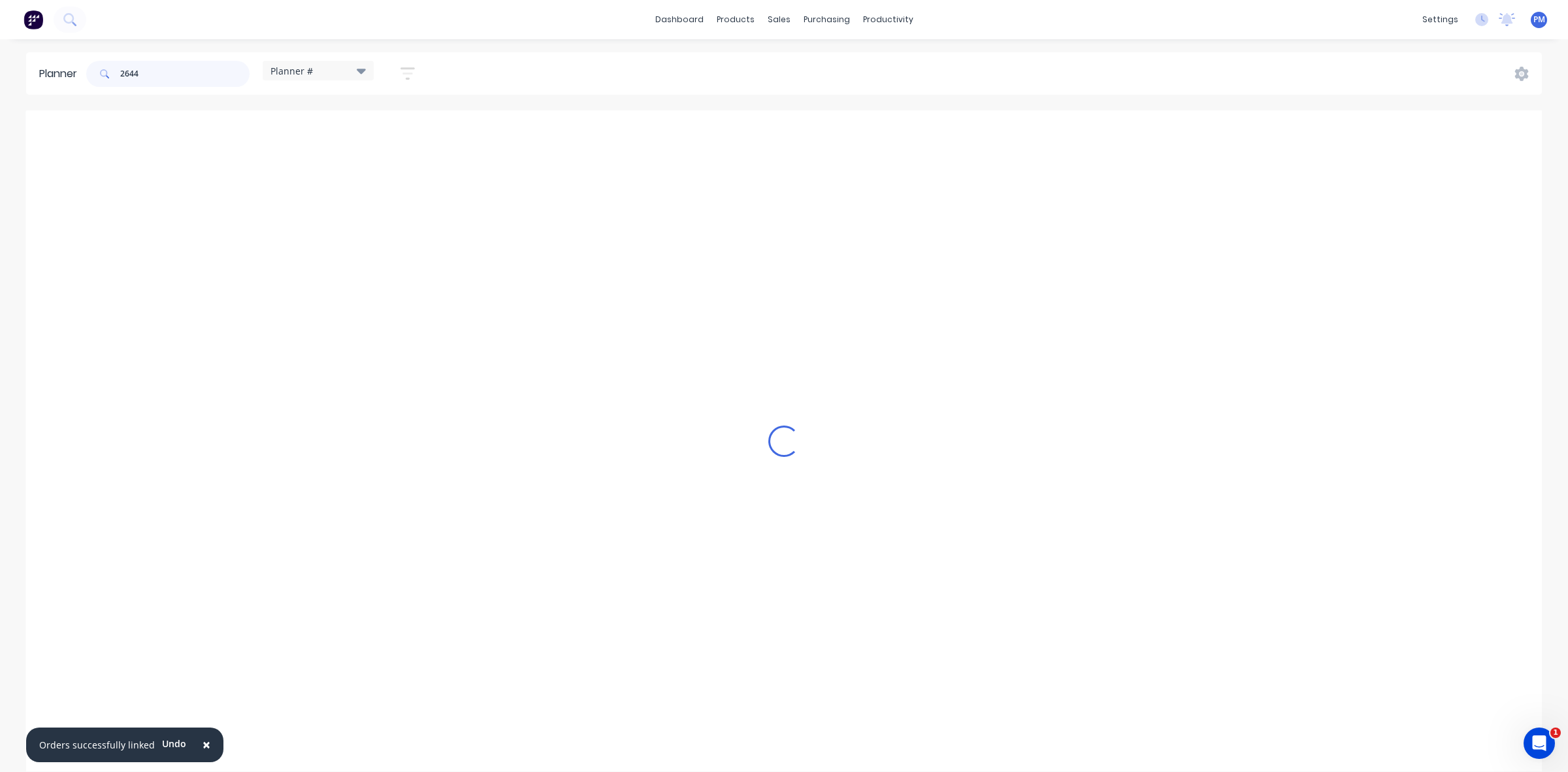
scroll to position [0, 0]
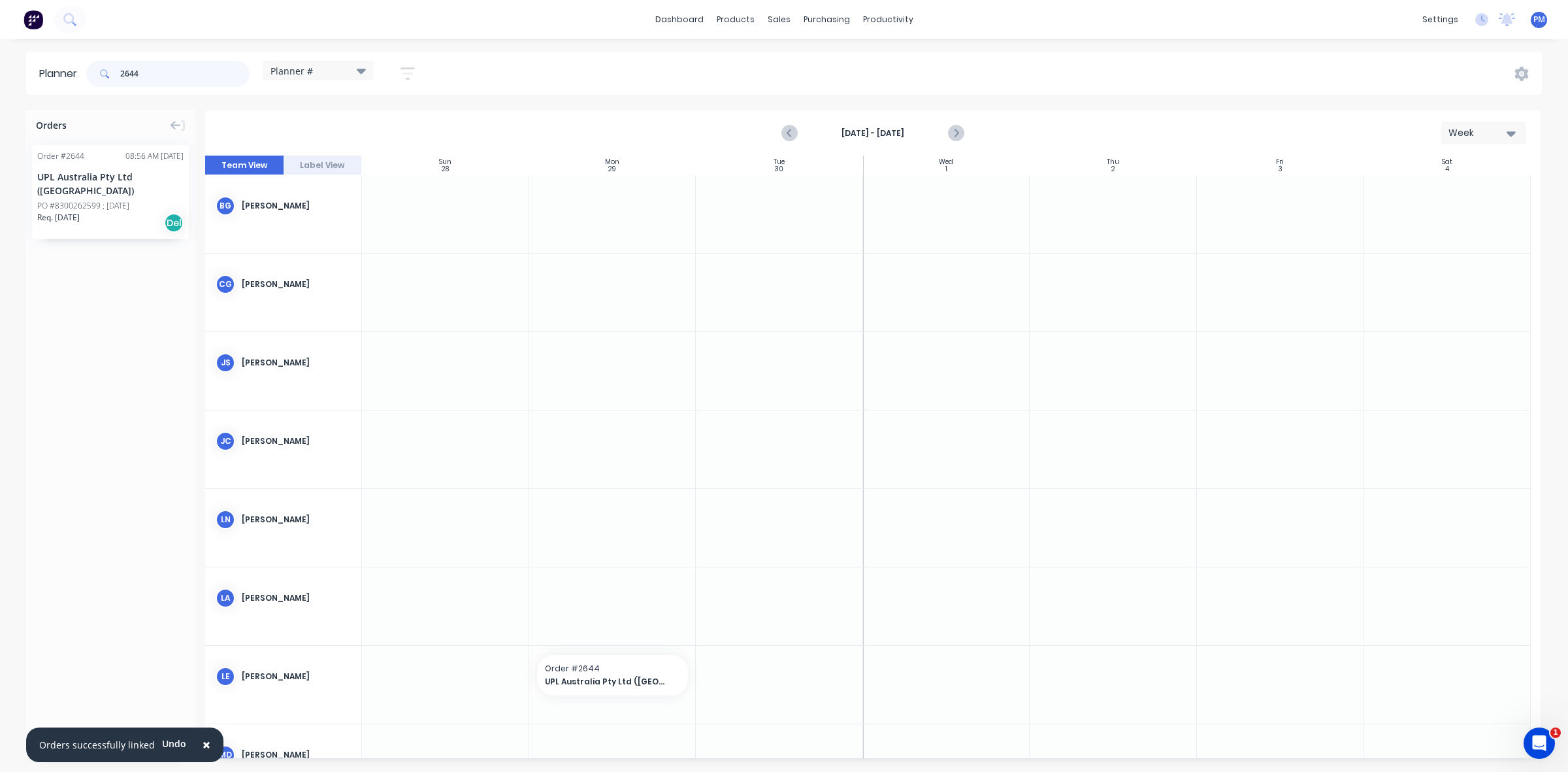
drag, startPoint x: 158, startPoint y: 69, endPoint x: 98, endPoint y: 69, distance: 60.0
click at [98, 69] on div "2644" at bounding box center [168, 74] width 163 height 26
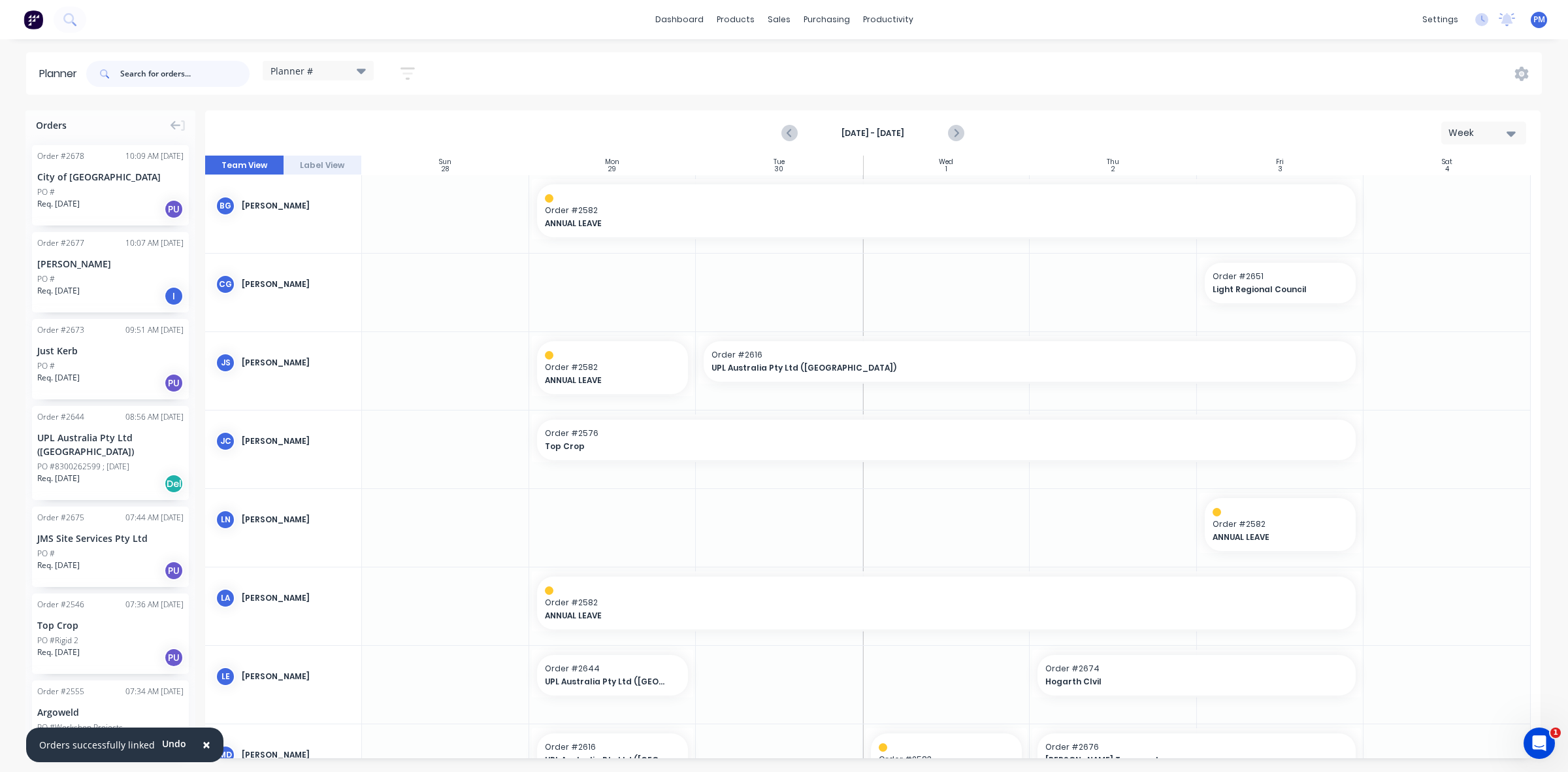
click at [161, 75] on input "text" at bounding box center [184, 74] width 130 height 26
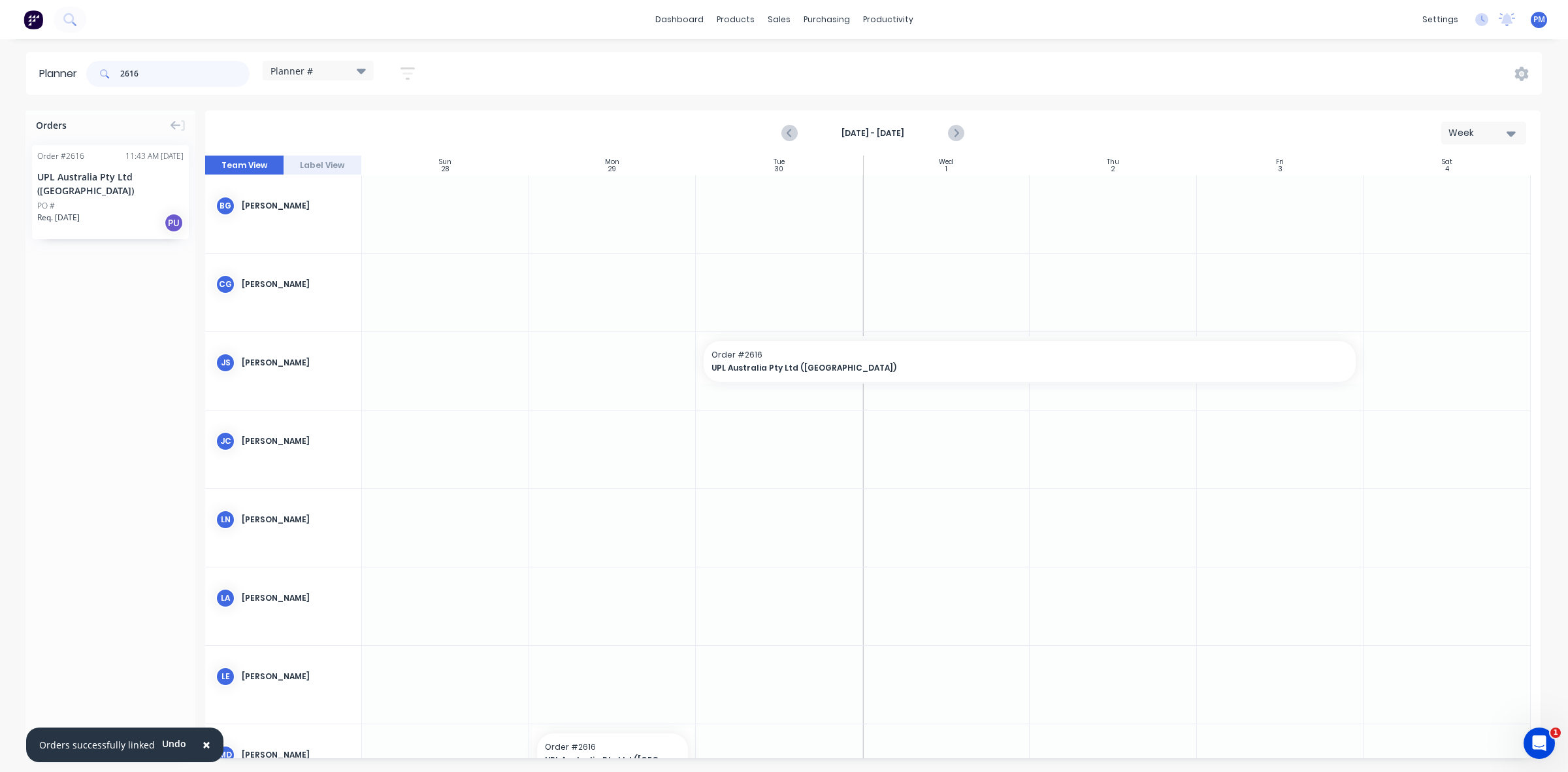
type input "2616"
drag, startPoint x: 115, startPoint y: 190, endPoint x: 557, endPoint y: 272, distance: 449.5
drag, startPoint x: 161, startPoint y: 70, endPoint x: 97, endPoint y: 70, distance: 64.0
click at [97, 70] on div "2616" at bounding box center [168, 74] width 163 height 26
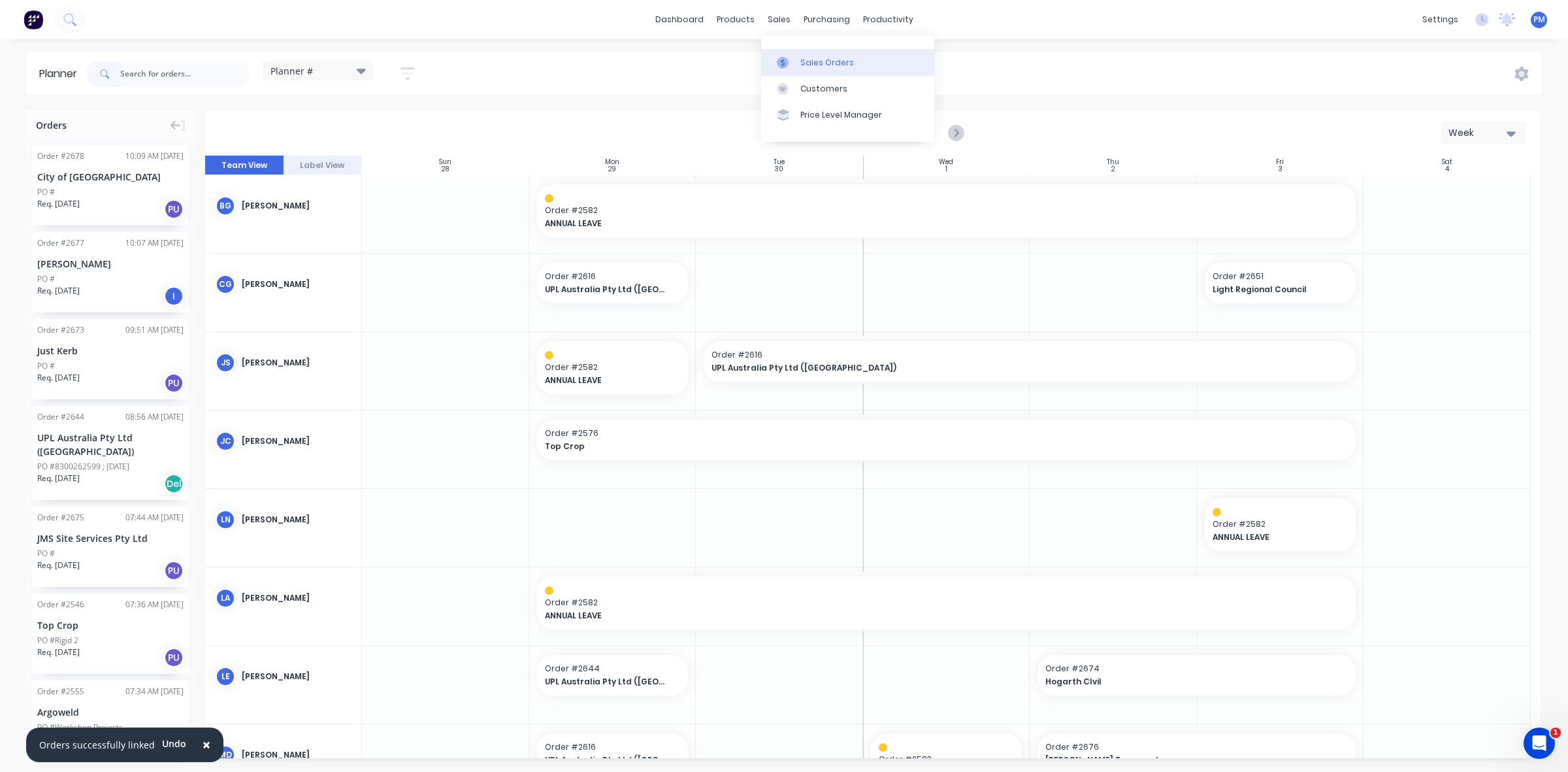
click at [798, 59] on link "Sales Orders" at bounding box center [847, 62] width 173 height 26
